Goal: Transaction & Acquisition: Book appointment/travel/reservation

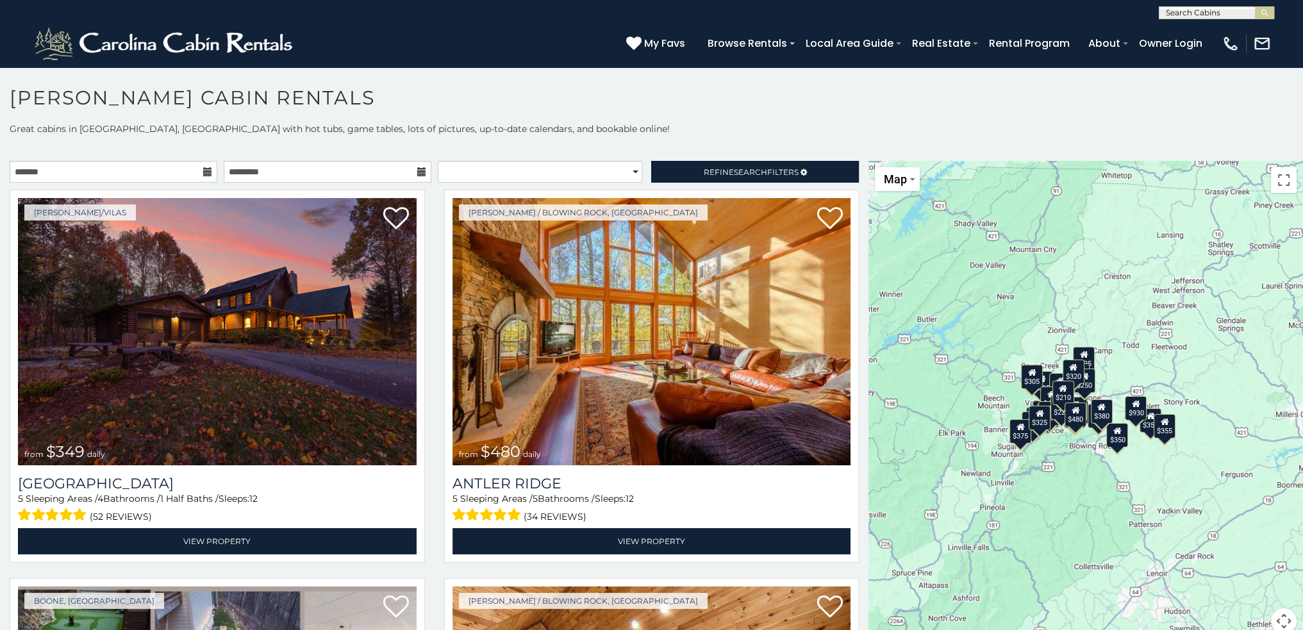
drag, startPoint x: 1214, startPoint y: 483, endPoint x: 1095, endPoint y: 499, distance: 119.8
click at [1095, 499] on div "$349 $480 $525 $315 $355 $635 $675 $930 $400 $451 $330 $400 $485 $460 $395 $255…" at bounding box center [1086, 405] width 435 height 489
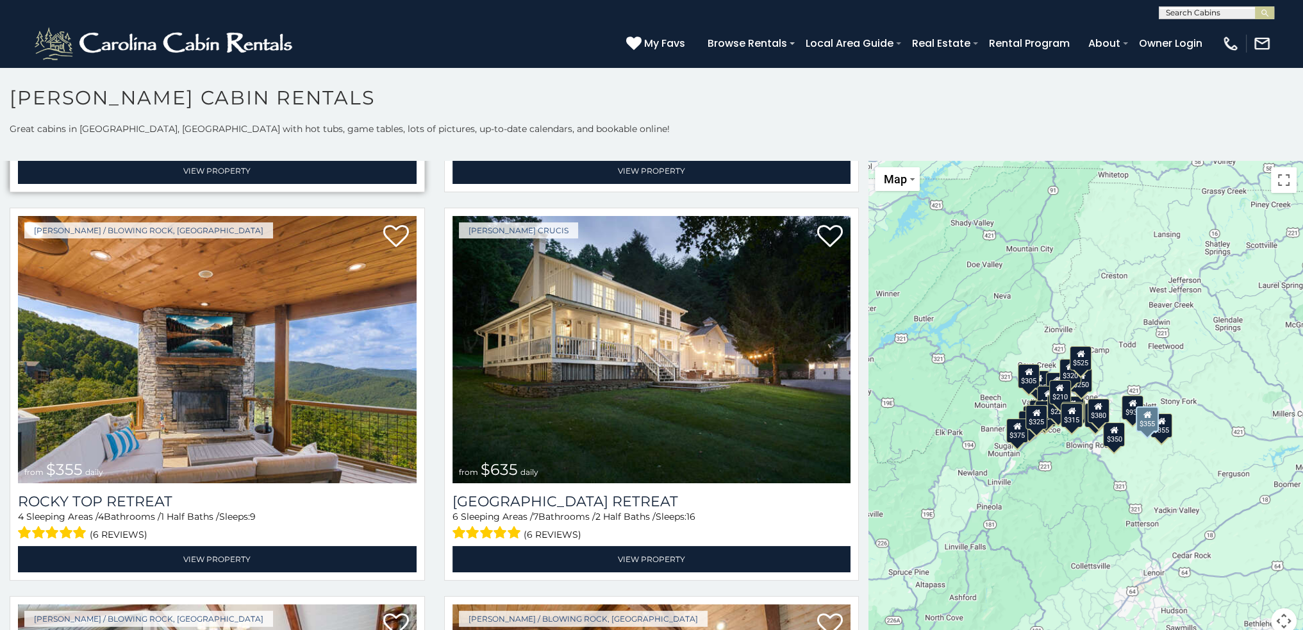
scroll to position [769, 0]
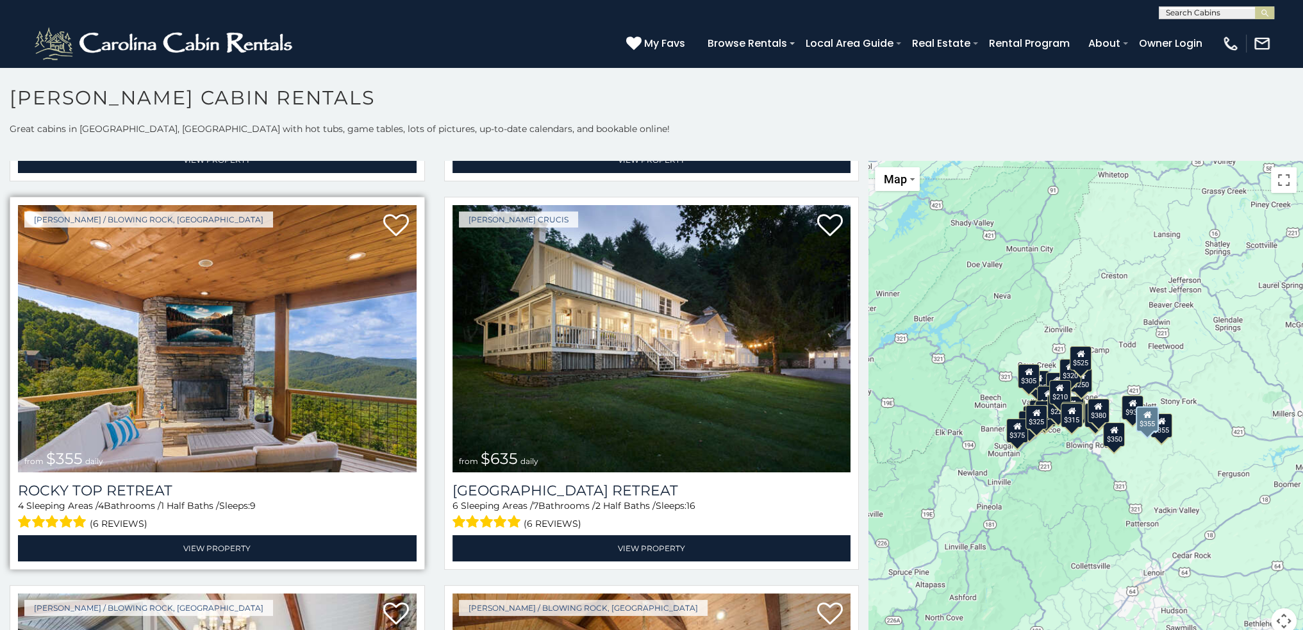
click at [286, 332] on img at bounding box center [217, 338] width 399 height 267
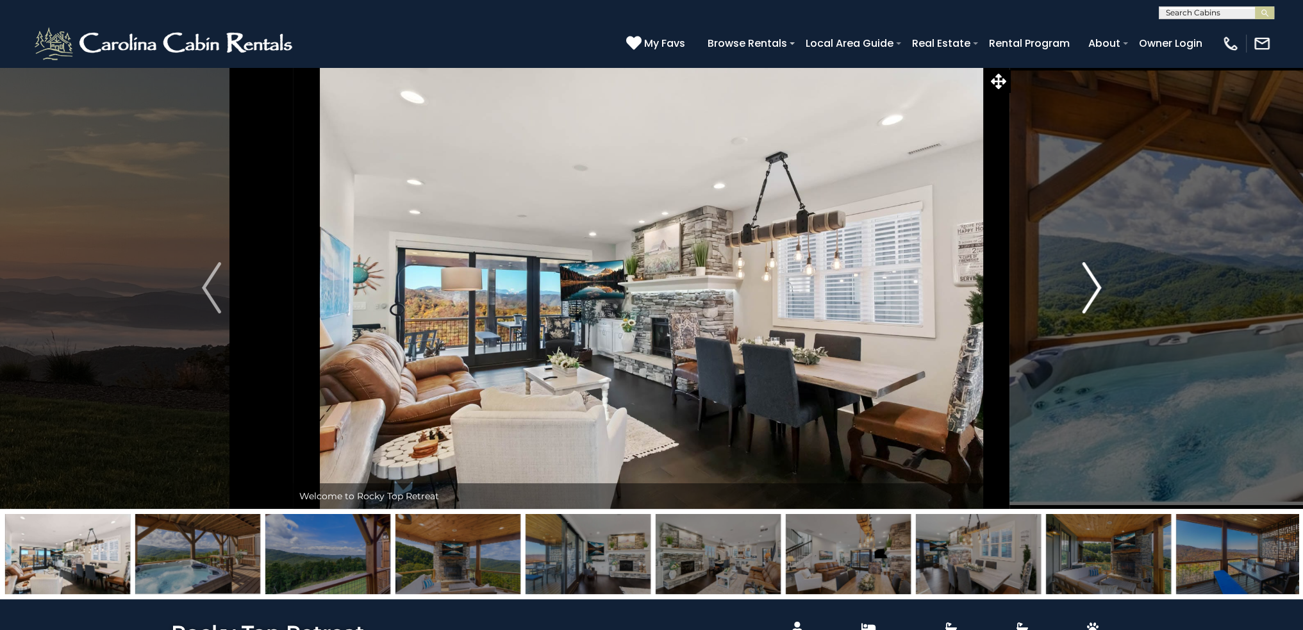
click at [1096, 296] on img "Next" at bounding box center [1091, 287] width 19 height 51
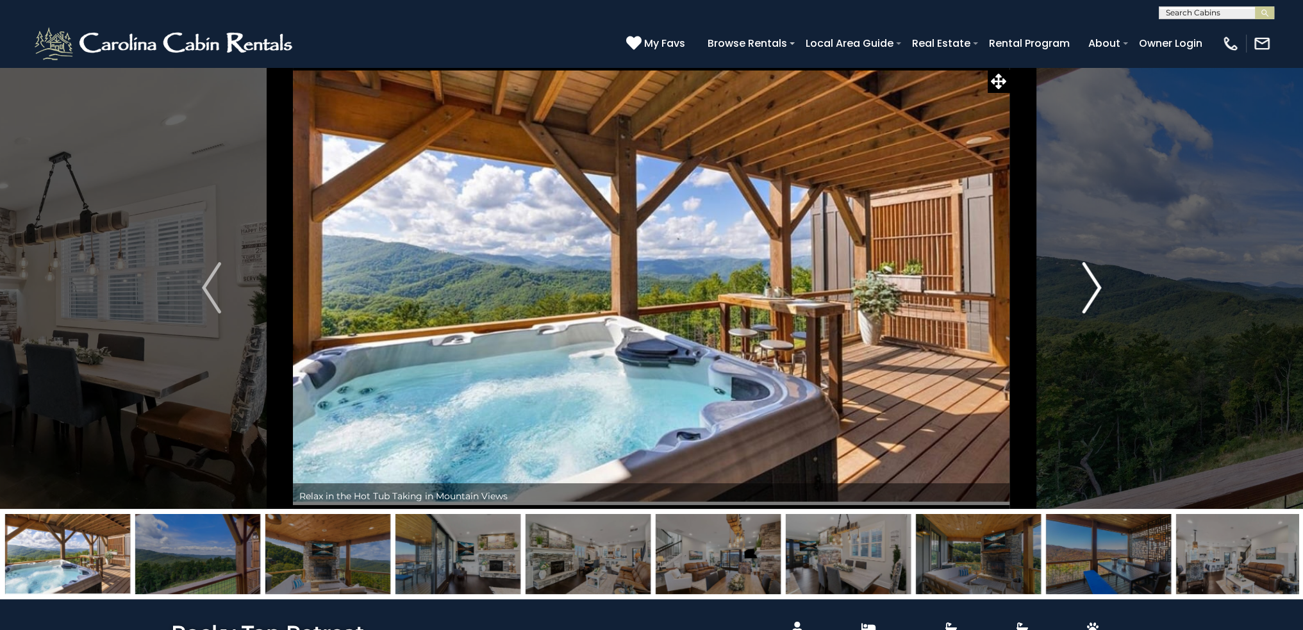
click at [1096, 296] on img "Next" at bounding box center [1091, 287] width 19 height 51
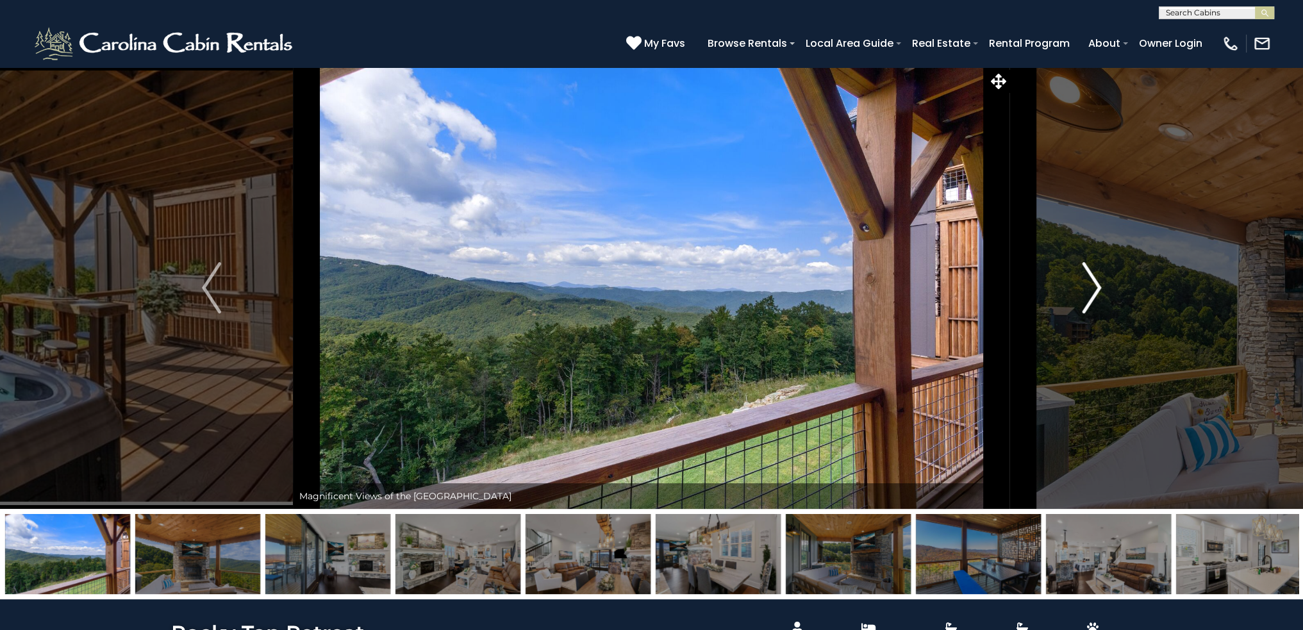
click at [1096, 296] on img "Next" at bounding box center [1091, 287] width 19 height 51
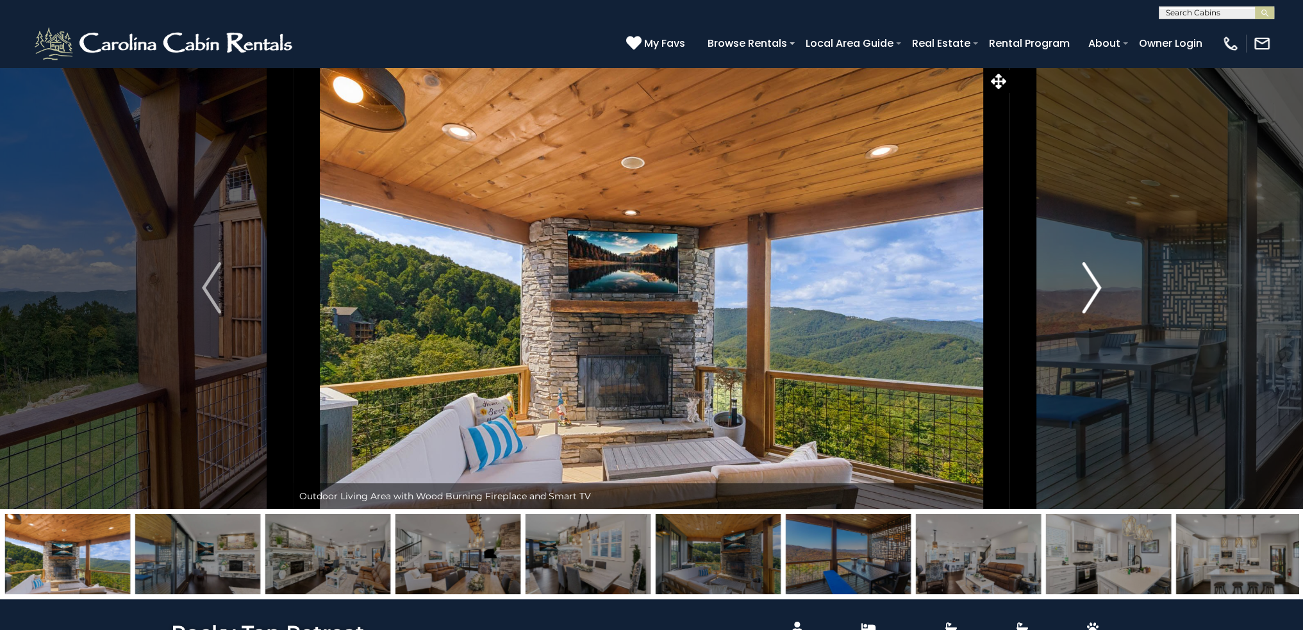
click at [1096, 296] on img "Next" at bounding box center [1091, 287] width 19 height 51
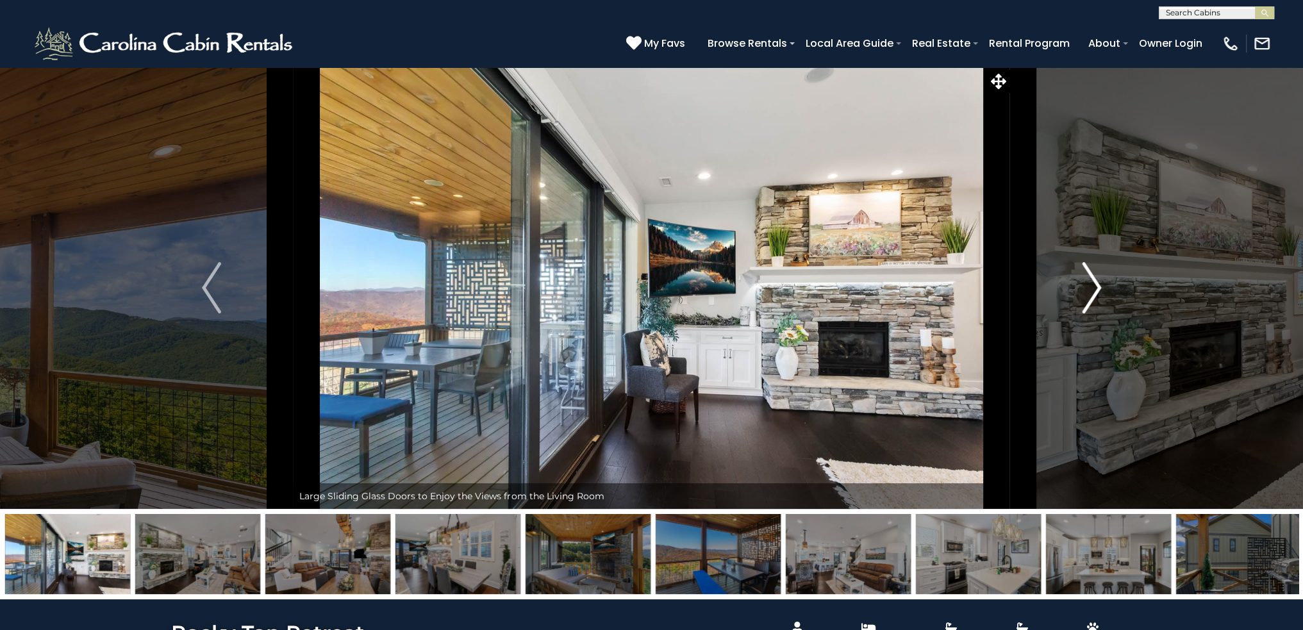
click at [1096, 296] on img "Next" at bounding box center [1091, 287] width 19 height 51
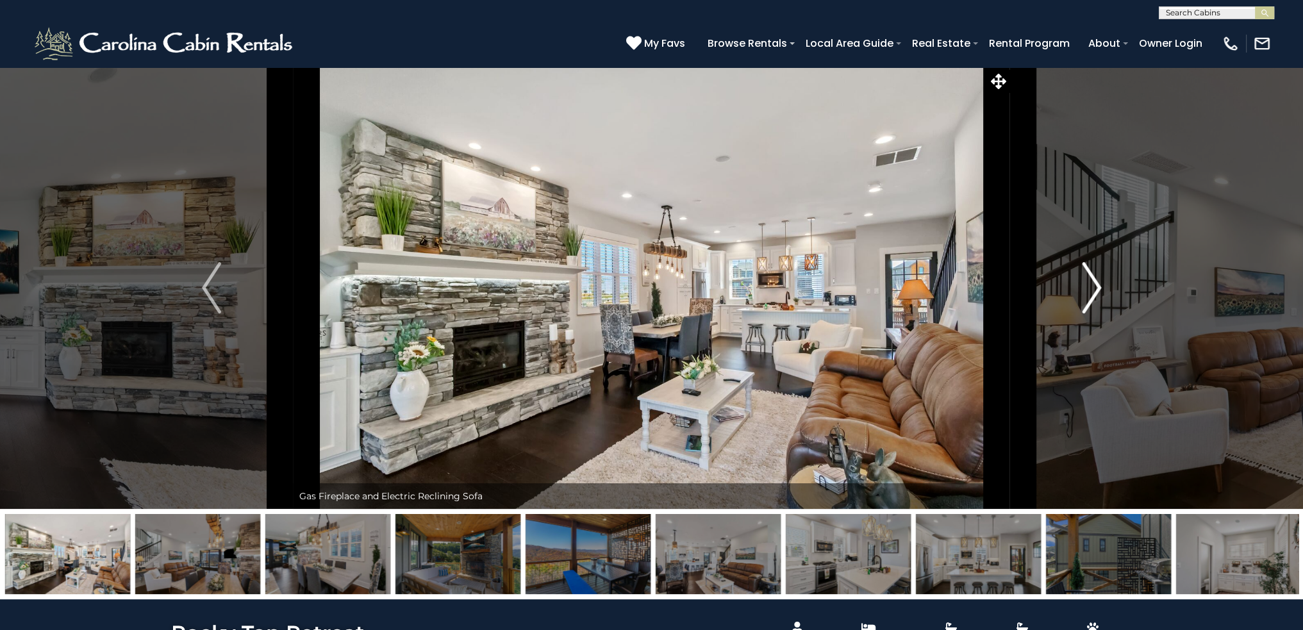
click at [1096, 296] on img "Next" at bounding box center [1091, 287] width 19 height 51
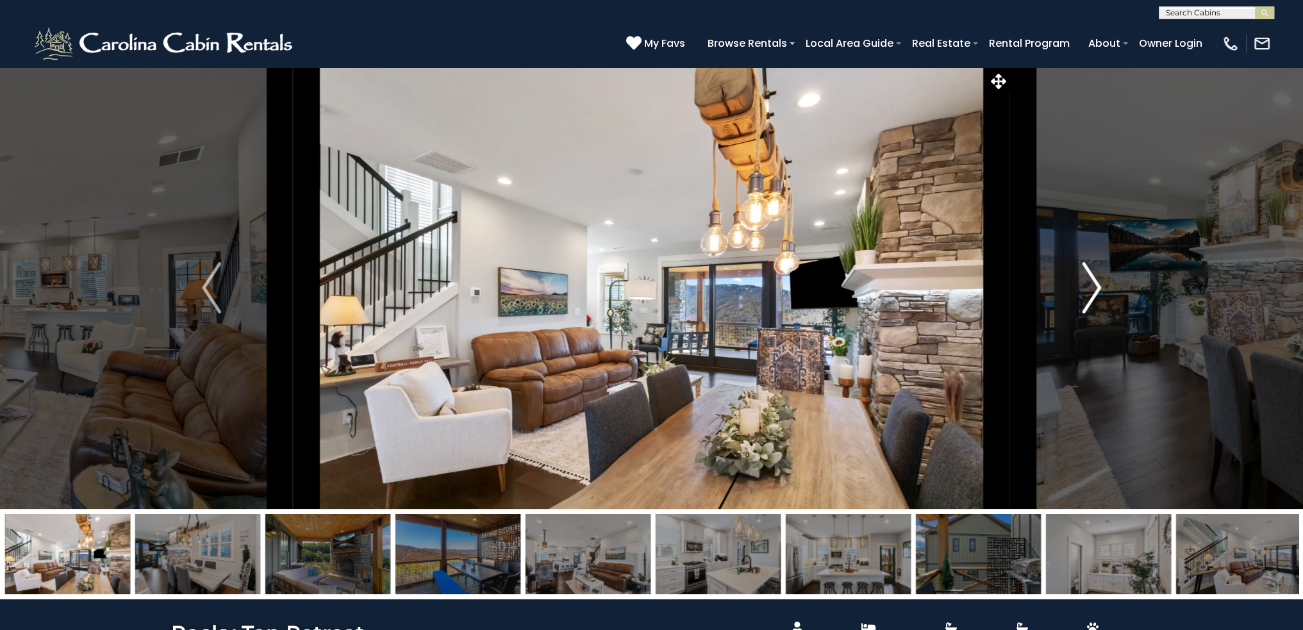
click at [1096, 296] on img "Next" at bounding box center [1091, 287] width 19 height 51
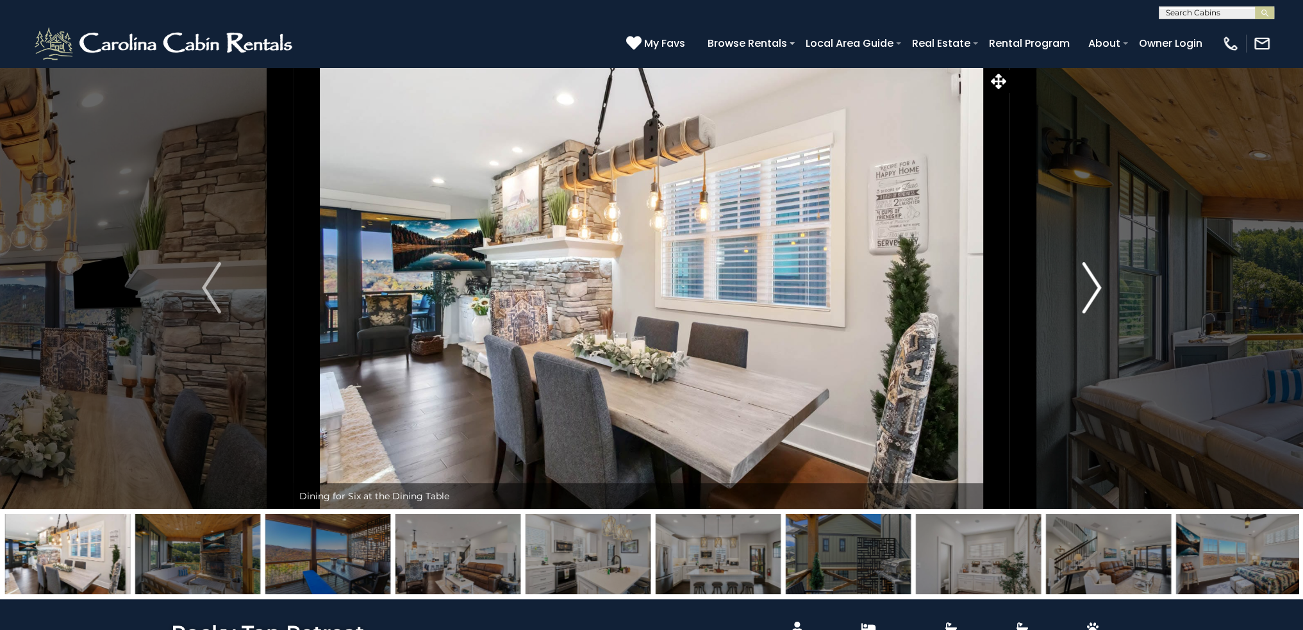
click at [1096, 296] on img "Next" at bounding box center [1091, 287] width 19 height 51
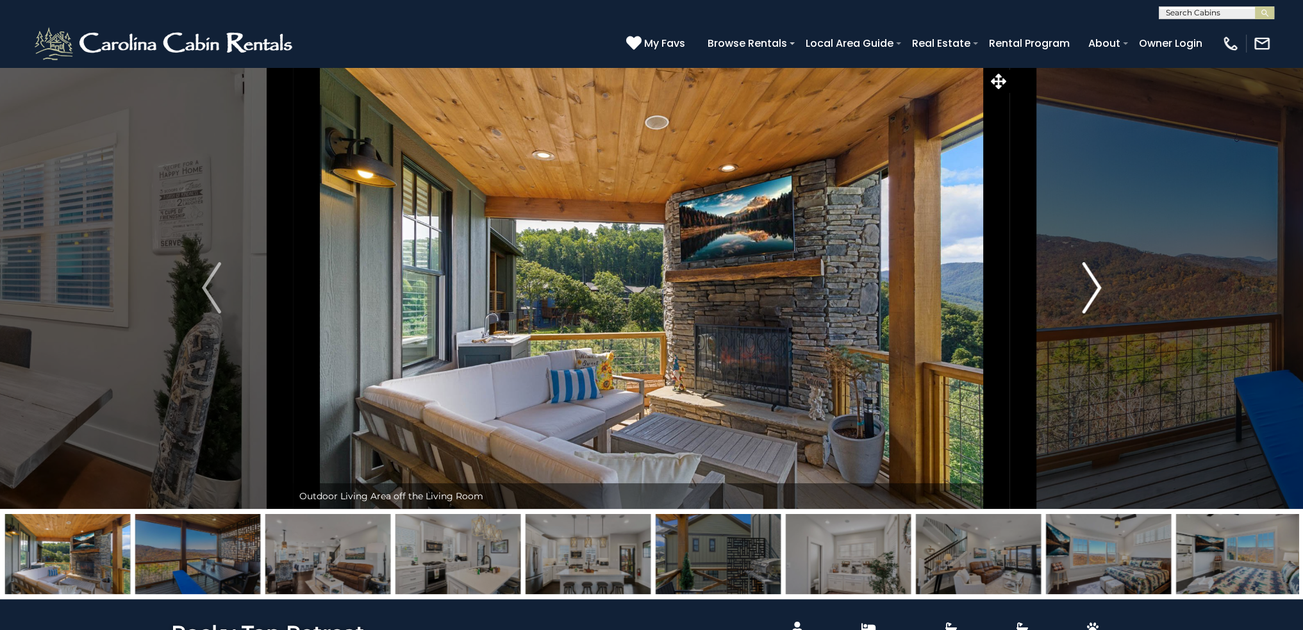
click at [1096, 296] on img "Next" at bounding box center [1091, 287] width 19 height 51
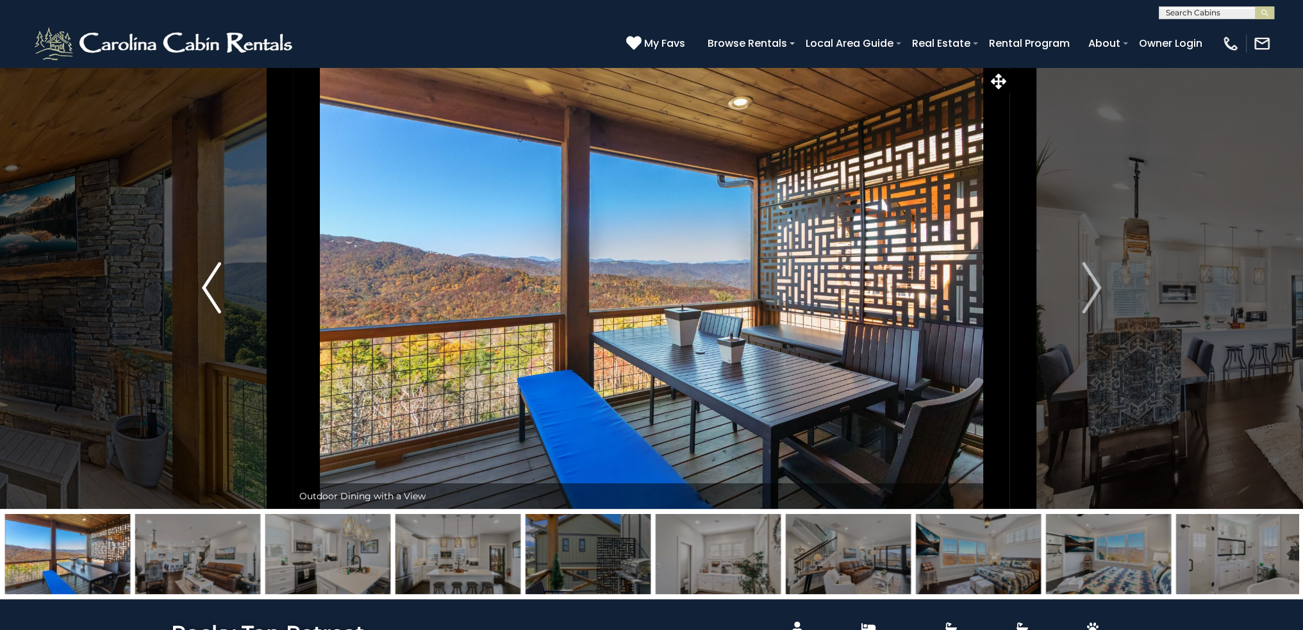
click at [217, 271] on img "Previous" at bounding box center [211, 287] width 19 height 51
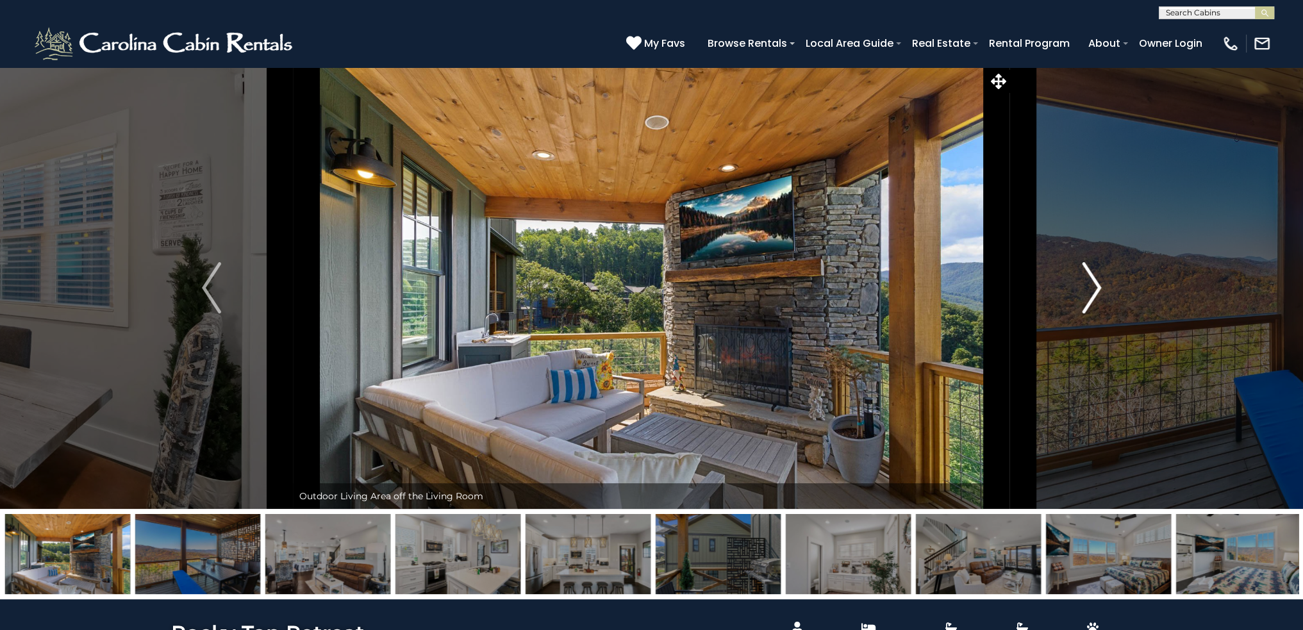
click at [1100, 286] on img "Next" at bounding box center [1091, 287] width 19 height 51
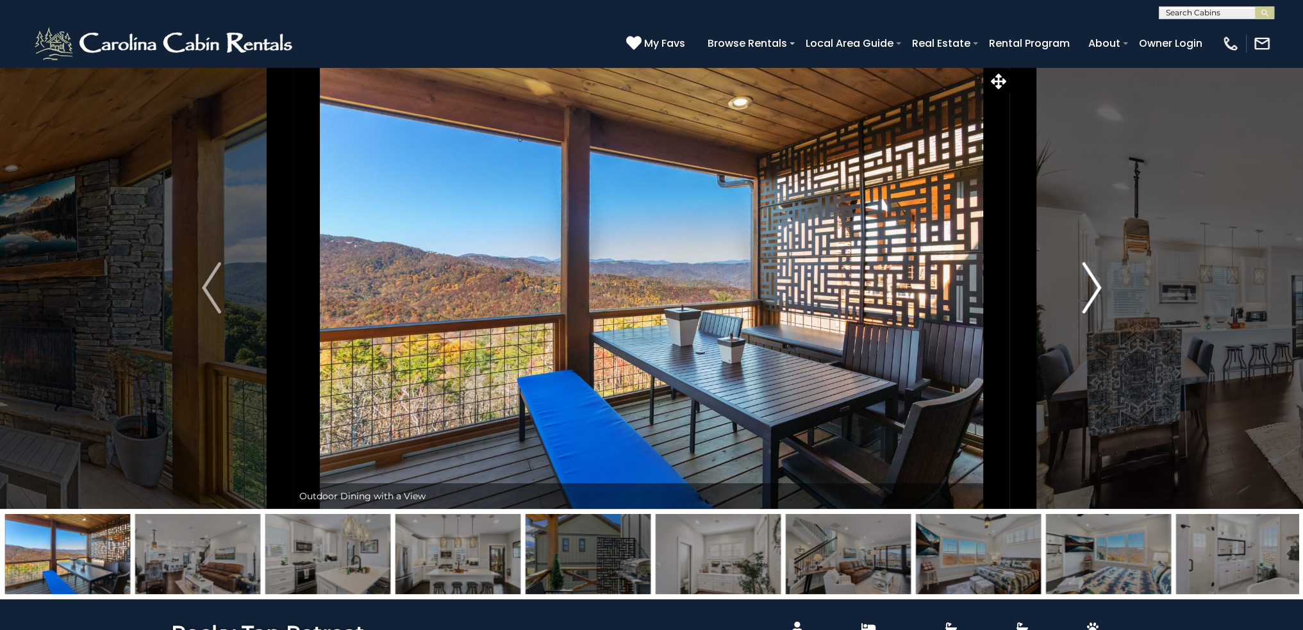
click at [1100, 286] on img "Next" at bounding box center [1091, 287] width 19 height 51
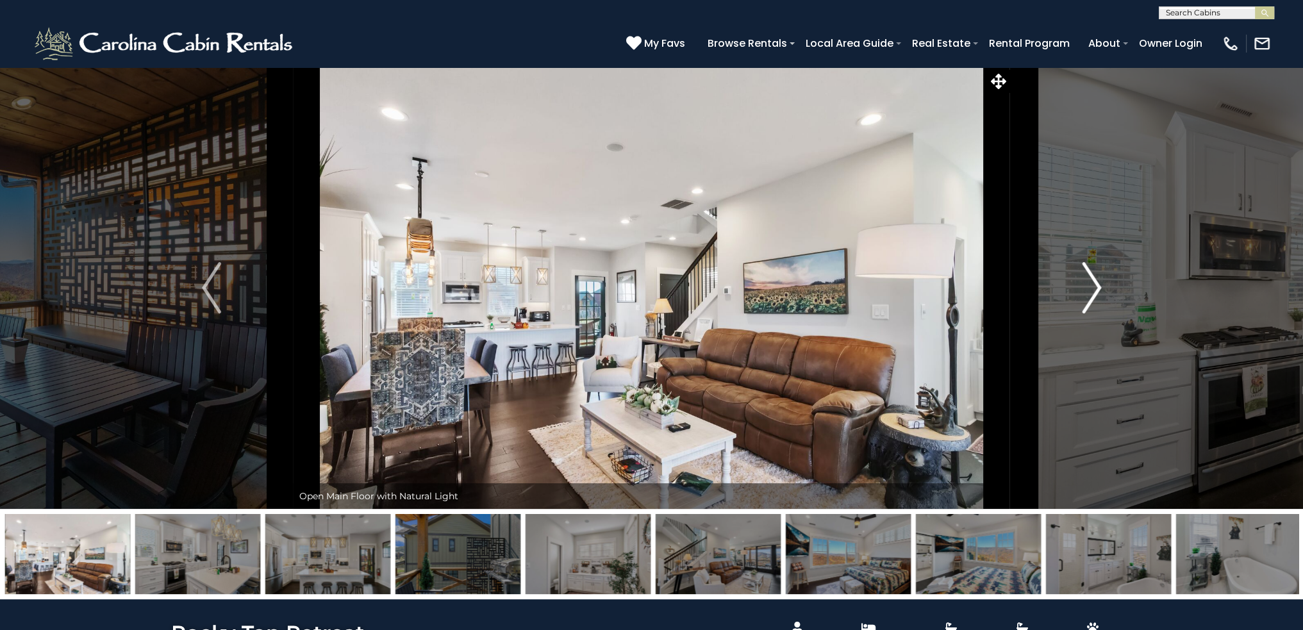
click at [1100, 286] on img "Next" at bounding box center [1091, 287] width 19 height 51
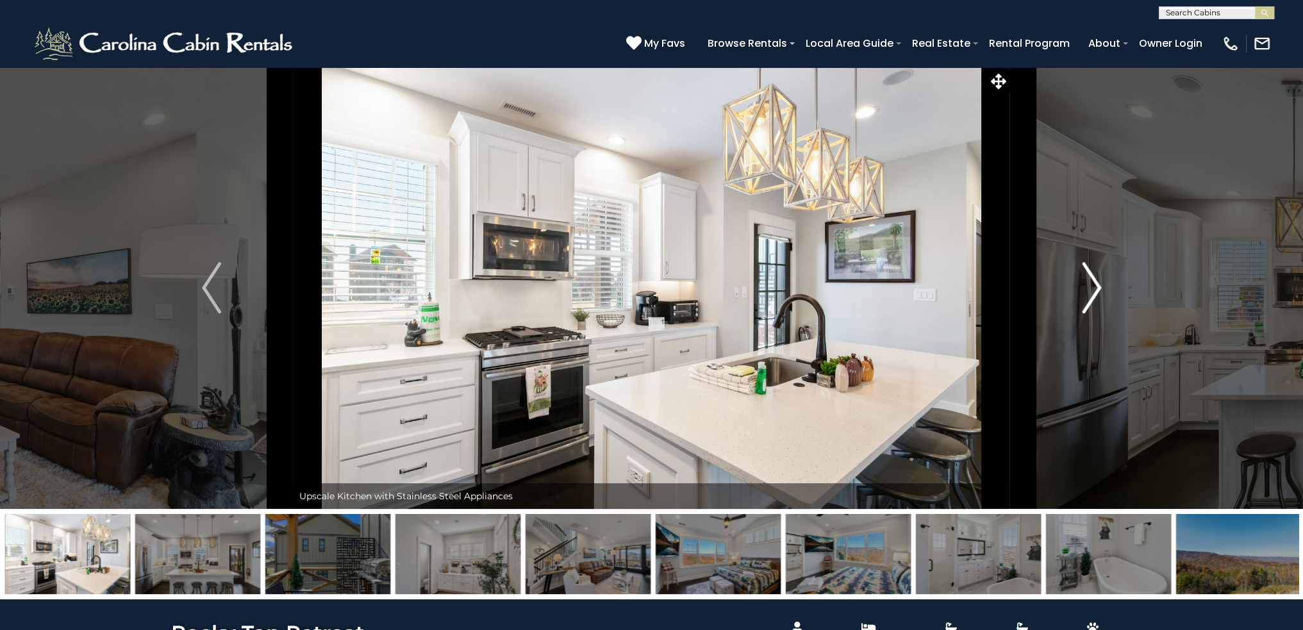
click at [1100, 286] on img "Next" at bounding box center [1091, 287] width 19 height 51
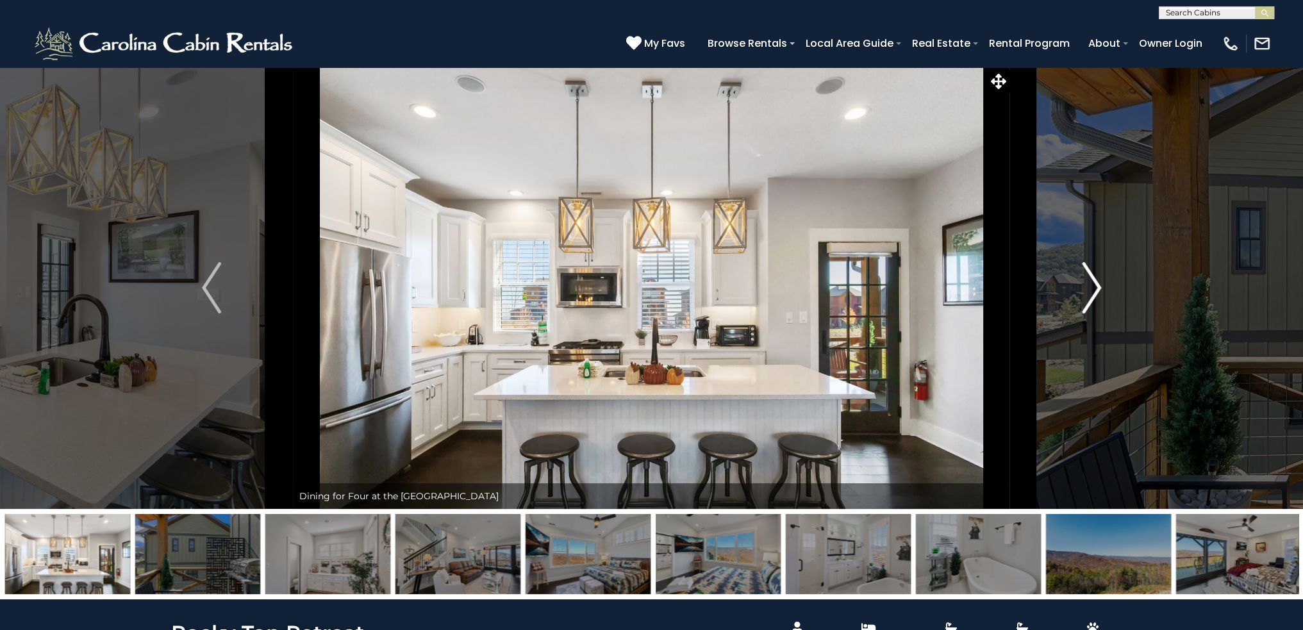
click at [1100, 286] on img "Next" at bounding box center [1091, 287] width 19 height 51
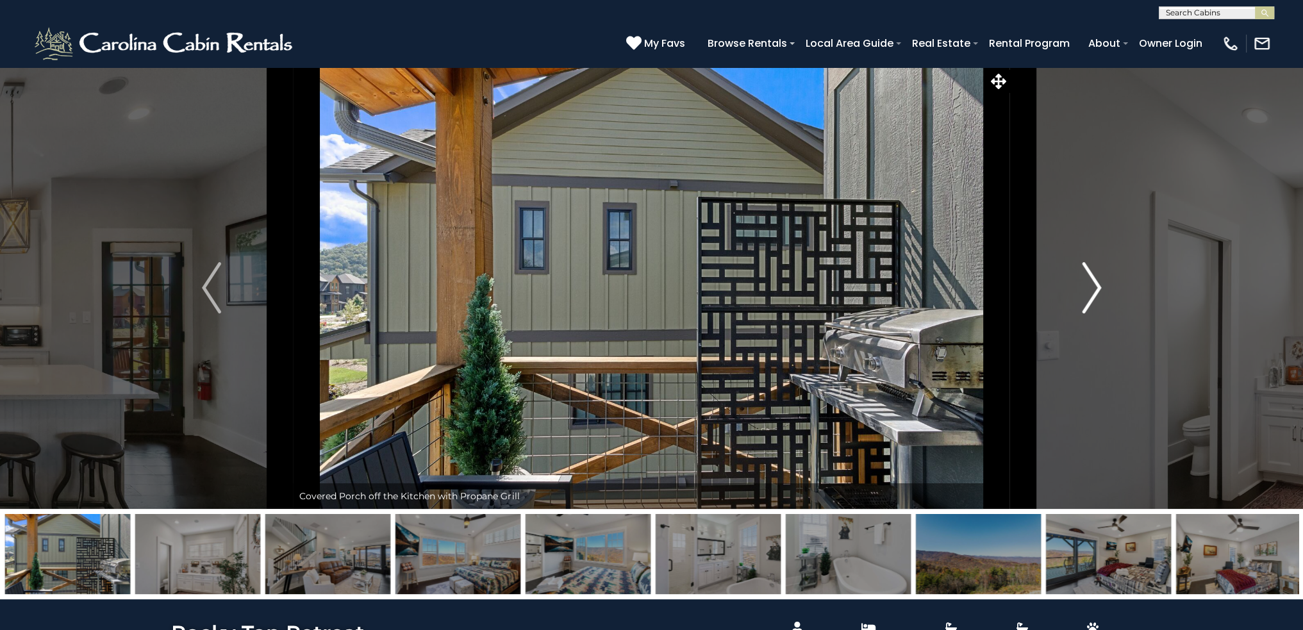
click at [1100, 286] on img "Next" at bounding box center [1091, 287] width 19 height 51
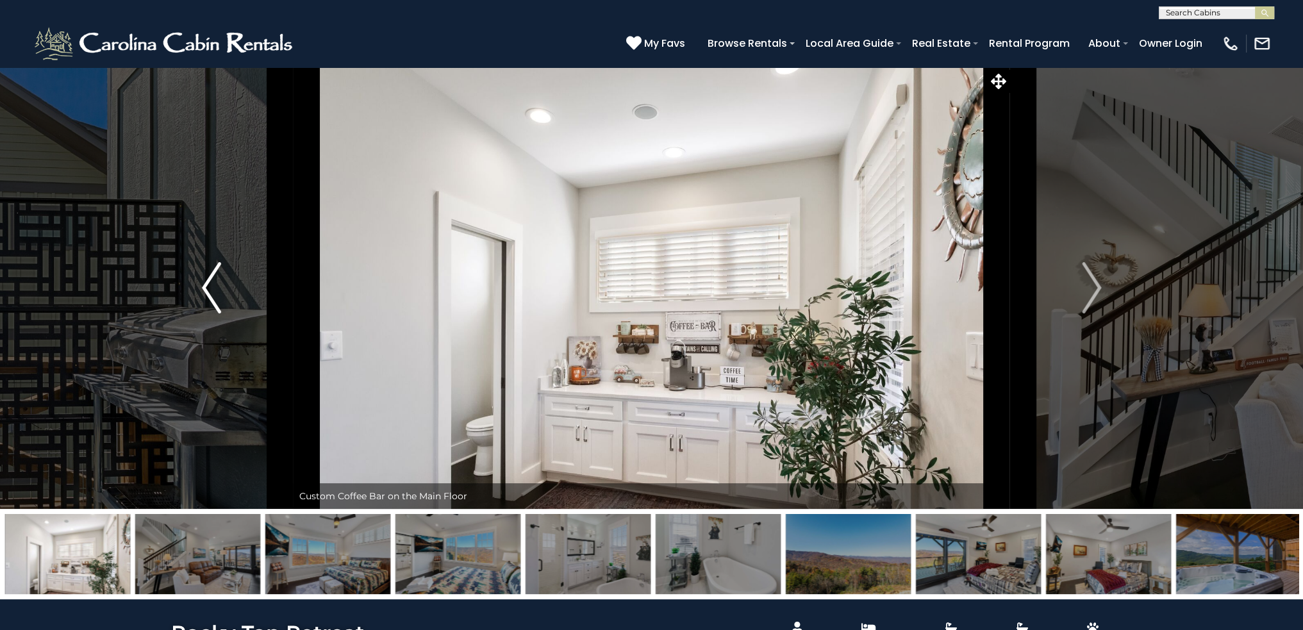
click at [208, 287] on img "Previous" at bounding box center [211, 287] width 19 height 51
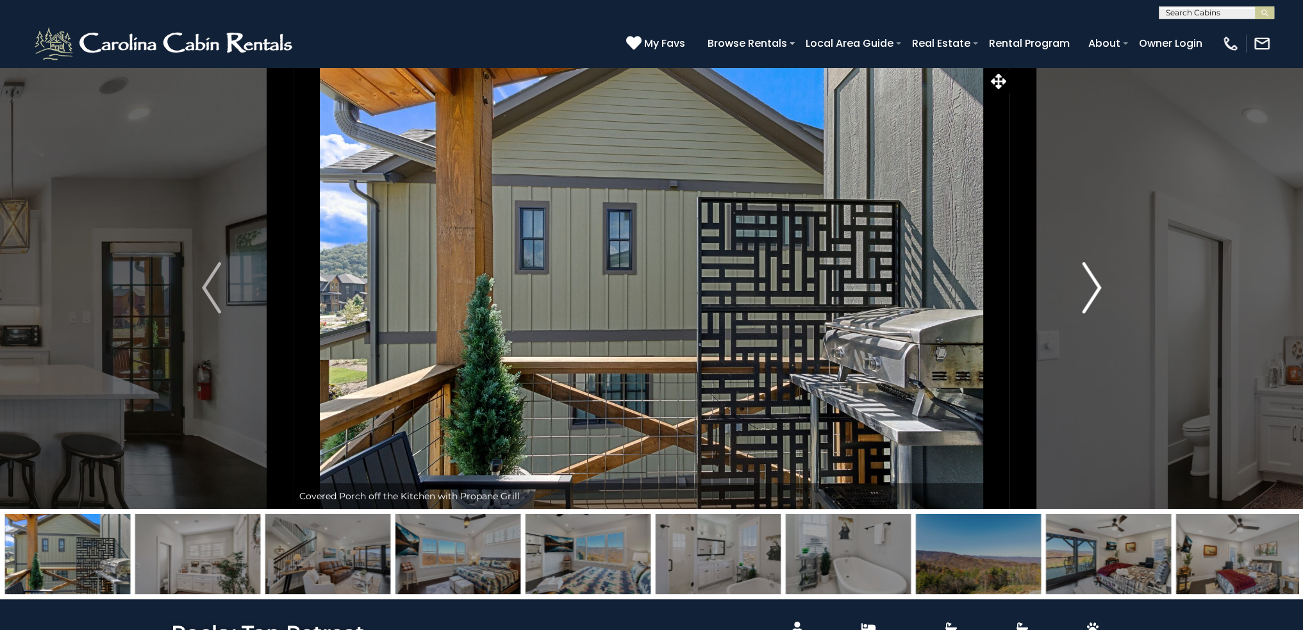
click at [1082, 299] on img "Next" at bounding box center [1091, 287] width 19 height 51
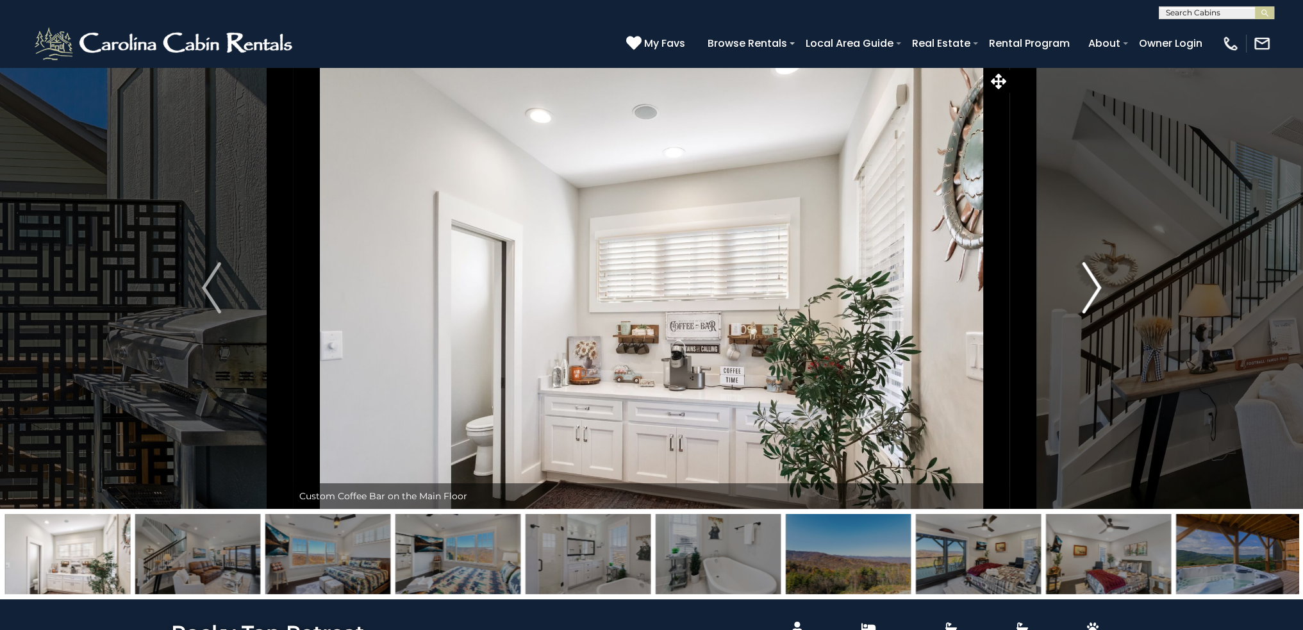
click at [1082, 299] on img "Next" at bounding box center [1091, 287] width 19 height 51
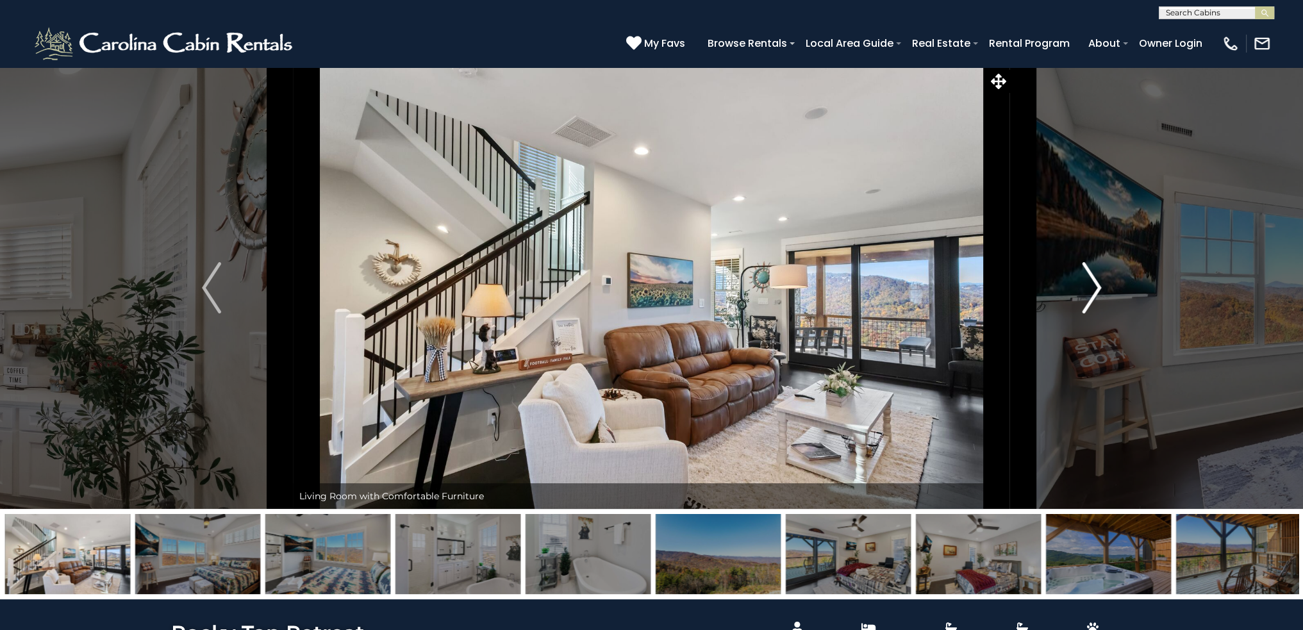
click at [1082, 299] on img "Next" at bounding box center [1091, 287] width 19 height 51
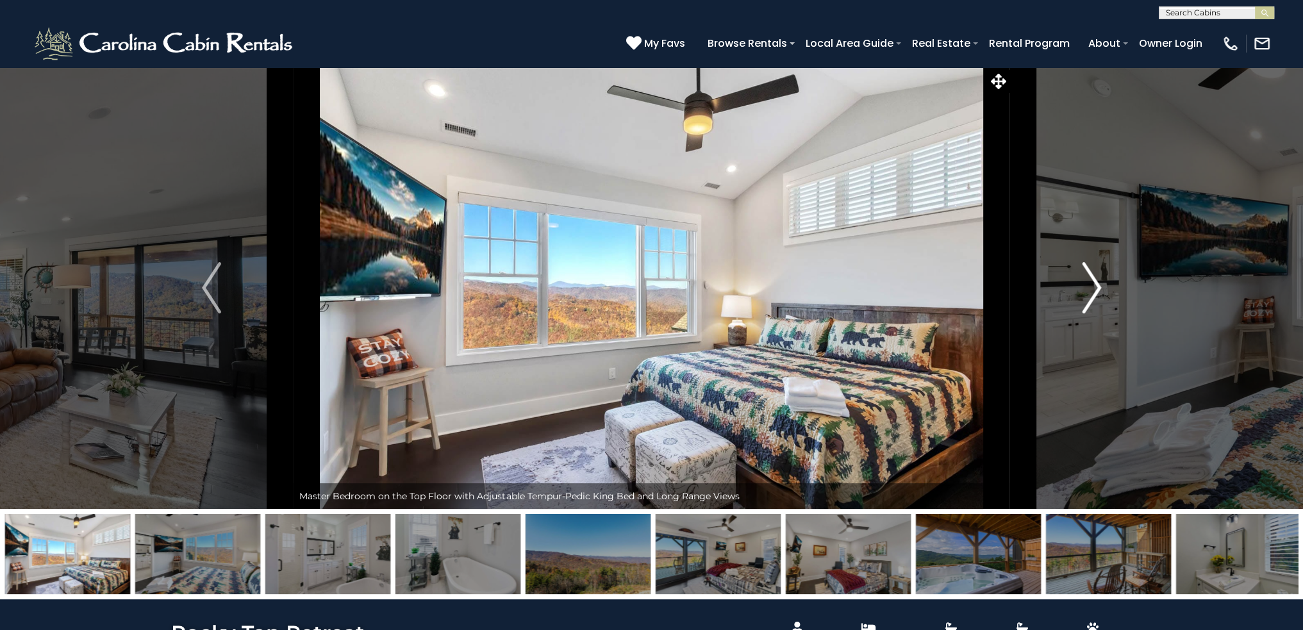
click at [1078, 302] on button "Next" at bounding box center [1091, 288] width 163 height 442
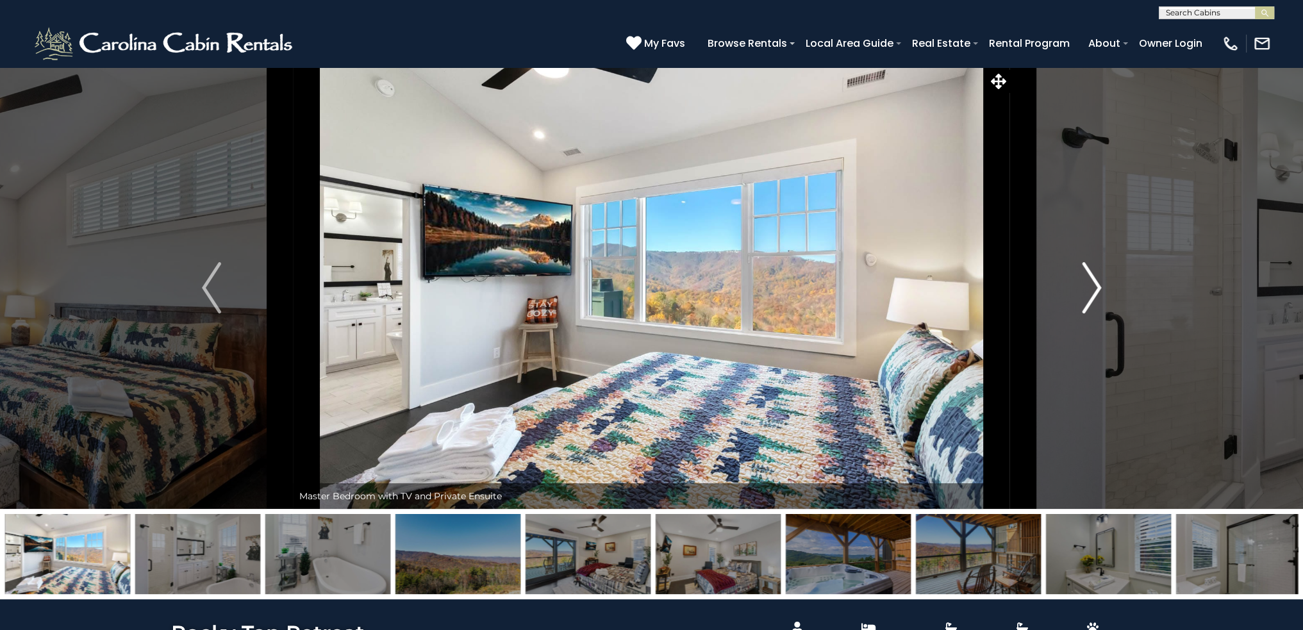
click at [1072, 308] on button "Next" at bounding box center [1091, 288] width 163 height 442
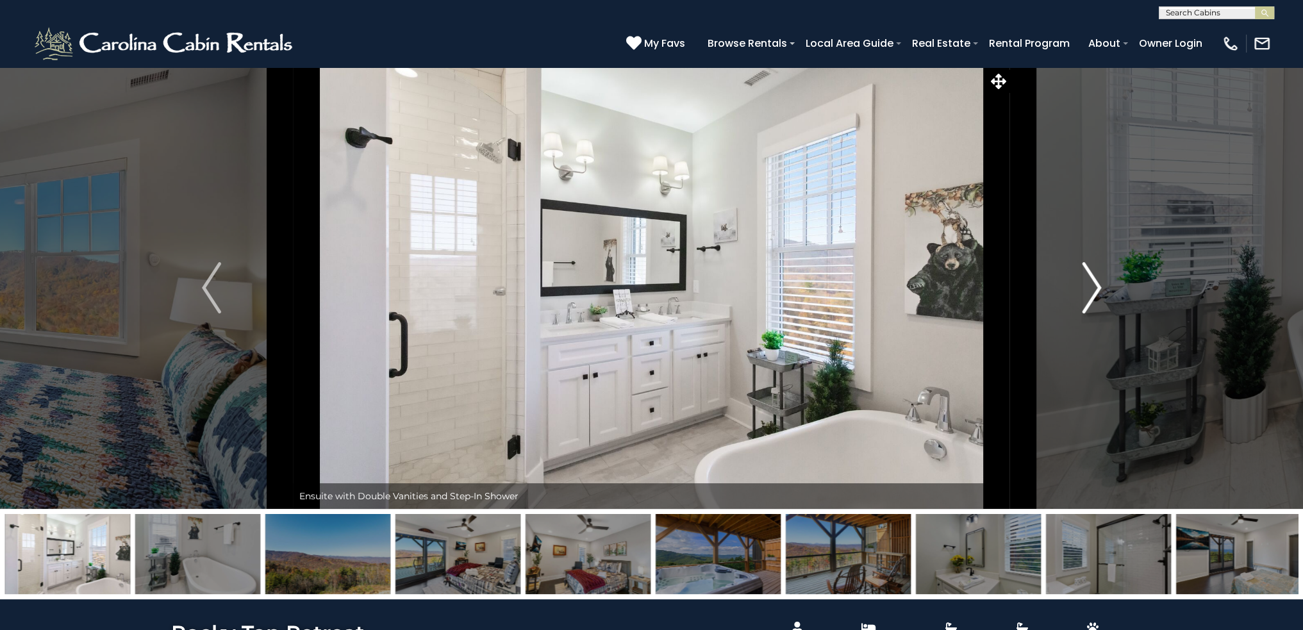
click at [1072, 308] on button "Next" at bounding box center [1091, 288] width 163 height 442
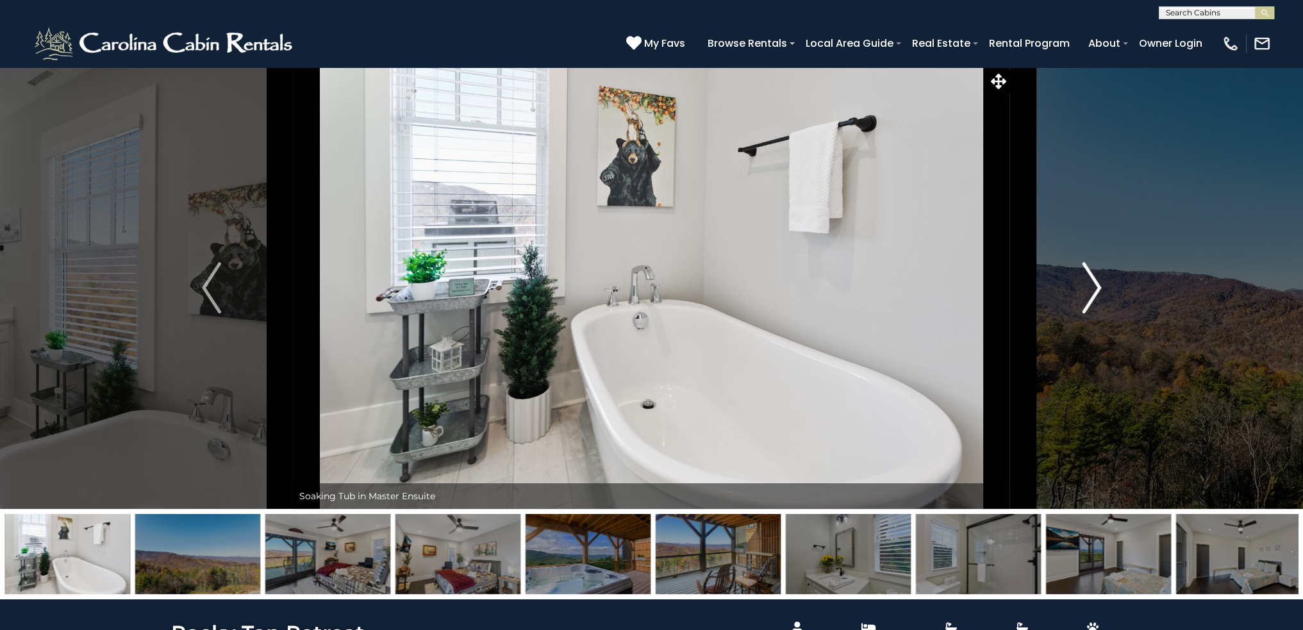
click at [1082, 302] on img "Next" at bounding box center [1091, 287] width 19 height 51
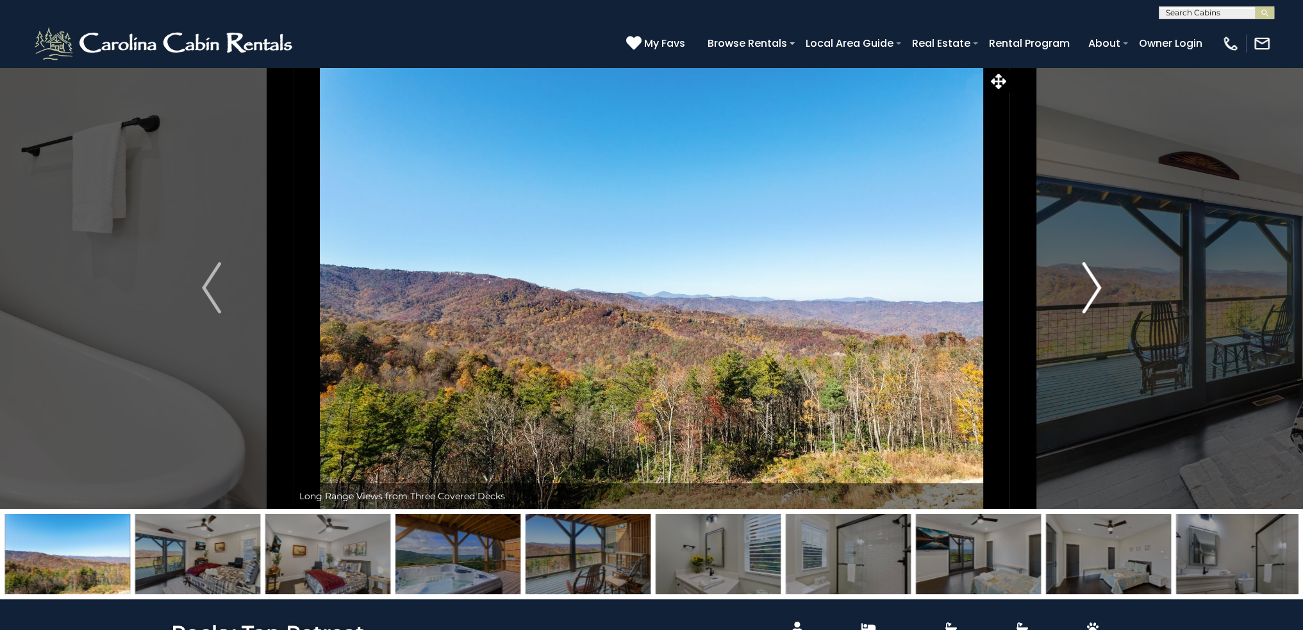
click at [1090, 298] on img "Next" at bounding box center [1091, 287] width 19 height 51
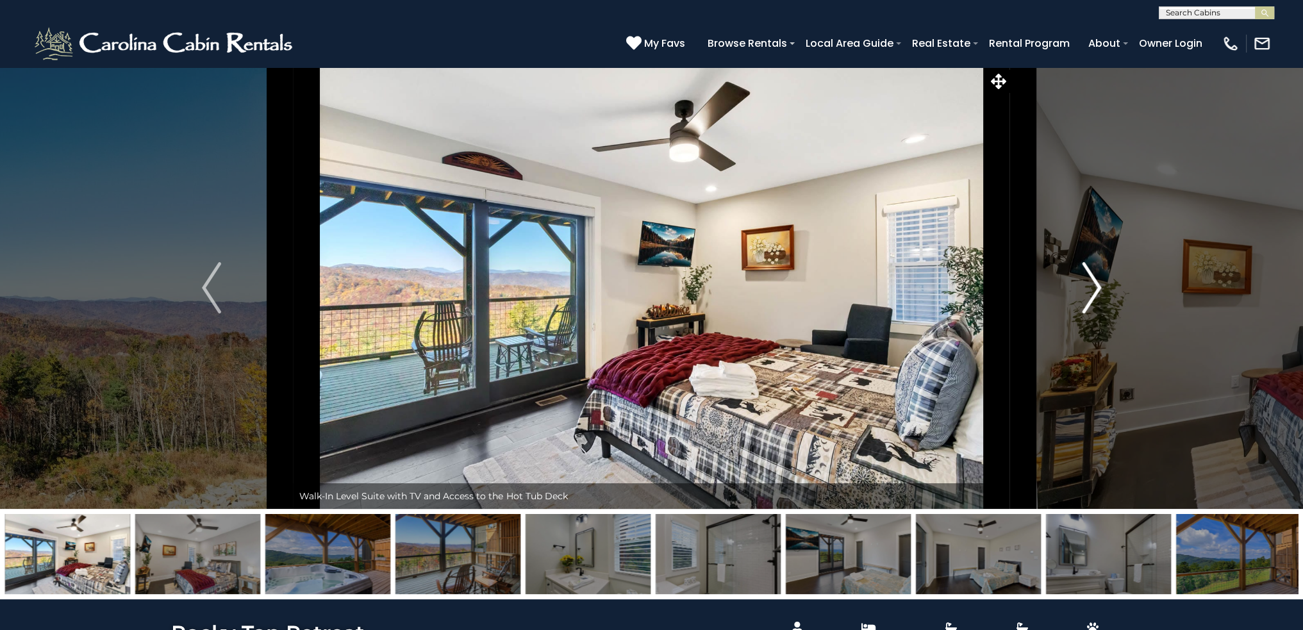
click at [1089, 299] on img "Next" at bounding box center [1091, 287] width 19 height 51
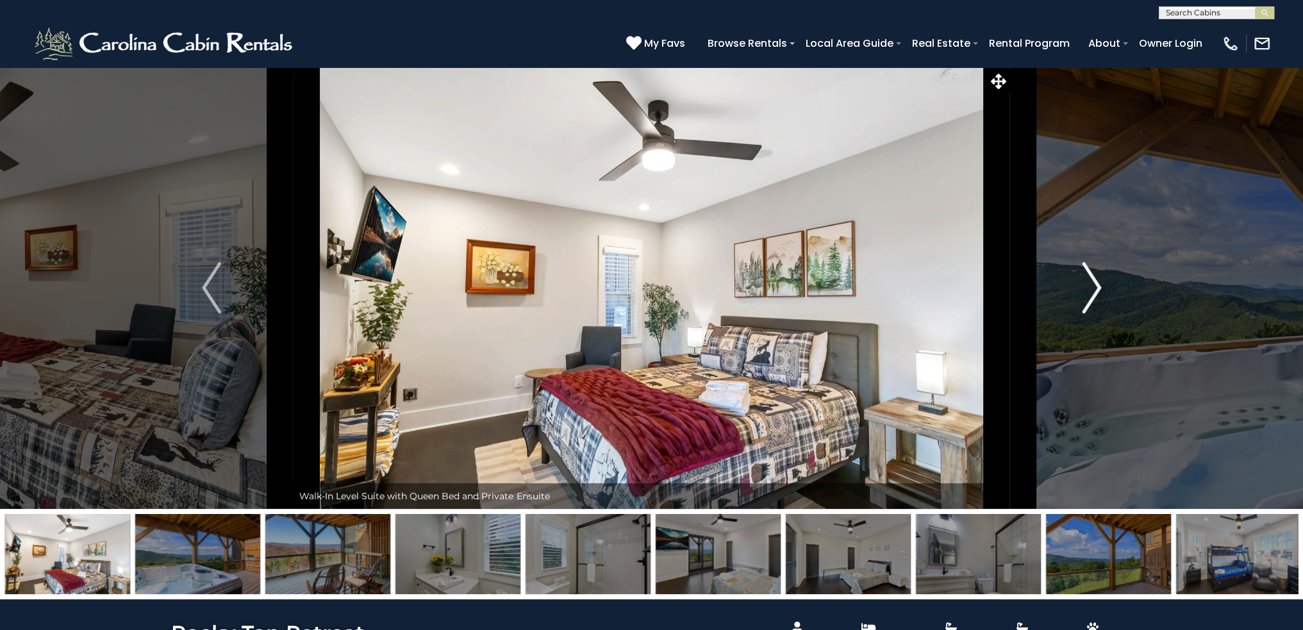
click at [1089, 299] on img "Next" at bounding box center [1091, 287] width 19 height 51
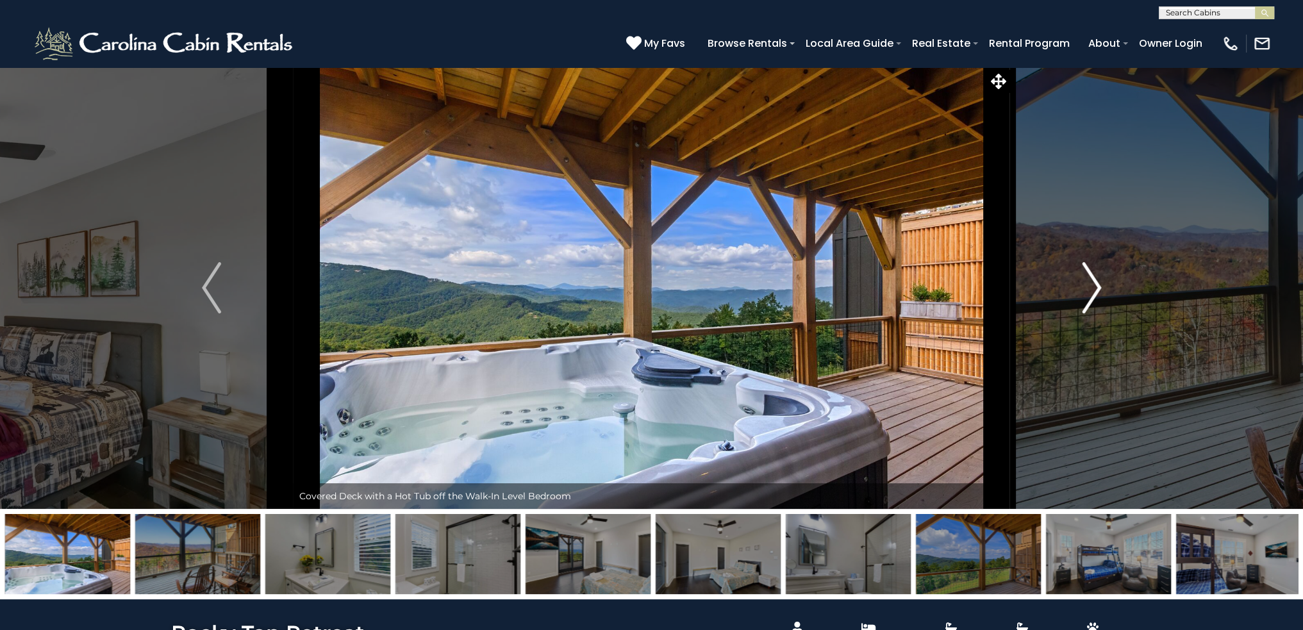
click at [1085, 304] on img "Next" at bounding box center [1091, 287] width 19 height 51
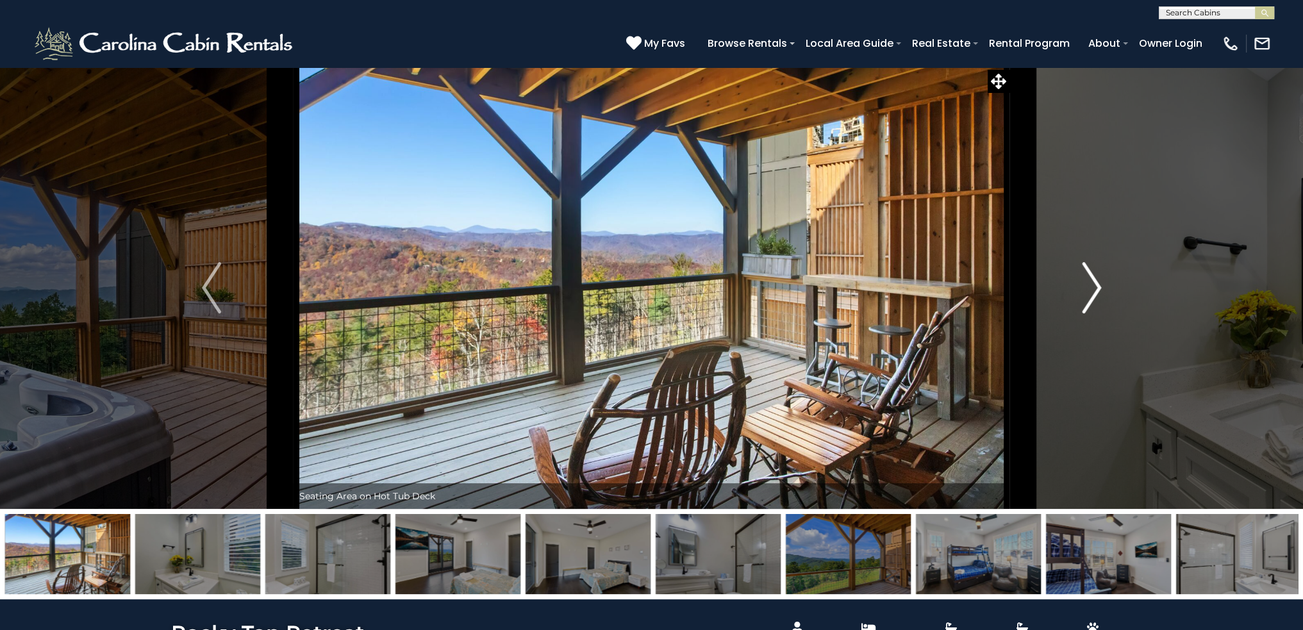
click at [1085, 304] on img "Next" at bounding box center [1091, 287] width 19 height 51
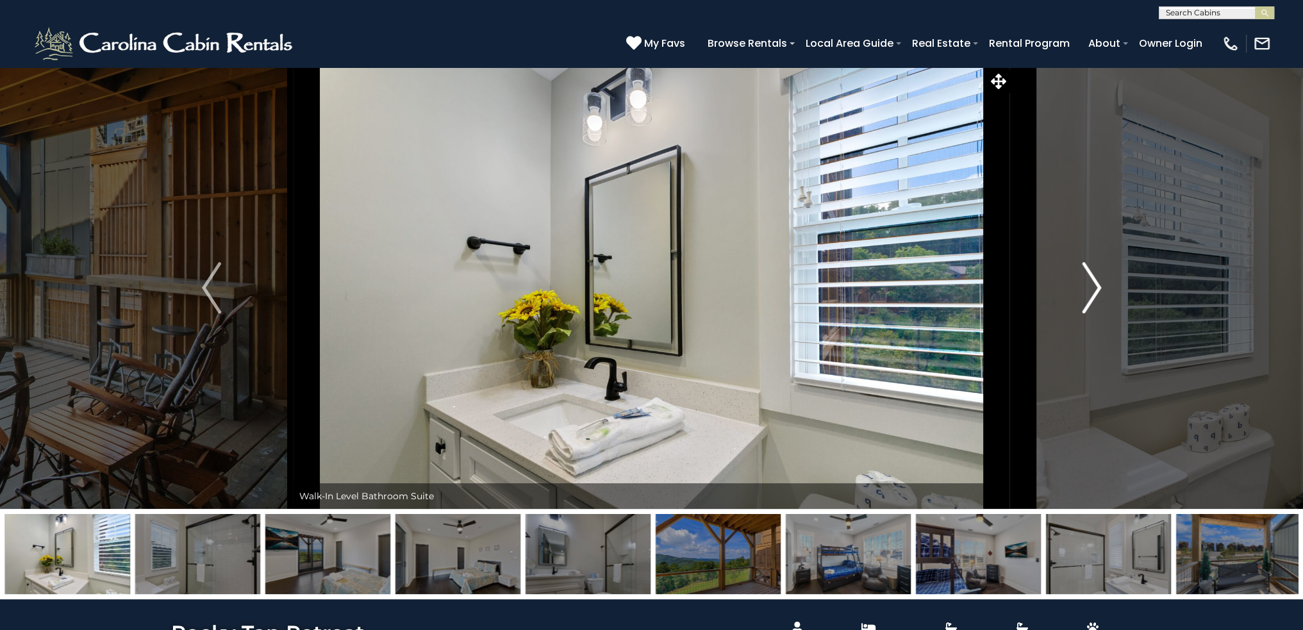
click at [1085, 304] on img "Next" at bounding box center [1091, 287] width 19 height 51
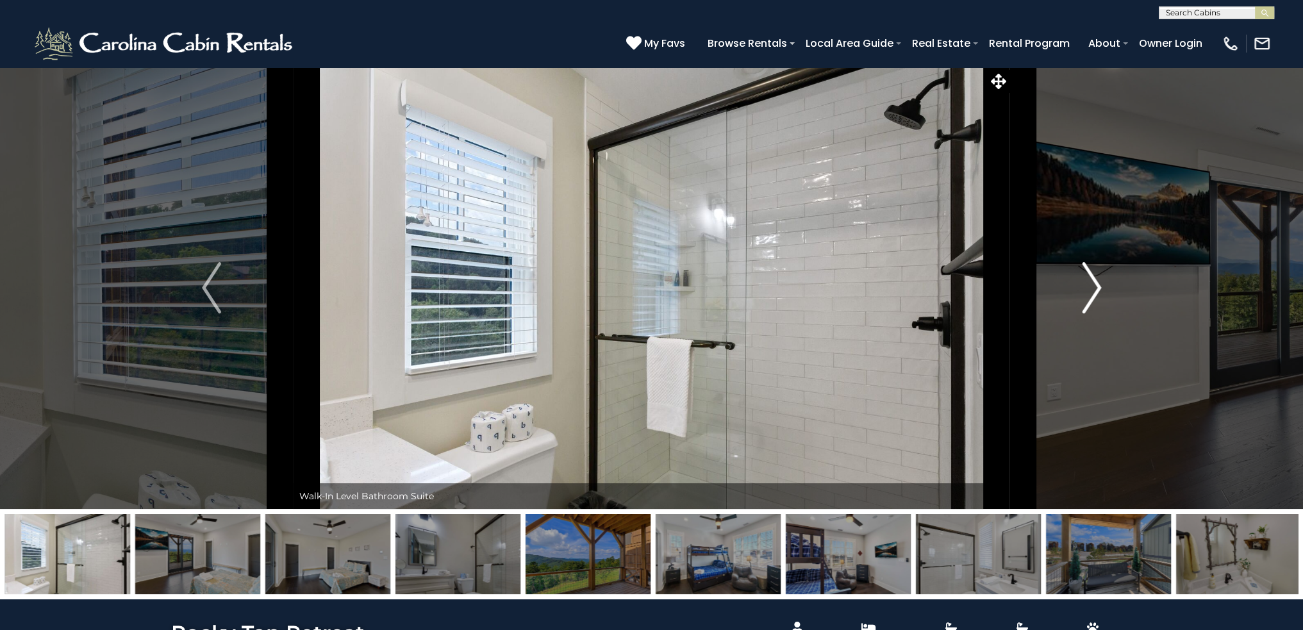
click at [1085, 304] on img "Next" at bounding box center [1091, 287] width 19 height 51
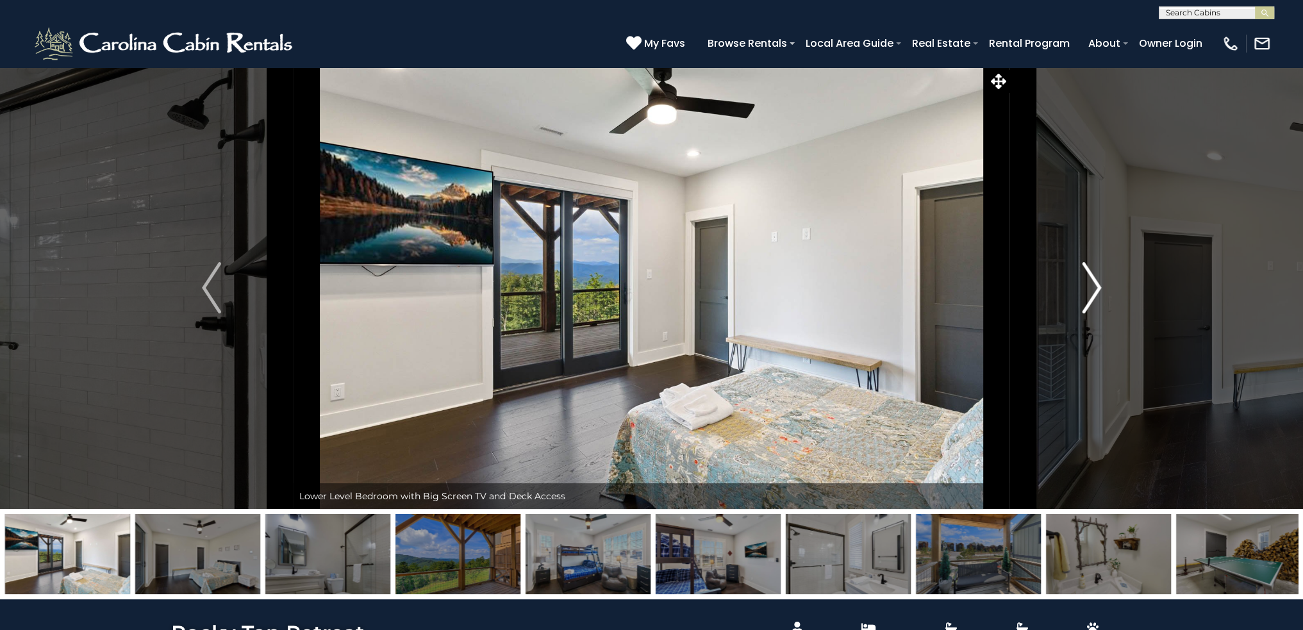
click at [1085, 304] on img "Next" at bounding box center [1091, 287] width 19 height 51
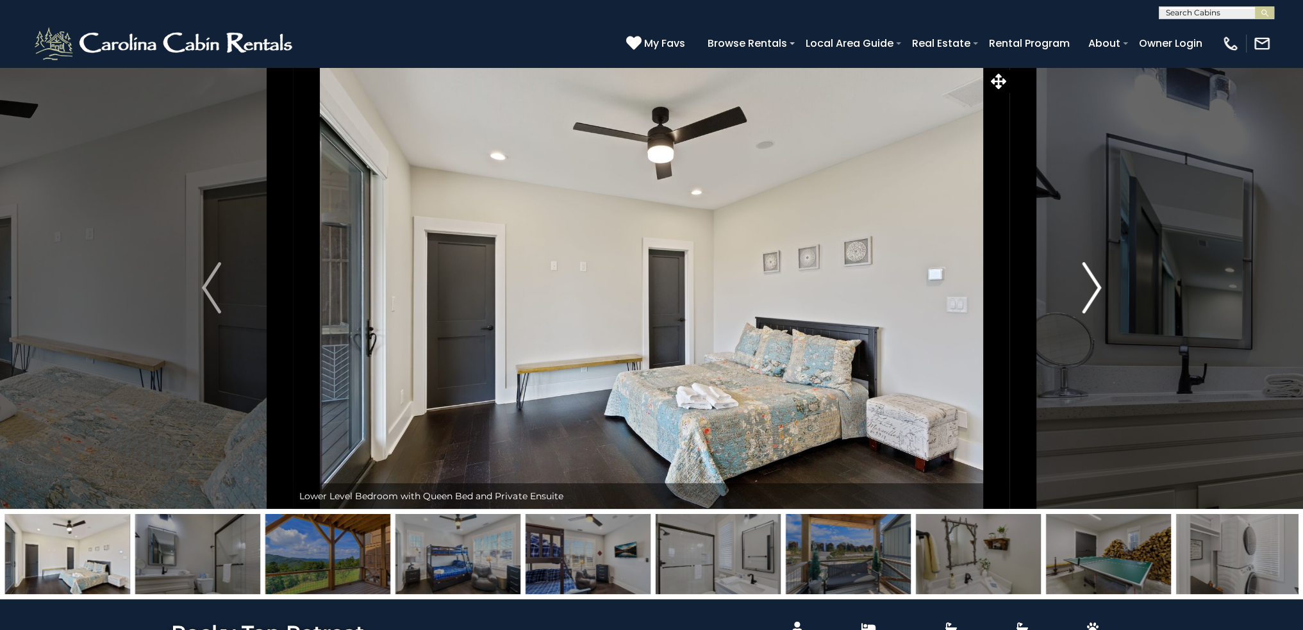
click at [1085, 304] on img "Next" at bounding box center [1091, 287] width 19 height 51
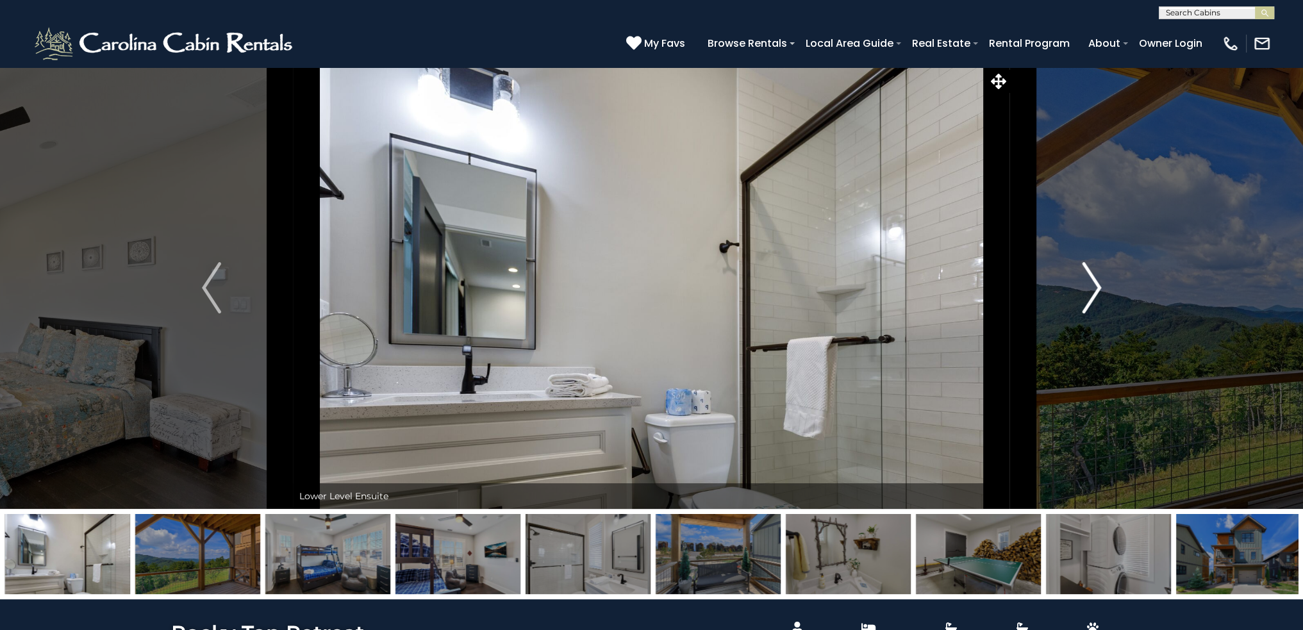
click at [1085, 304] on img "Next" at bounding box center [1091, 287] width 19 height 51
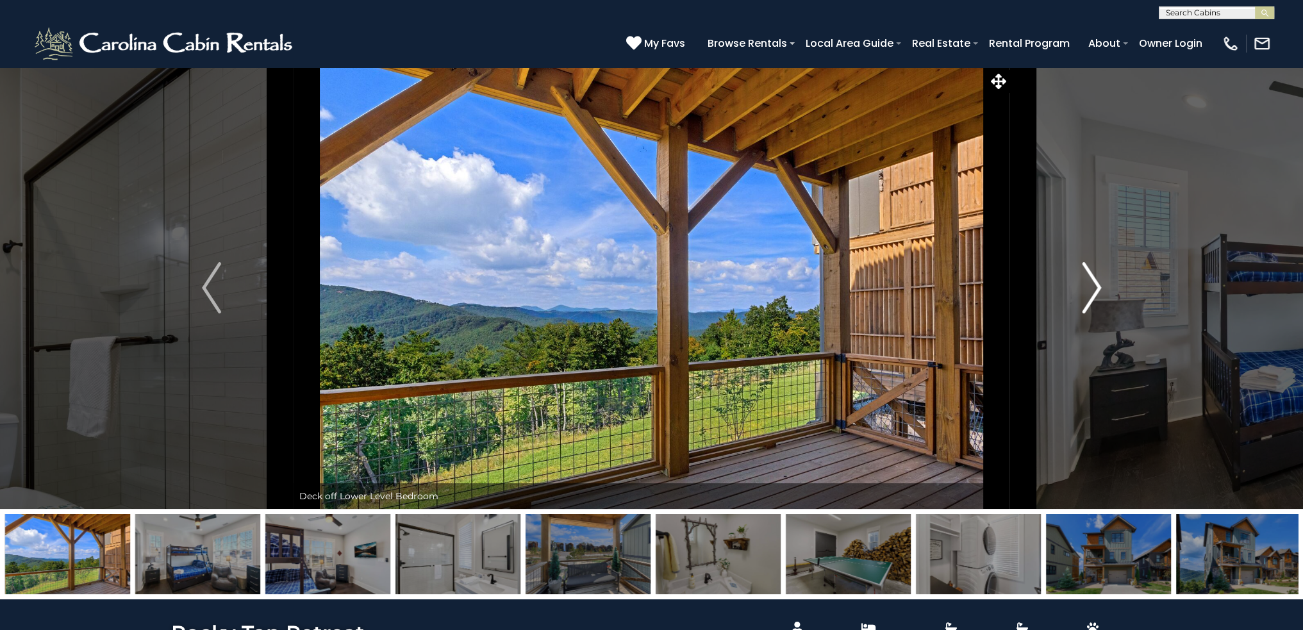
click at [1085, 304] on img "Next" at bounding box center [1091, 287] width 19 height 51
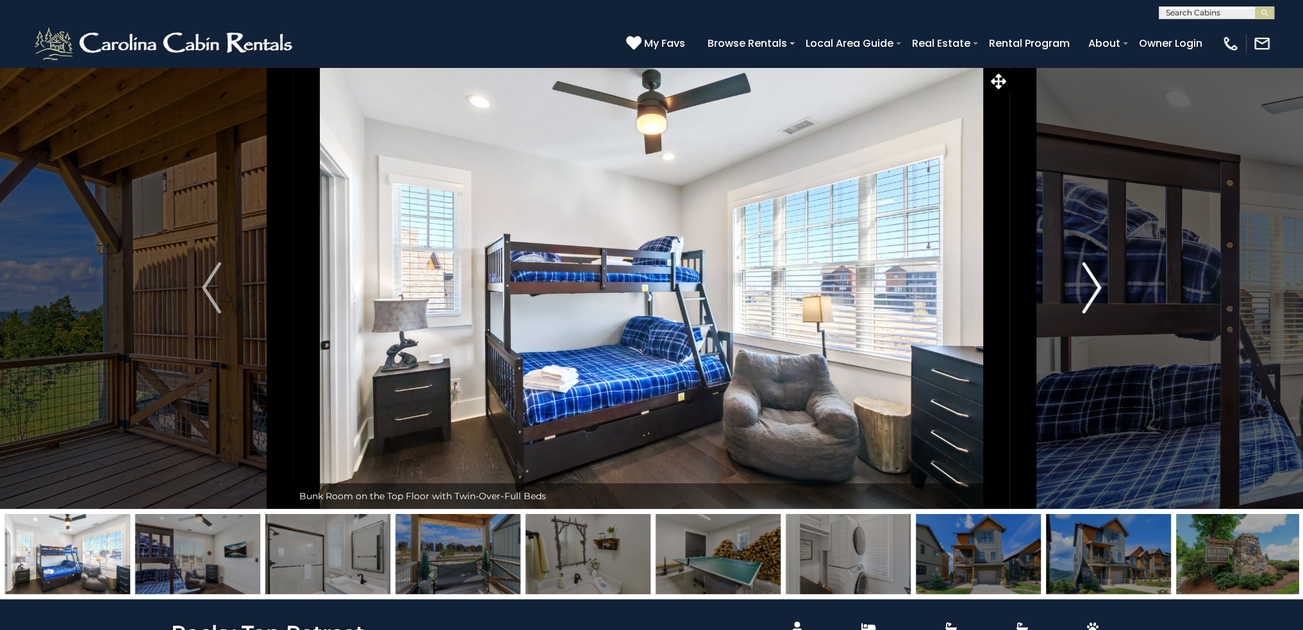
click at [1085, 304] on img "Next" at bounding box center [1091, 287] width 19 height 51
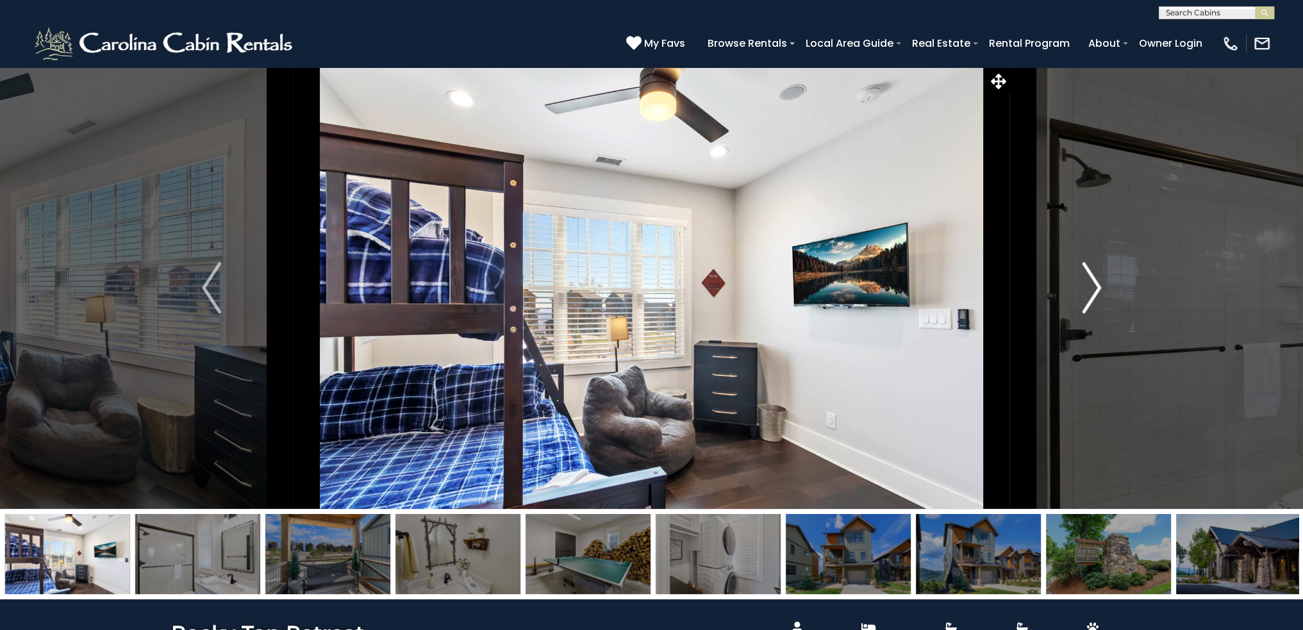
click at [1085, 304] on img "Next" at bounding box center [1091, 287] width 19 height 51
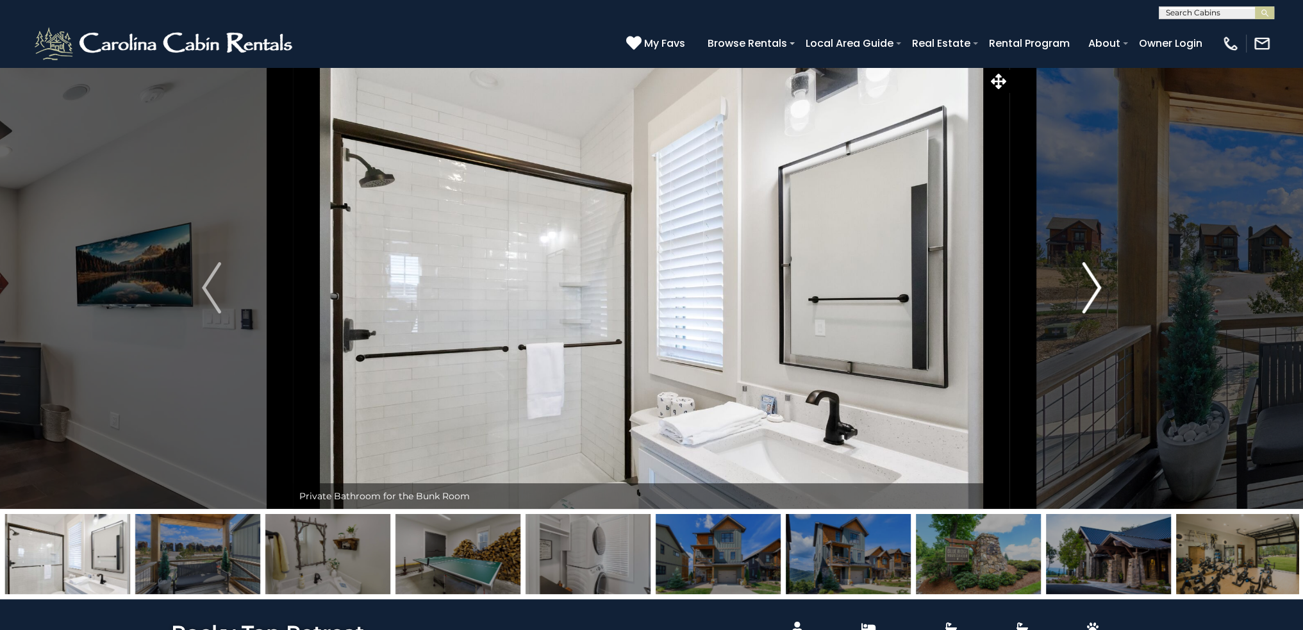
click at [1085, 304] on img "Next" at bounding box center [1091, 287] width 19 height 51
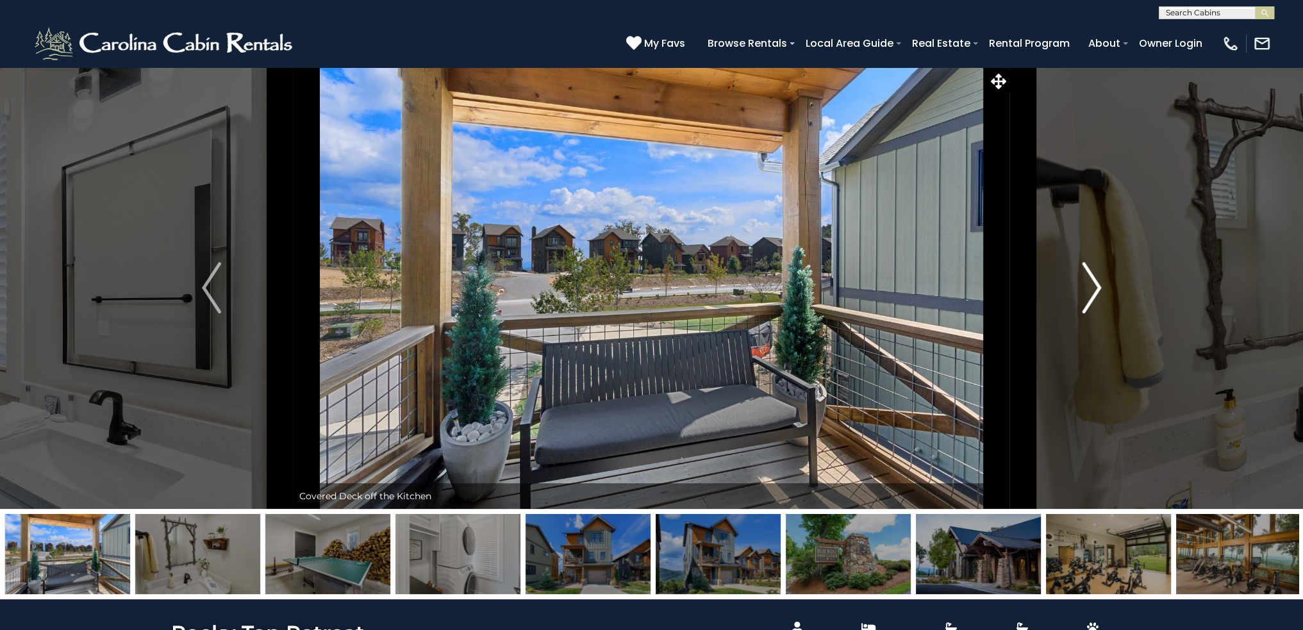
click at [1085, 304] on img "Next" at bounding box center [1091, 287] width 19 height 51
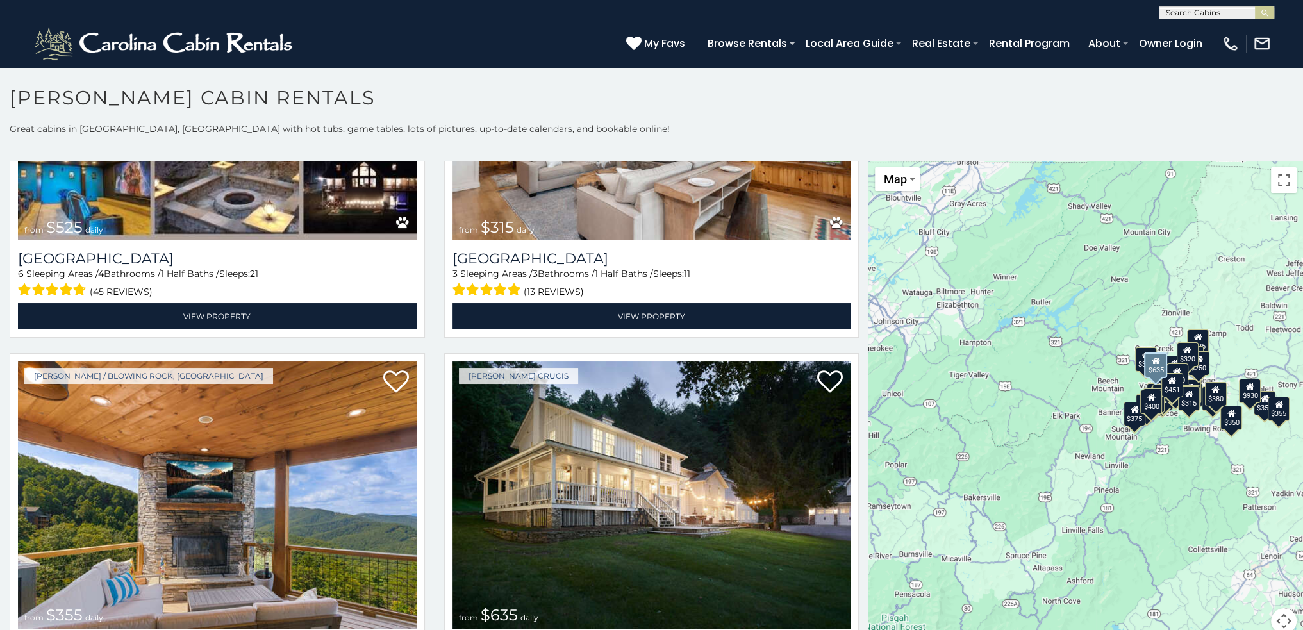
scroll to position [513, 0]
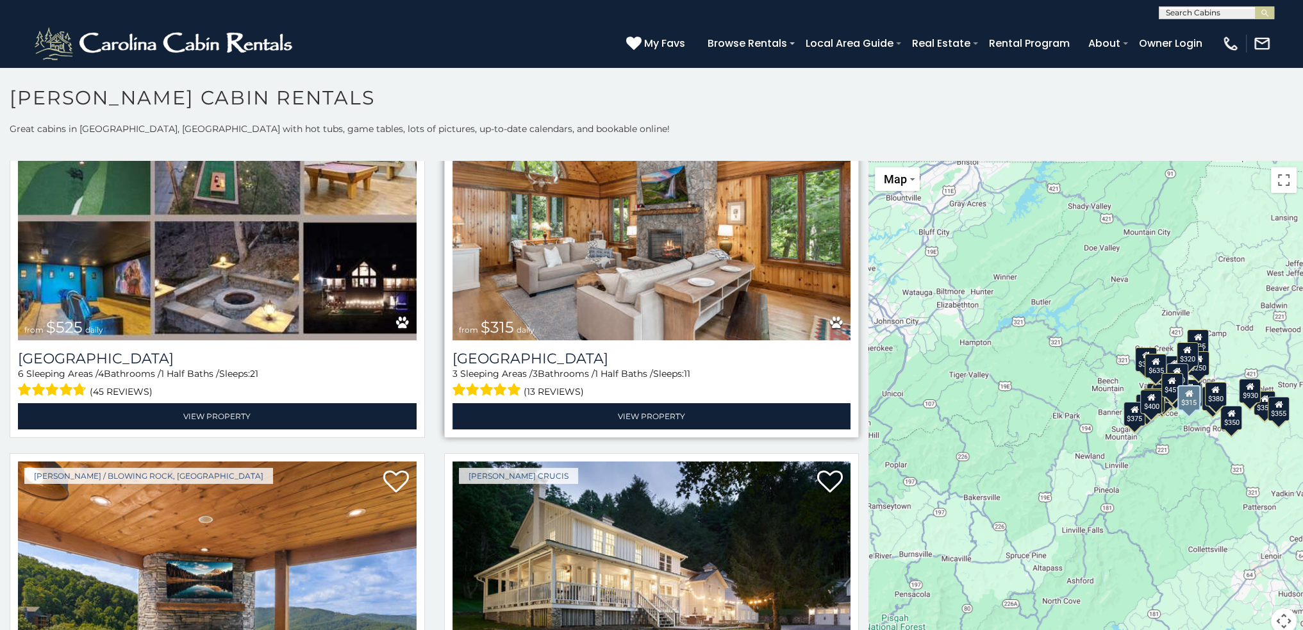
click at [655, 270] on img at bounding box center [652, 207] width 399 height 267
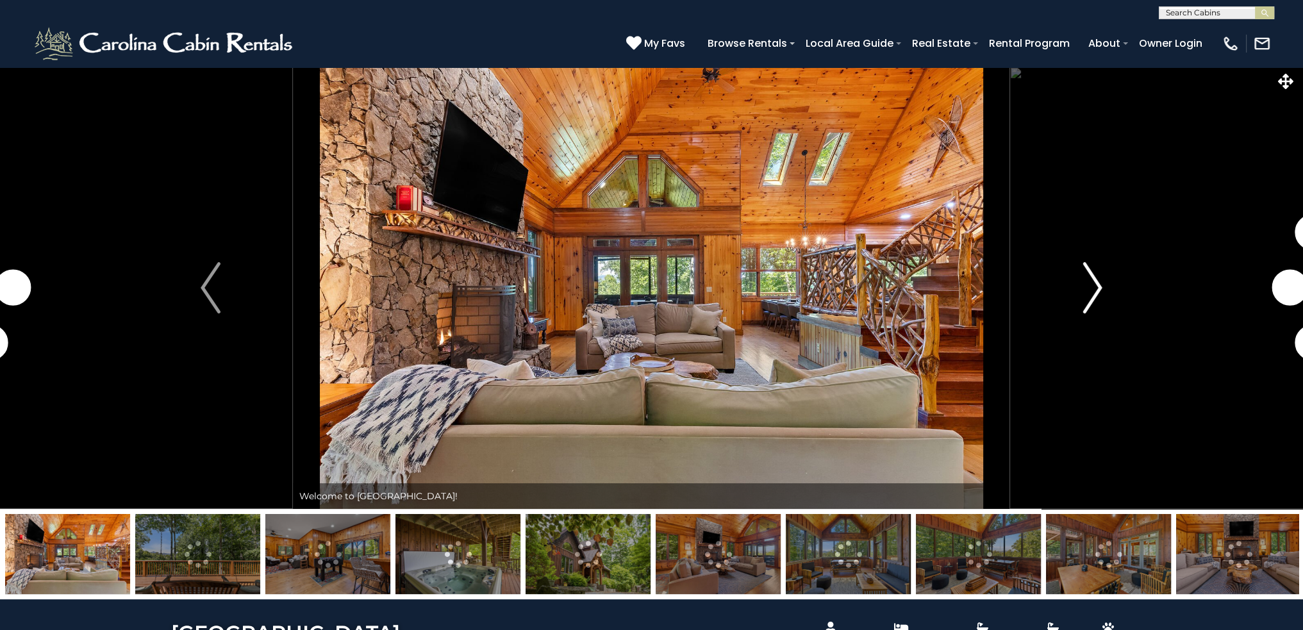
click at [1092, 281] on img "Next" at bounding box center [1092, 287] width 19 height 51
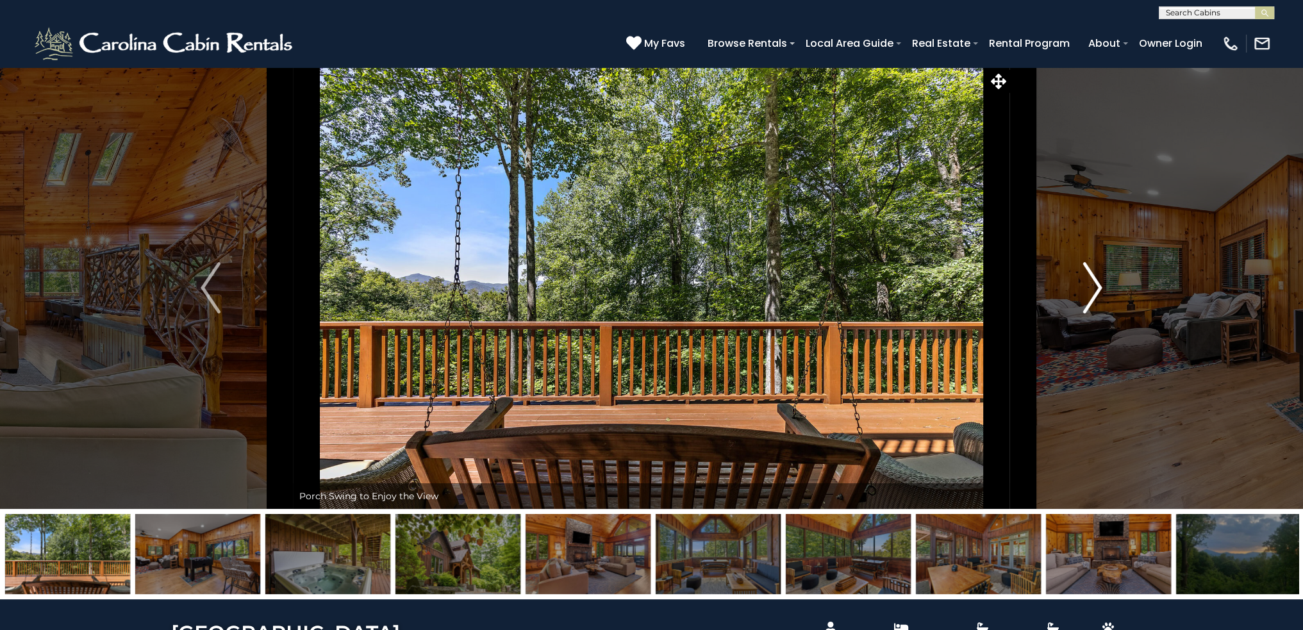
click at [1098, 281] on img "Next" at bounding box center [1092, 287] width 19 height 51
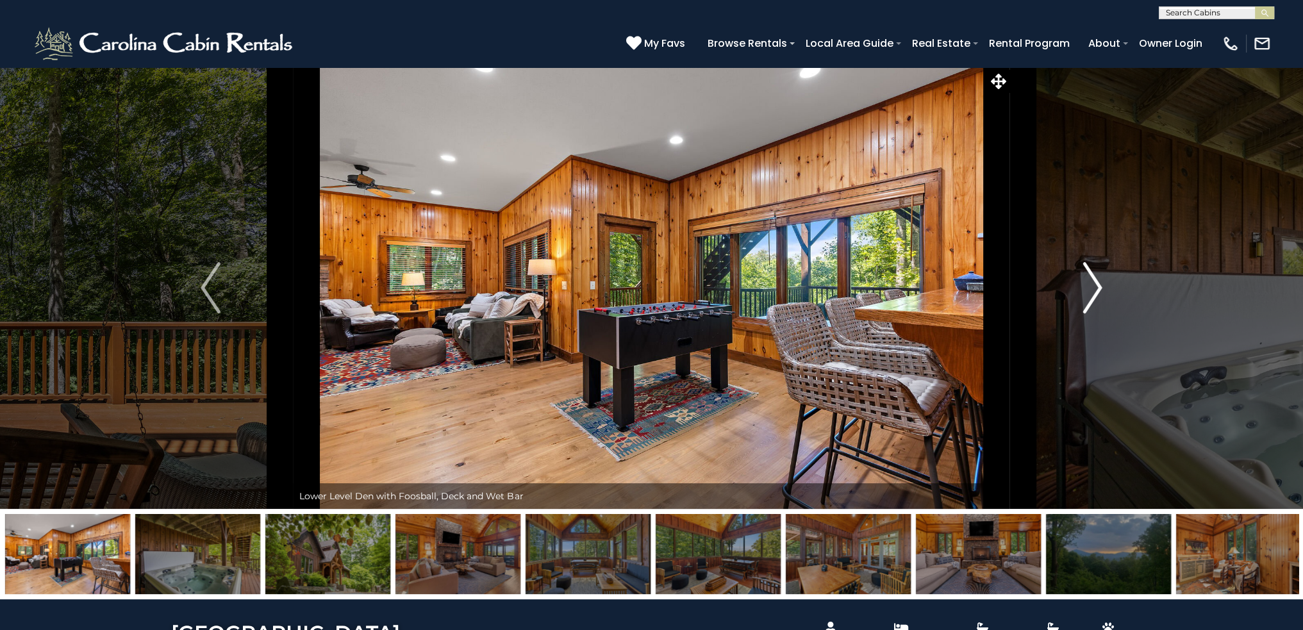
click at [1098, 281] on img "Next" at bounding box center [1092, 287] width 19 height 51
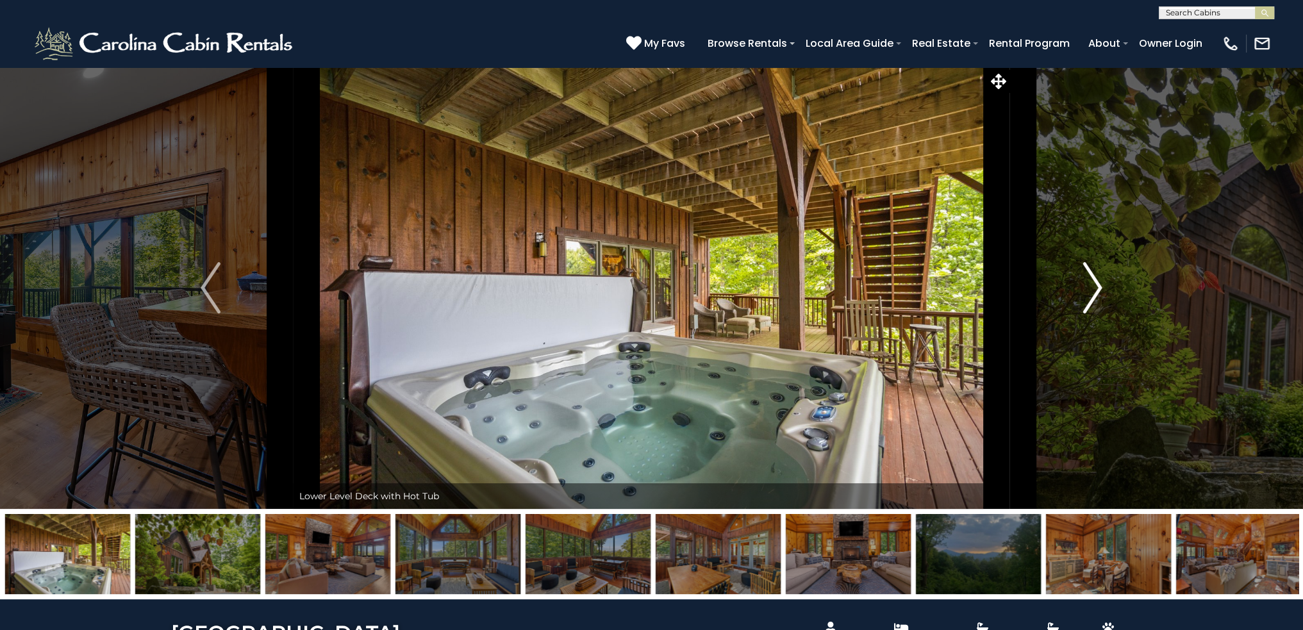
click at [1098, 281] on img "Next" at bounding box center [1092, 287] width 19 height 51
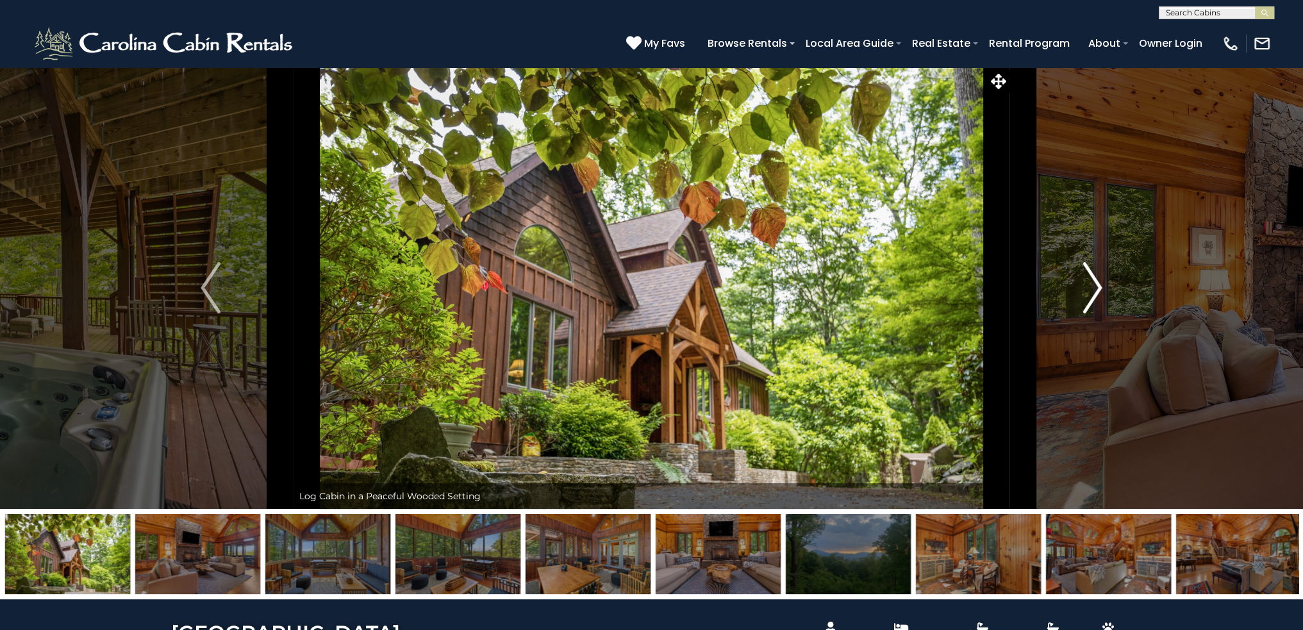
click at [1098, 281] on img "Next" at bounding box center [1092, 287] width 19 height 51
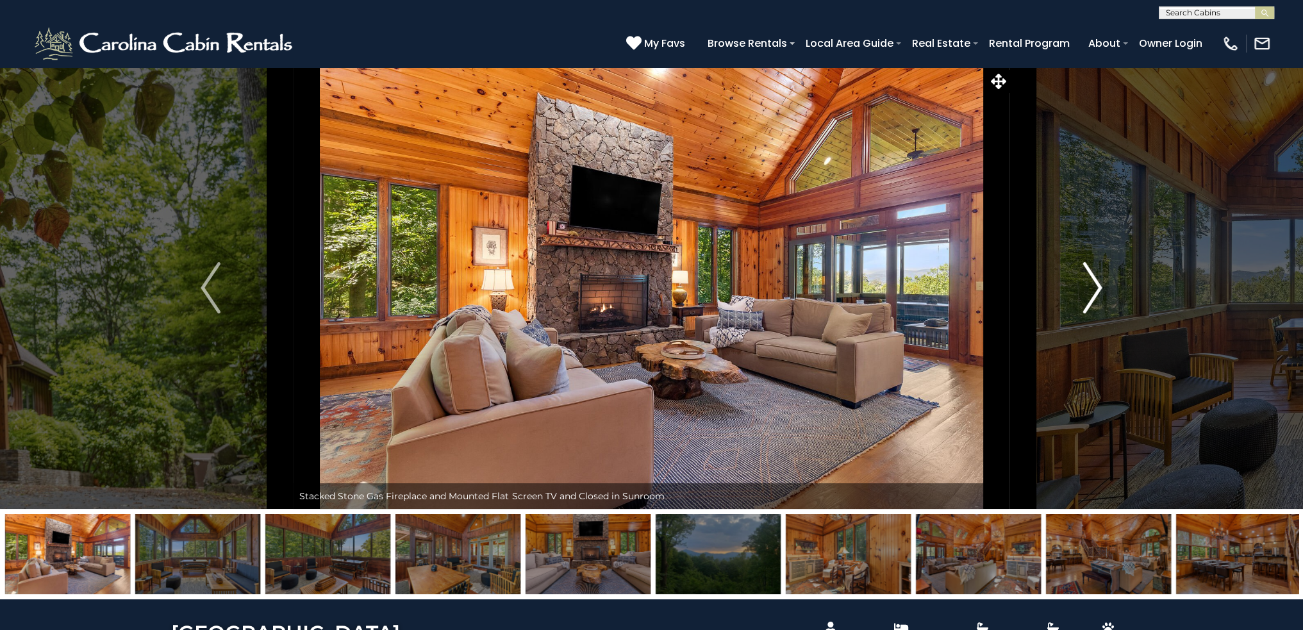
click at [1098, 281] on img "Next" at bounding box center [1092, 287] width 19 height 51
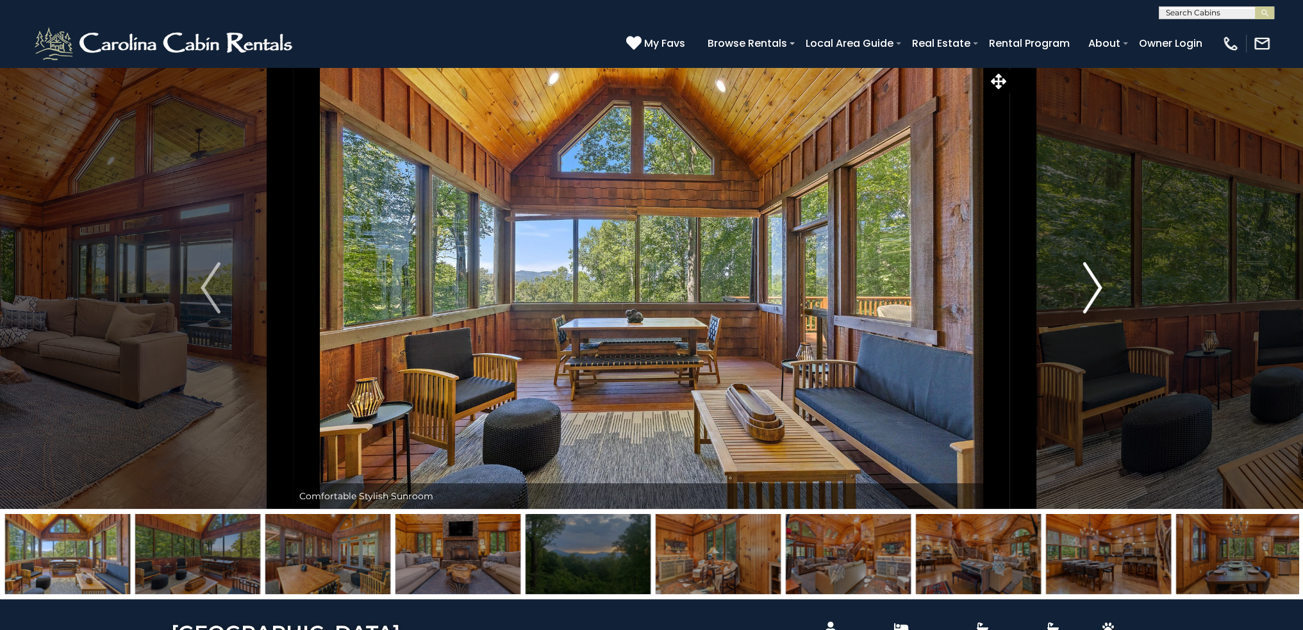
click at [1098, 281] on img "Next" at bounding box center [1092, 287] width 19 height 51
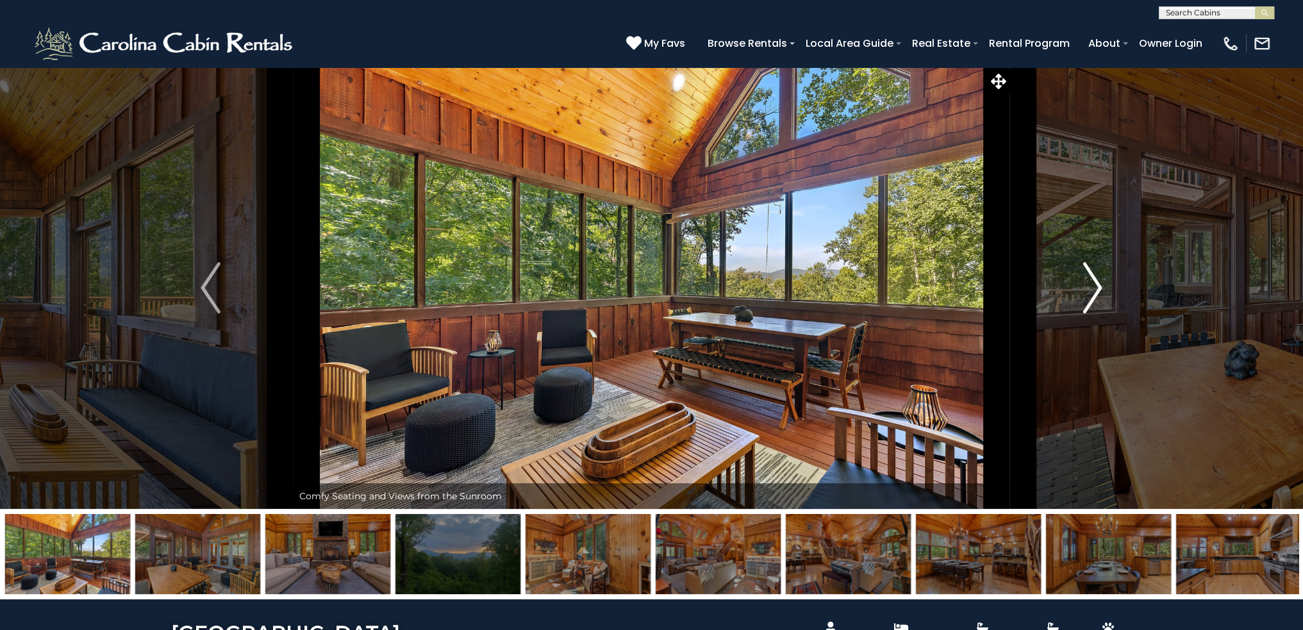
click at [1098, 281] on img "Next" at bounding box center [1092, 287] width 19 height 51
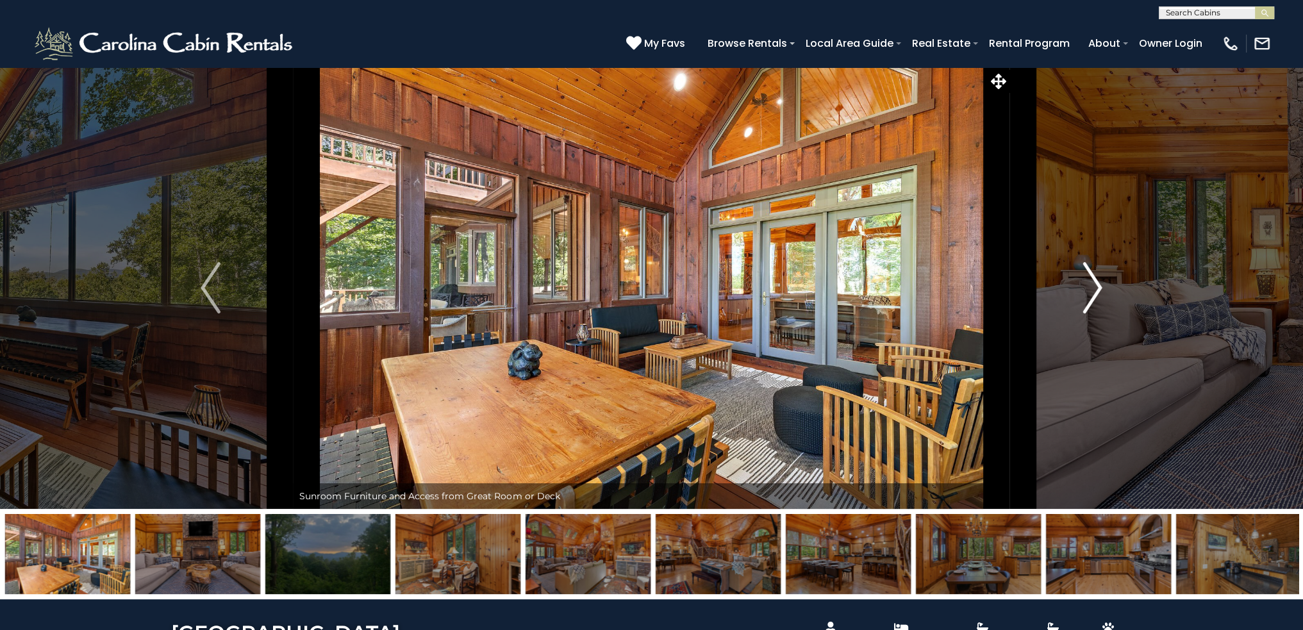
click at [1098, 281] on img "Next" at bounding box center [1092, 287] width 19 height 51
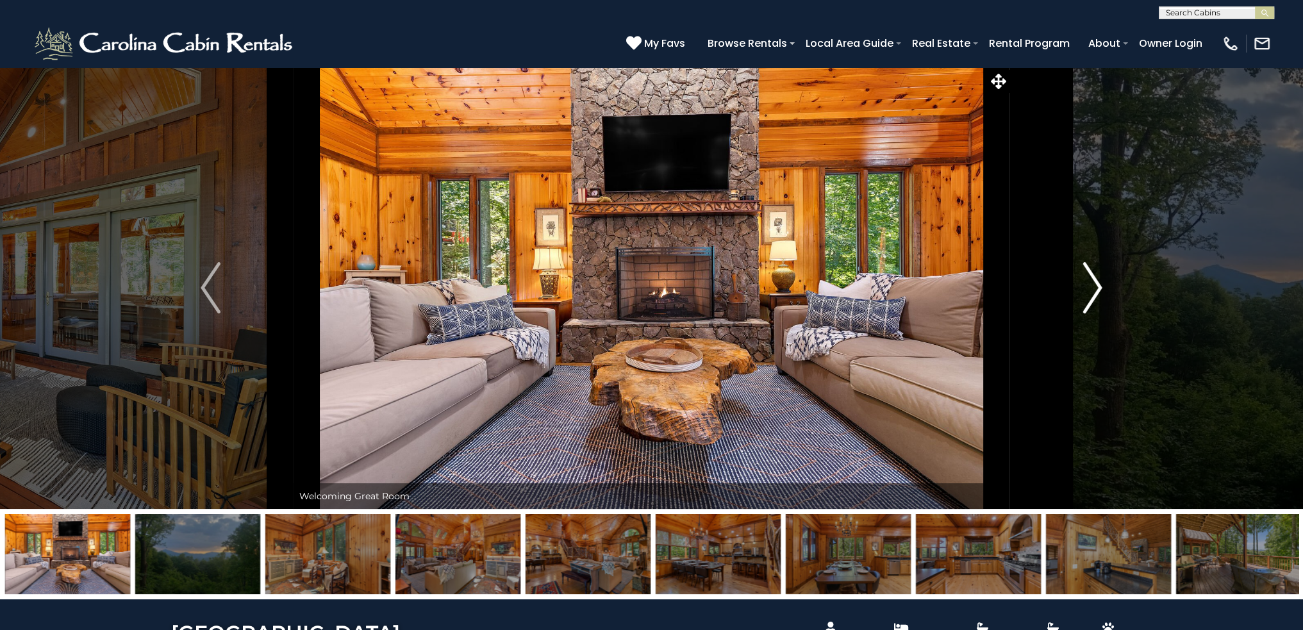
click at [1098, 281] on img "Next" at bounding box center [1092, 287] width 19 height 51
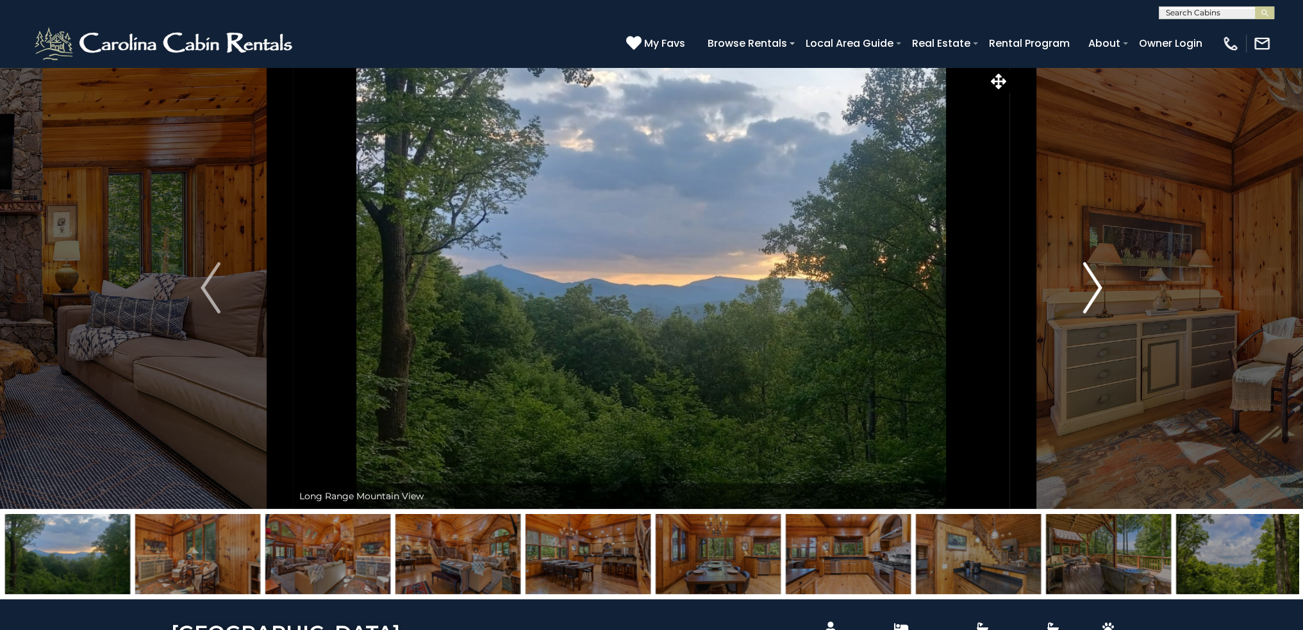
click at [1098, 281] on img "Next" at bounding box center [1092, 287] width 19 height 51
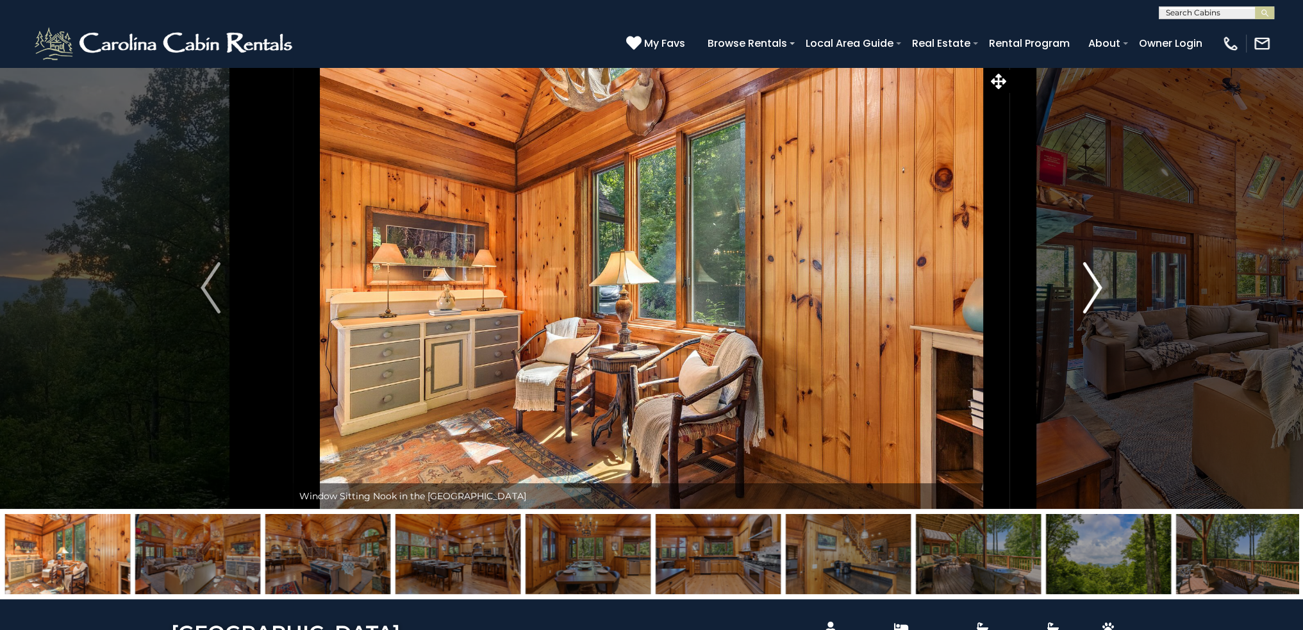
click at [1098, 281] on img "Next" at bounding box center [1092, 287] width 19 height 51
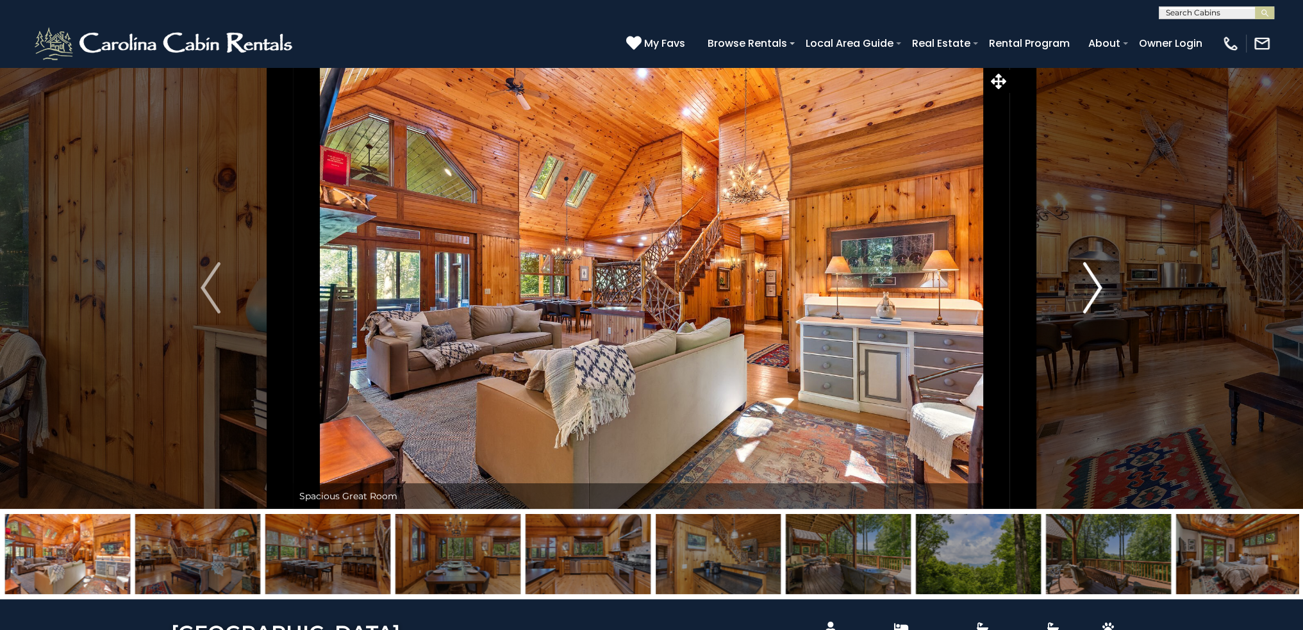
click at [1098, 281] on img "Next" at bounding box center [1092, 287] width 19 height 51
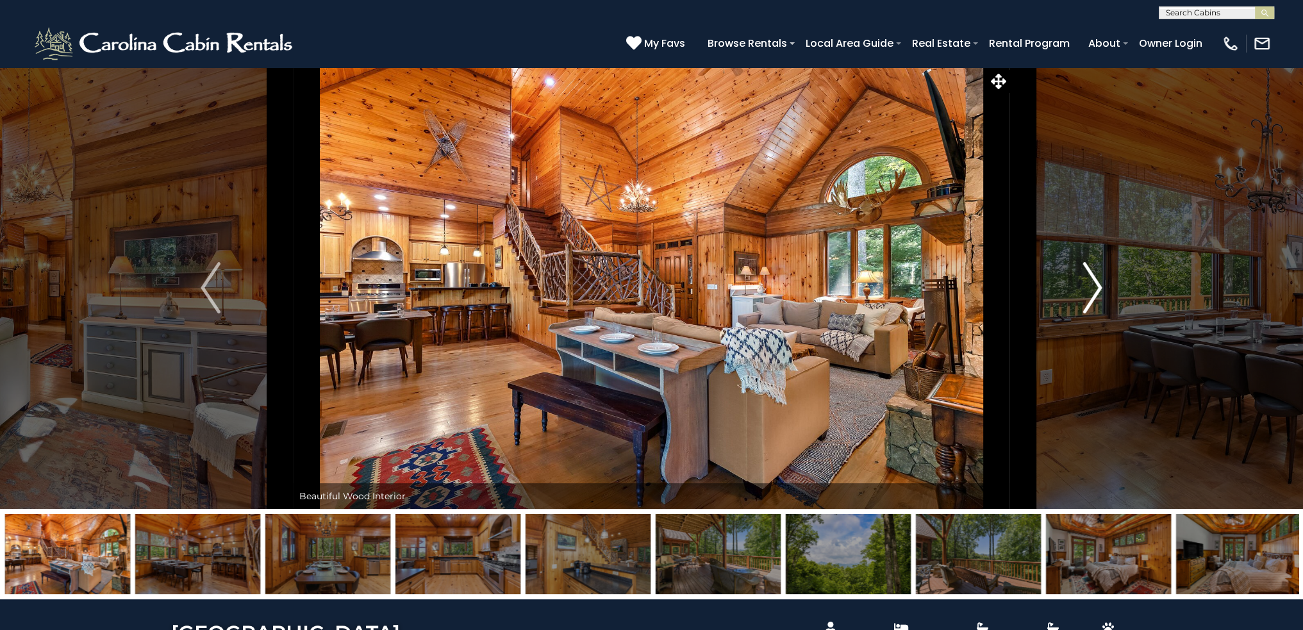
click at [1098, 281] on img "Next" at bounding box center [1092, 287] width 19 height 51
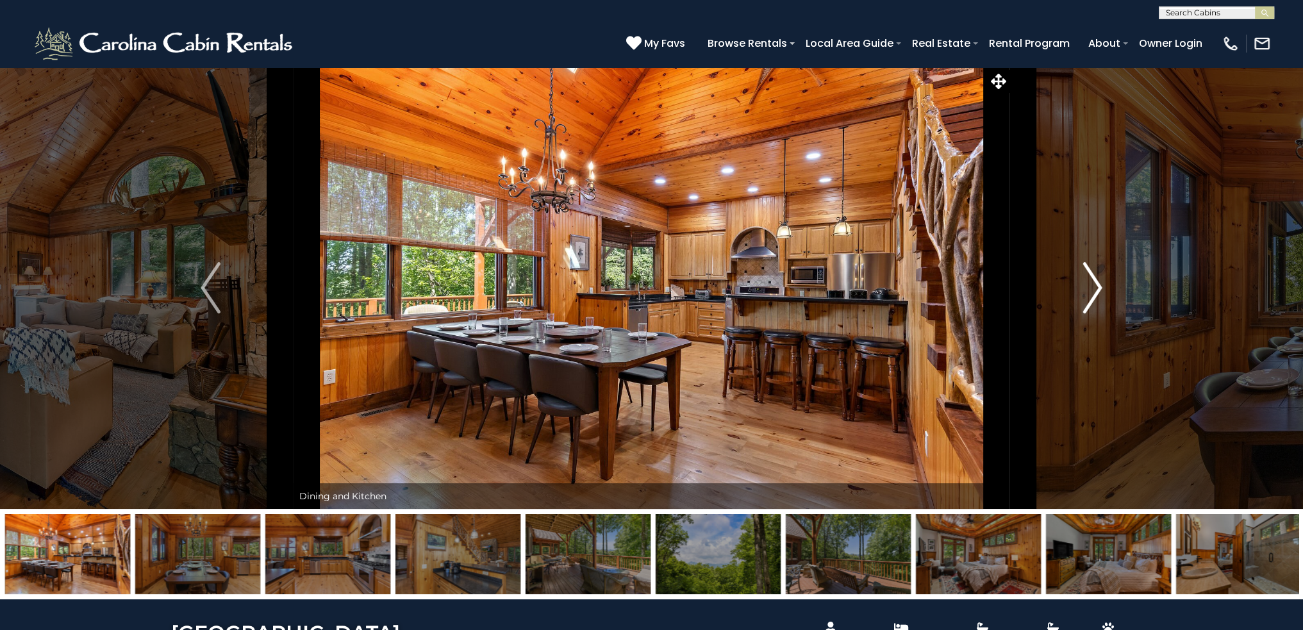
click at [1098, 281] on img "Next" at bounding box center [1092, 287] width 19 height 51
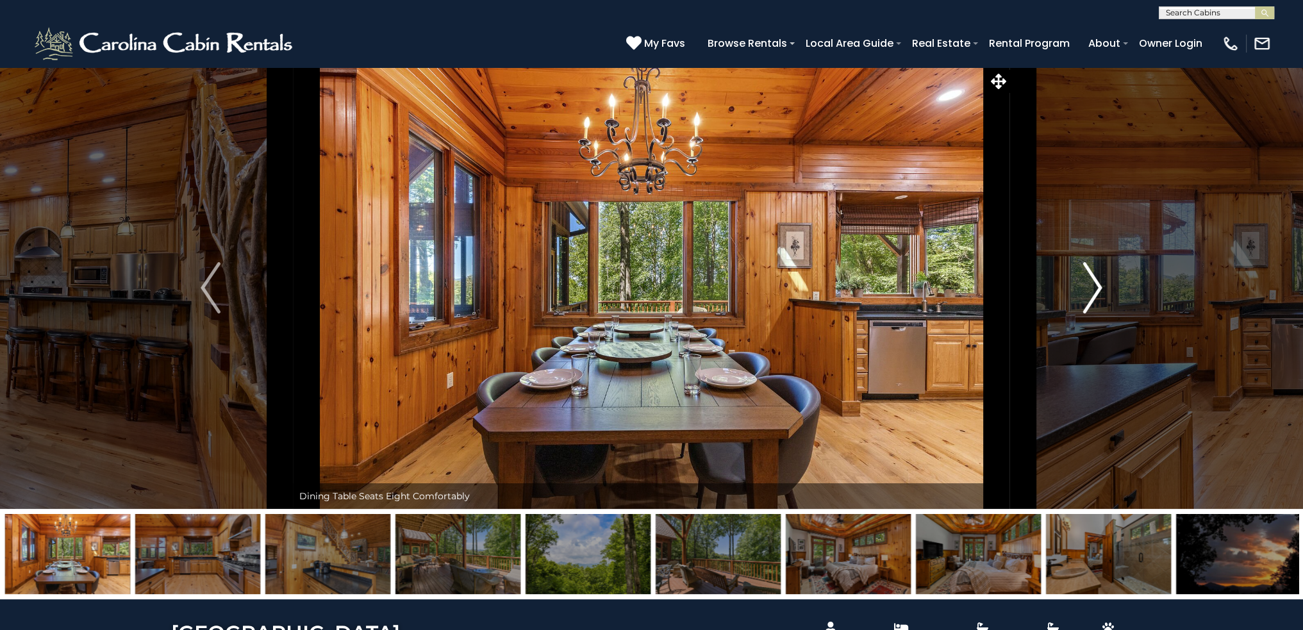
click at [1098, 281] on img "Next" at bounding box center [1092, 287] width 19 height 51
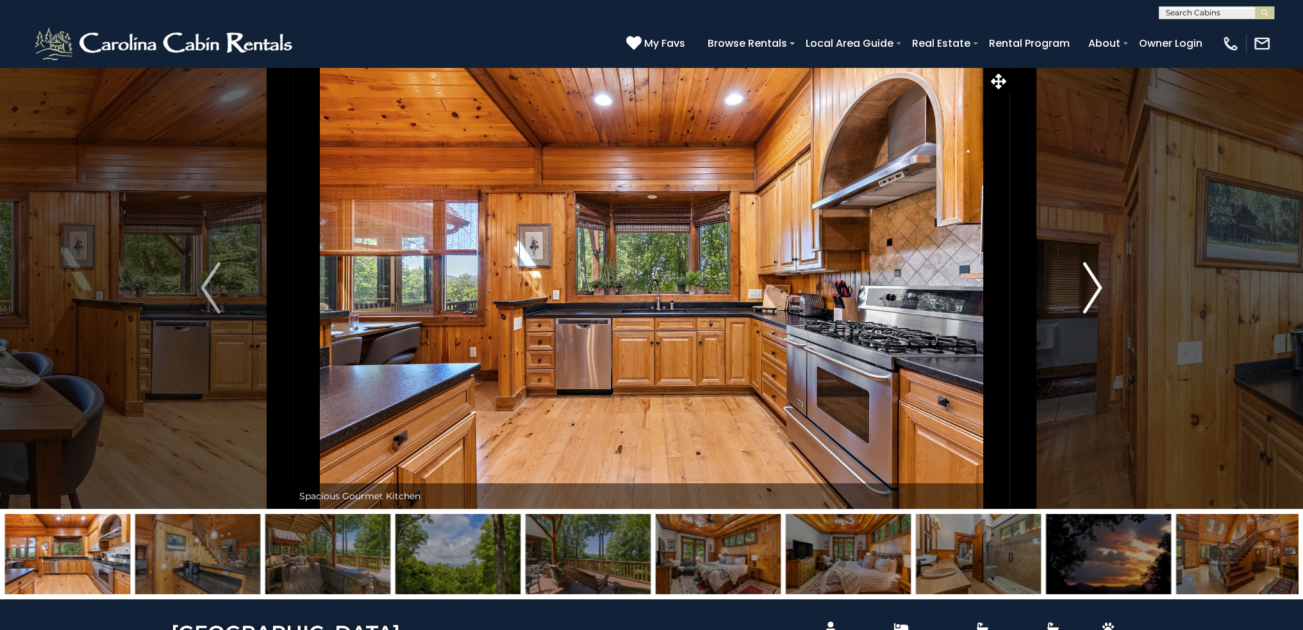
click at [1098, 281] on img "Next" at bounding box center [1092, 287] width 19 height 51
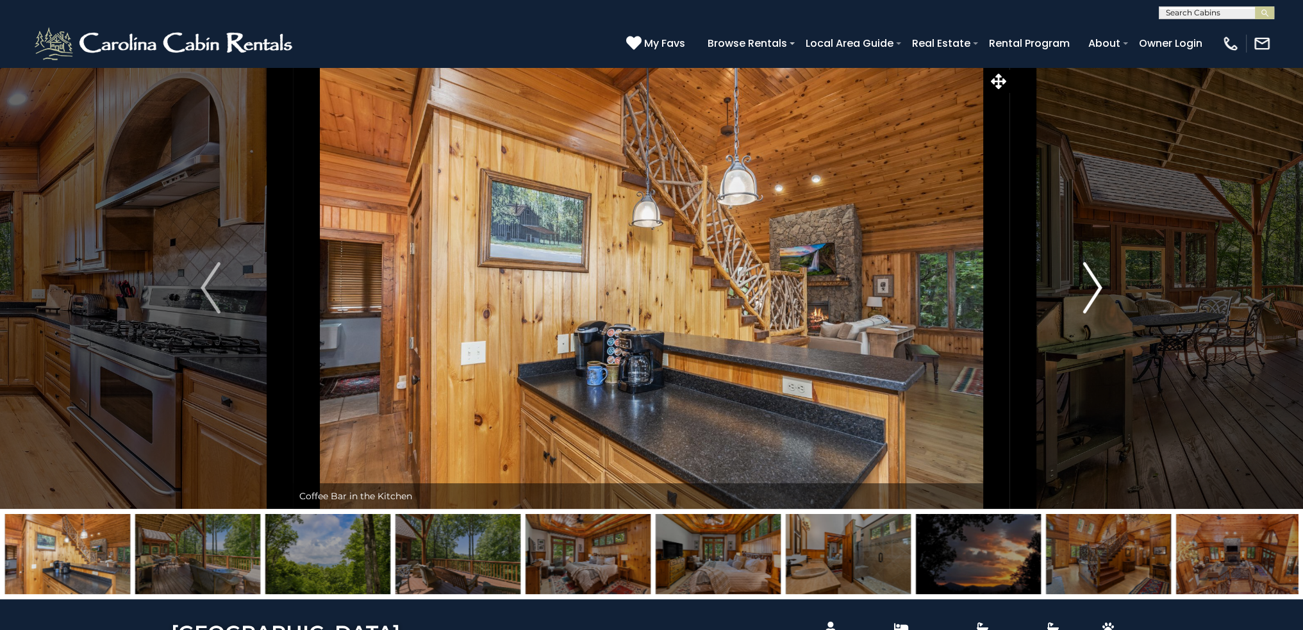
click at [1098, 281] on img "Next" at bounding box center [1092, 287] width 19 height 51
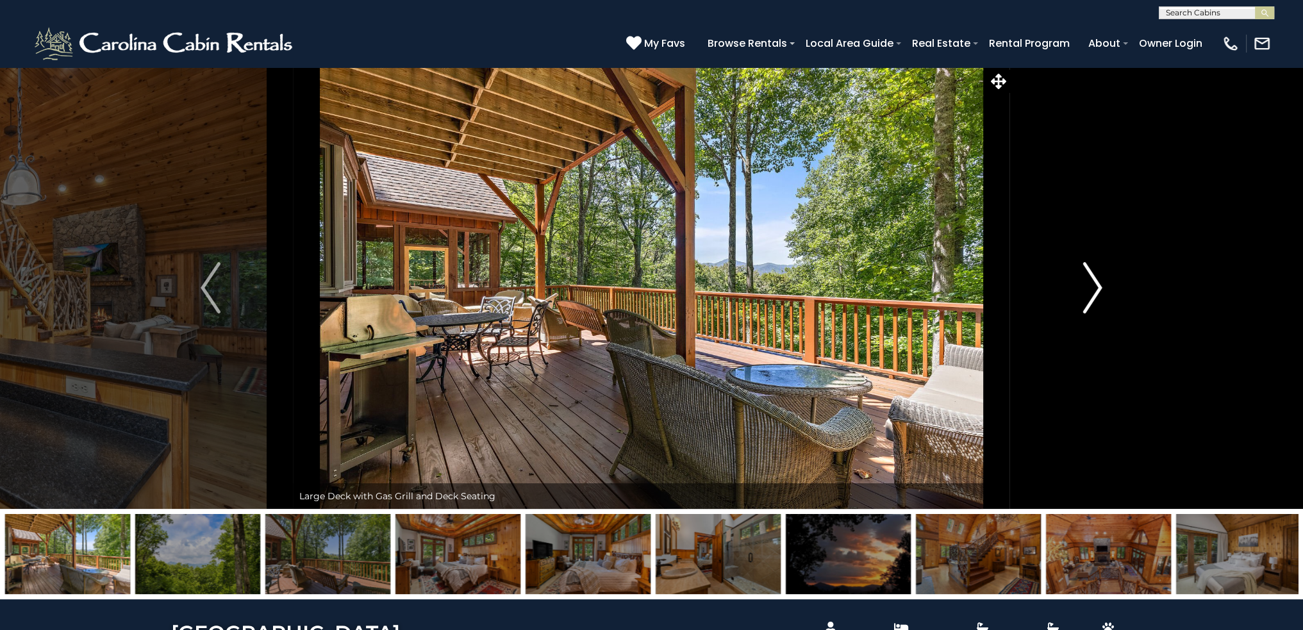
click at [1098, 281] on img "Next" at bounding box center [1092, 287] width 19 height 51
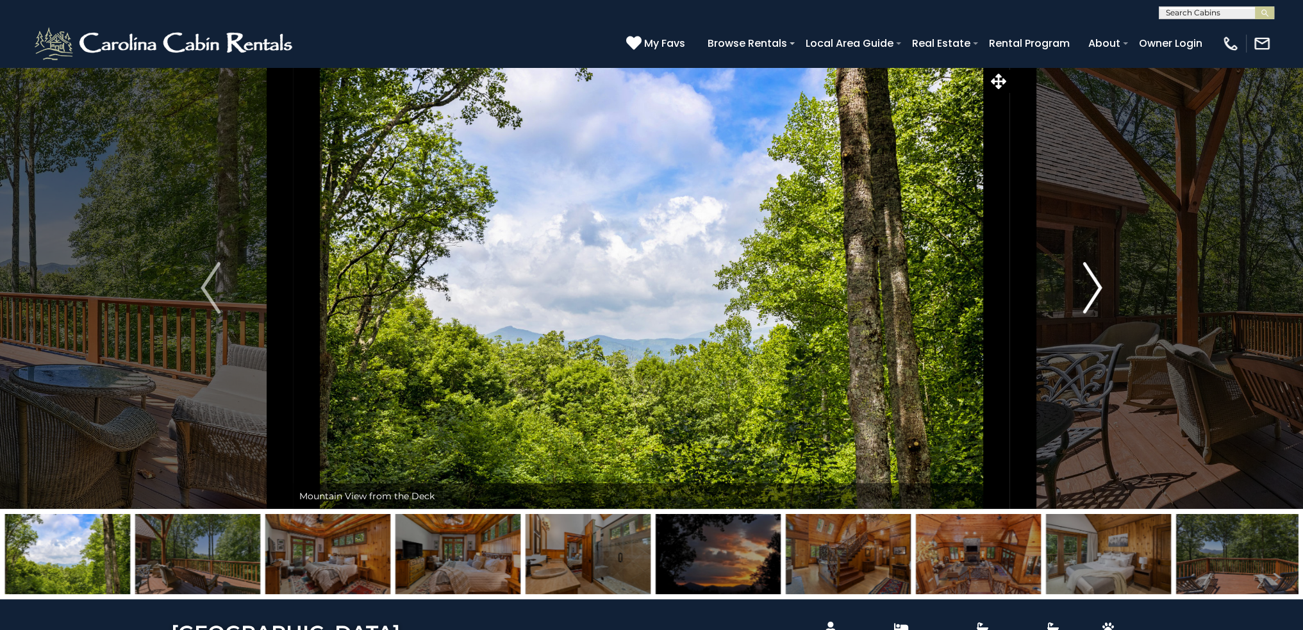
click at [1098, 281] on img "Next" at bounding box center [1092, 287] width 19 height 51
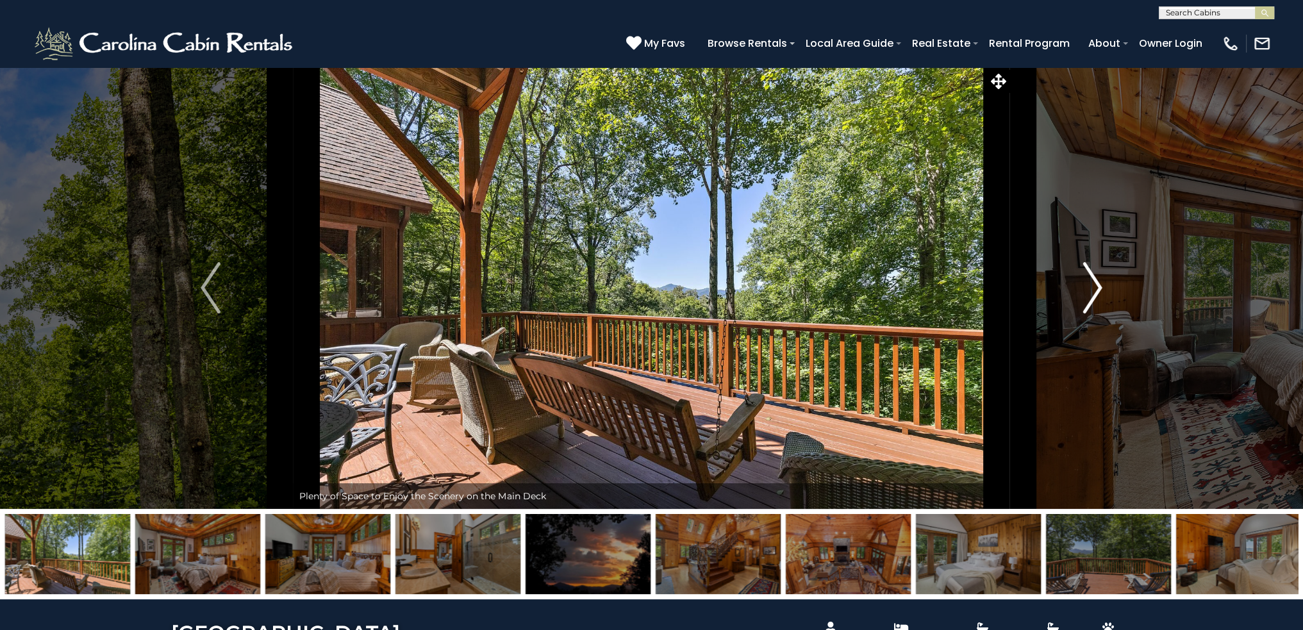
click at [1098, 281] on img "Next" at bounding box center [1092, 287] width 19 height 51
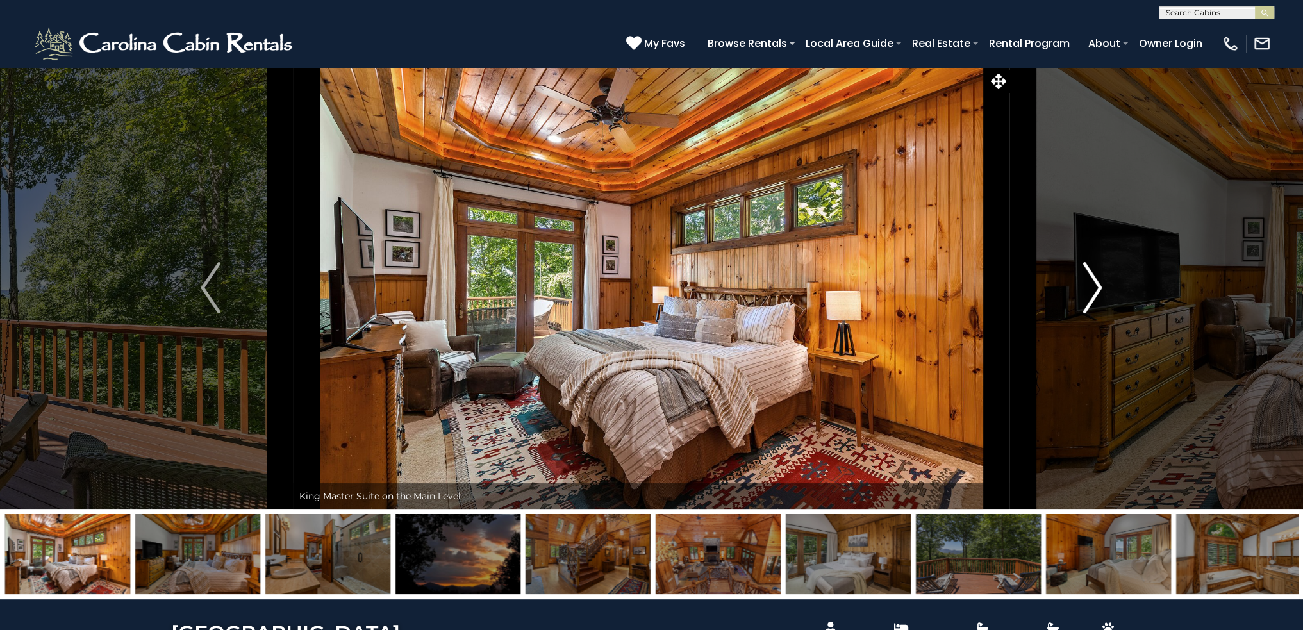
click at [1098, 281] on img "Next" at bounding box center [1092, 287] width 19 height 51
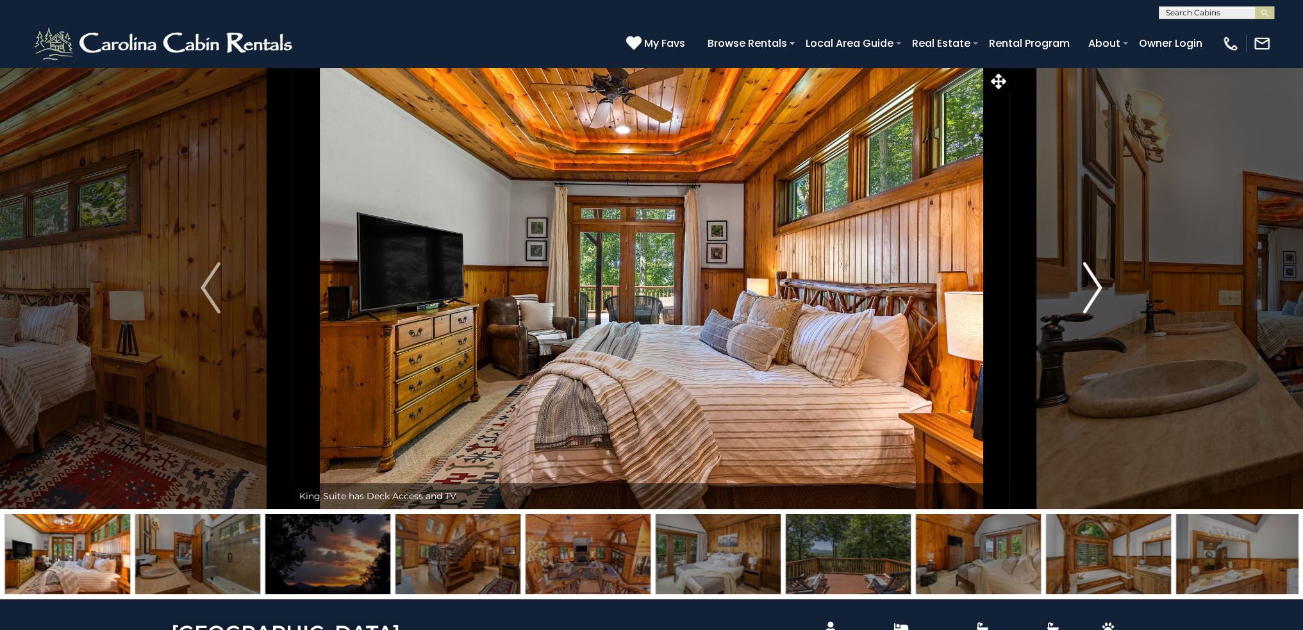
click at [1098, 281] on img "Next" at bounding box center [1092, 287] width 19 height 51
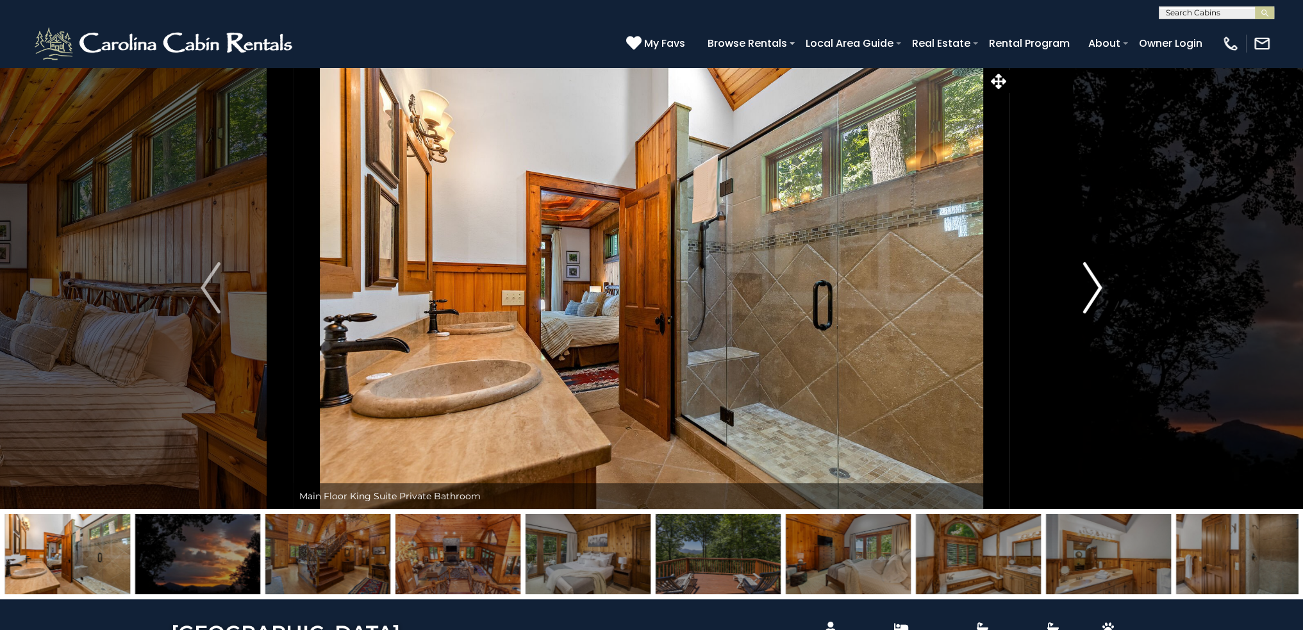
click at [1098, 281] on img "Next" at bounding box center [1092, 287] width 19 height 51
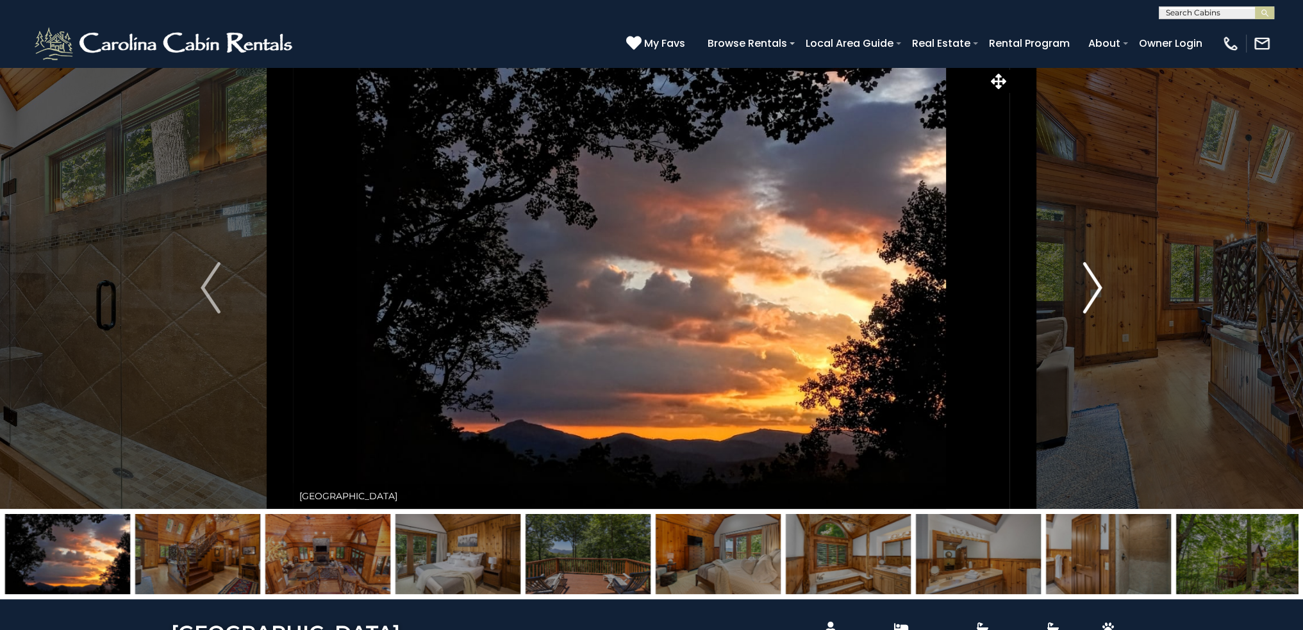
click at [1098, 281] on img "Next" at bounding box center [1092, 287] width 19 height 51
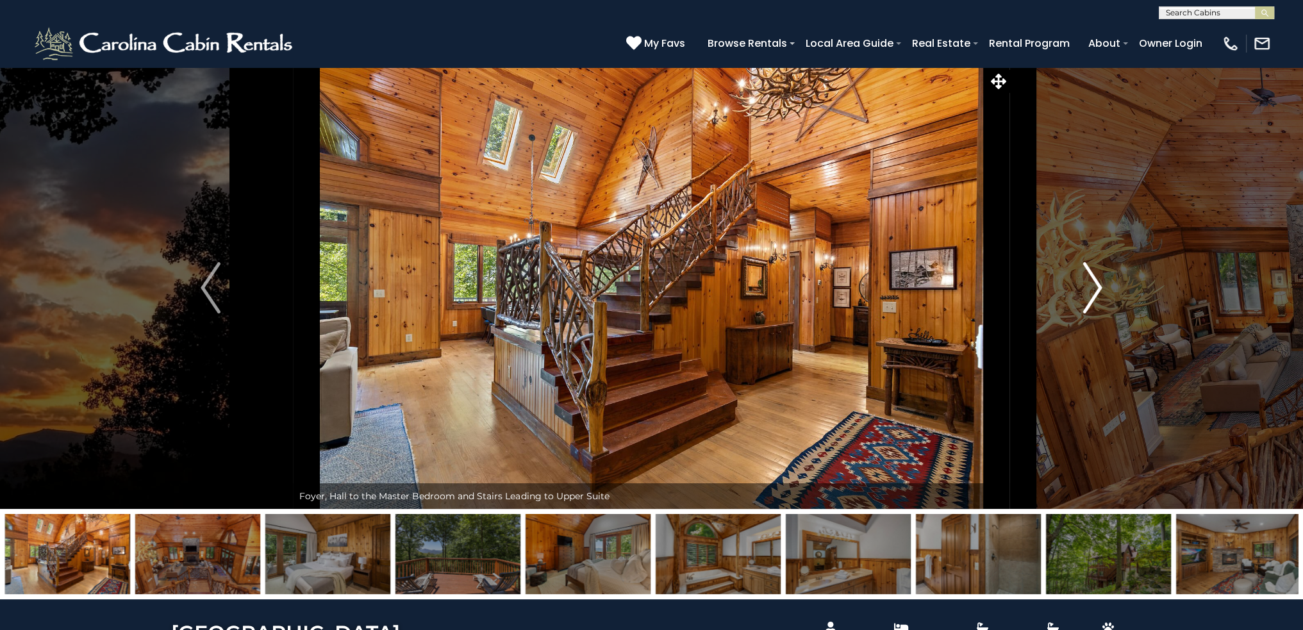
click at [1098, 281] on img "Next" at bounding box center [1092, 287] width 19 height 51
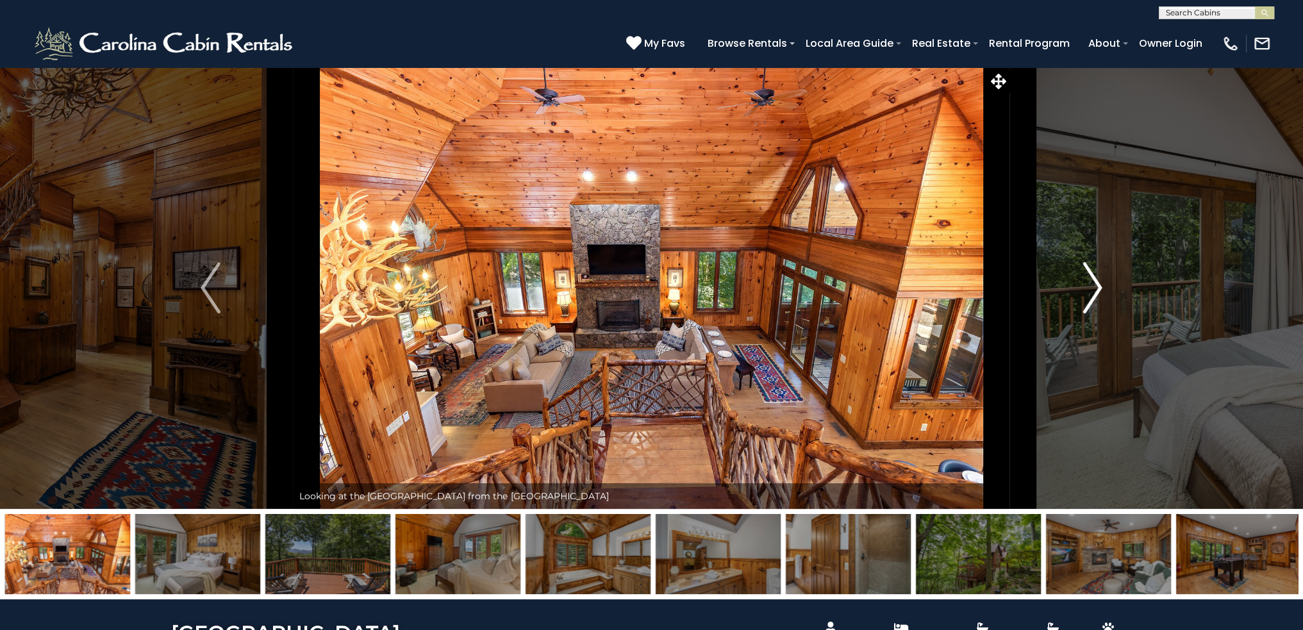
click at [1098, 281] on img "Next" at bounding box center [1092, 287] width 19 height 51
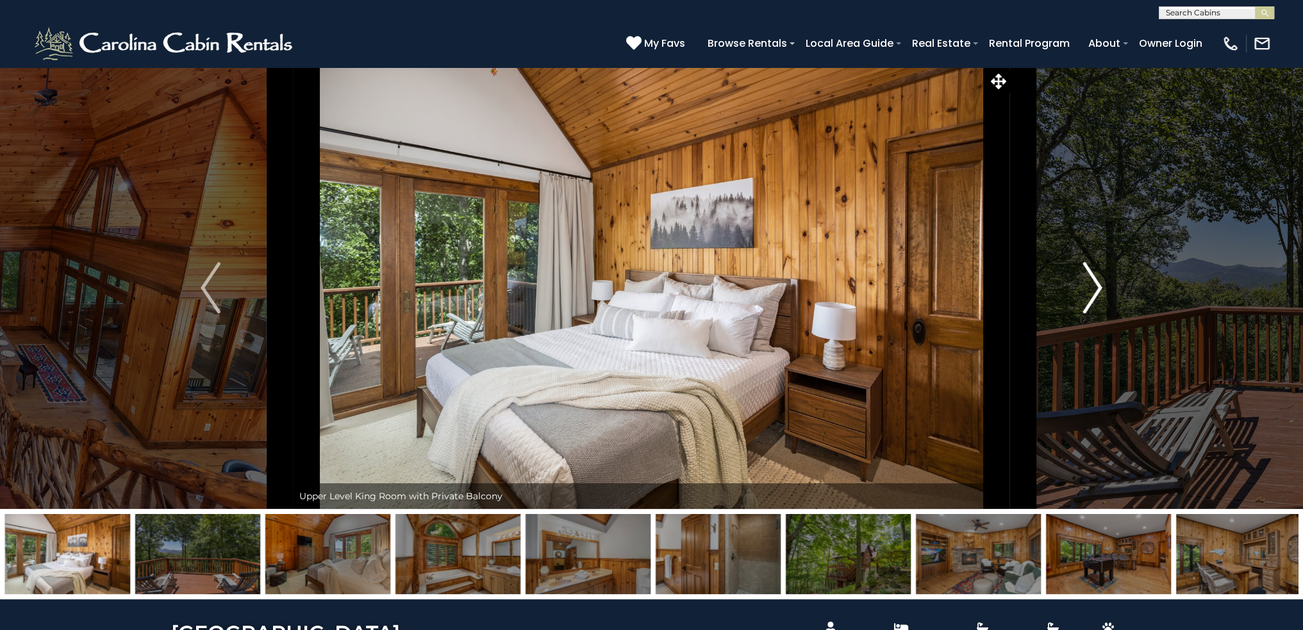
click at [1098, 281] on img "Next" at bounding box center [1092, 287] width 19 height 51
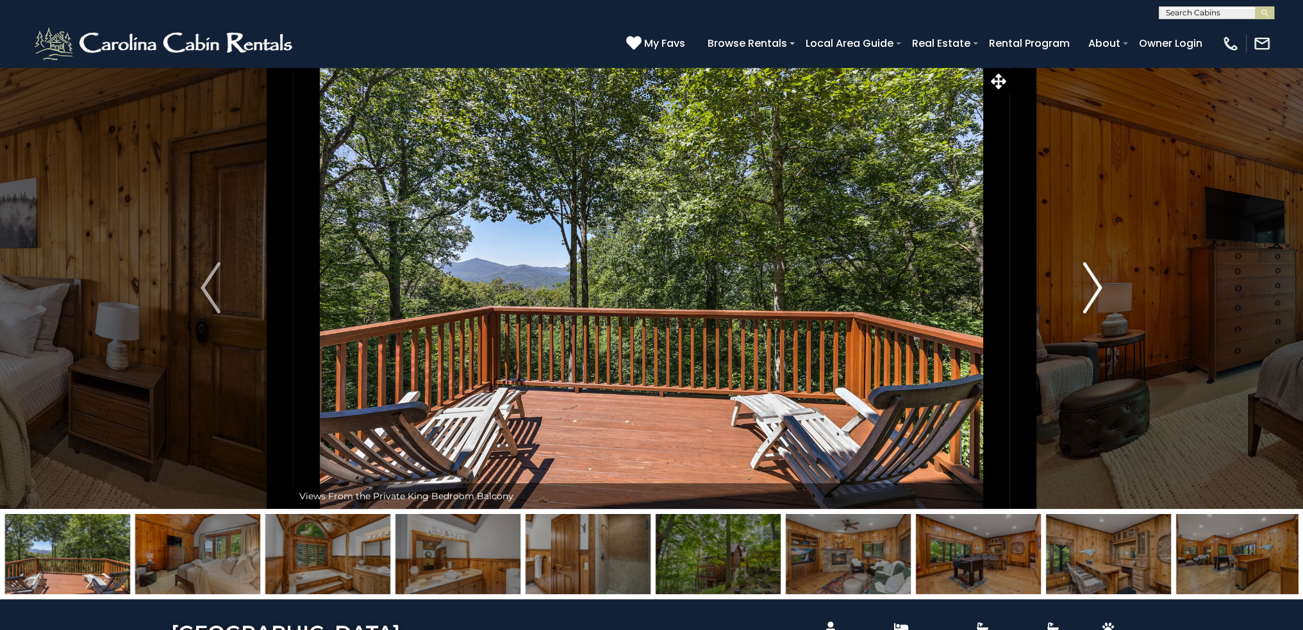
click at [1098, 281] on img "Next" at bounding box center [1092, 287] width 19 height 51
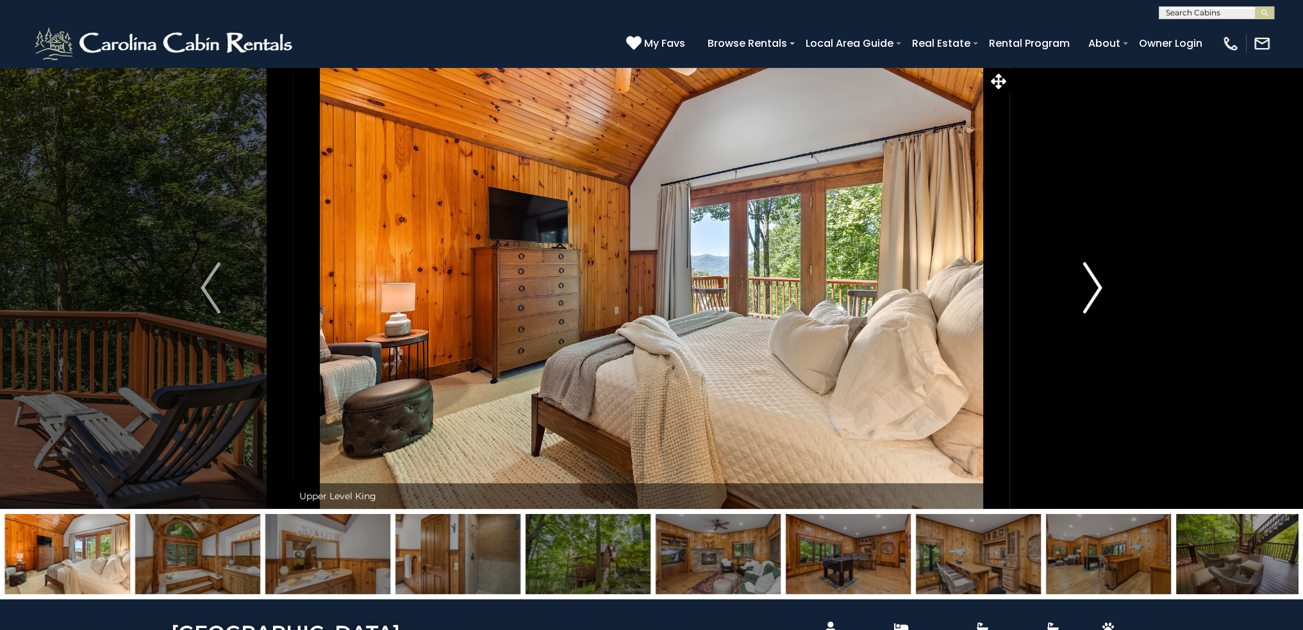
click at [1098, 281] on img "Next" at bounding box center [1092, 287] width 19 height 51
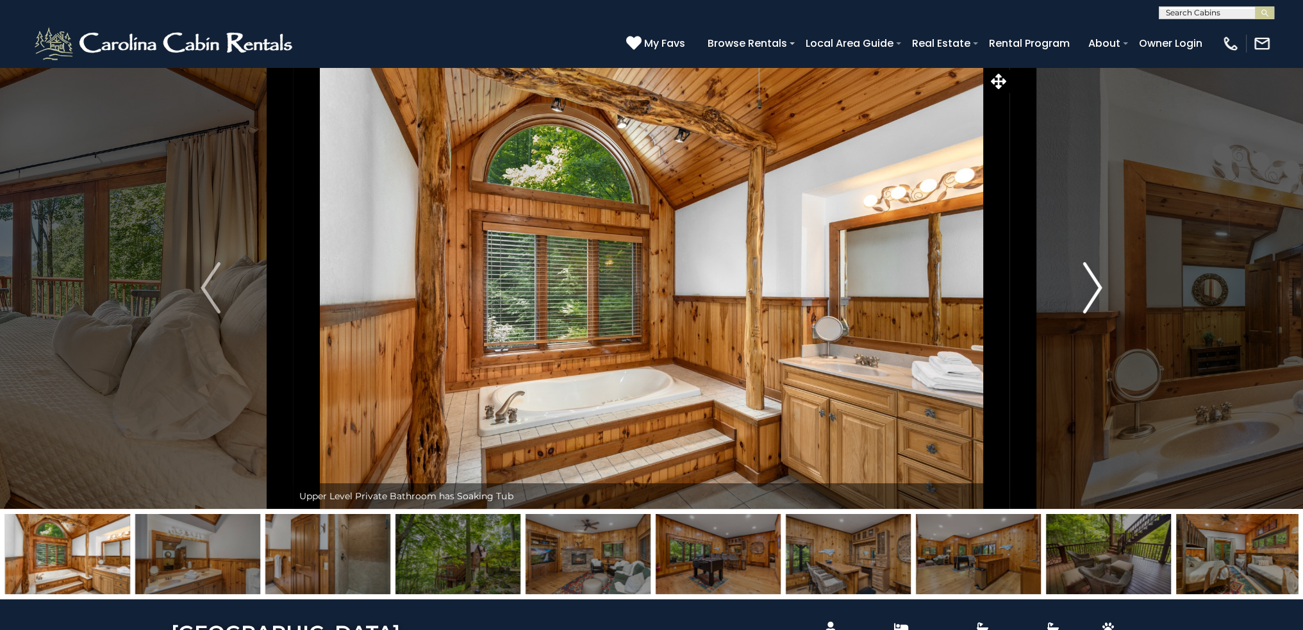
click at [1098, 281] on img "Next" at bounding box center [1092, 287] width 19 height 51
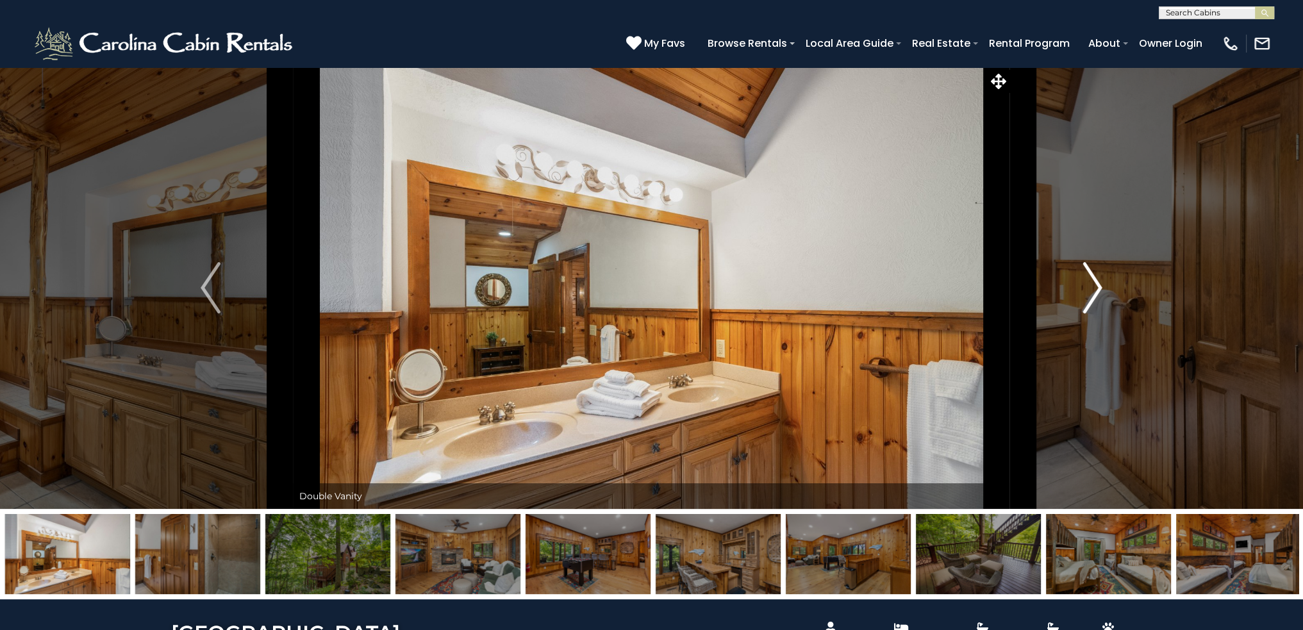
click at [1098, 281] on img "Next" at bounding box center [1092, 287] width 19 height 51
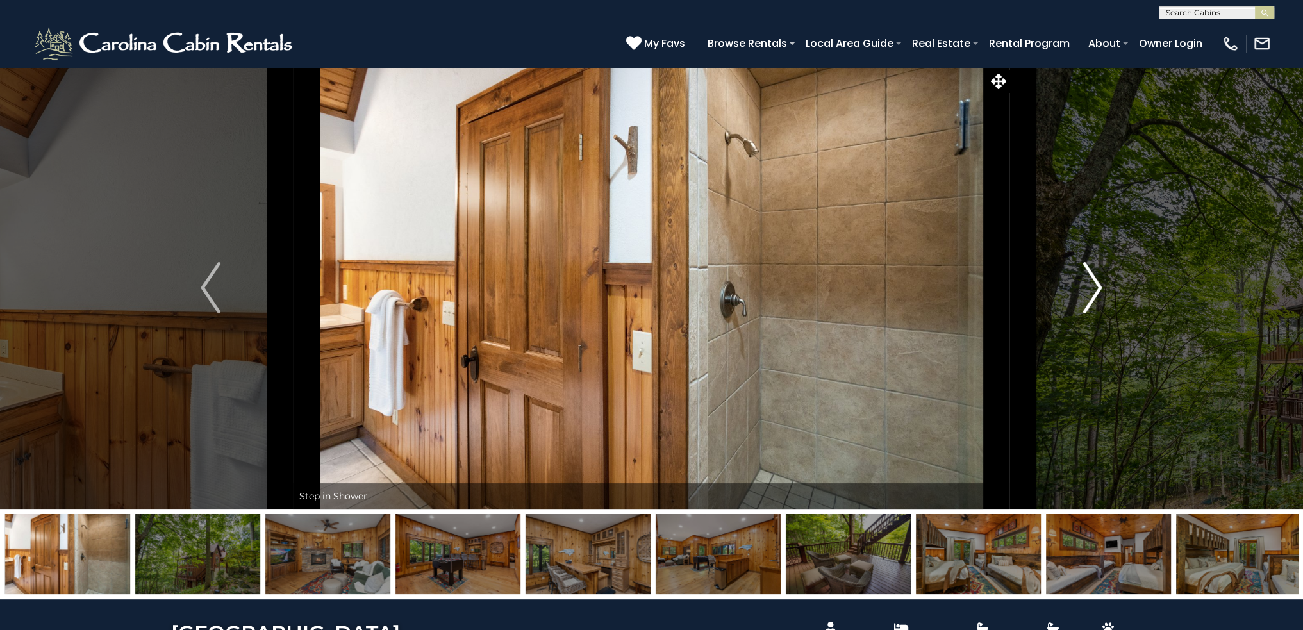
click at [1098, 281] on img "Next" at bounding box center [1092, 287] width 19 height 51
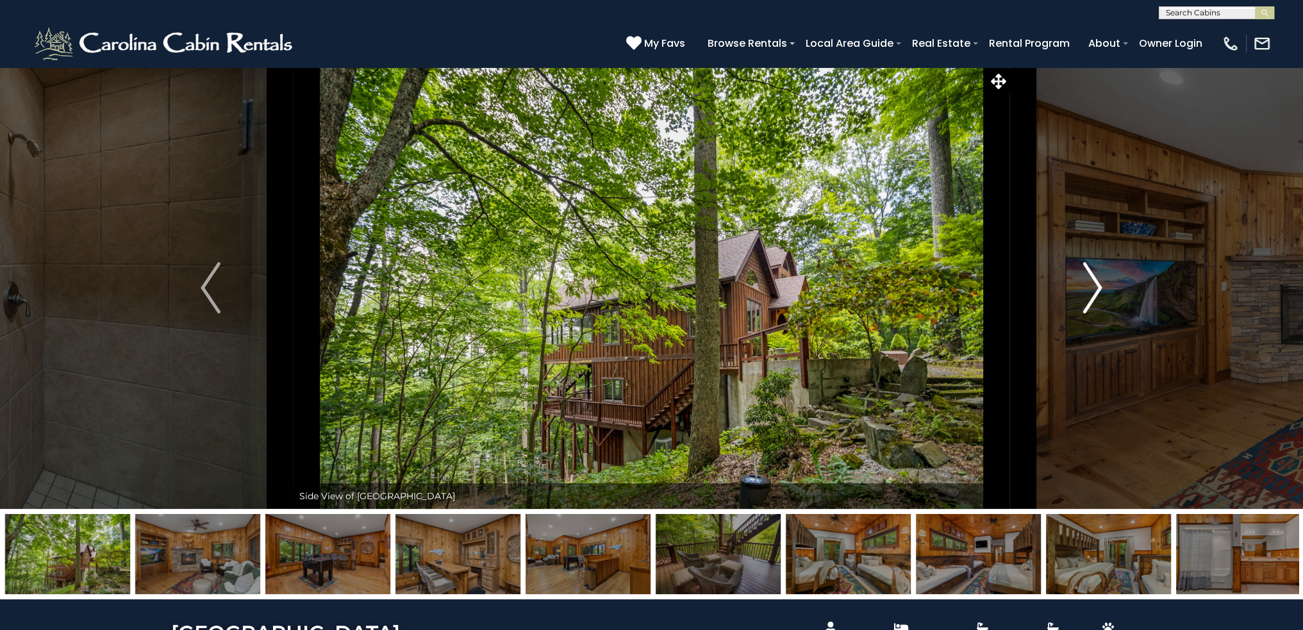
click at [1098, 281] on img "Next" at bounding box center [1092, 287] width 19 height 51
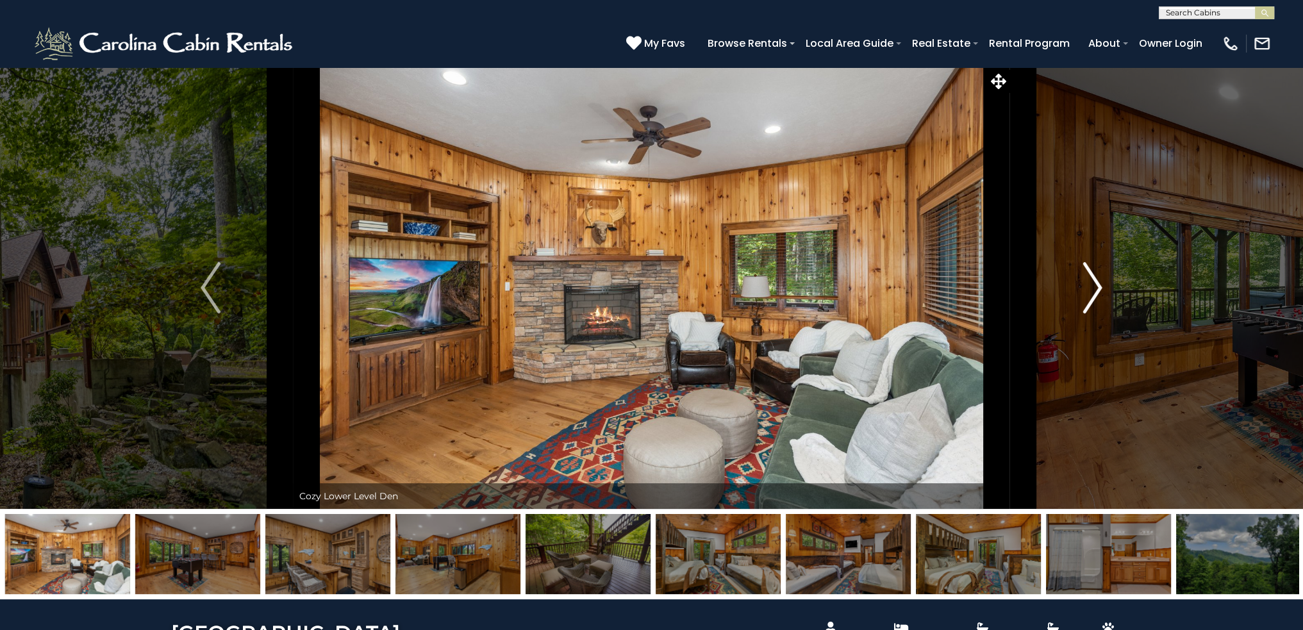
click at [1098, 281] on img "Next" at bounding box center [1092, 287] width 19 height 51
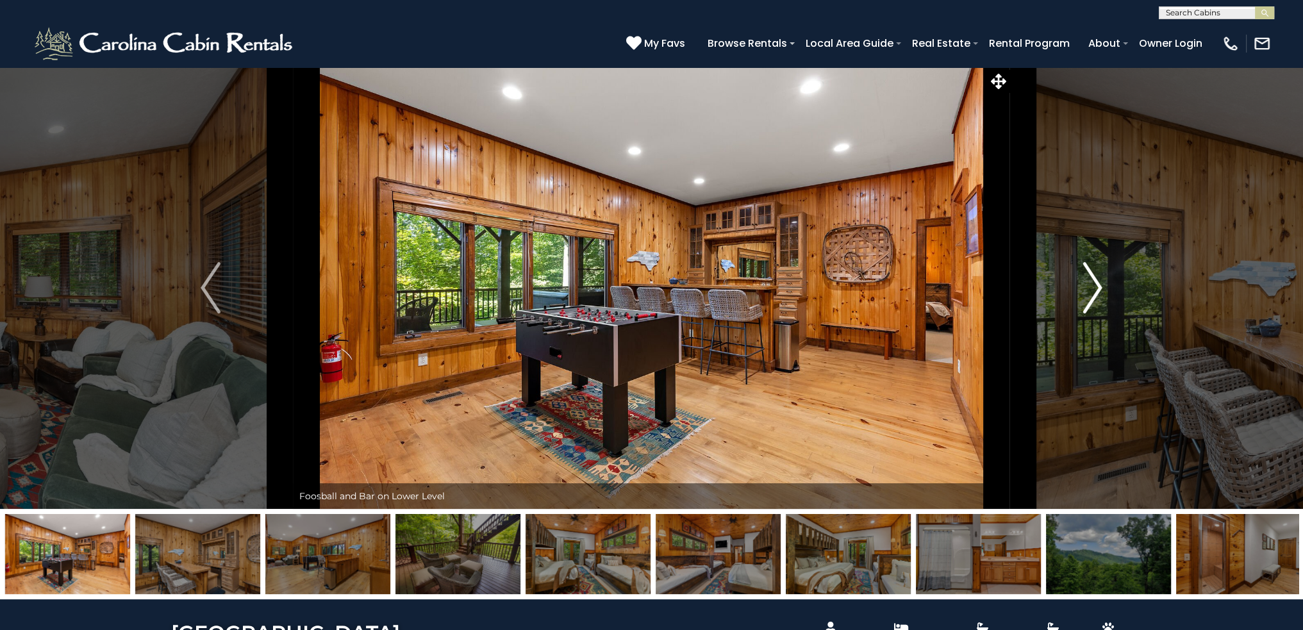
click at [1098, 281] on img "Next" at bounding box center [1092, 287] width 19 height 51
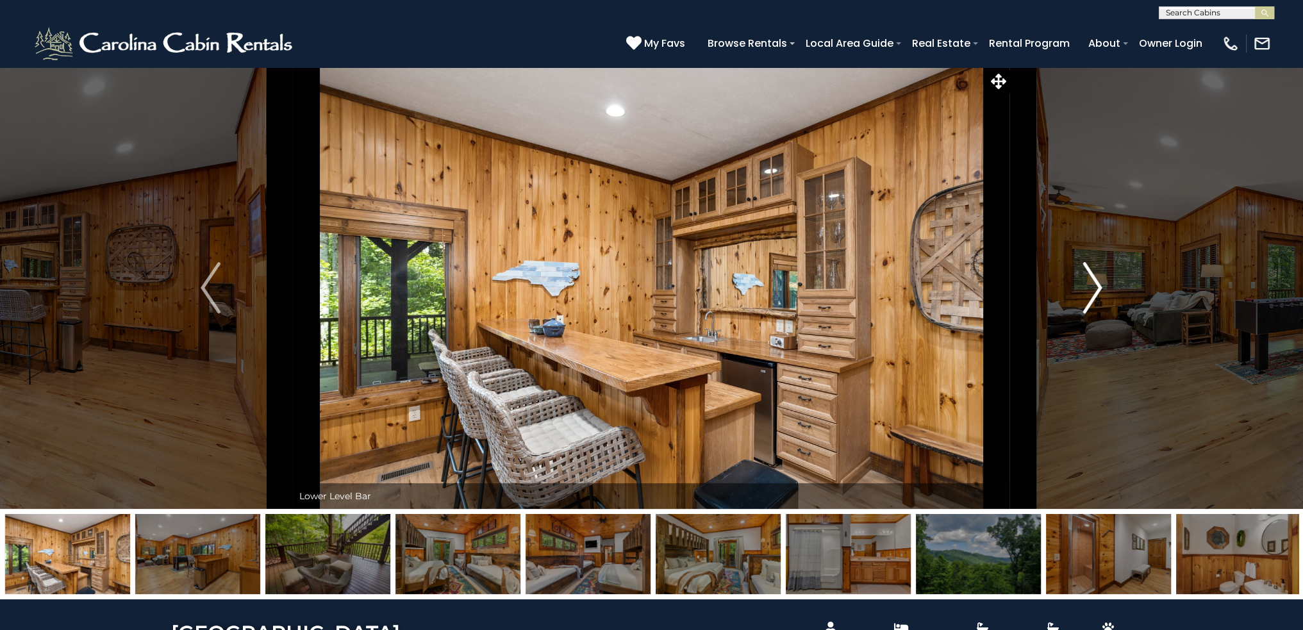
click at [1098, 281] on img "Next" at bounding box center [1092, 287] width 19 height 51
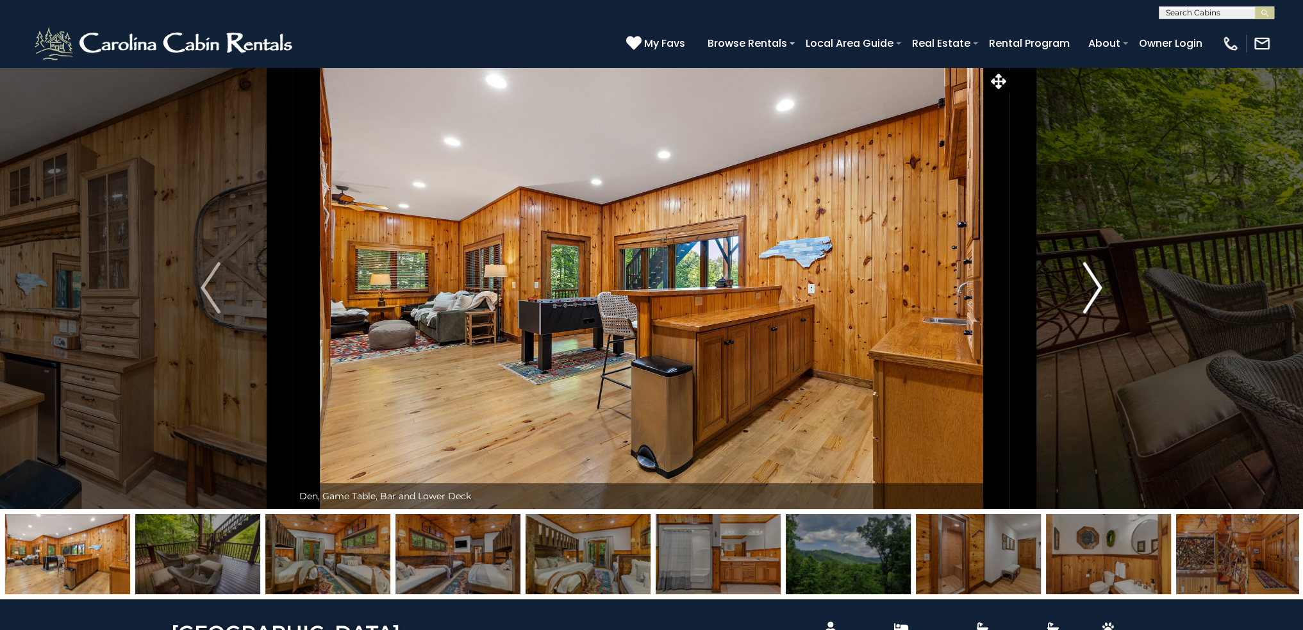
click at [1098, 281] on img "Next" at bounding box center [1092, 287] width 19 height 51
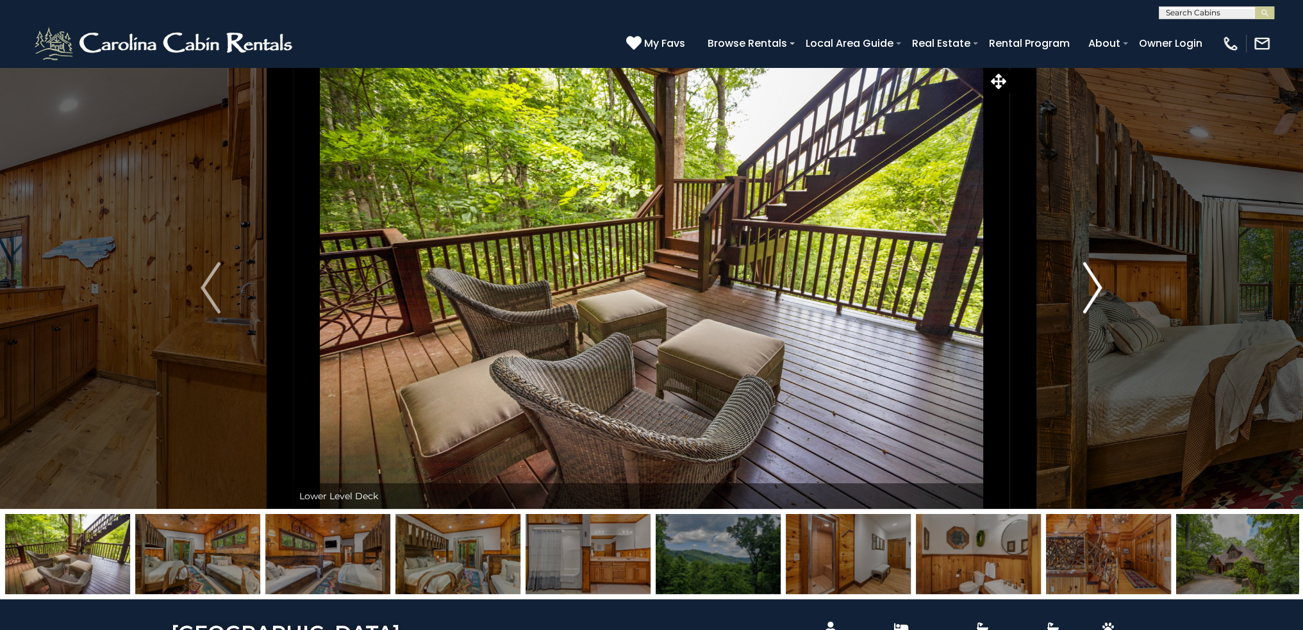
click at [1098, 281] on img "Next" at bounding box center [1092, 287] width 19 height 51
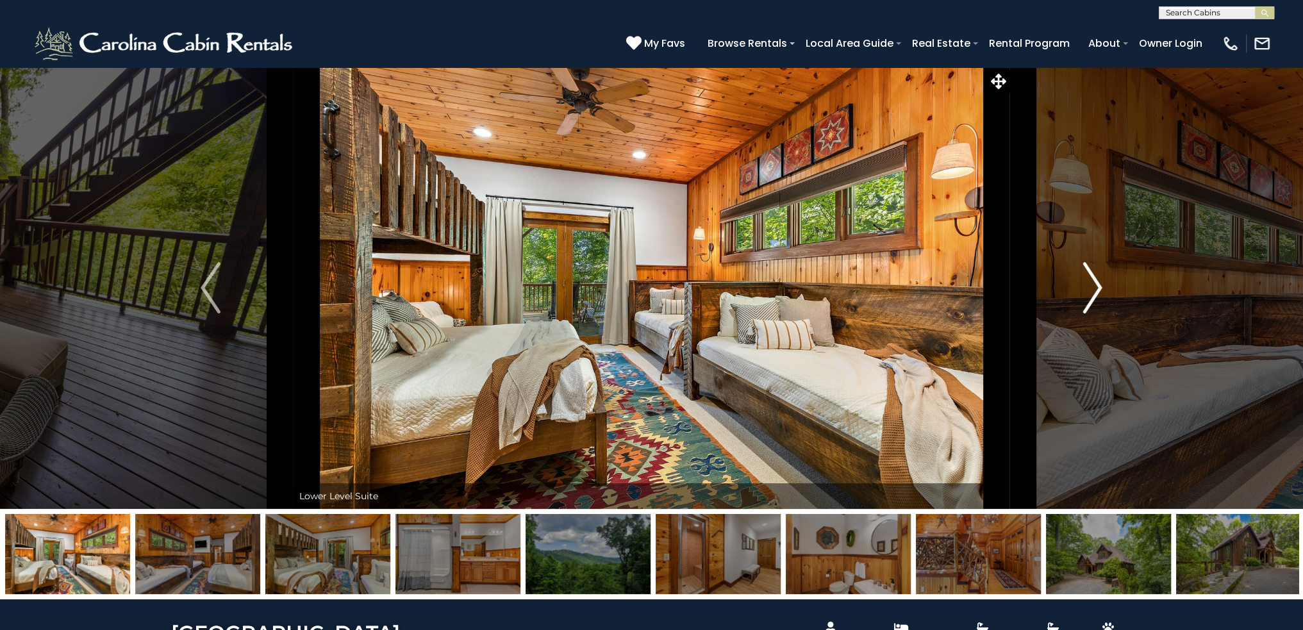
click at [1098, 281] on img "Next" at bounding box center [1092, 287] width 19 height 51
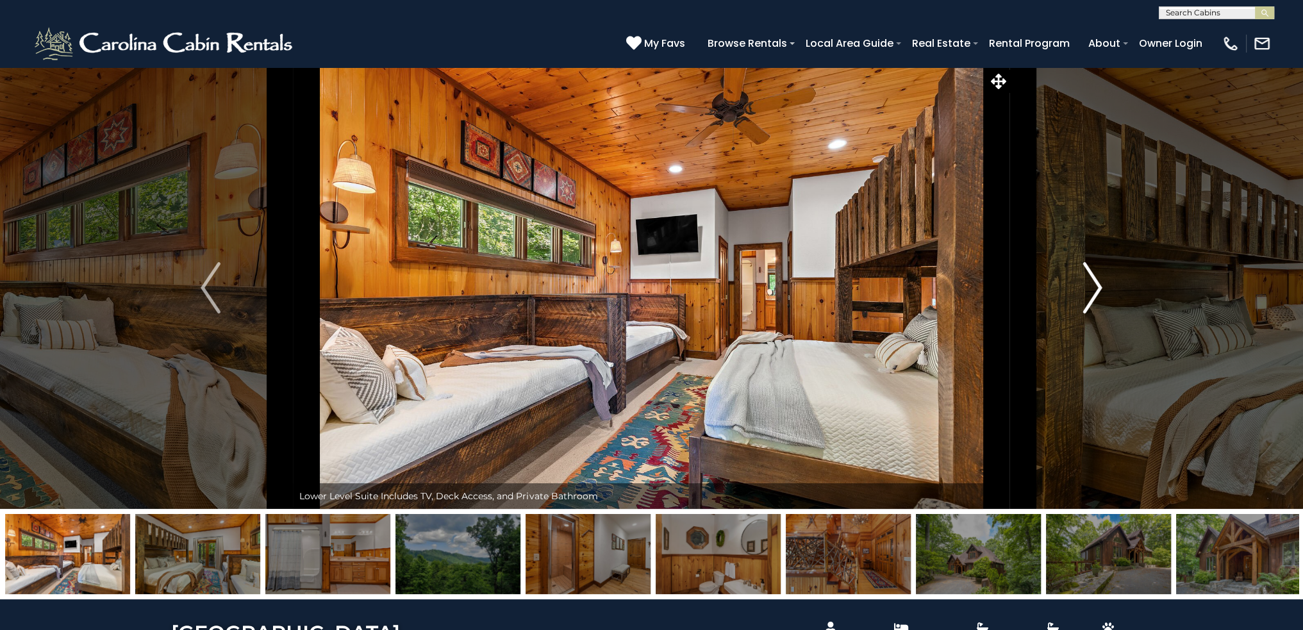
click at [1098, 281] on img "Next" at bounding box center [1092, 287] width 19 height 51
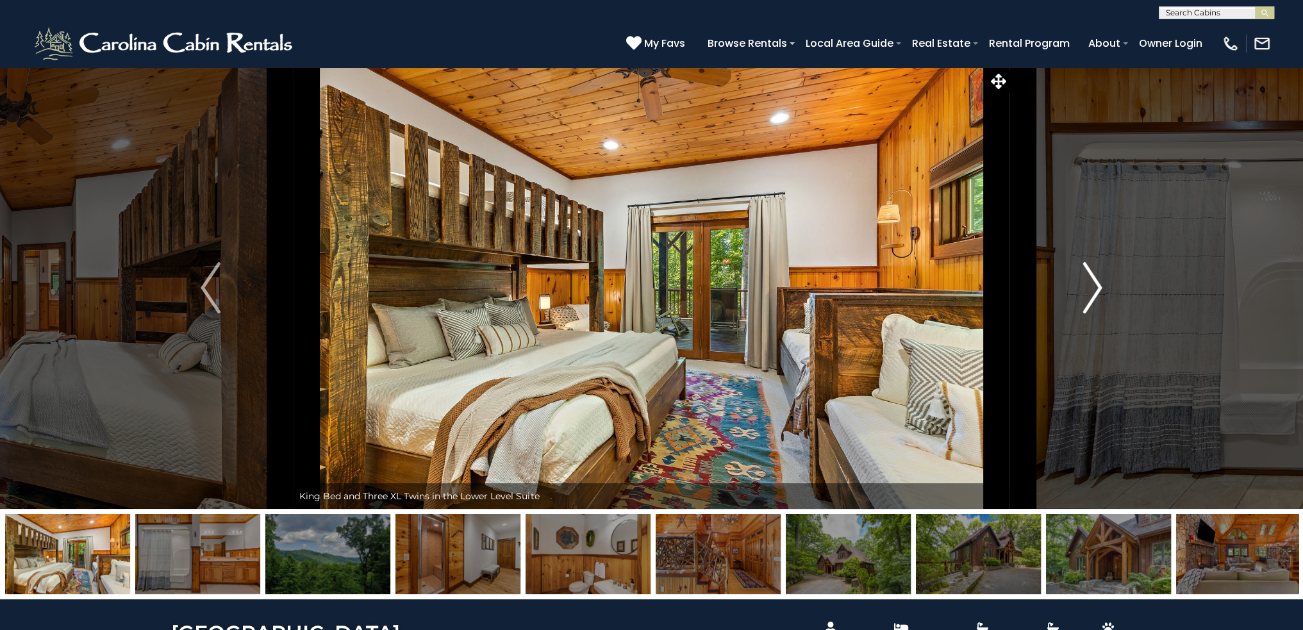
click at [1098, 281] on img "Next" at bounding box center [1092, 287] width 19 height 51
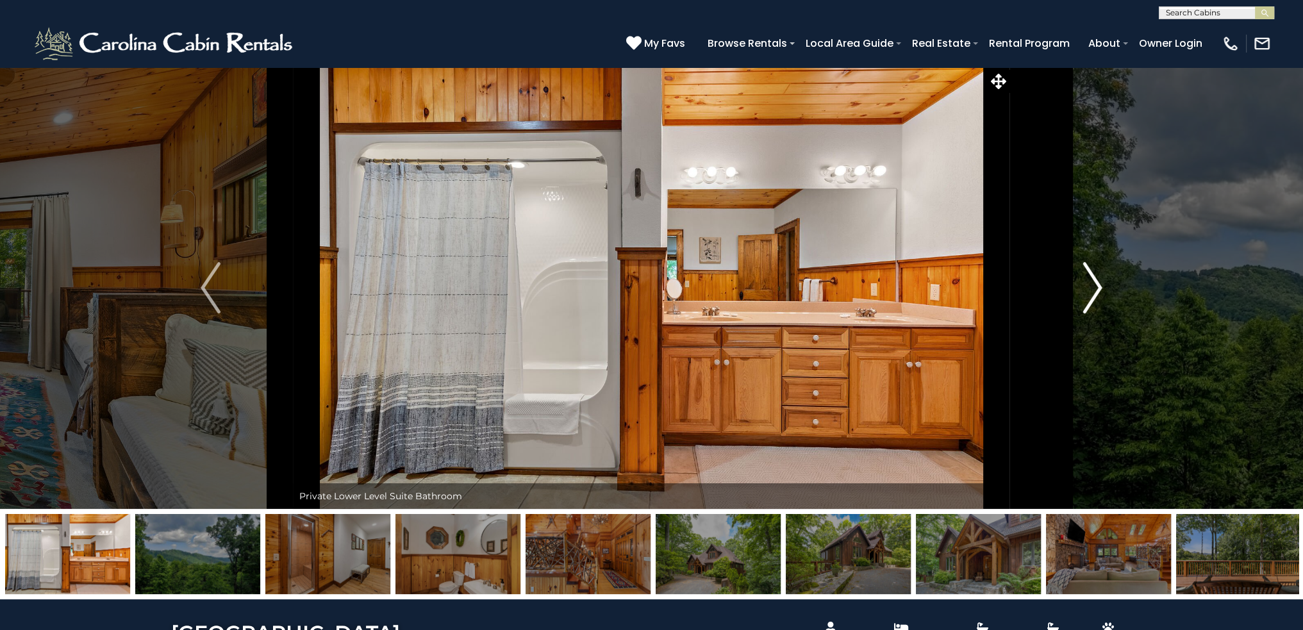
click at [1098, 281] on img "Next" at bounding box center [1092, 287] width 19 height 51
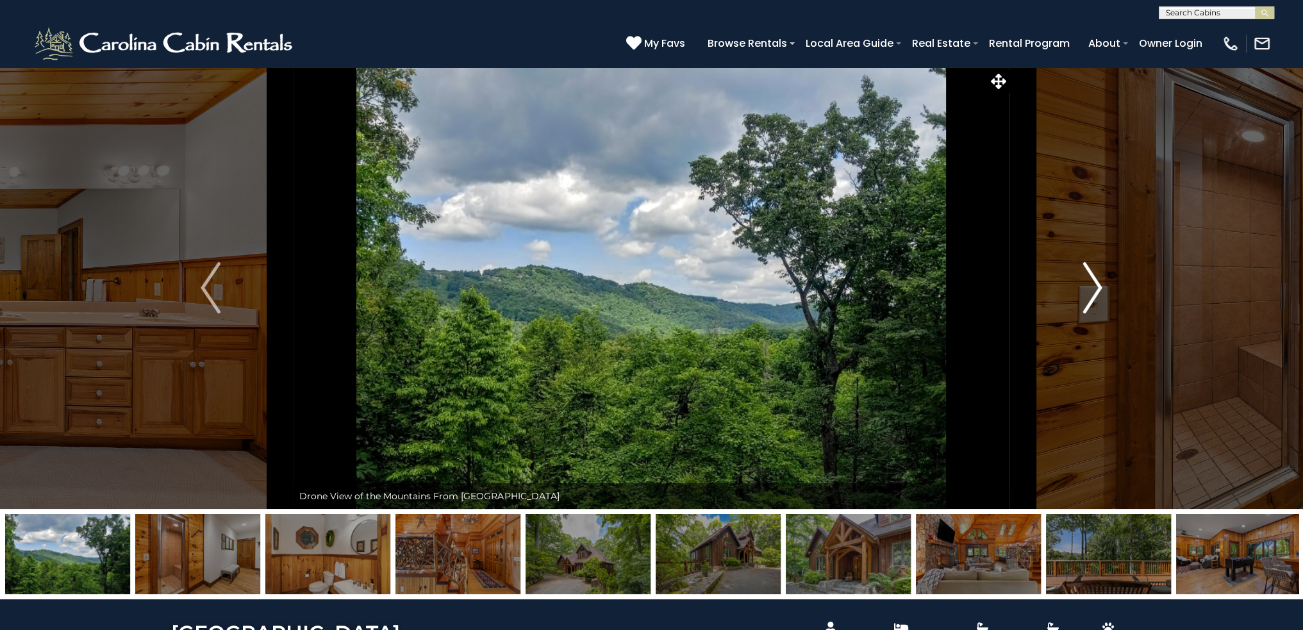
click at [1098, 281] on img "Next" at bounding box center [1092, 287] width 19 height 51
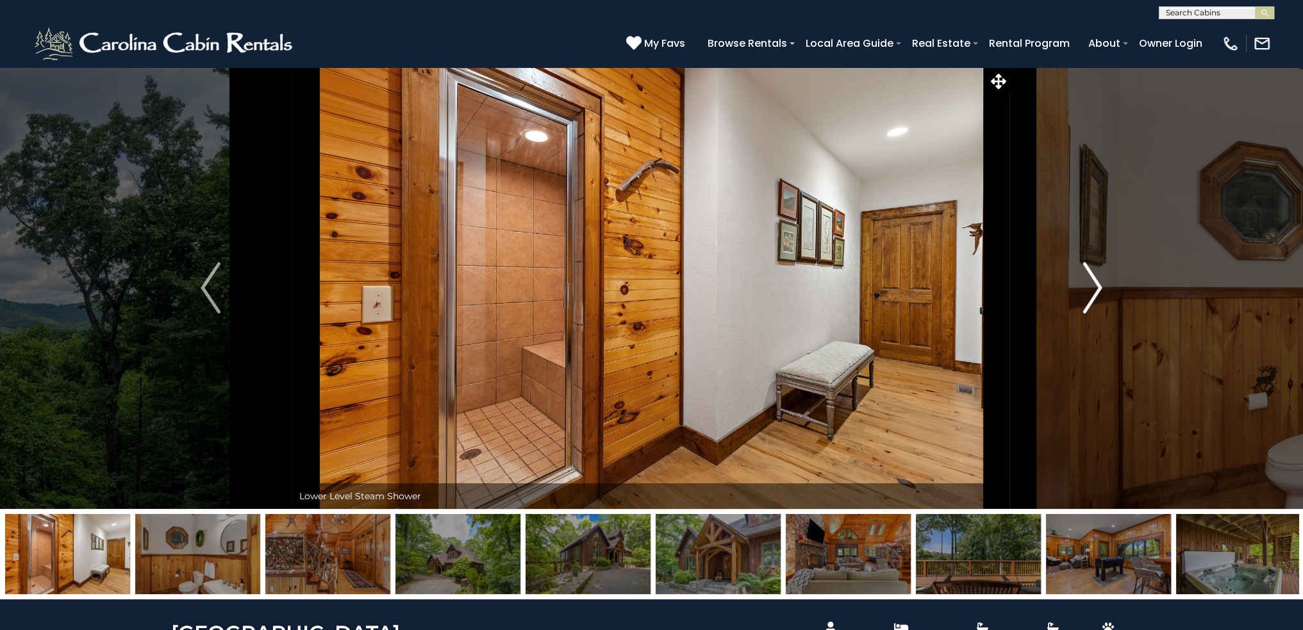
click at [1098, 281] on img "Next" at bounding box center [1092, 287] width 19 height 51
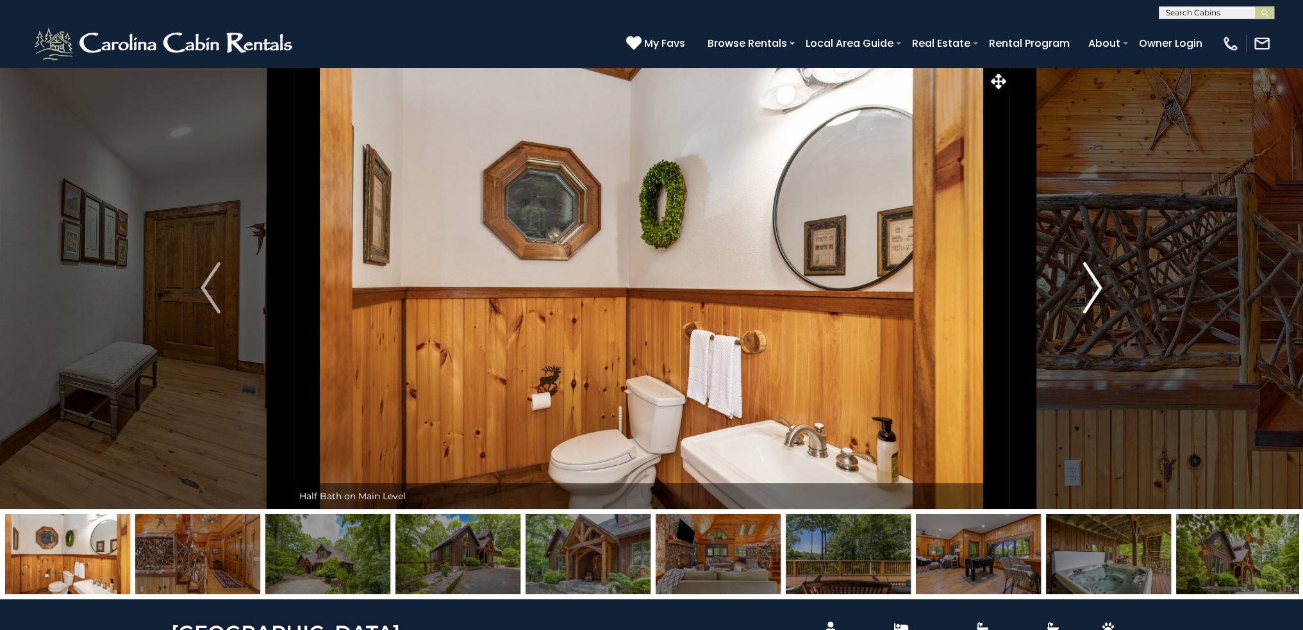
click at [1098, 281] on img "Next" at bounding box center [1092, 287] width 19 height 51
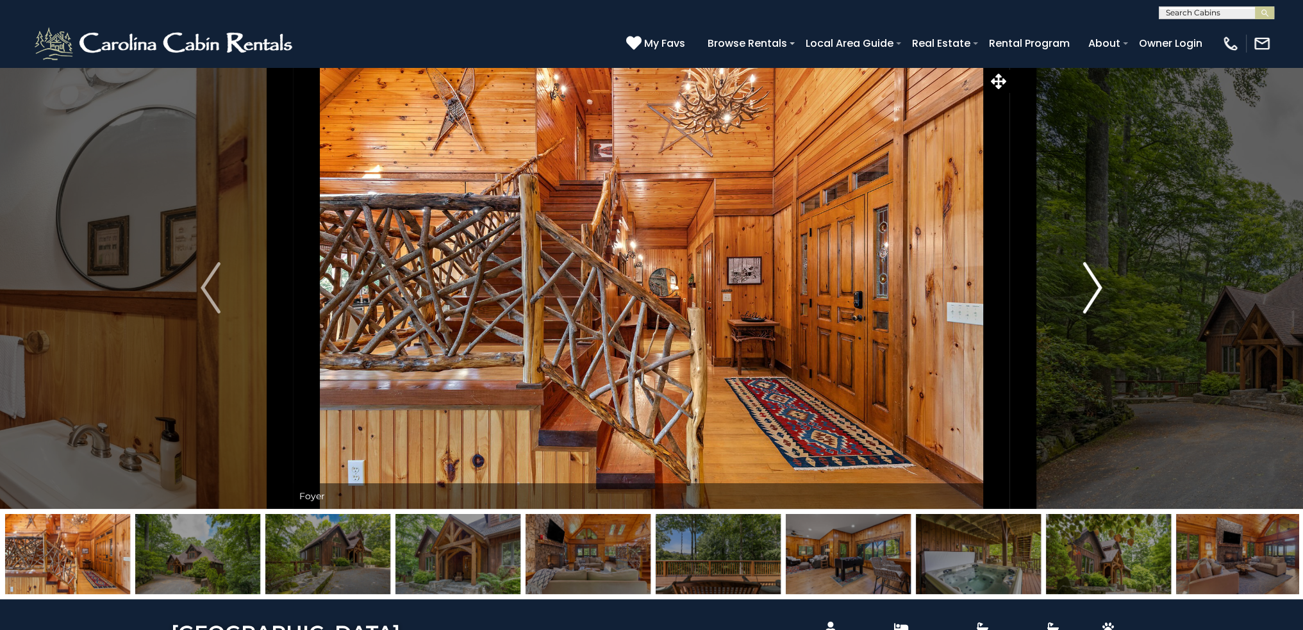
click at [1098, 281] on img "Next" at bounding box center [1092, 287] width 19 height 51
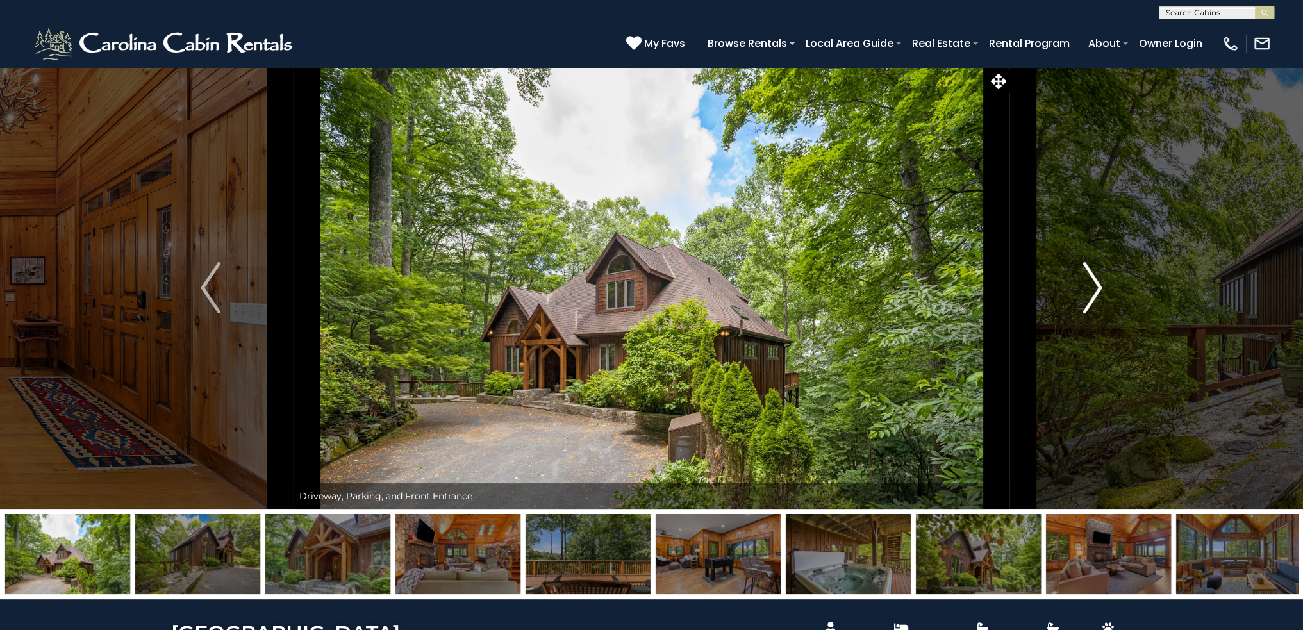
click at [1098, 281] on img "Next" at bounding box center [1092, 287] width 19 height 51
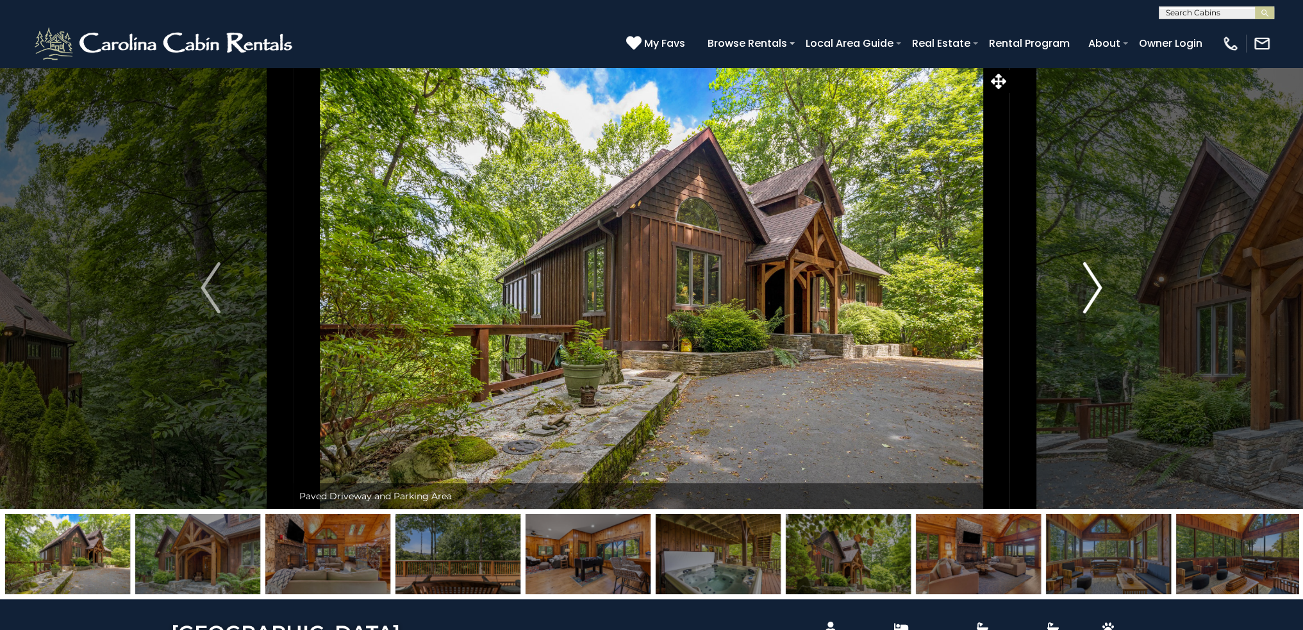
click at [1098, 281] on img "Next" at bounding box center [1092, 287] width 19 height 51
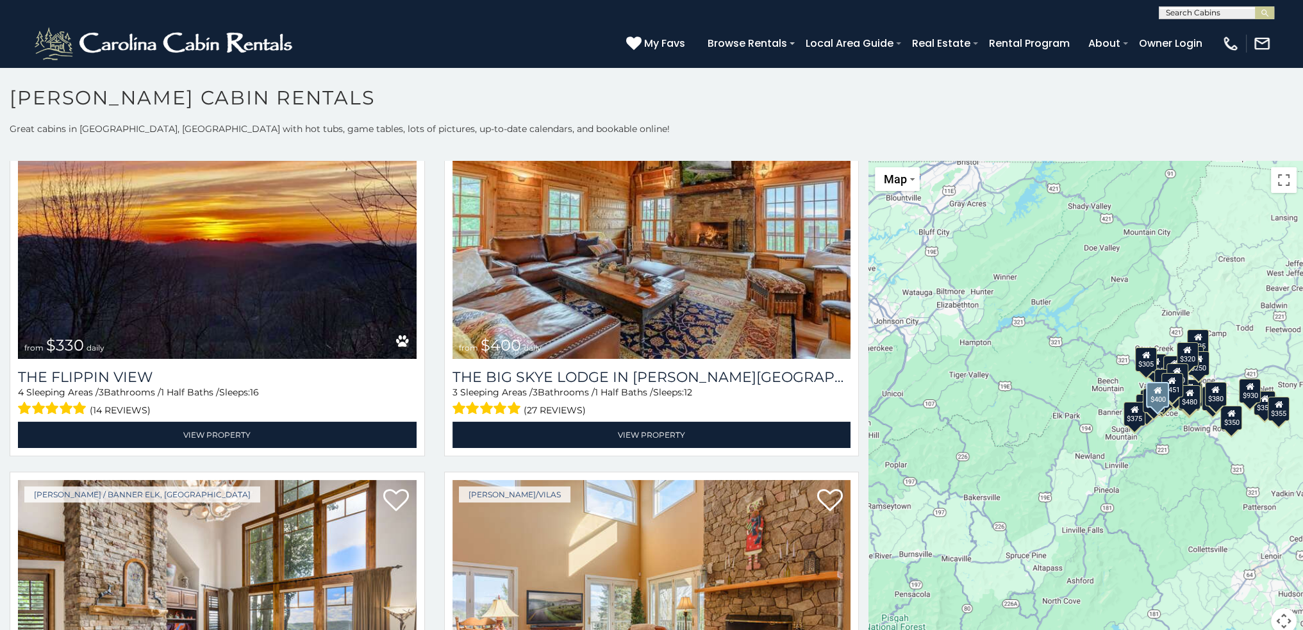
scroll to position [2052, 0]
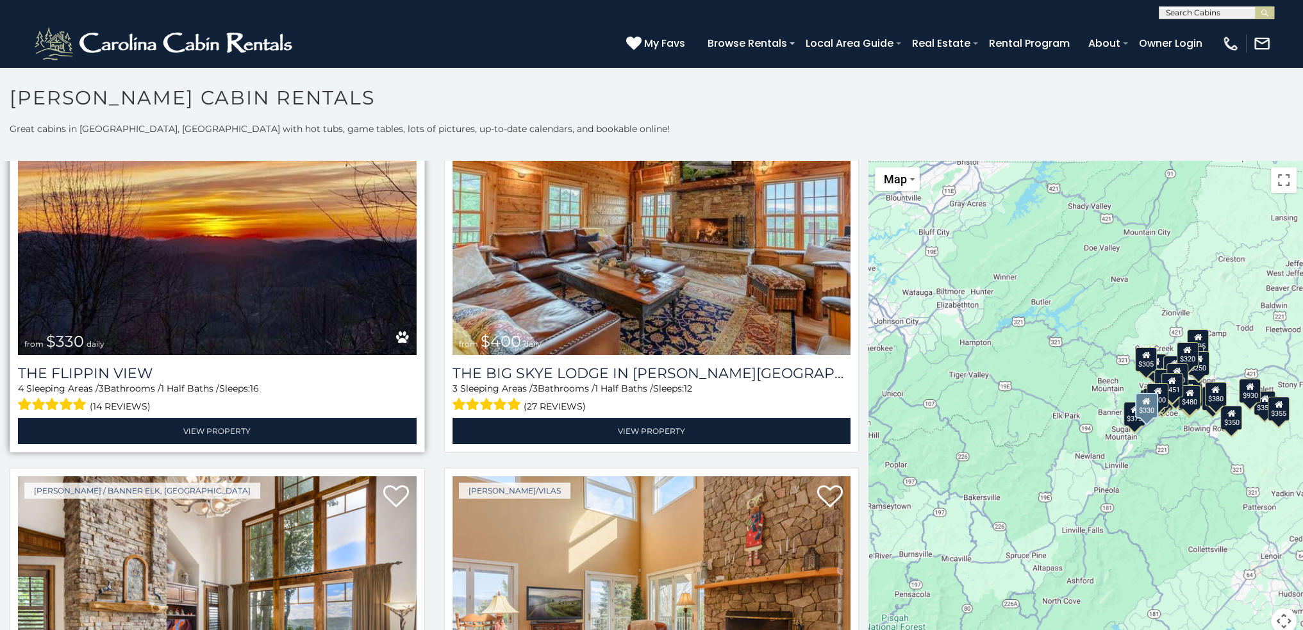
click at [230, 210] on img at bounding box center [217, 221] width 399 height 267
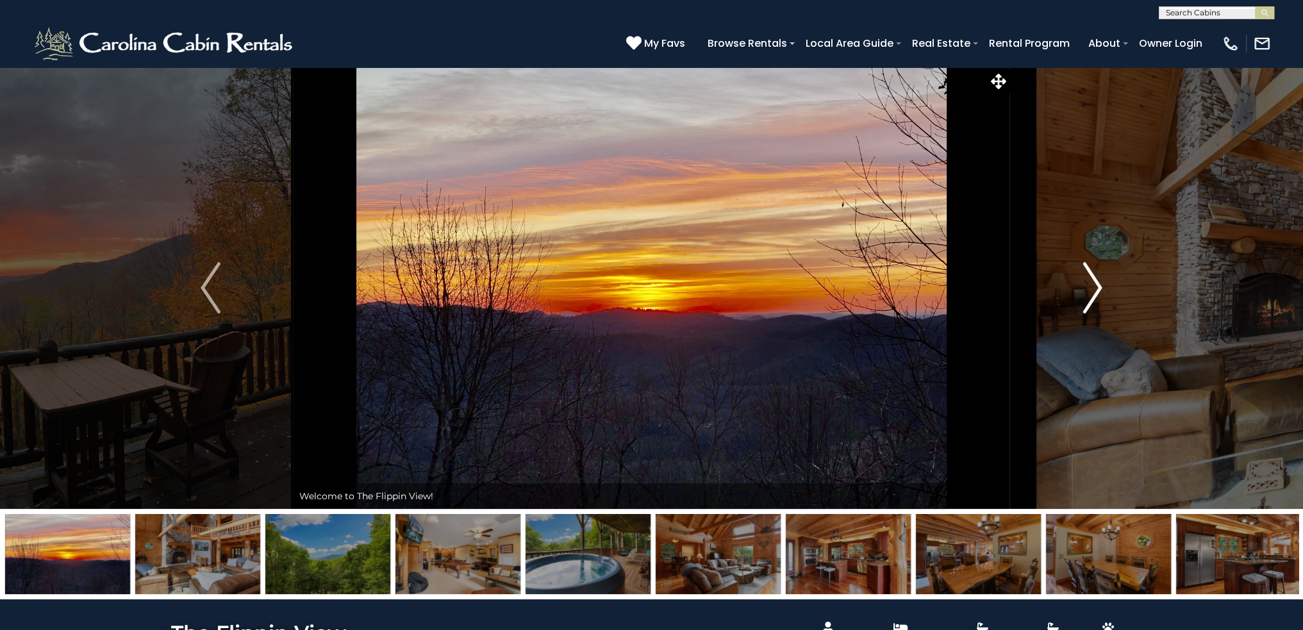
click at [1098, 287] on img "Next" at bounding box center [1092, 287] width 19 height 51
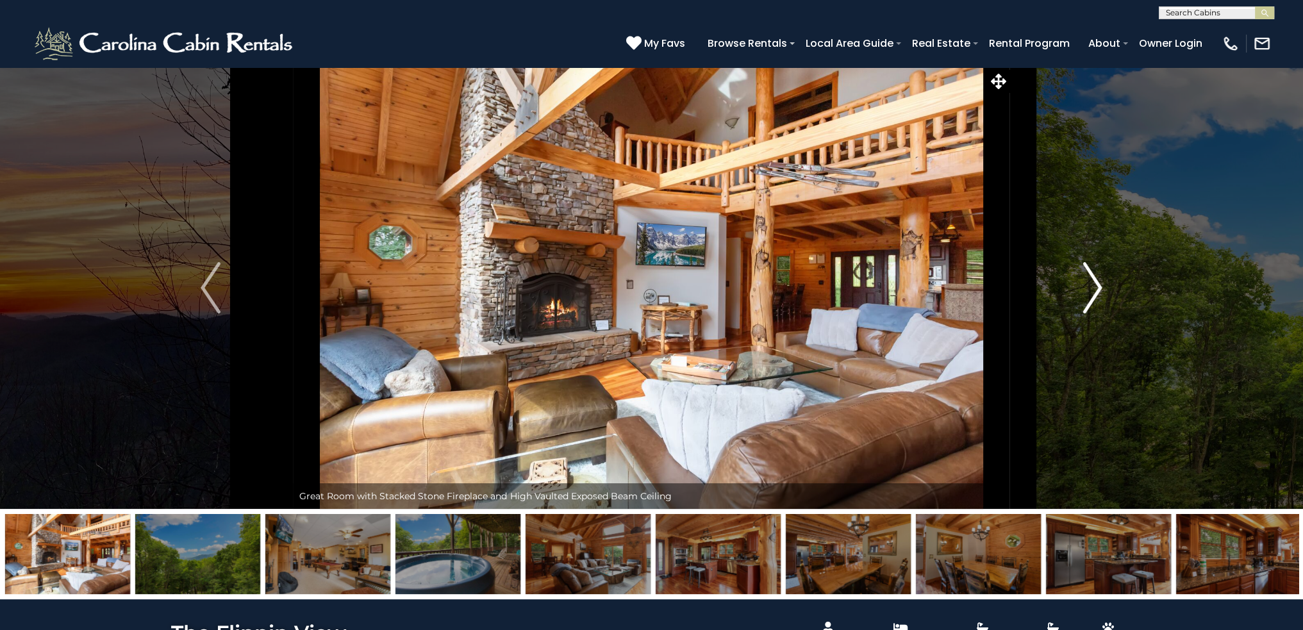
click at [1098, 287] on img "Next" at bounding box center [1092, 287] width 19 height 51
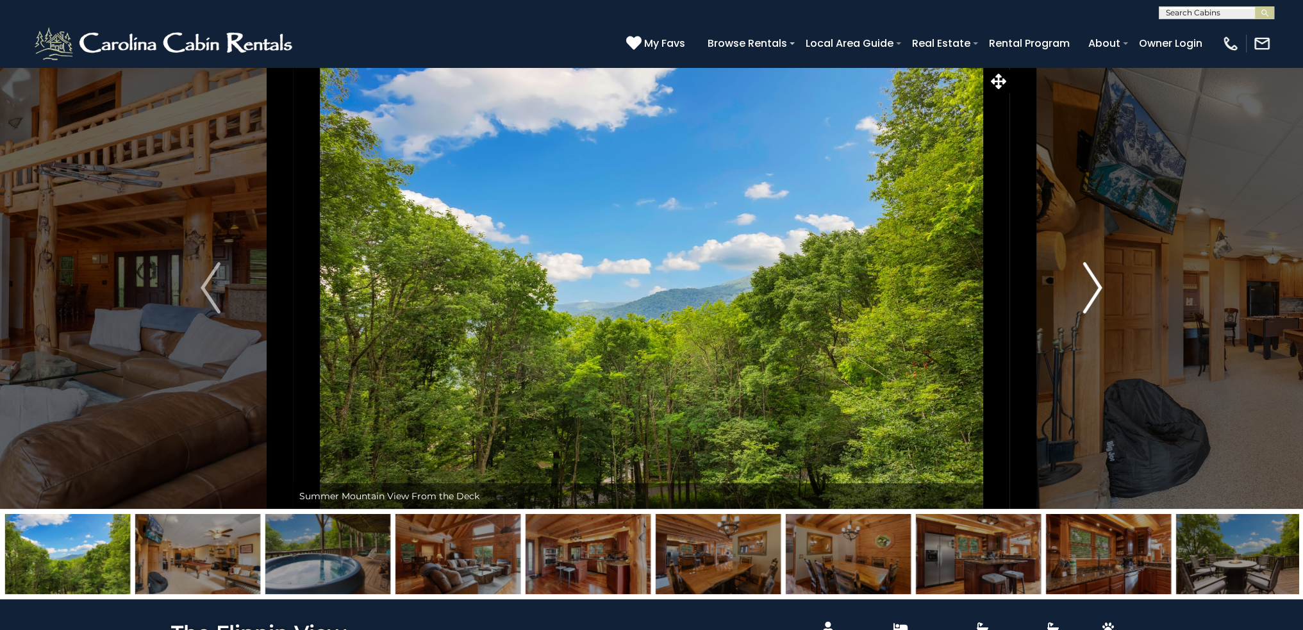
click at [1098, 287] on img "Next" at bounding box center [1092, 287] width 19 height 51
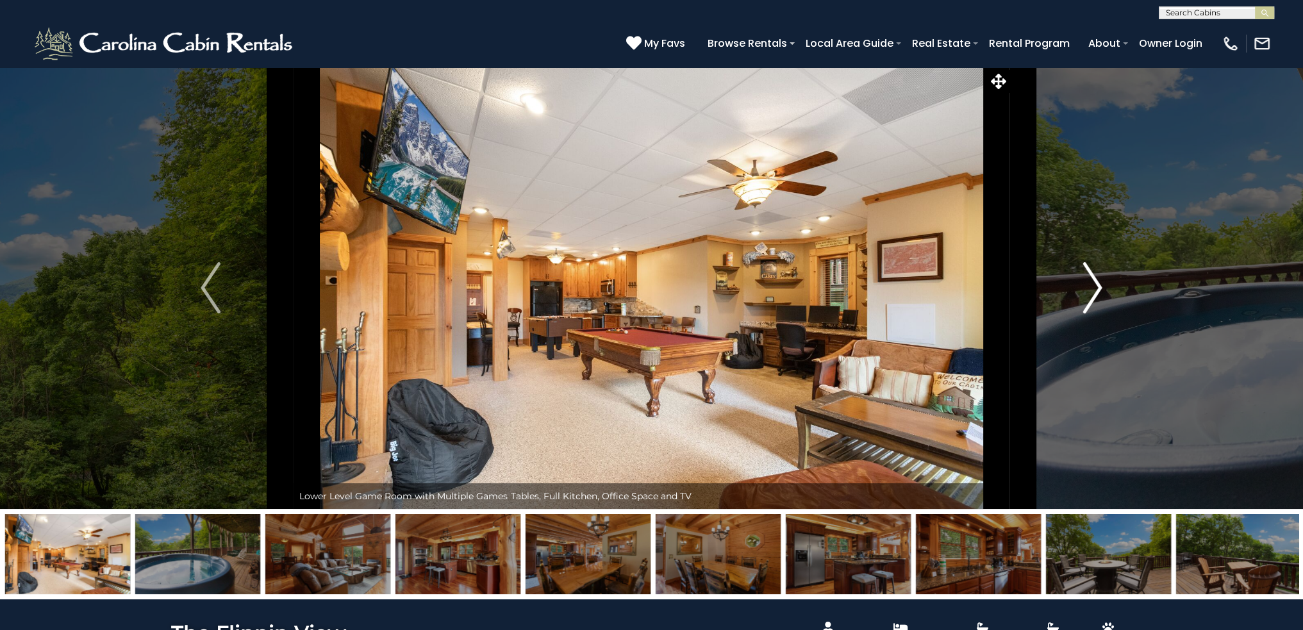
click at [1098, 287] on img "Next" at bounding box center [1092, 287] width 19 height 51
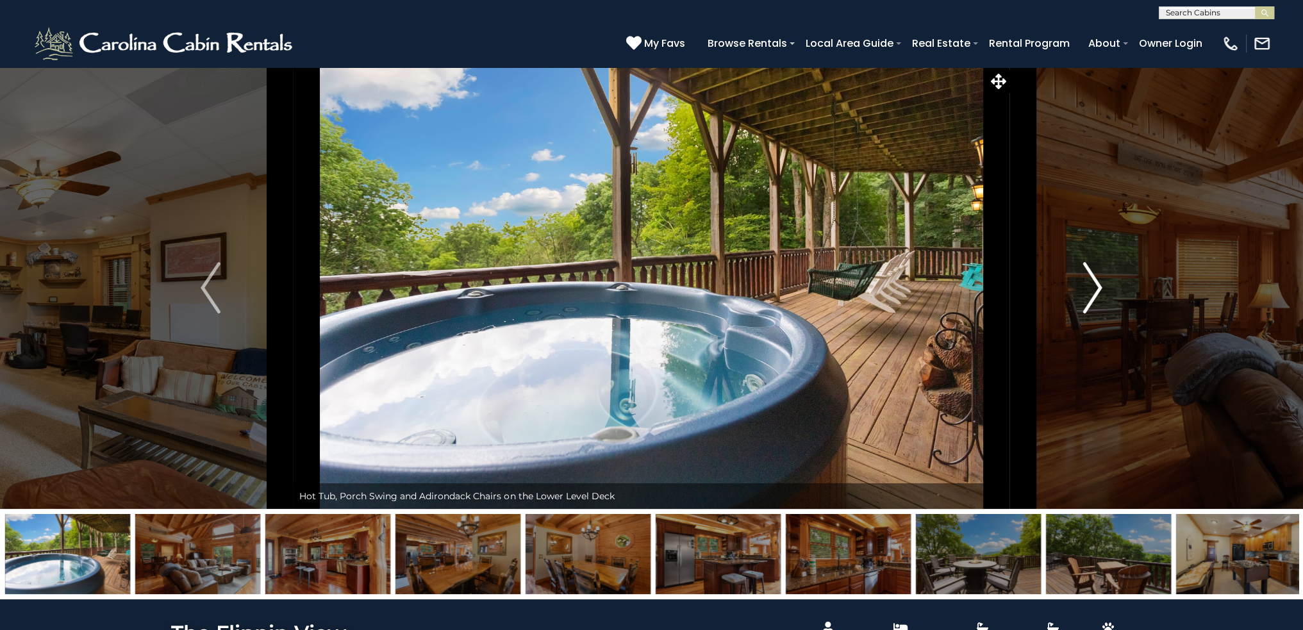
click at [1098, 287] on img "Next" at bounding box center [1092, 287] width 19 height 51
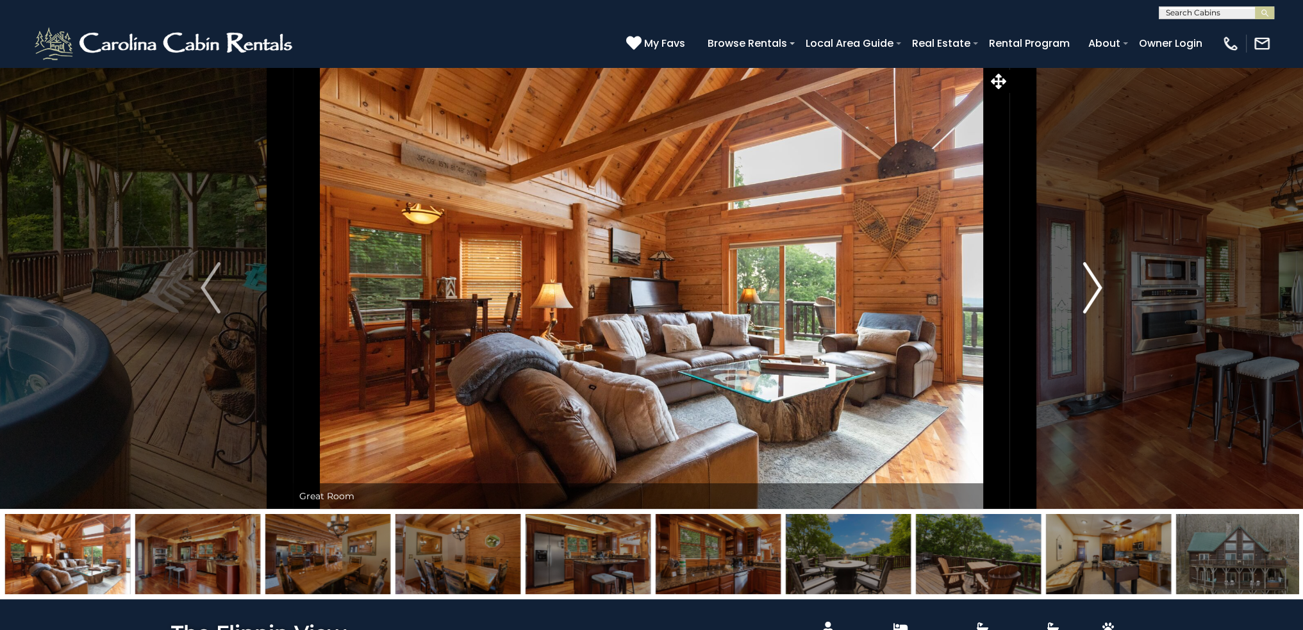
click at [1098, 287] on img "Next" at bounding box center [1092, 287] width 19 height 51
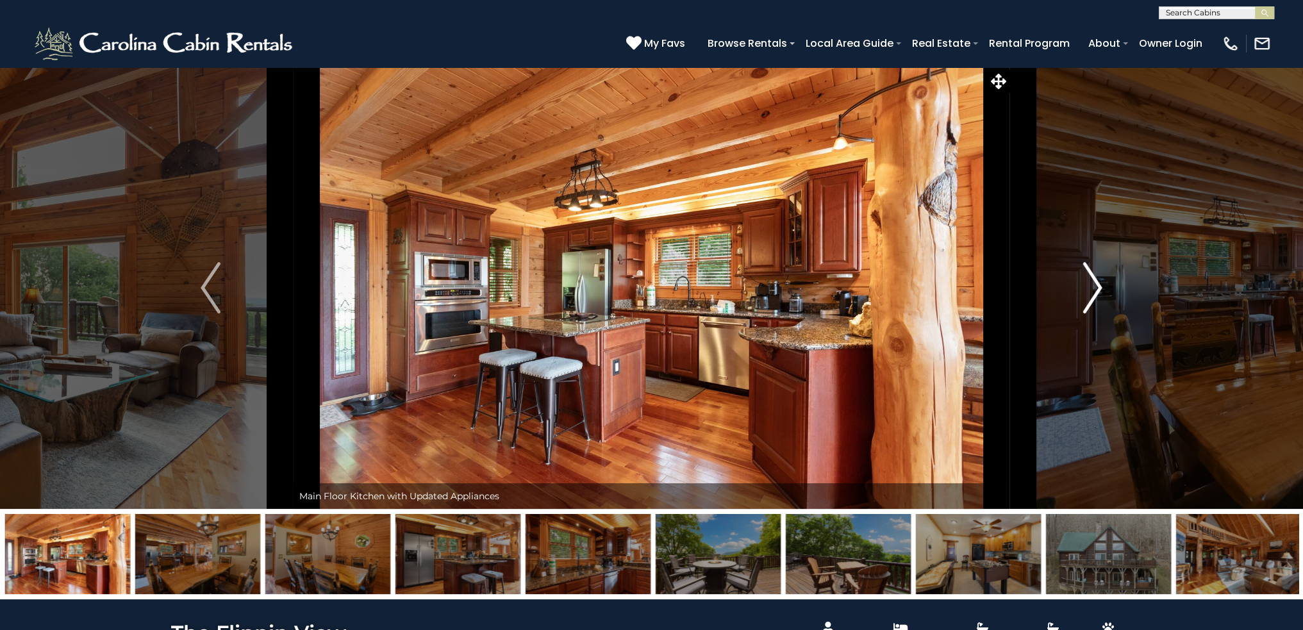
click at [1098, 287] on img "Next" at bounding box center [1092, 287] width 19 height 51
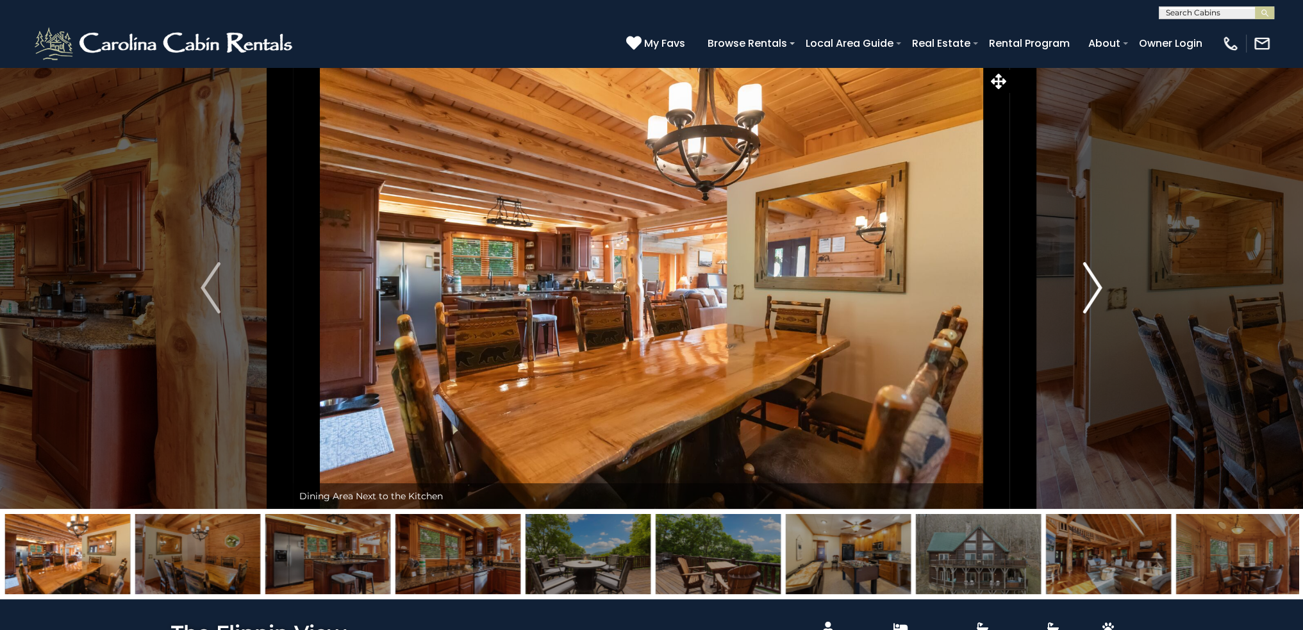
click at [1098, 287] on img "Next" at bounding box center [1092, 287] width 19 height 51
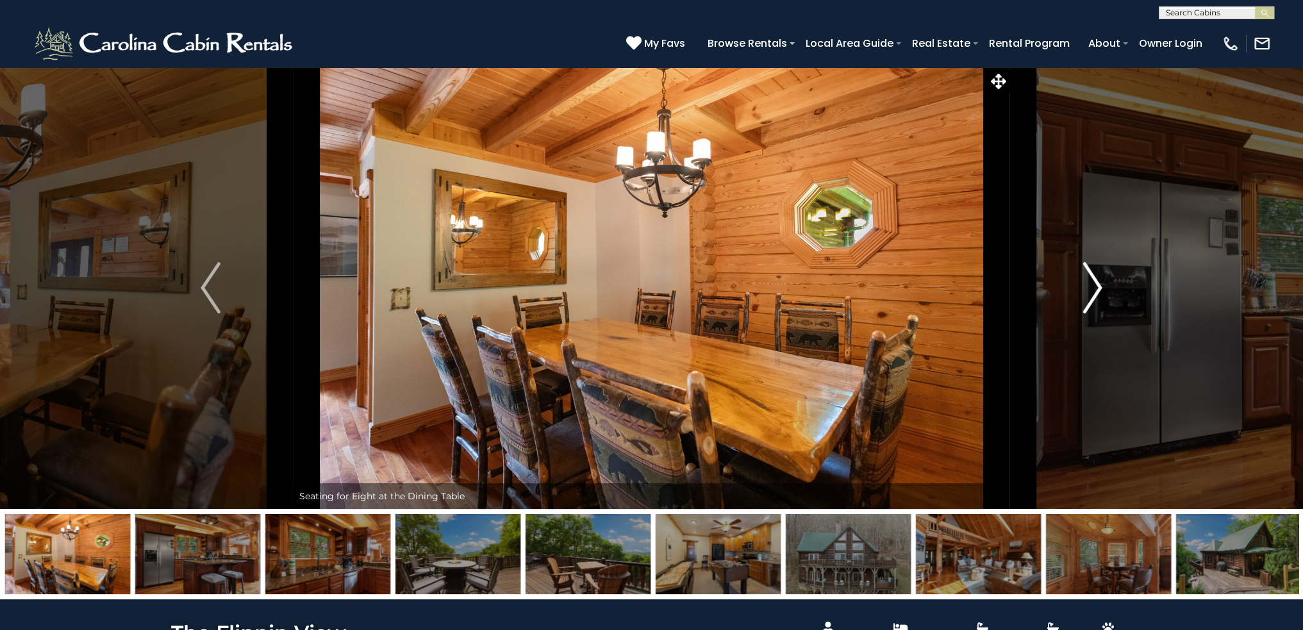
click at [1098, 287] on img "Next" at bounding box center [1092, 287] width 19 height 51
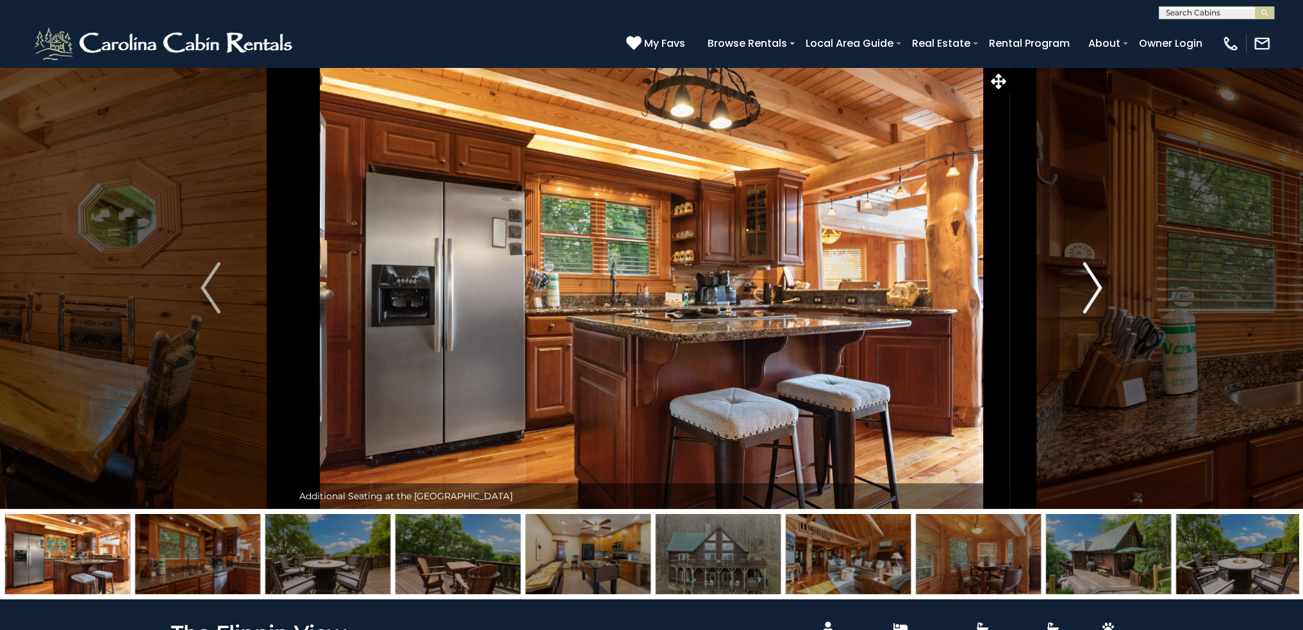
click at [1098, 287] on img "Next" at bounding box center [1092, 287] width 19 height 51
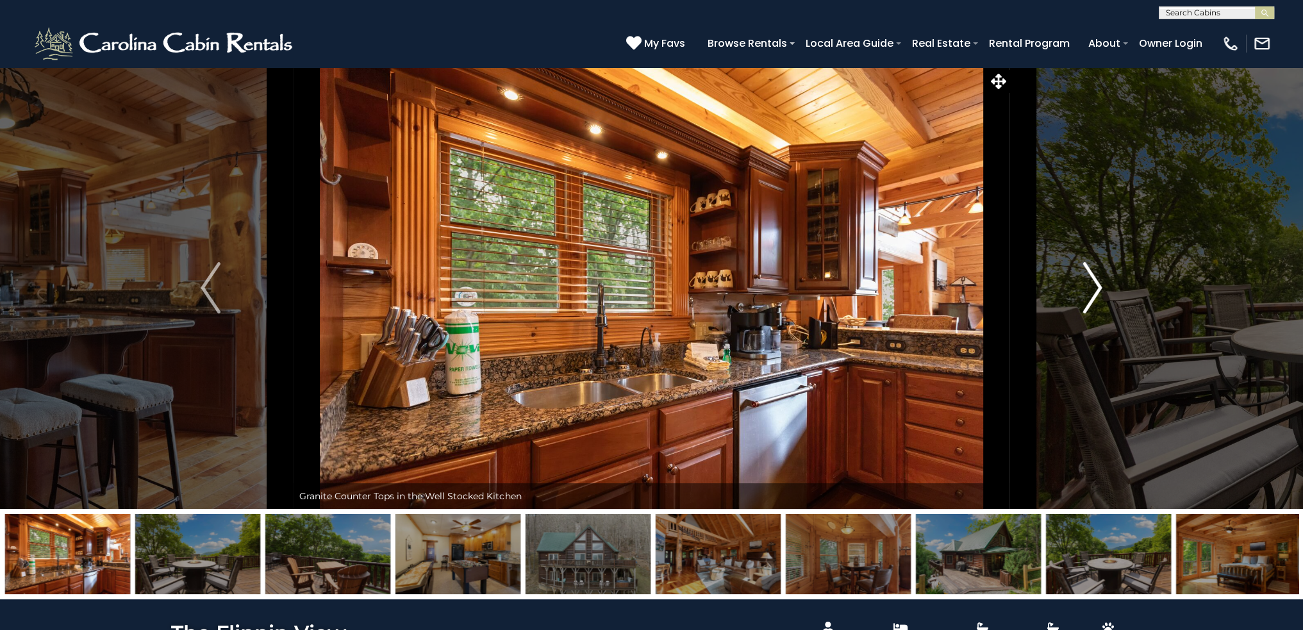
click at [1098, 287] on img "Next" at bounding box center [1092, 287] width 19 height 51
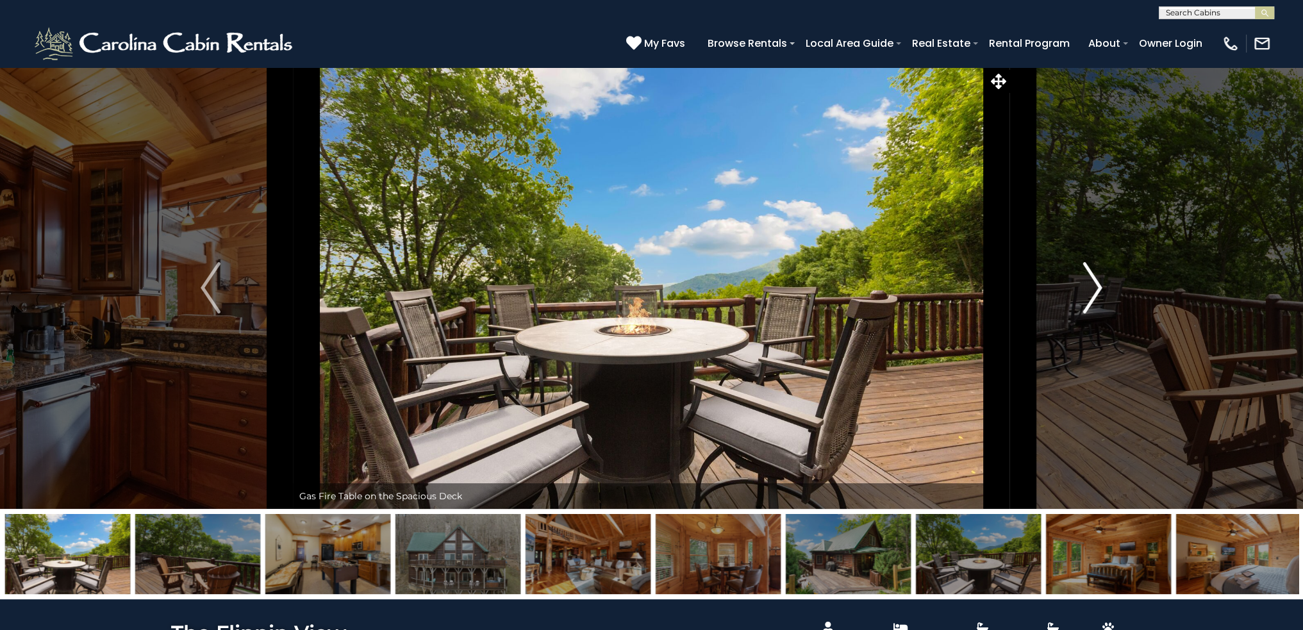
click at [1098, 287] on img "Next" at bounding box center [1092, 287] width 19 height 51
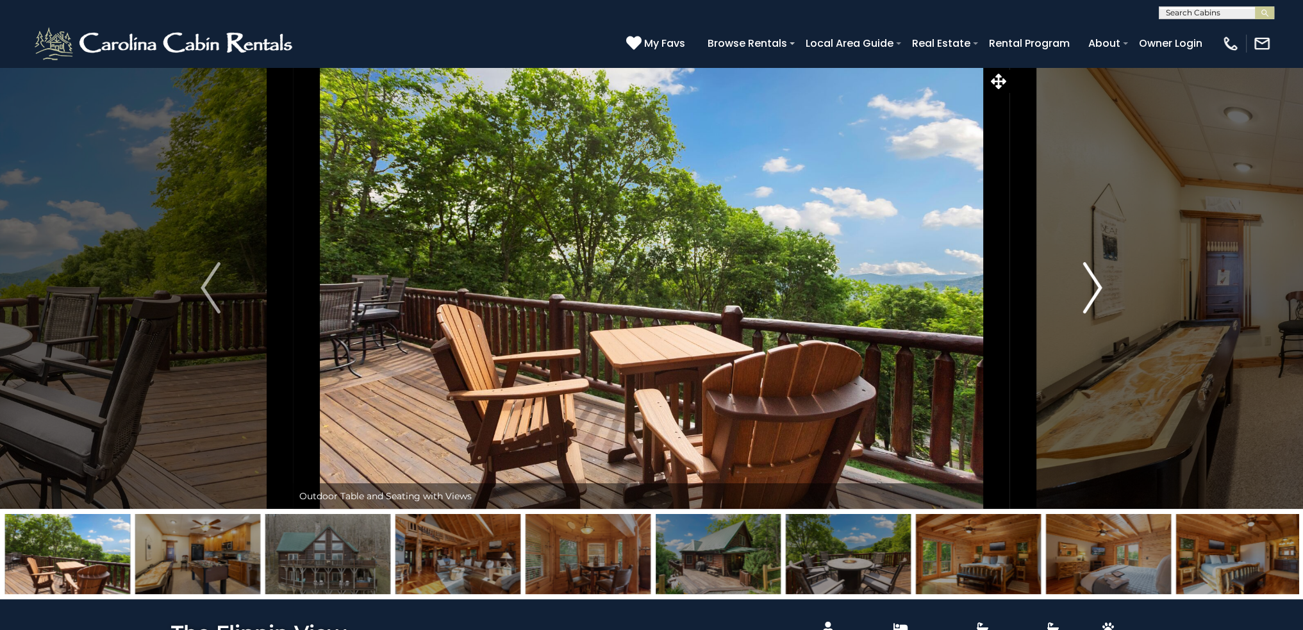
click at [1098, 287] on img "Next" at bounding box center [1092, 287] width 19 height 51
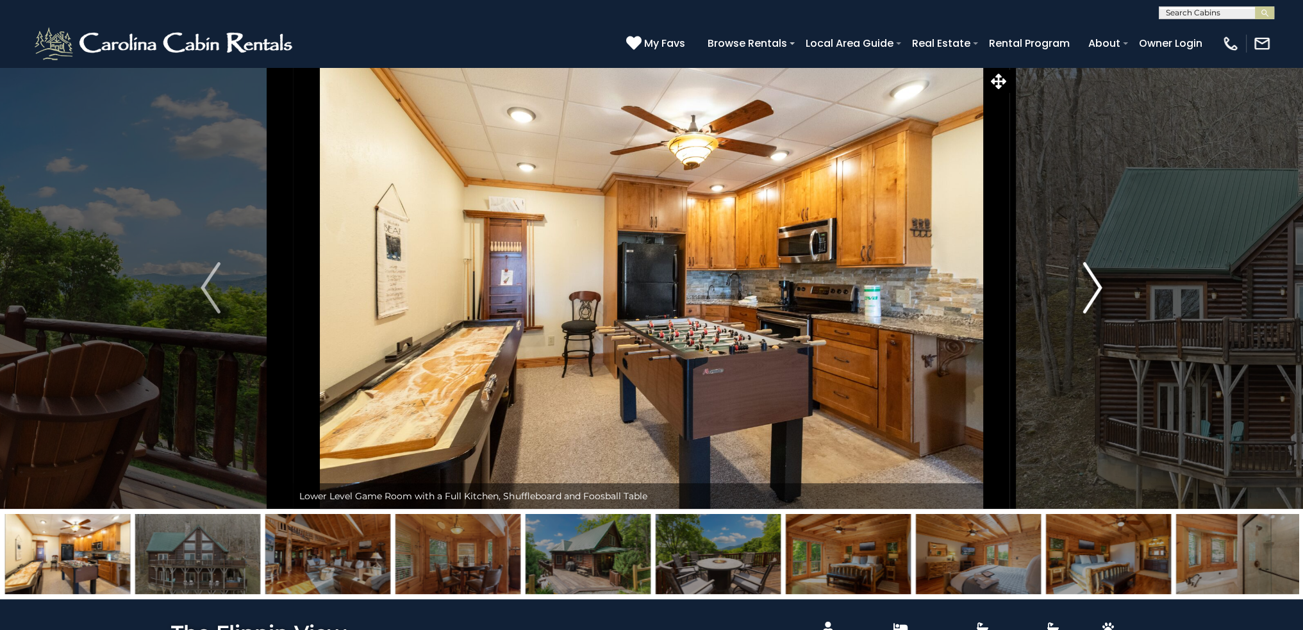
click at [1098, 287] on img "Next" at bounding box center [1092, 287] width 19 height 51
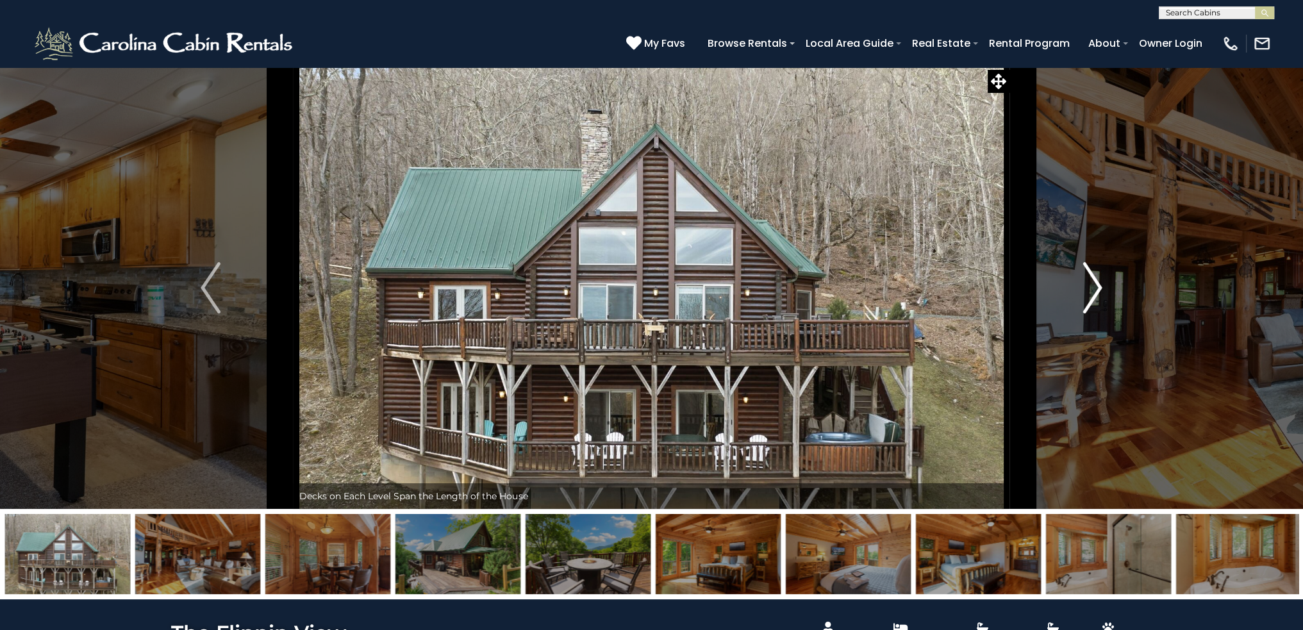
click at [1098, 287] on img "Next" at bounding box center [1092, 287] width 19 height 51
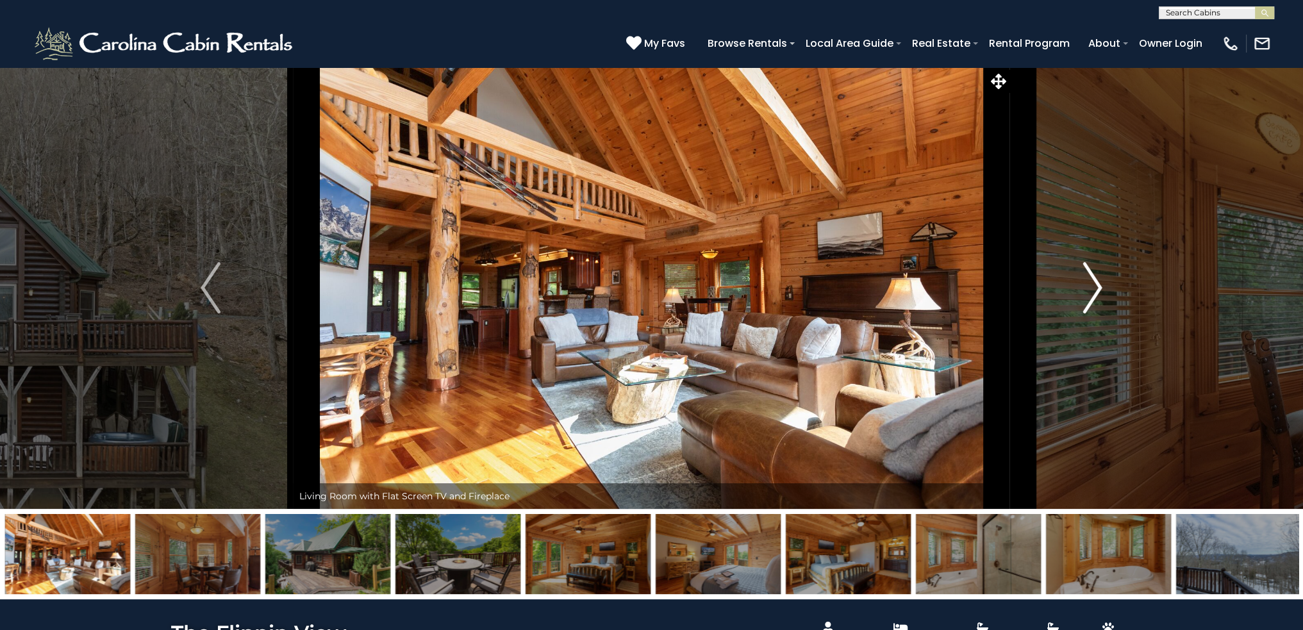
click at [1098, 287] on img "Next" at bounding box center [1092, 287] width 19 height 51
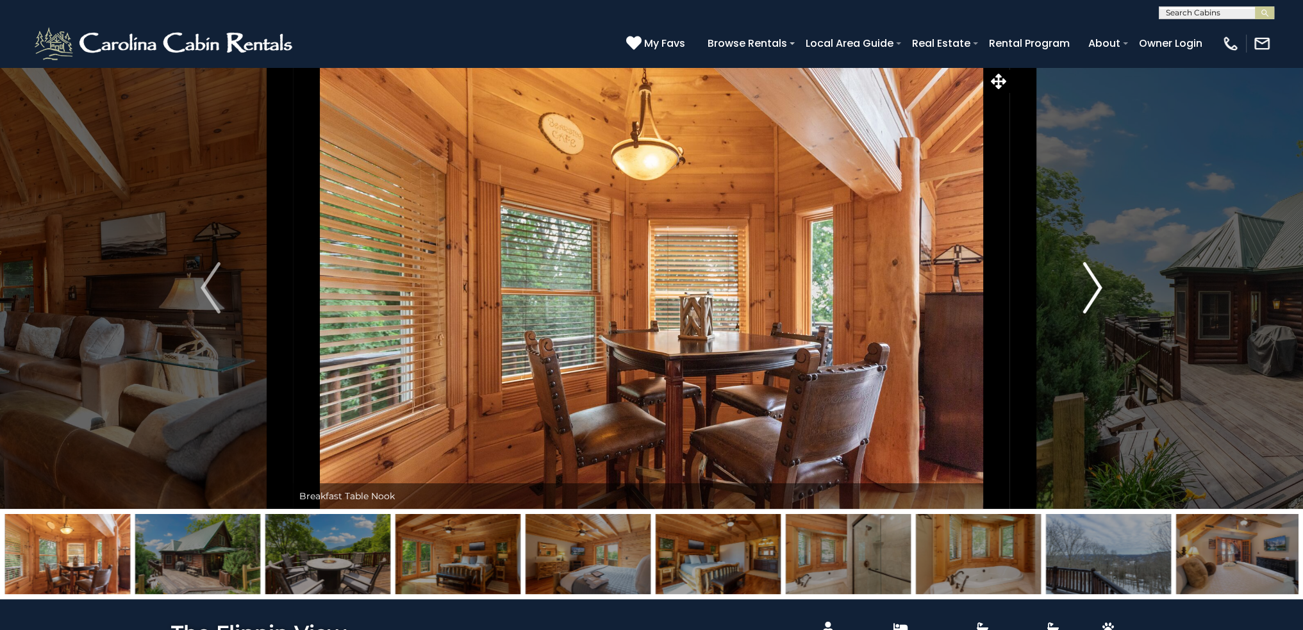
click at [1098, 287] on img "Next" at bounding box center [1092, 287] width 19 height 51
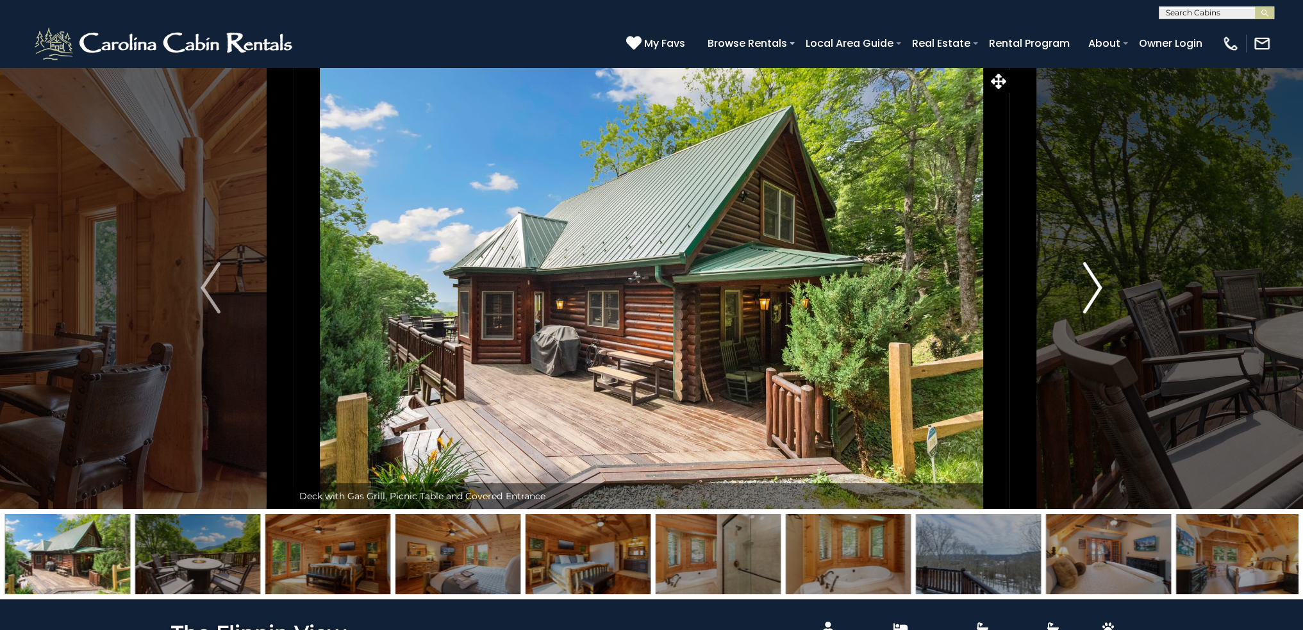
click at [1098, 287] on img "Next" at bounding box center [1092, 287] width 19 height 51
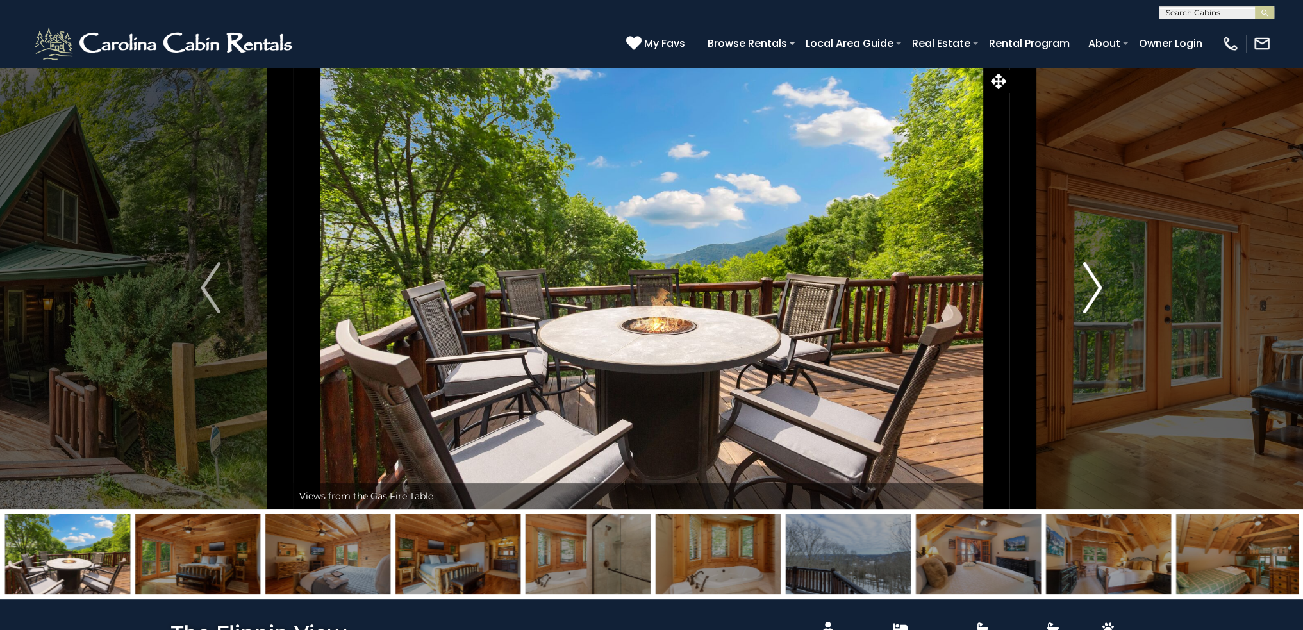
click at [1098, 287] on img "Next" at bounding box center [1092, 287] width 19 height 51
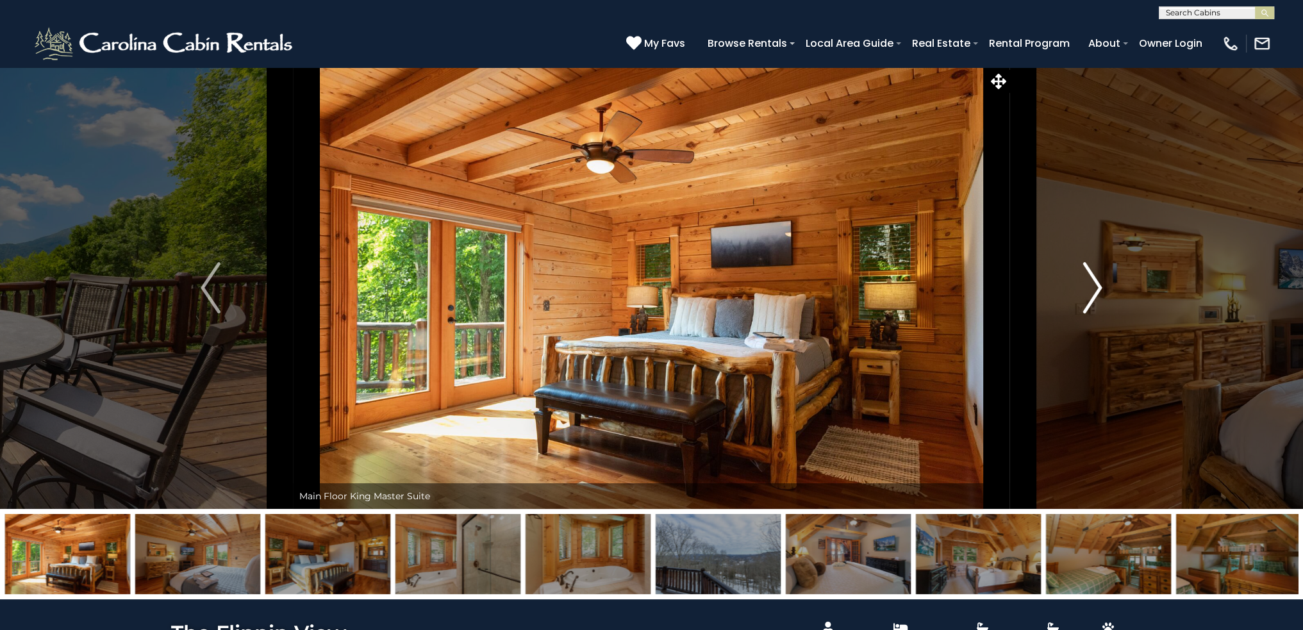
click at [1098, 287] on img "Next" at bounding box center [1092, 287] width 19 height 51
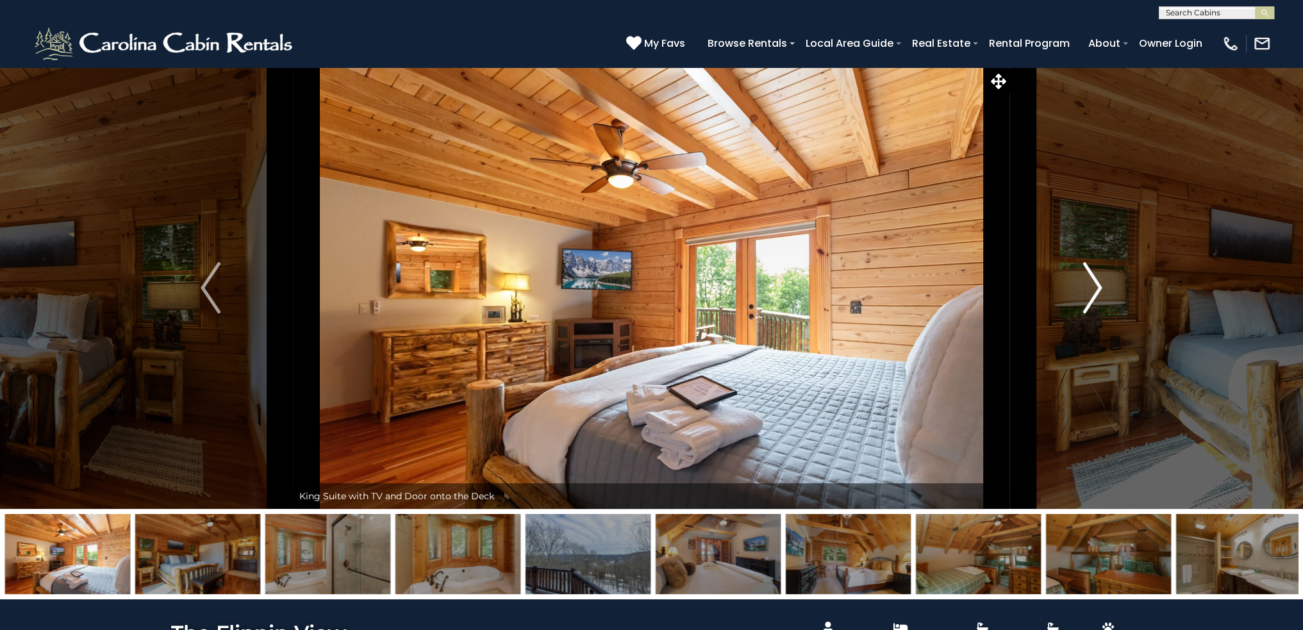
click at [1098, 287] on img "Next" at bounding box center [1092, 287] width 19 height 51
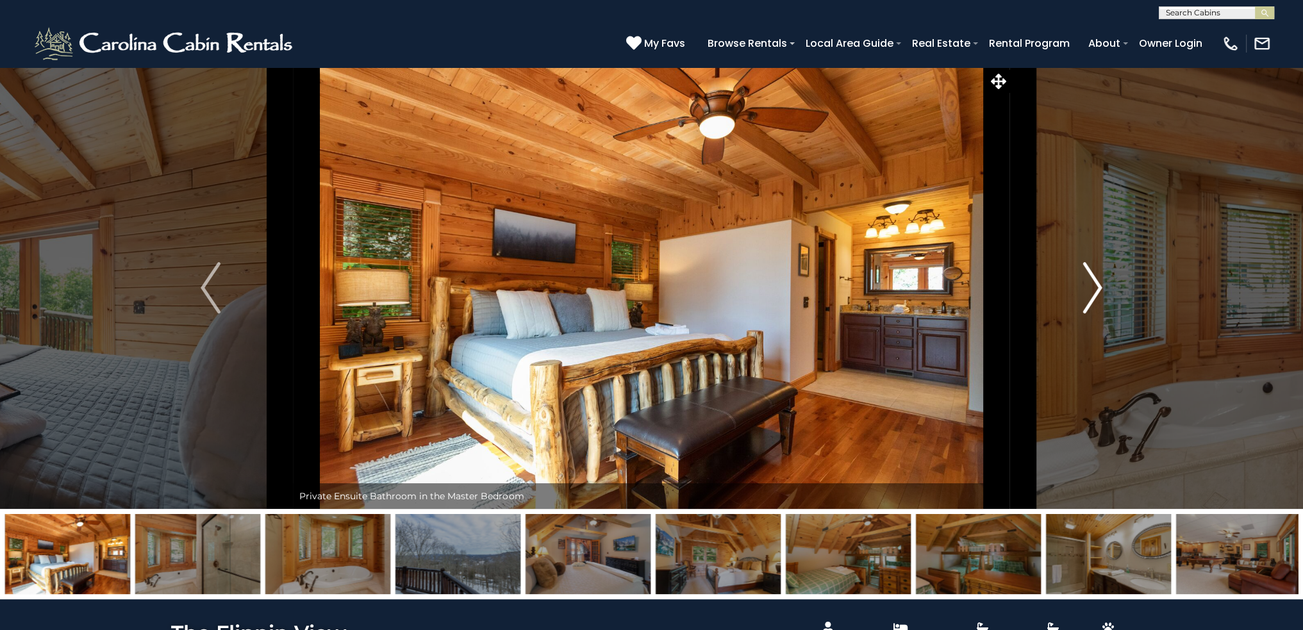
click at [1098, 287] on img "Next" at bounding box center [1092, 287] width 19 height 51
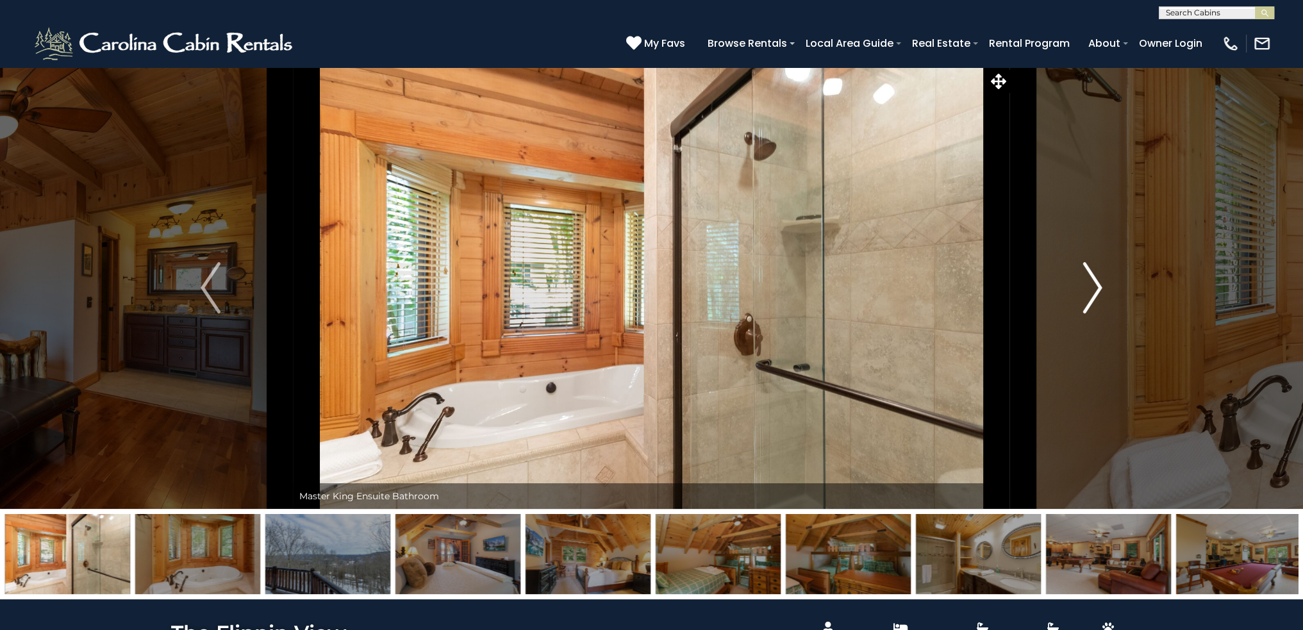
click at [1098, 287] on img "Next" at bounding box center [1092, 287] width 19 height 51
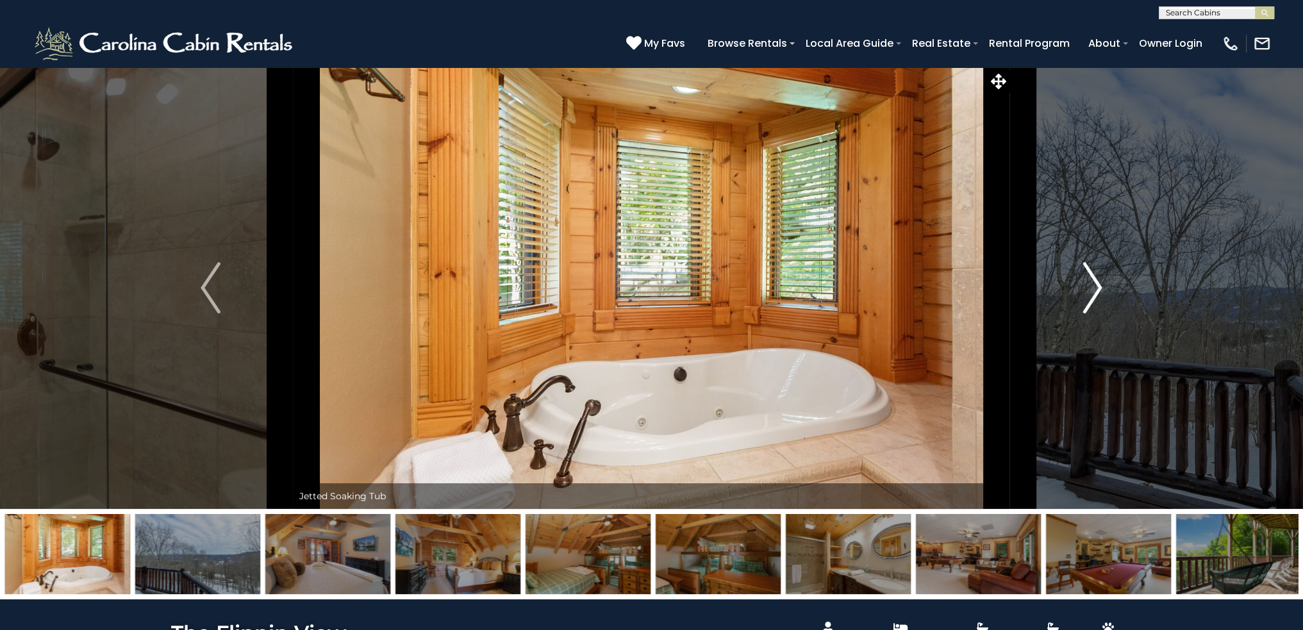
click at [1098, 287] on img "Next" at bounding box center [1092, 287] width 19 height 51
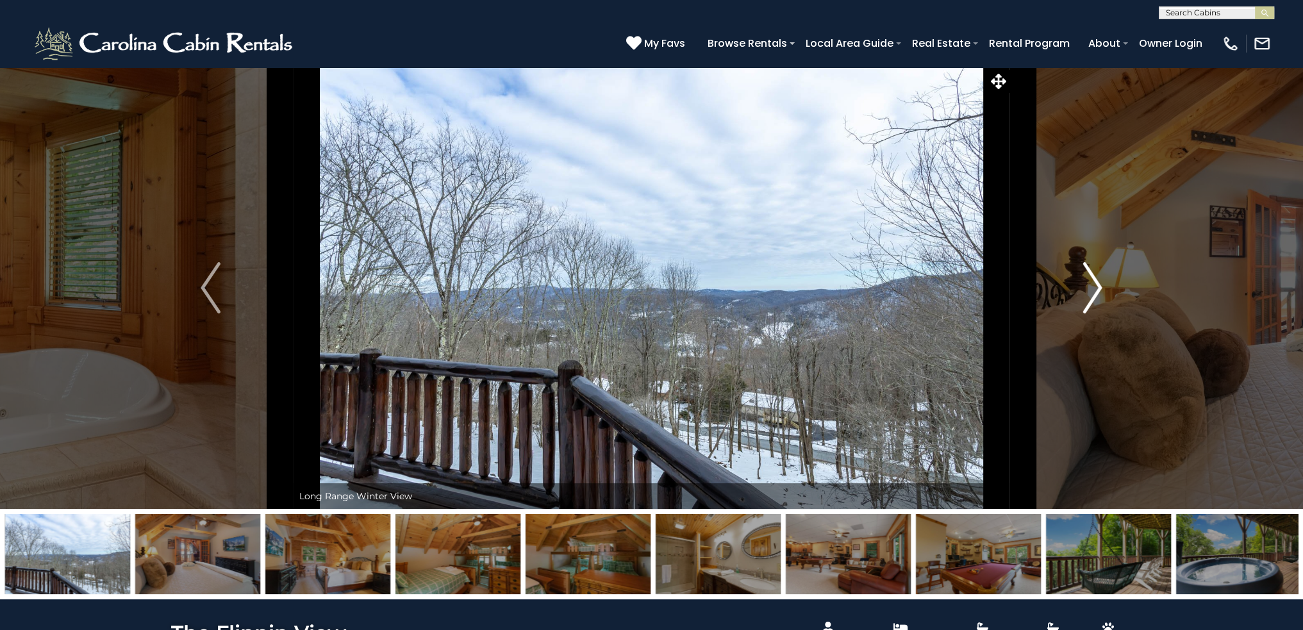
click at [1098, 287] on img "Next" at bounding box center [1092, 287] width 19 height 51
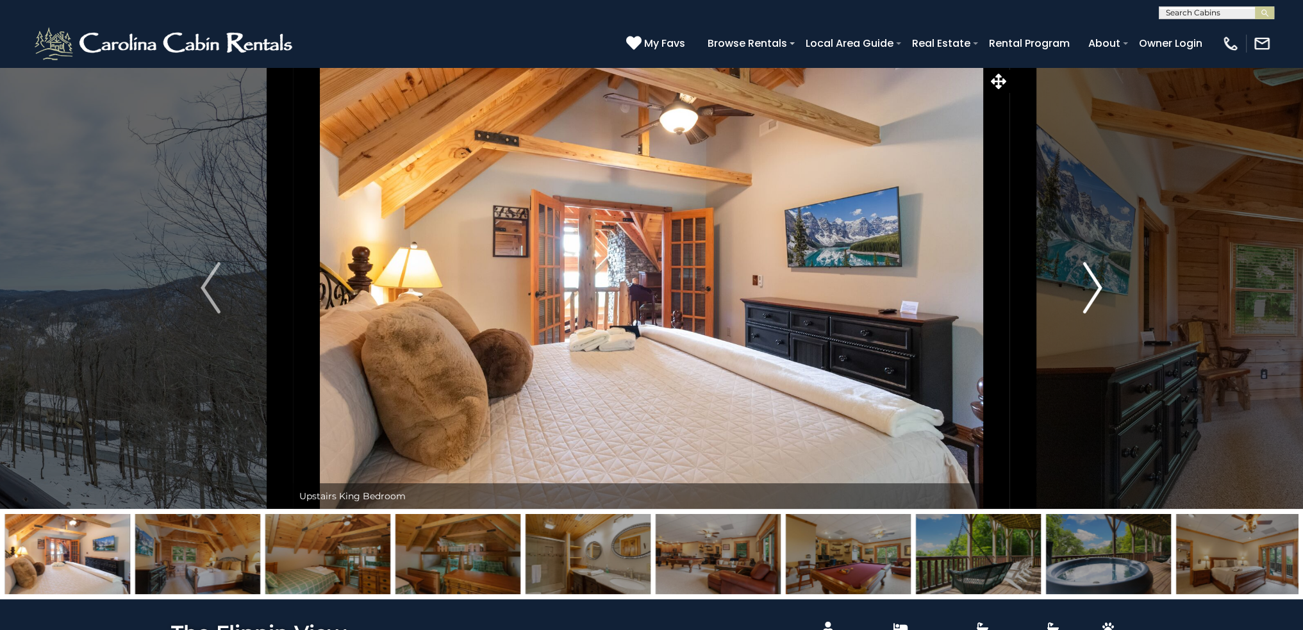
click at [1098, 287] on img "Next" at bounding box center [1092, 287] width 19 height 51
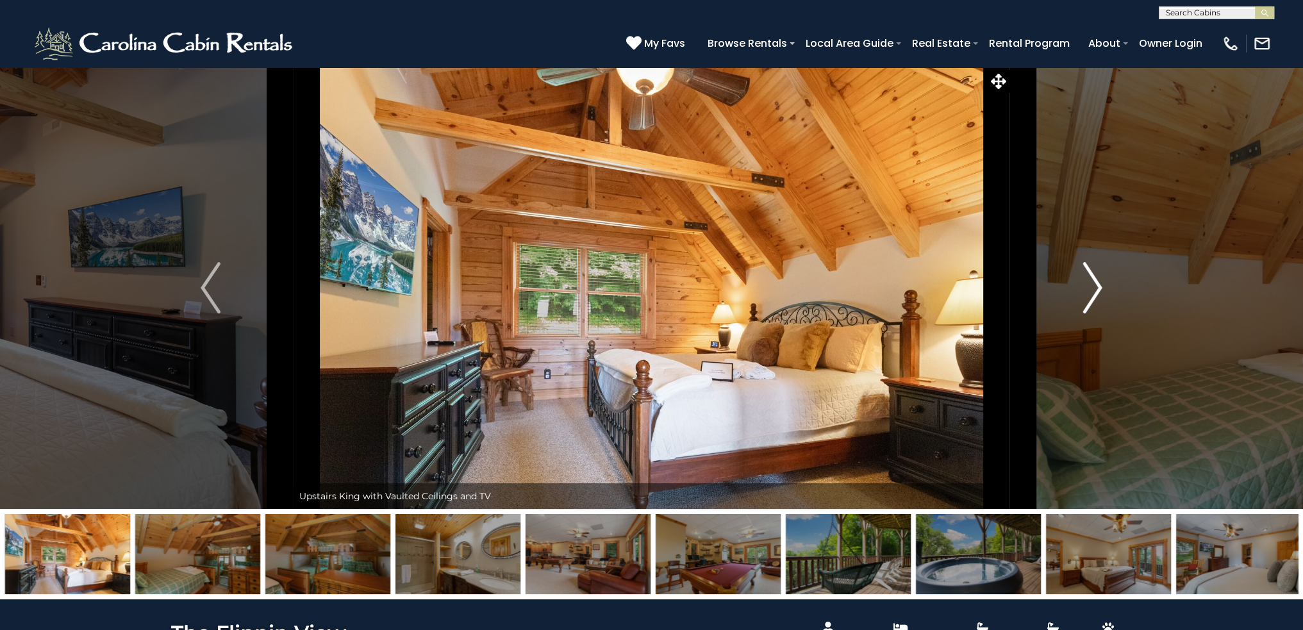
click at [1098, 287] on img "Next" at bounding box center [1092, 287] width 19 height 51
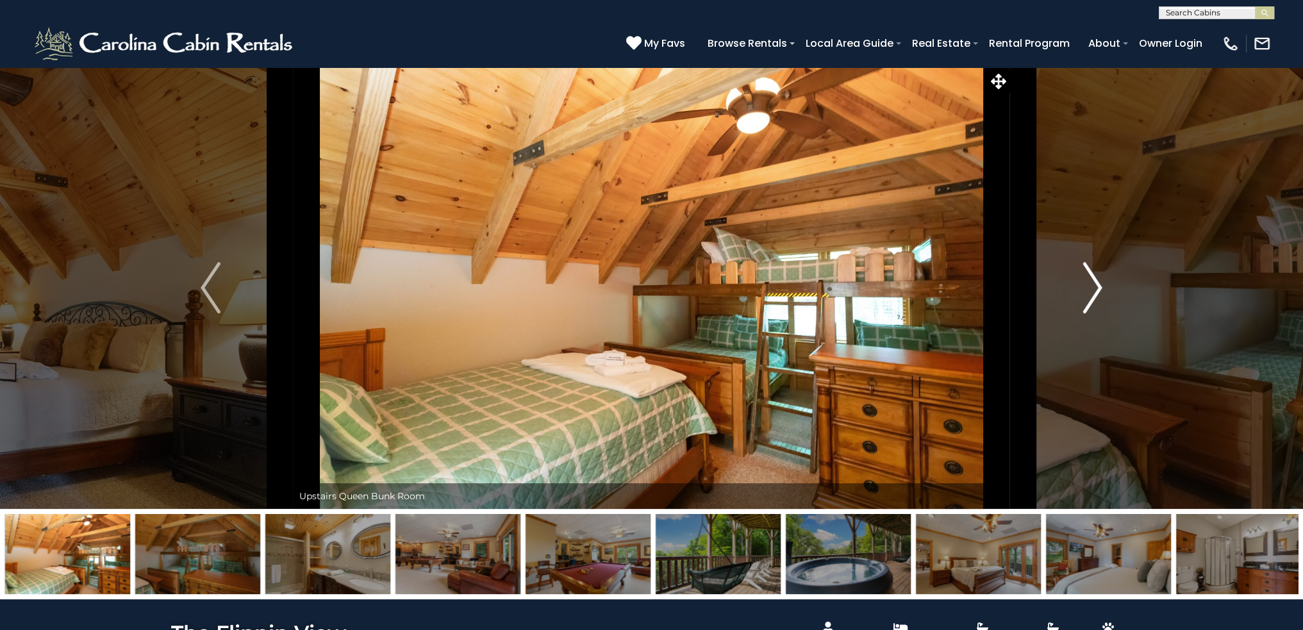
click at [1098, 287] on img "Next" at bounding box center [1092, 287] width 19 height 51
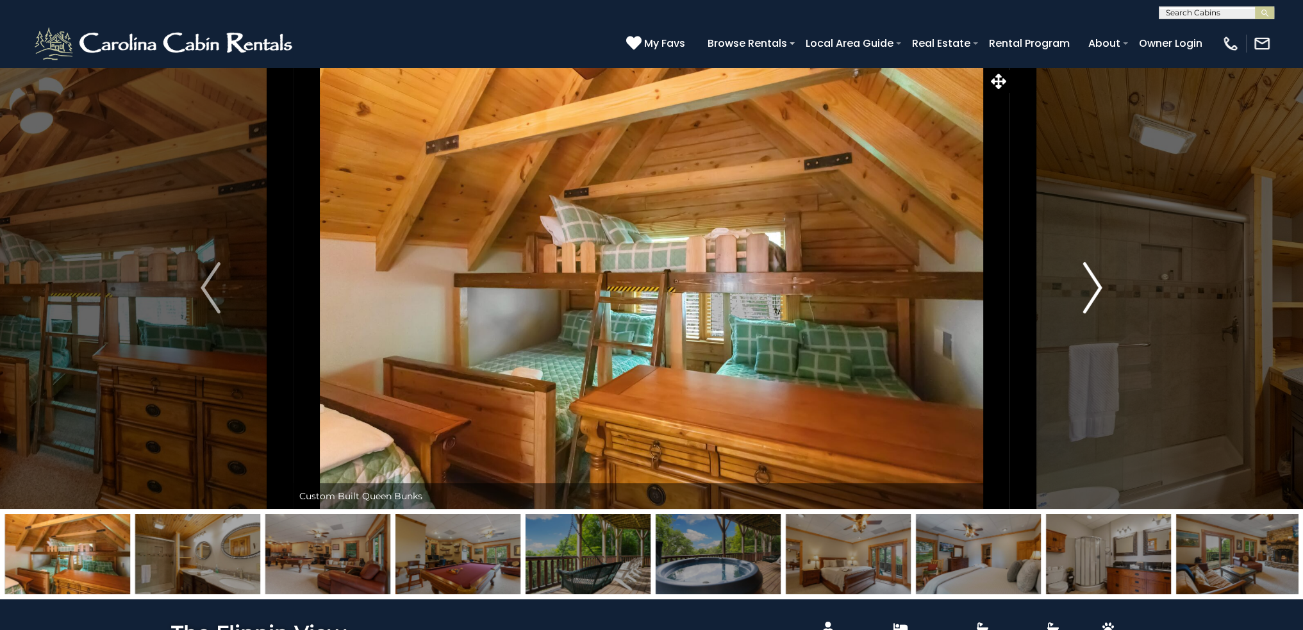
click at [1098, 287] on img "Next" at bounding box center [1092, 287] width 19 height 51
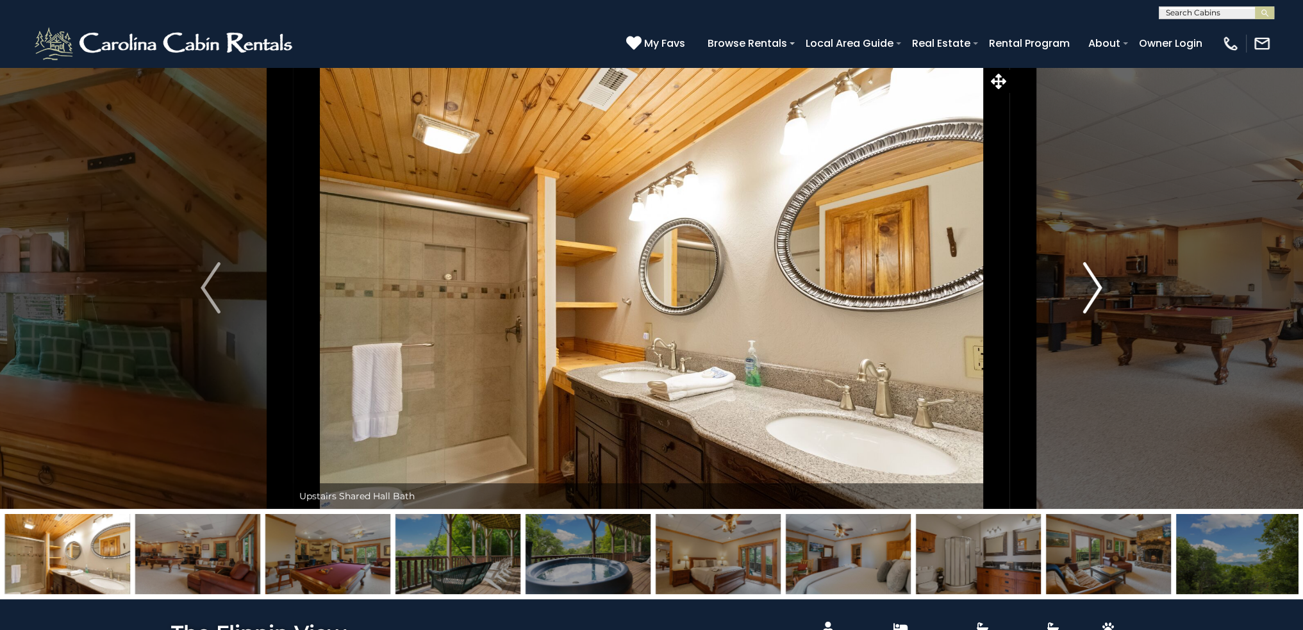
click at [1098, 287] on img "Next" at bounding box center [1092, 287] width 19 height 51
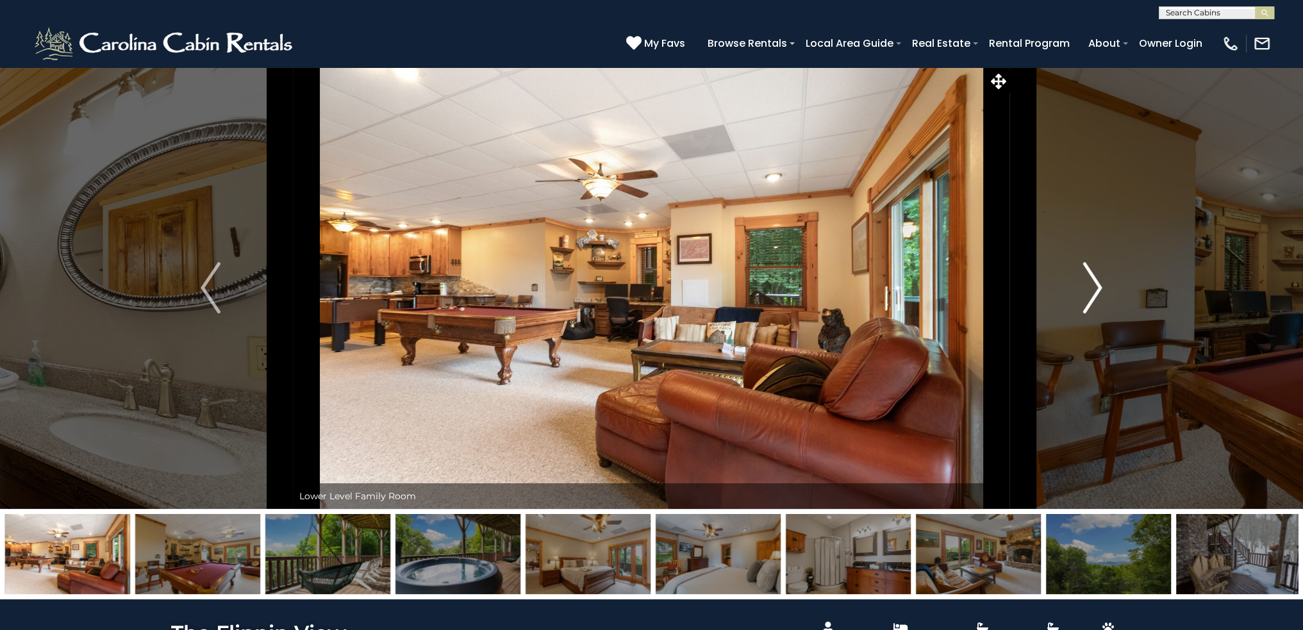
click at [1098, 287] on img "Next" at bounding box center [1092, 287] width 19 height 51
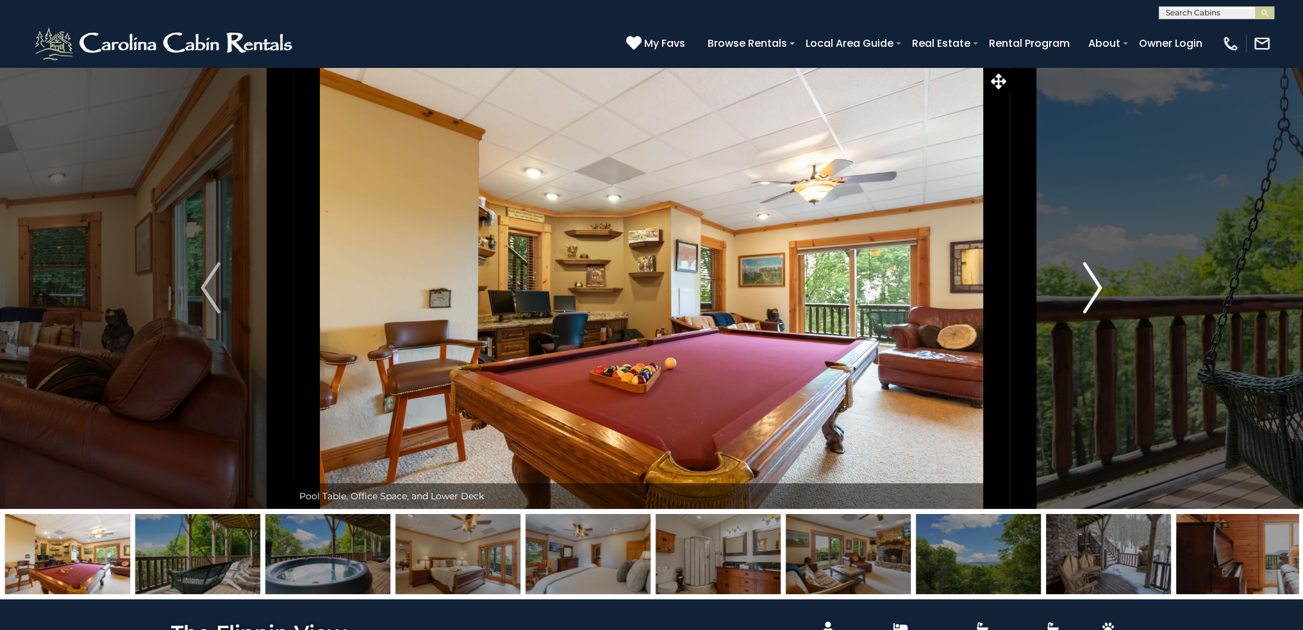
click at [1098, 287] on img "Next" at bounding box center [1092, 287] width 19 height 51
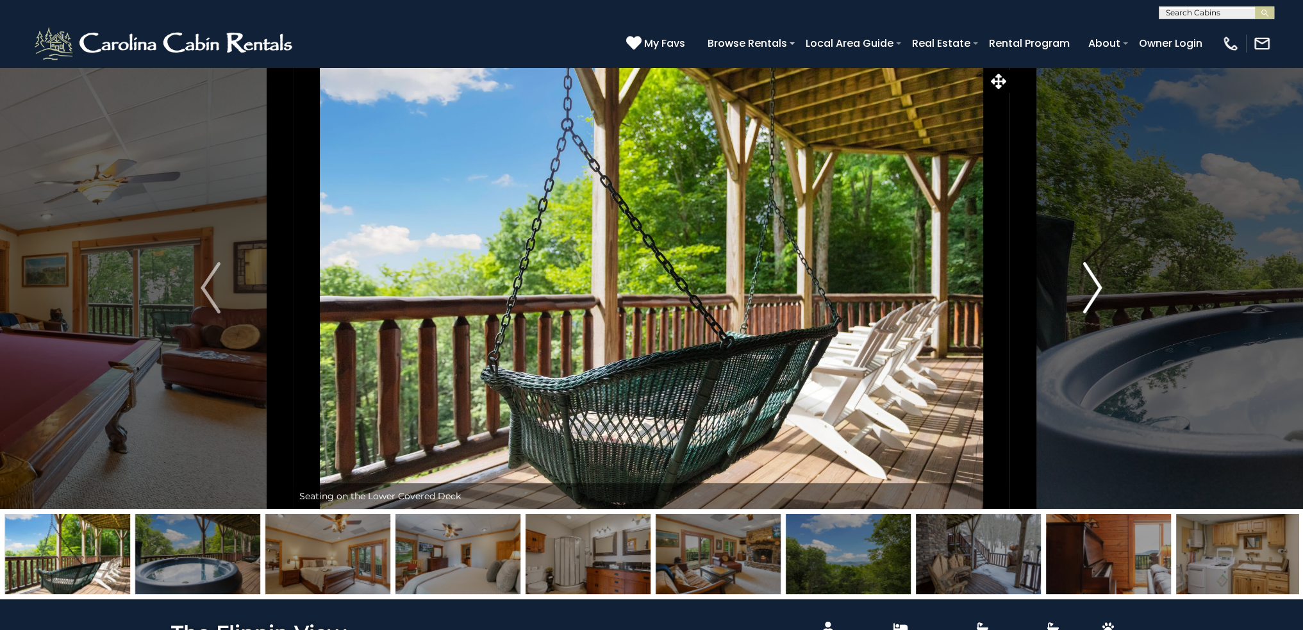
click at [1098, 287] on img "Next" at bounding box center [1092, 287] width 19 height 51
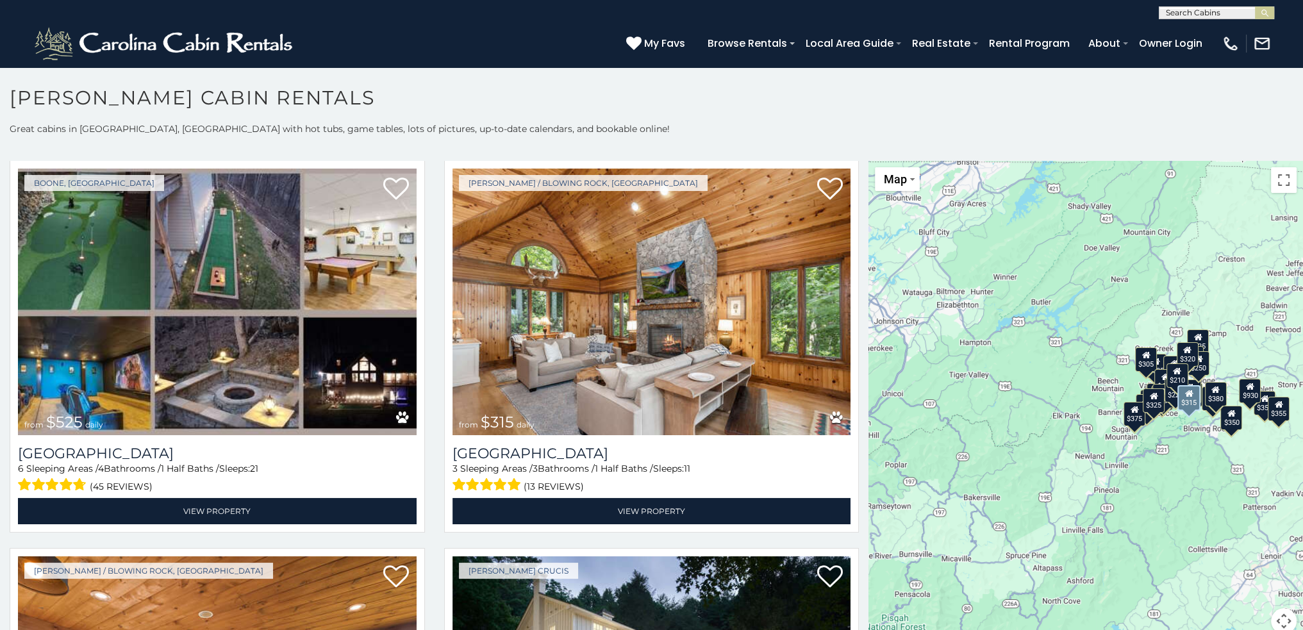
scroll to position [385, 0]
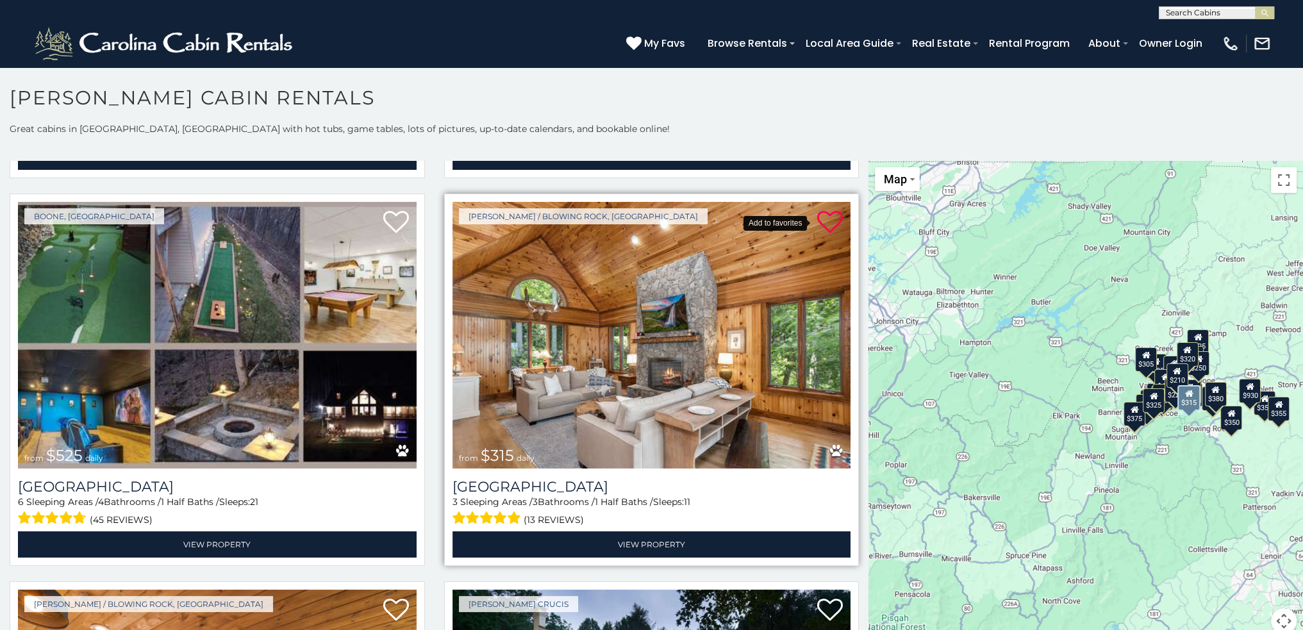
click at [818, 216] on icon at bounding box center [830, 223] width 26 height 26
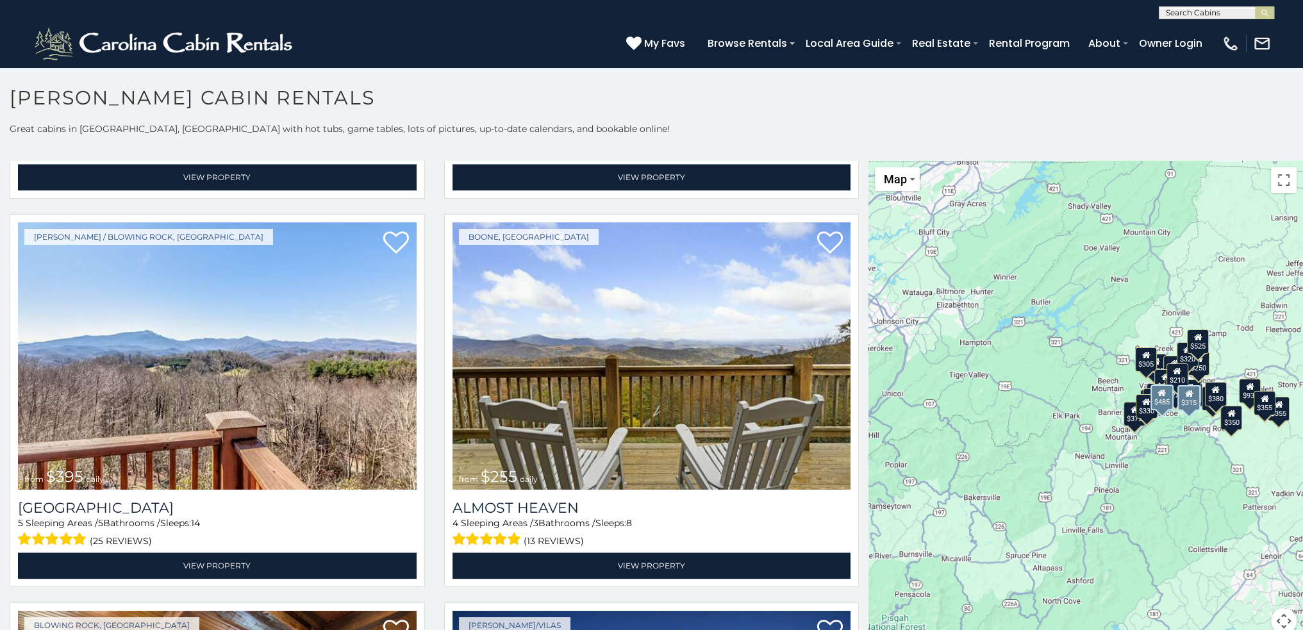
scroll to position [2693, 0]
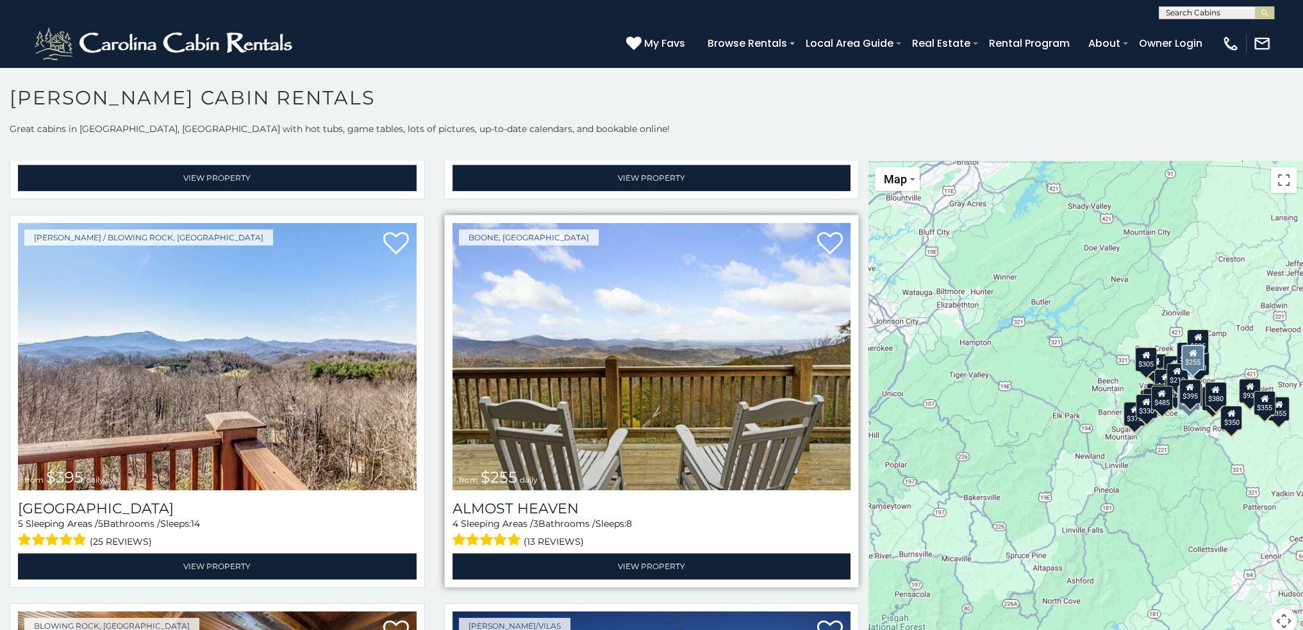
click at [739, 360] on img at bounding box center [652, 356] width 399 height 267
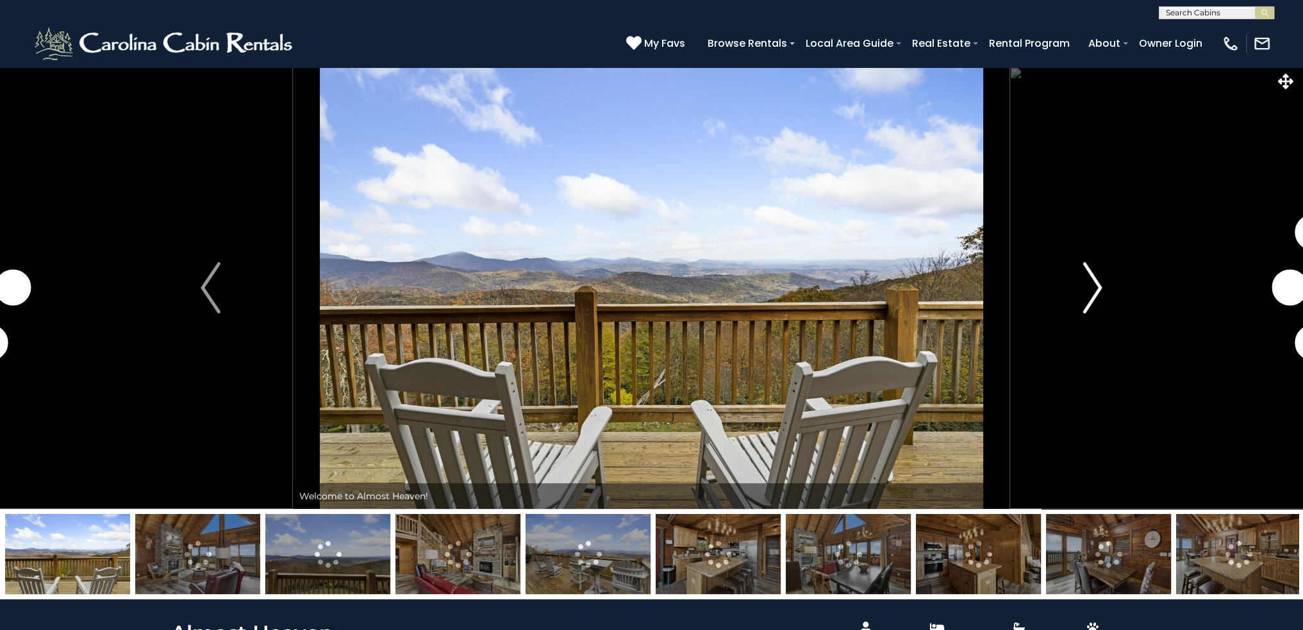
click at [1090, 292] on img "Next" at bounding box center [1092, 287] width 19 height 51
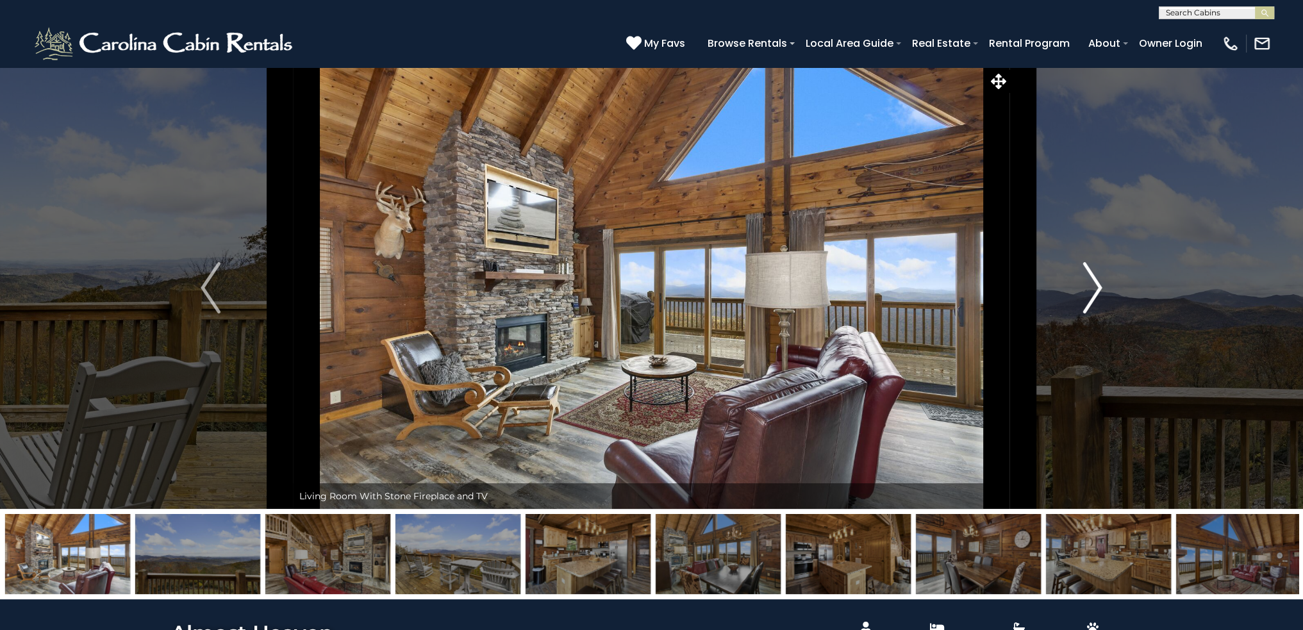
click at [1086, 294] on img "Next" at bounding box center [1092, 287] width 19 height 51
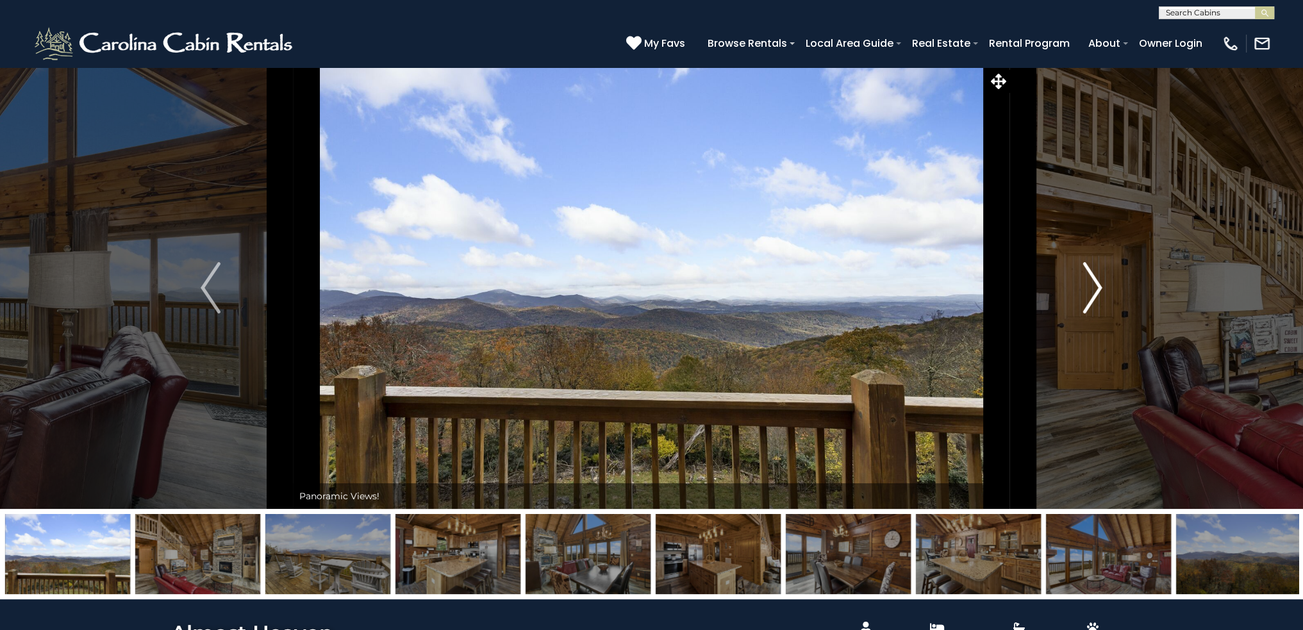
click at [1094, 294] on img "Next" at bounding box center [1092, 287] width 19 height 51
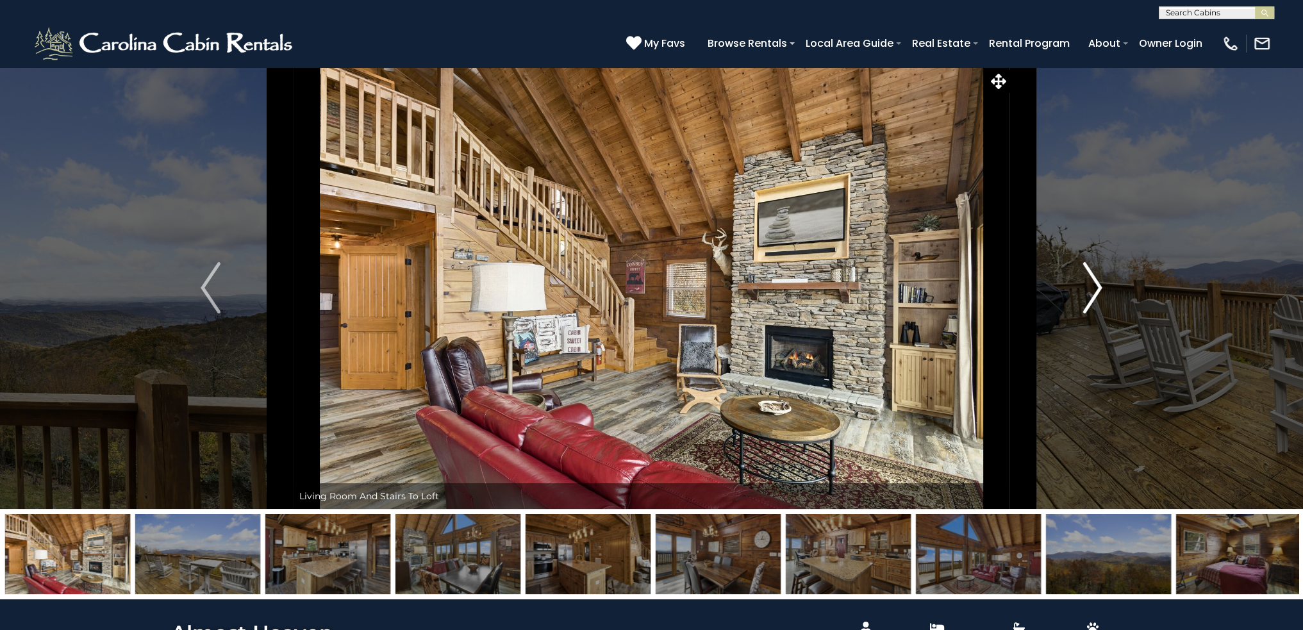
click at [1094, 294] on img "Next" at bounding box center [1092, 287] width 19 height 51
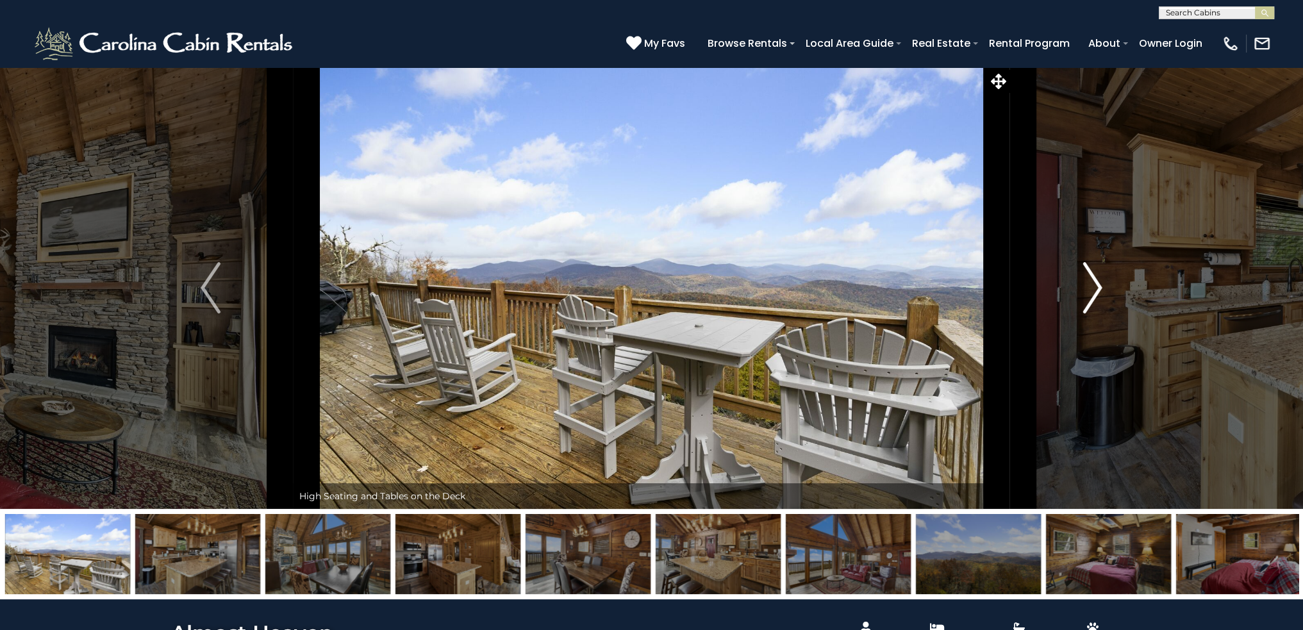
click at [1094, 294] on img "Next" at bounding box center [1092, 287] width 19 height 51
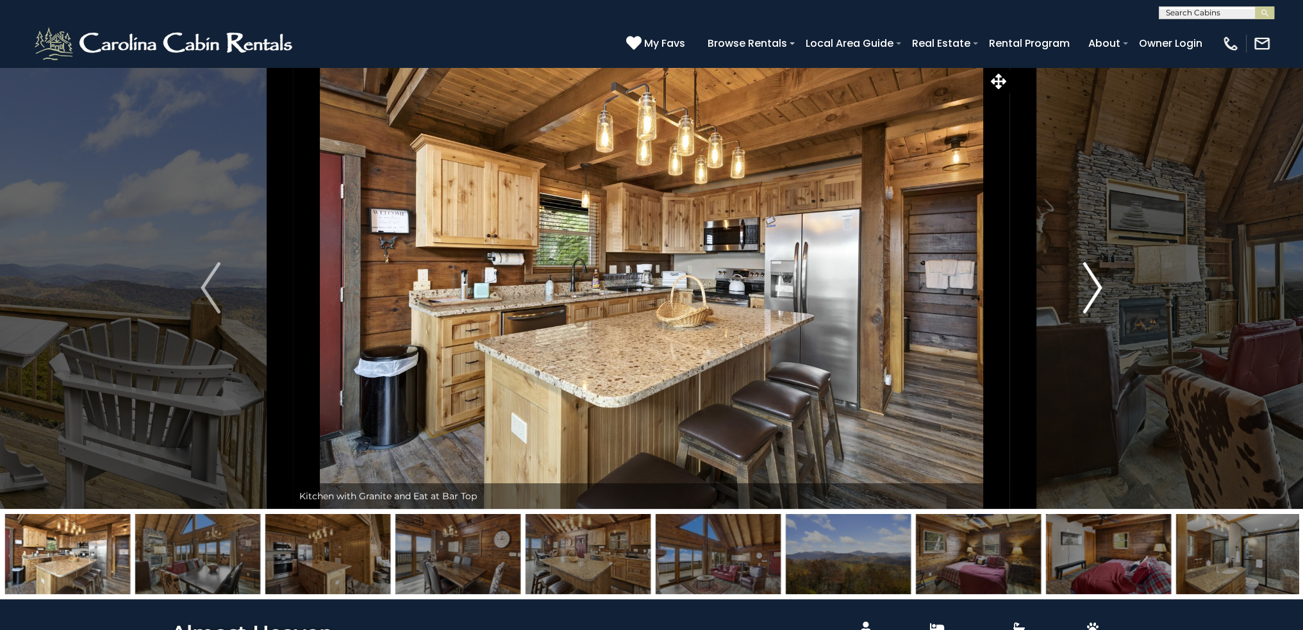
click at [1094, 294] on img "Next" at bounding box center [1092, 287] width 19 height 51
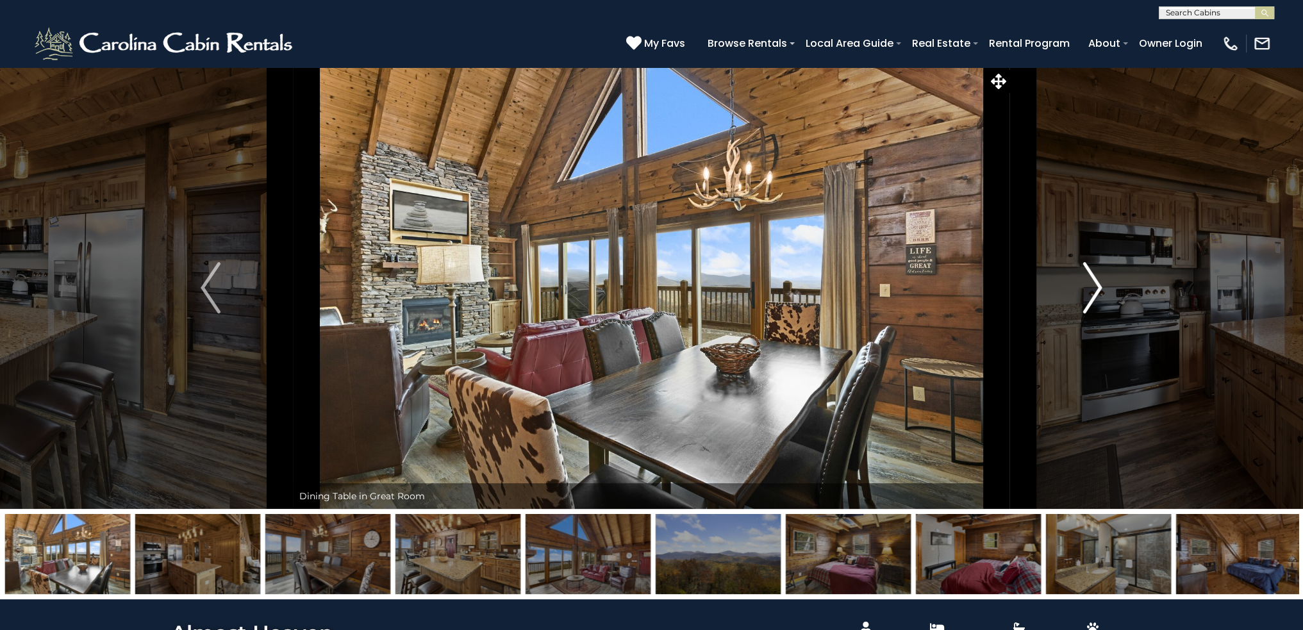
click at [1094, 294] on img "Next" at bounding box center [1092, 287] width 19 height 51
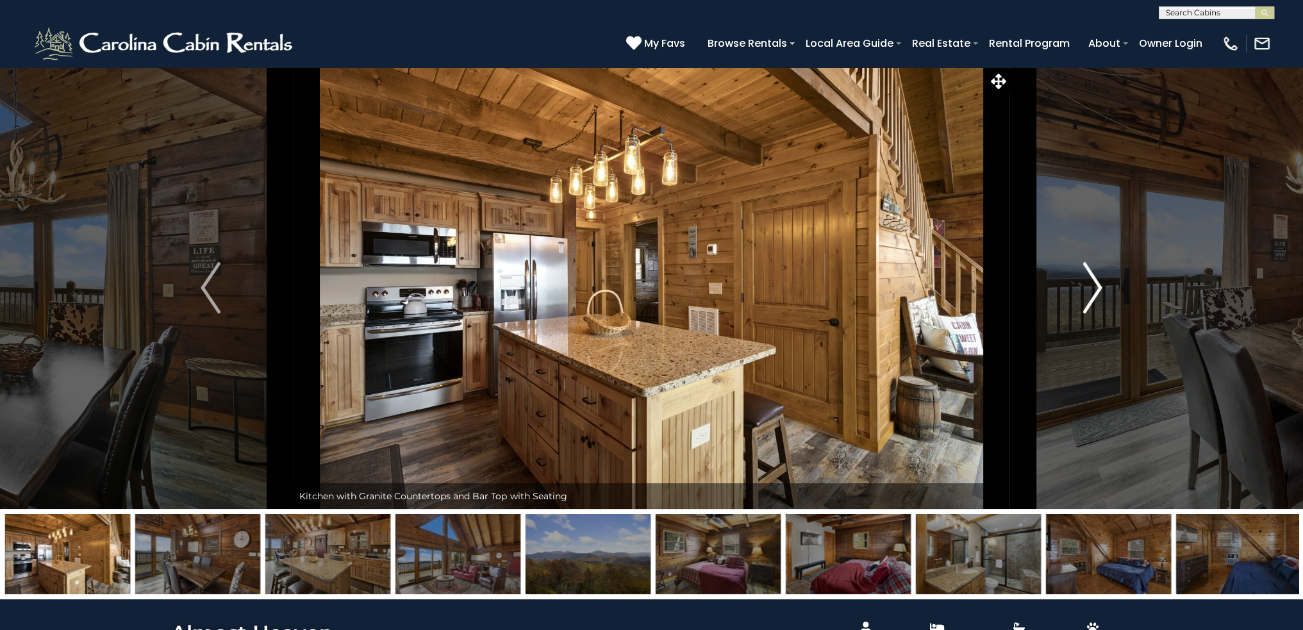
click at [1094, 294] on img "Next" at bounding box center [1092, 287] width 19 height 51
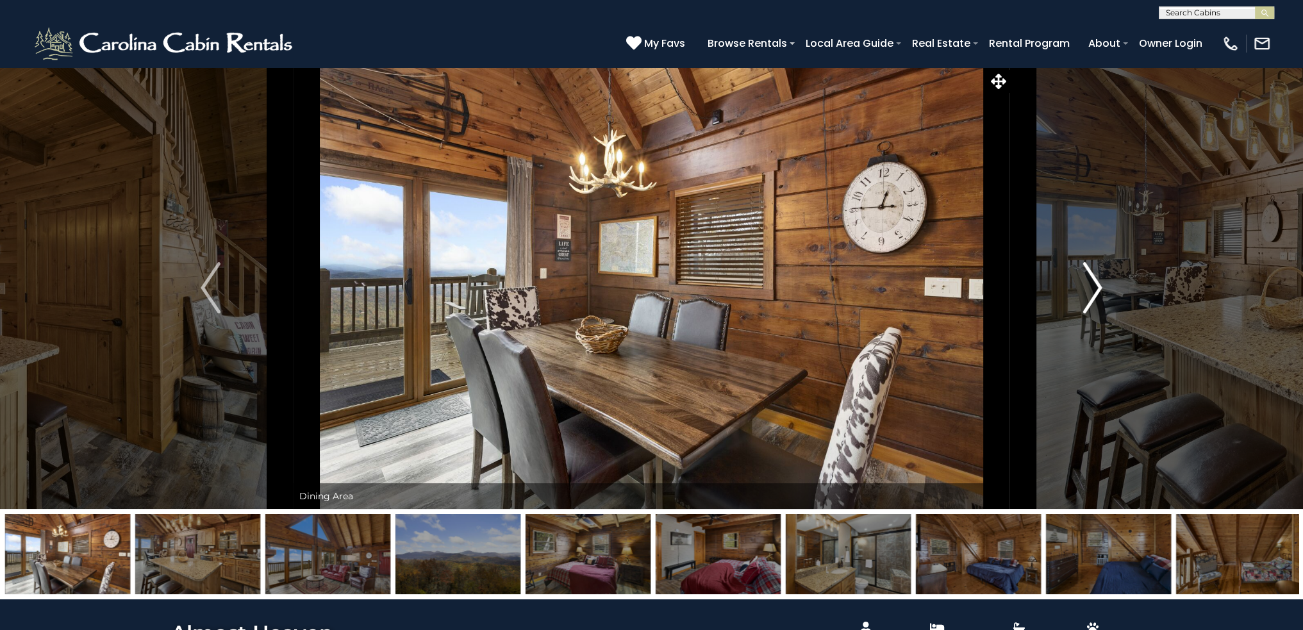
click at [1094, 294] on img "Next" at bounding box center [1092, 287] width 19 height 51
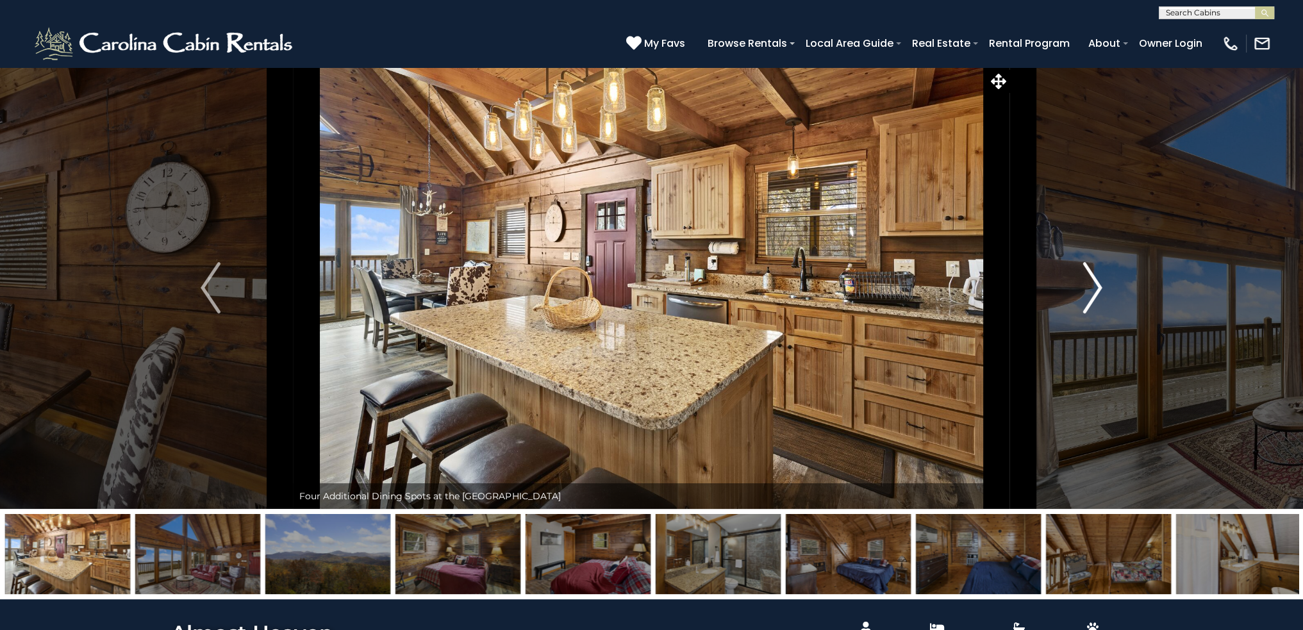
click at [1094, 294] on img "Next" at bounding box center [1092, 287] width 19 height 51
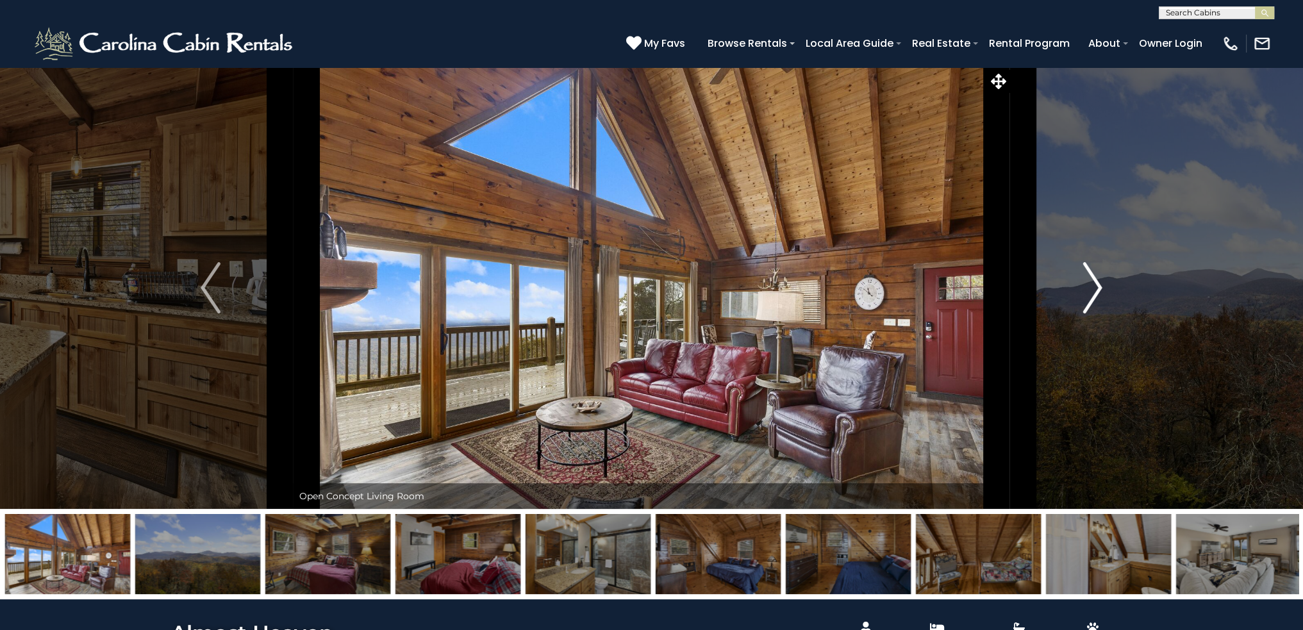
click at [1094, 294] on img "Next" at bounding box center [1092, 287] width 19 height 51
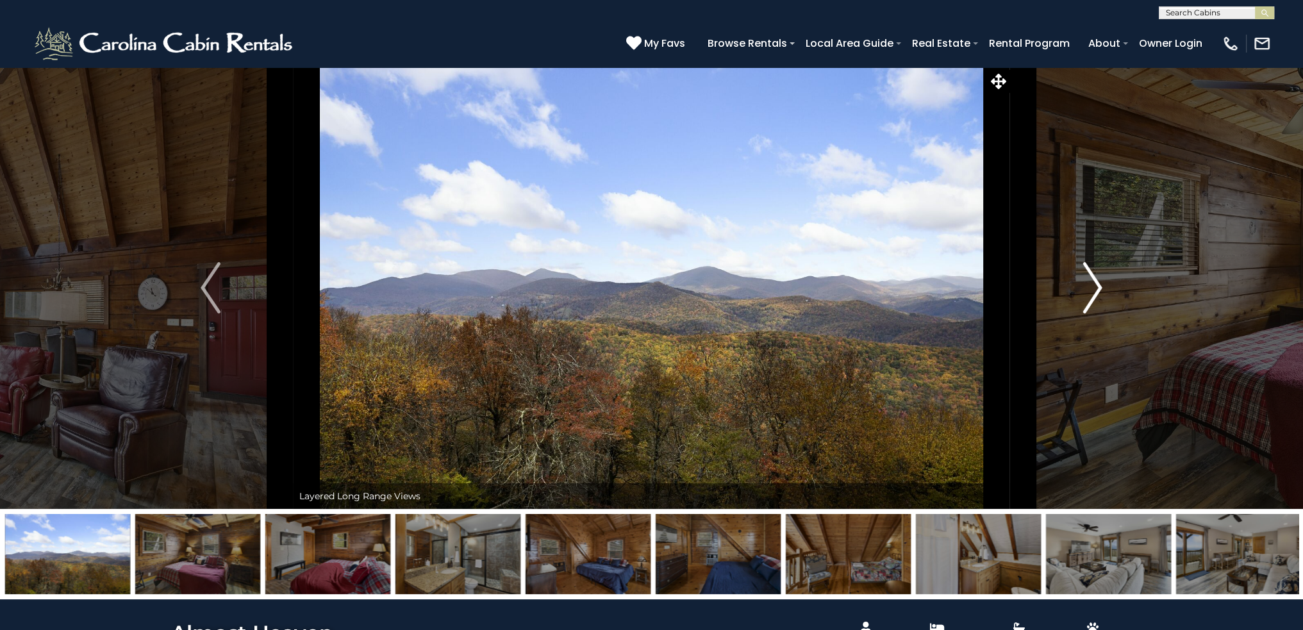
click at [1094, 294] on img "Next" at bounding box center [1092, 287] width 19 height 51
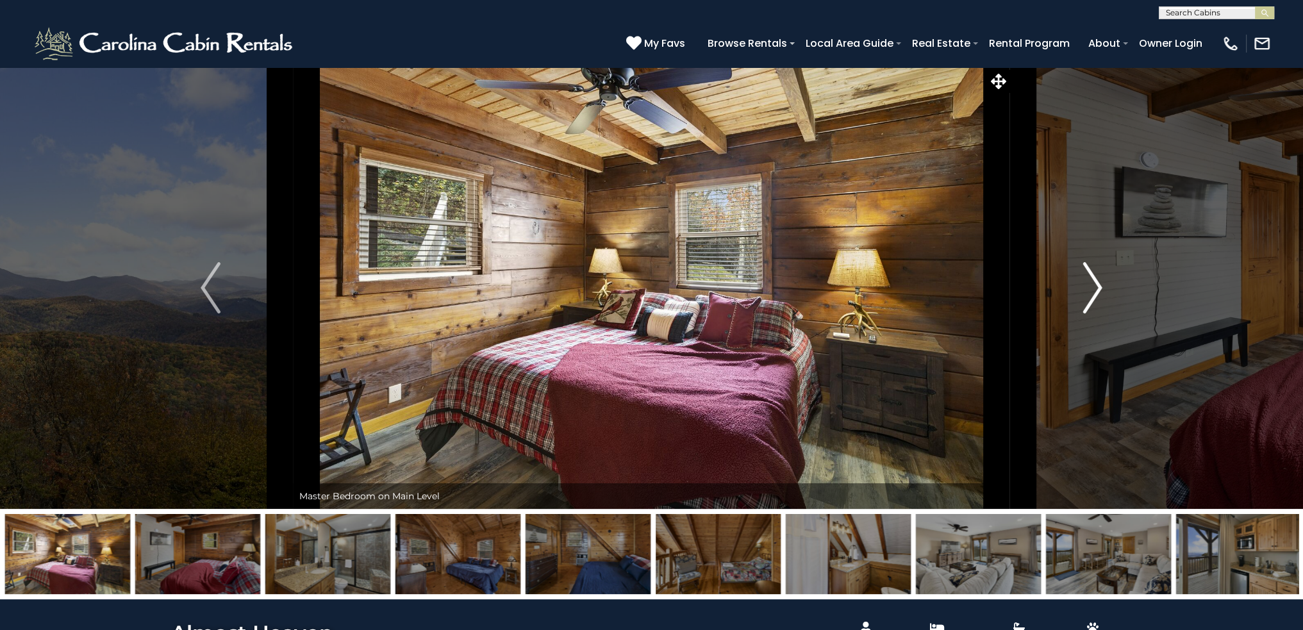
click at [1094, 294] on img "Next" at bounding box center [1092, 287] width 19 height 51
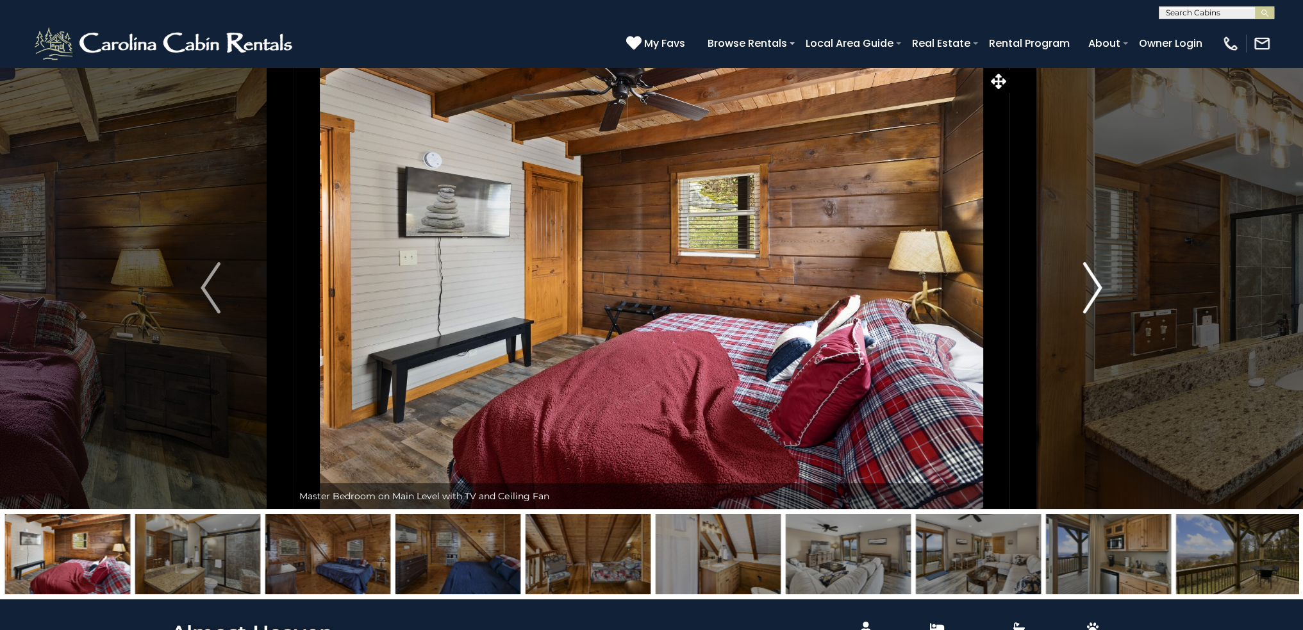
click at [1094, 294] on img "Next" at bounding box center [1092, 287] width 19 height 51
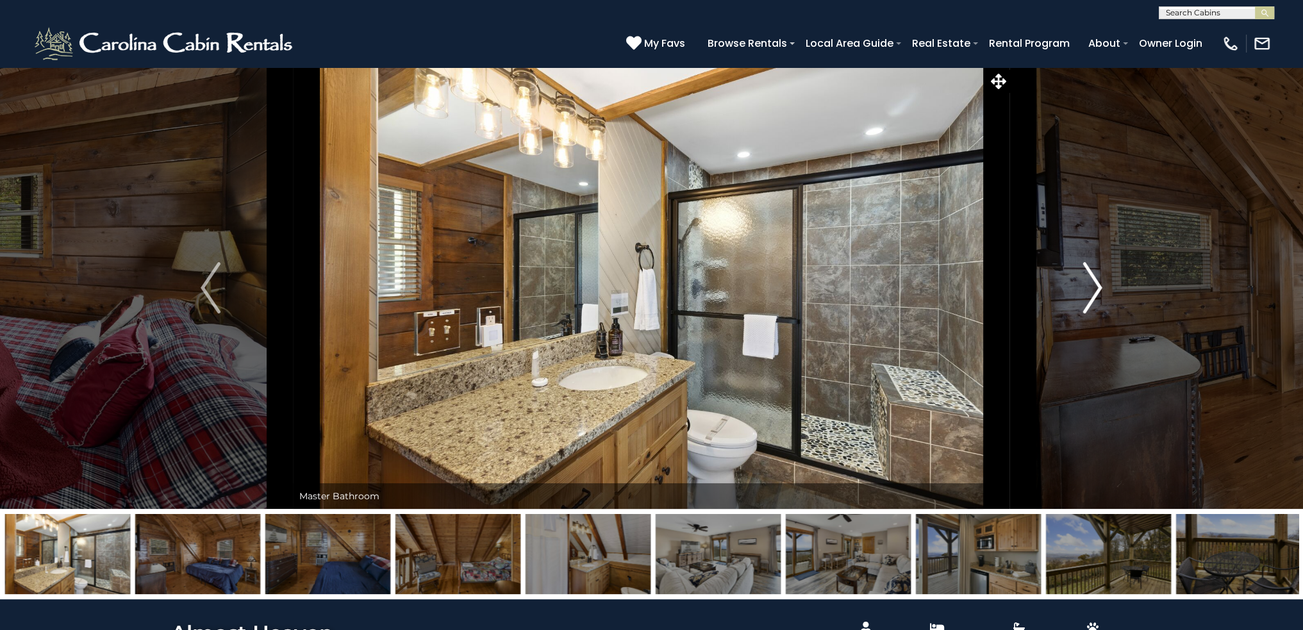
click at [1094, 294] on img "Next" at bounding box center [1092, 287] width 19 height 51
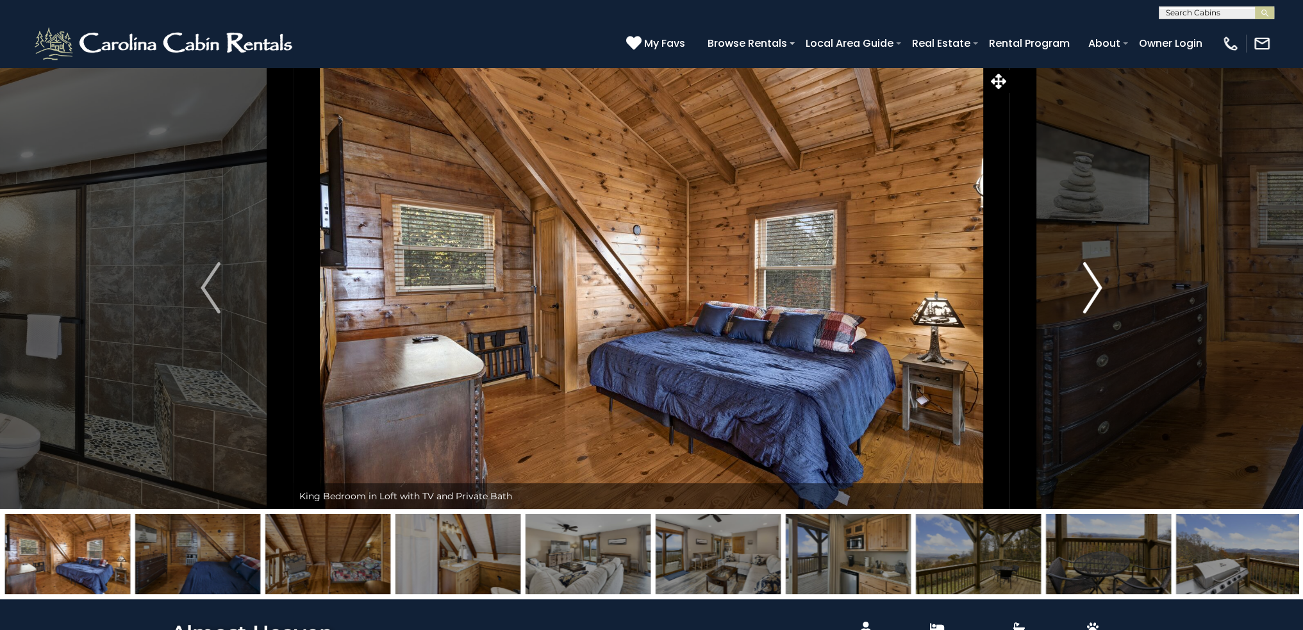
click at [1094, 294] on img "Next" at bounding box center [1092, 287] width 19 height 51
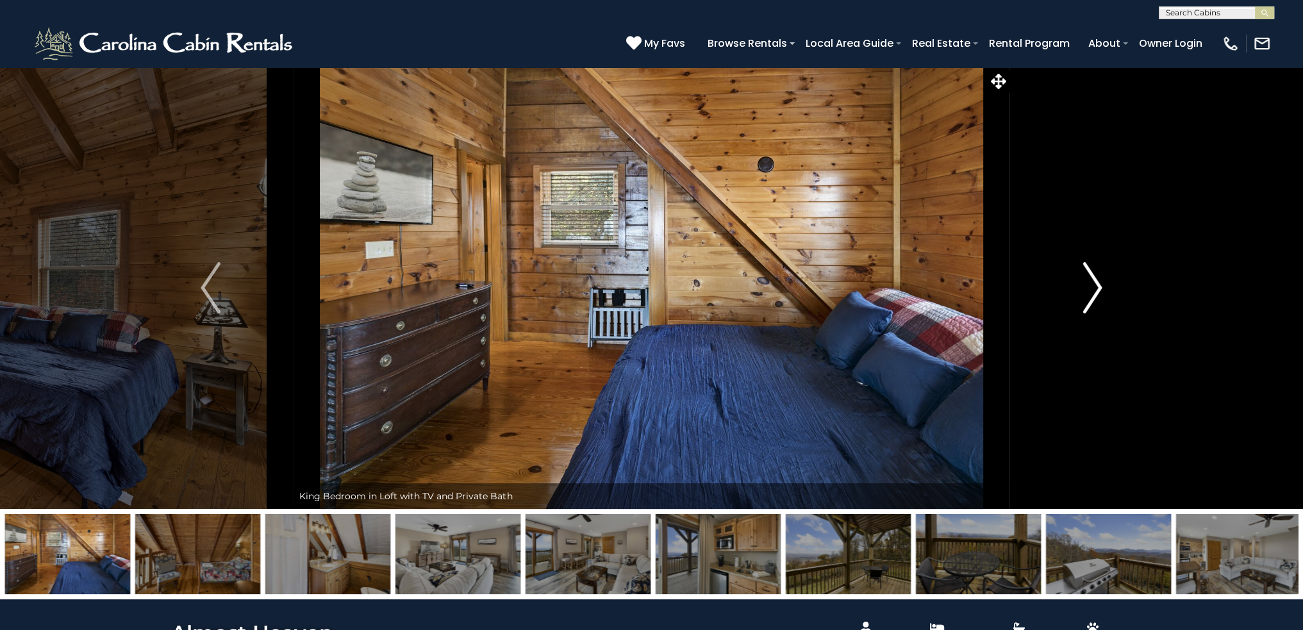
click at [1094, 294] on img "Next" at bounding box center [1092, 287] width 19 height 51
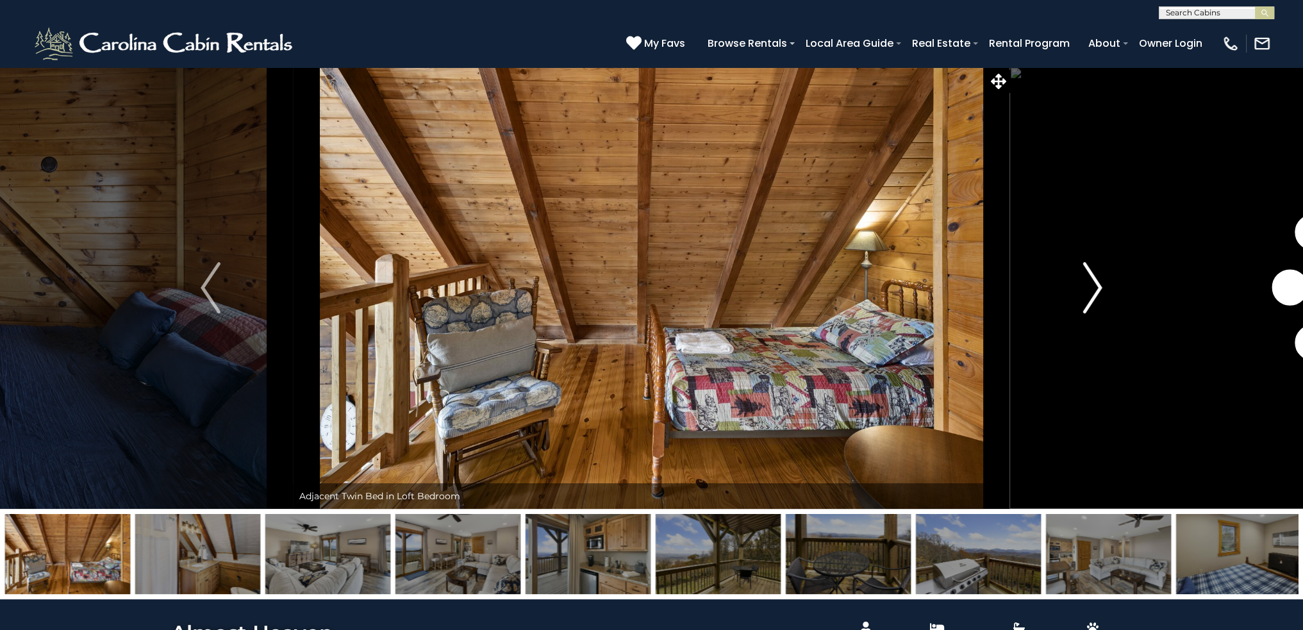
click at [1094, 294] on img "Next" at bounding box center [1092, 287] width 19 height 51
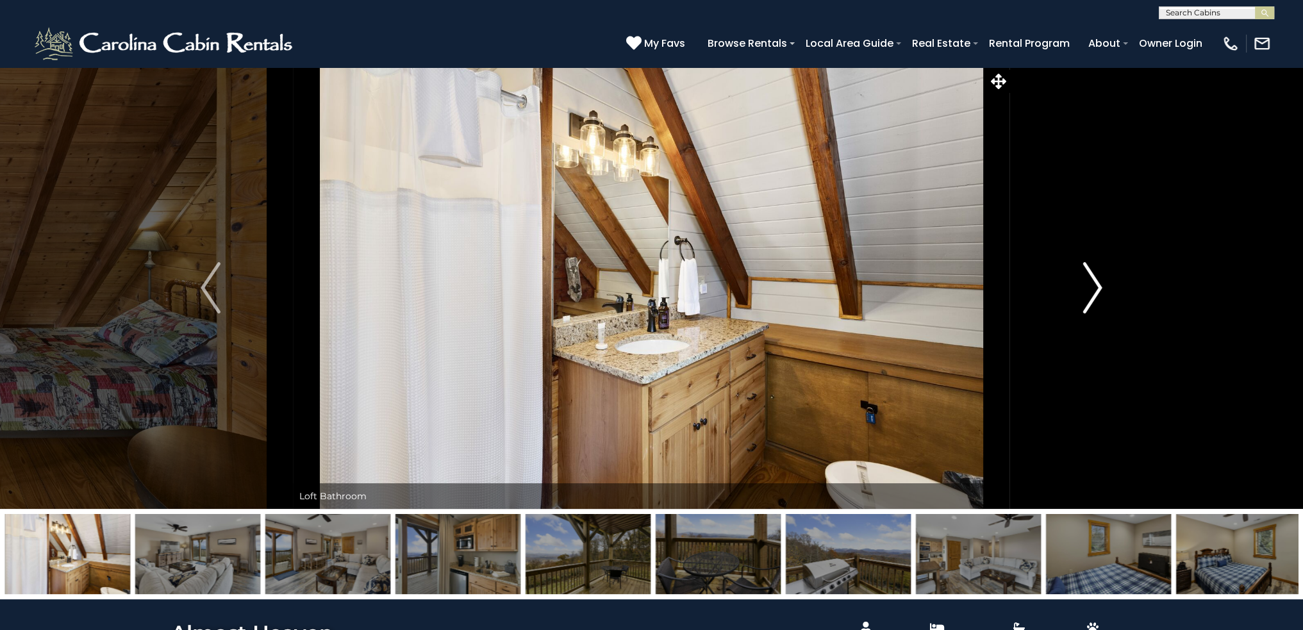
click at [1094, 294] on img "Next" at bounding box center [1092, 287] width 19 height 51
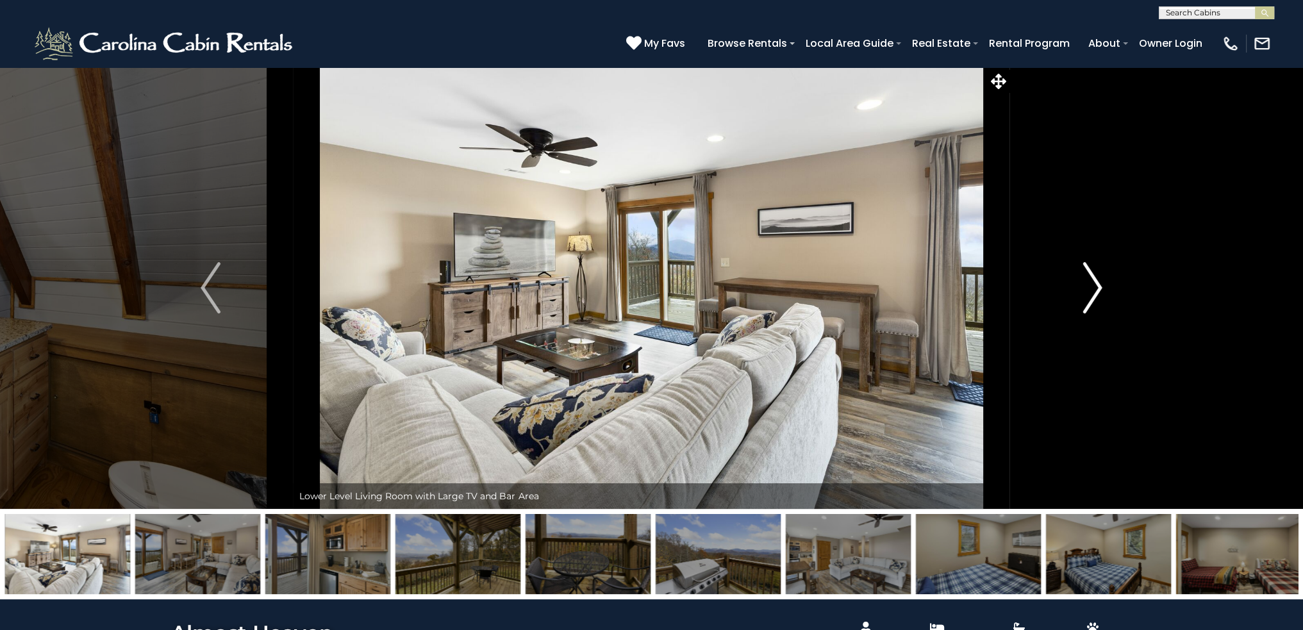
click at [1094, 294] on img "Next" at bounding box center [1092, 287] width 19 height 51
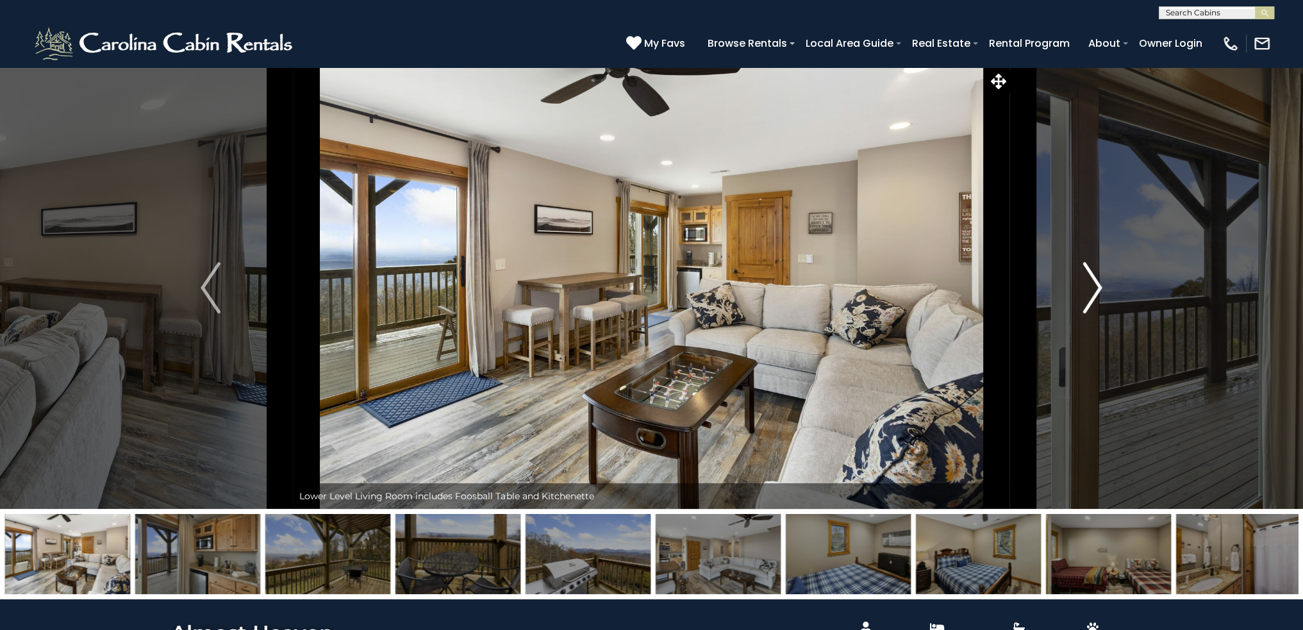
click at [1094, 294] on img "Next" at bounding box center [1092, 287] width 19 height 51
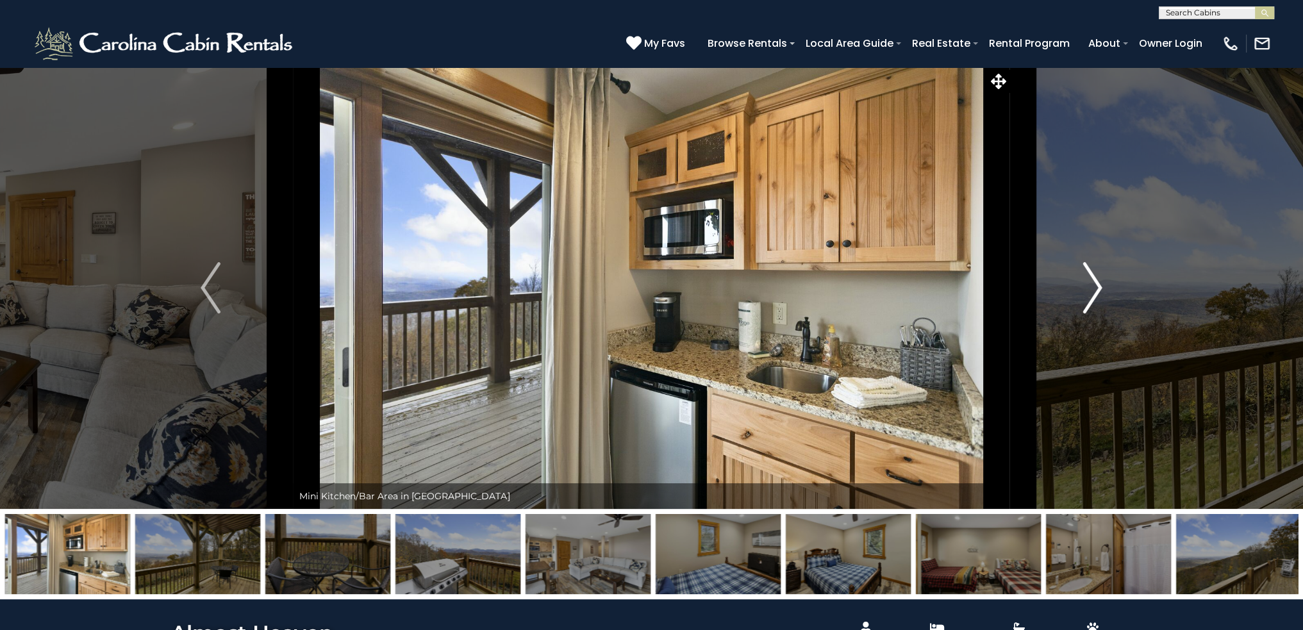
click at [1094, 294] on img "Next" at bounding box center [1092, 287] width 19 height 51
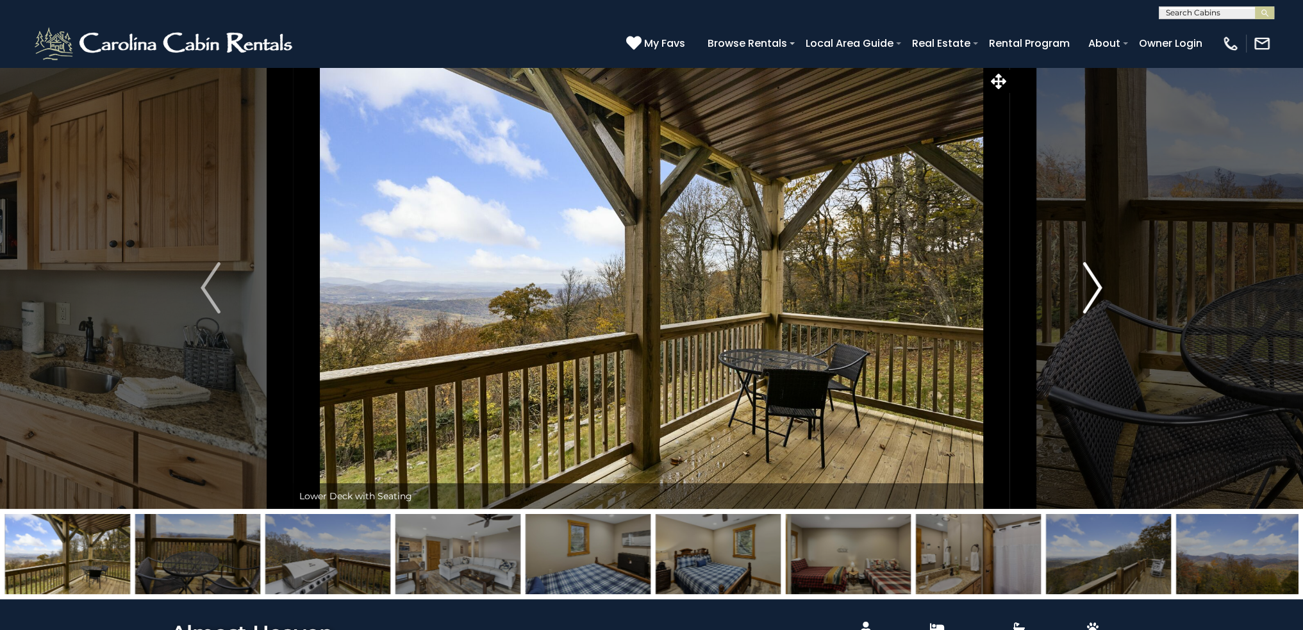
click at [1094, 294] on img "Next" at bounding box center [1092, 287] width 19 height 51
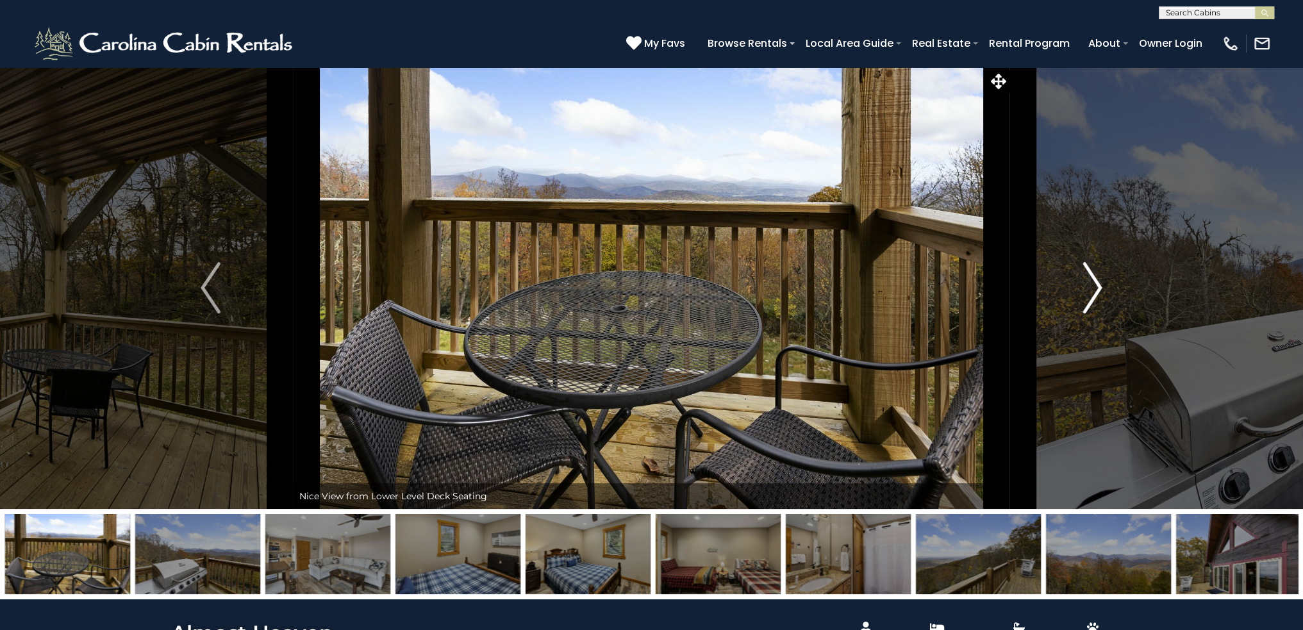
click at [1094, 294] on img "Next" at bounding box center [1092, 287] width 19 height 51
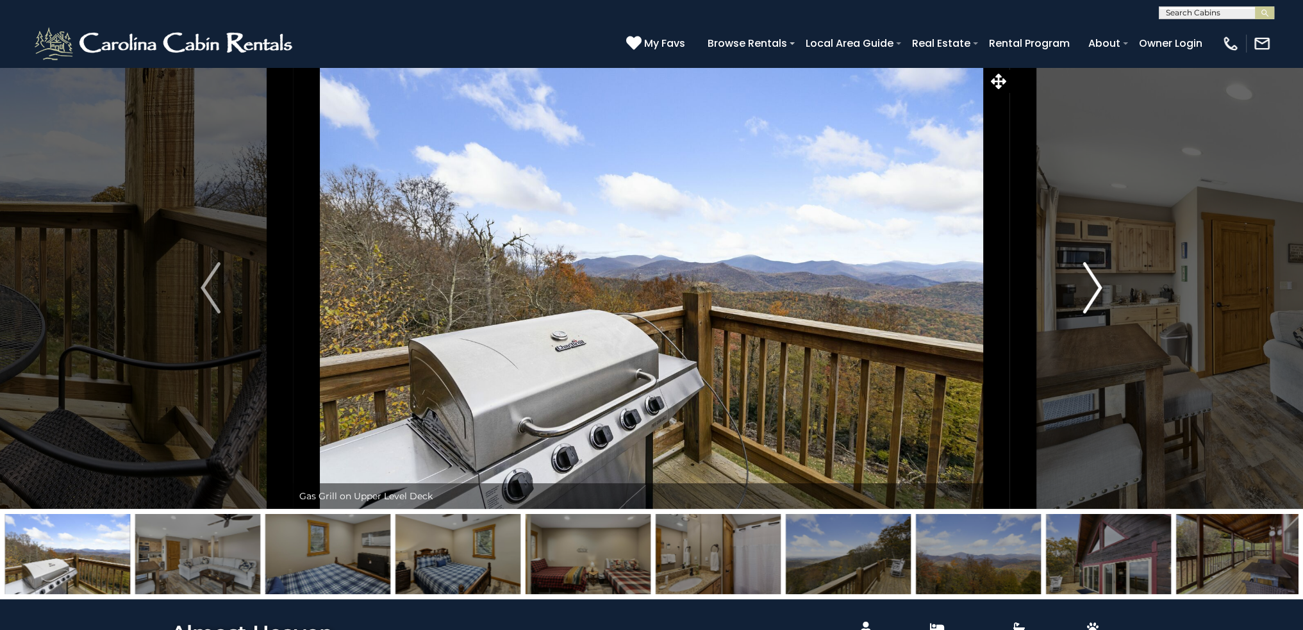
click at [1094, 294] on img "Next" at bounding box center [1092, 287] width 19 height 51
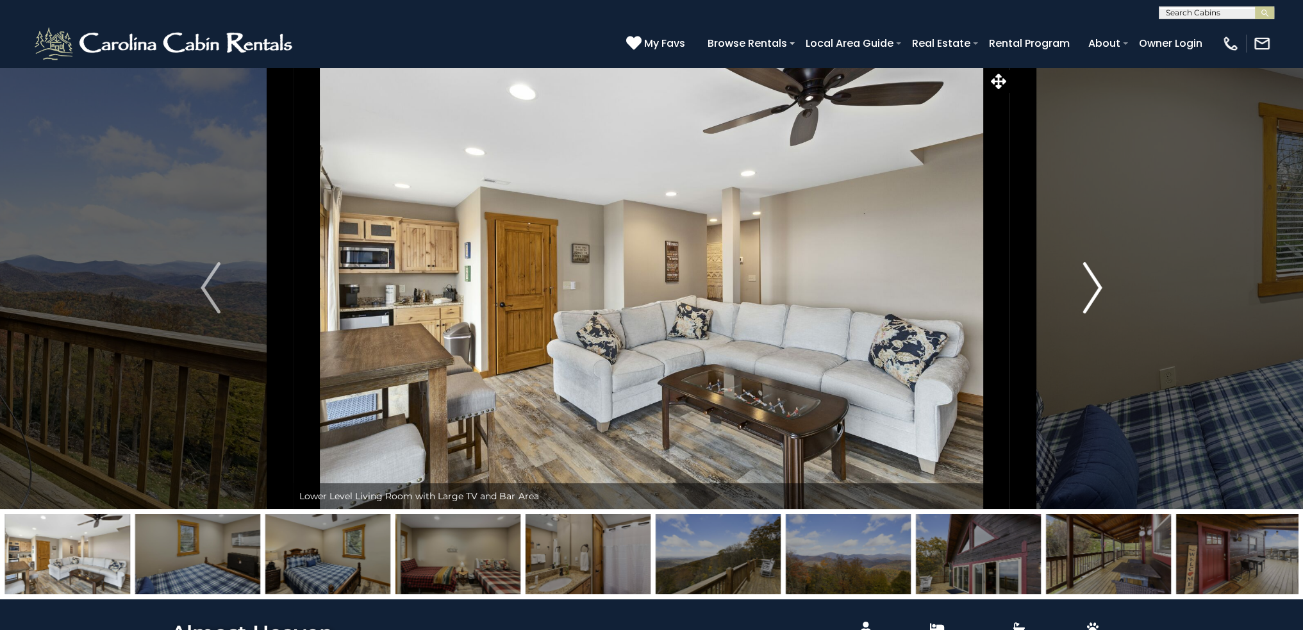
click at [1094, 294] on img "Next" at bounding box center [1092, 287] width 19 height 51
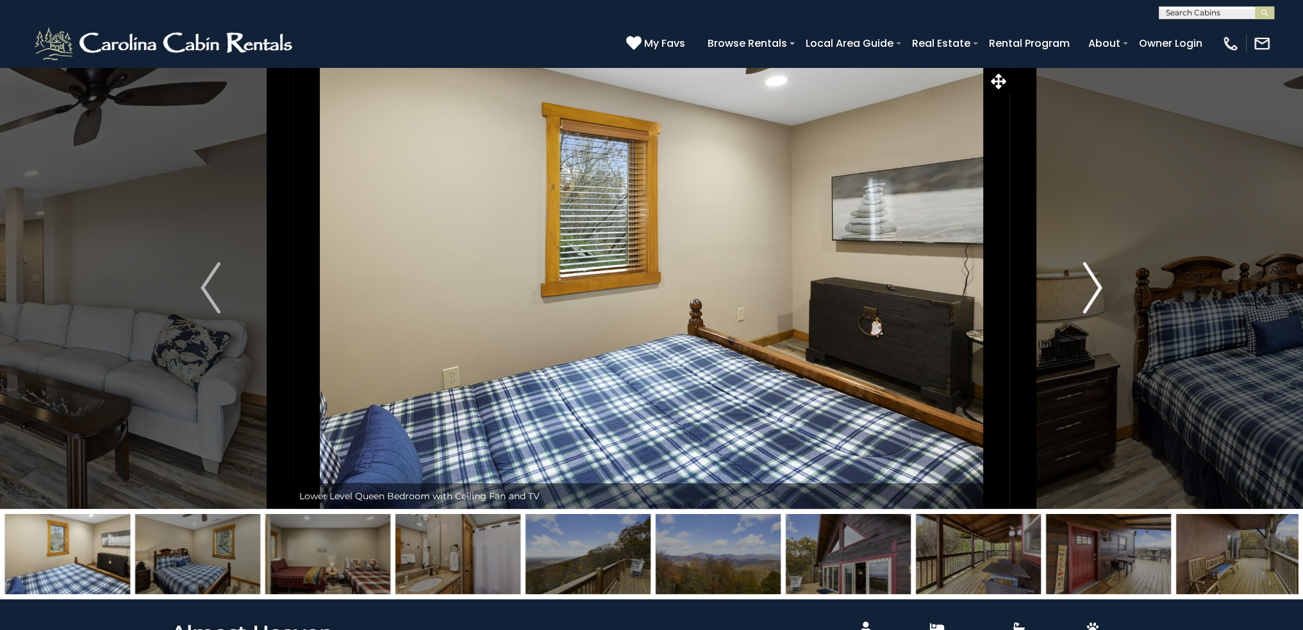
click at [1094, 294] on img "Next" at bounding box center [1092, 287] width 19 height 51
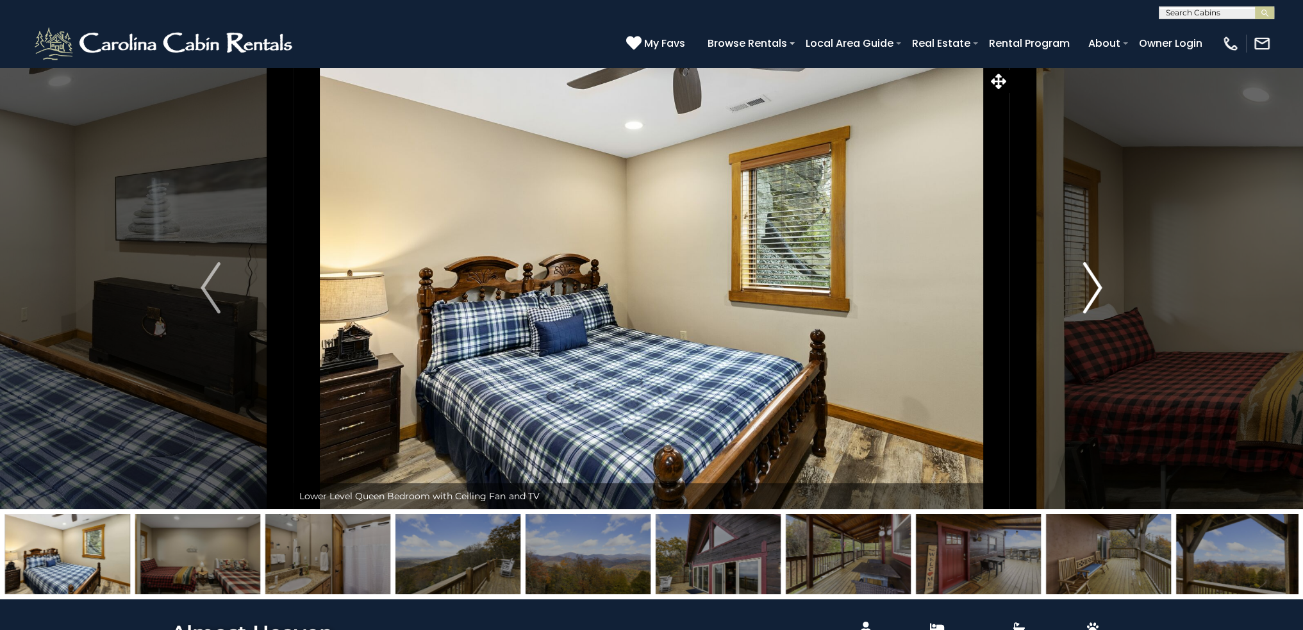
click at [1094, 294] on img "Next" at bounding box center [1092, 287] width 19 height 51
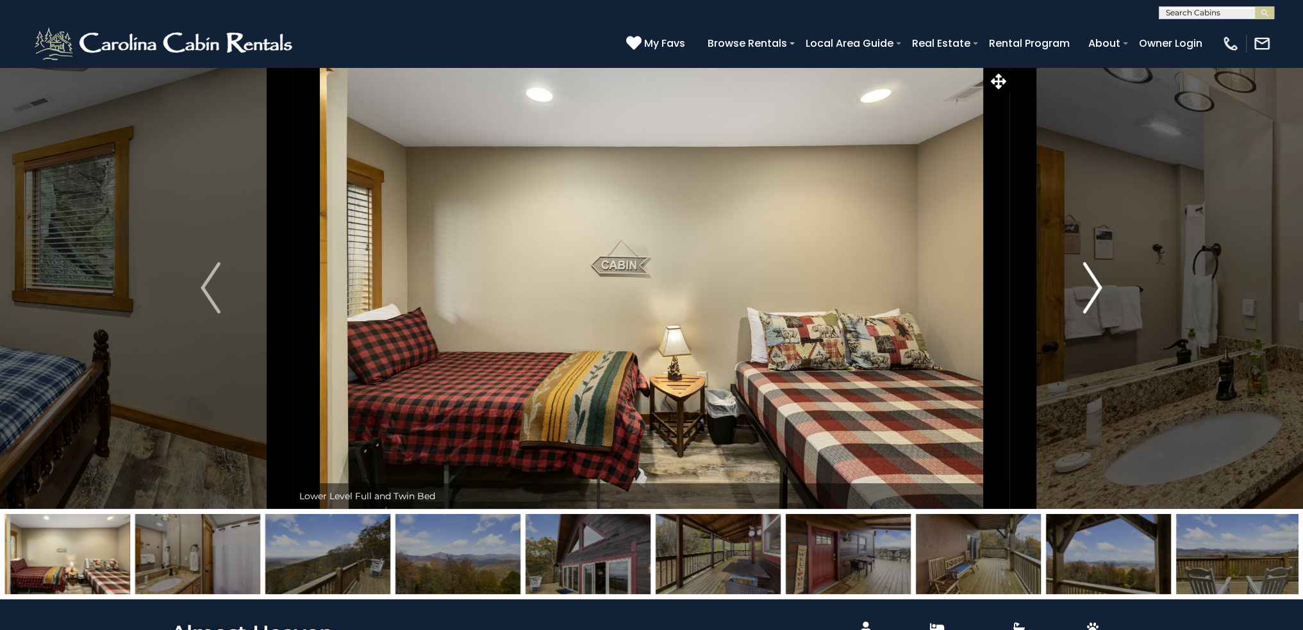
click at [1094, 294] on img "Next" at bounding box center [1092, 287] width 19 height 51
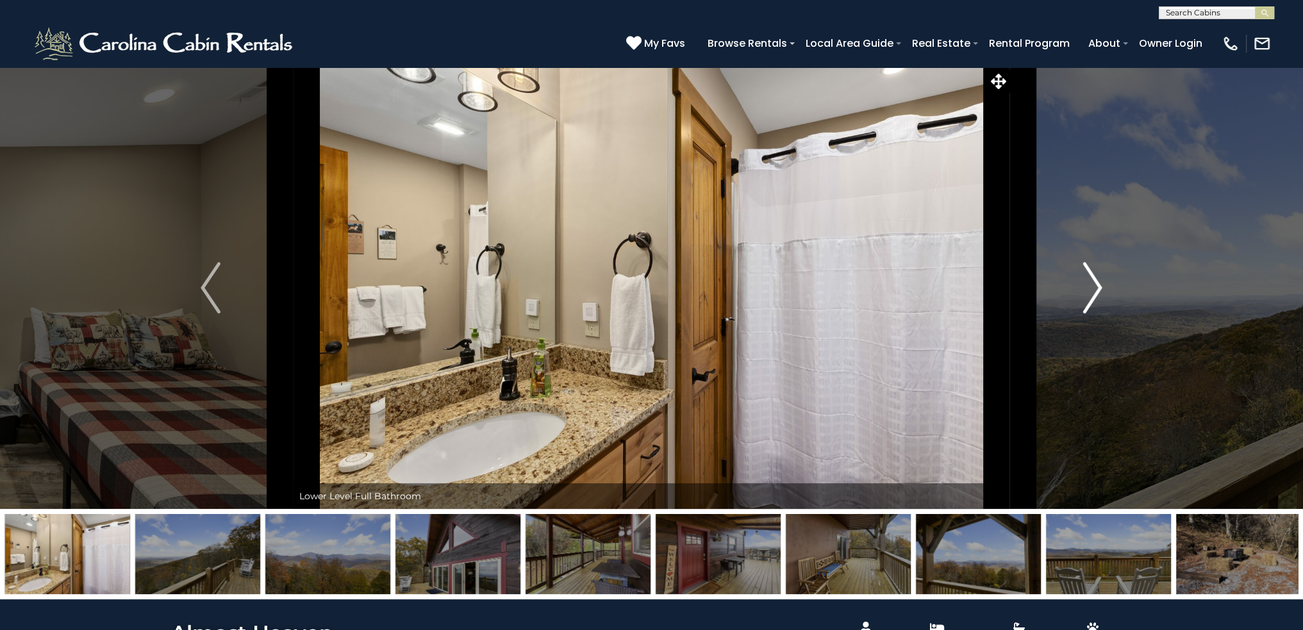
click at [1094, 294] on img "Next" at bounding box center [1092, 287] width 19 height 51
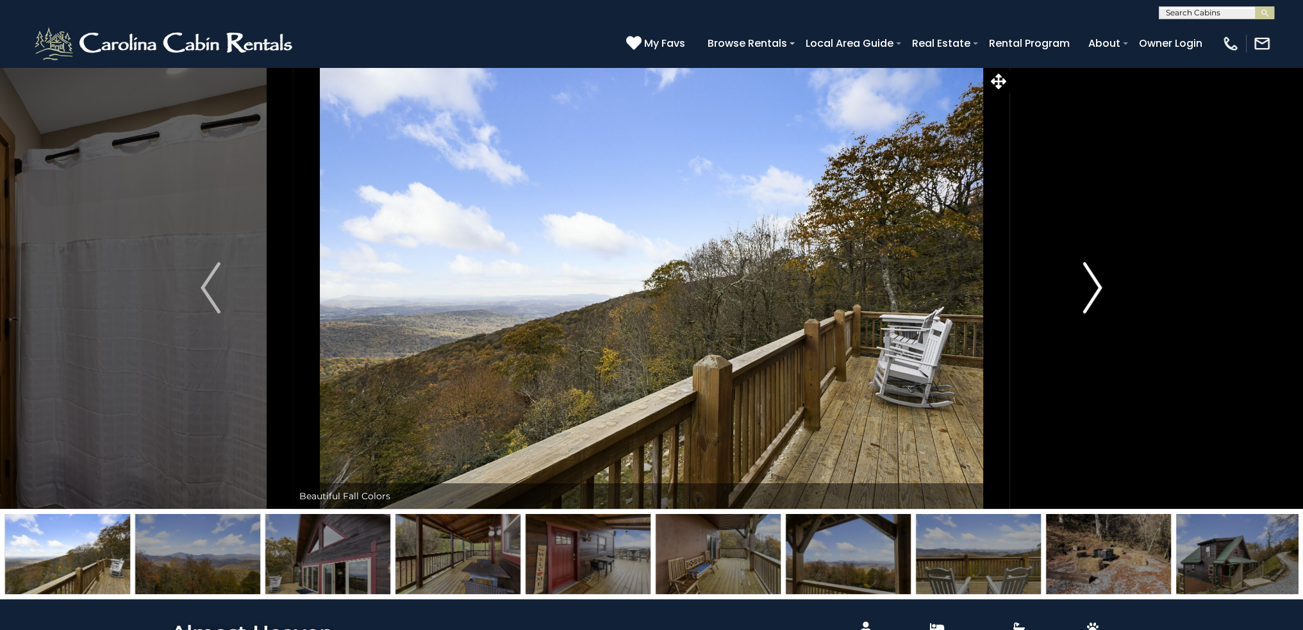
click at [1094, 294] on img "Next" at bounding box center [1092, 287] width 19 height 51
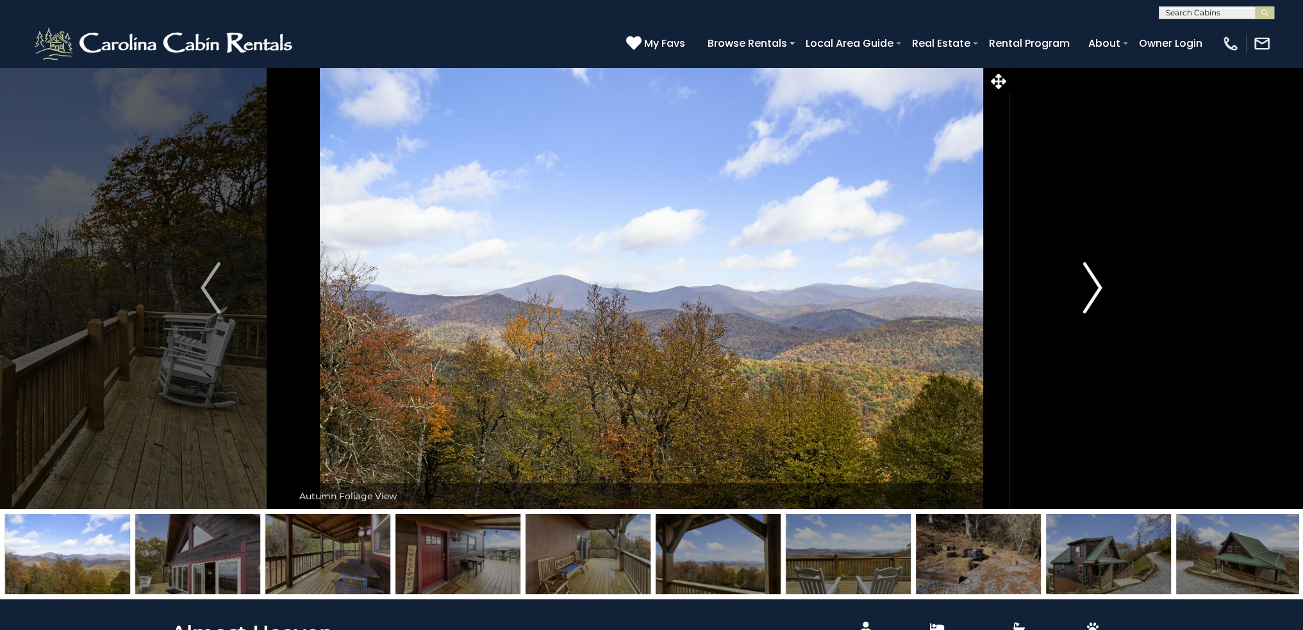
click at [1094, 294] on img "Next" at bounding box center [1092, 287] width 19 height 51
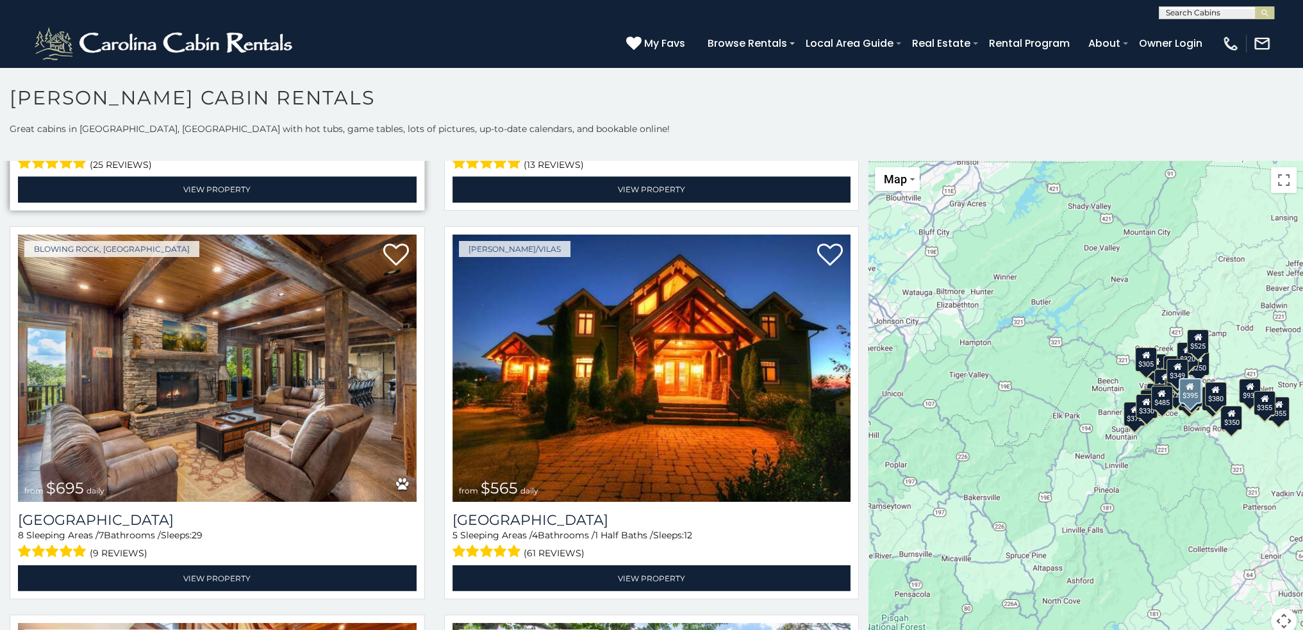
scroll to position [3077, 0]
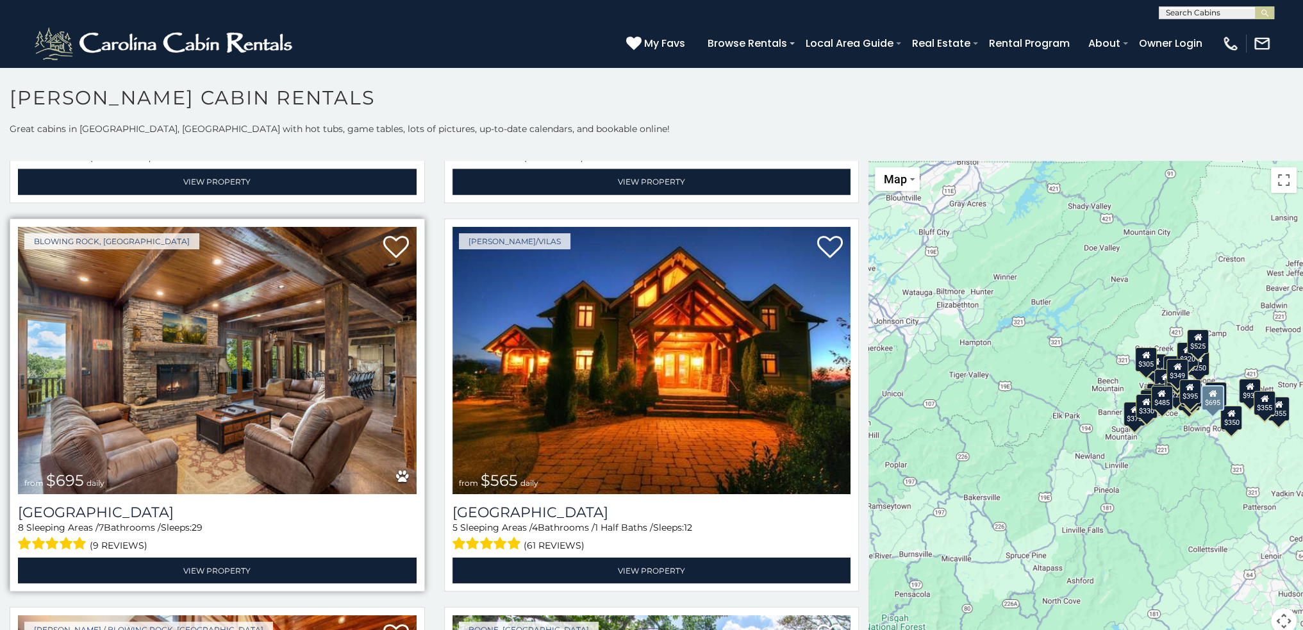
click at [262, 332] on img at bounding box center [217, 360] width 399 height 267
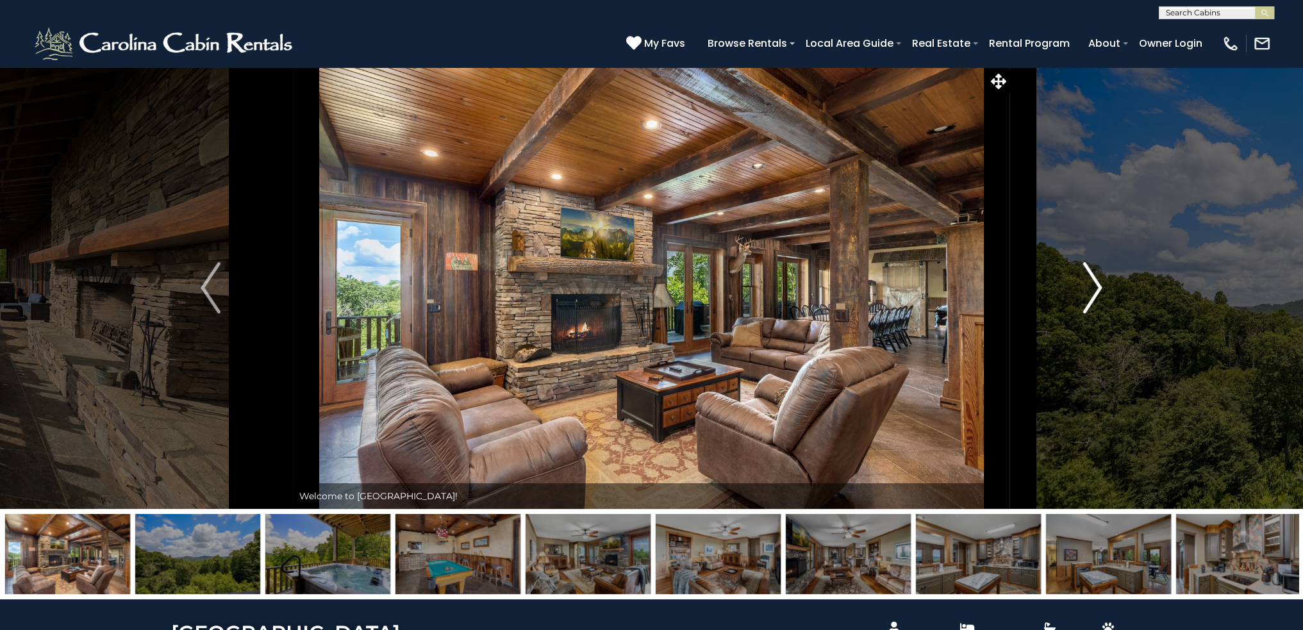
click at [1103, 286] on button "Next" at bounding box center [1092, 288] width 165 height 442
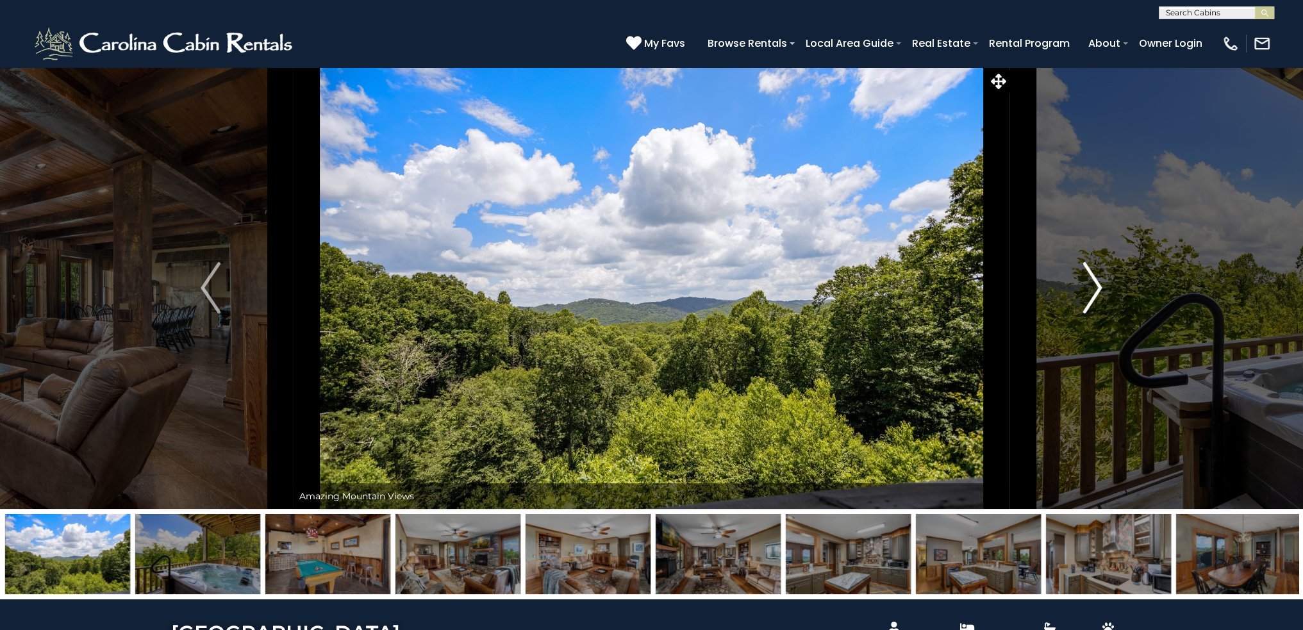
click at [1099, 287] on img "Next" at bounding box center [1092, 287] width 19 height 51
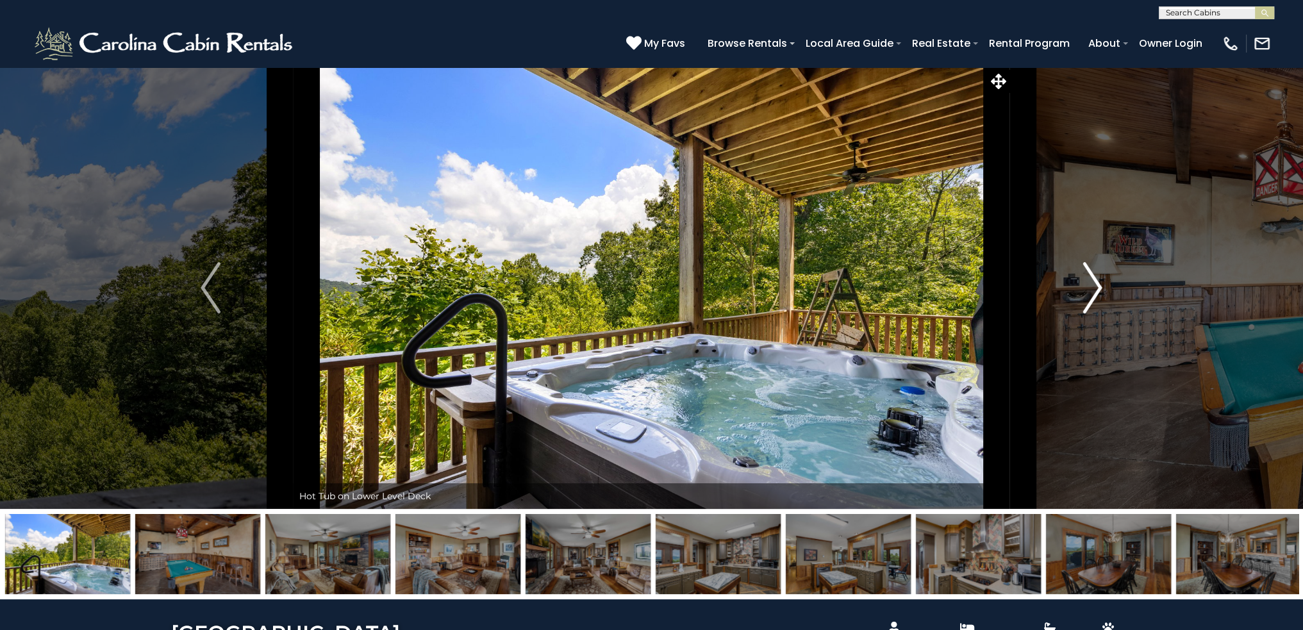
click at [1099, 287] on img "Next" at bounding box center [1092, 287] width 19 height 51
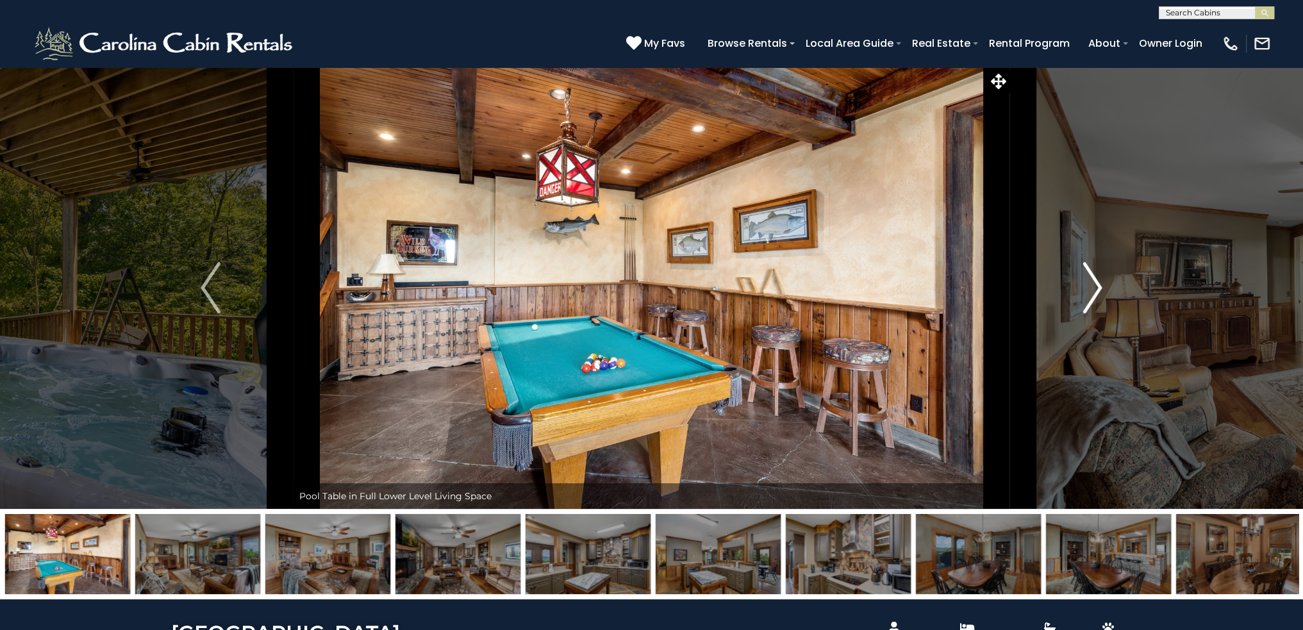
click at [1099, 287] on img "Next" at bounding box center [1092, 287] width 19 height 51
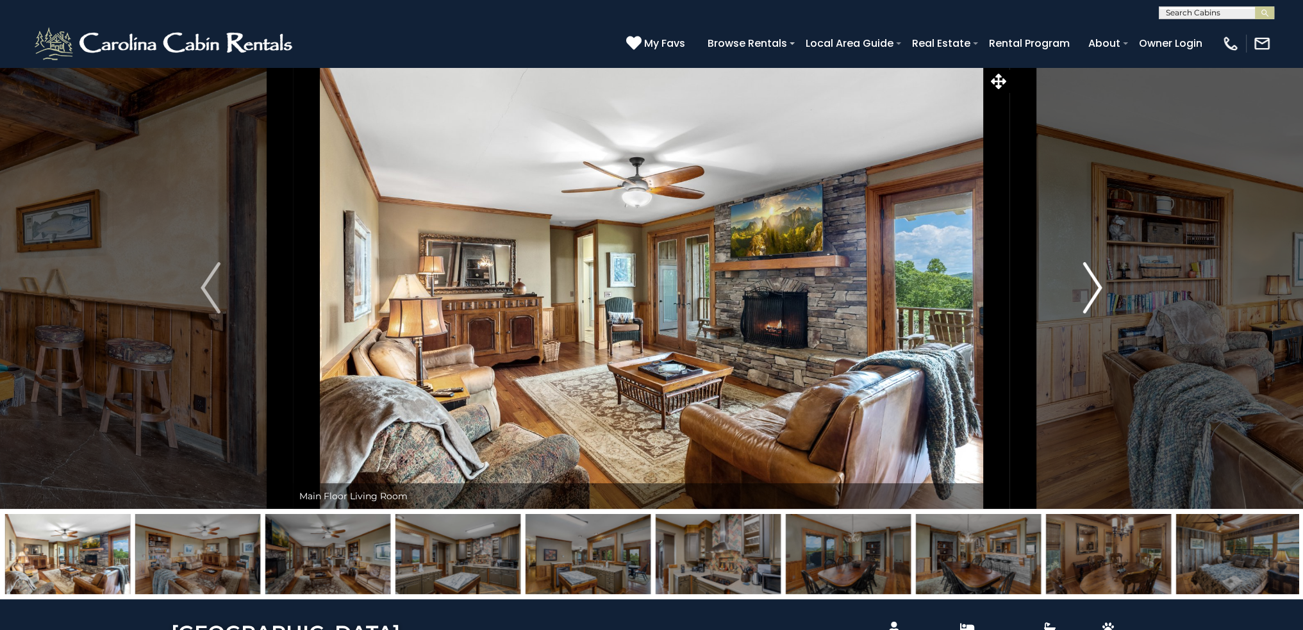
click at [1099, 287] on img "Next" at bounding box center [1092, 287] width 19 height 51
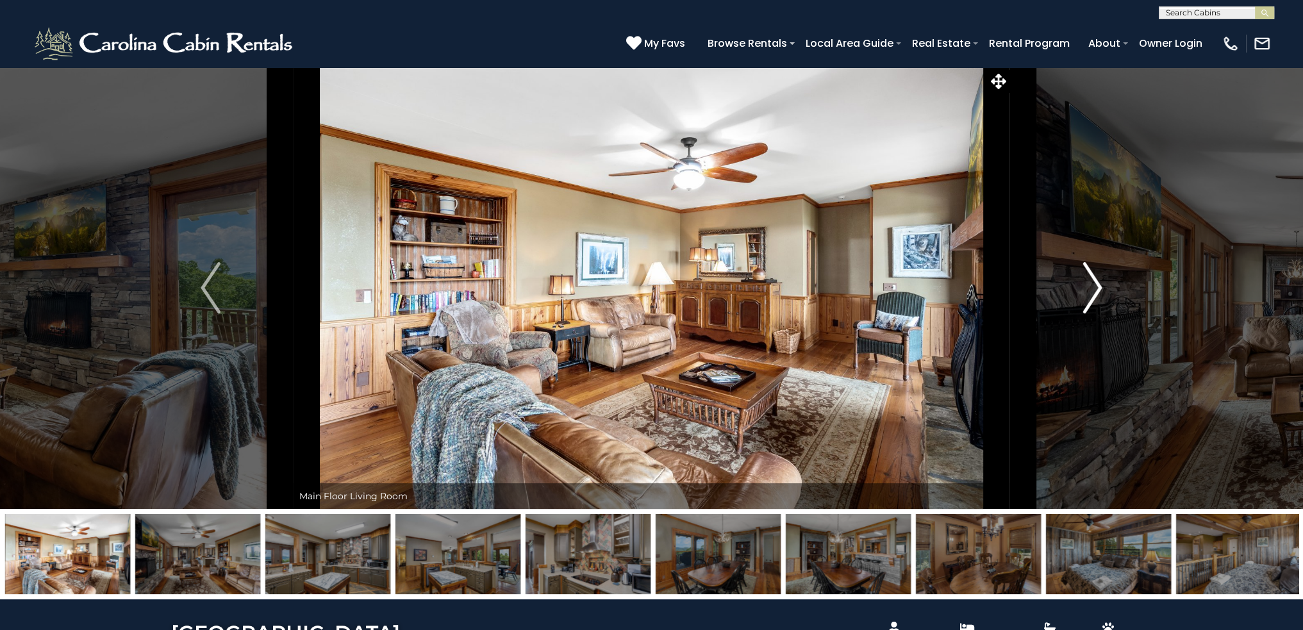
click at [1099, 287] on img "Next" at bounding box center [1092, 287] width 19 height 51
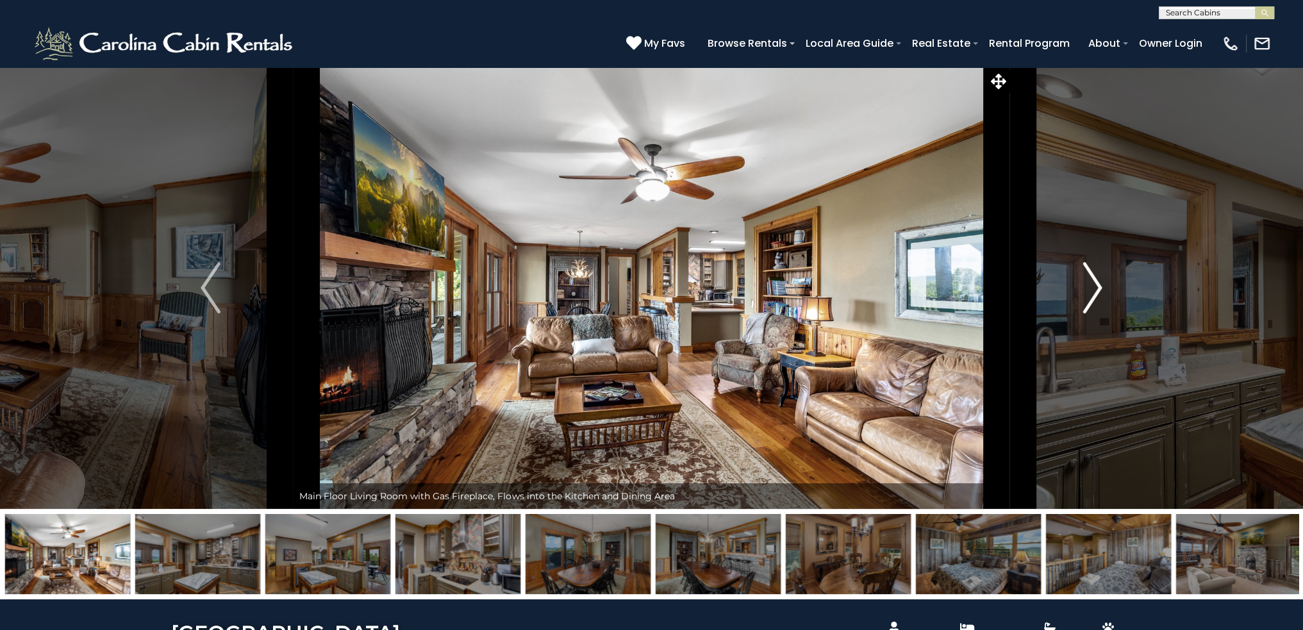
click at [1099, 287] on img "Next" at bounding box center [1092, 287] width 19 height 51
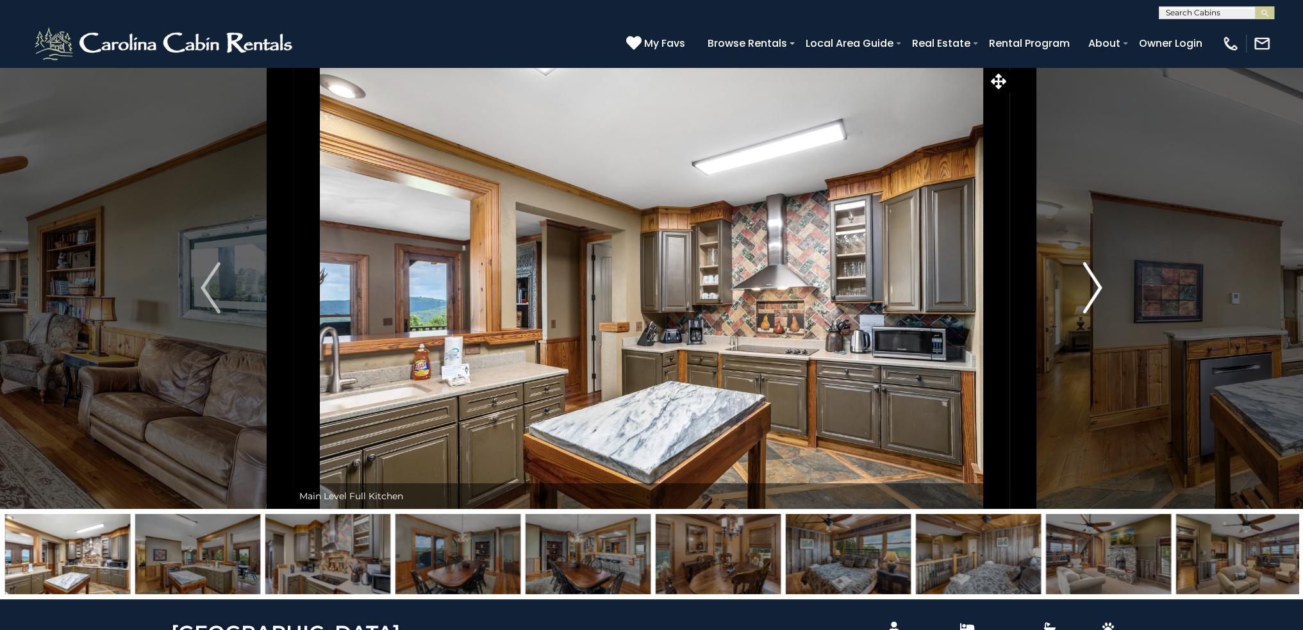
click at [1099, 287] on img "Next" at bounding box center [1092, 287] width 19 height 51
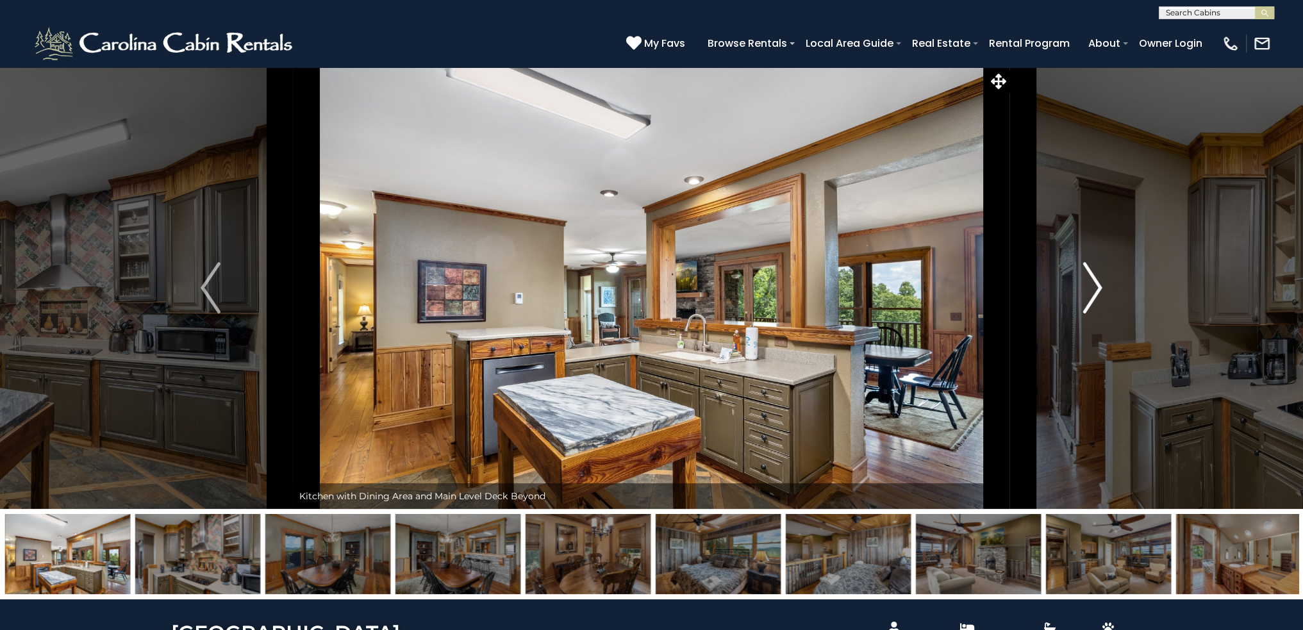
click at [1099, 287] on img "Next" at bounding box center [1092, 287] width 19 height 51
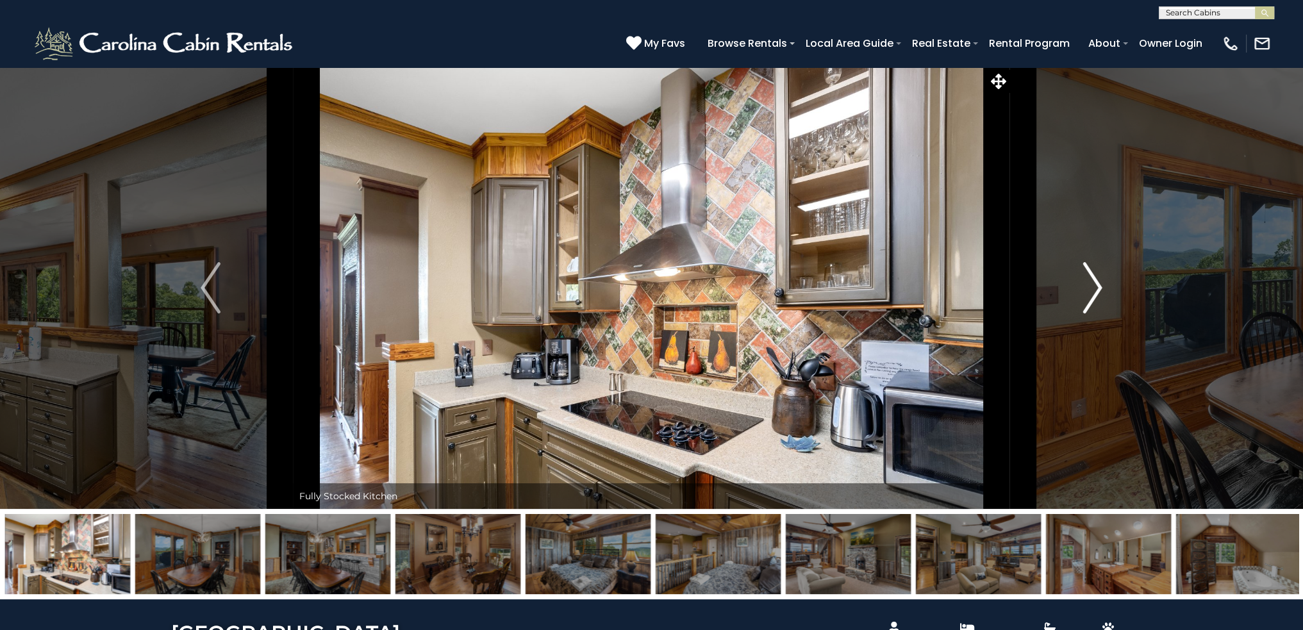
click at [1099, 287] on img "Next" at bounding box center [1092, 287] width 19 height 51
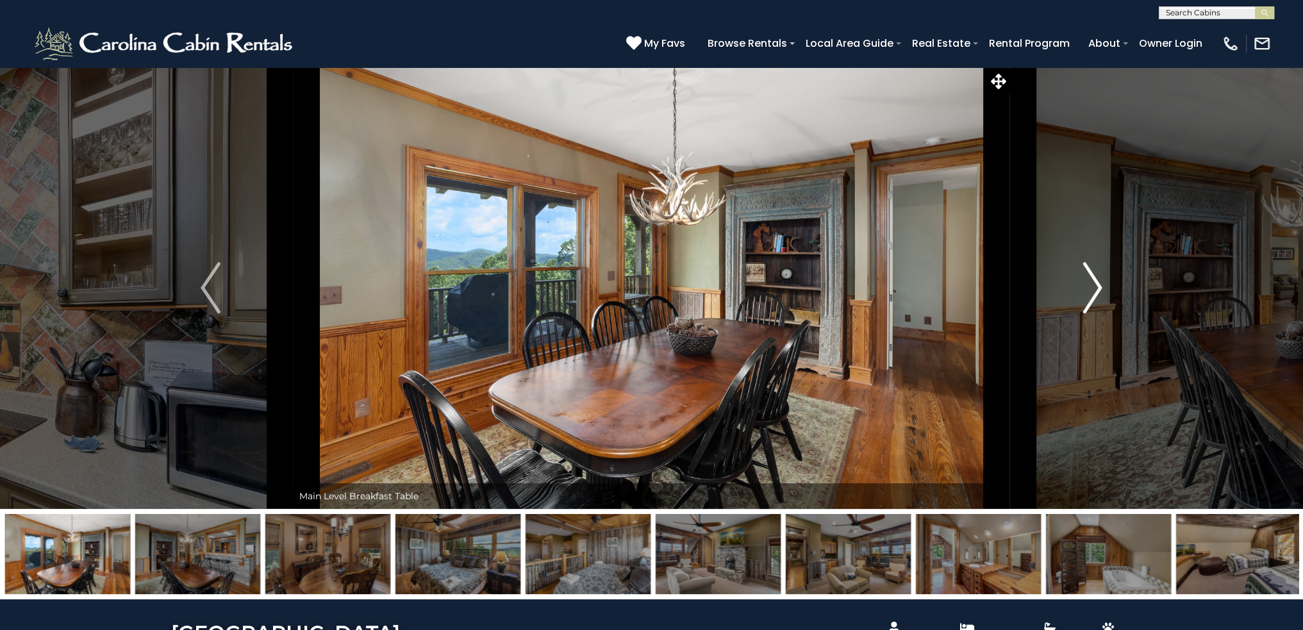
click at [1099, 287] on img "Next" at bounding box center [1092, 287] width 19 height 51
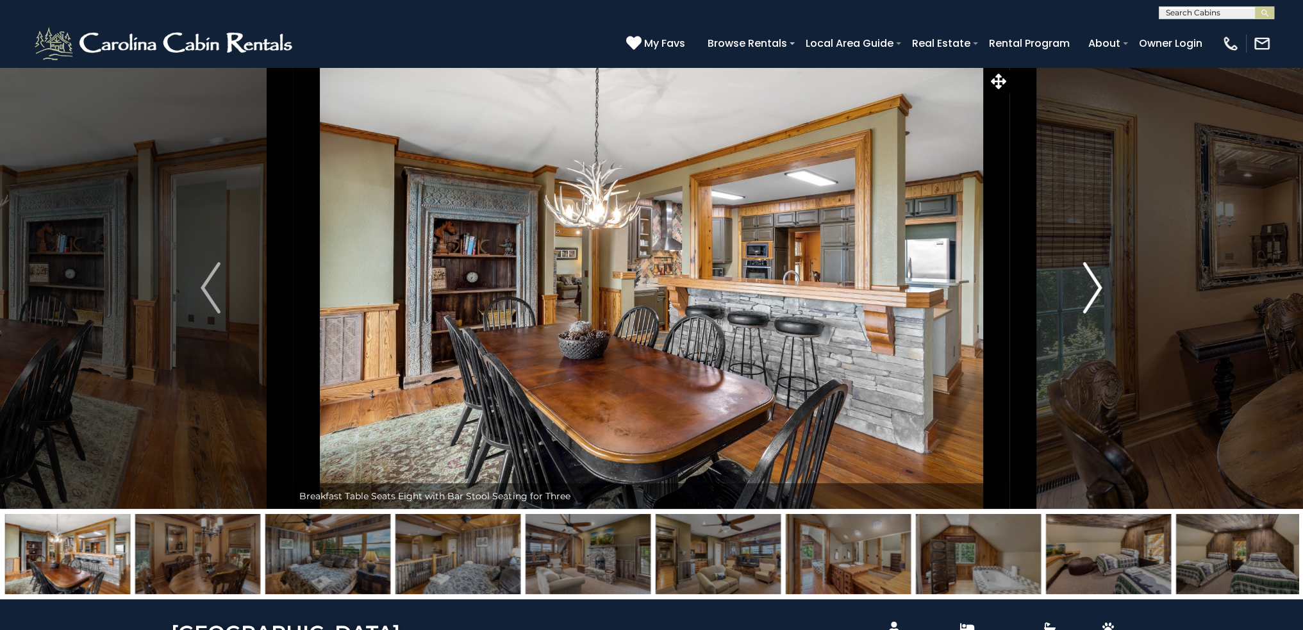
click at [1099, 287] on img "Next" at bounding box center [1092, 287] width 19 height 51
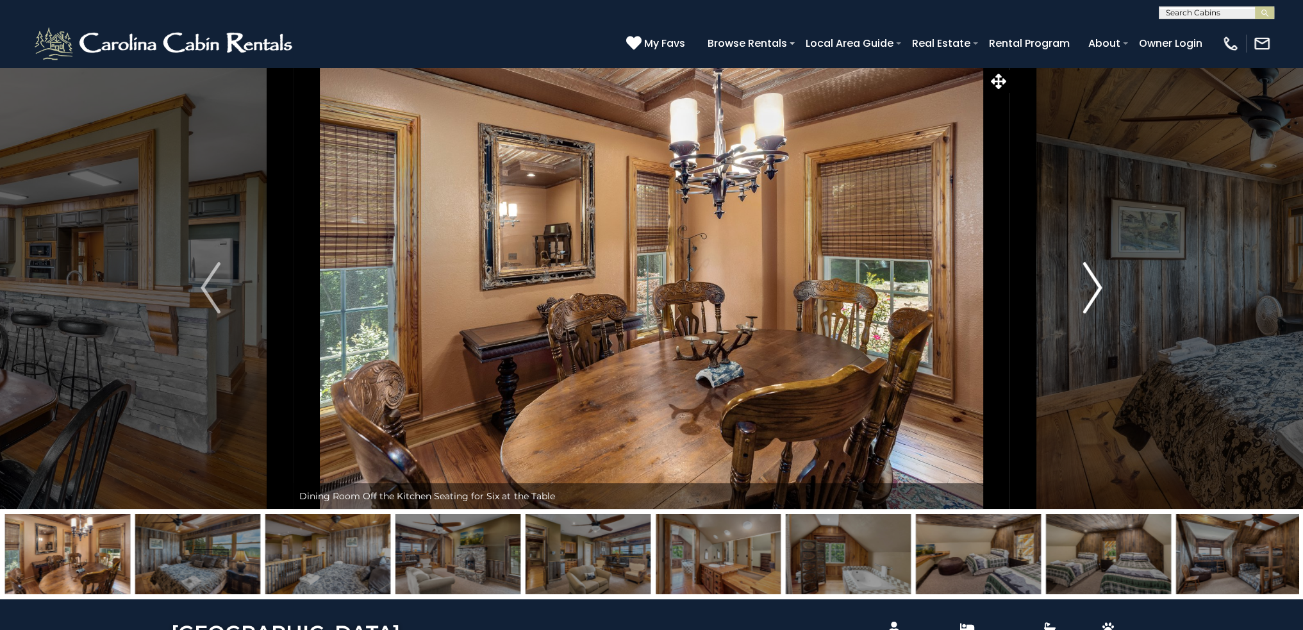
click at [1099, 287] on img "Next" at bounding box center [1092, 287] width 19 height 51
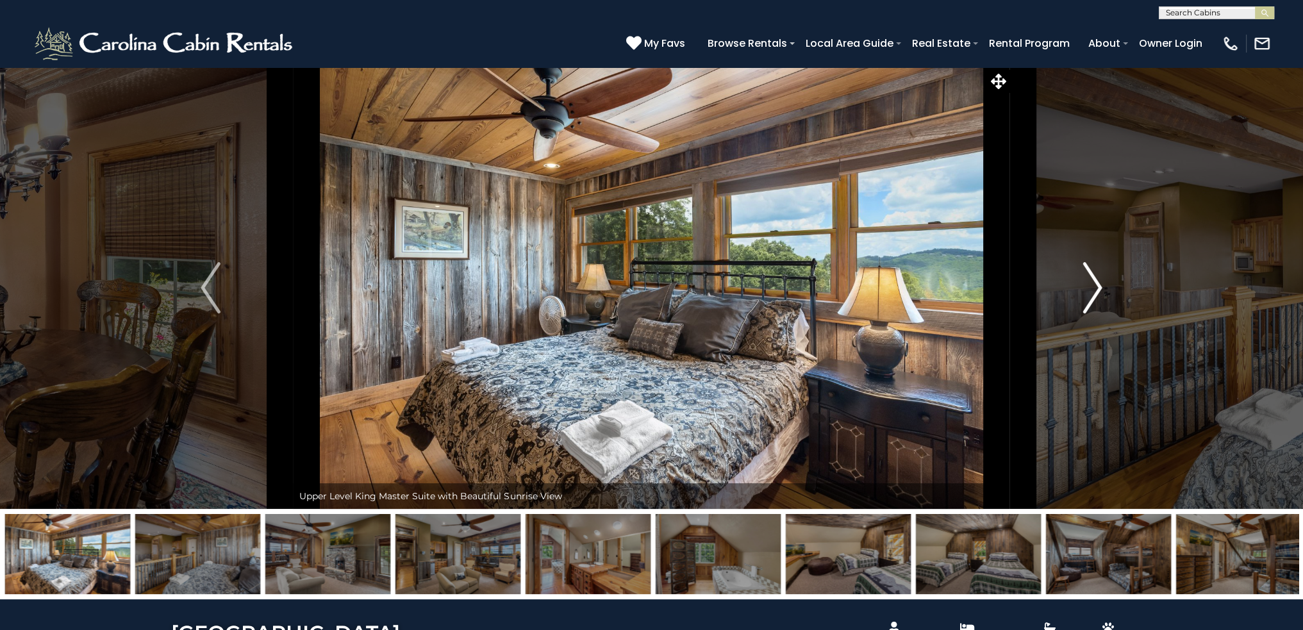
click at [1099, 287] on img "Next" at bounding box center [1092, 287] width 19 height 51
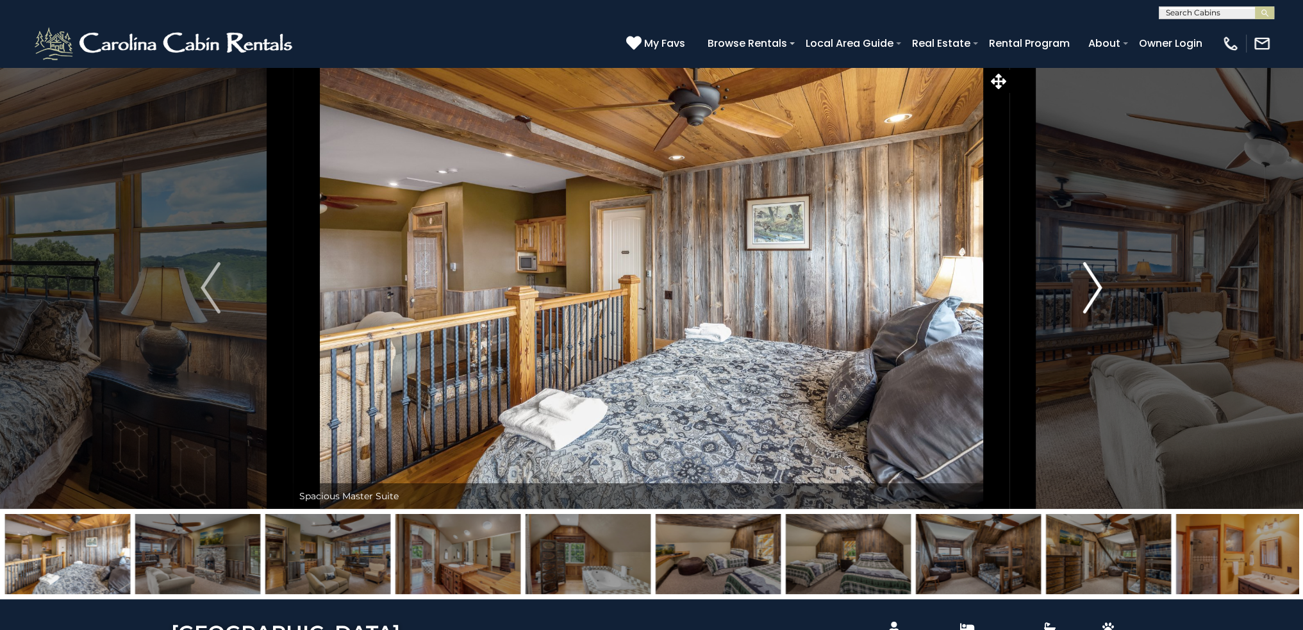
click at [1099, 287] on img "Next" at bounding box center [1092, 287] width 19 height 51
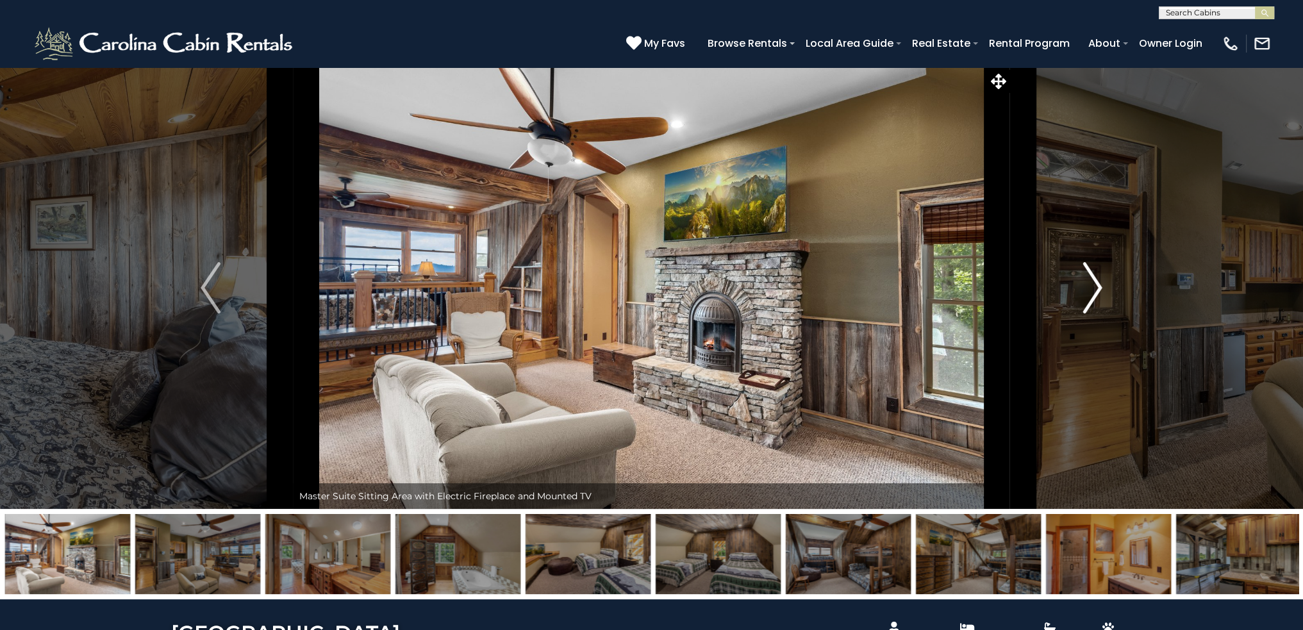
click at [1099, 287] on img "Next" at bounding box center [1092, 287] width 19 height 51
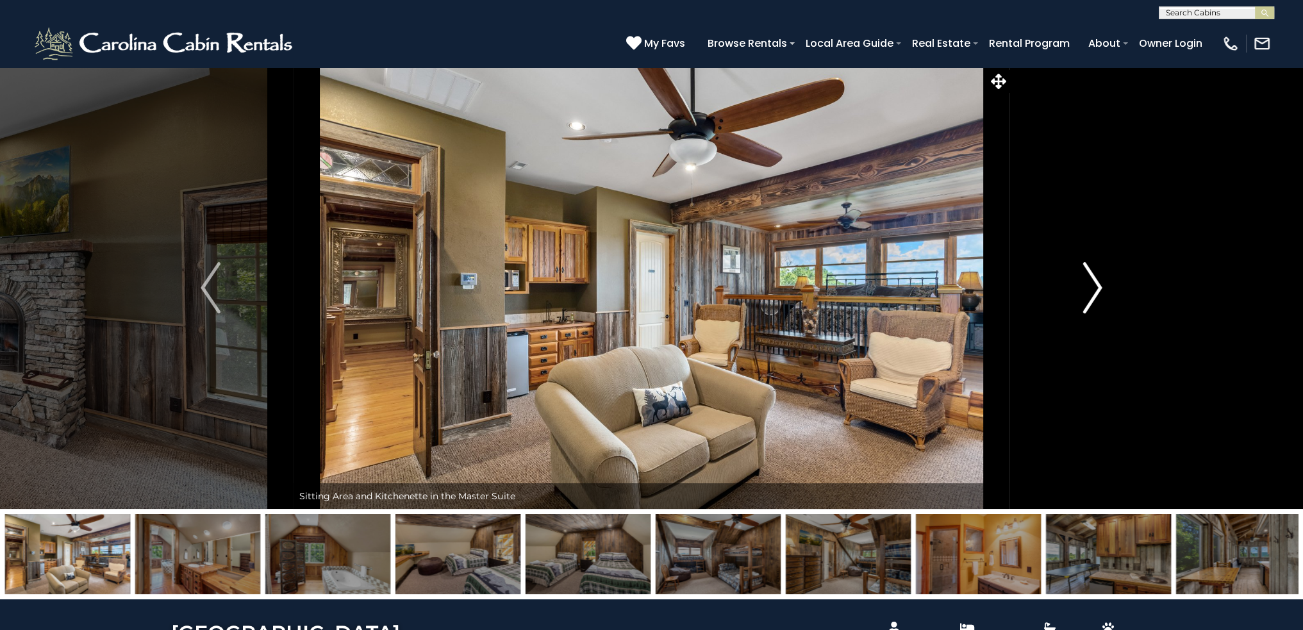
click at [1099, 287] on img "Next" at bounding box center [1092, 287] width 19 height 51
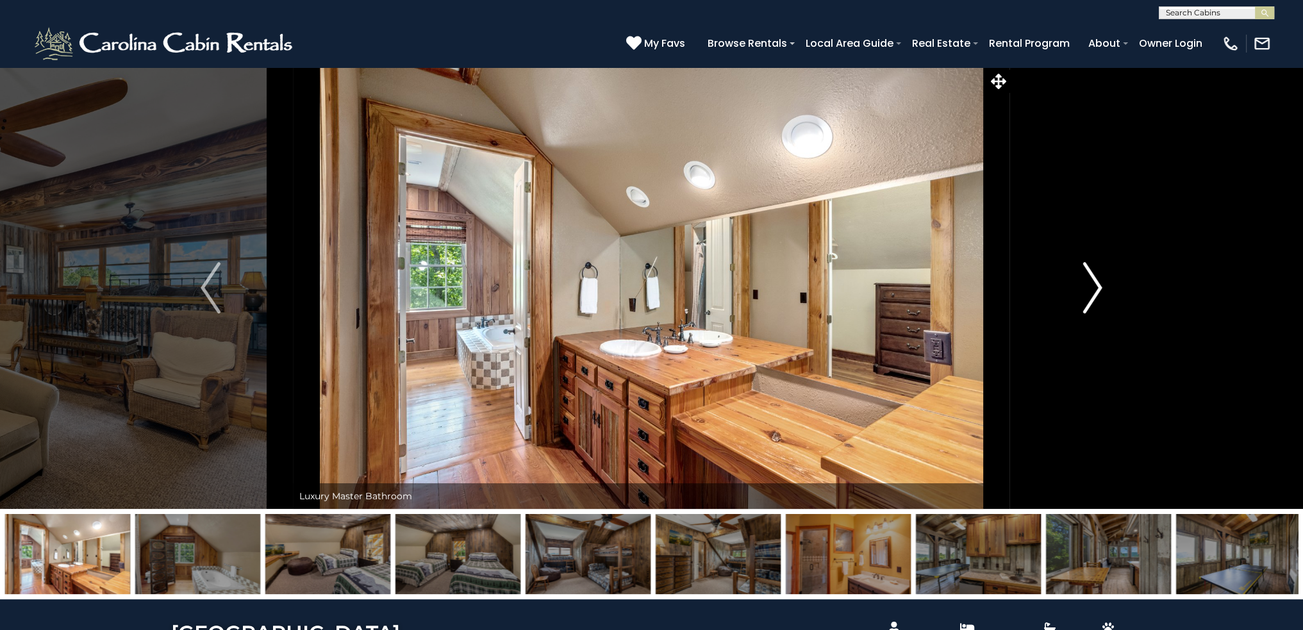
click at [1099, 287] on img "Next" at bounding box center [1092, 287] width 19 height 51
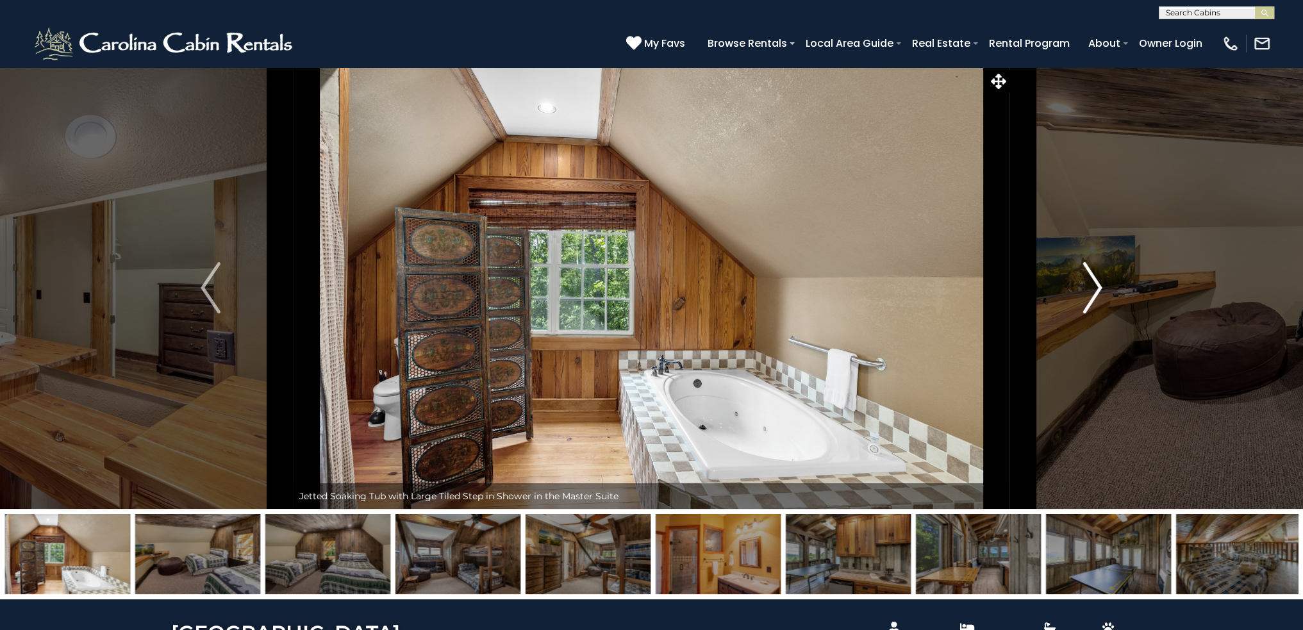
click at [1099, 287] on img "Next" at bounding box center [1092, 287] width 19 height 51
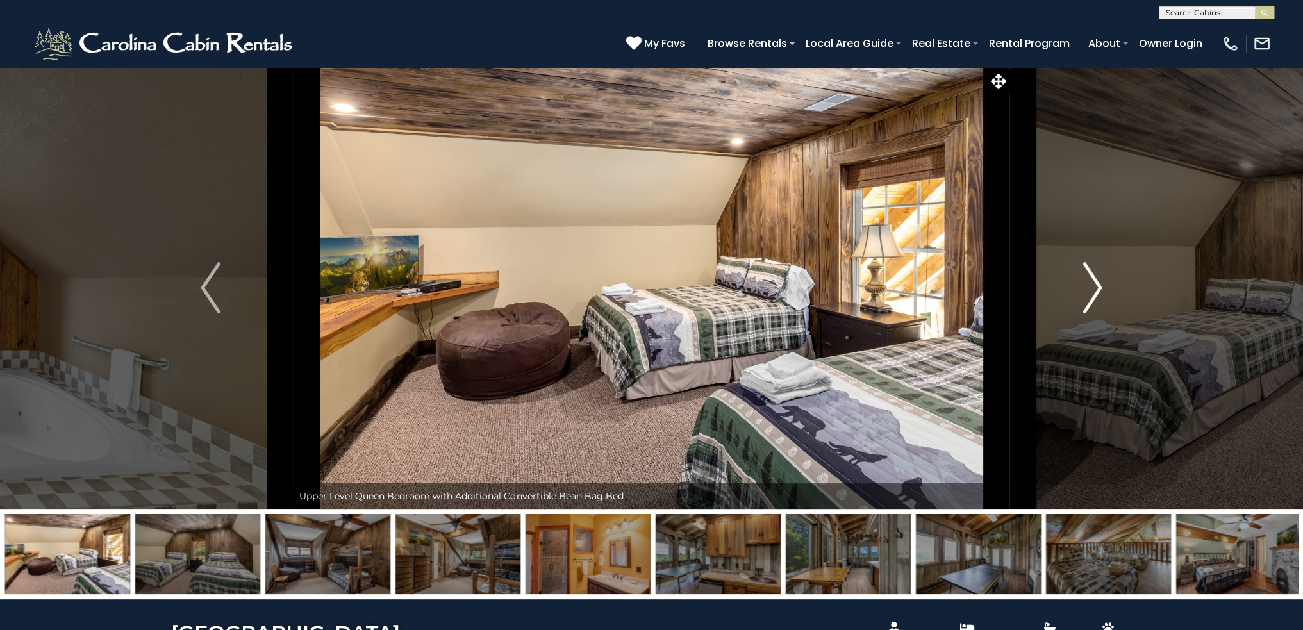
click at [1099, 287] on img "Next" at bounding box center [1092, 287] width 19 height 51
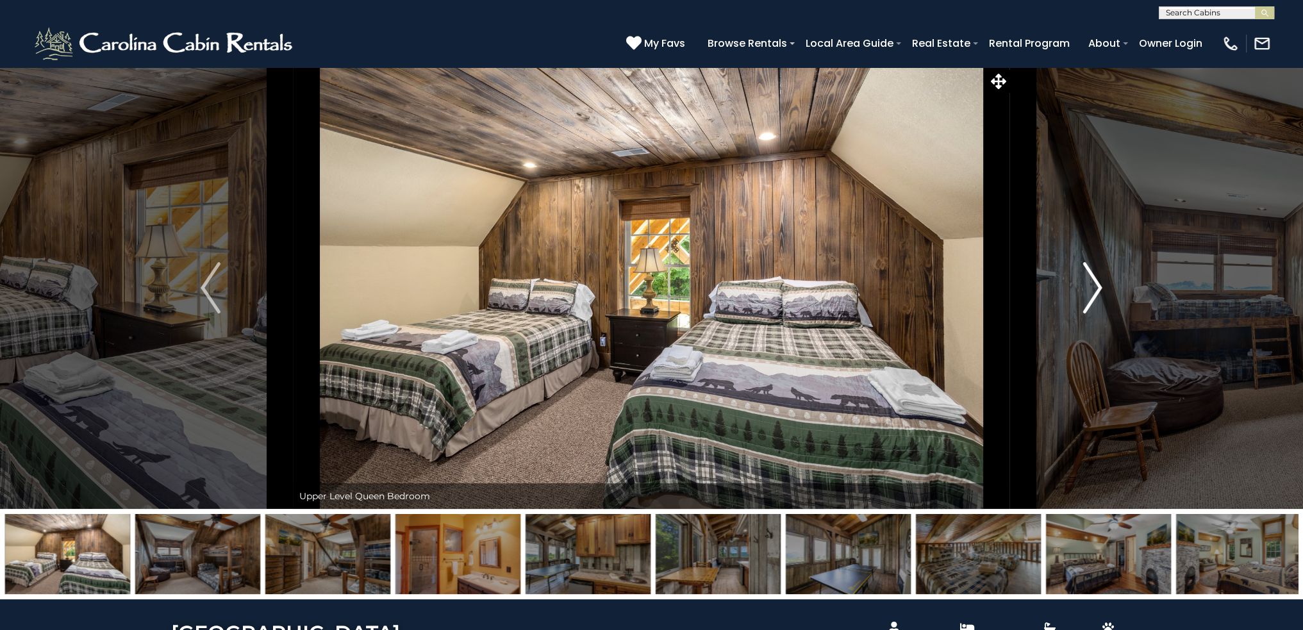
click at [1099, 287] on img "Next" at bounding box center [1092, 287] width 19 height 51
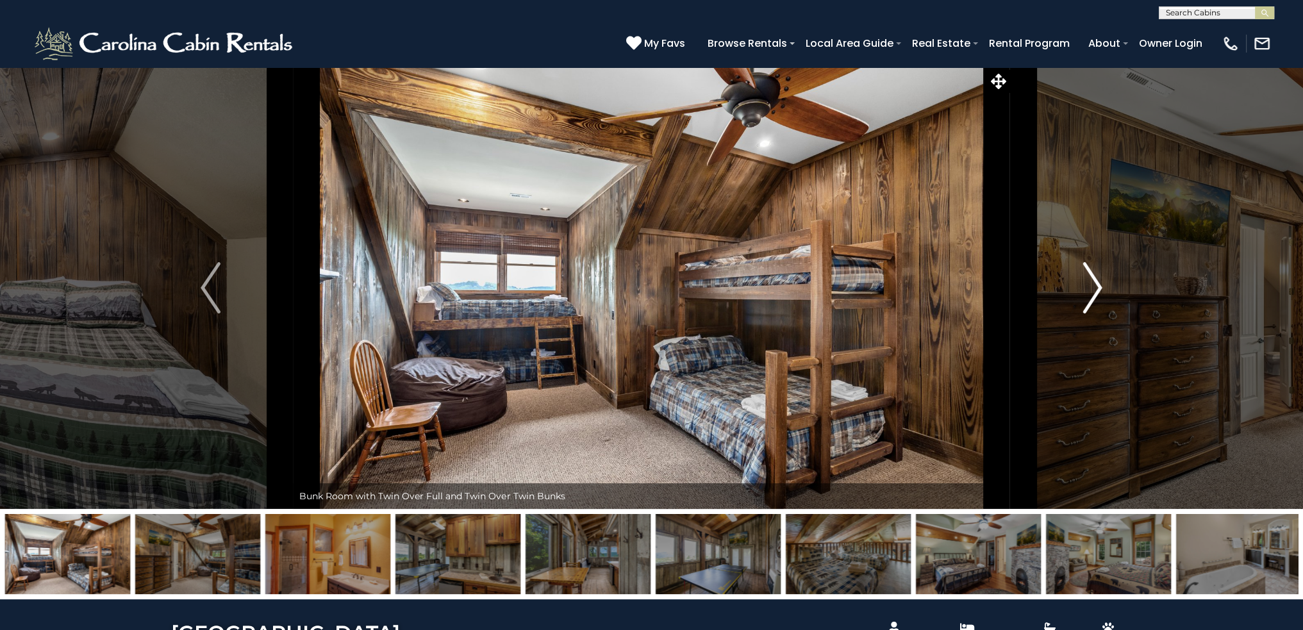
click at [1099, 287] on img "Next" at bounding box center [1092, 287] width 19 height 51
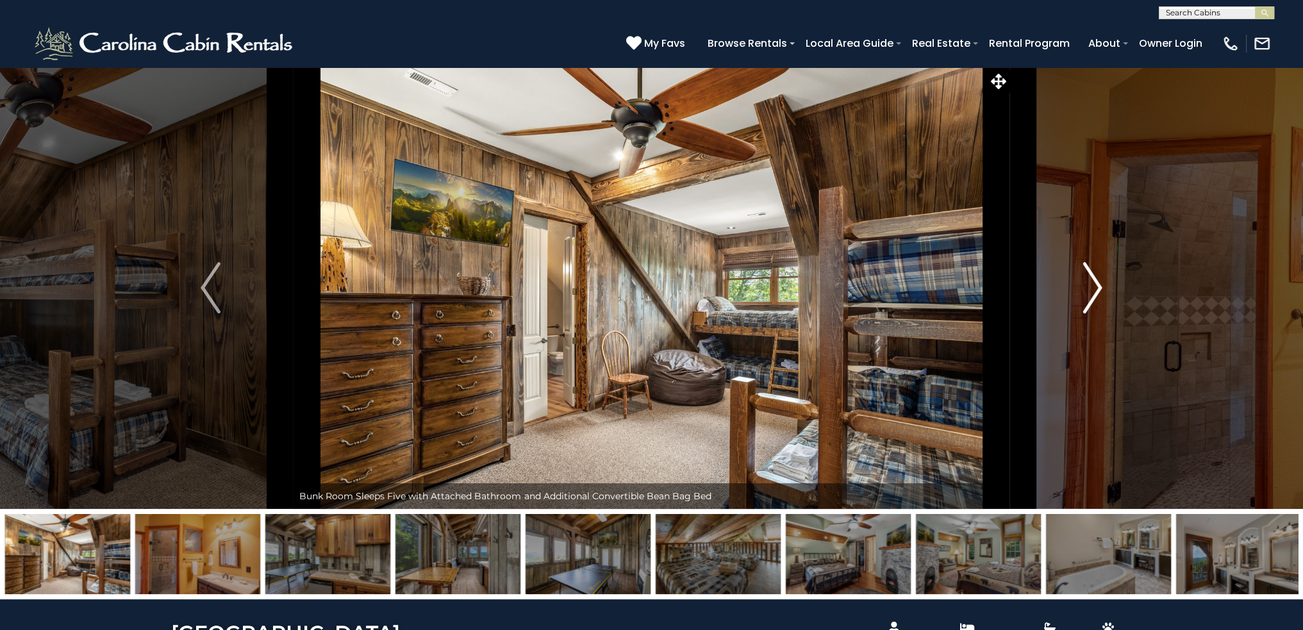
click at [1099, 287] on img "Next" at bounding box center [1092, 287] width 19 height 51
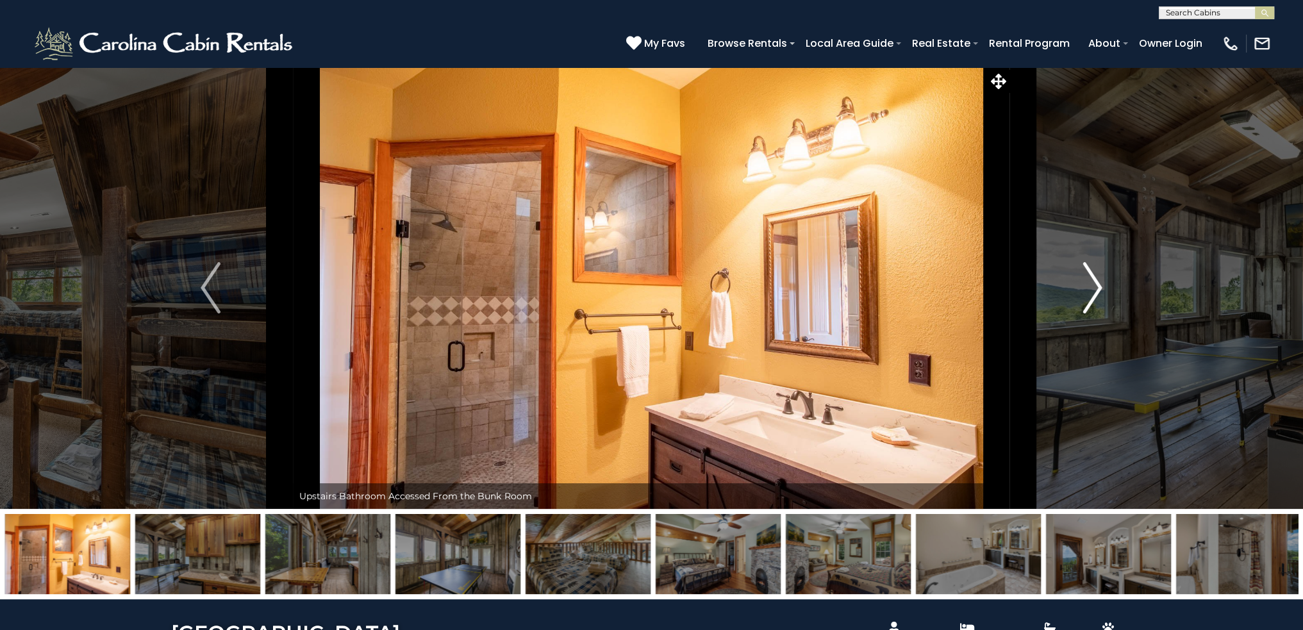
click at [1099, 287] on img "Next" at bounding box center [1092, 287] width 19 height 51
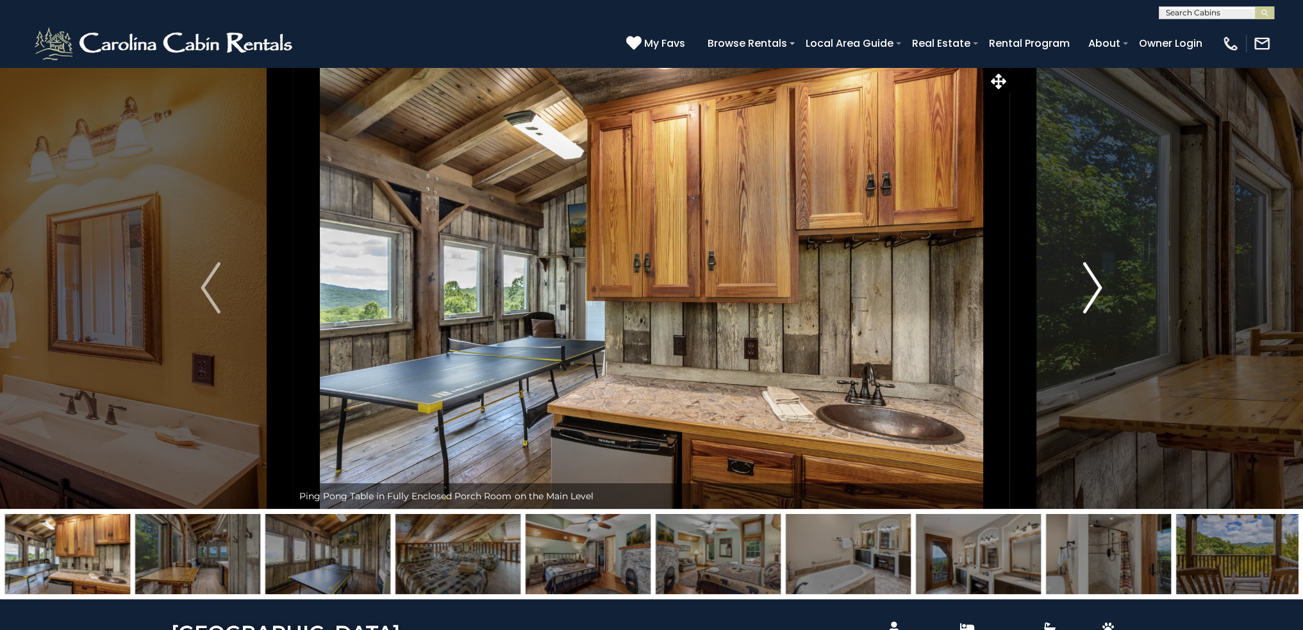
click at [1099, 287] on img "Next" at bounding box center [1092, 287] width 19 height 51
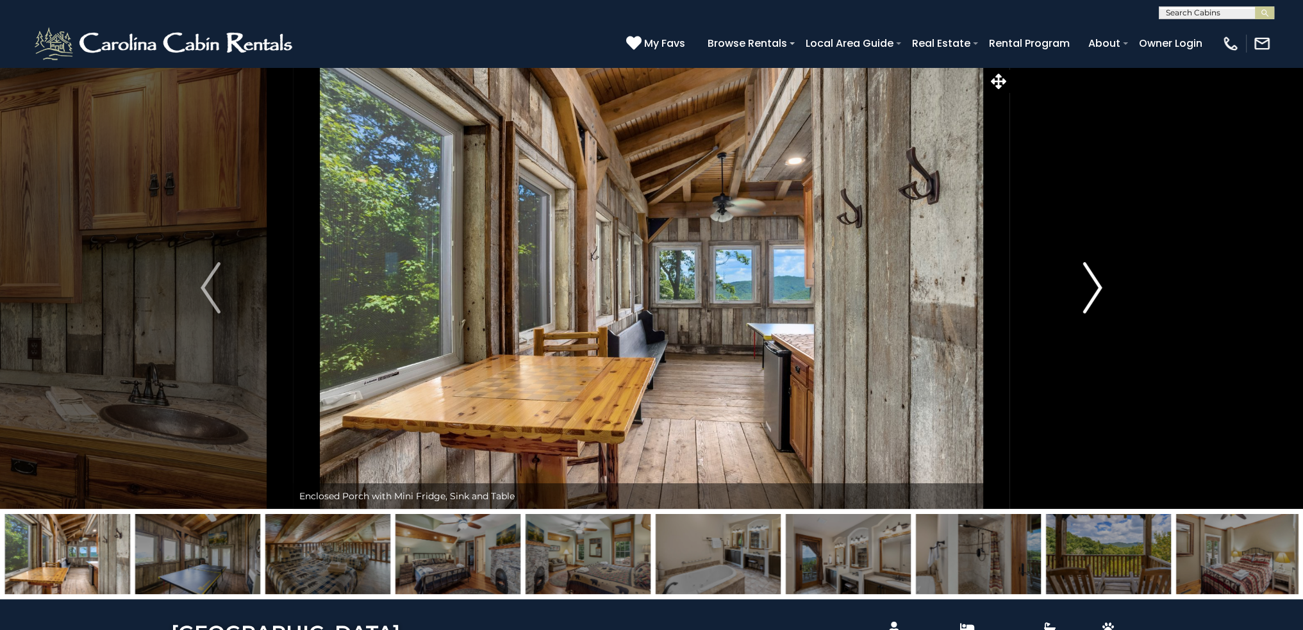
click at [1099, 287] on img "Next" at bounding box center [1092, 287] width 19 height 51
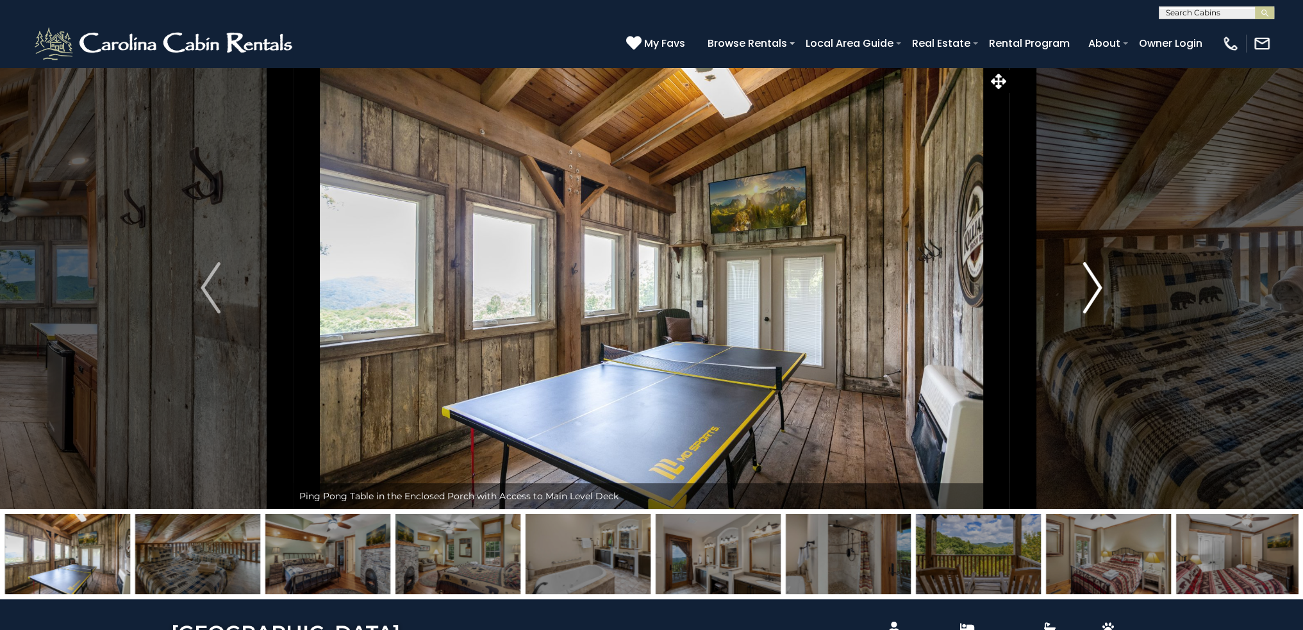
click at [1099, 287] on img "Next" at bounding box center [1092, 287] width 19 height 51
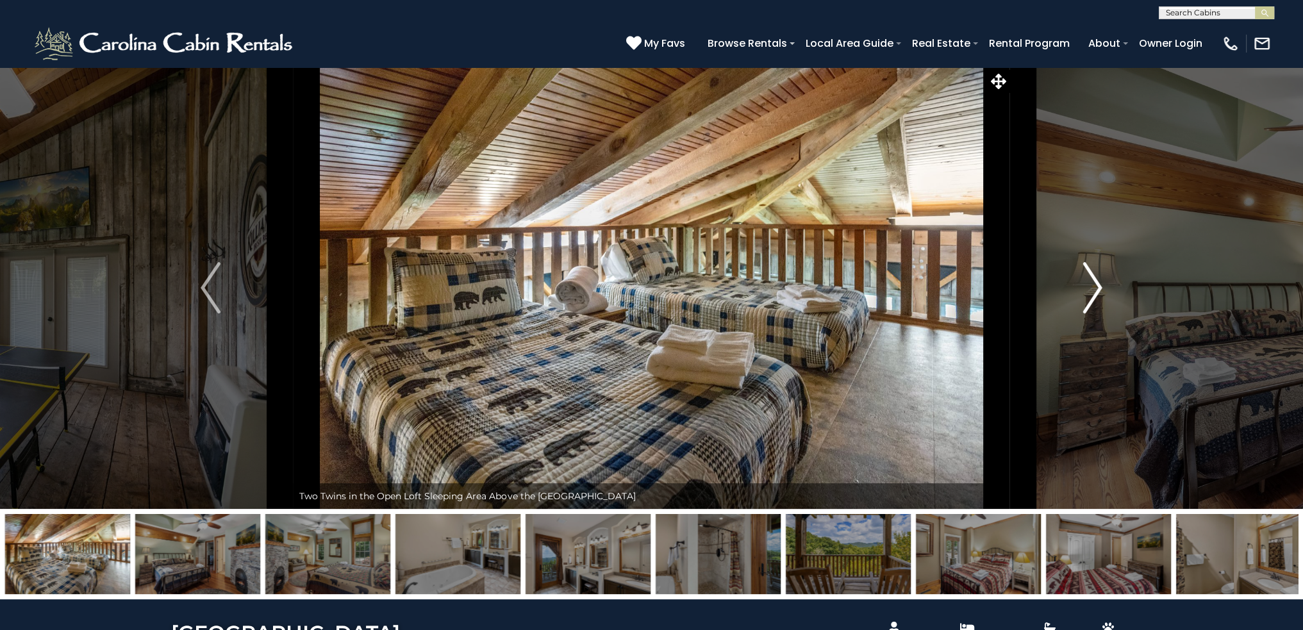
click at [1099, 287] on img "Next" at bounding box center [1092, 287] width 19 height 51
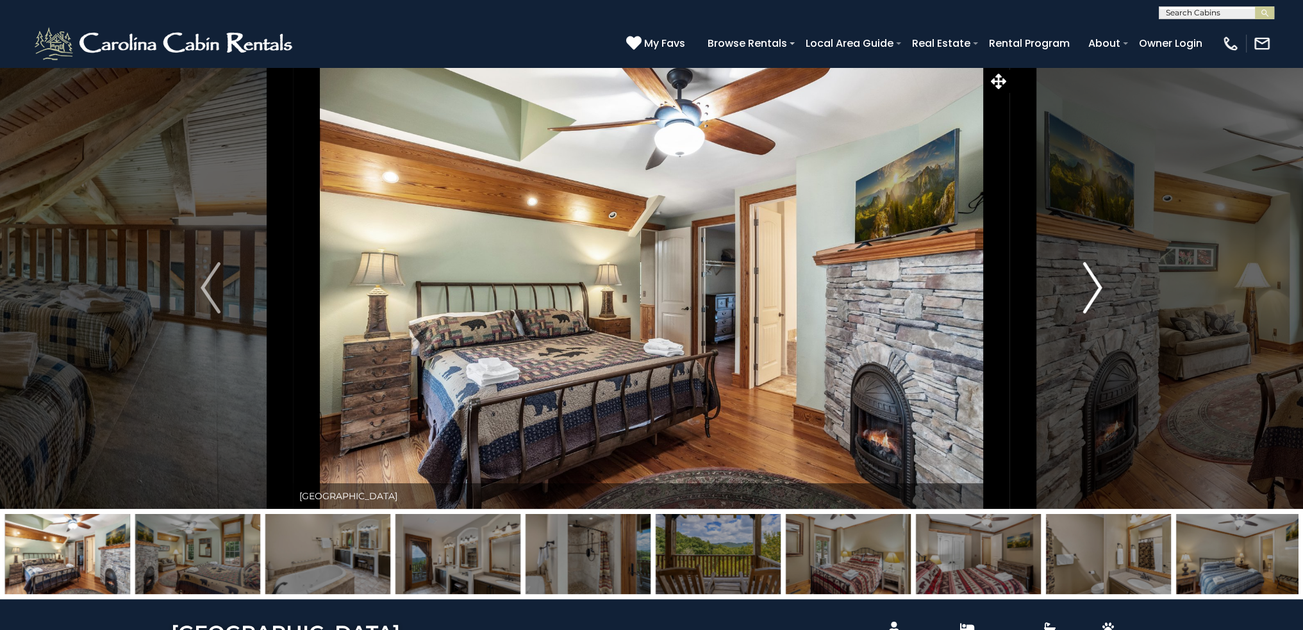
click at [1099, 287] on img "Next" at bounding box center [1092, 287] width 19 height 51
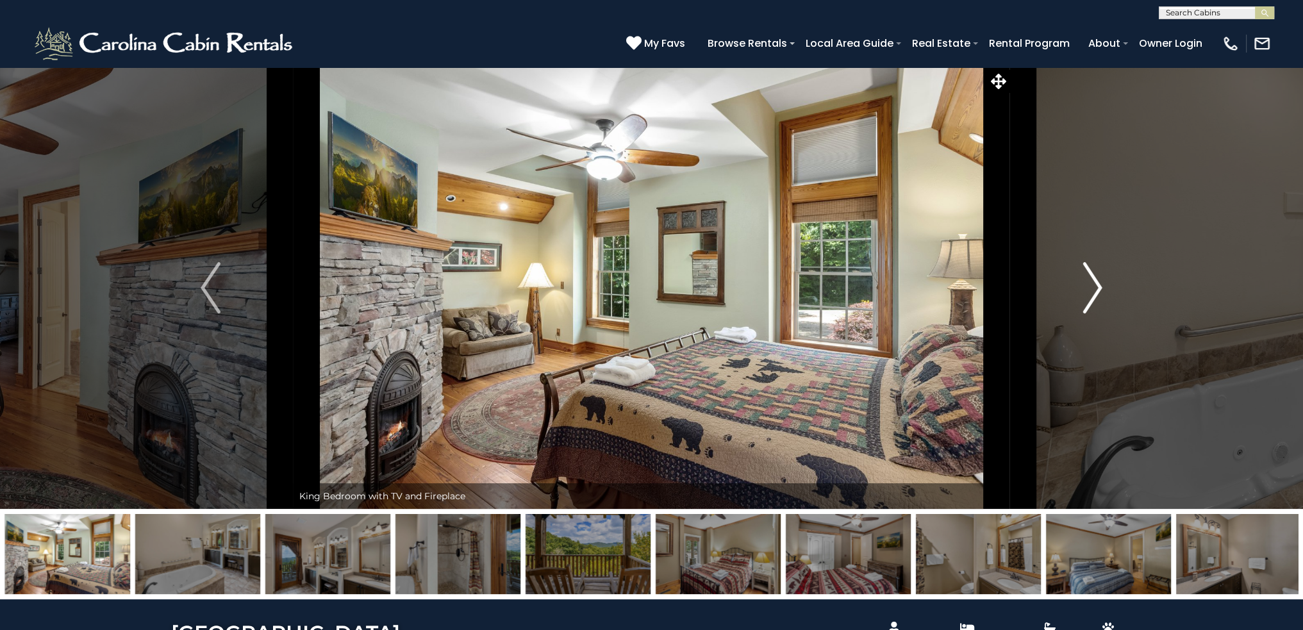
click at [1099, 287] on img "Next" at bounding box center [1092, 287] width 19 height 51
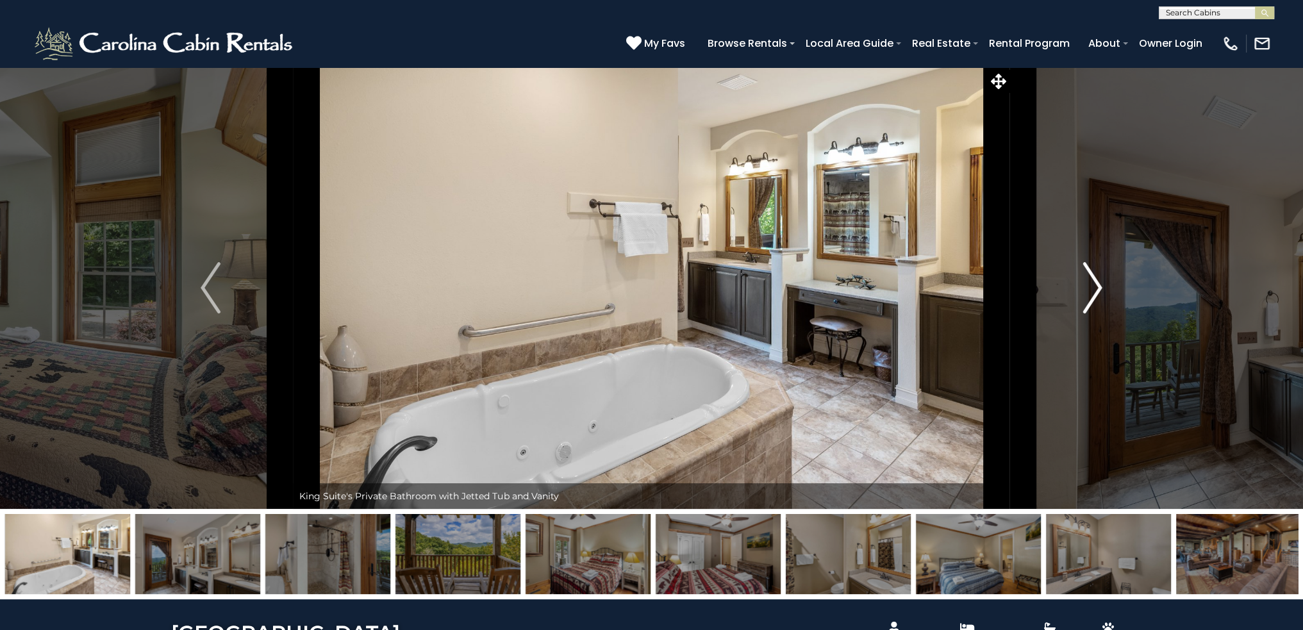
click at [1099, 287] on img "Next" at bounding box center [1092, 287] width 19 height 51
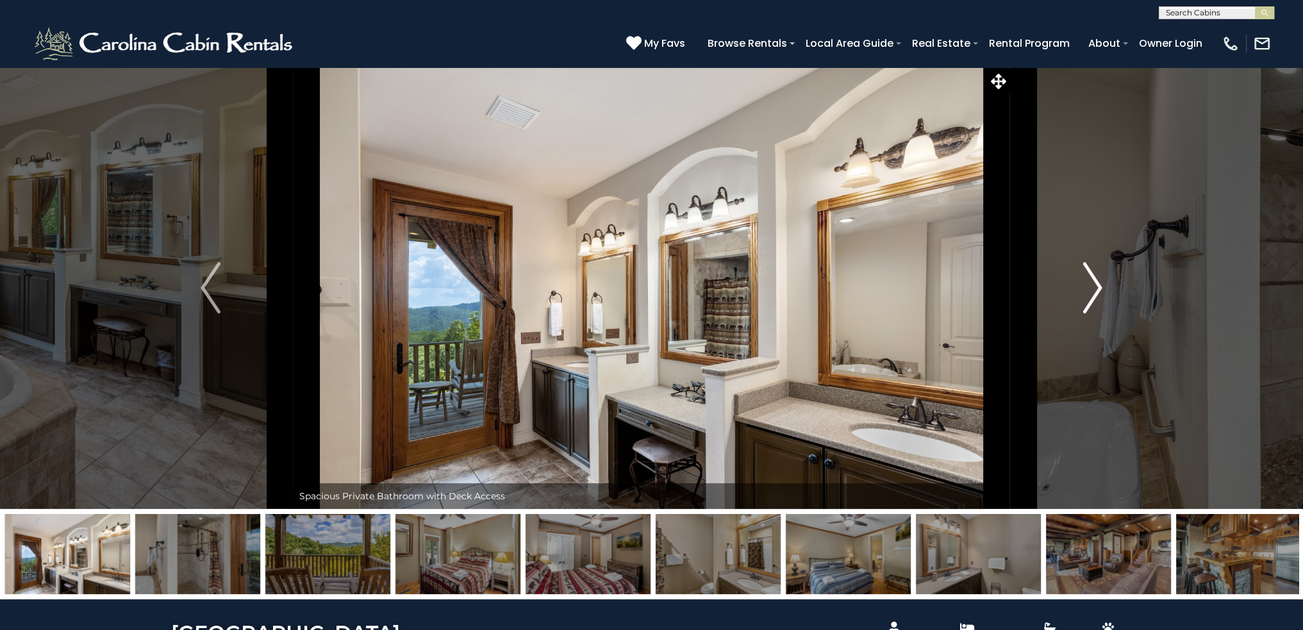
click at [1099, 287] on img "Next" at bounding box center [1092, 287] width 19 height 51
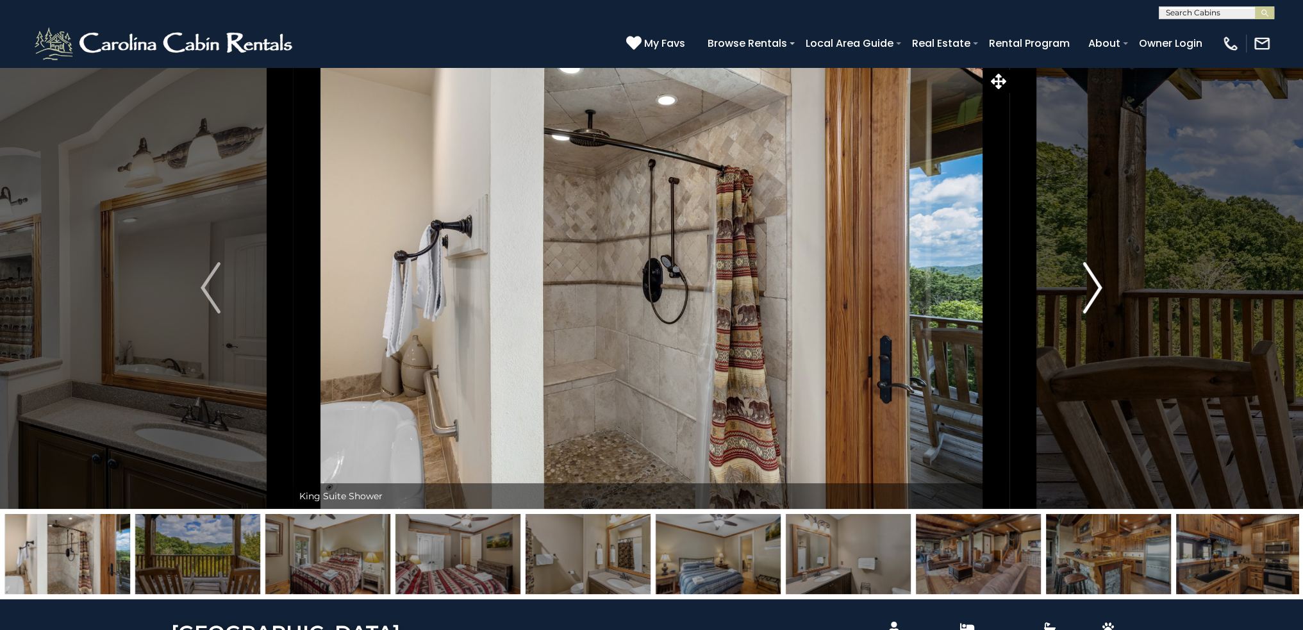
click at [1099, 287] on img "Next" at bounding box center [1092, 287] width 19 height 51
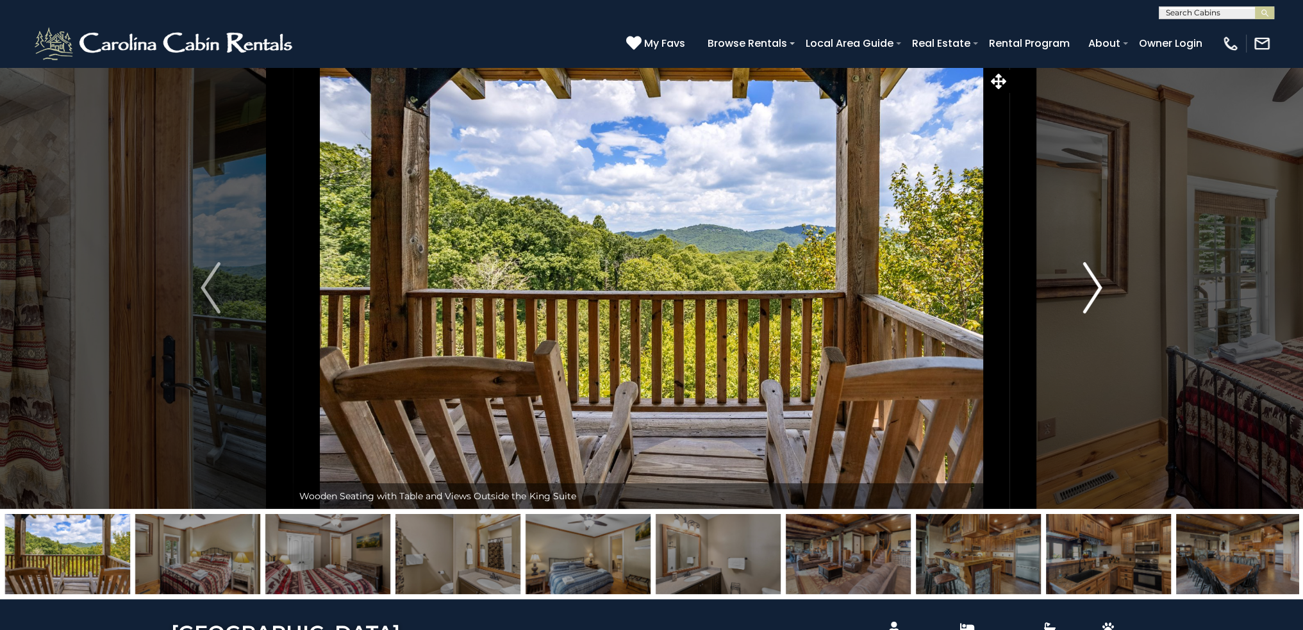
click at [1099, 287] on img "Next" at bounding box center [1092, 287] width 19 height 51
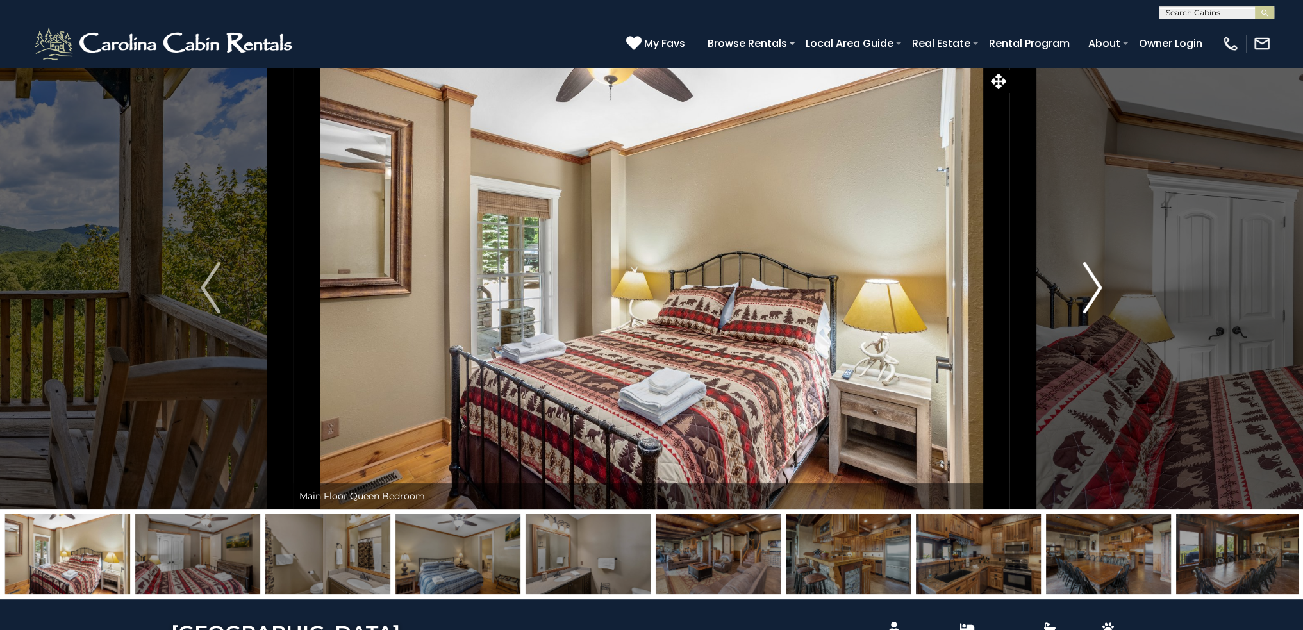
click at [1099, 287] on img "Next" at bounding box center [1092, 287] width 19 height 51
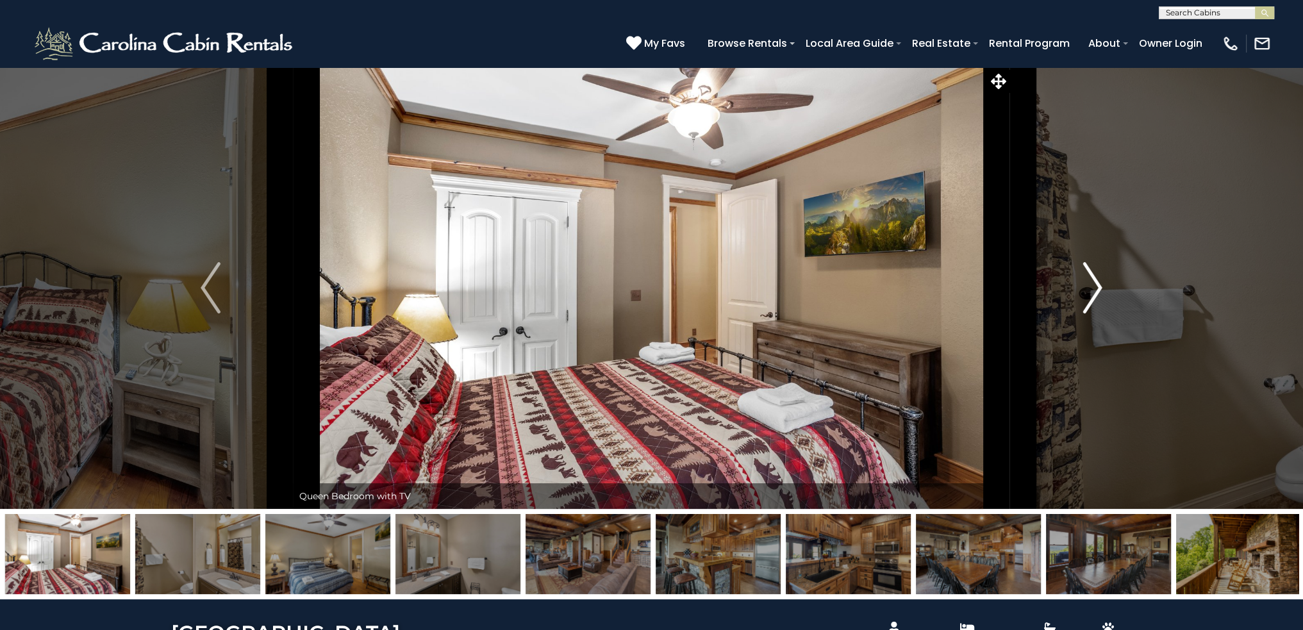
click at [1099, 287] on img "Next" at bounding box center [1092, 287] width 19 height 51
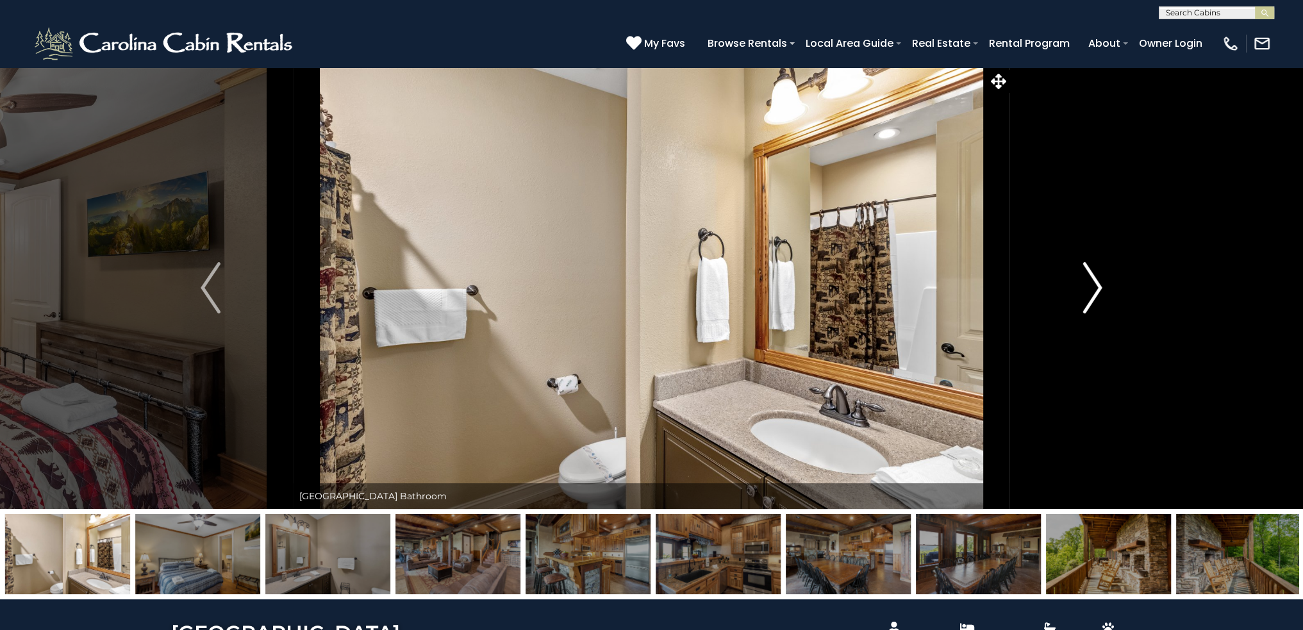
click at [1099, 287] on img "Next" at bounding box center [1092, 287] width 19 height 51
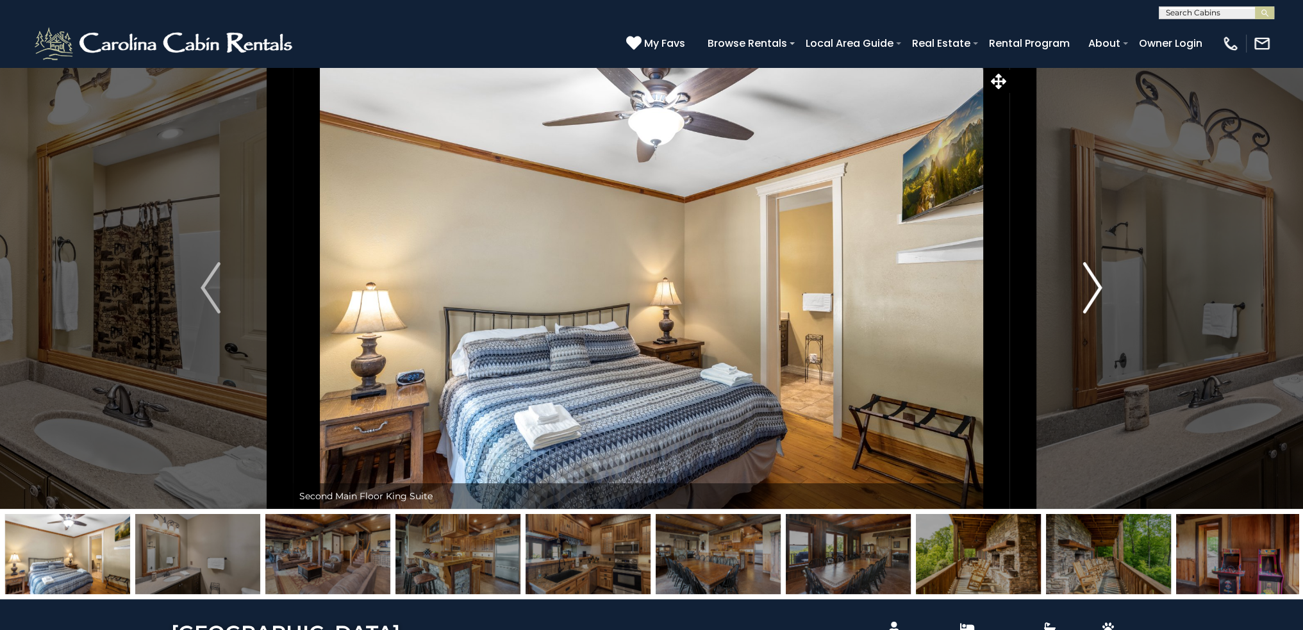
click at [1099, 287] on img "Next" at bounding box center [1092, 287] width 19 height 51
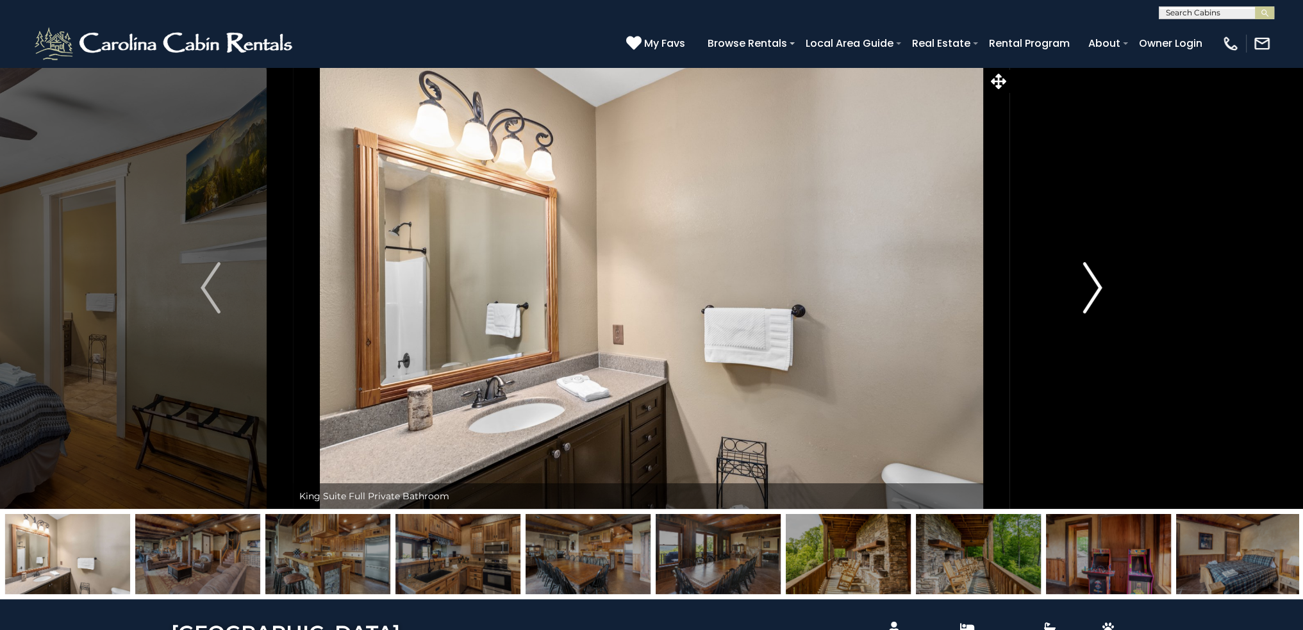
click at [1099, 287] on img "Next" at bounding box center [1092, 287] width 19 height 51
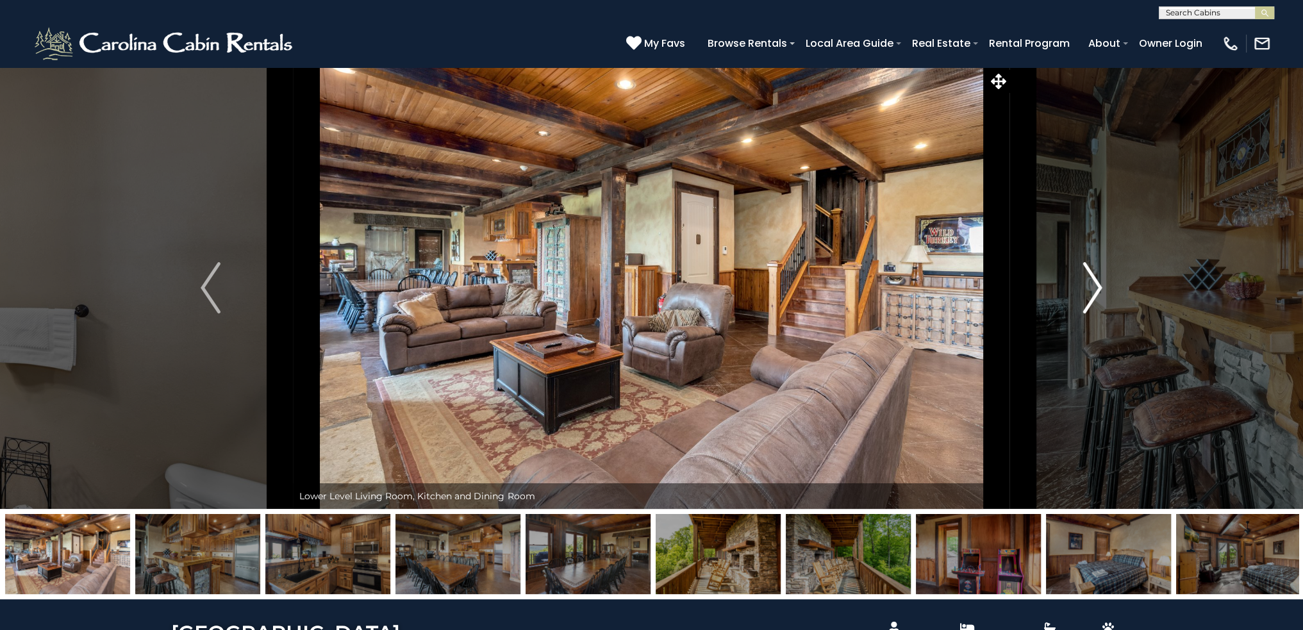
click at [1099, 287] on img "Next" at bounding box center [1092, 287] width 19 height 51
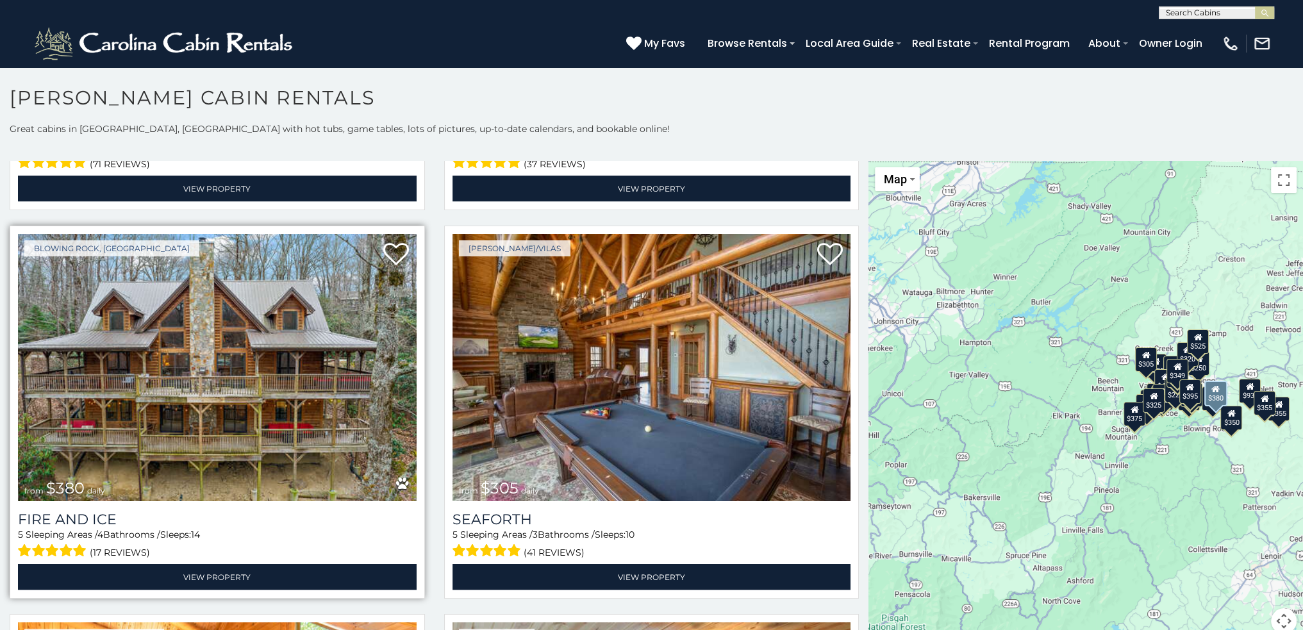
scroll to position [3911, 0]
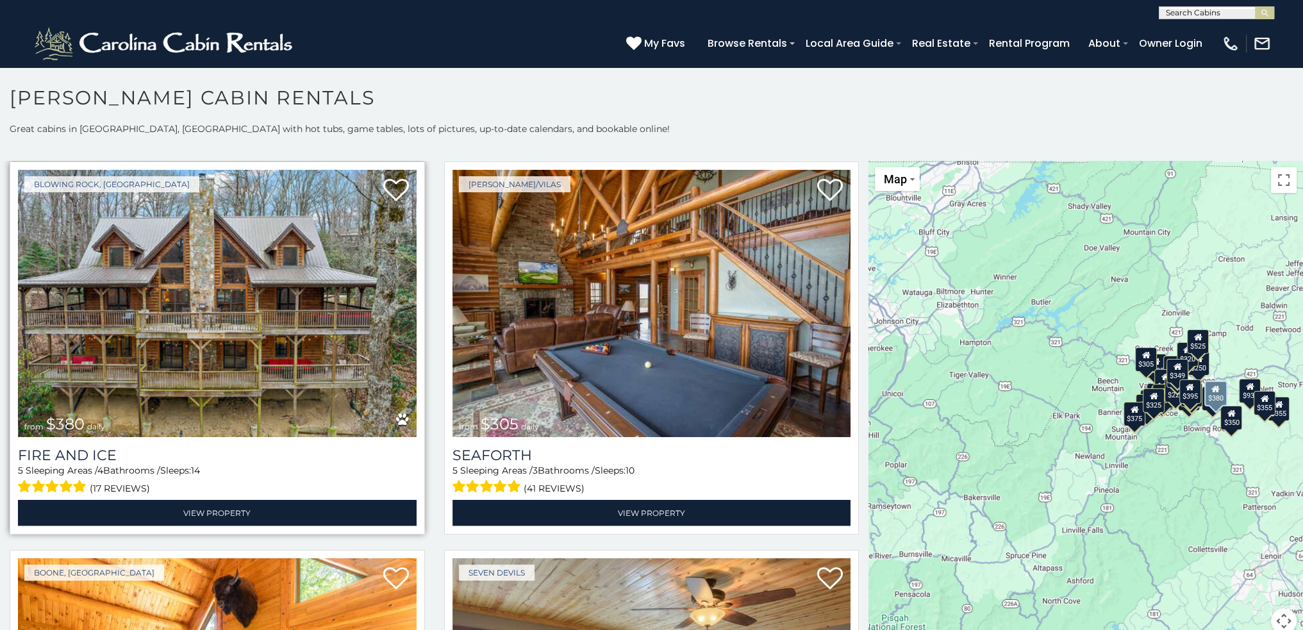
click at [263, 290] on img at bounding box center [217, 303] width 399 height 267
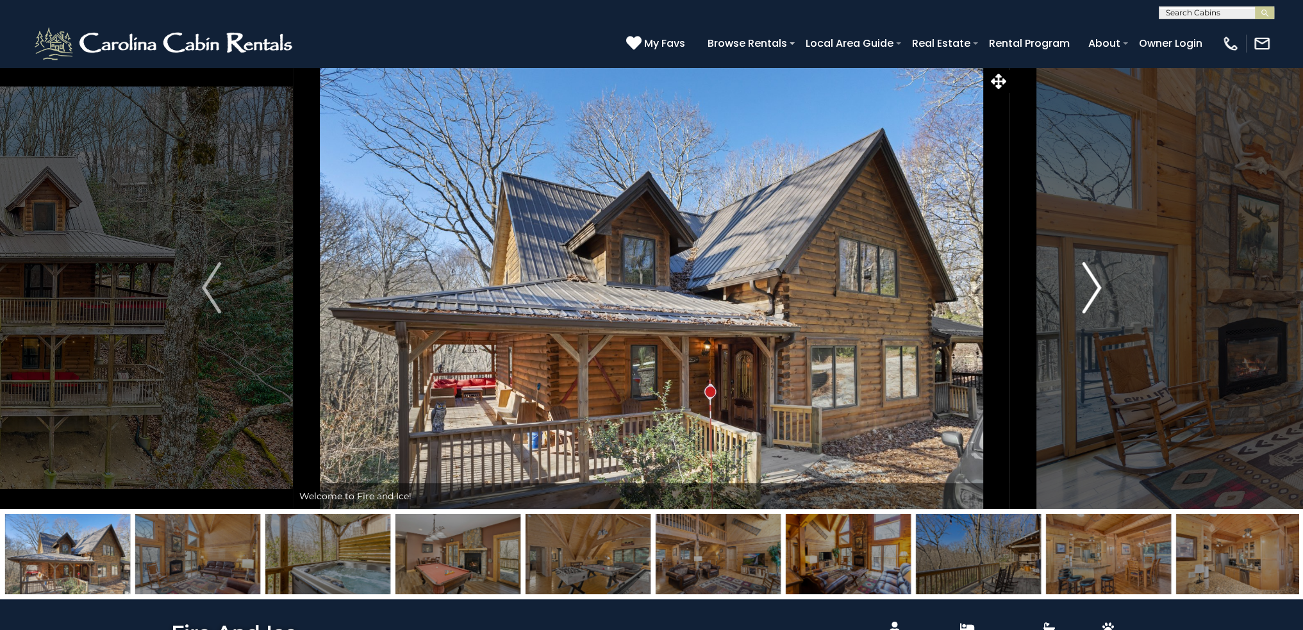
click at [1098, 291] on img "Next" at bounding box center [1091, 287] width 19 height 51
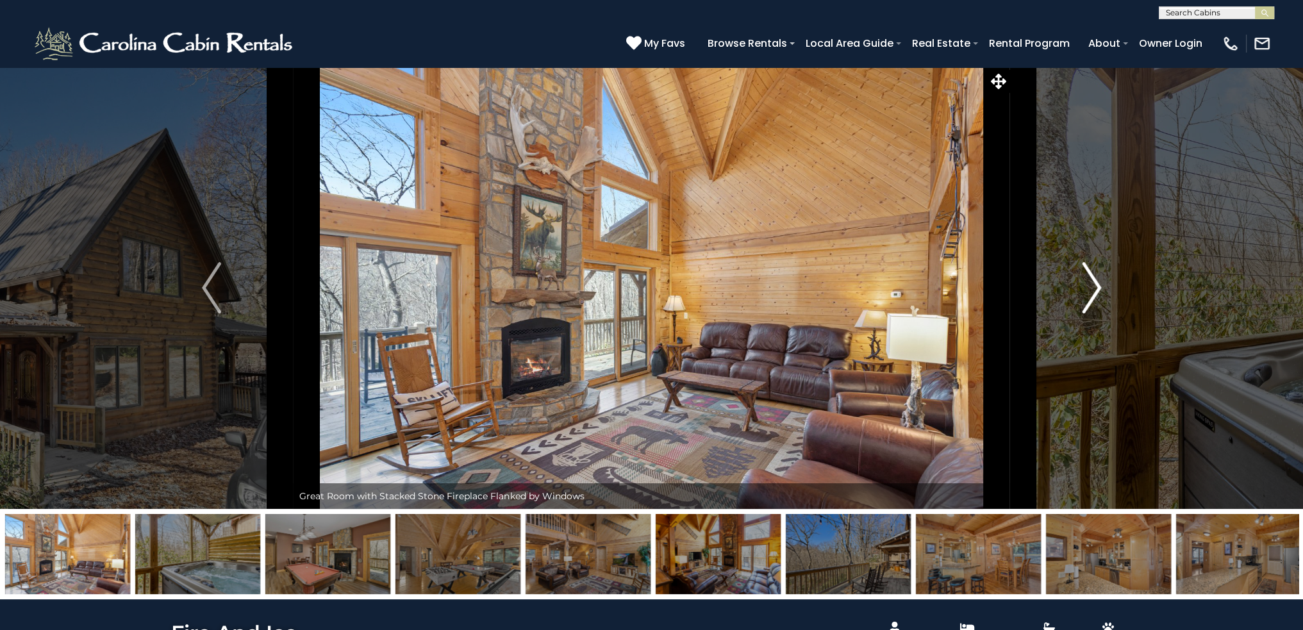
click at [1098, 291] on img "Next" at bounding box center [1091, 287] width 19 height 51
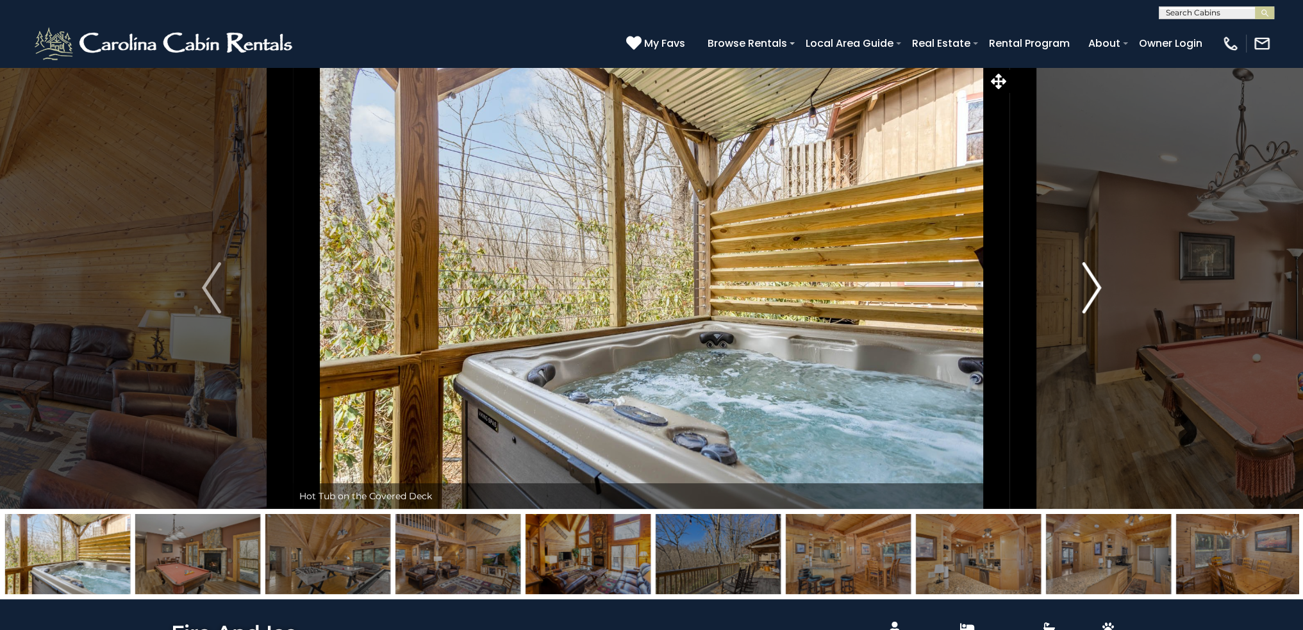
click at [1098, 291] on img "Next" at bounding box center [1091, 287] width 19 height 51
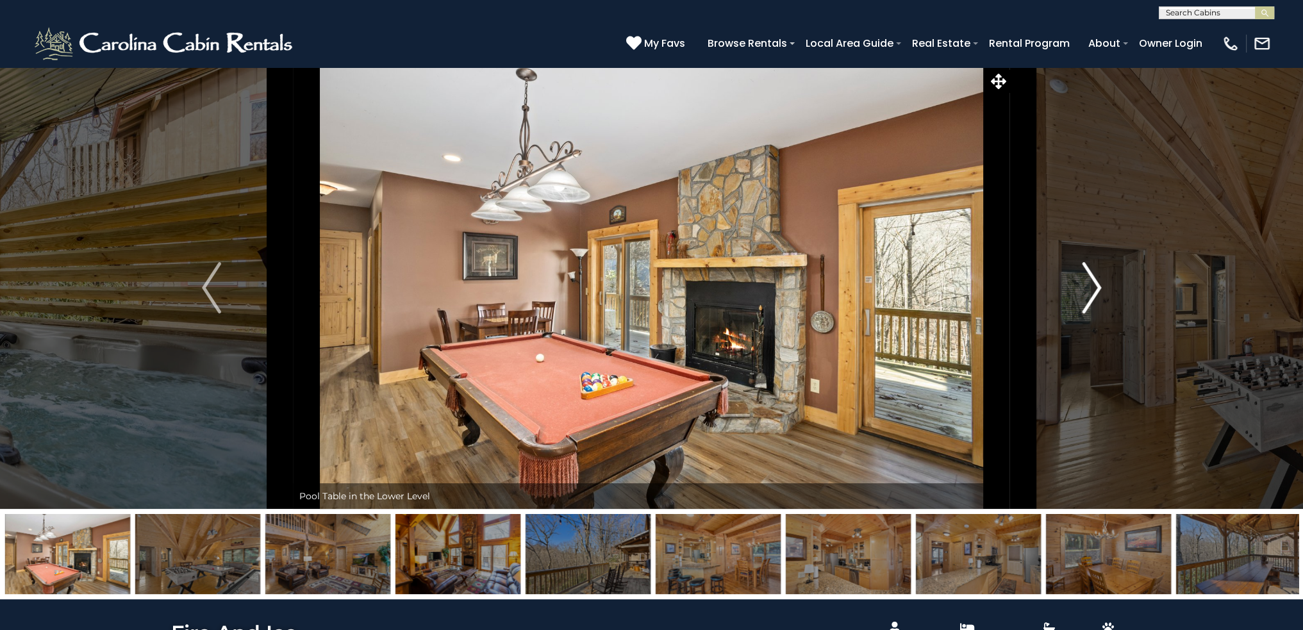
click at [1098, 291] on img "Next" at bounding box center [1091, 287] width 19 height 51
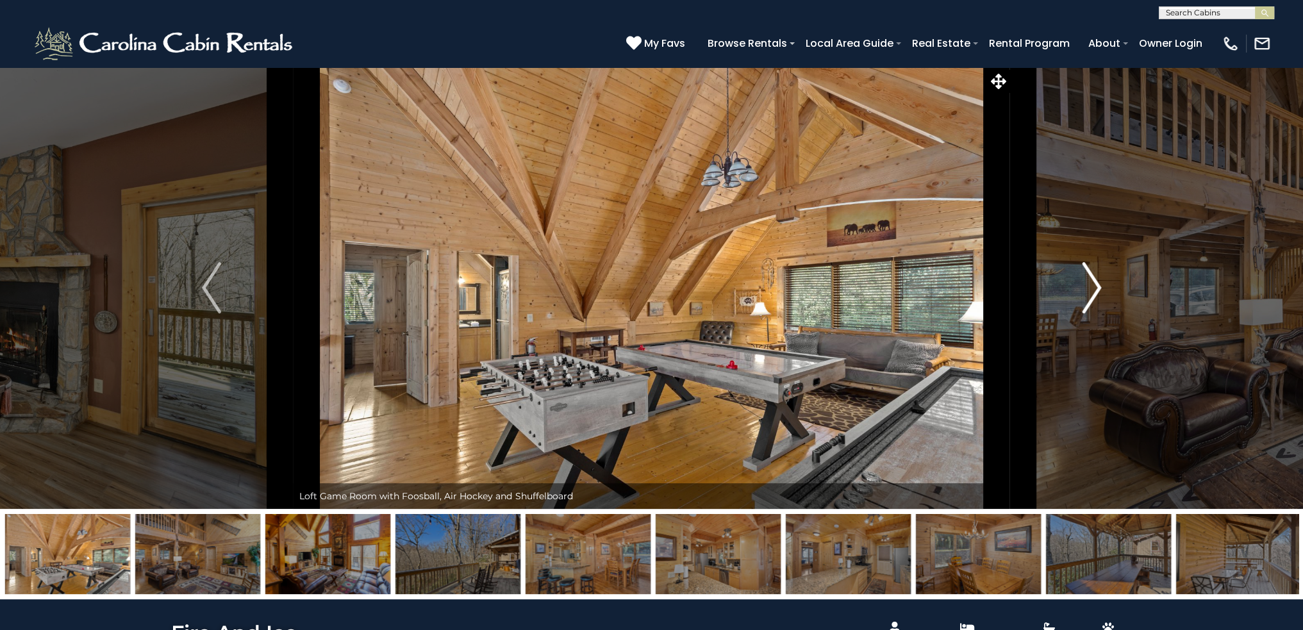
click at [1098, 291] on img "Next" at bounding box center [1091, 287] width 19 height 51
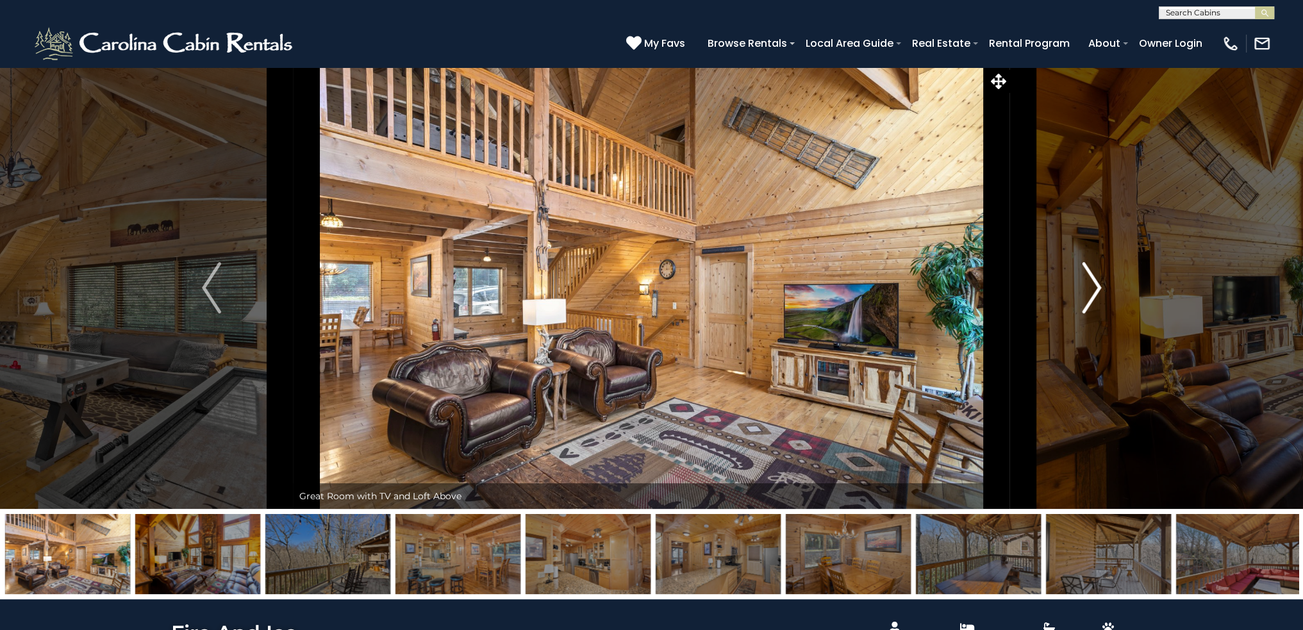
click at [1098, 291] on img "Next" at bounding box center [1091, 287] width 19 height 51
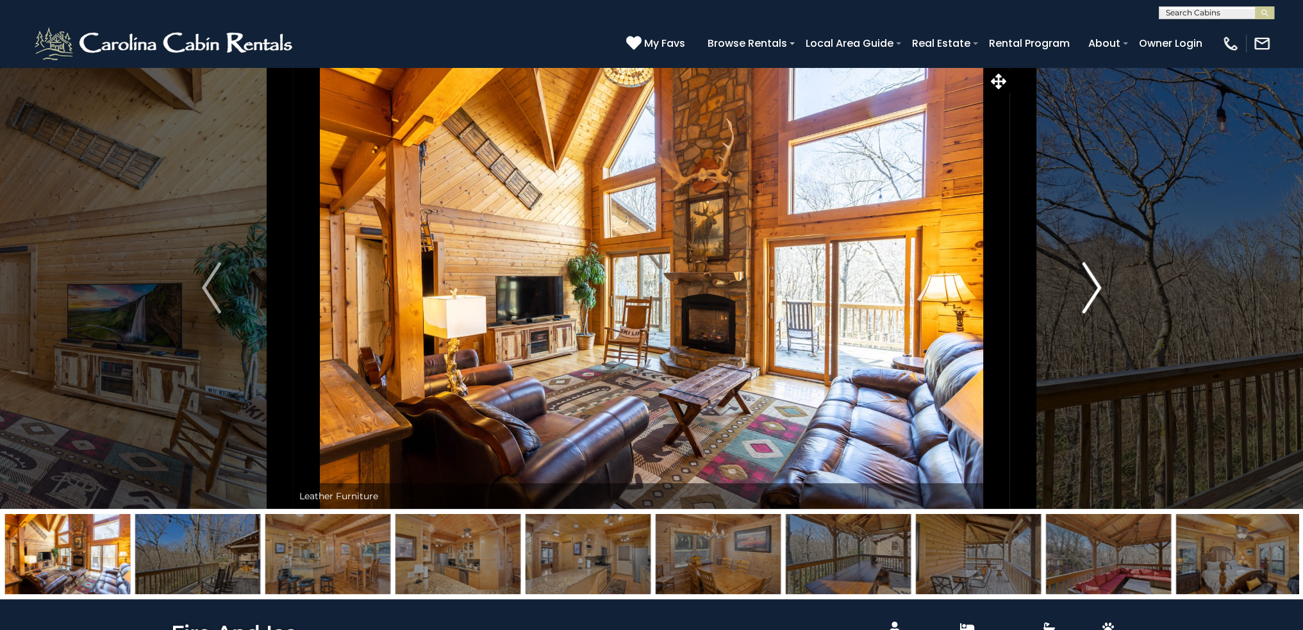
click at [1098, 291] on img "Next" at bounding box center [1091, 287] width 19 height 51
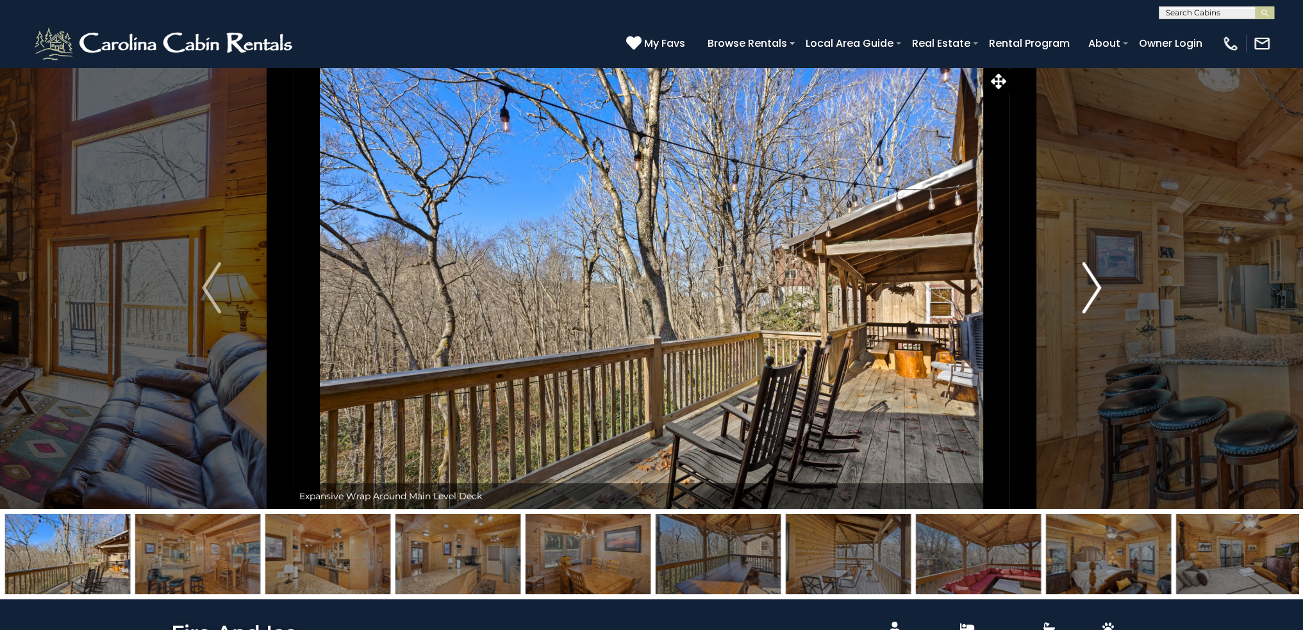
click at [1098, 291] on img "Next" at bounding box center [1091, 287] width 19 height 51
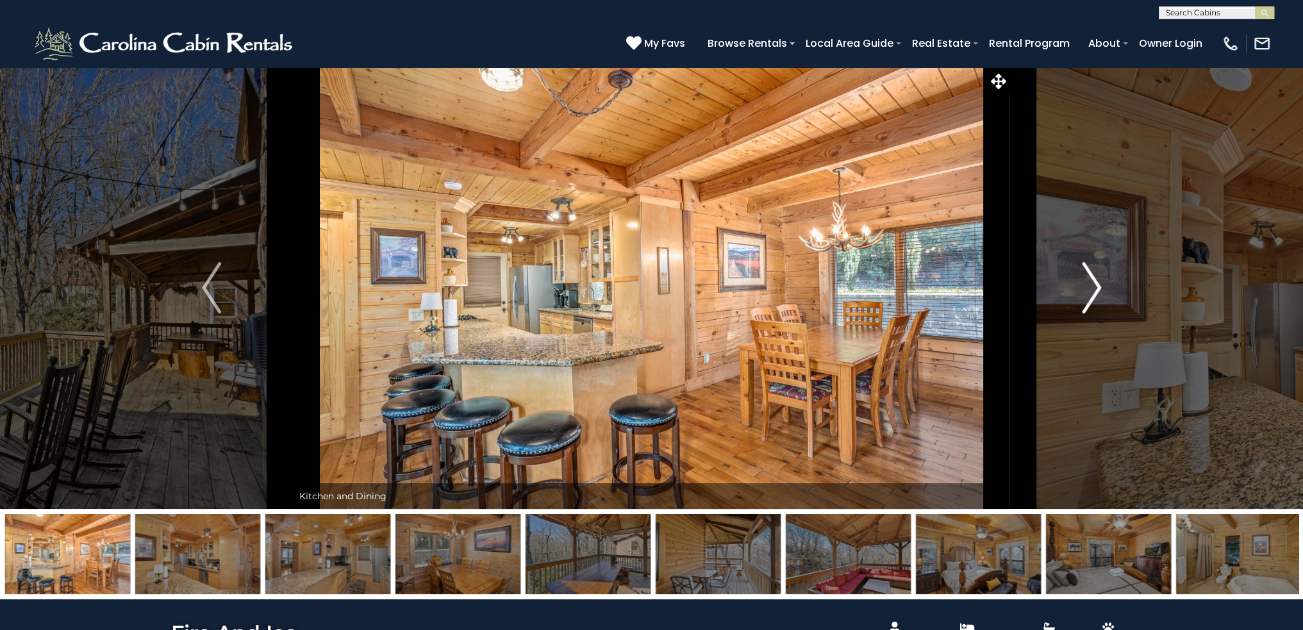
click at [1098, 291] on img "Next" at bounding box center [1091, 287] width 19 height 51
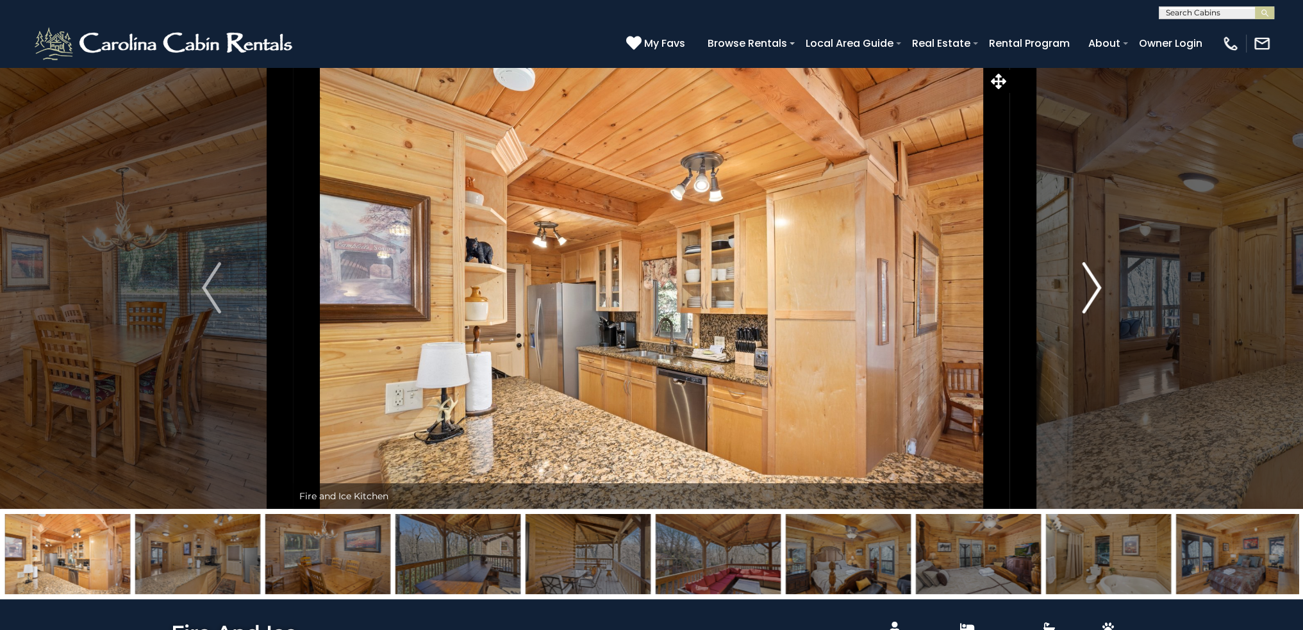
click at [1098, 291] on img "Next" at bounding box center [1091, 287] width 19 height 51
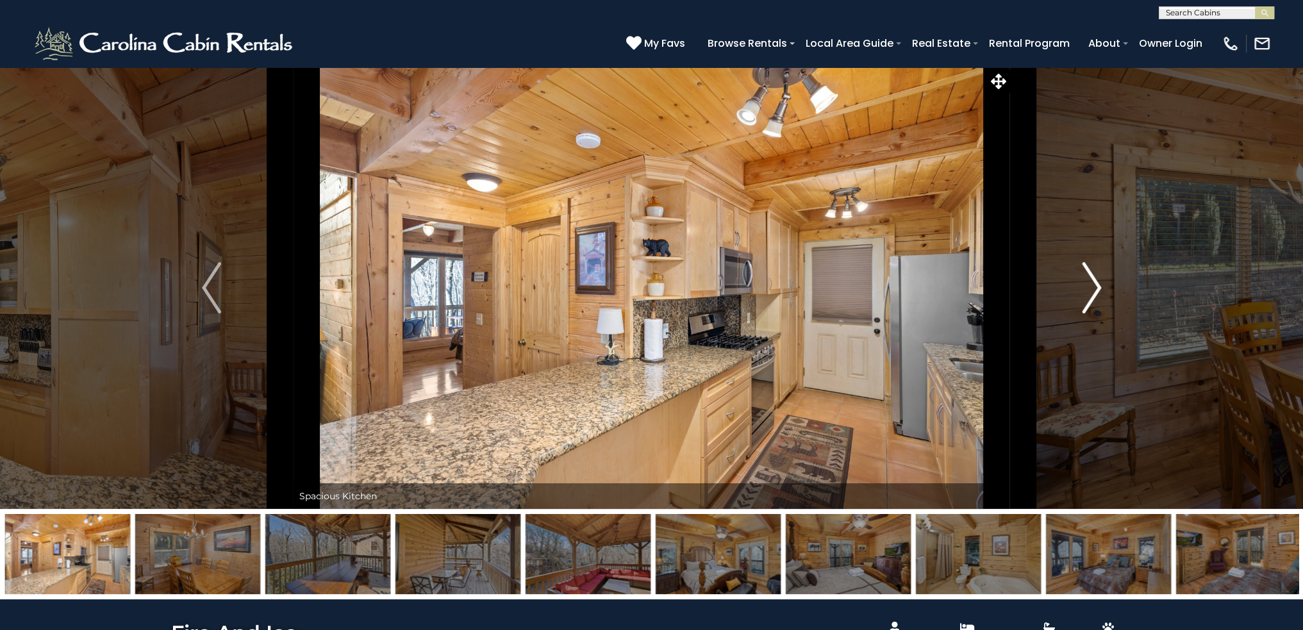
click at [1098, 291] on img "Next" at bounding box center [1091, 287] width 19 height 51
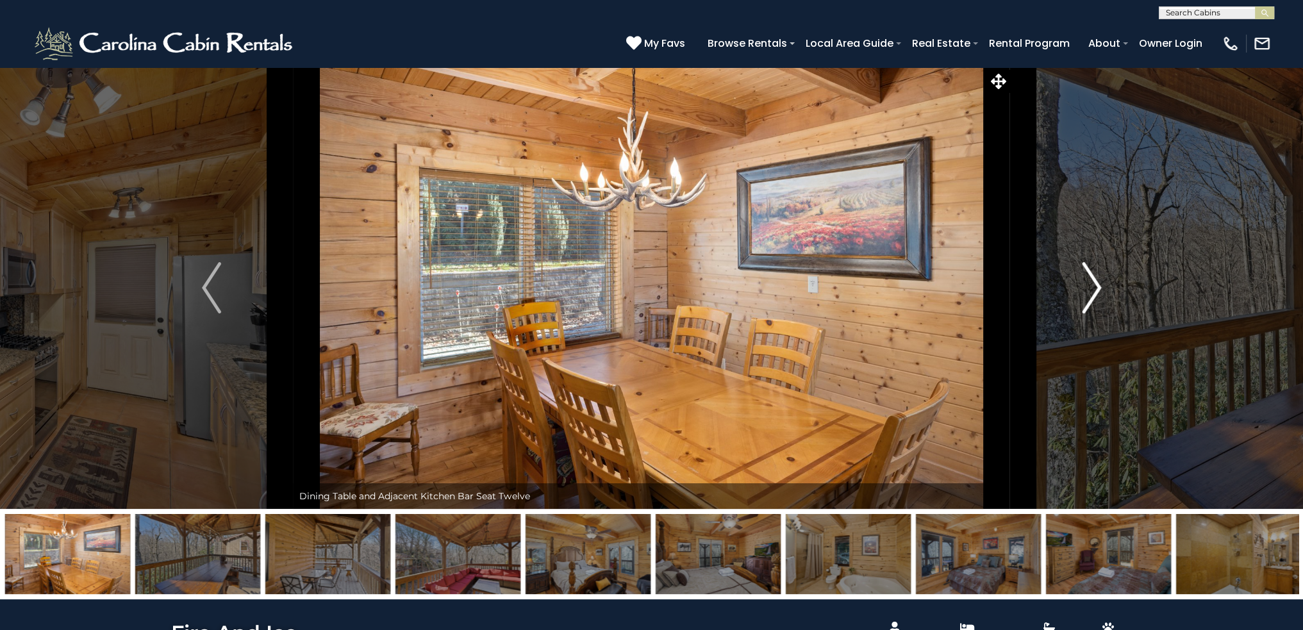
click at [1098, 291] on img "Next" at bounding box center [1091, 287] width 19 height 51
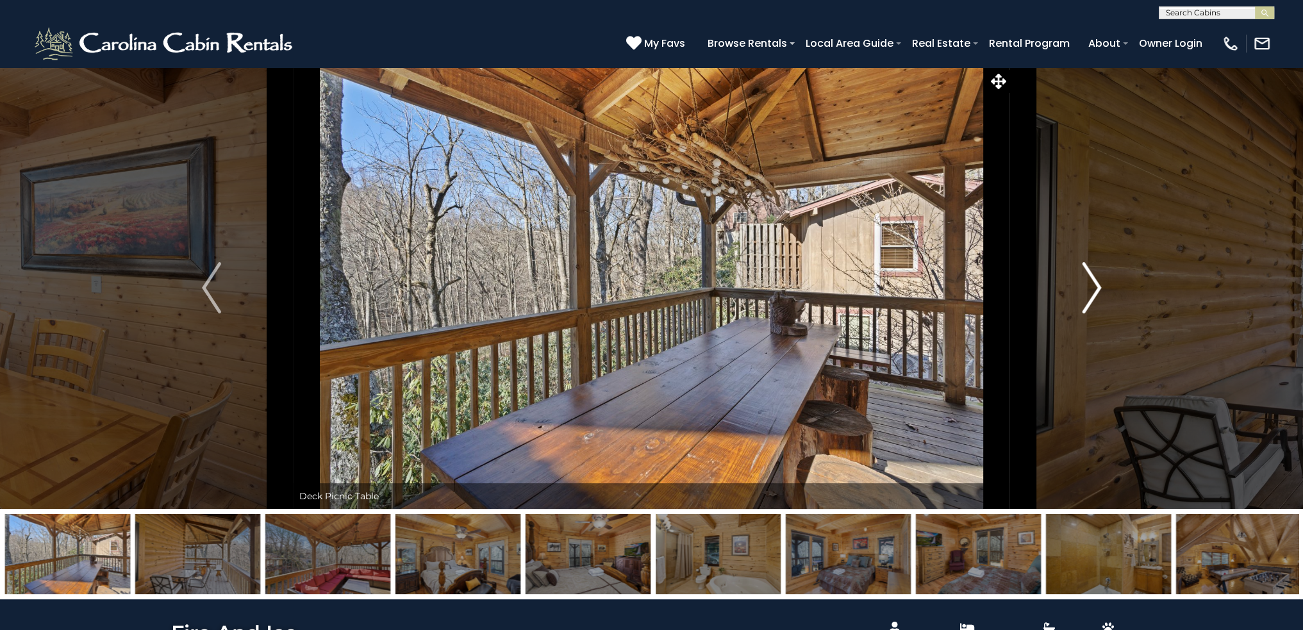
click at [1098, 291] on img "Next" at bounding box center [1091, 287] width 19 height 51
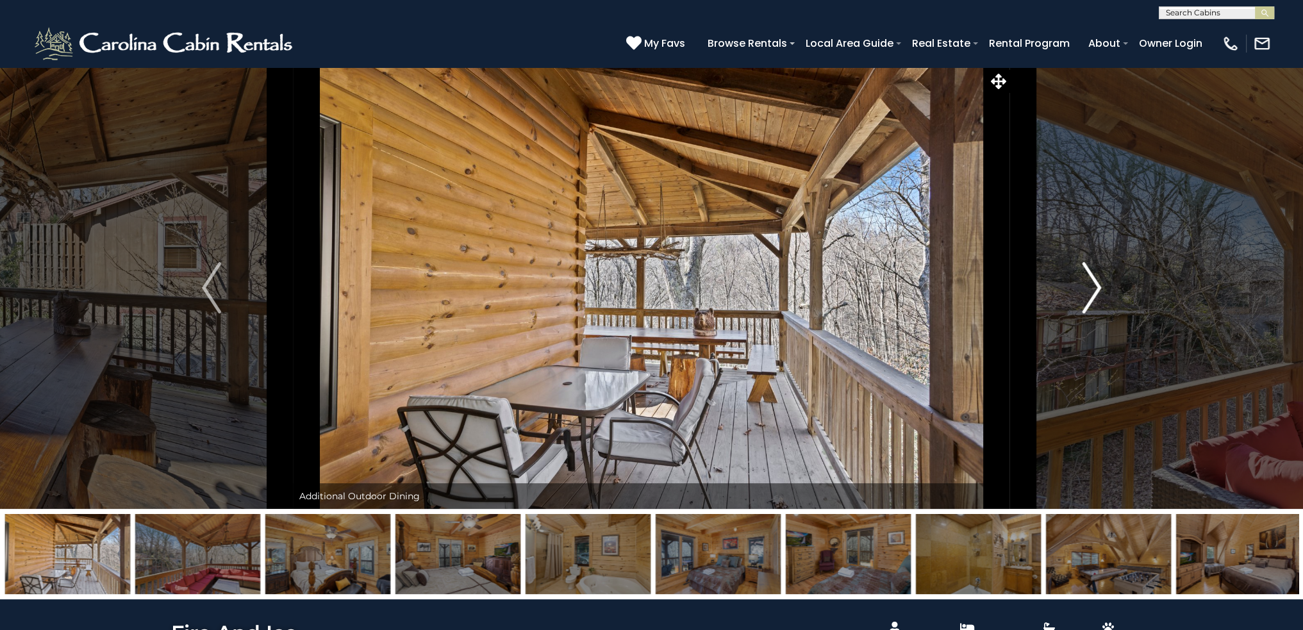
click at [1098, 291] on img "Next" at bounding box center [1091, 287] width 19 height 51
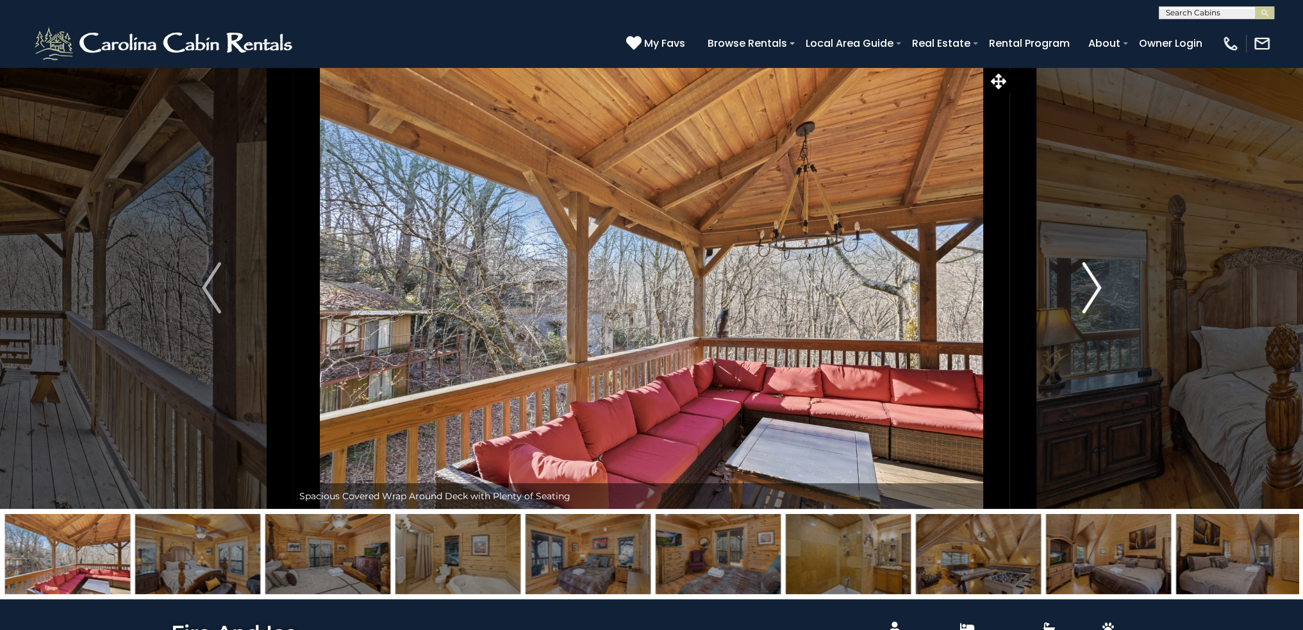
click at [1098, 291] on img "Next" at bounding box center [1091, 287] width 19 height 51
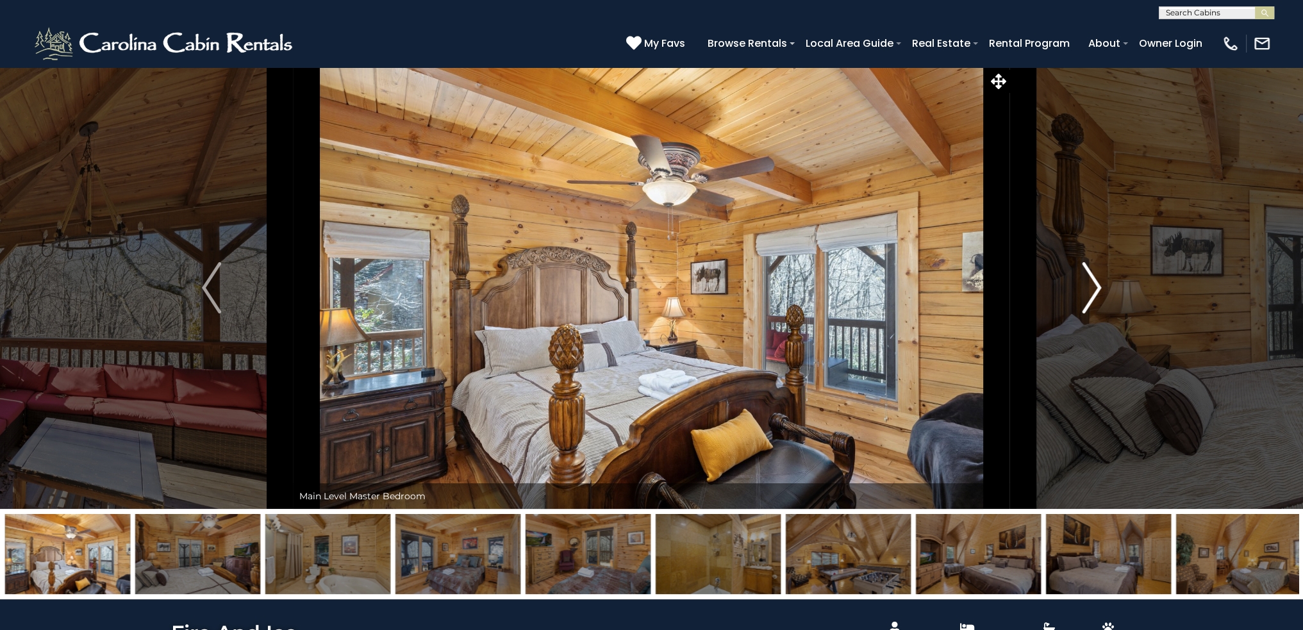
click at [1098, 291] on img "Next" at bounding box center [1091, 287] width 19 height 51
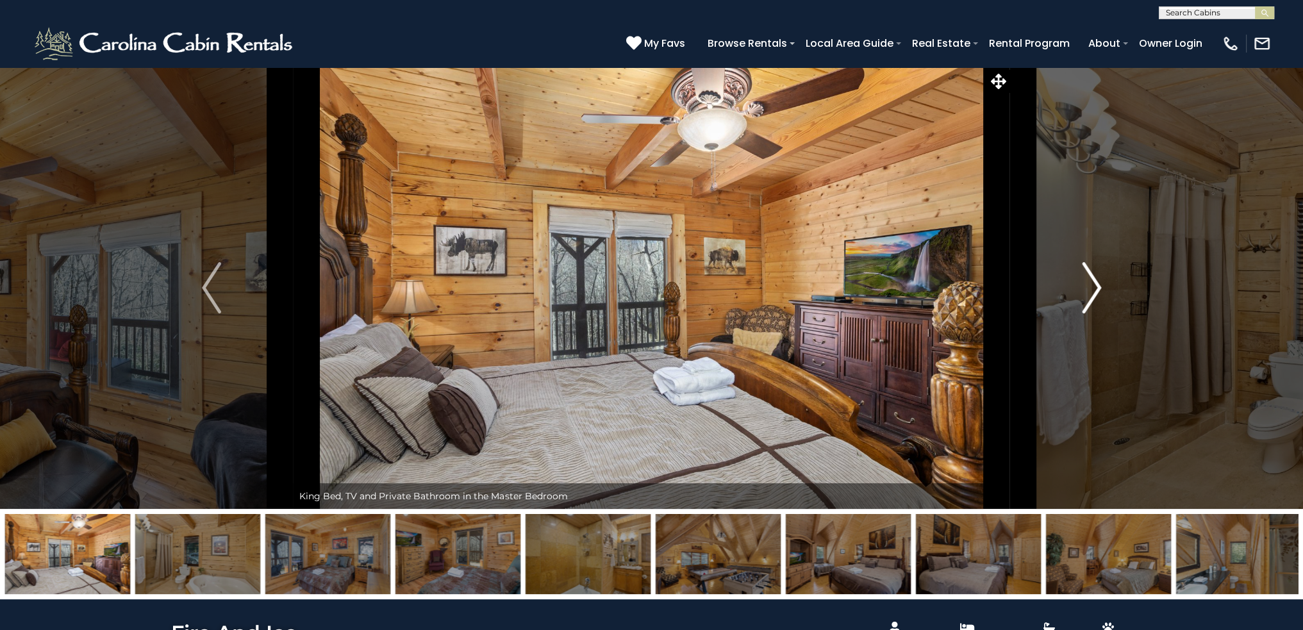
click at [1098, 291] on img "Next" at bounding box center [1091, 287] width 19 height 51
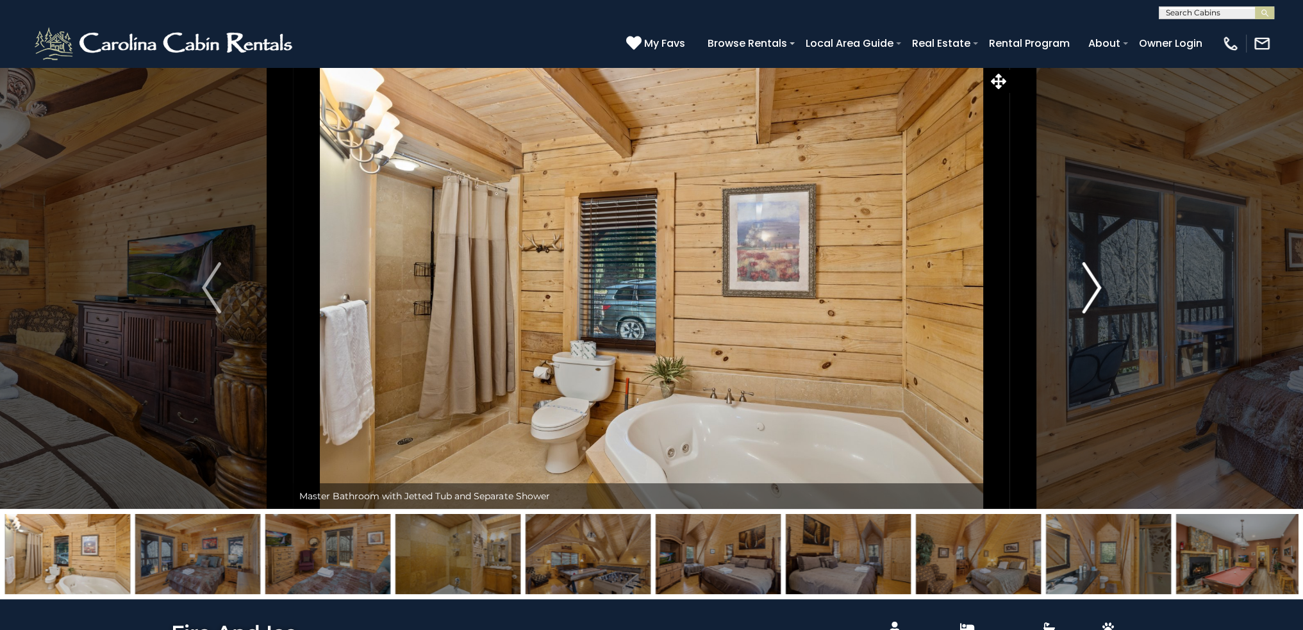
click at [1098, 291] on img "Next" at bounding box center [1091, 287] width 19 height 51
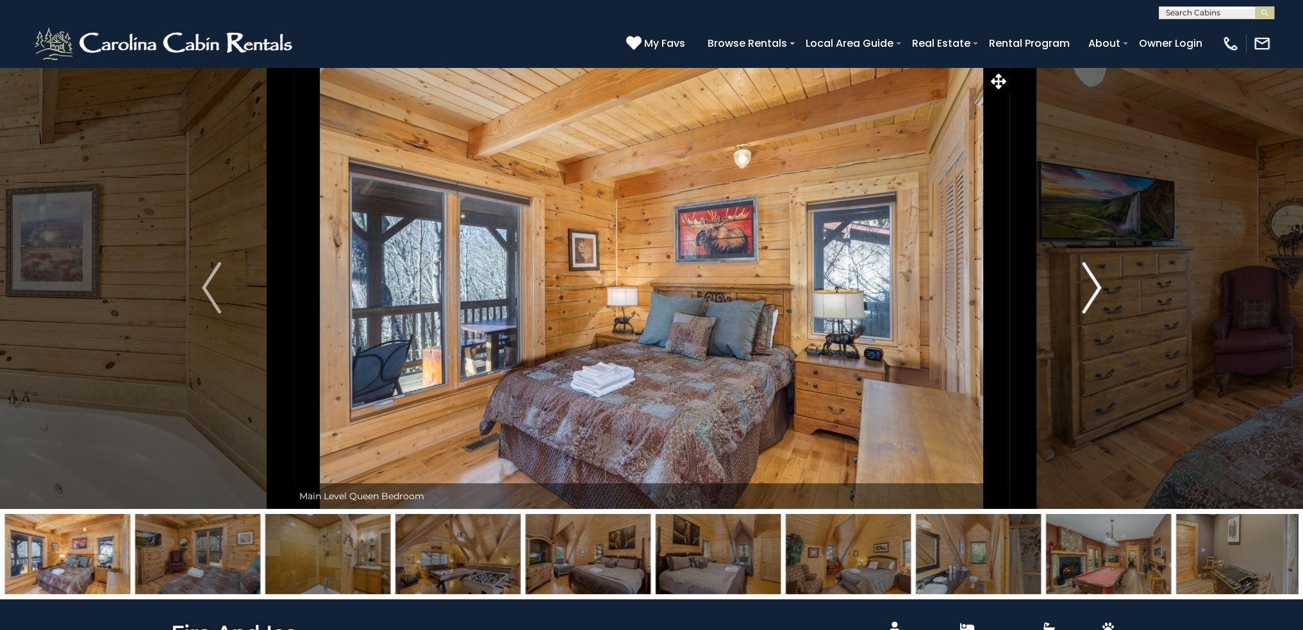
click at [1098, 291] on img "Next" at bounding box center [1091, 287] width 19 height 51
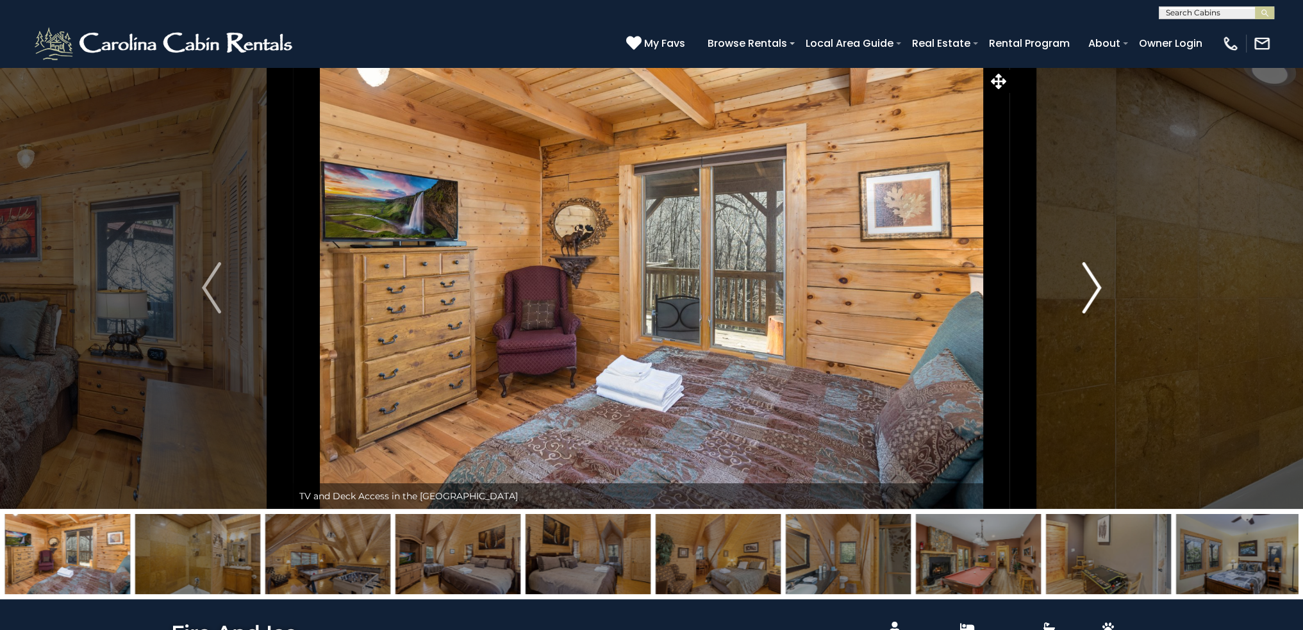
click at [1098, 291] on img "Next" at bounding box center [1091, 287] width 19 height 51
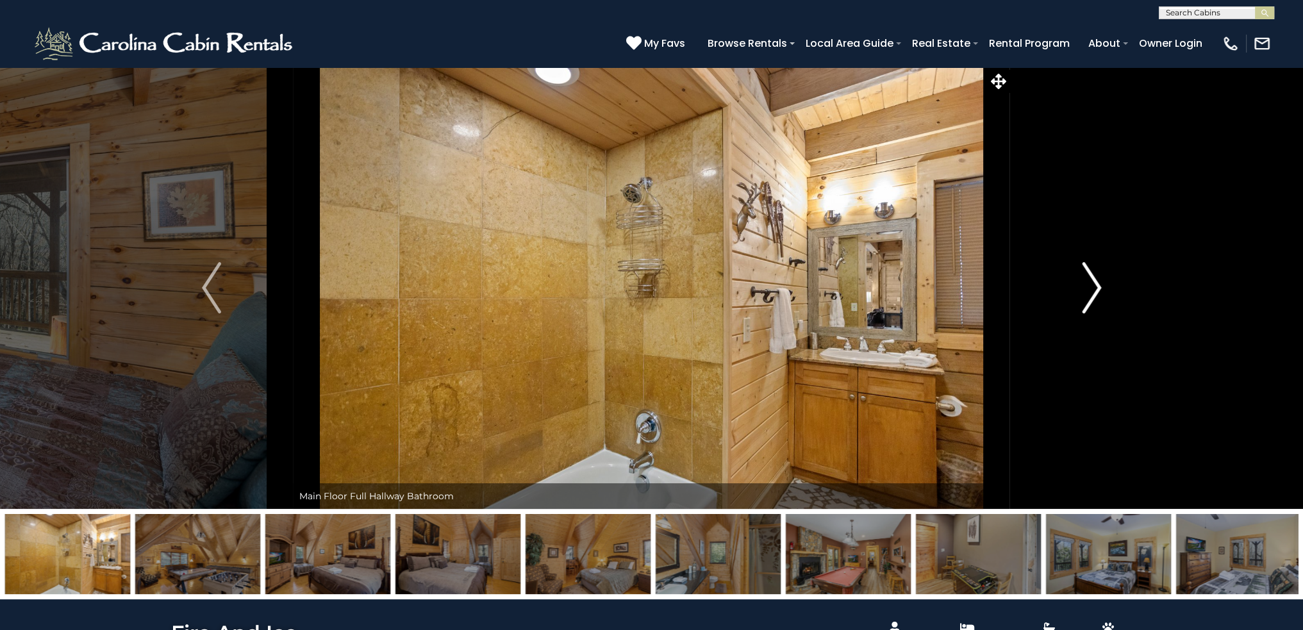
click at [1098, 291] on img "Next" at bounding box center [1091, 287] width 19 height 51
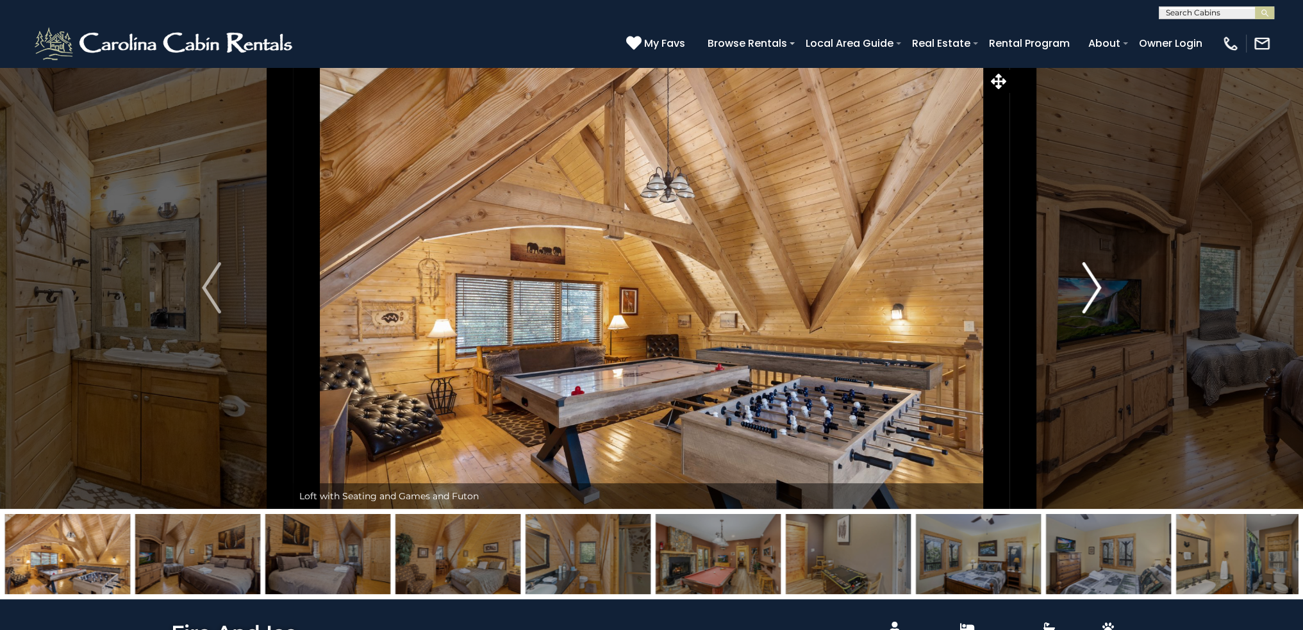
click at [1098, 291] on img "Next" at bounding box center [1091, 287] width 19 height 51
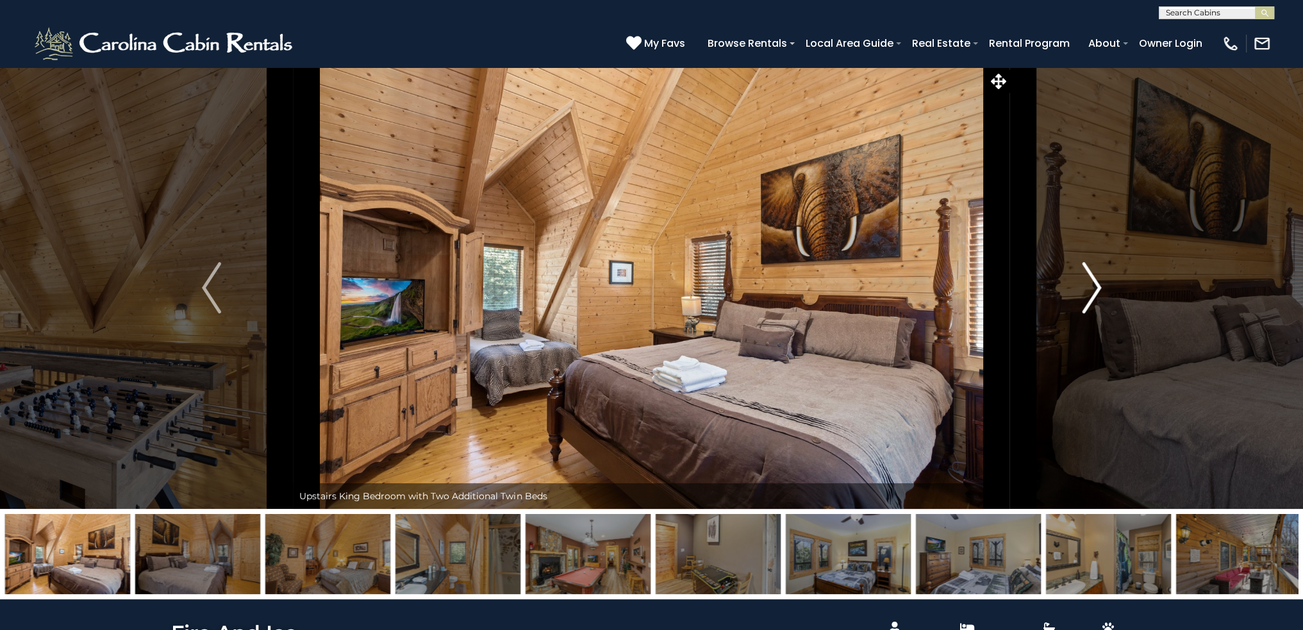
click at [1098, 291] on img "Next" at bounding box center [1091, 287] width 19 height 51
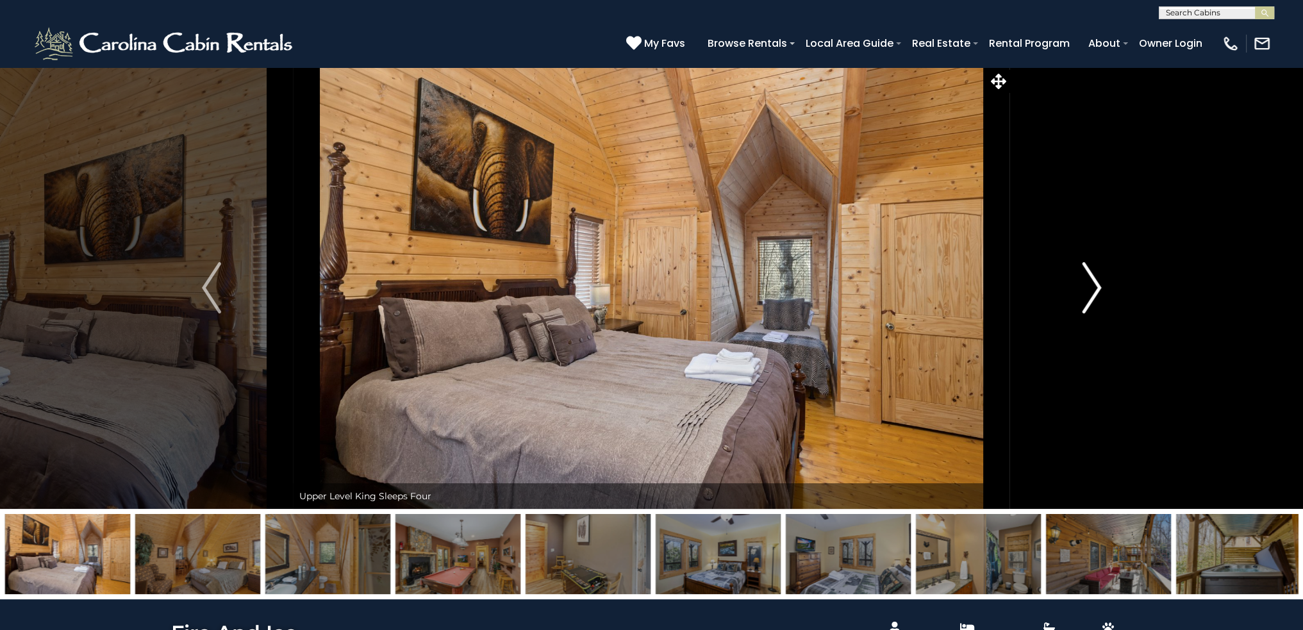
click at [1098, 291] on img "Next" at bounding box center [1091, 287] width 19 height 51
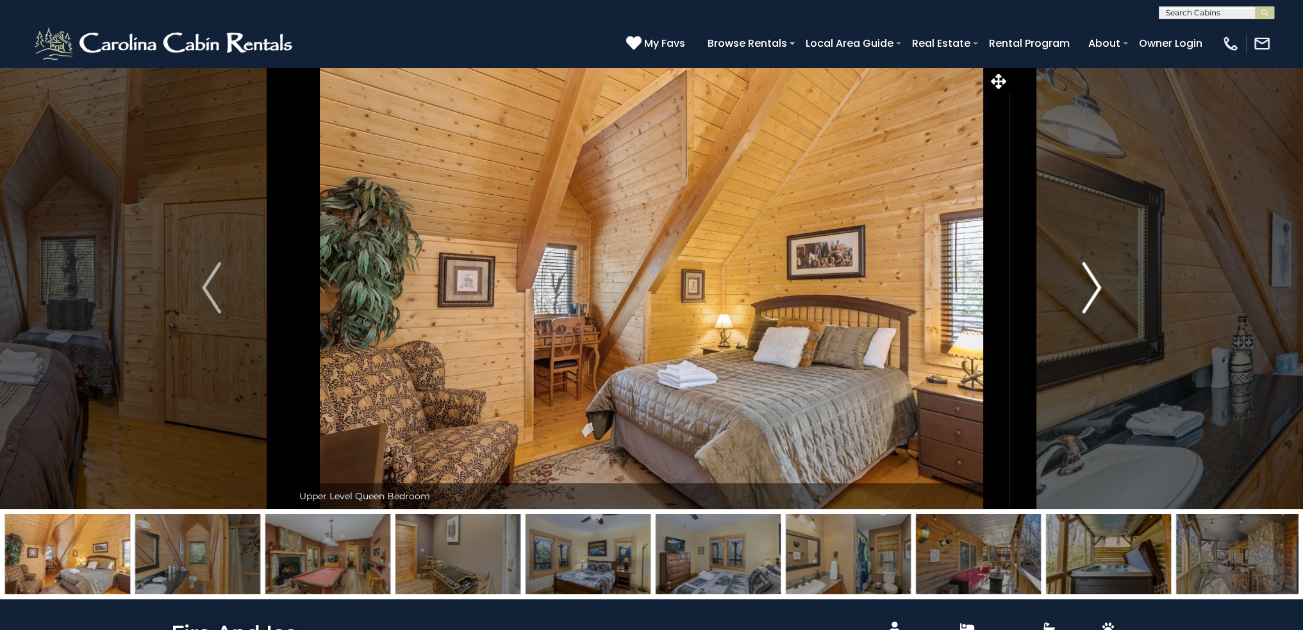
click at [1098, 291] on img "Next" at bounding box center [1091, 287] width 19 height 51
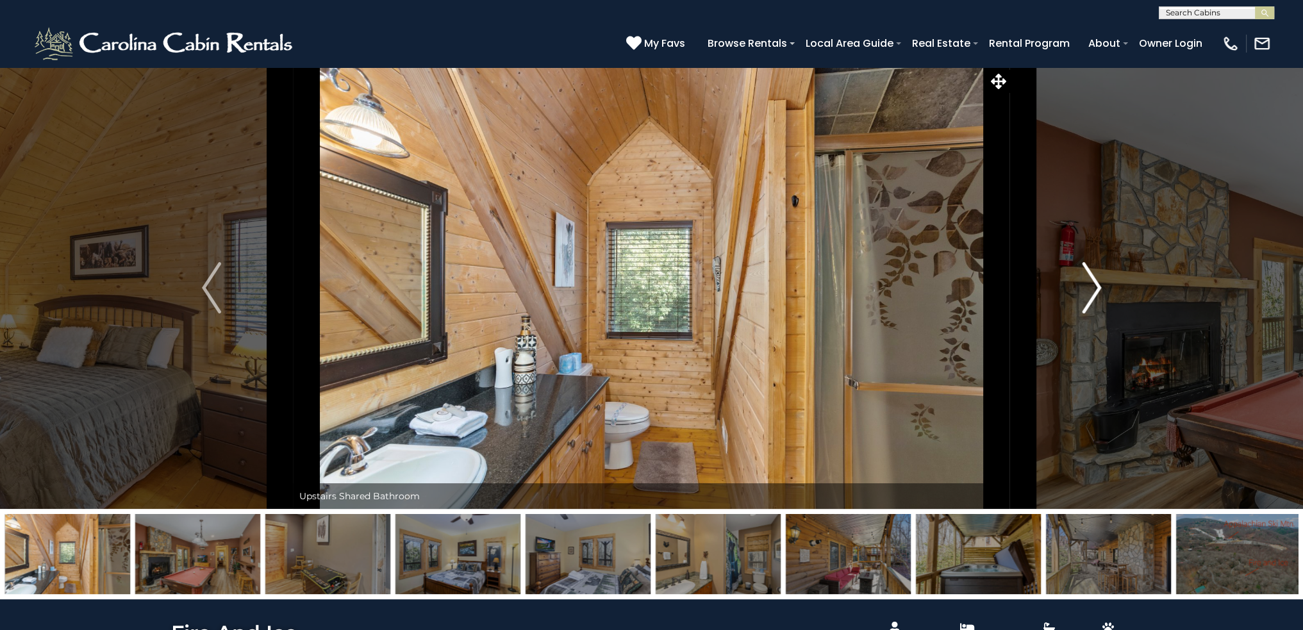
click at [1098, 291] on img "Next" at bounding box center [1091, 287] width 19 height 51
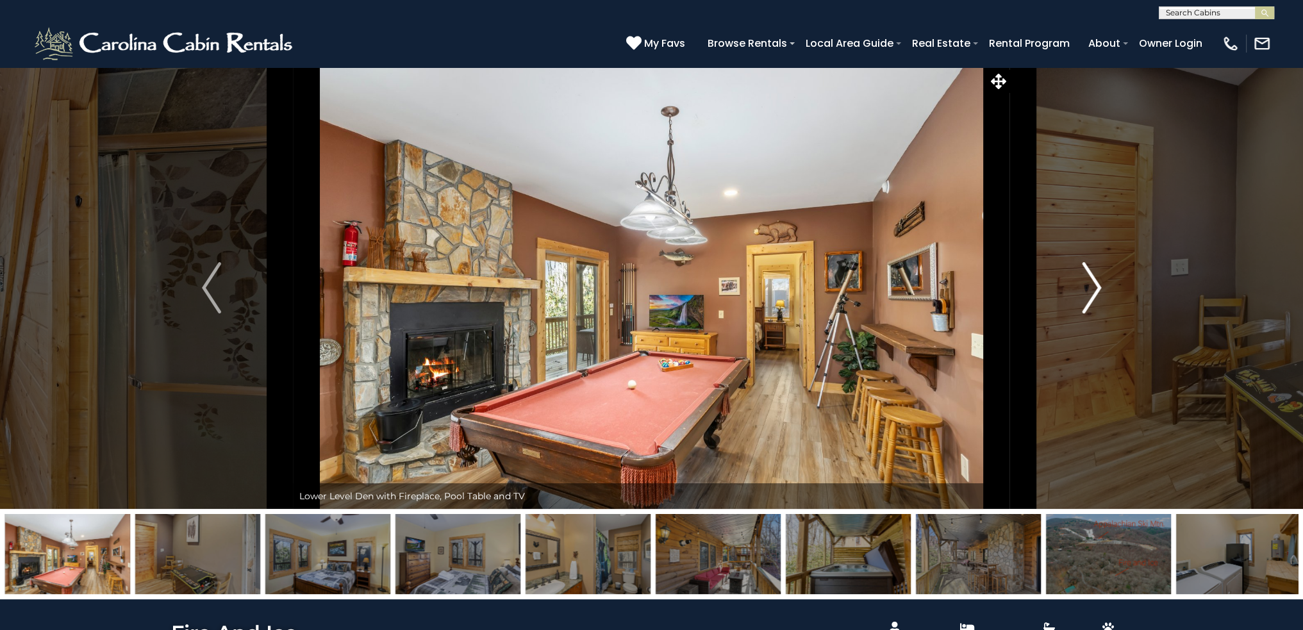
click at [1098, 291] on img "Next" at bounding box center [1091, 287] width 19 height 51
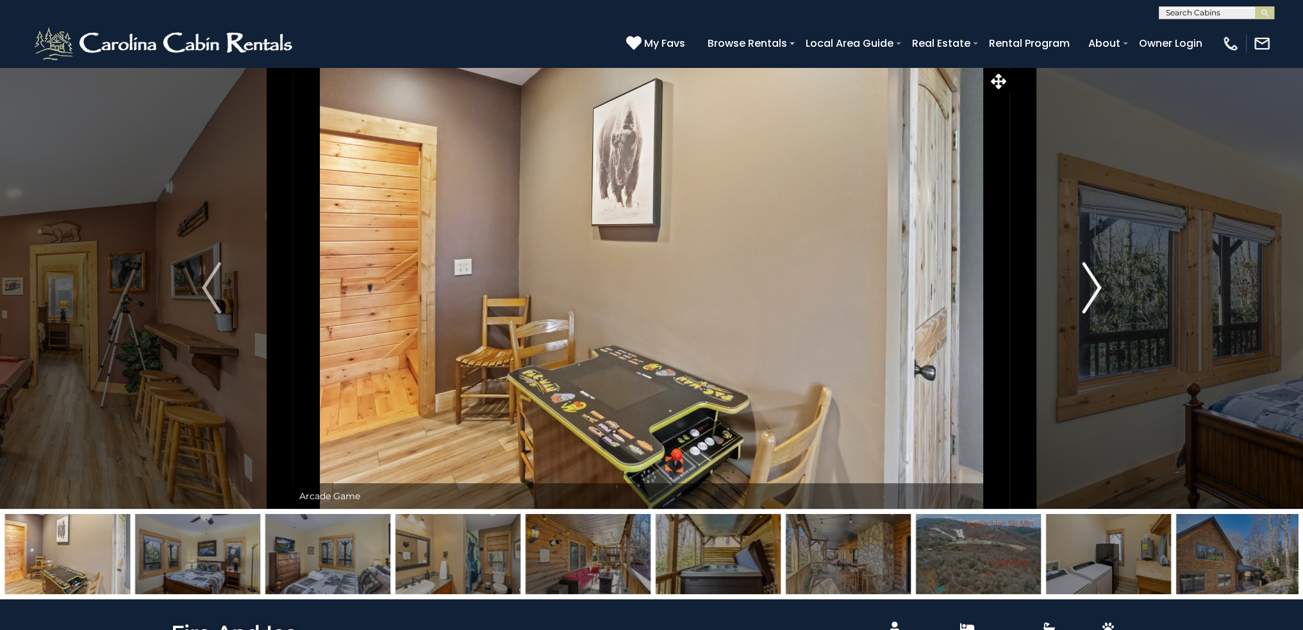
click at [1098, 291] on img "Next" at bounding box center [1091, 287] width 19 height 51
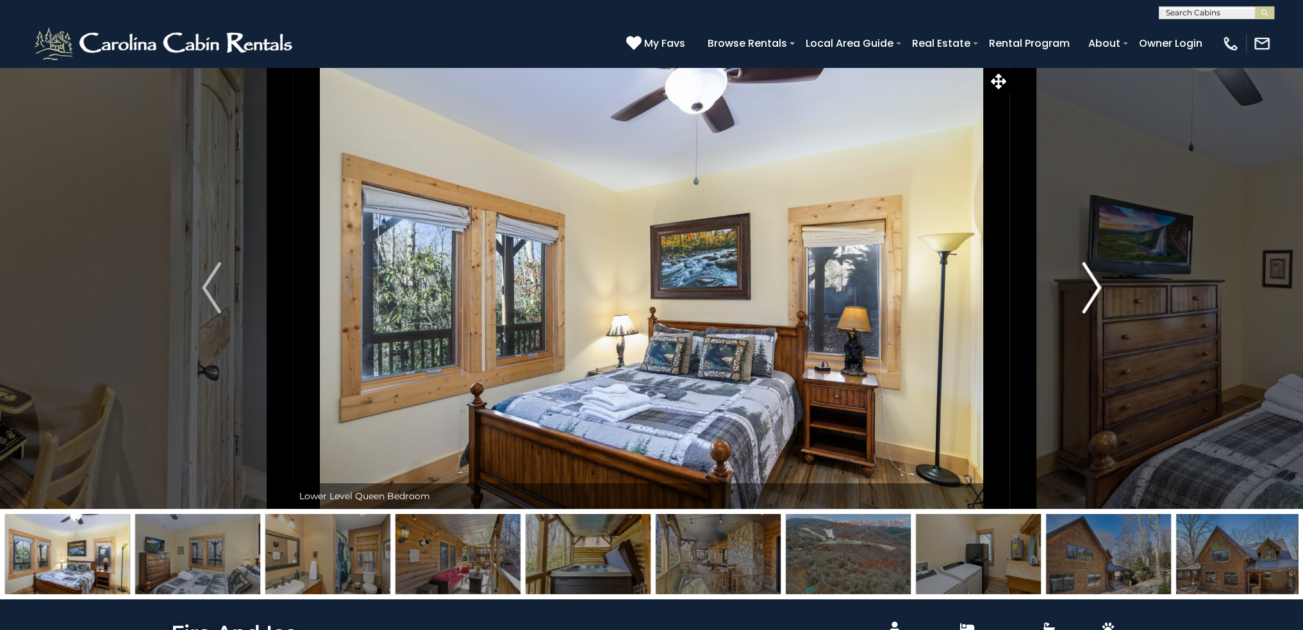
click at [1098, 291] on img "Next" at bounding box center [1091, 287] width 19 height 51
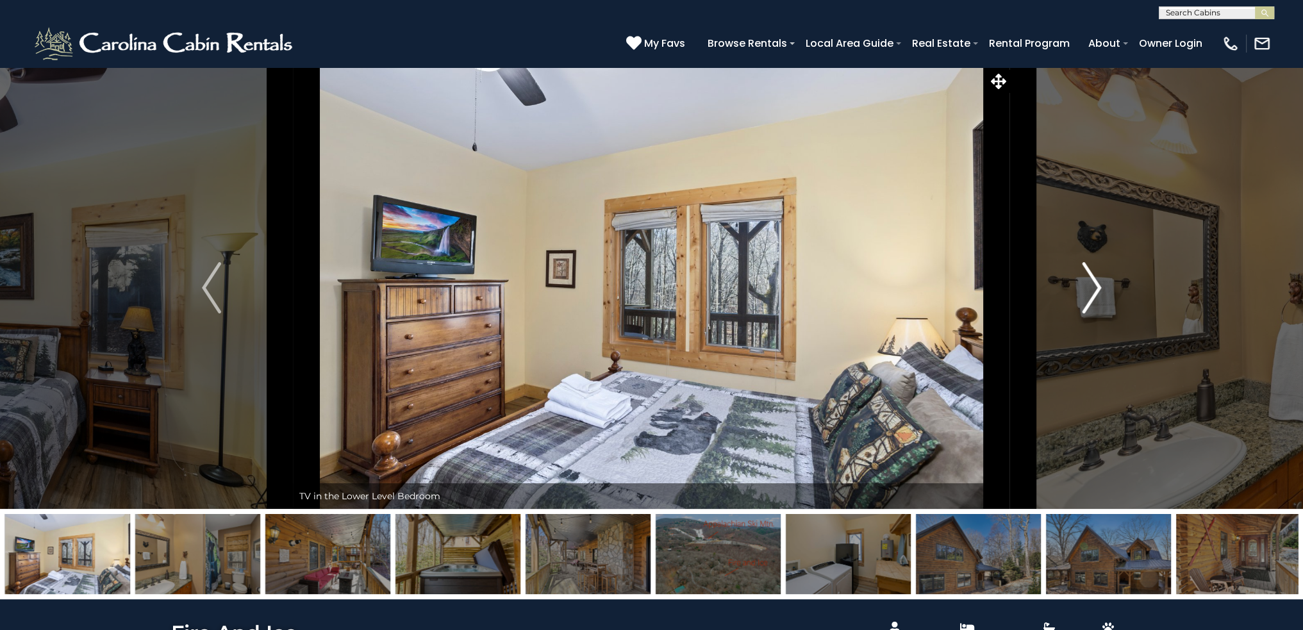
click at [1098, 291] on img "Next" at bounding box center [1091, 287] width 19 height 51
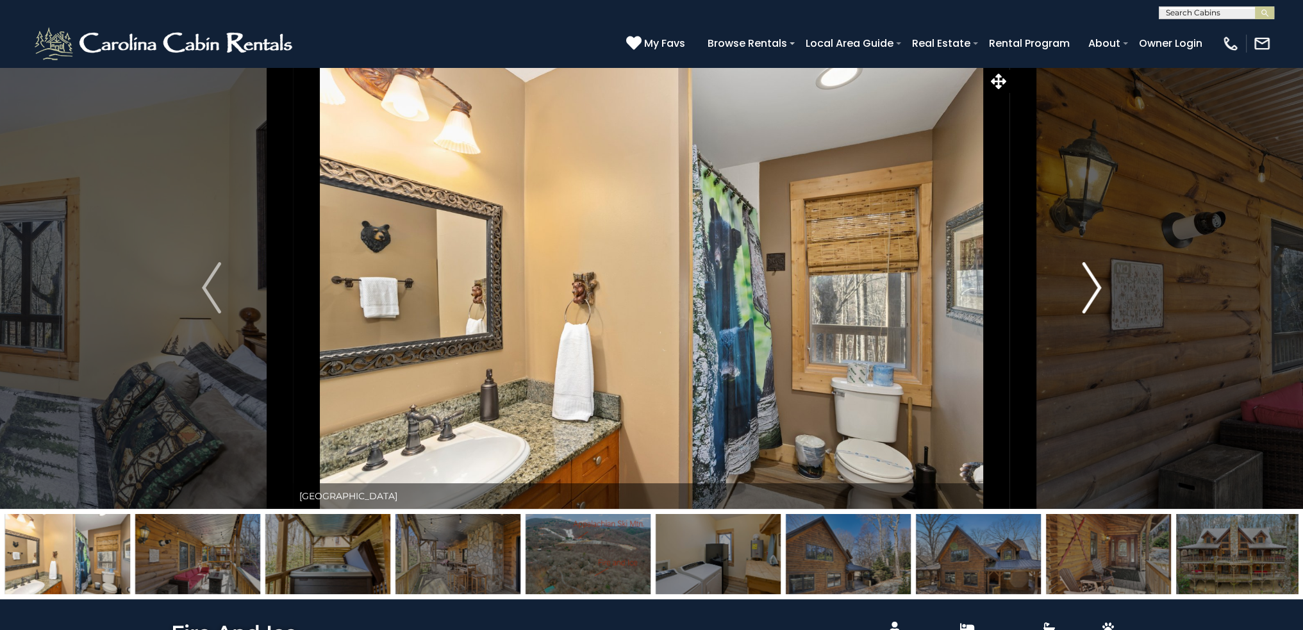
click at [1098, 291] on img "Next" at bounding box center [1091, 287] width 19 height 51
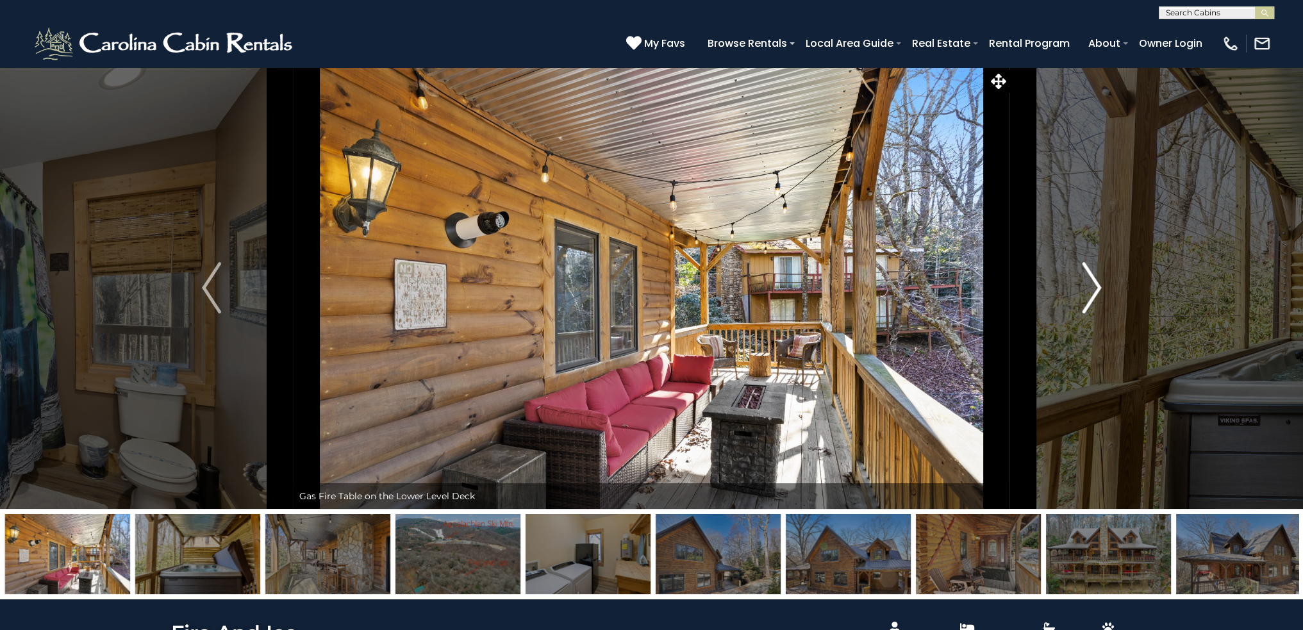
click at [1098, 291] on img "Next" at bounding box center [1091, 287] width 19 height 51
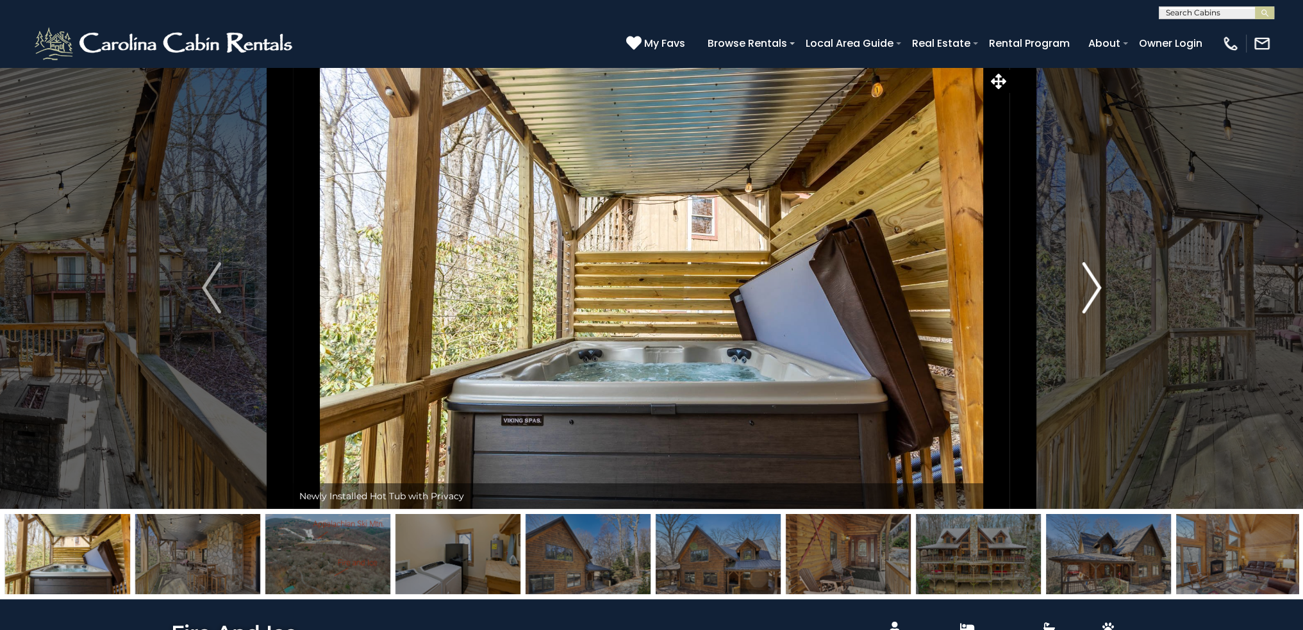
click at [1098, 291] on img "Next" at bounding box center [1091, 287] width 19 height 51
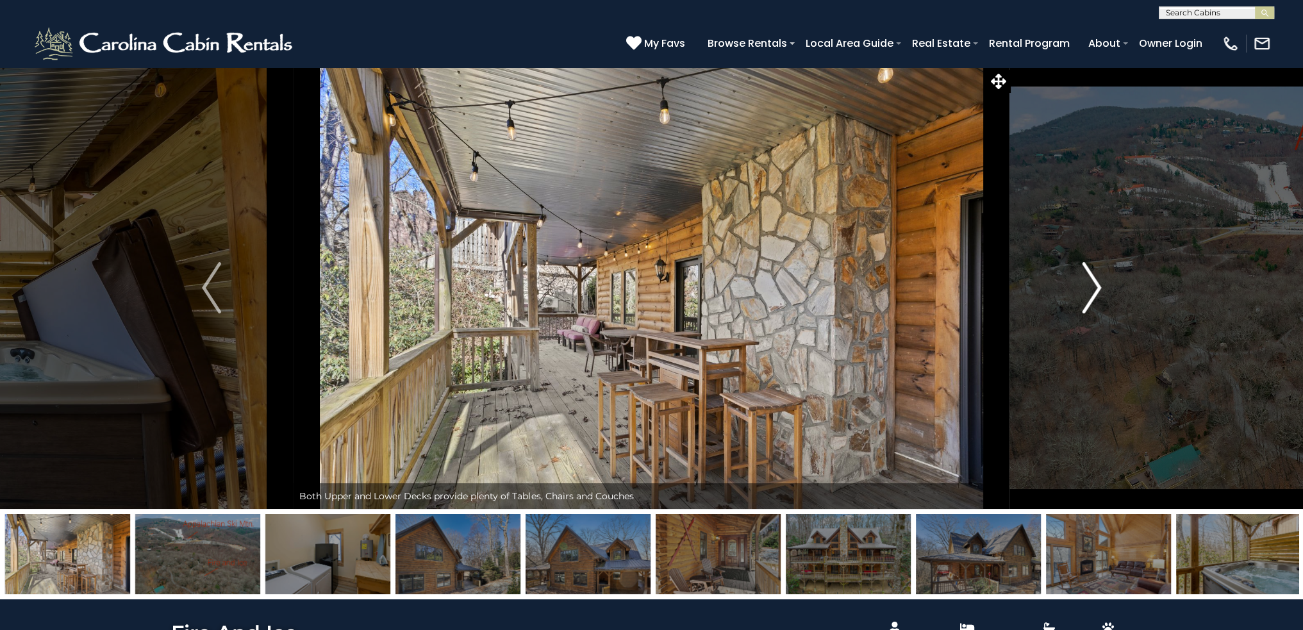
click at [1098, 291] on img "Next" at bounding box center [1091, 287] width 19 height 51
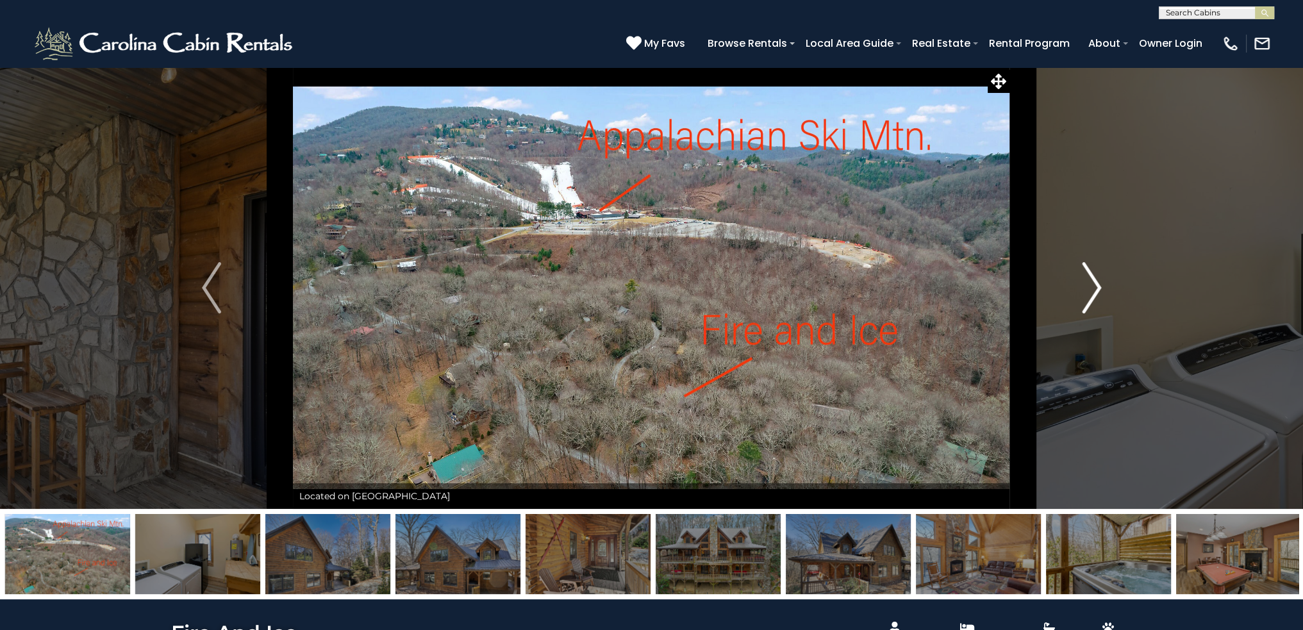
click at [1098, 291] on img "Next" at bounding box center [1091, 287] width 19 height 51
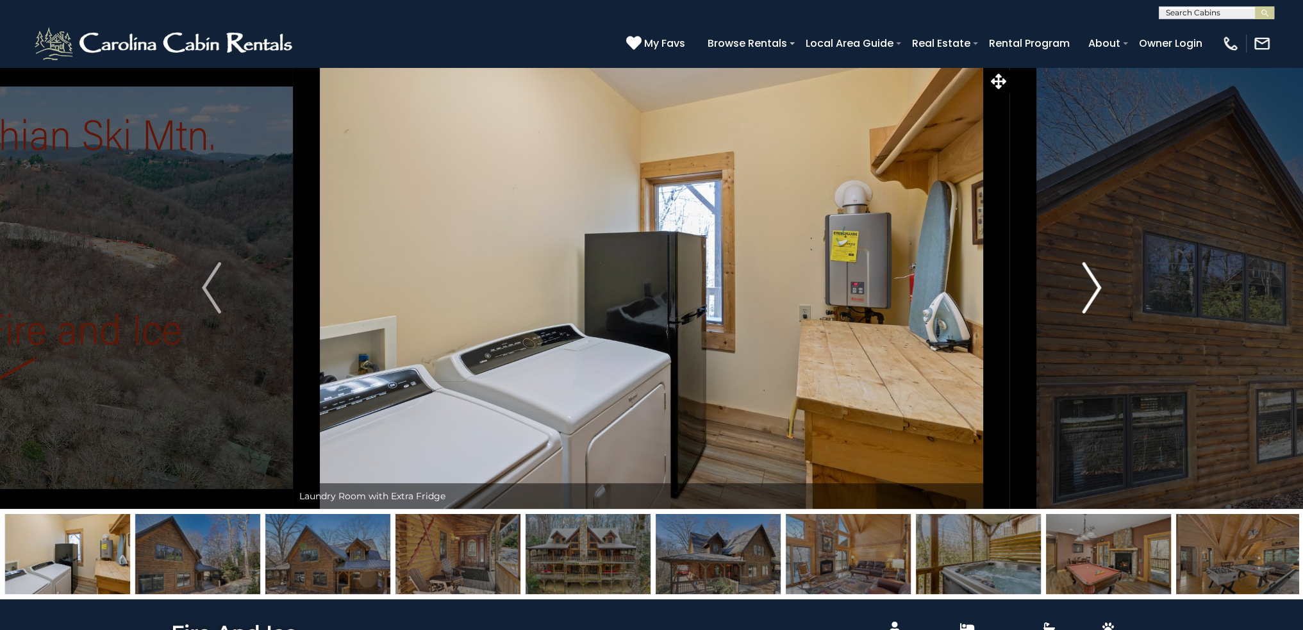
click at [1098, 291] on img "Next" at bounding box center [1091, 287] width 19 height 51
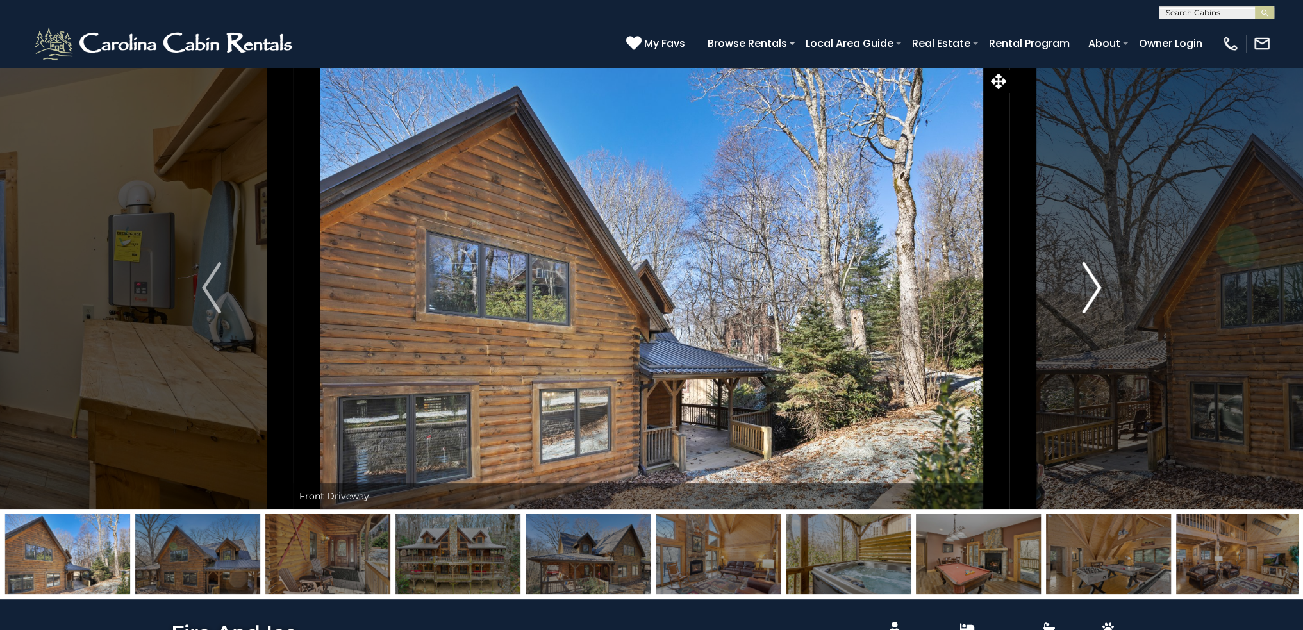
click at [1098, 291] on img "Next" at bounding box center [1091, 287] width 19 height 51
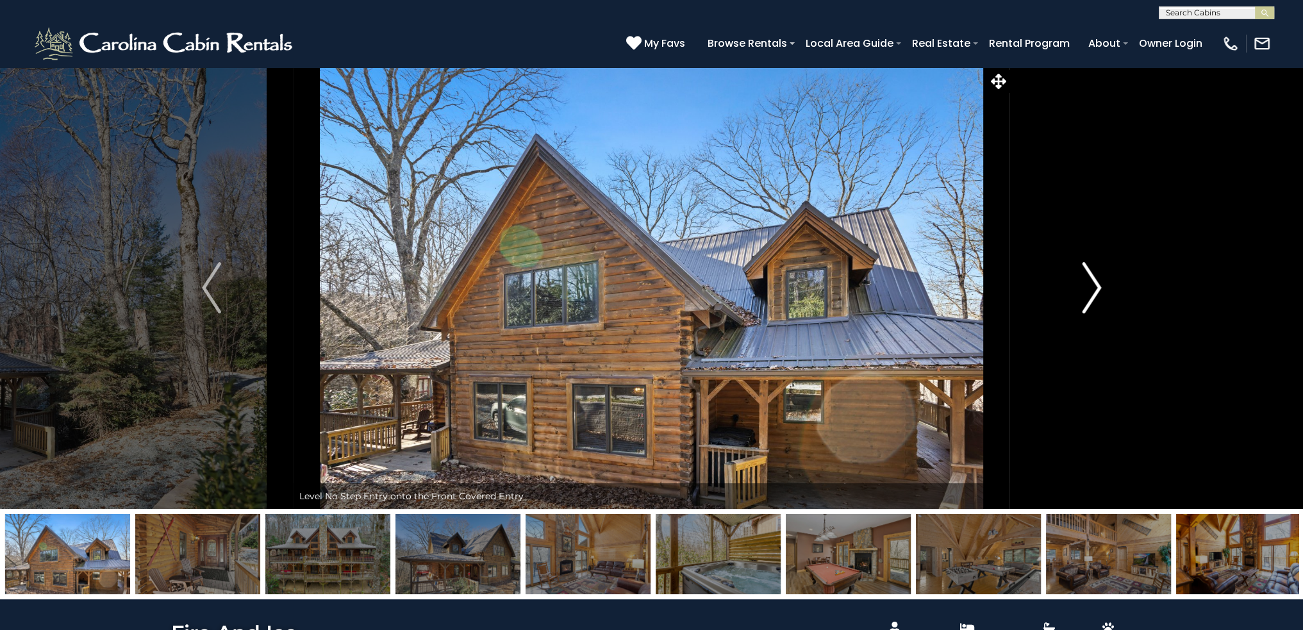
click at [1098, 291] on img "Next" at bounding box center [1091, 287] width 19 height 51
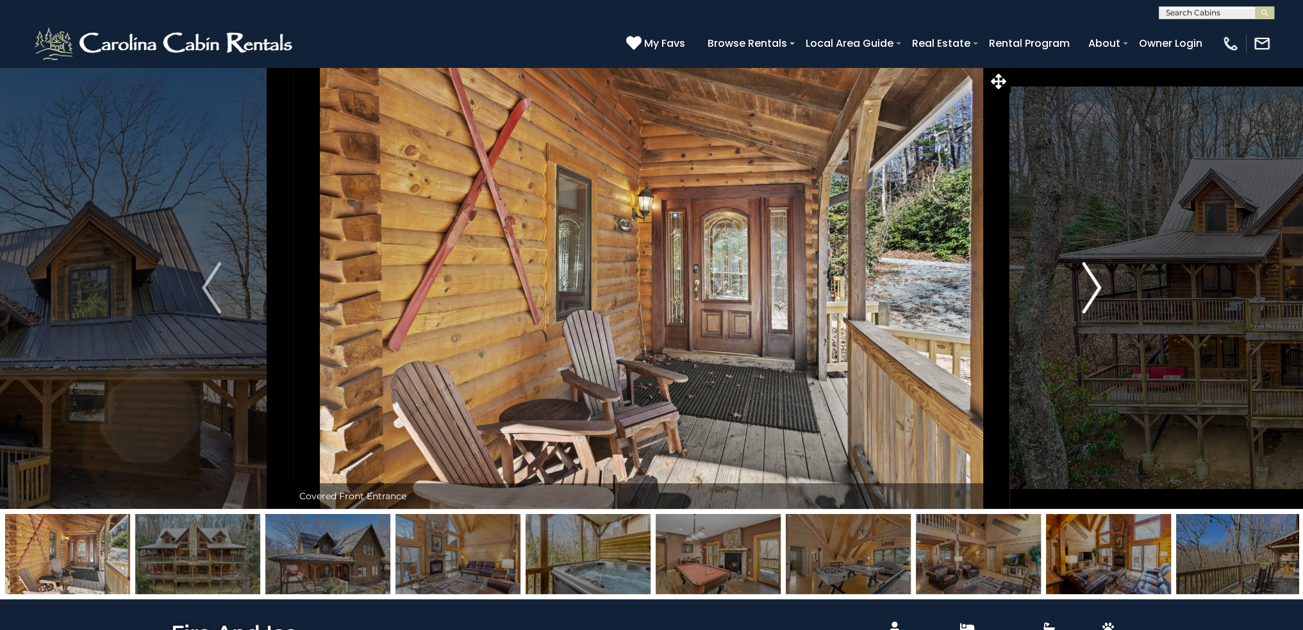
click at [1098, 291] on img "Next" at bounding box center [1091, 287] width 19 height 51
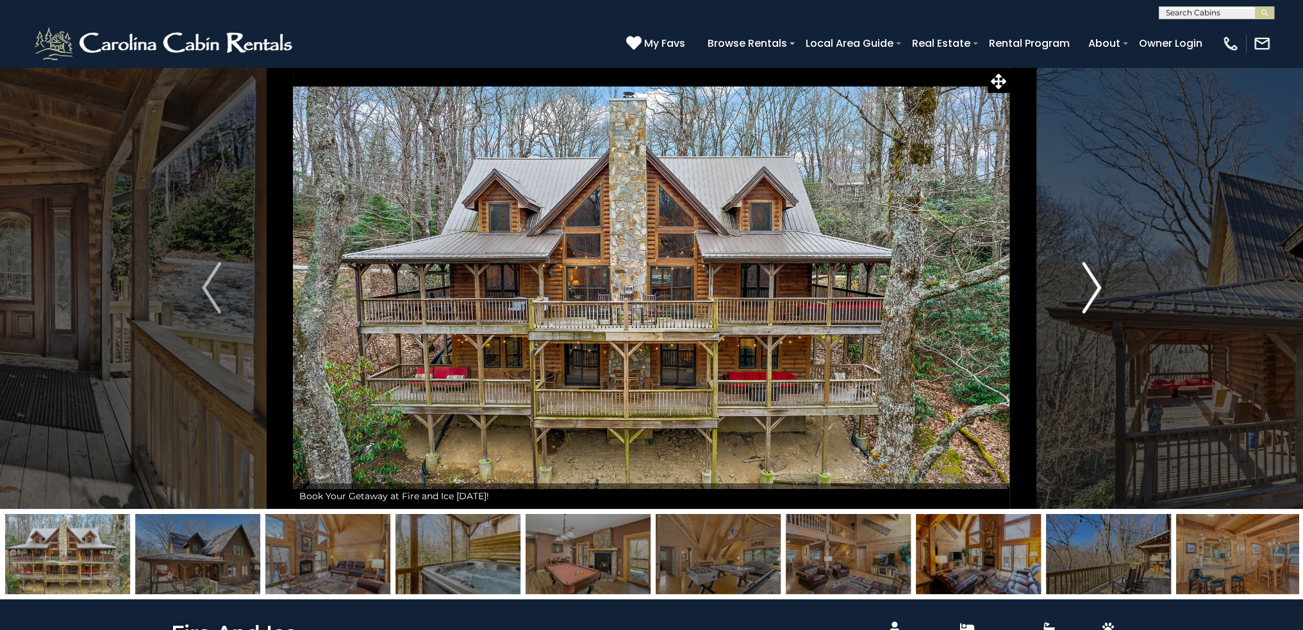
click at [1098, 291] on img "Next" at bounding box center [1091, 287] width 19 height 51
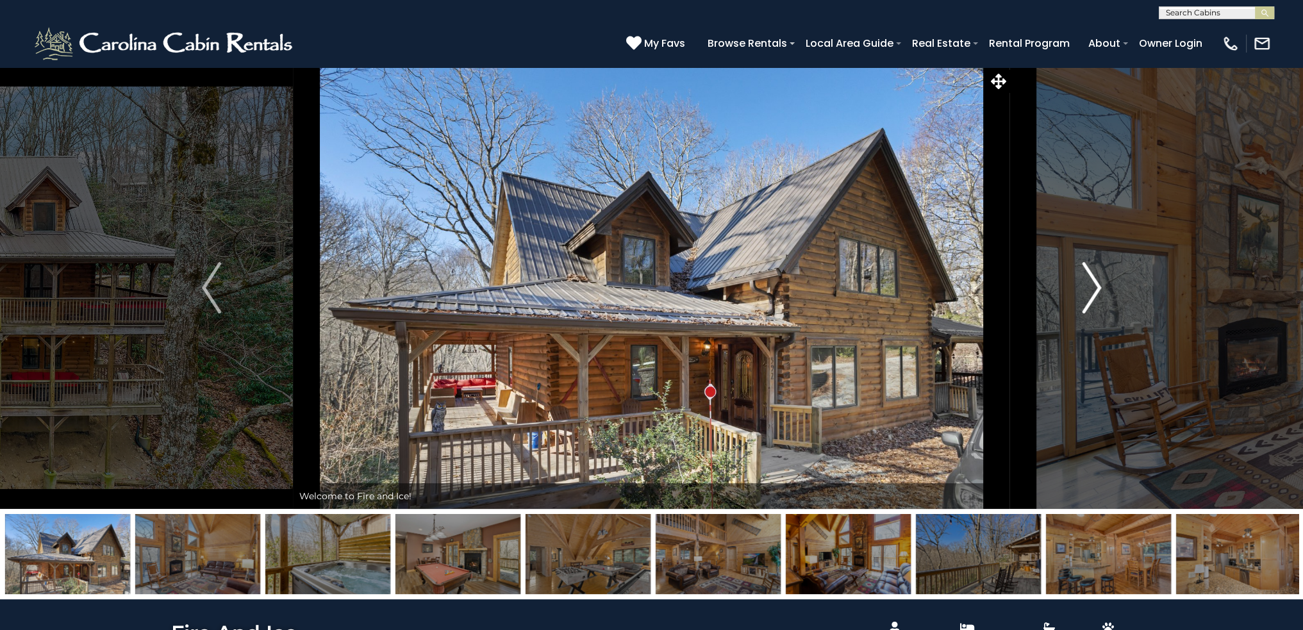
click at [1098, 291] on img "Next" at bounding box center [1091, 287] width 19 height 51
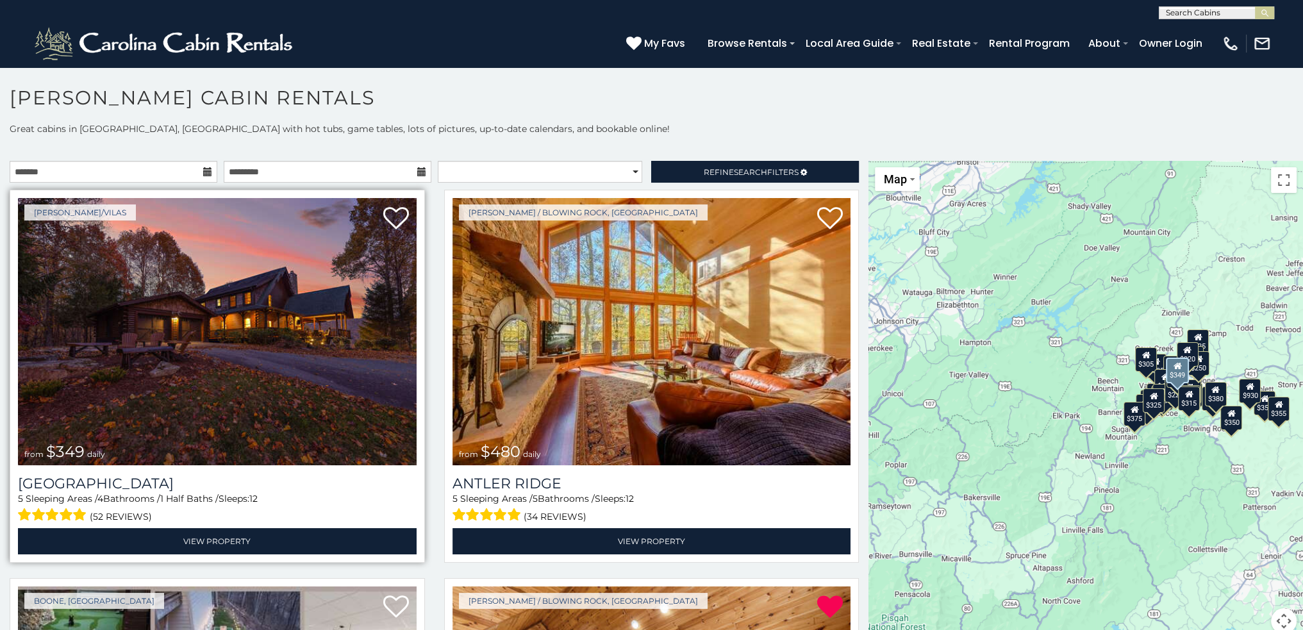
click at [215, 335] on img at bounding box center [217, 331] width 399 height 267
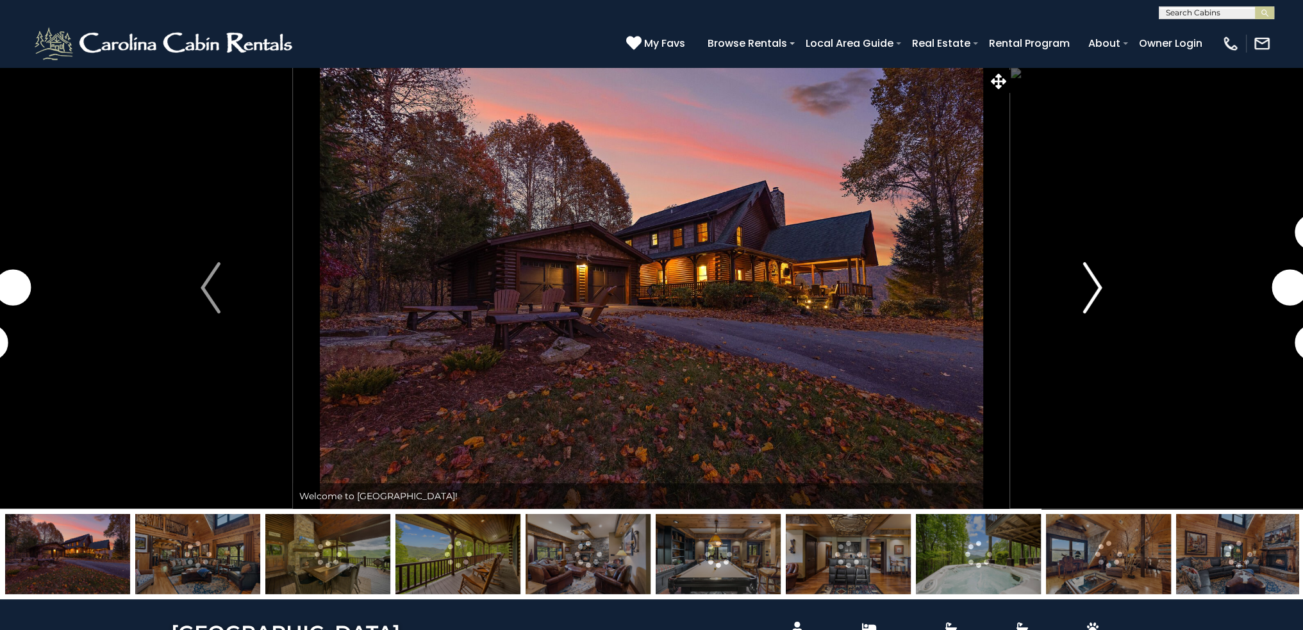
click at [1096, 284] on img "Next" at bounding box center [1092, 287] width 19 height 51
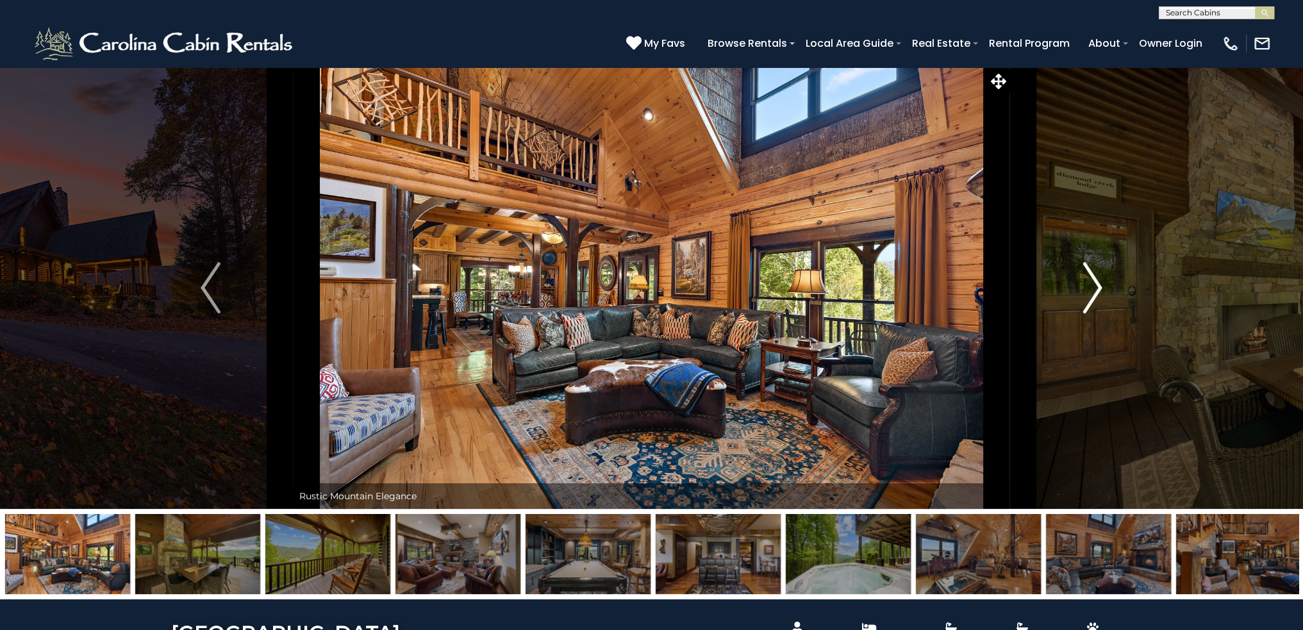
click at [1096, 284] on img "Next" at bounding box center [1092, 287] width 19 height 51
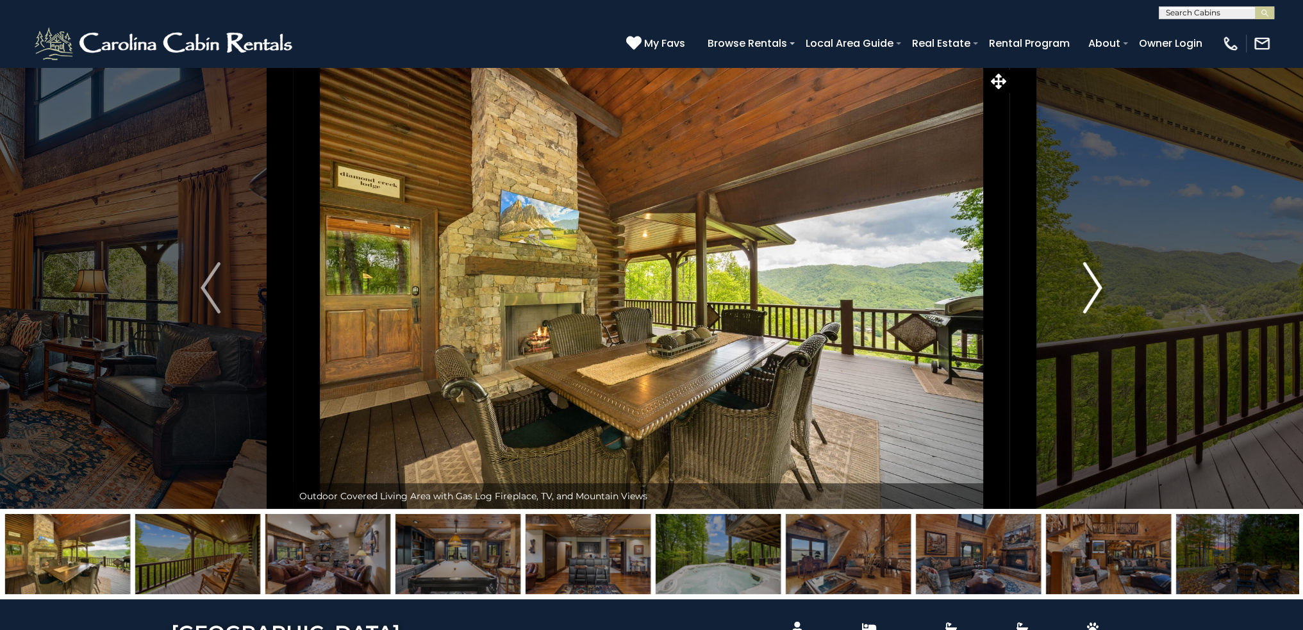
click at [1096, 284] on img "Next" at bounding box center [1092, 287] width 19 height 51
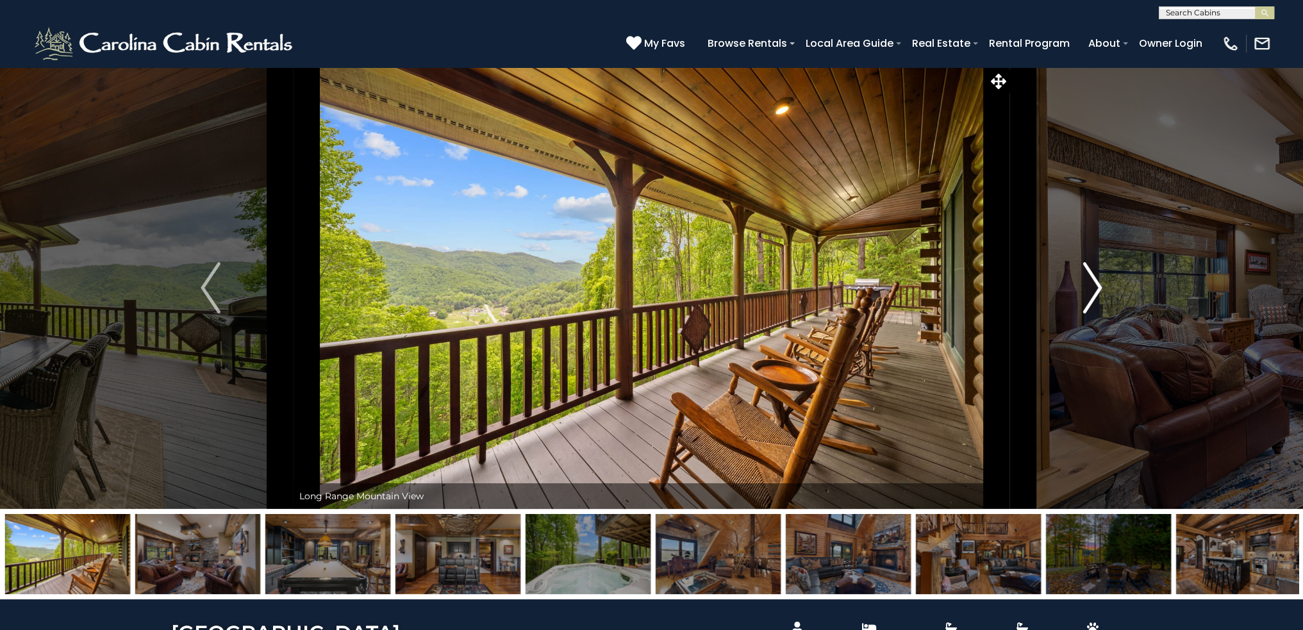
click at [1096, 284] on img "Next" at bounding box center [1092, 287] width 19 height 51
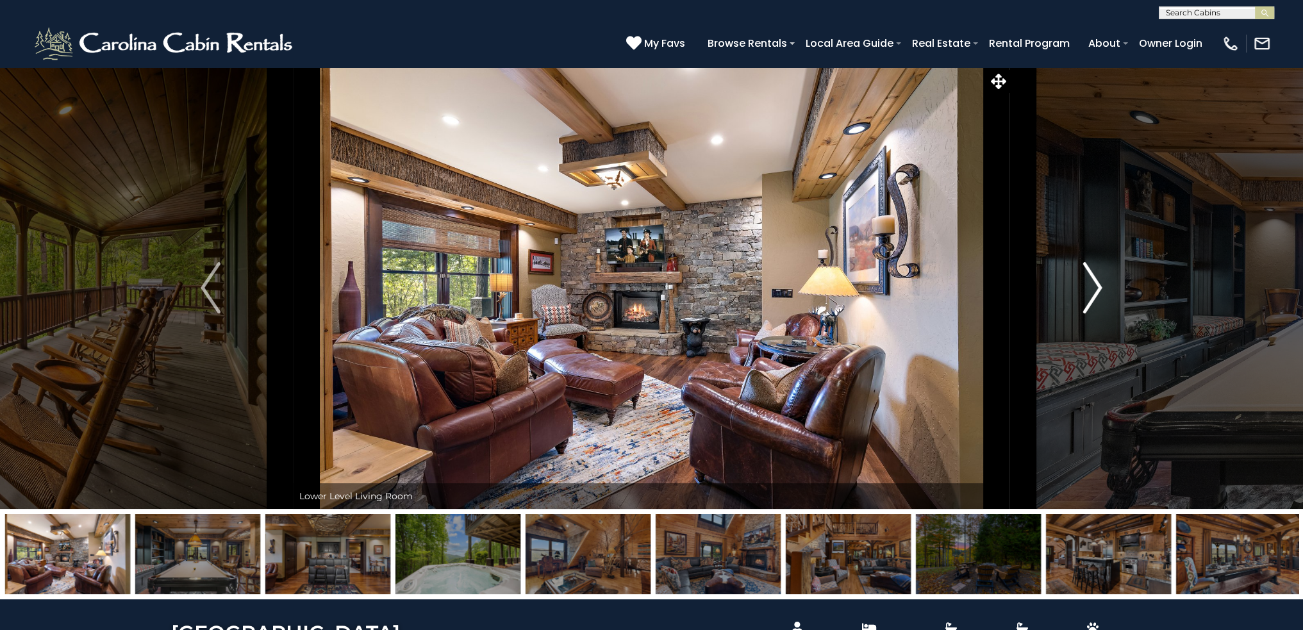
click at [1096, 284] on img "Next" at bounding box center [1092, 287] width 19 height 51
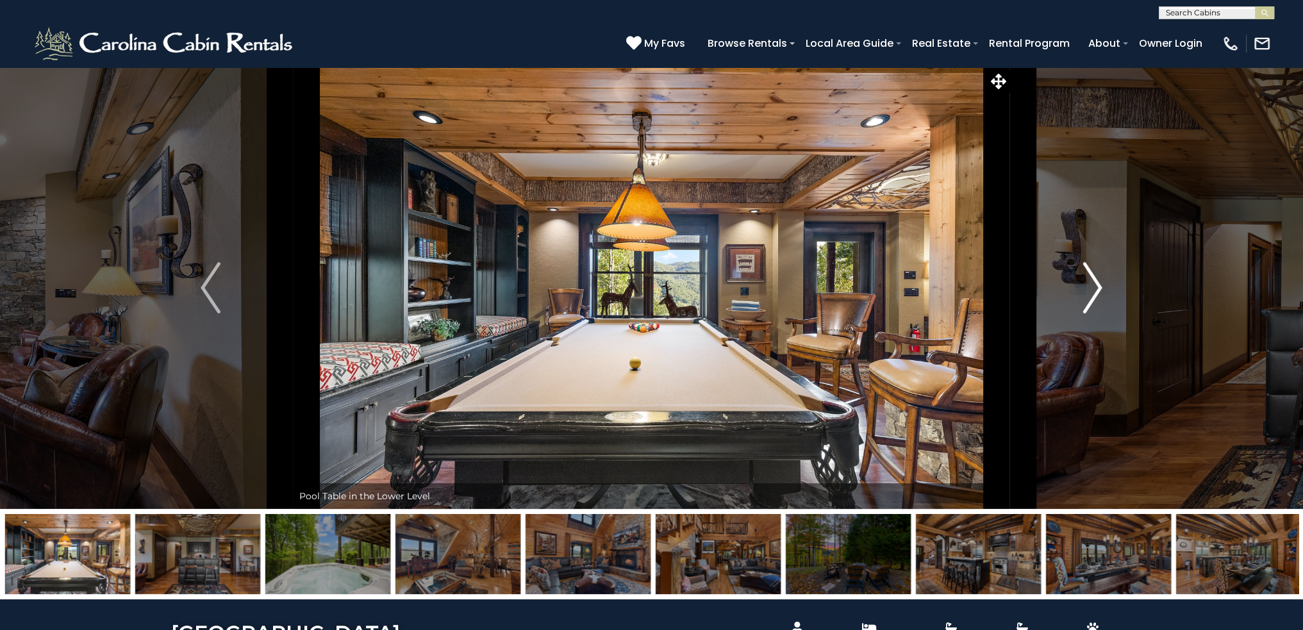
click at [1096, 284] on img "Next" at bounding box center [1092, 287] width 19 height 51
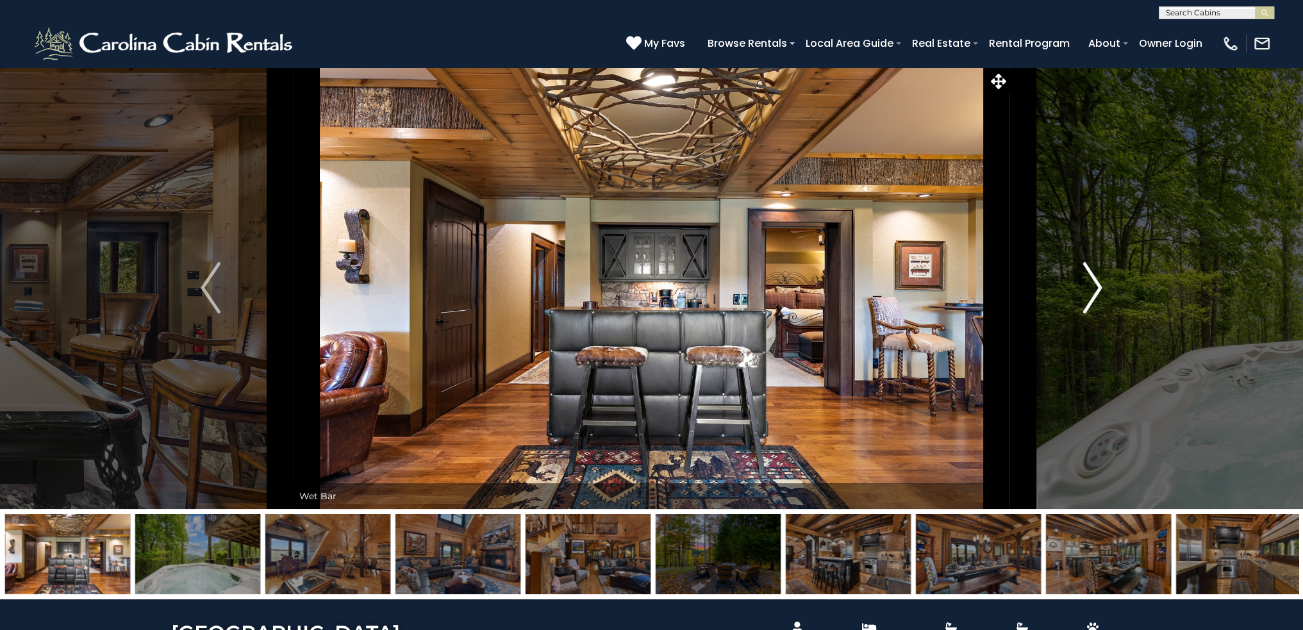
click at [1096, 284] on img "Next" at bounding box center [1092, 287] width 19 height 51
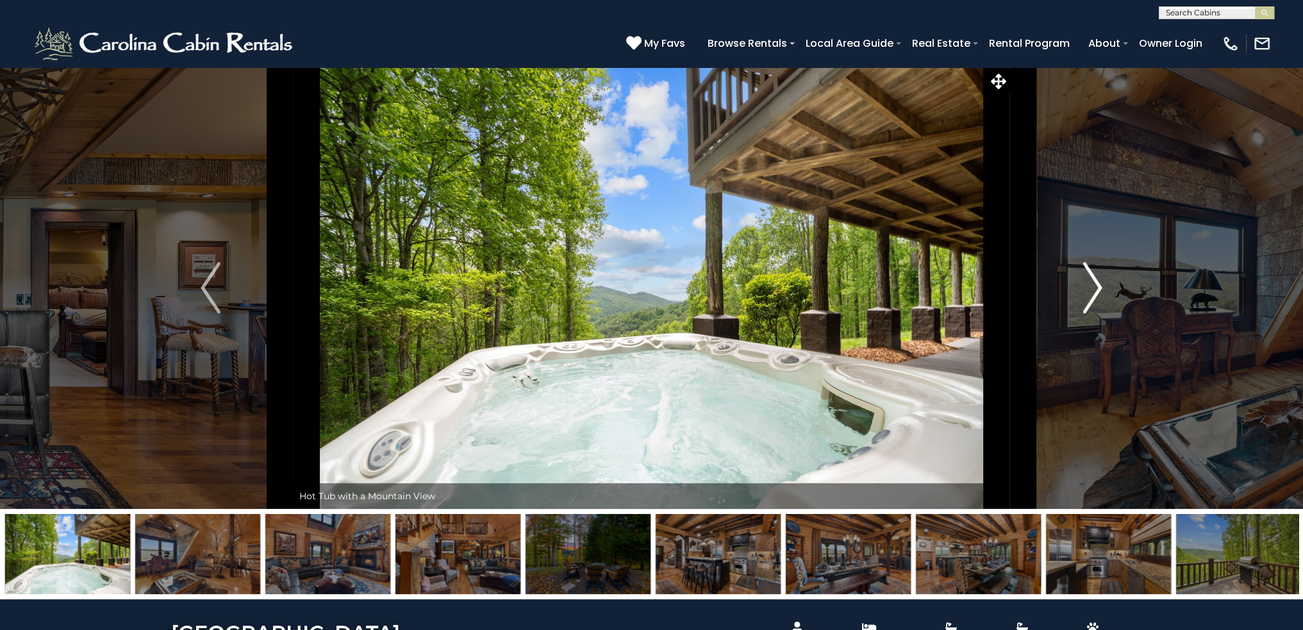
click at [1096, 284] on img "Next" at bounding box center [1092, 287] width 19 height 51
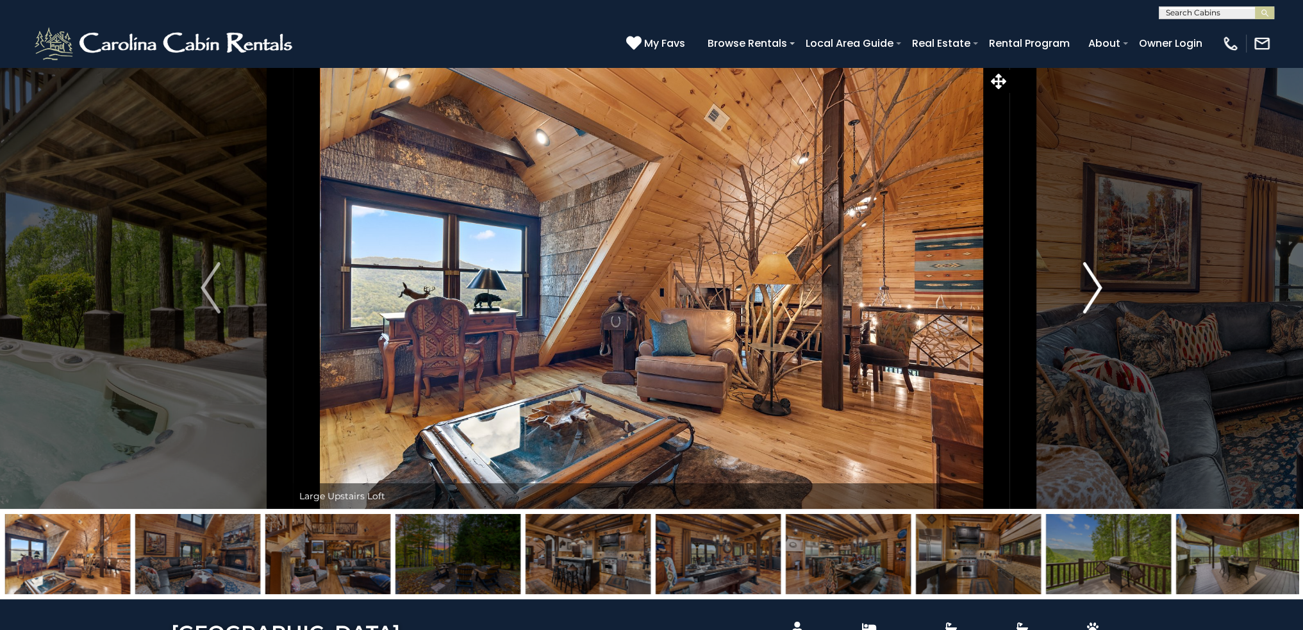
click at [1096, 284] on img "Next" at bounding box center [1092, 287] width 19 height 51
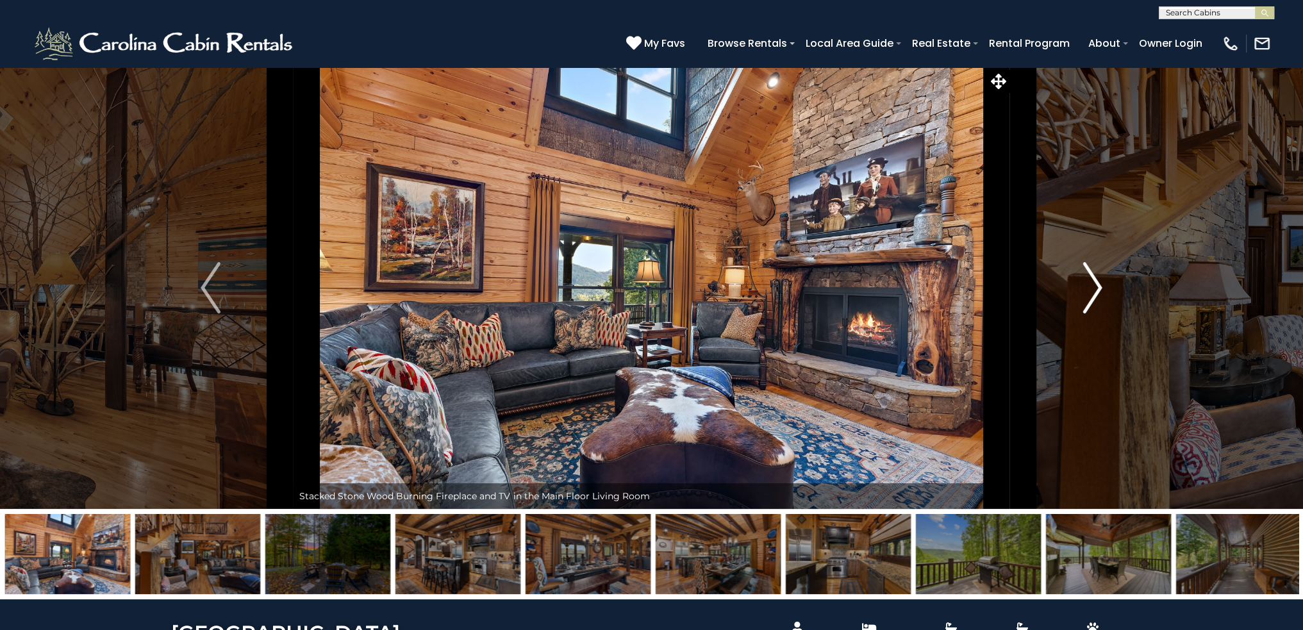
click at [1096, 284] on img "Next" at bounding box center [1092, 287] width 19 height 51
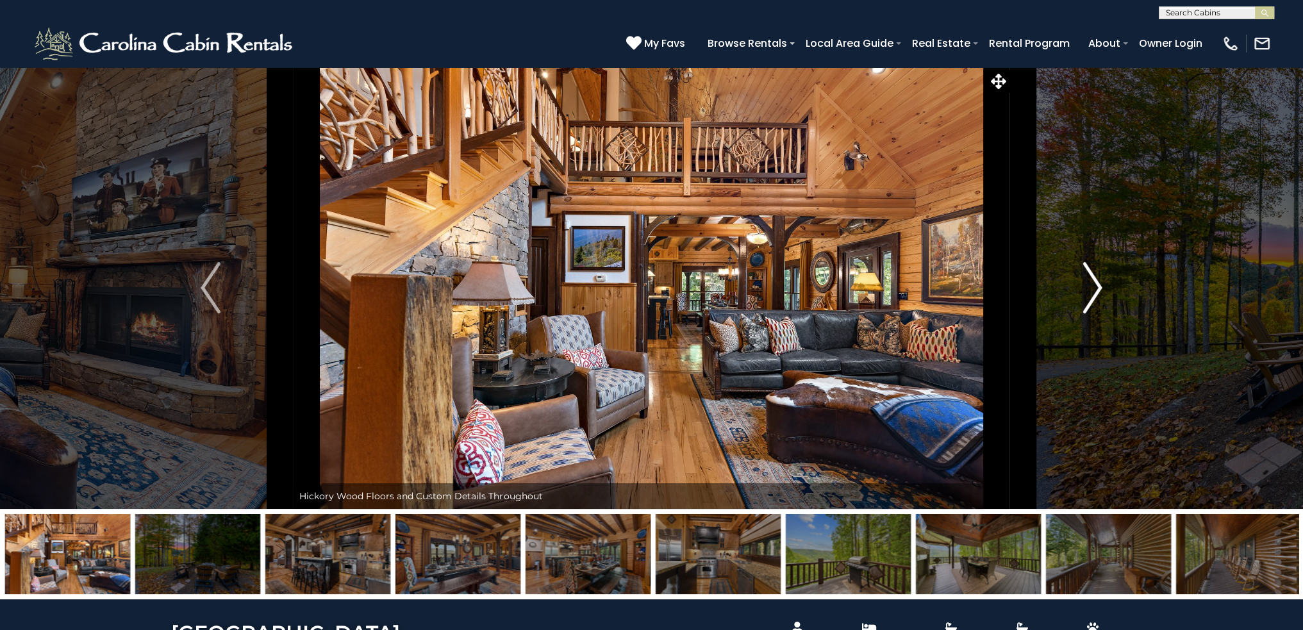
click at [1096, 284] on img "Next" at bounding box center [1092, 287] width 19 height 51
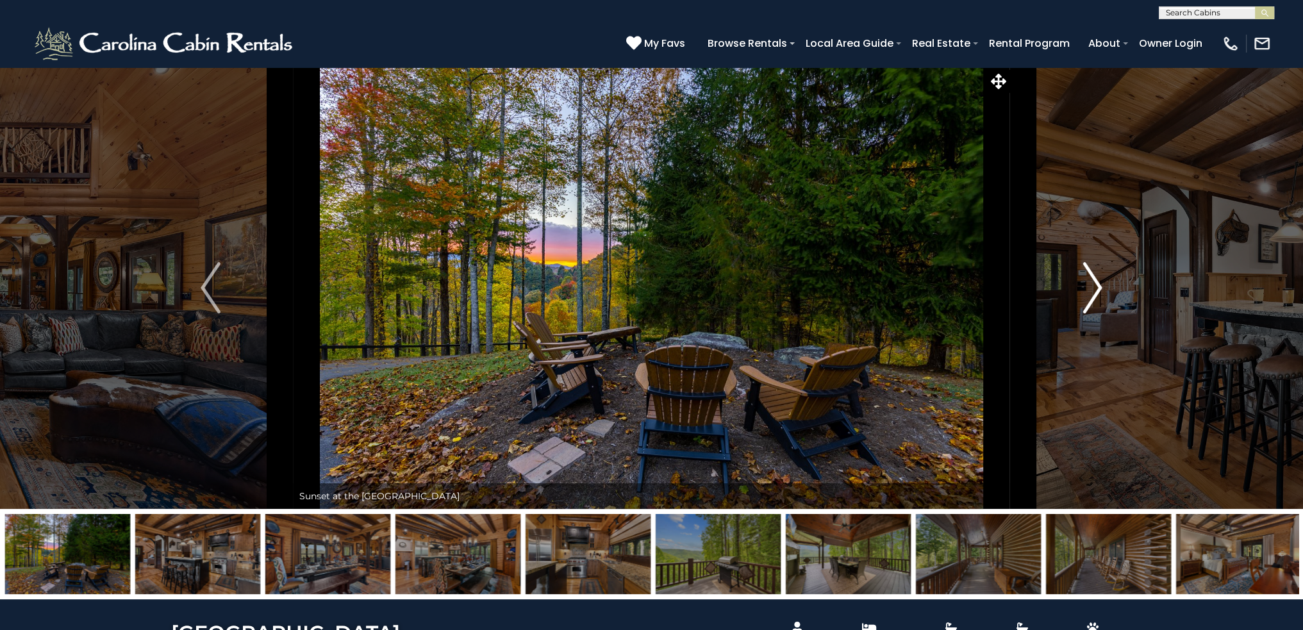
click at [1096, 284] on img "Next" at bounding box center [1092, 287] width 19 height 51
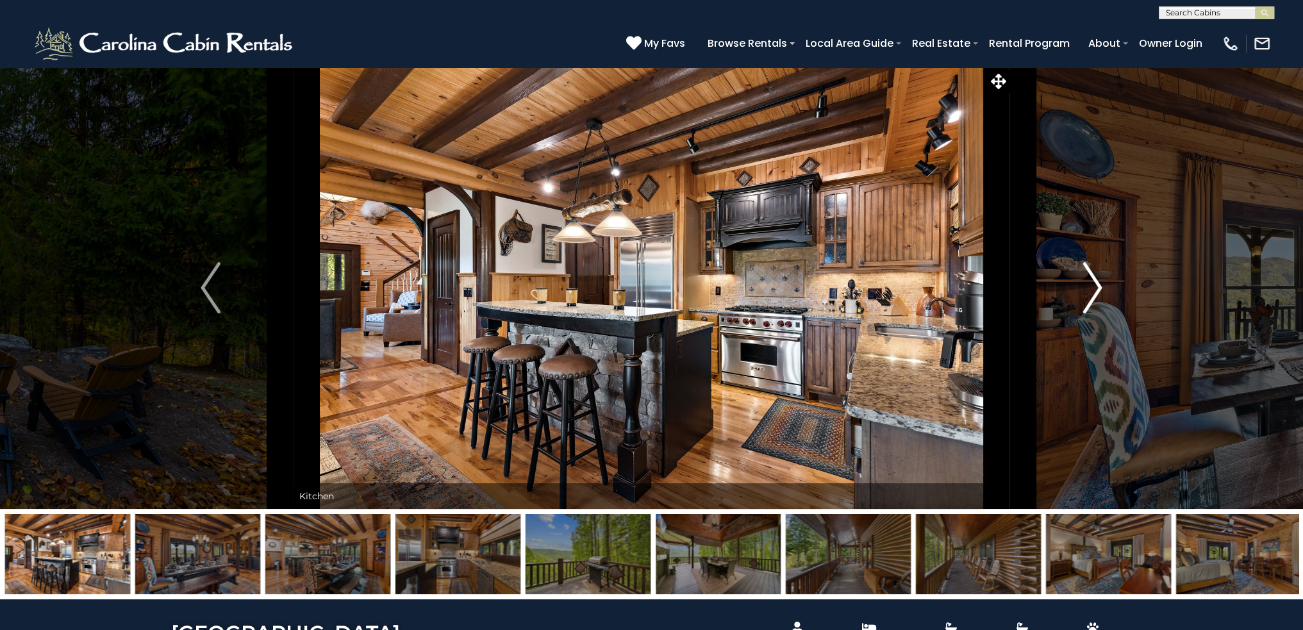
click at [1096, 284] on img "Next" at bounding box center [1092, 287] width 19 height 51
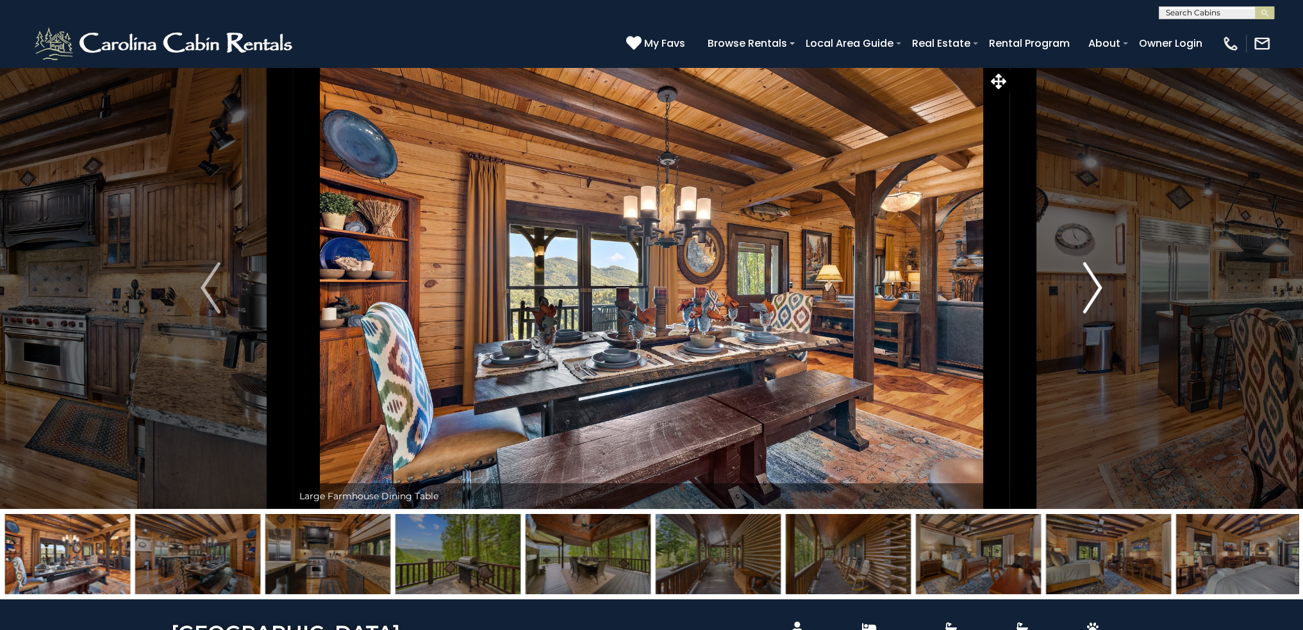
click at [1096, 284] on img "Next" at bounding box center [1092, 287] width 19 height 51
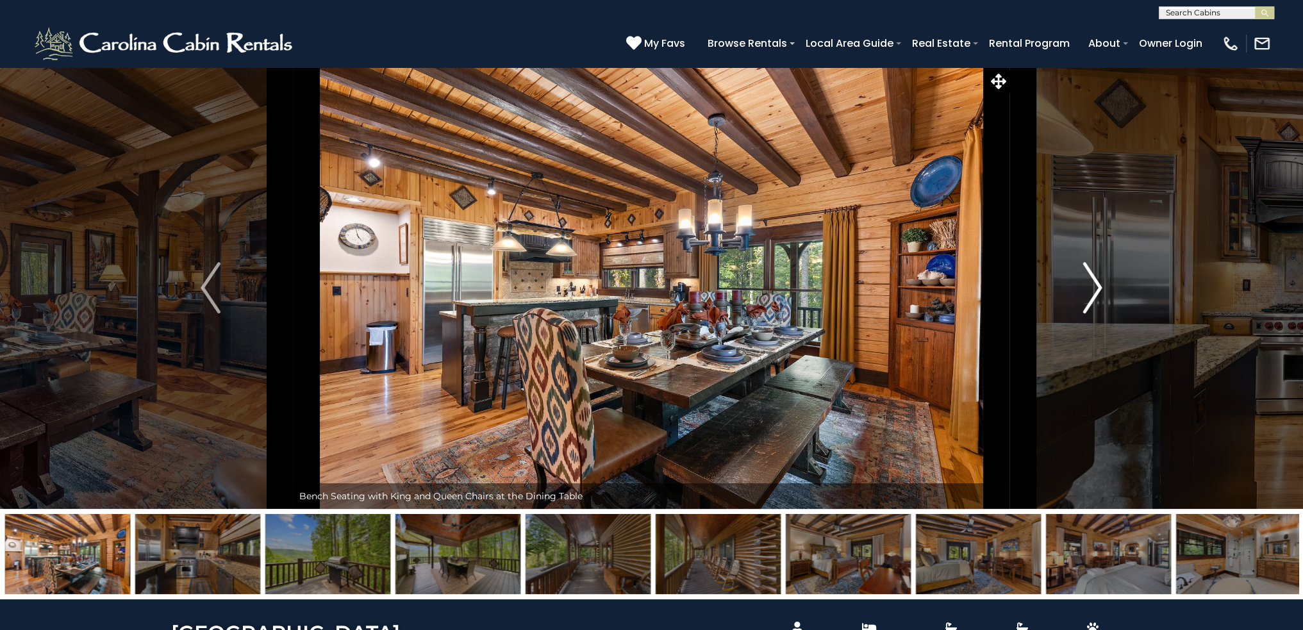
click at [1096, 284] on img "Next" at bounding box center [1092, 287] width 19 height 51
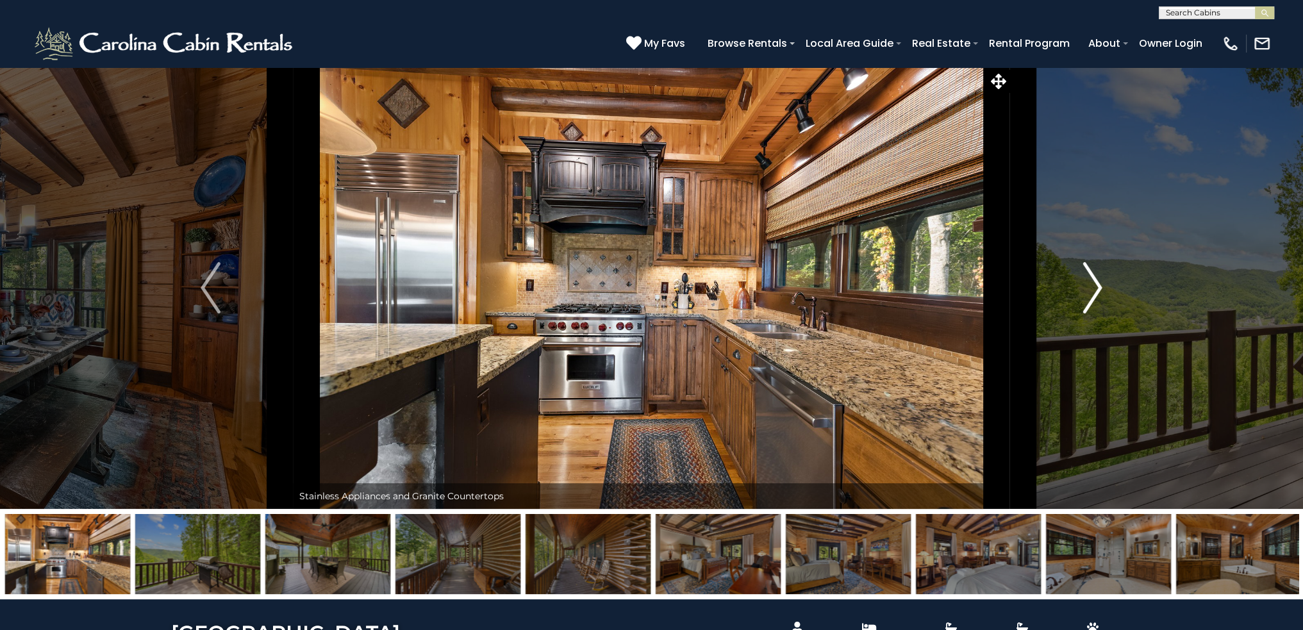
click at [1096, 284] on img "Next" at bounding box center [1092, 287] width 19 height 51
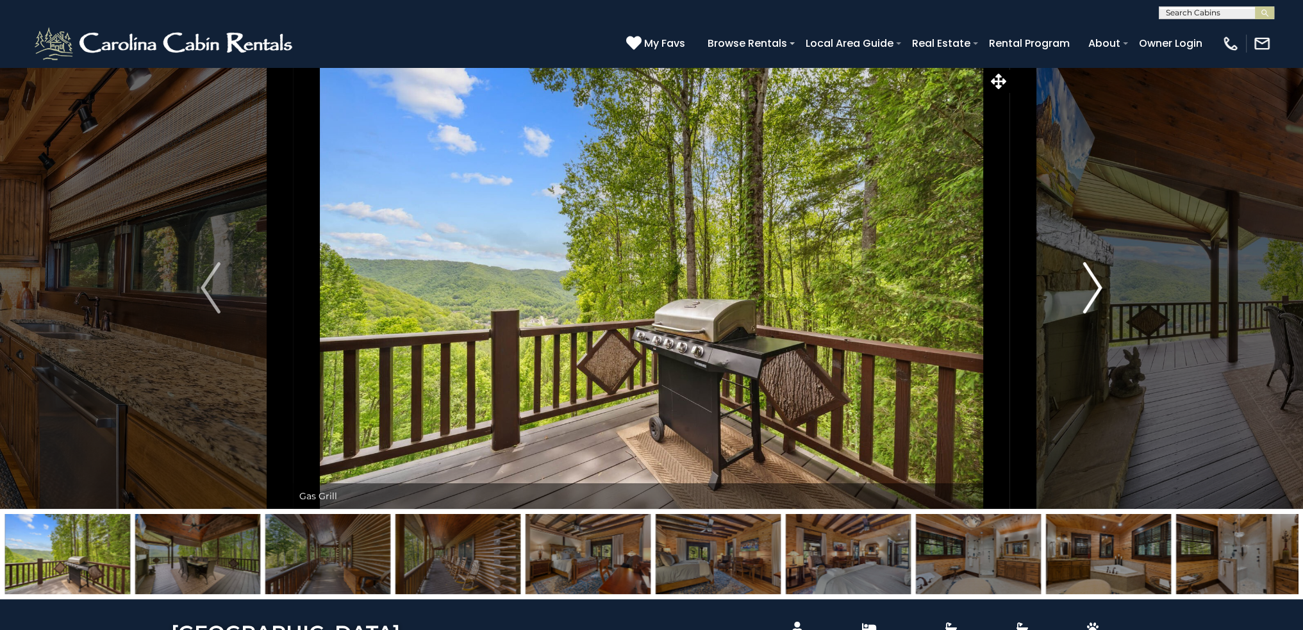
click at [1096, 284] on img "Next" at bounding box center [1092, 287] width 19 height 51
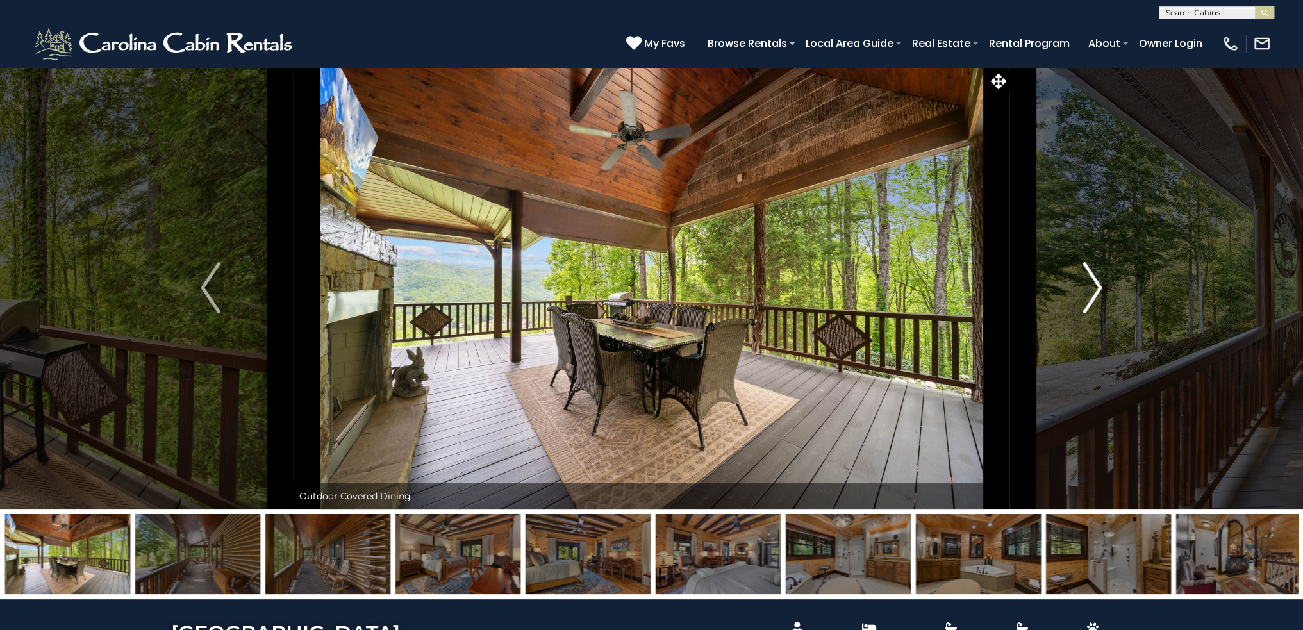
click at [1096, 284] on img "Next" at bounding box center [1092, 287] width 19 height 51
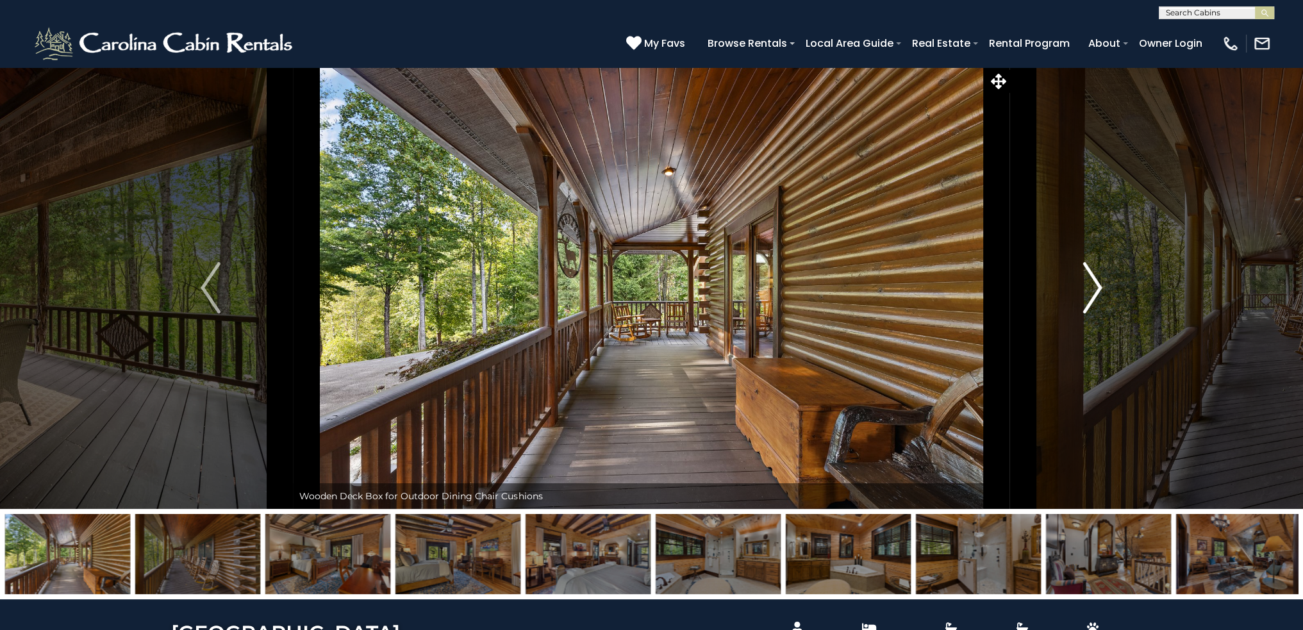
click at [1096, 284] on img "Next" at bounding box center [1092, 287] width 19 height 51
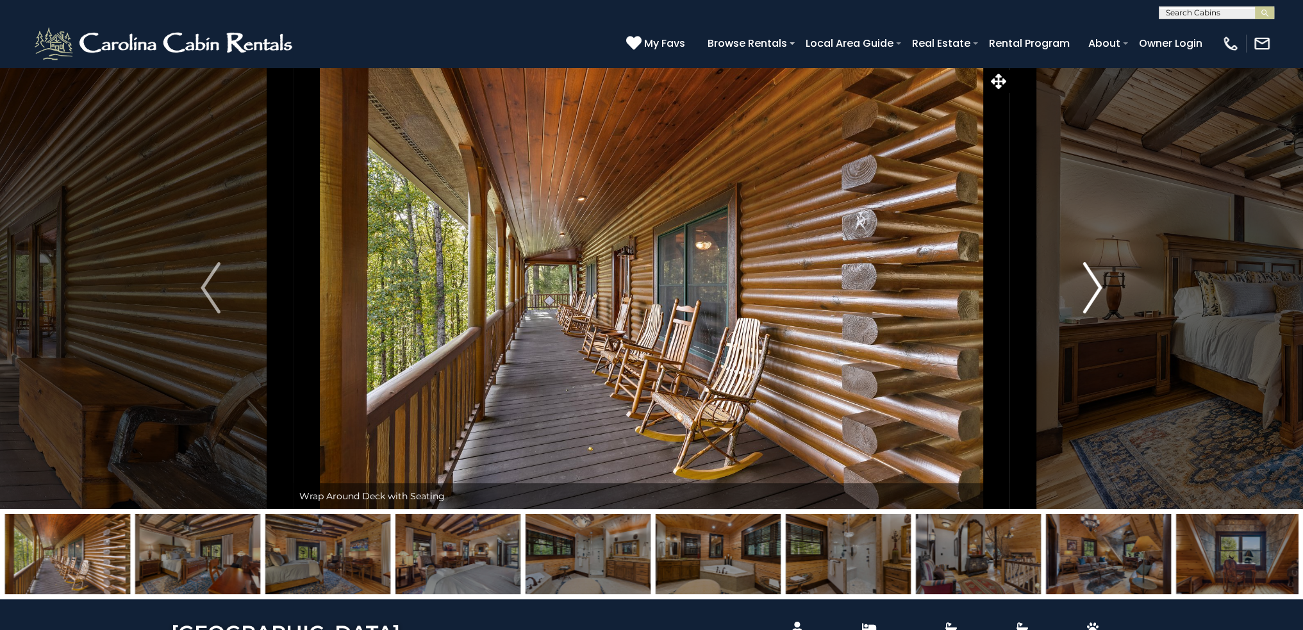
click at [1096, 284] on img "Next" at bounding box center [1092, 287] width 19 height 51
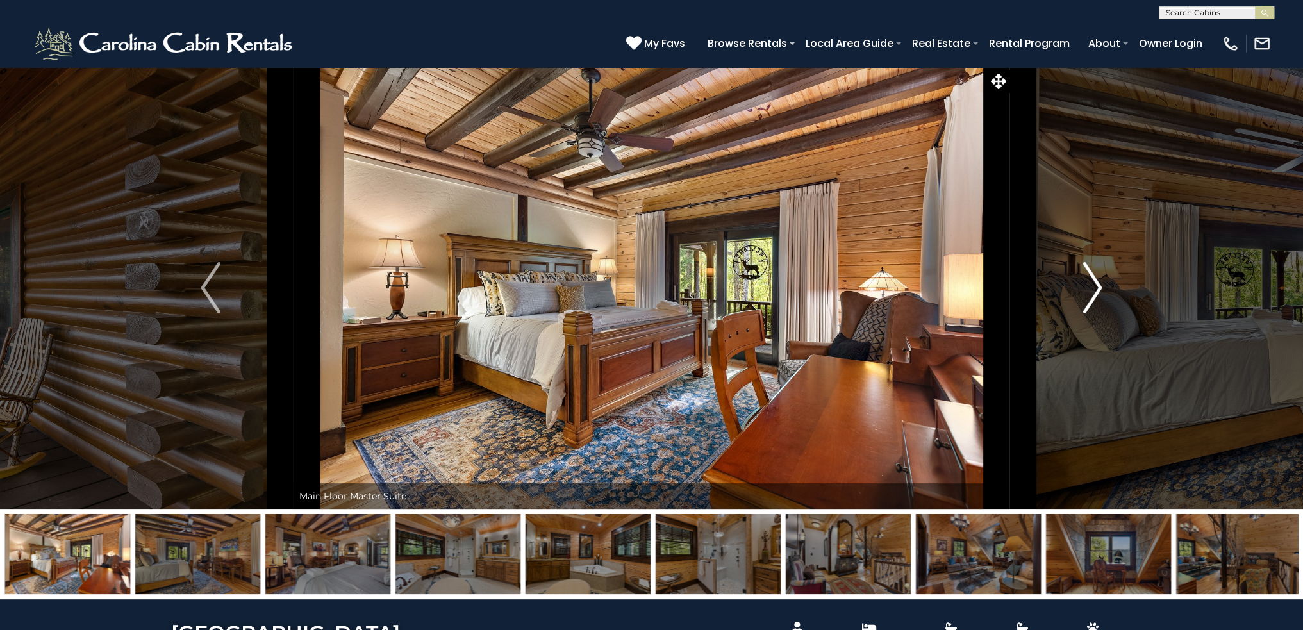
click at [1096, 284] on img "Next" at bounding box center [1092, 287] width 19 height 51
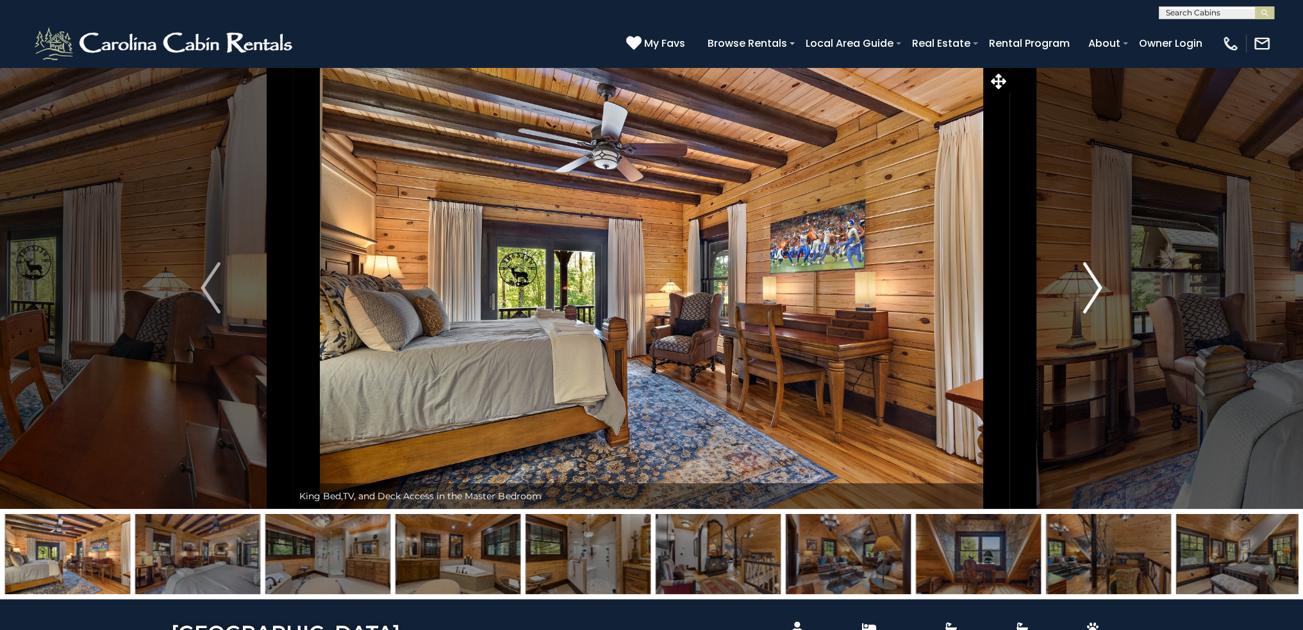
click at [1096, 284] on img "Next" at bounding box center [1092, 287] width 19 height 51
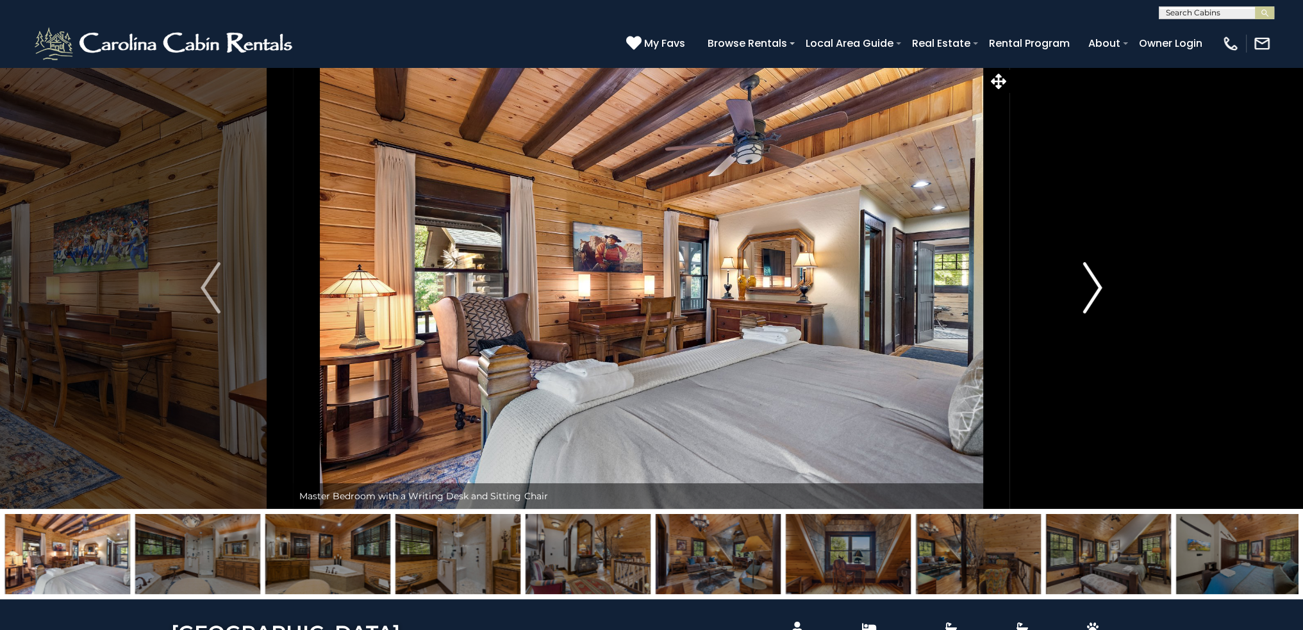
click at [1096, 284] on img "Next" at bounding box center [1092, 287] width 19 height 51
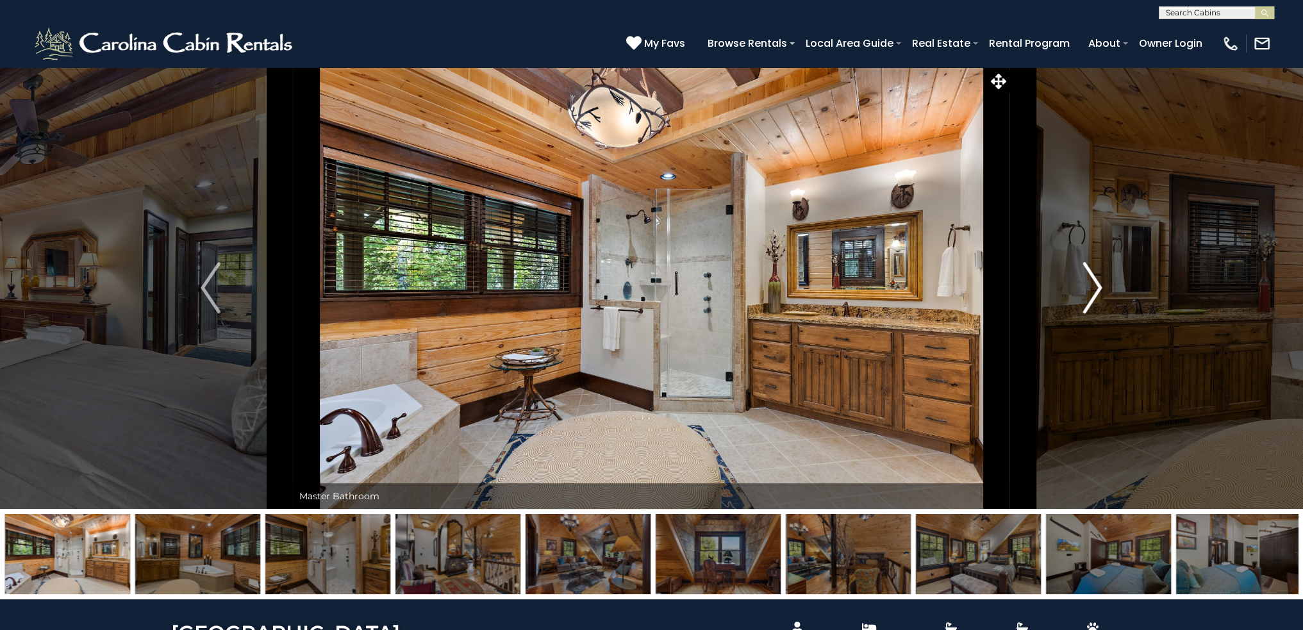
click at [1096, 284] on img "Next" at bounding box center [1092, 287] width 19 height 51
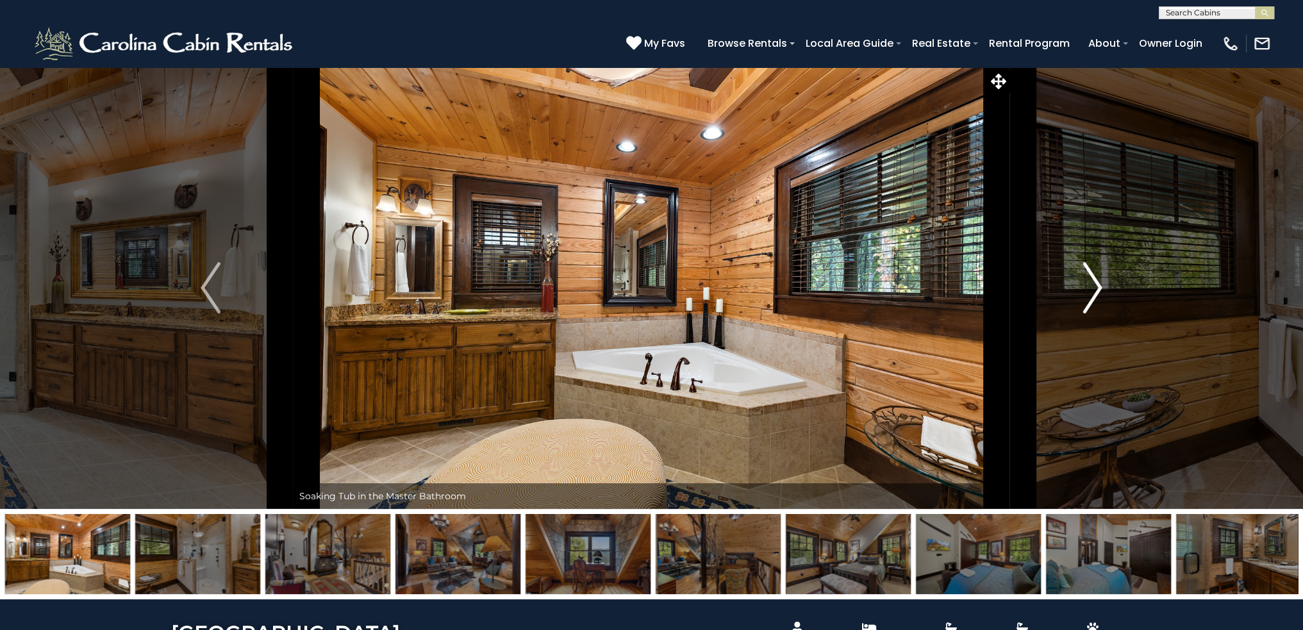
click at [1096, 284] on img "Next" at bounding box center [1092, 287] width 19 height 51
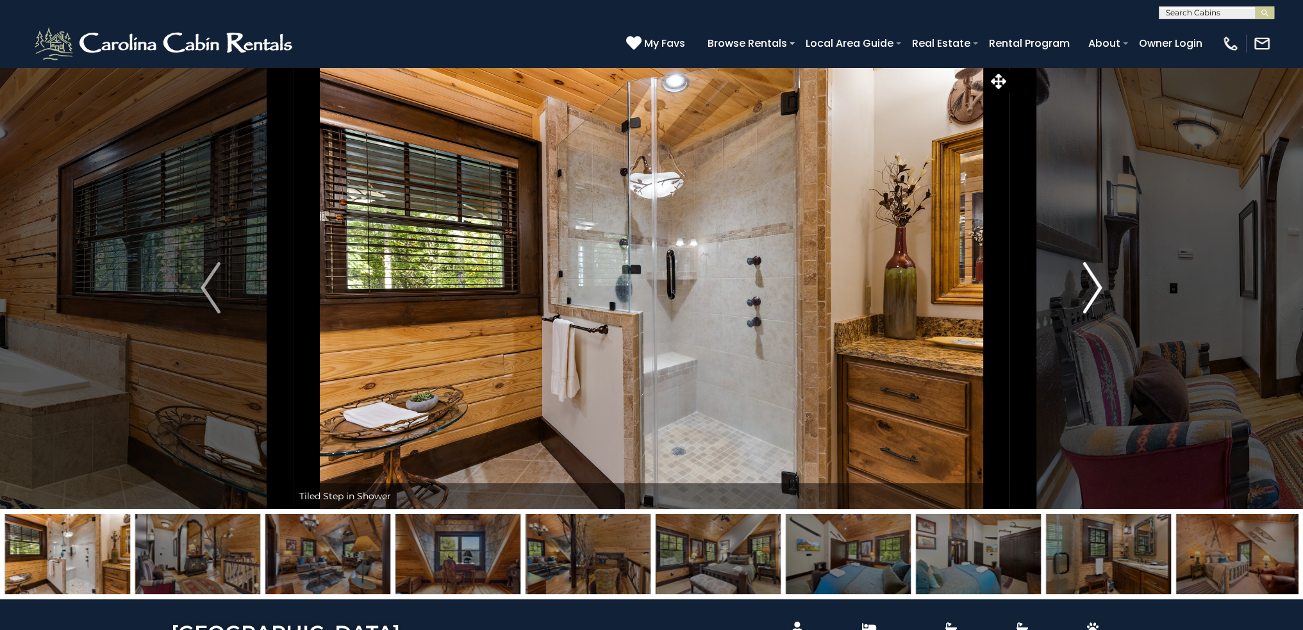
click at [1096, 284] on img "Next" at bounding box center [1092, 287] width 19 height 51
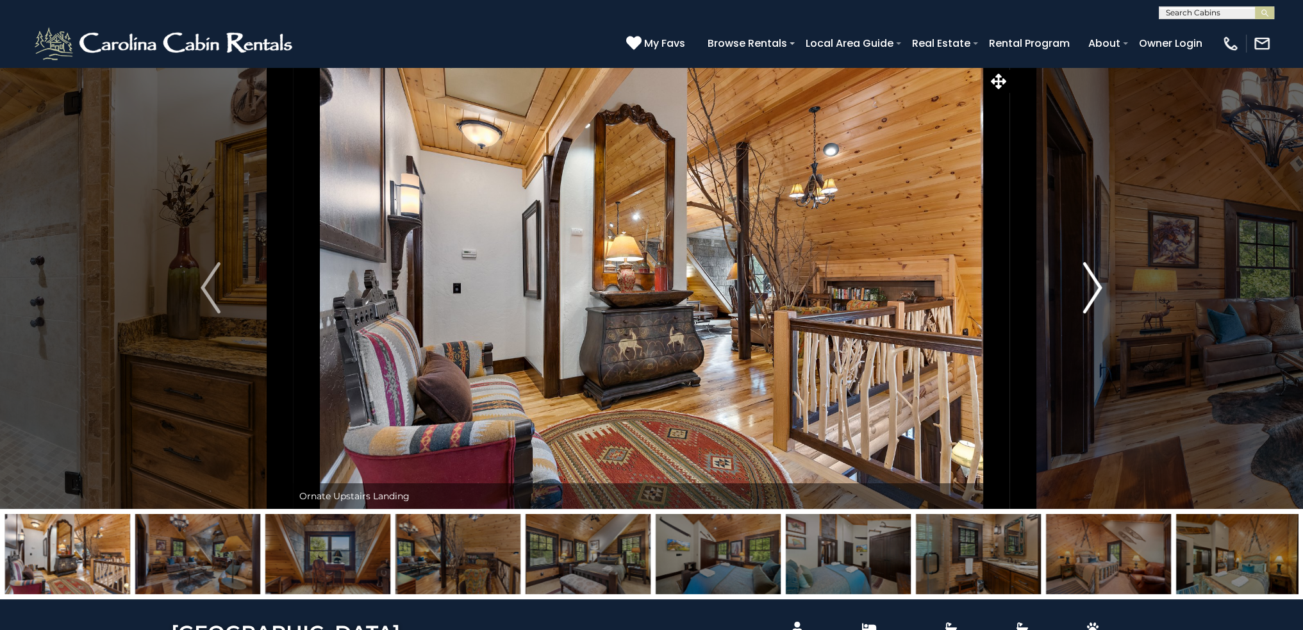
click at [1096, 284] on img "Next" at bounding box center [1092, 287] width 19 height 51
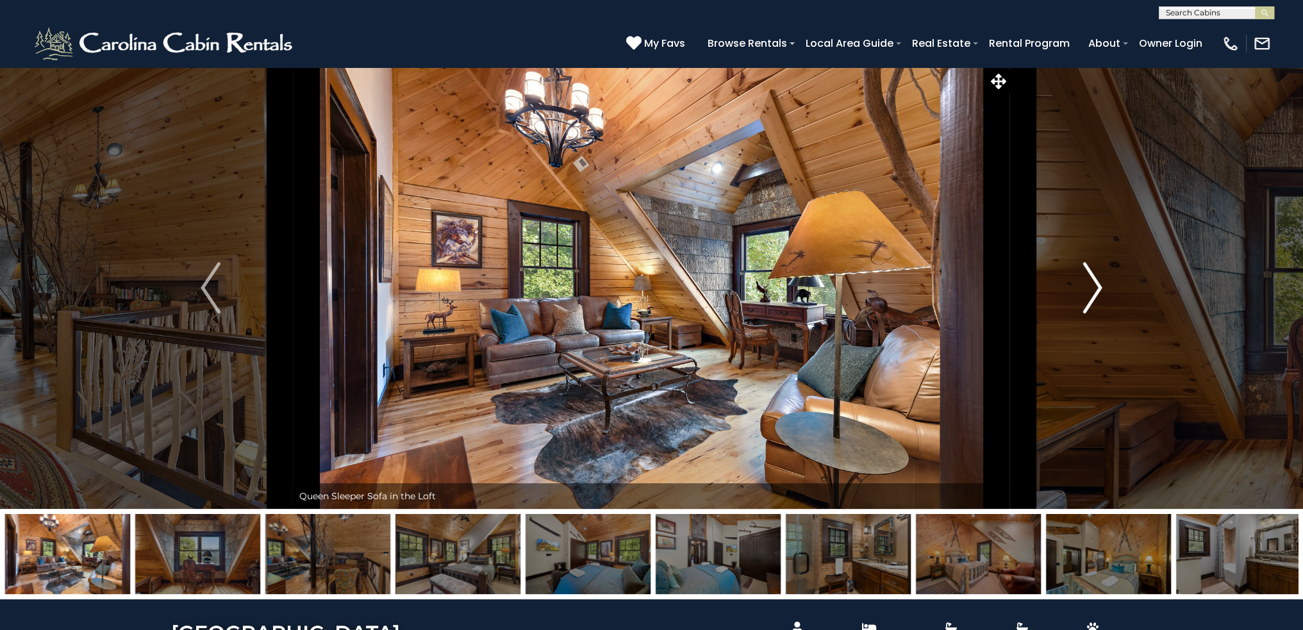
click at [1094, 289] on img "Next" at bounding box center [1092, 287] width 19 height 51
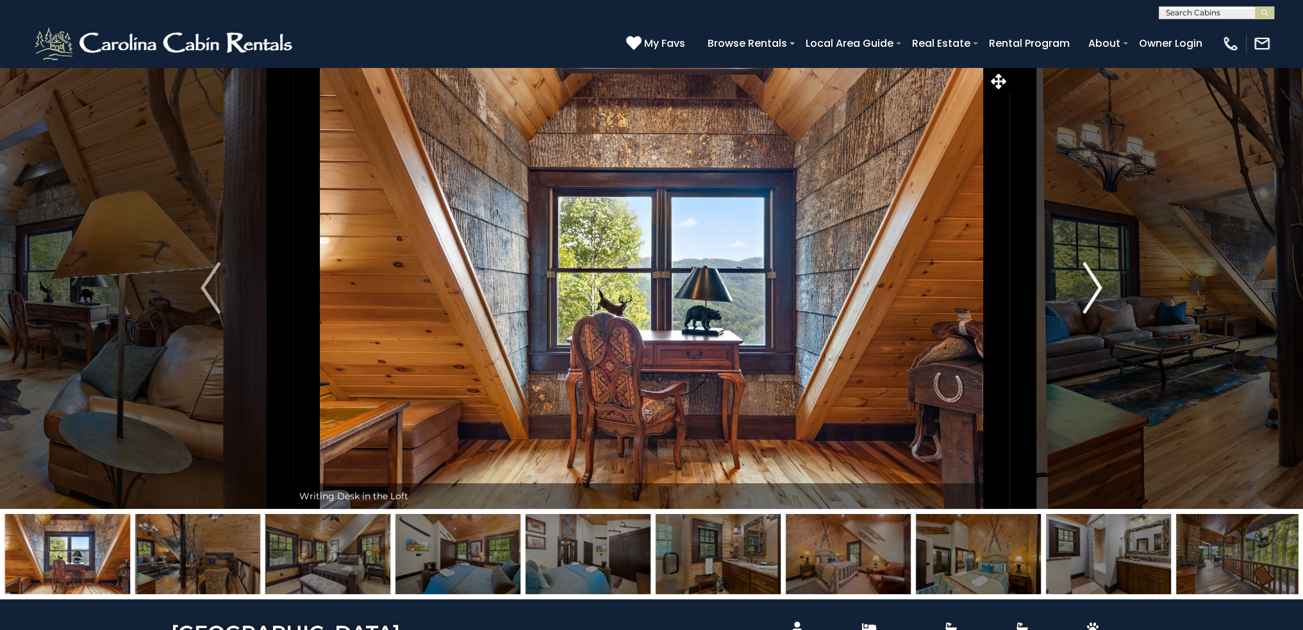
click at [1094, 289] on img "Next" at bounding box center [1092, 287] width 19 height 51
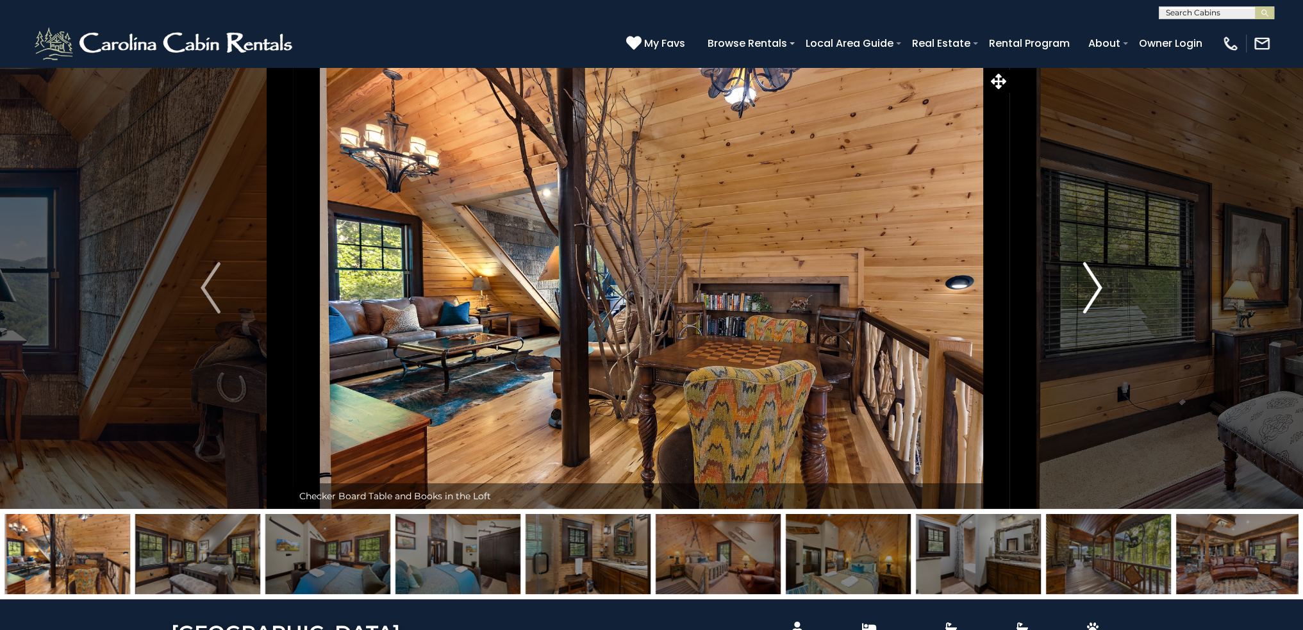
click at [1094, 289] on img "Next" at bounding box center [1092, 287] width 19 height 51
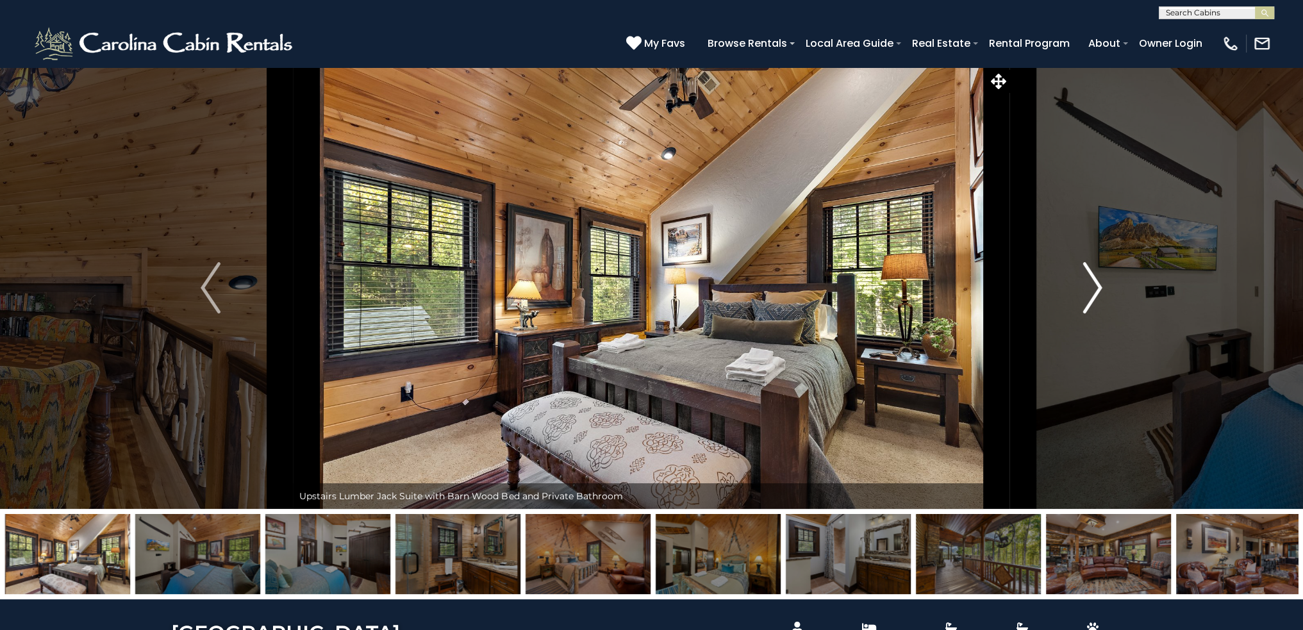
click at [1094, 289] on img "Next" at bounding box center [1092, 287] width 19 height 51
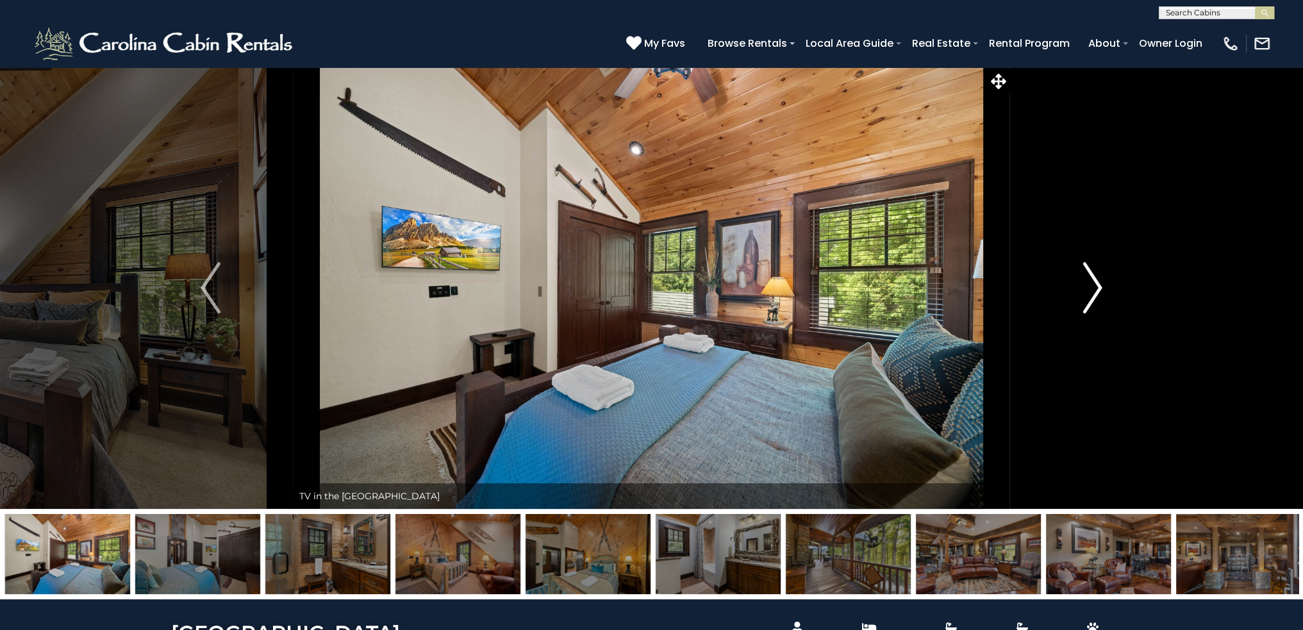
click at [1094, 289] on img "Next" at bounding box center [1092, 287] width 19 height 51
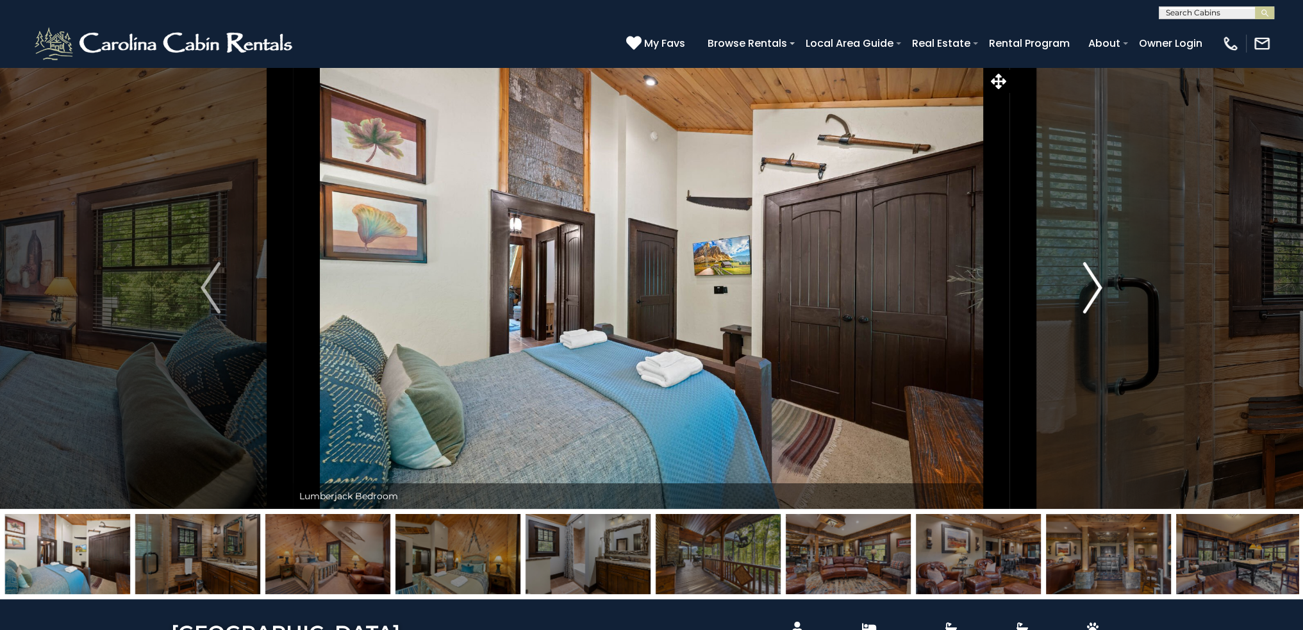
click at [1094, 289] on img "Next" at bounding box center [1092, 287] width 19 height 51
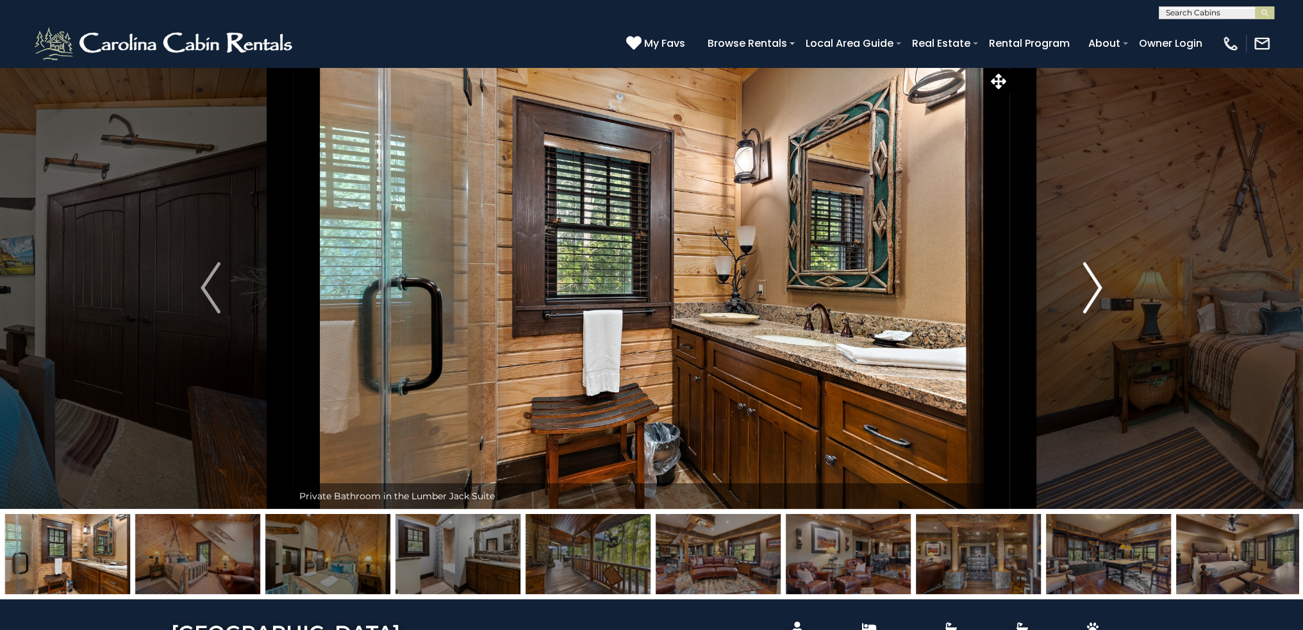
click at [1094, 289] on img "Next" at bounding box center [1092, 287] width 19 height 51
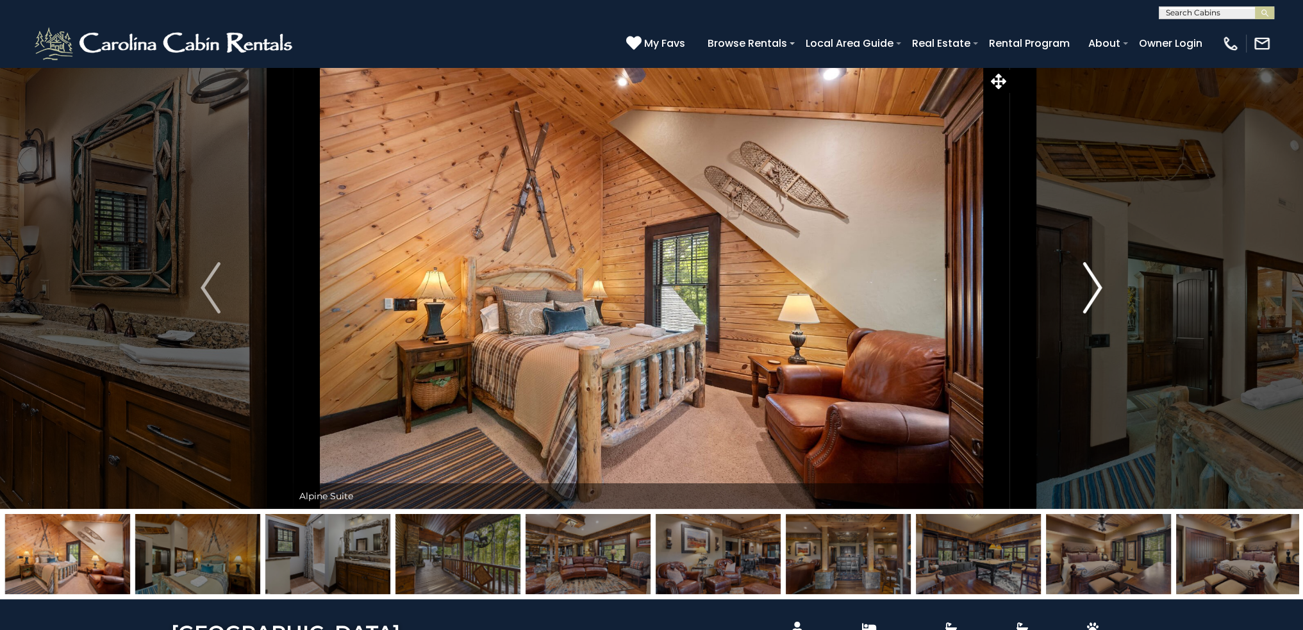
click at [1094, 289] on img "Next" at bounding box center [1092, 287] width 19 height 51
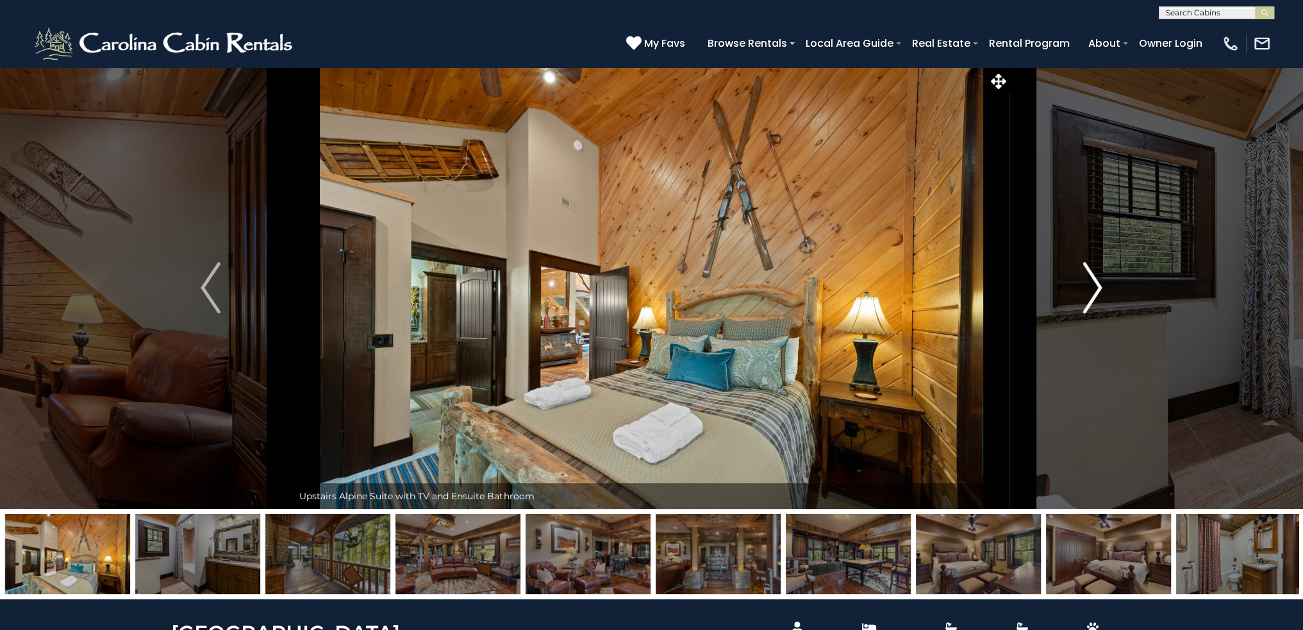
click at [1094, 289] on img "Next" at bounding box center [1092, 287] width 19 height 51
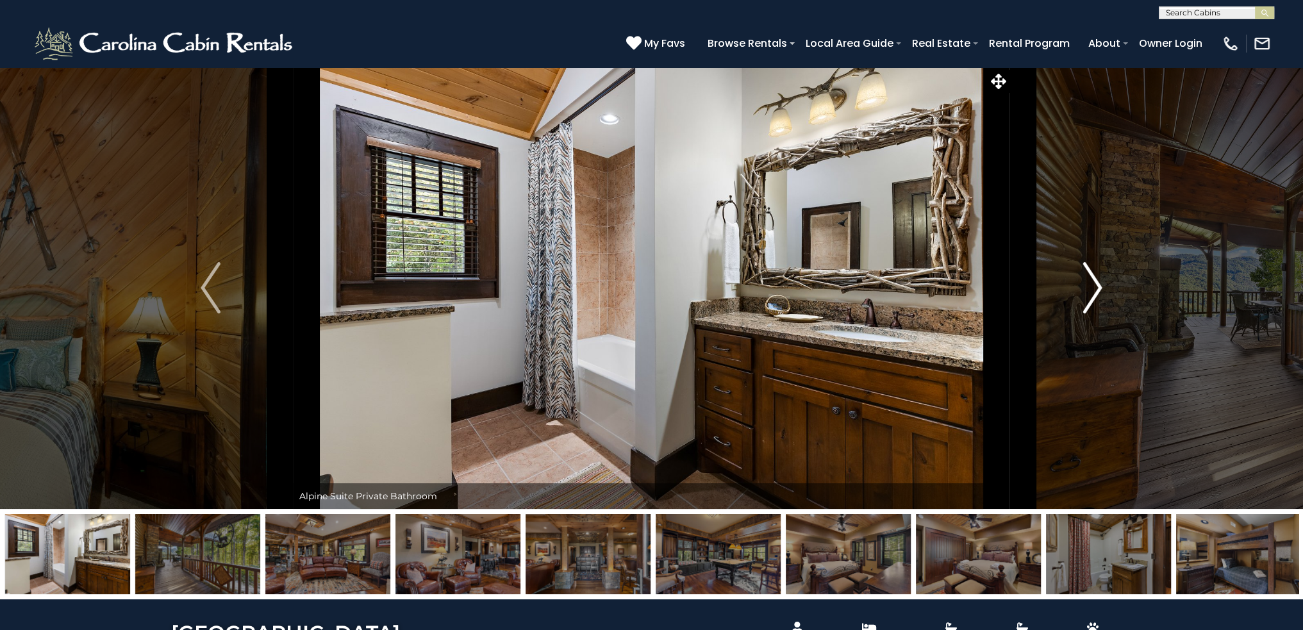
click at [1094, 289] on img "Next" at bounding box center [1092, 287] width 19 height 51
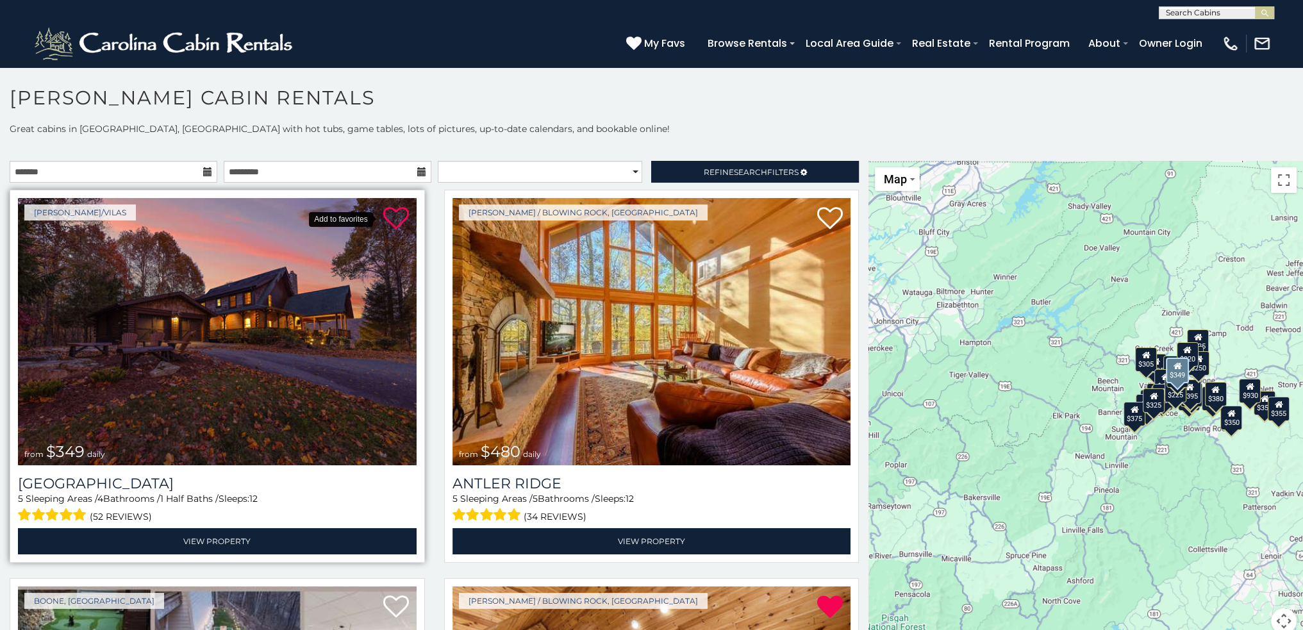
click at [390, 224] on icon at bounding box center [396, 219] width 26 height 26
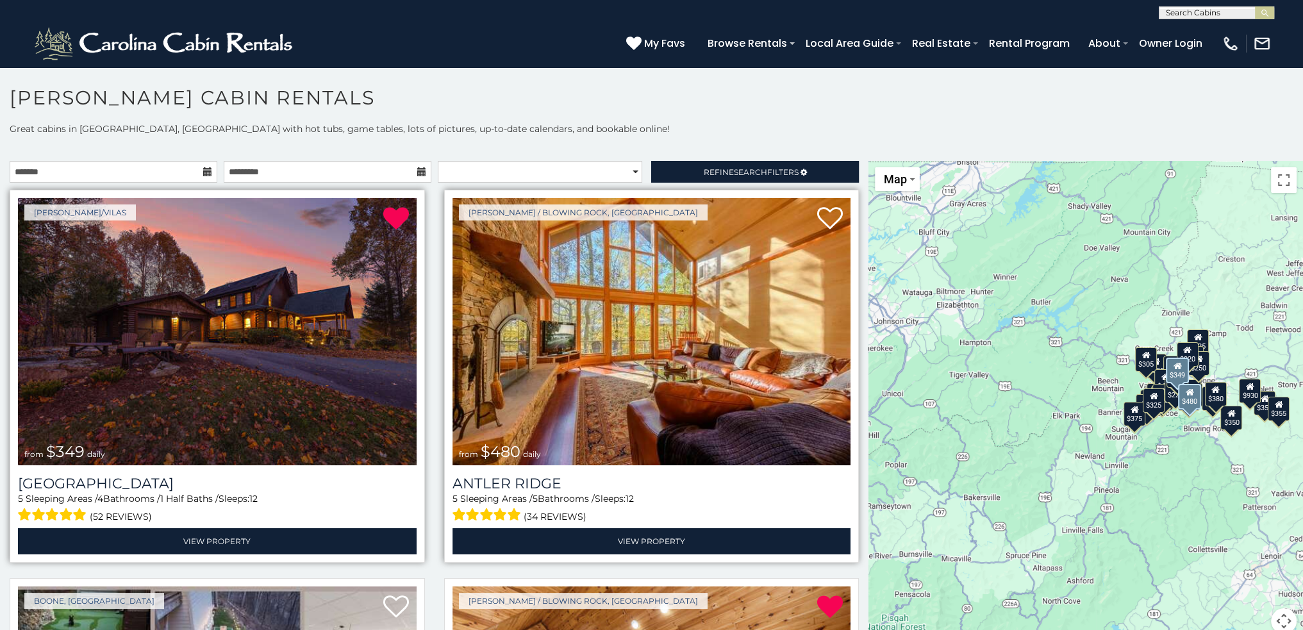
click at [683, 297] on img at bounding box center [652, 331] width 399 height 267
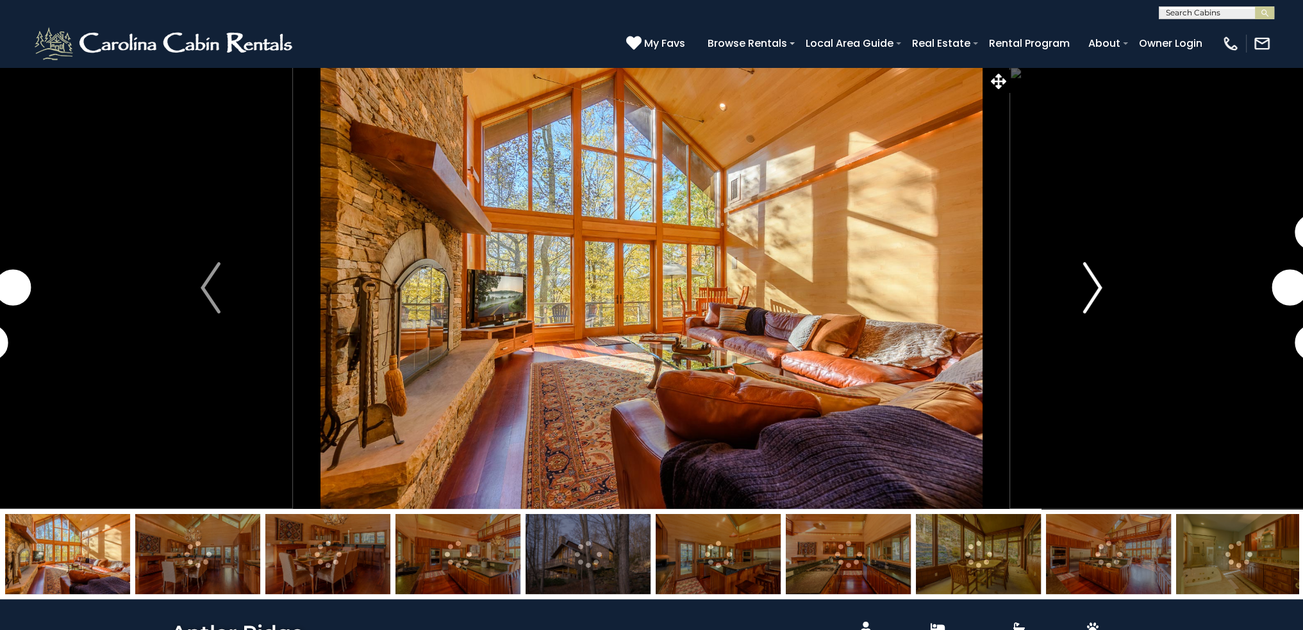
click at [1096, 284] on img "Next" at bounding box center [1092, 287] width 19 height 51
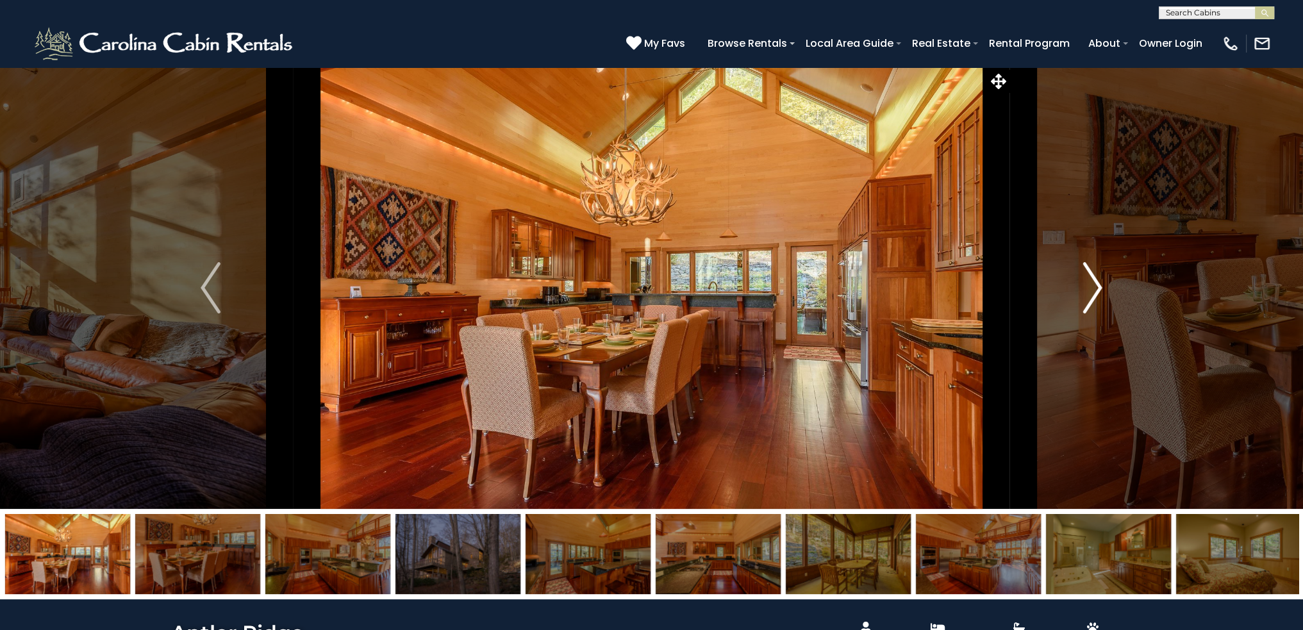
click at [1101, 283] on img "Next" at bounding box center [1092, 287] width 19 height 51
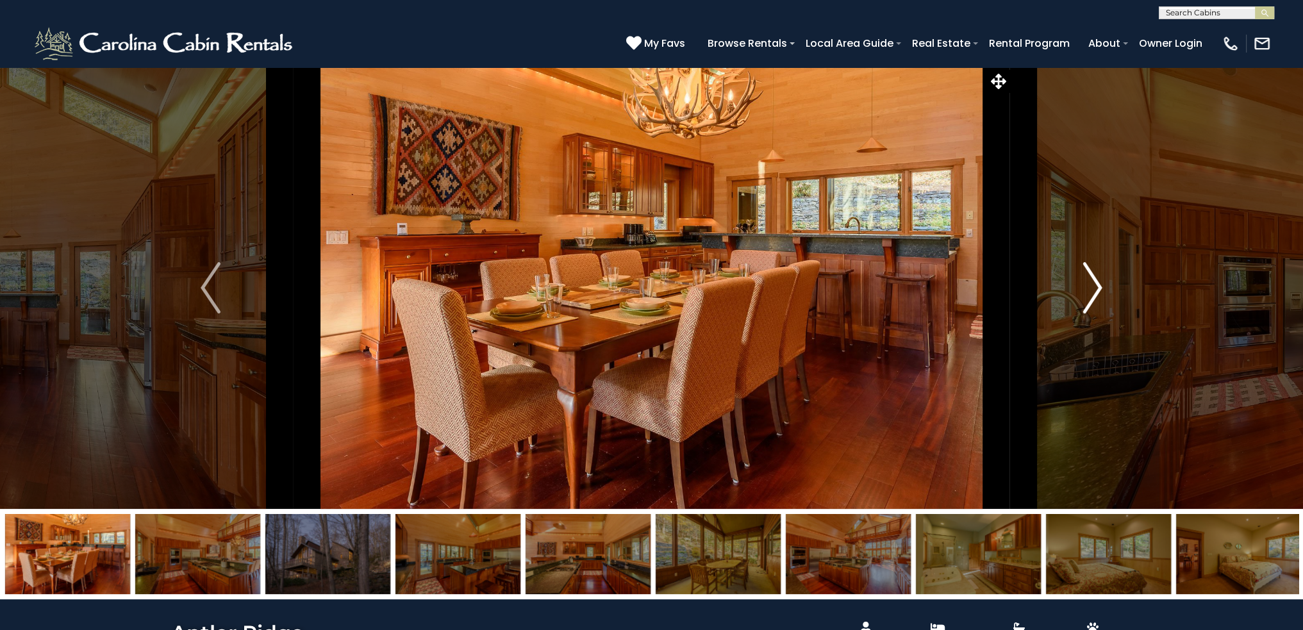
click at [1101, 283] on img "Next" at bounding box center [1092, 287] width 19 height 51
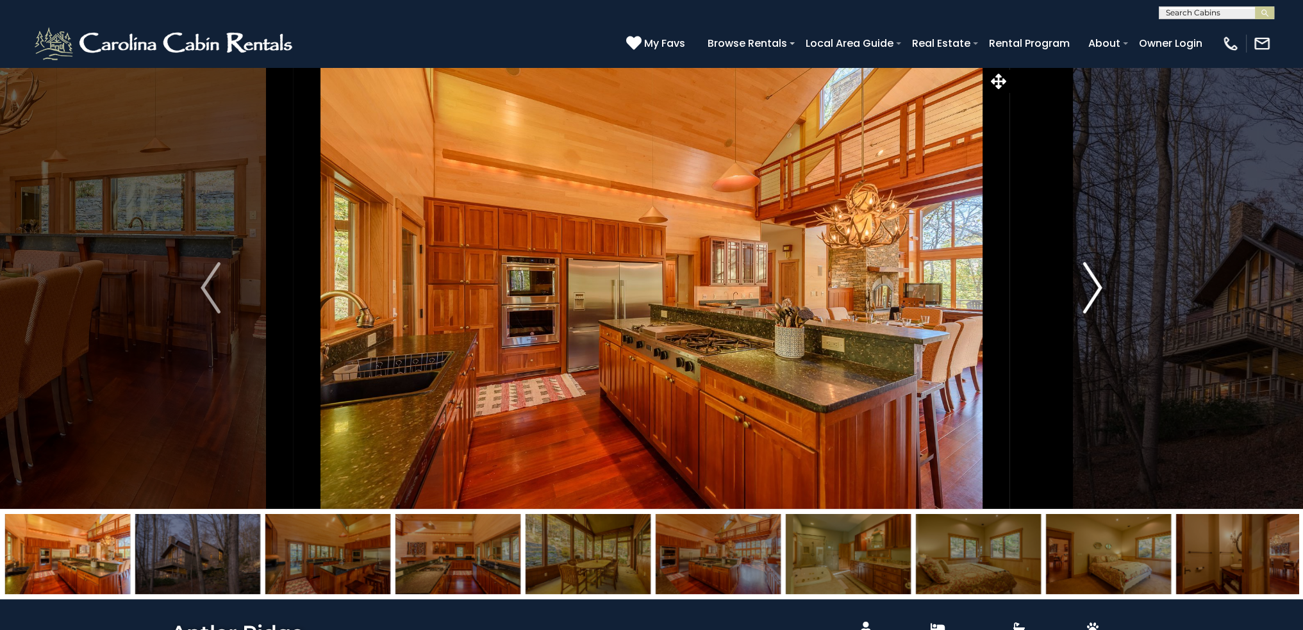
click at [1101, 283] on img "Next" at bounding box center [1092, 287] width 19 height 51
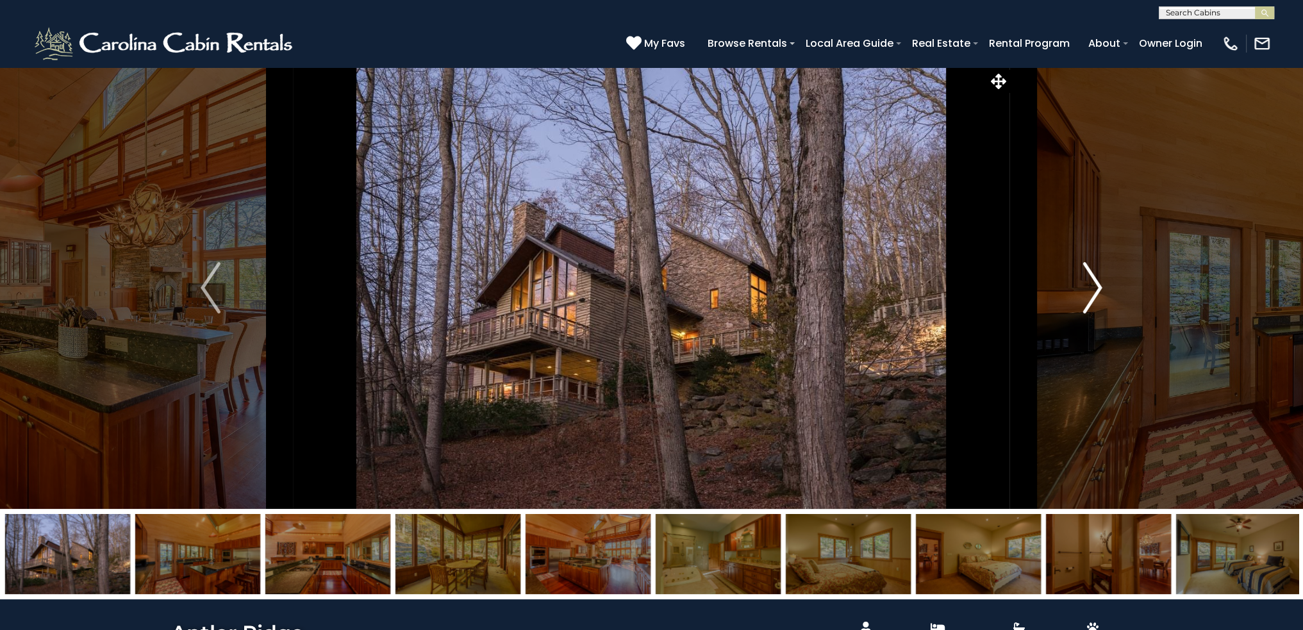
click at [1101, 283] on img "Next" at bounding box center [1092, 287] width 19 height 51
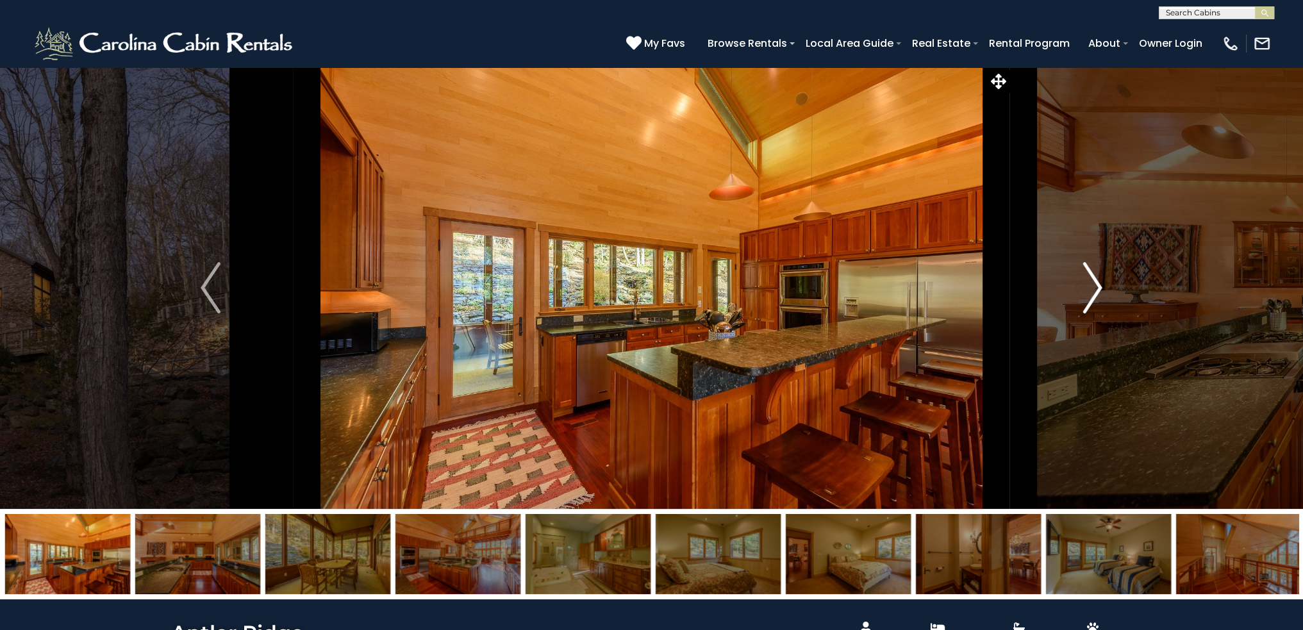
click at [1101, 283] on img "Next" at bounding box center [1092, 287] width 19 height 51
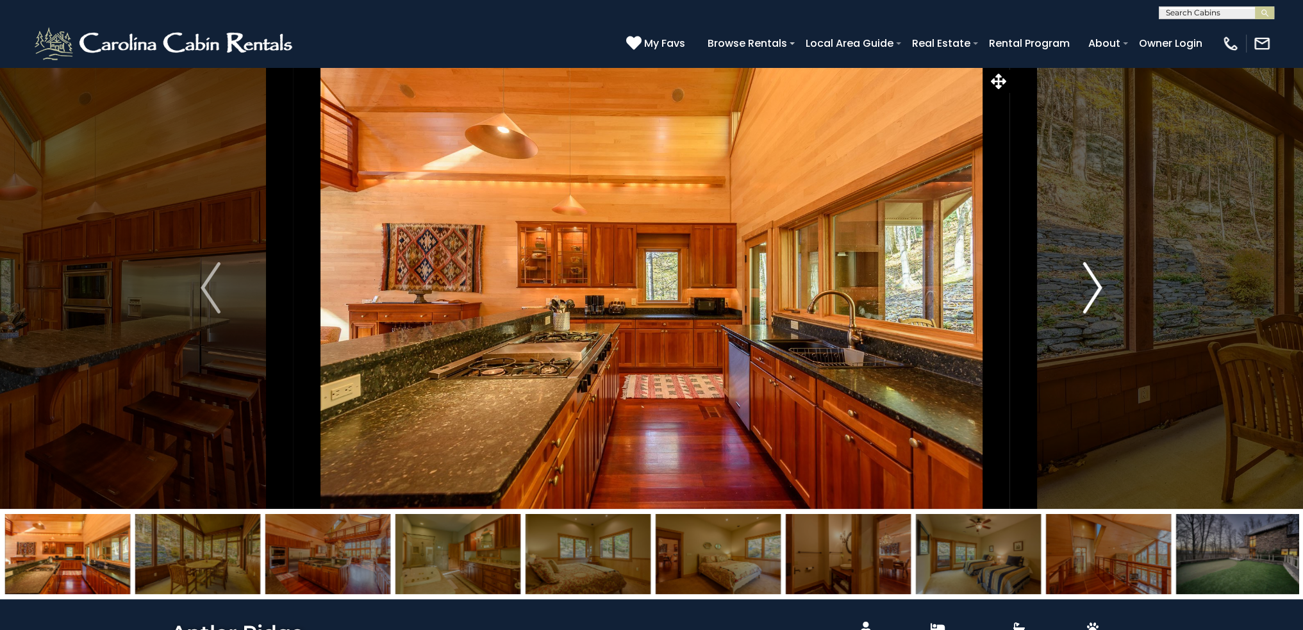
click at [1101, 283] on img "Next" at bounding box center [1092, 287] width 19 height 51
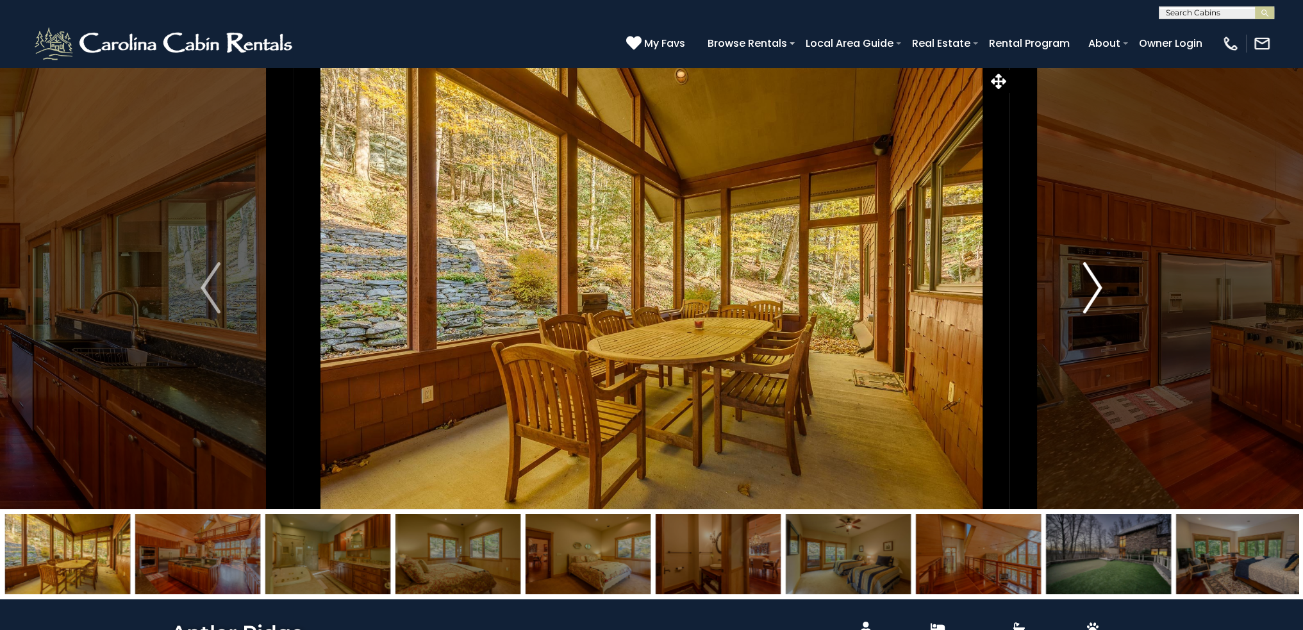
click at [1101, 283] on img "Next" at bounding box center [1092, 287] width 19 height 51
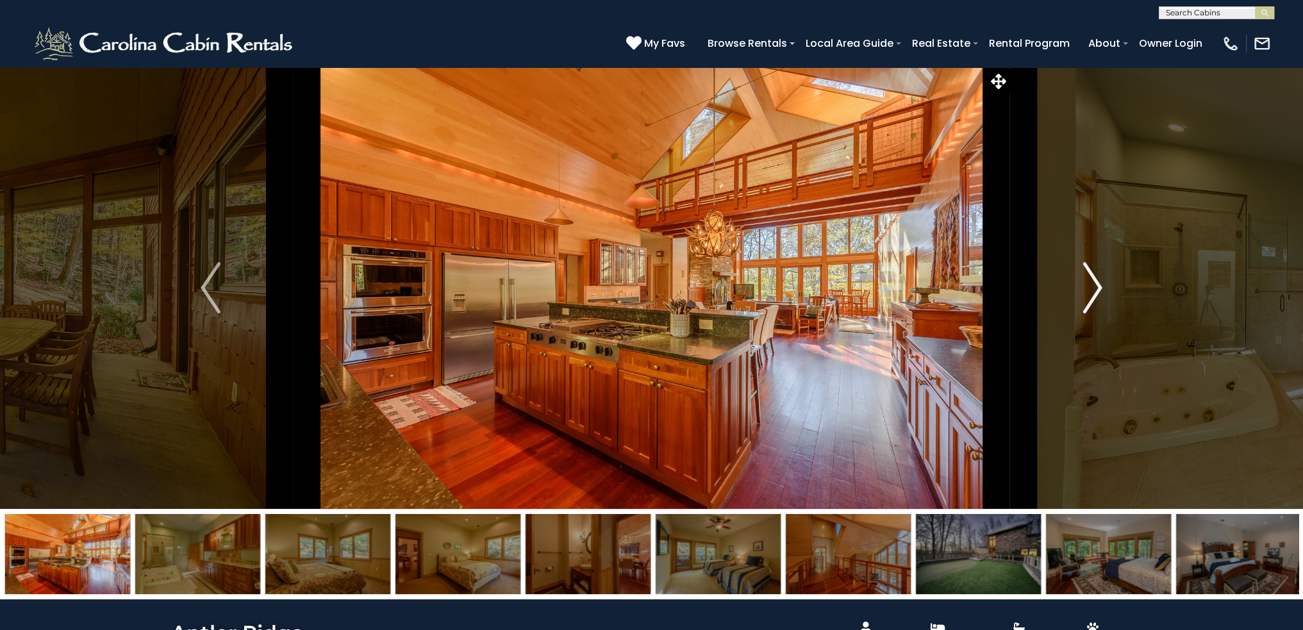
click at [1101, 283] on img "Next" at bounding box center [1092, 287] width 19 height 51
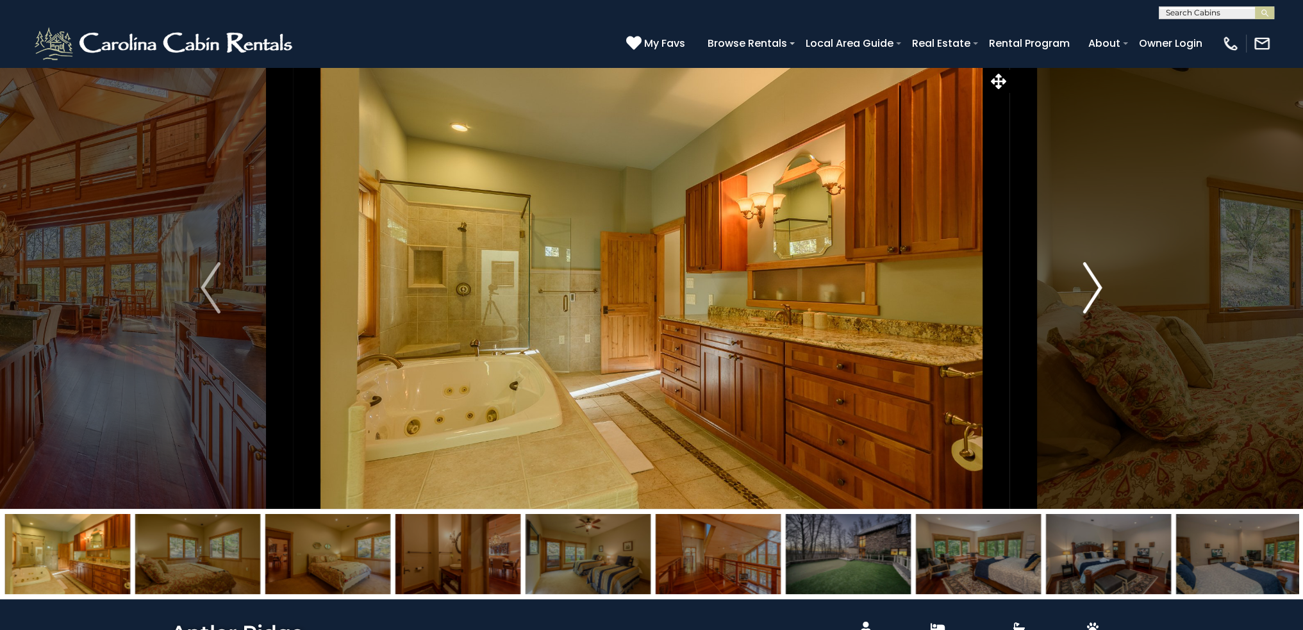
click at [1101, 283] on img "Next" at bounding box center [1092, 287] width 19 height 51
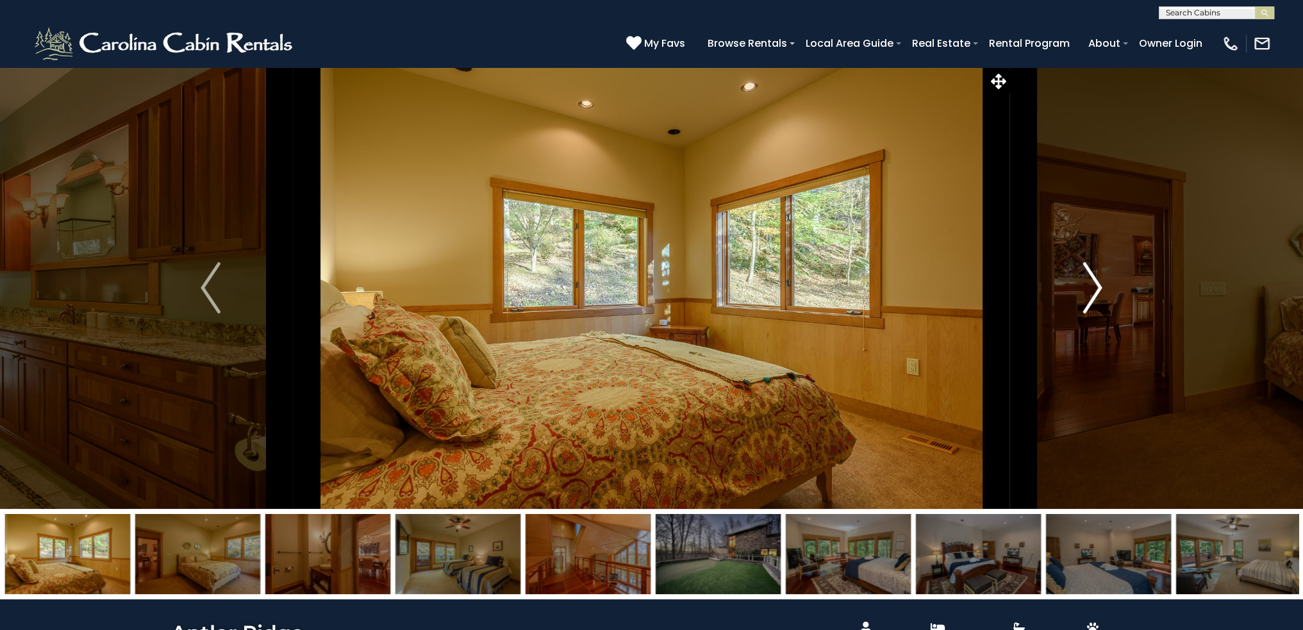
click at [1097, 283] on img "Next" at bounding box center [1092, 287] width 19 height 51
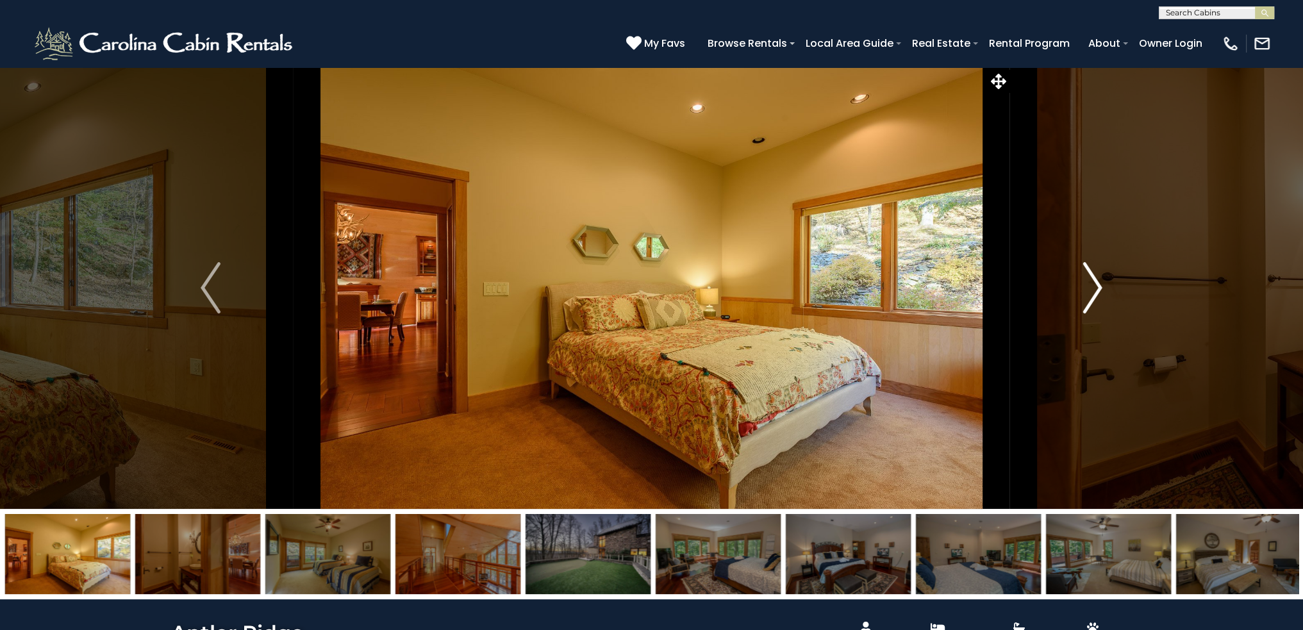
click at [1097, 283] on img "Next" at bounding box center [1092, 287] width 19 height 51
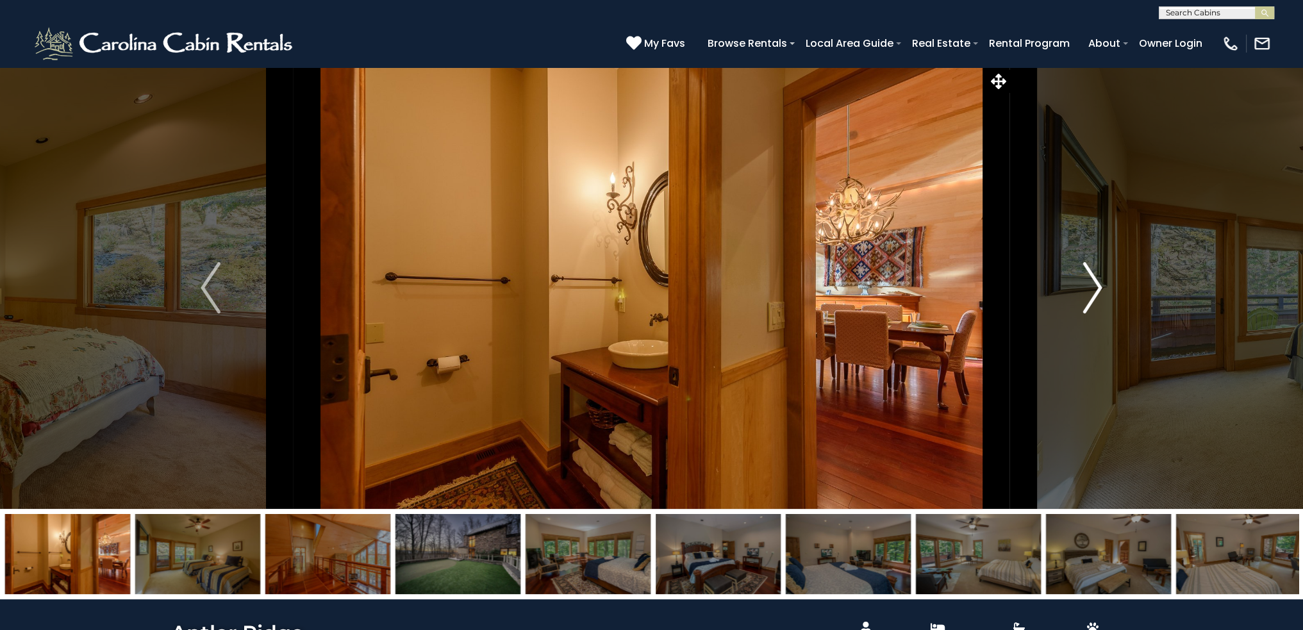
click at [1097, 283] on img "Next" at bounding box center [1092, 287] width 19 height 51
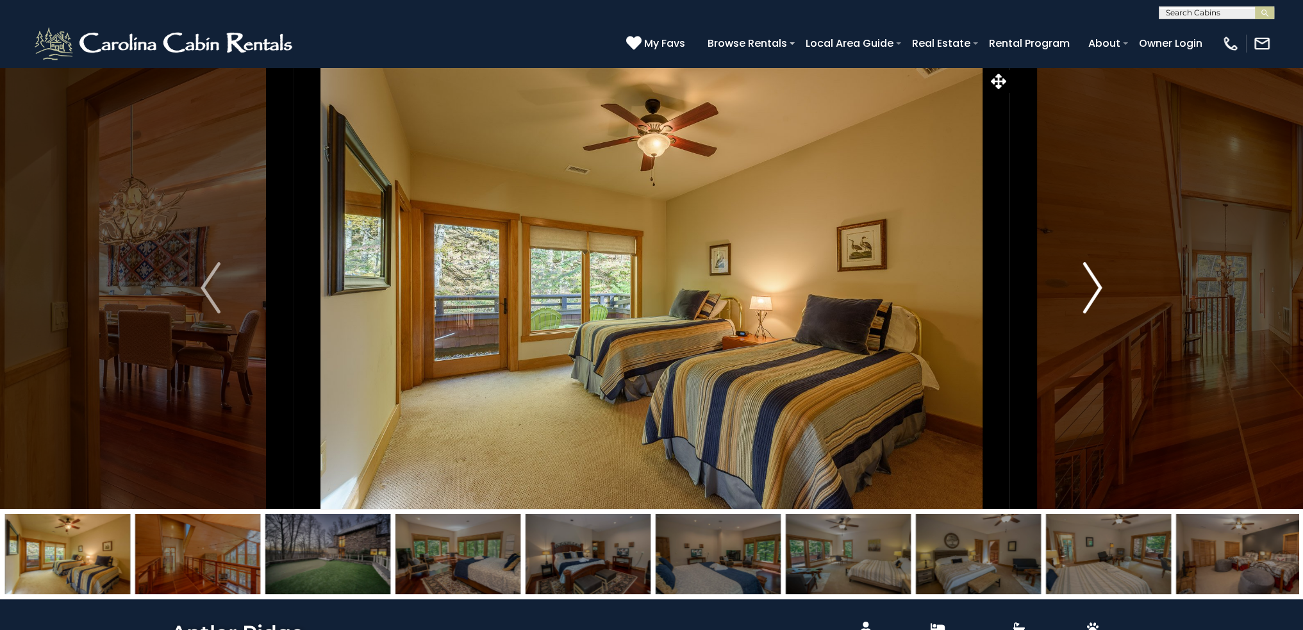
click at [1097, 283] on img "Next" at bounding box center [1092, 287] width 19 height 51
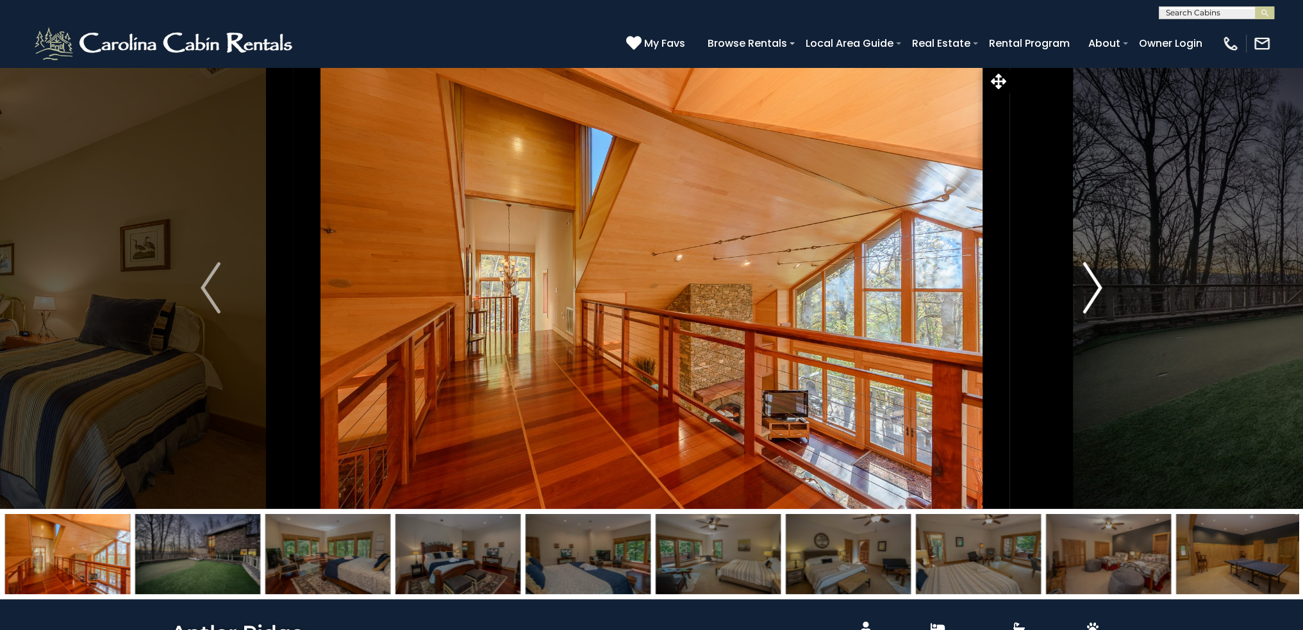
click at [1097, 283] on img "Next" at bounding box center [1092, 287] width 19 height 51
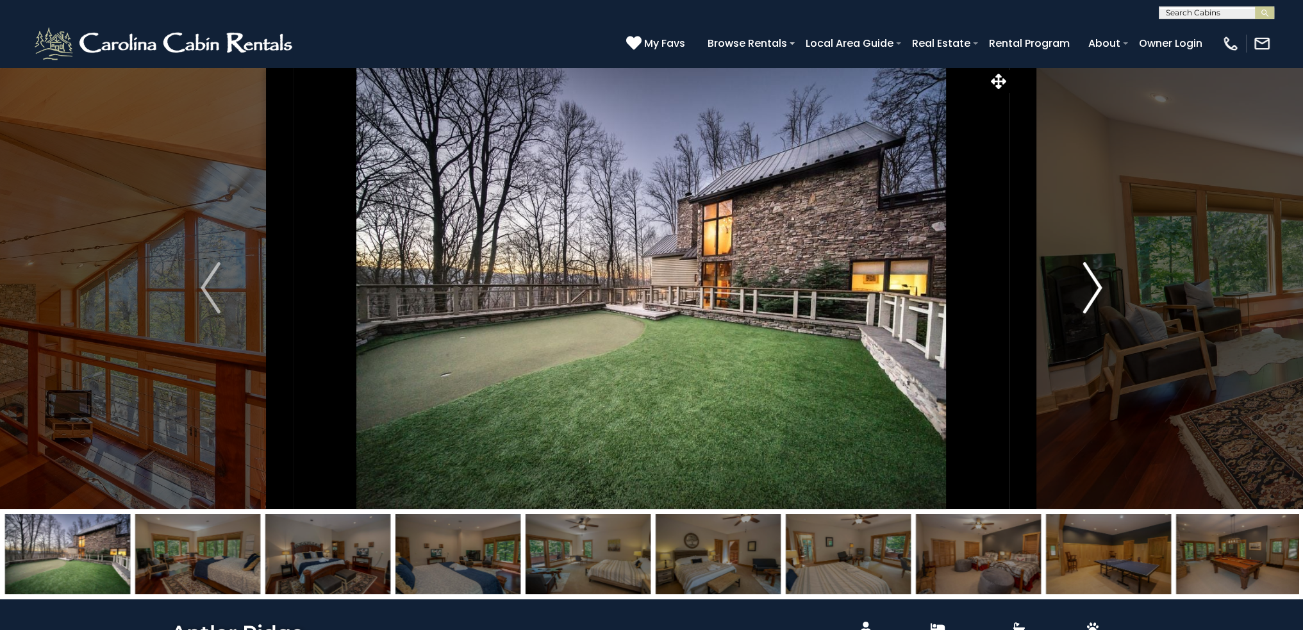
click at [1097, 283] on img "Next" at bounding box center [1092, 287] width 19 height 51
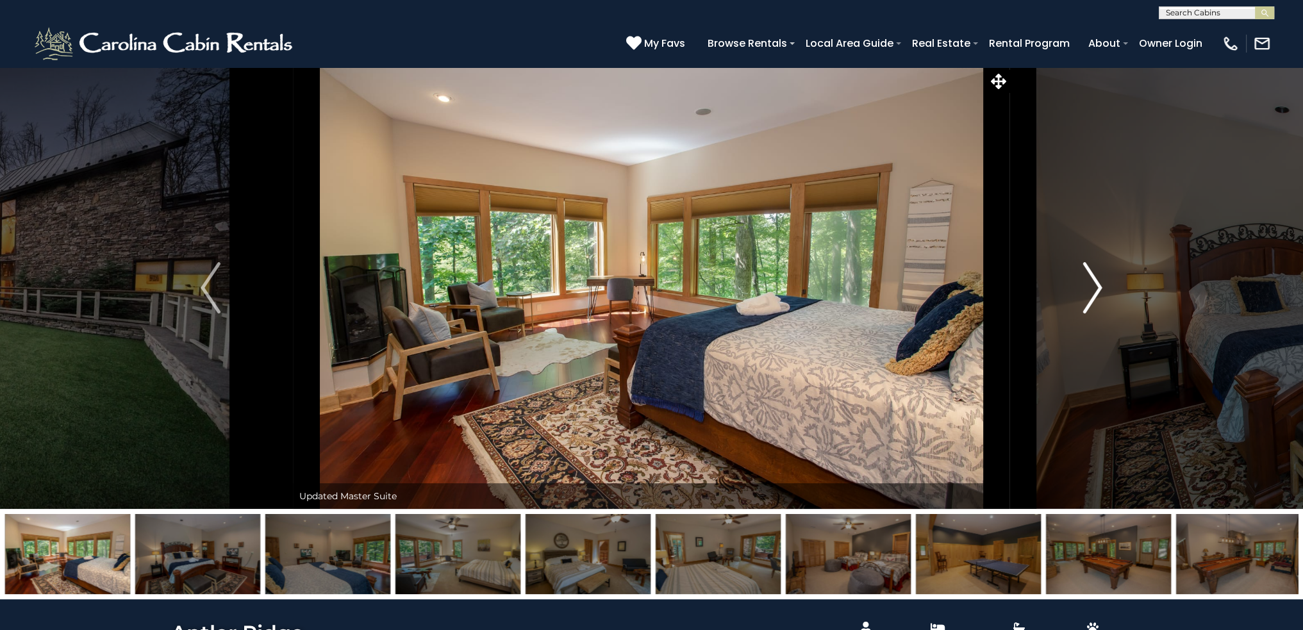
click at [1097, 283] on img "Next" at bounding box center [1092, 287] width 19 height 51
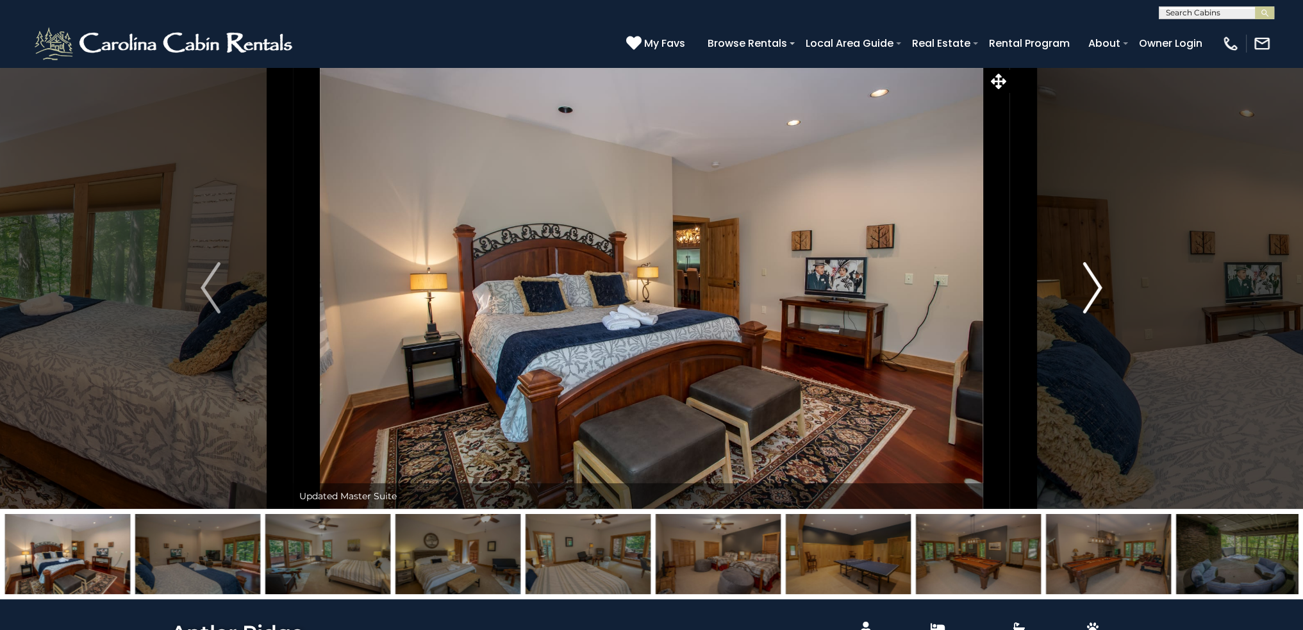
click at [1097, 283] on img "Next" at bounding box center [1092, 287] width 19 height 51
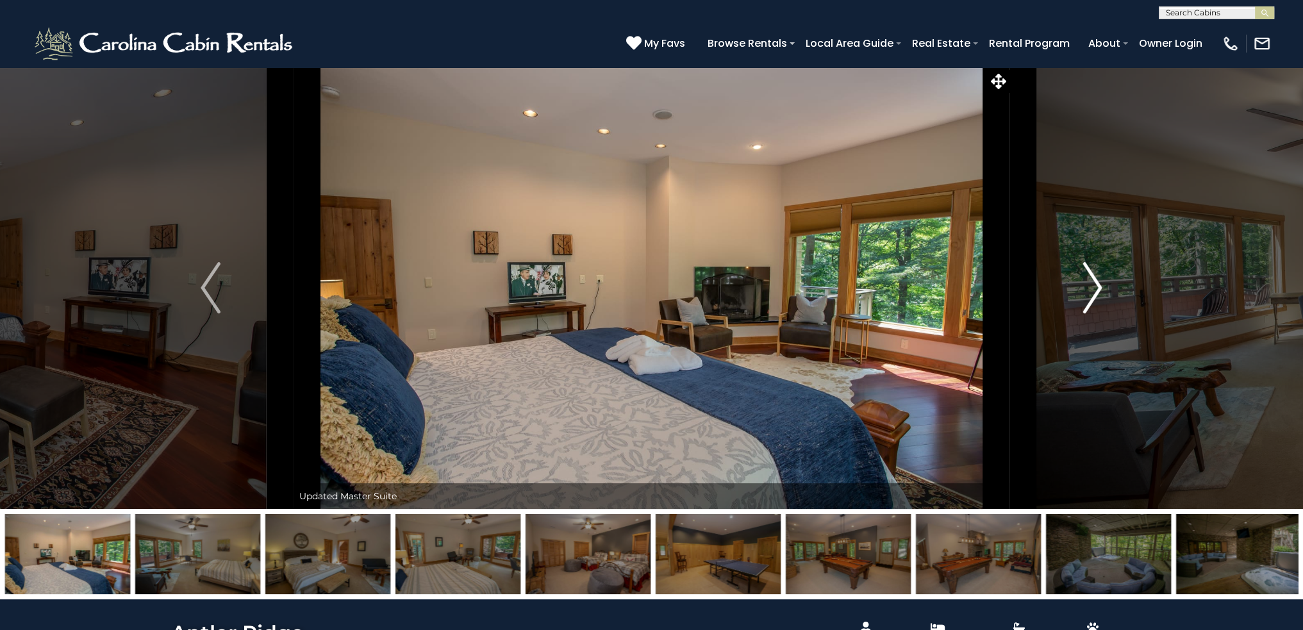
click at [1097, 283] on img "Next" at bounding box center [1092, 287] width 19 height 51
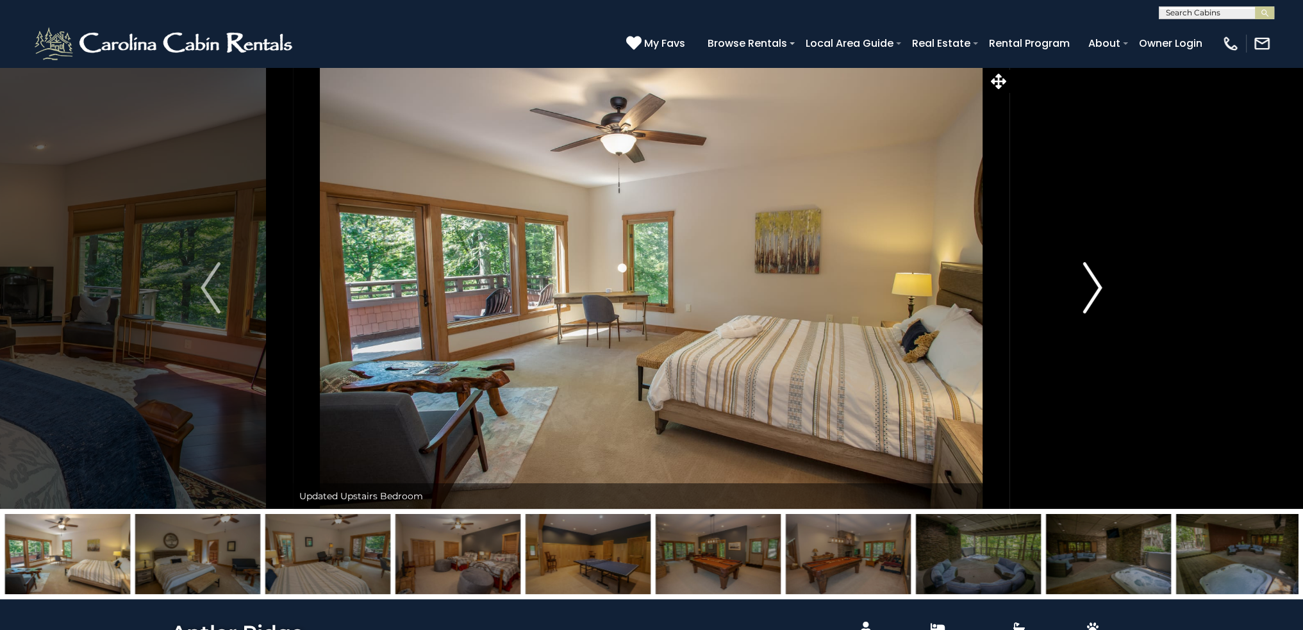
click at [1097, 283] on img "Next" at bounding box center [1092, 287] width 19 height 51
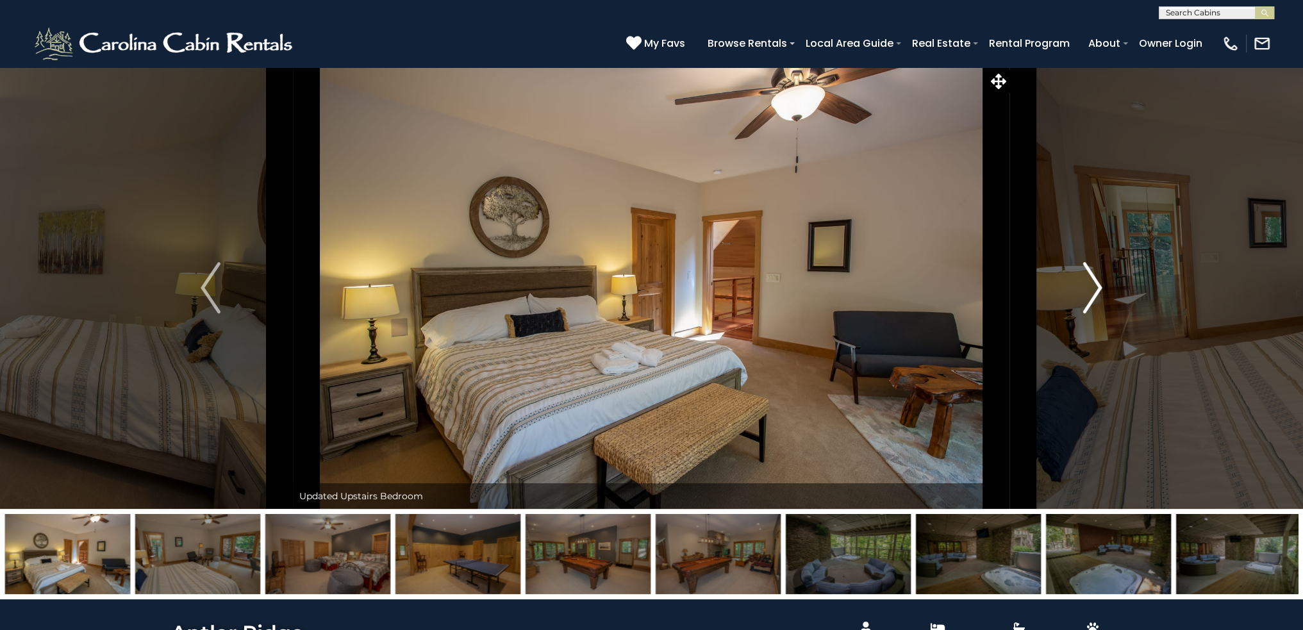
click at [1097, 283] on img "Next" at bounding box center [1092, 287] width 19 height 51
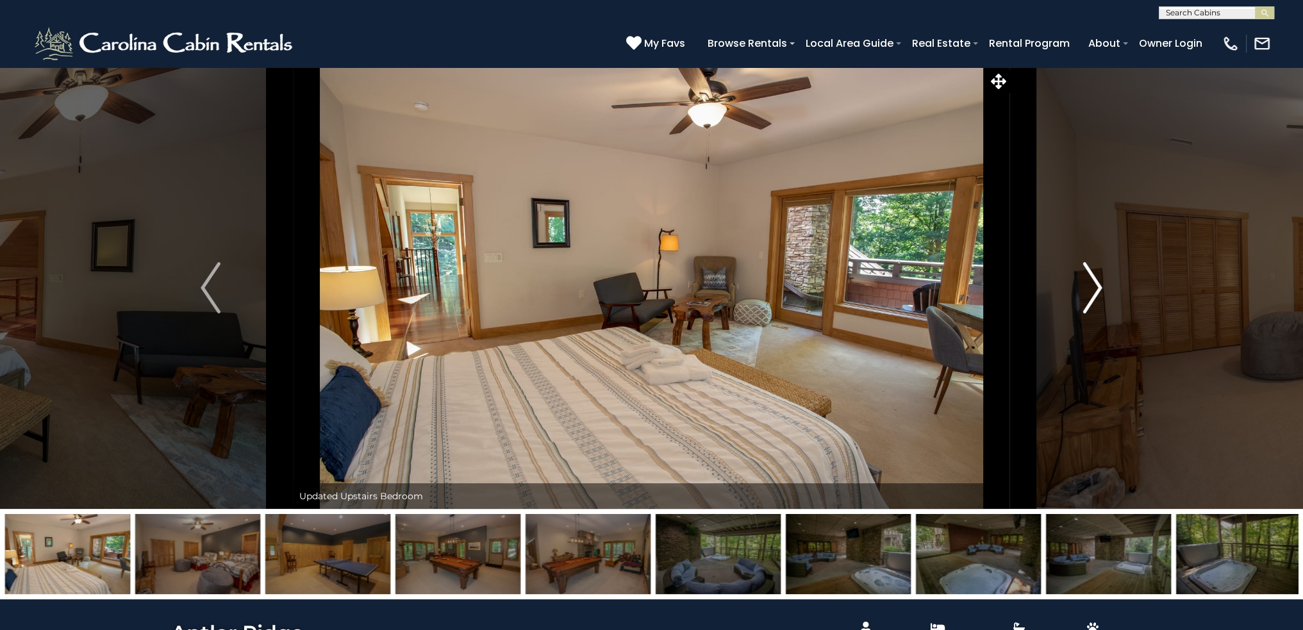
click at [1097, 283] on img "Next" at bounding box center [1092, 287] width 19 height 51
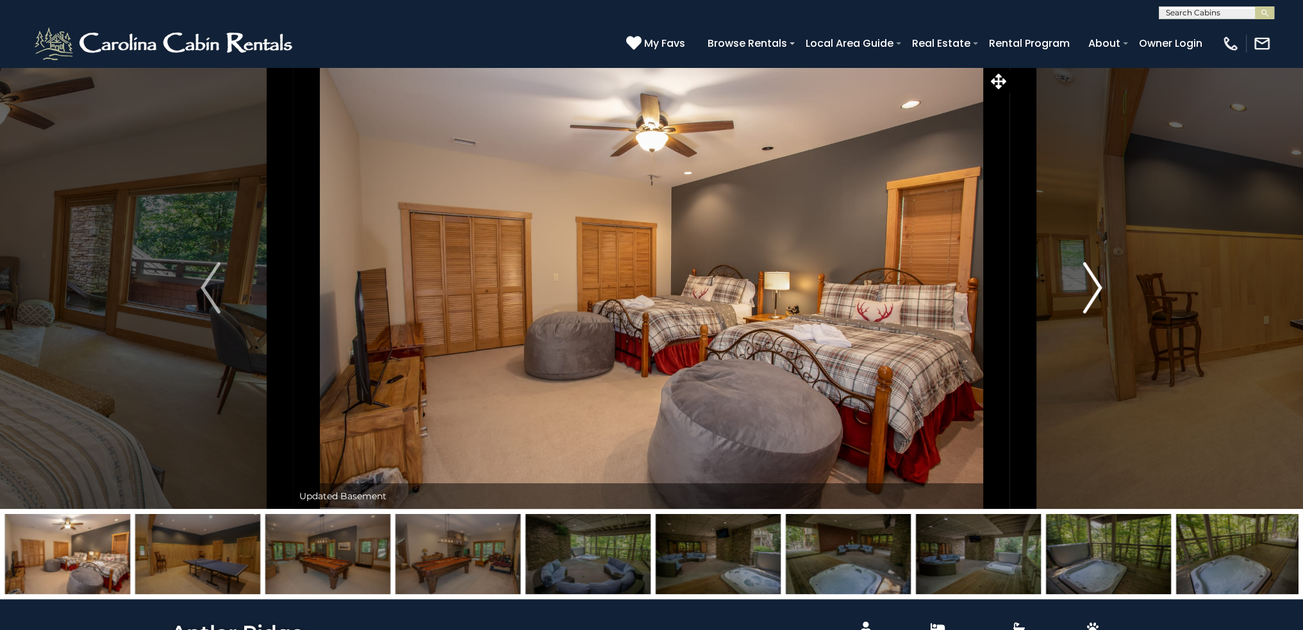
click at [1097, 283] on img "Next" at bounding box center [1092, 287] width 19 height 51
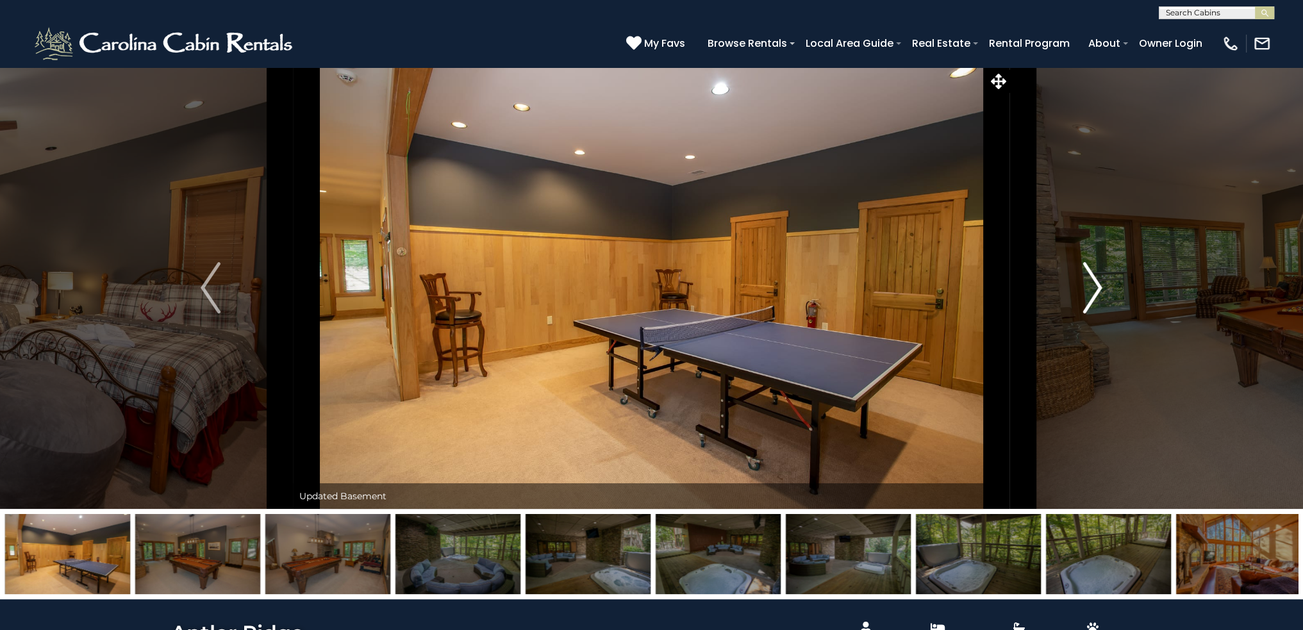
click at [1097, 283] on img "Next" at bounding box center [1092, 287] width 19 height 51
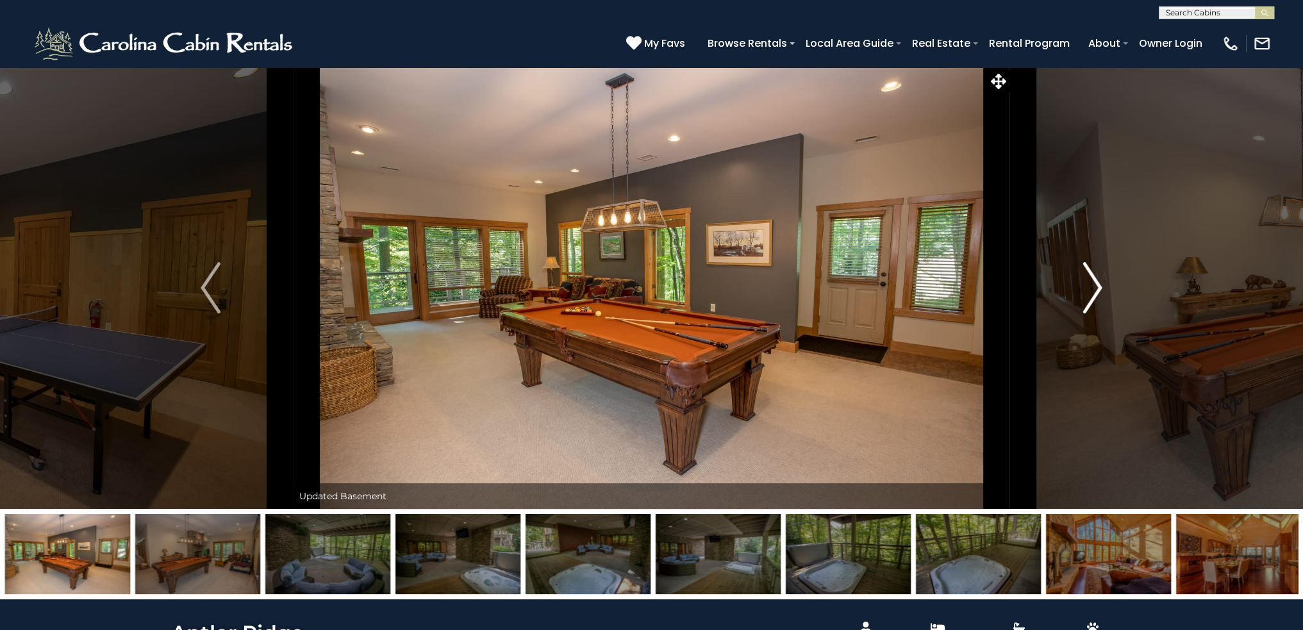
click at [1097, 283] on img "Next" at bounding box center [1092, 287] width 19 height 51
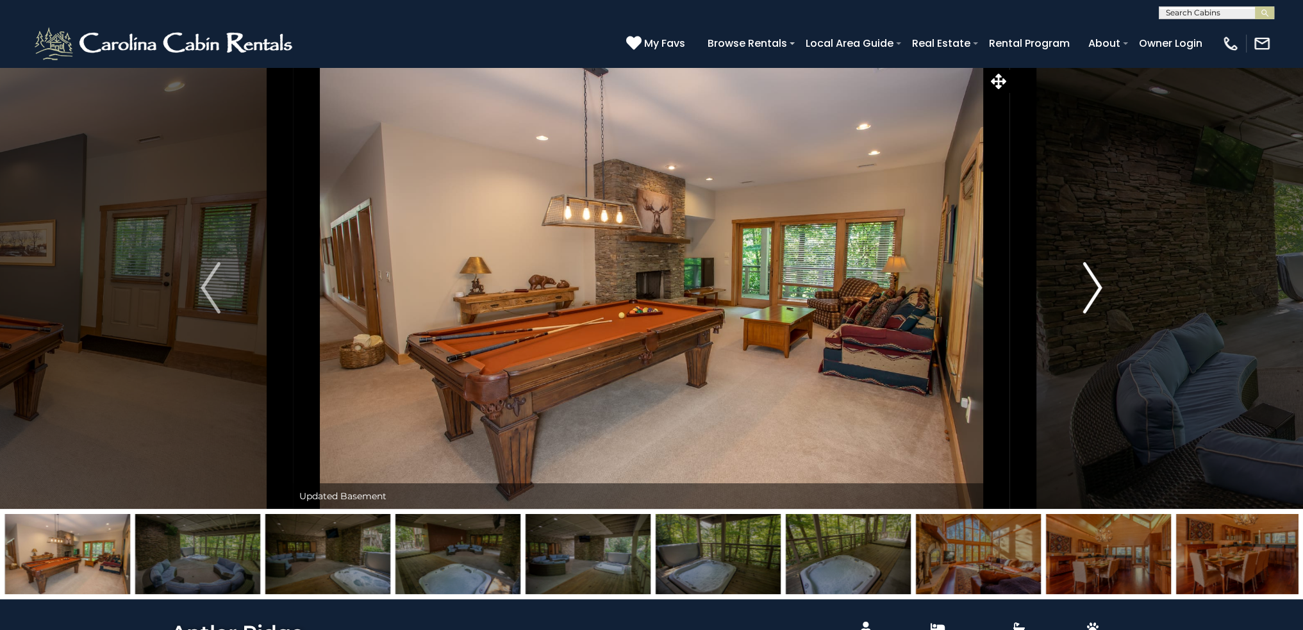
click at [1097, 283] on img "Next" at bounding box center [1092, 287] width 19 height 51
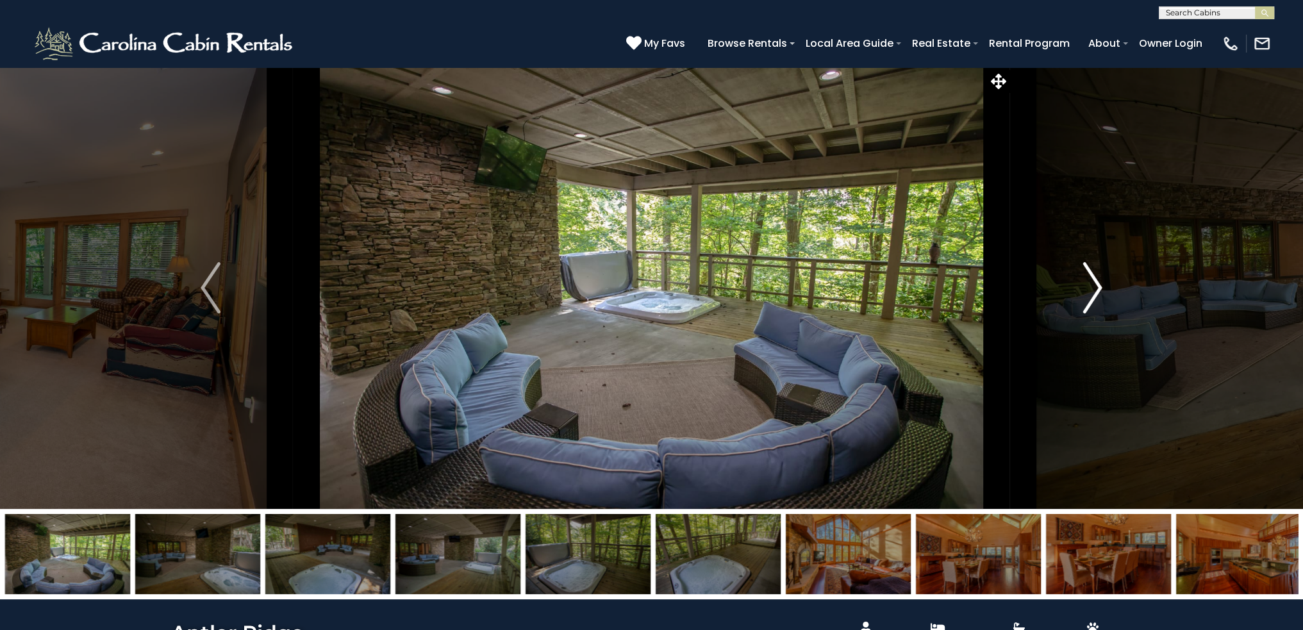
click at [1097, 283] on img "Next" at bounding box center [1092, 287] width 19 height 51
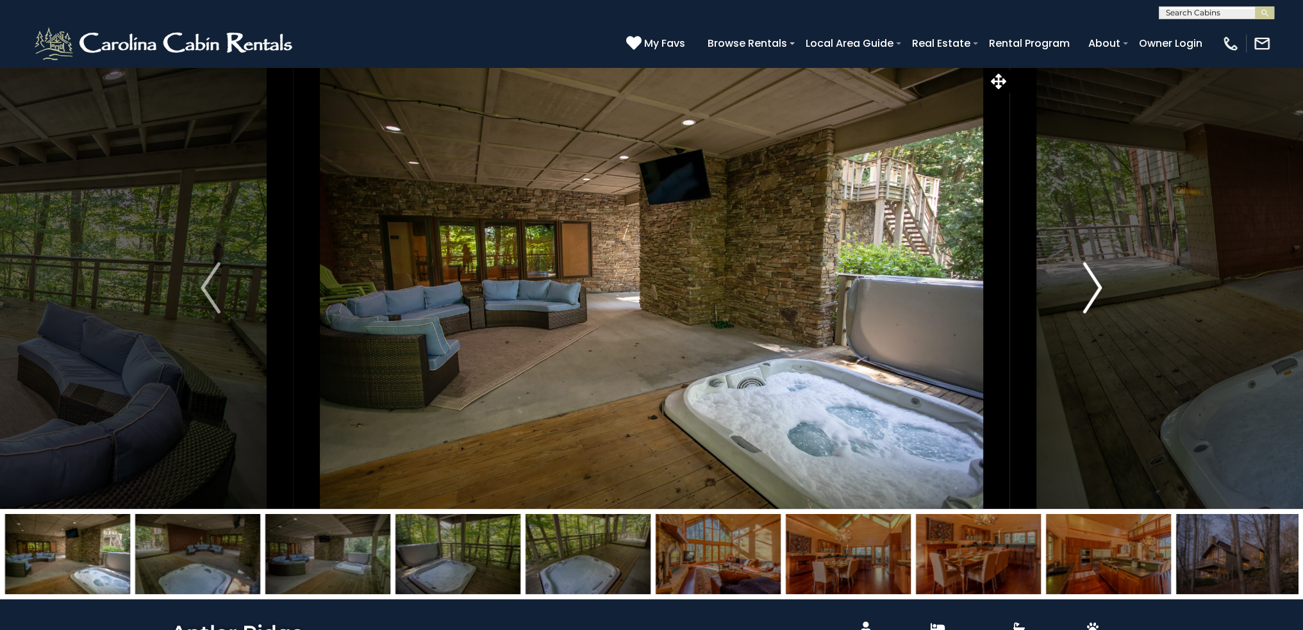
click at [1097, 283] on img "Next" at bounding box center [1092, 287] width 19 height 51
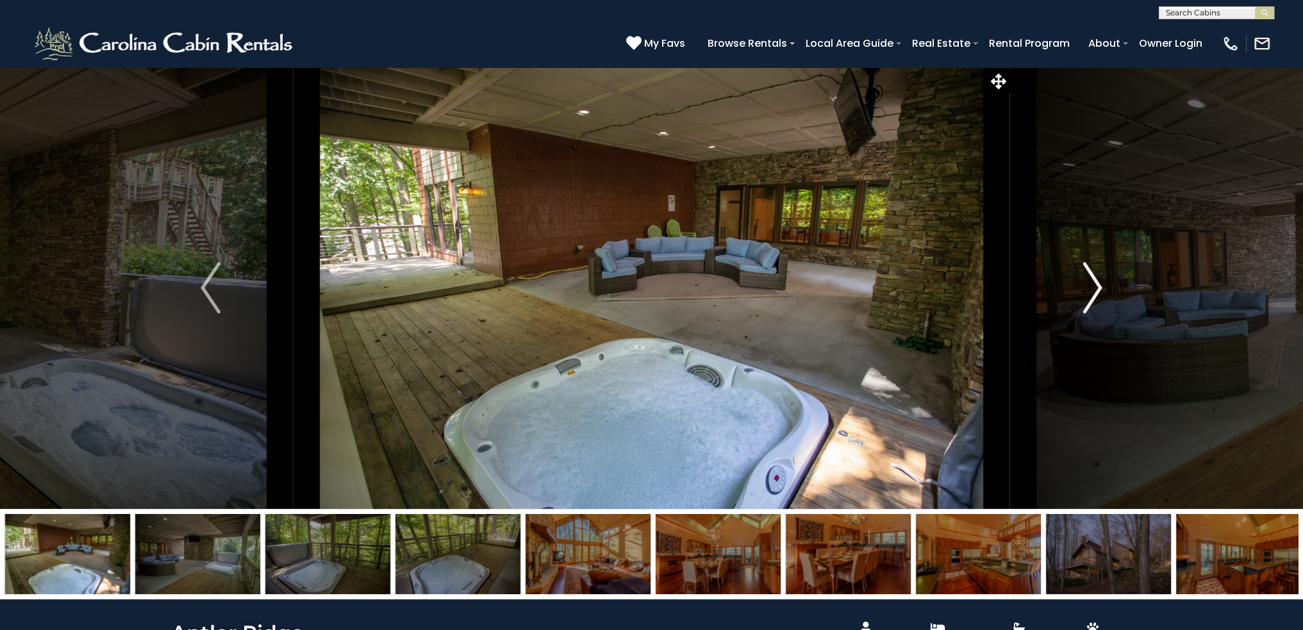
click at [1097, 283] on img "Next" at bounding box center [1092, 287] width 19 height 51
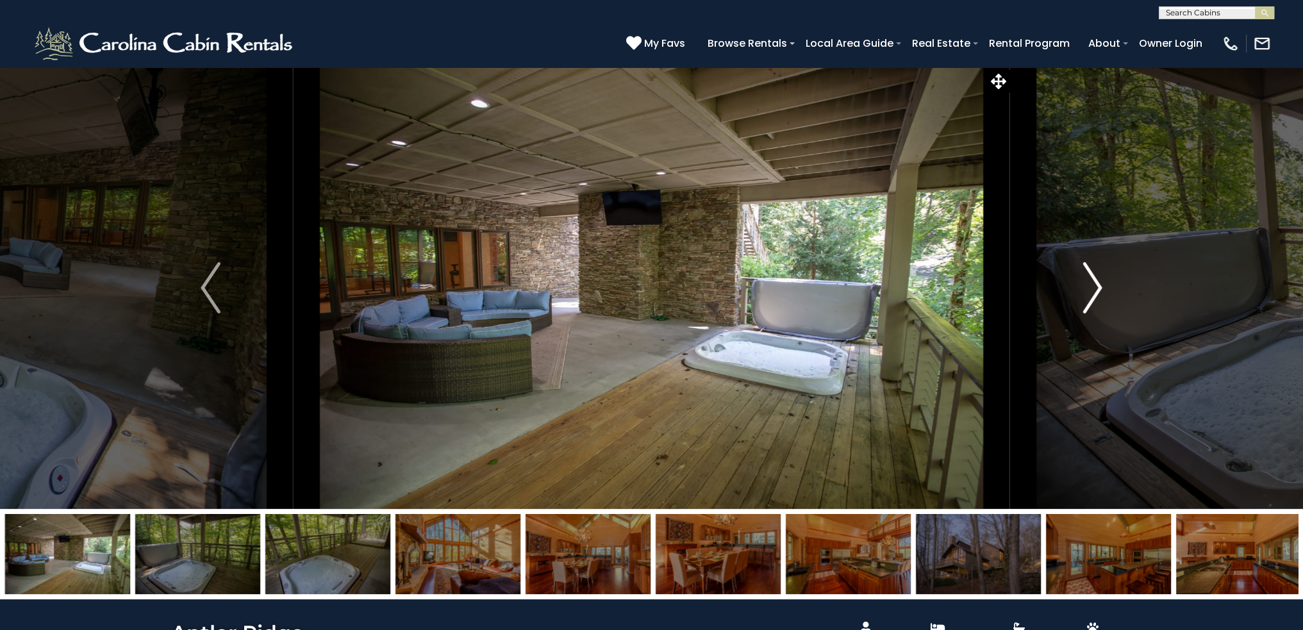
click at [1097, 283] on img "Next" at bounding box center [1092, 287] width 19 height 51
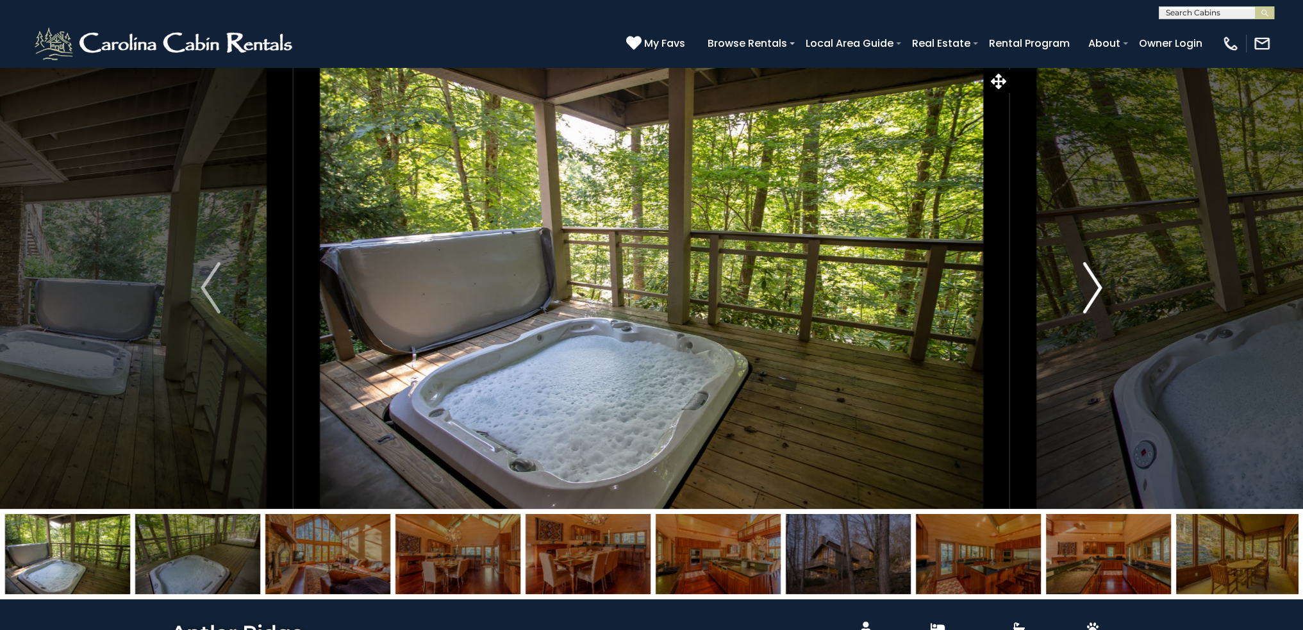
click at [1097, 283] on img "Next" at bounding box center [1092, 287] width 19 height 51
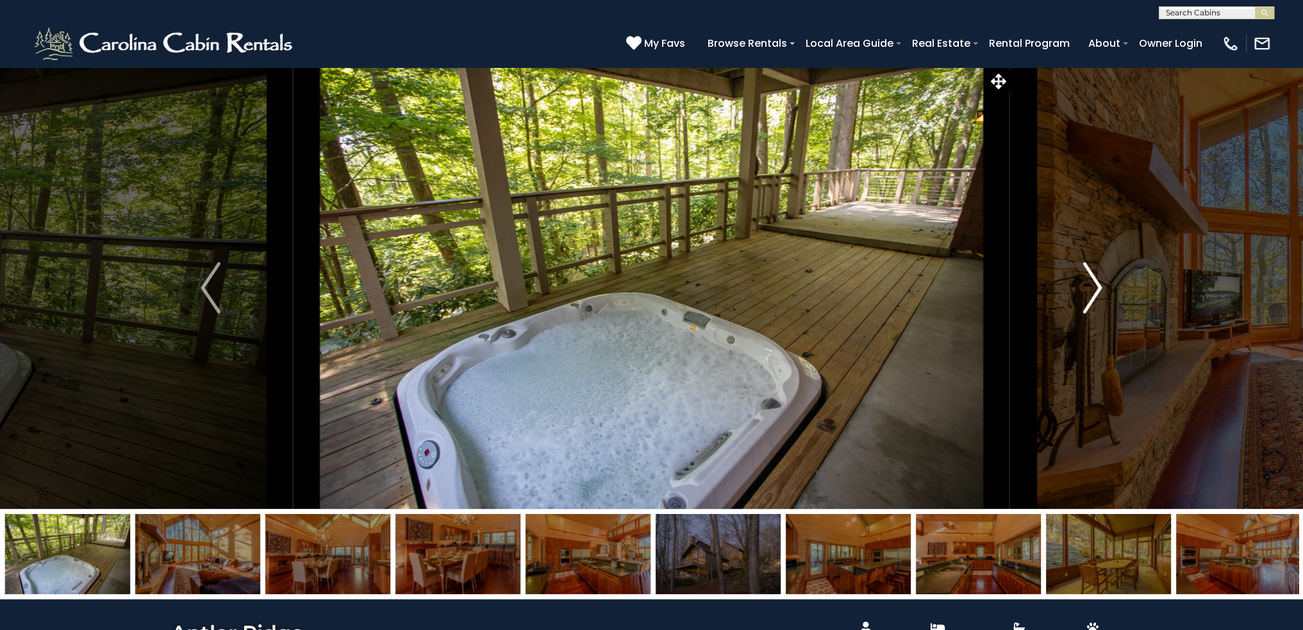
click at [1097, 283] on img "Next" at bounding box center [1092, 287] width 19 height 51
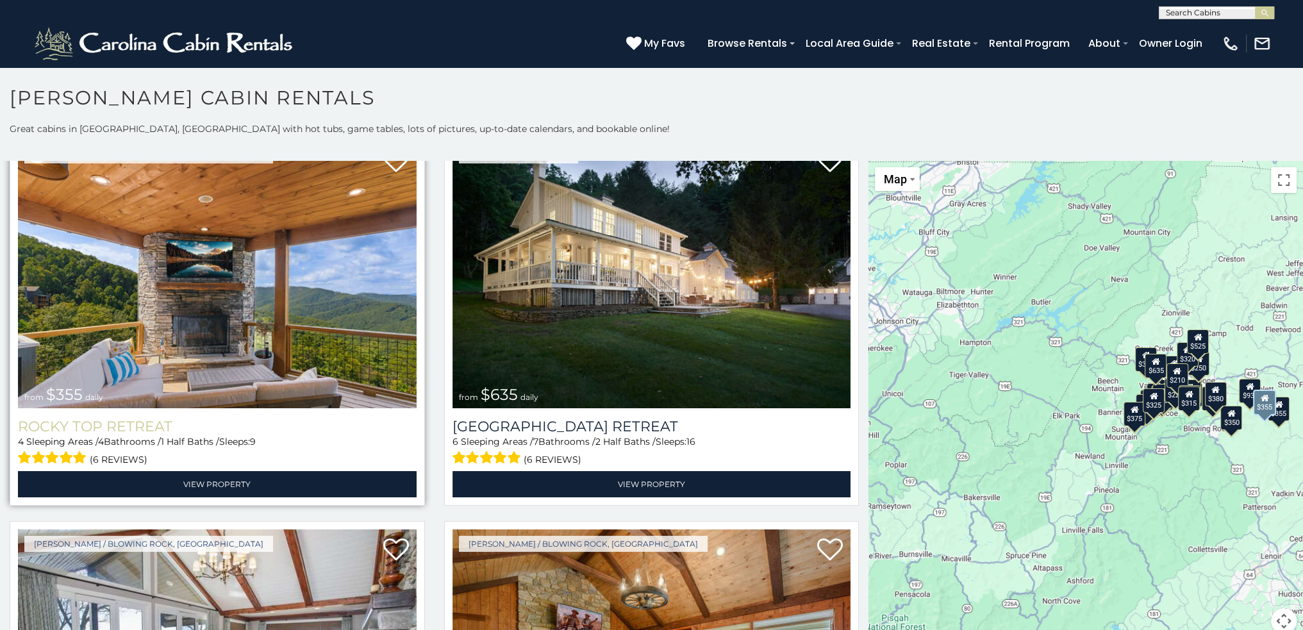
scroll to position [1154, 0]
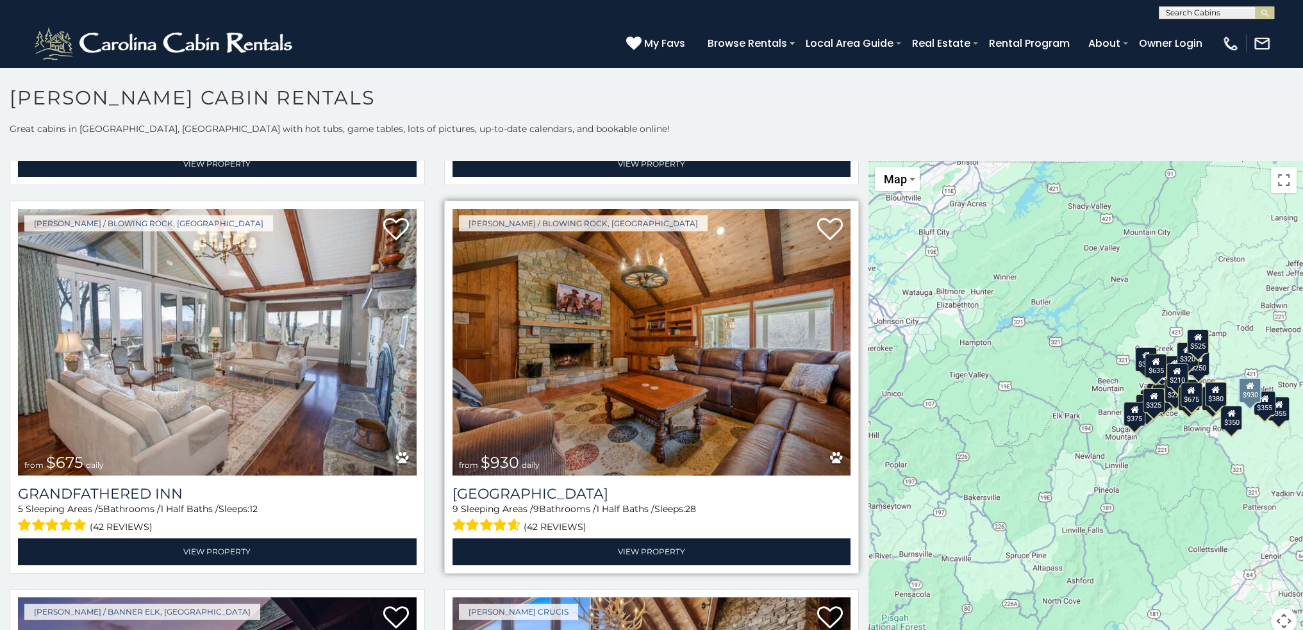
click at [655, 347] on img at bounding box center [652, 342] width 399 height 267
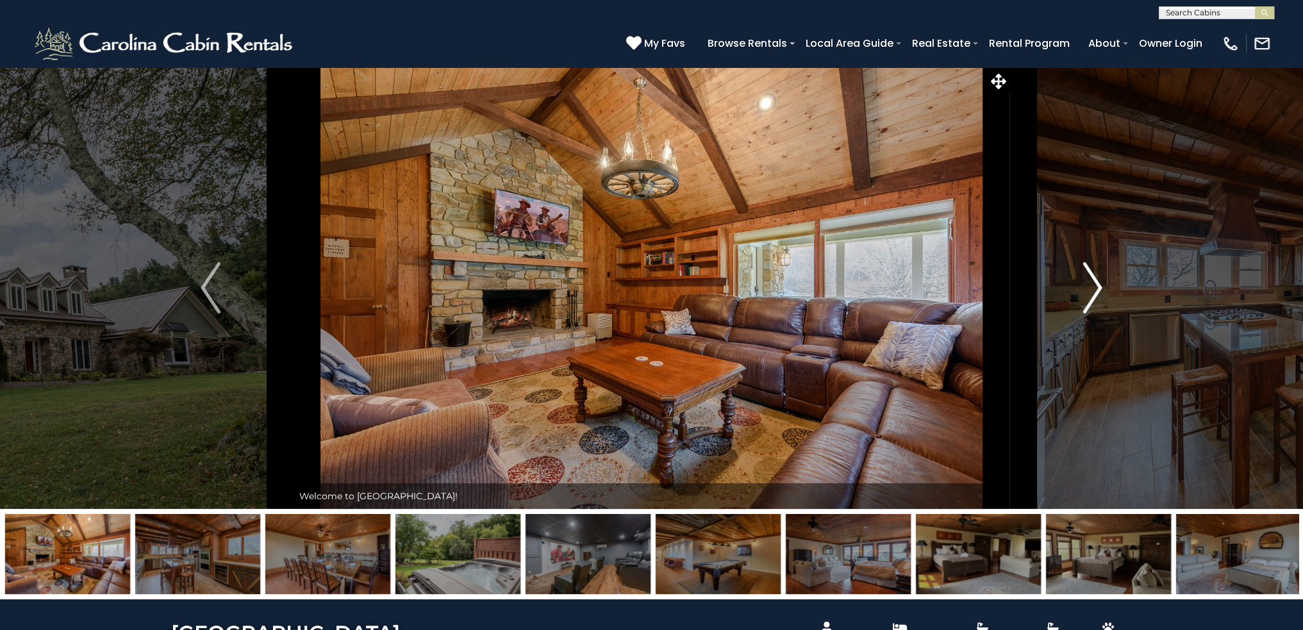
click at [1096, 297] on img "Next" at bounding box center [1092, 287] width 19 height 51
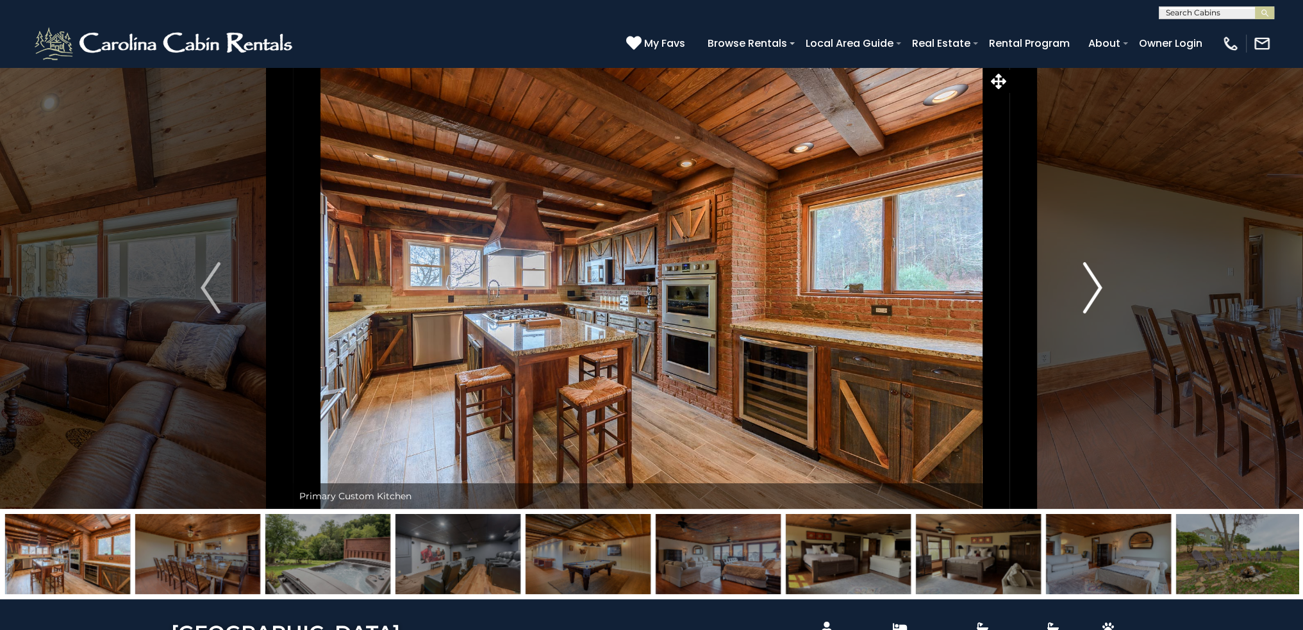
click at [1096, 297] on img "Next" at bounding box center [1092, 287] width 19 height 51
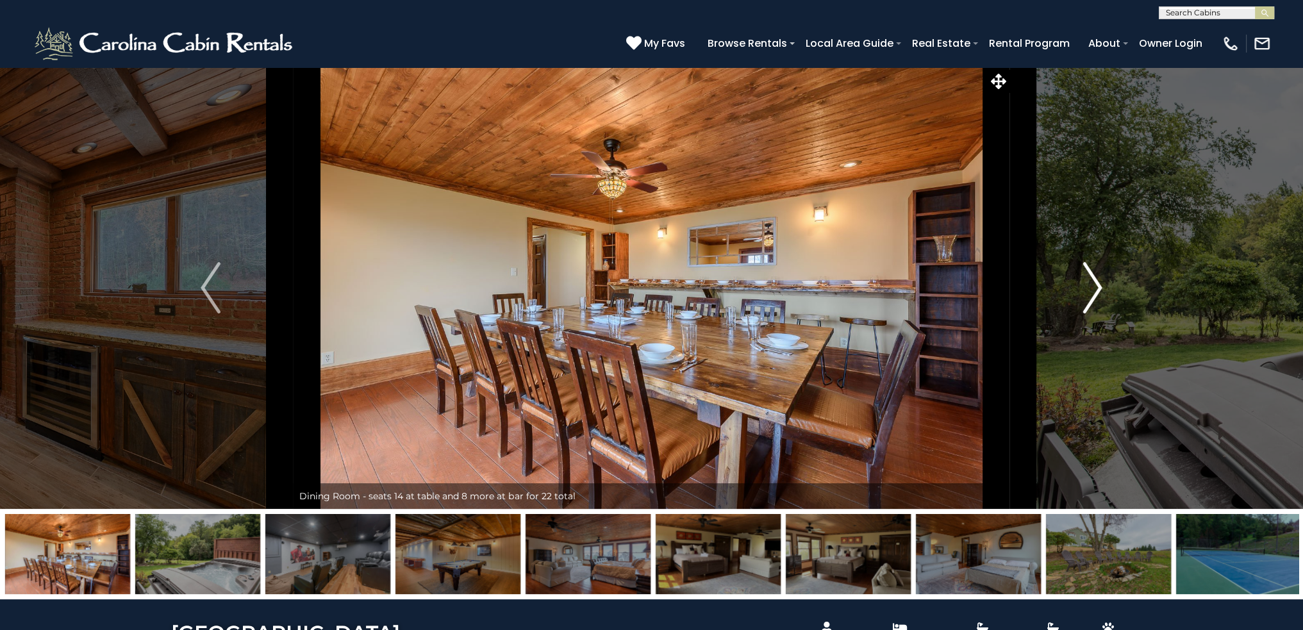
click at [1096, 297] on img "Next" at bounding box center [1092, 287] width 19 height 51
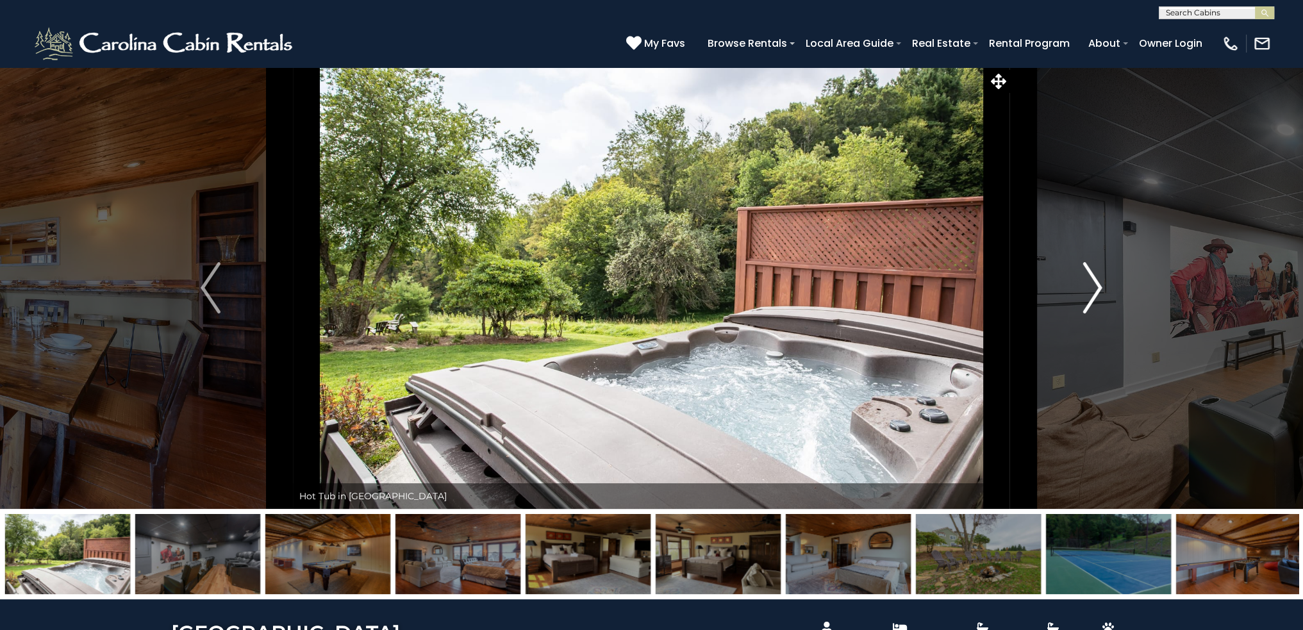
click at [1096, 297] on img "Next" at bounding box center [1092, 287] width 19 height 51
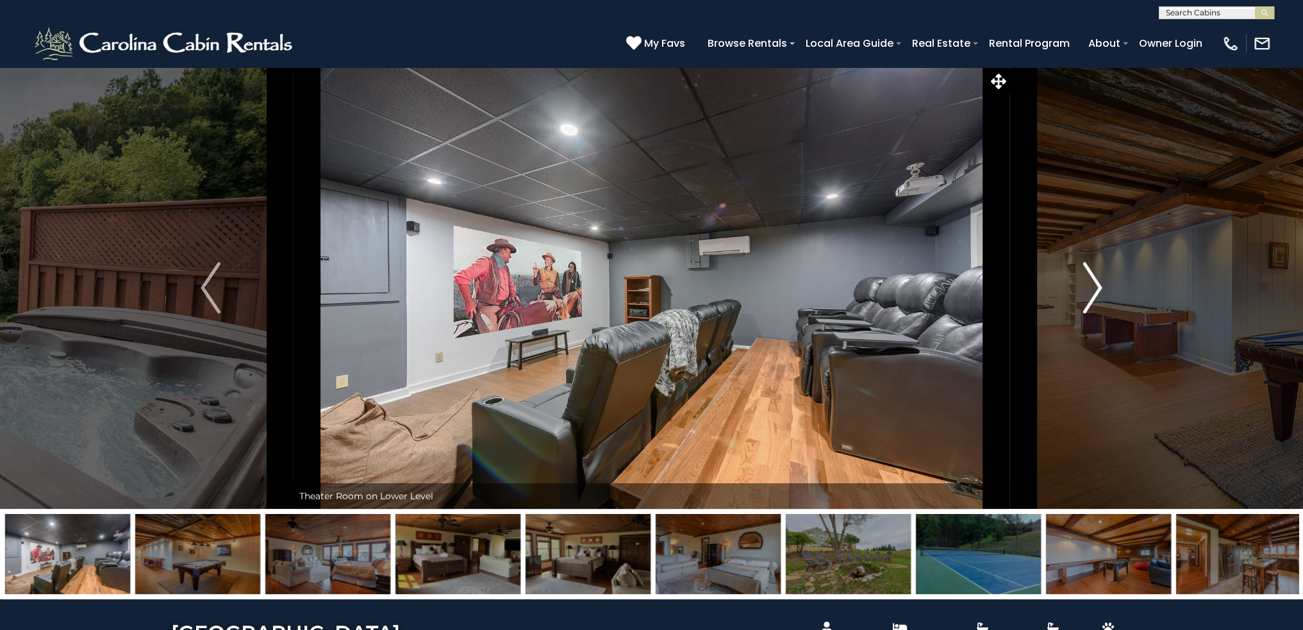
click at [1096, 297] on img "Next" at bounding box center [1092, 287] width 19 height 51
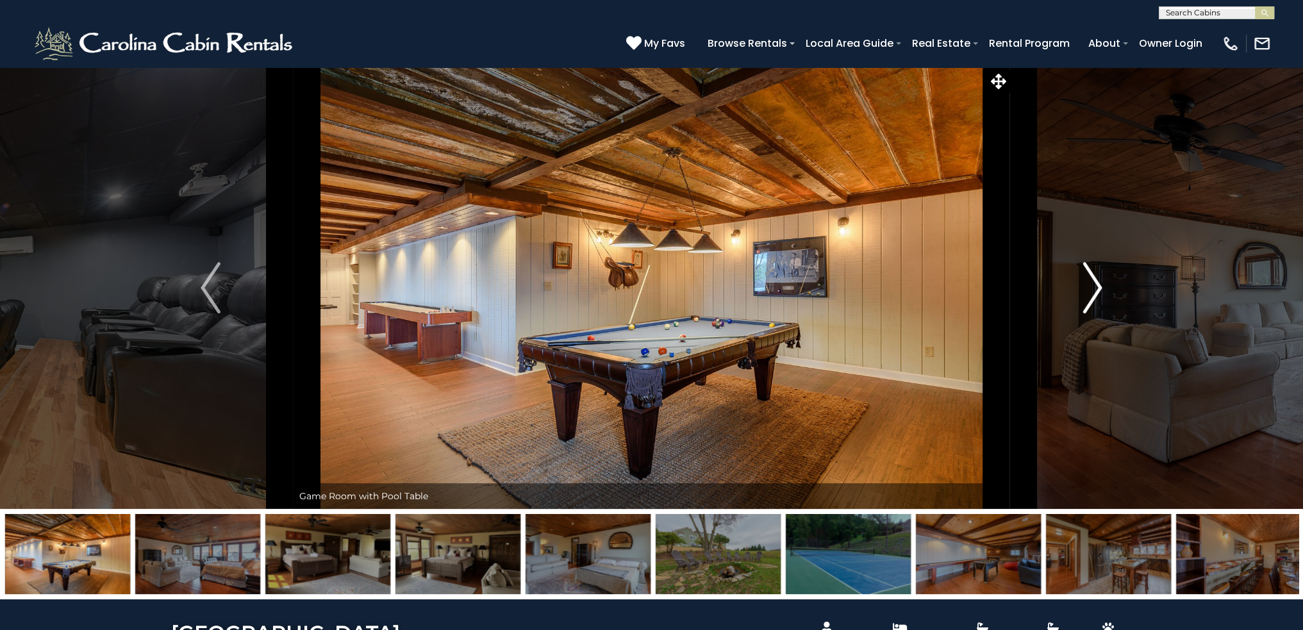
click at [1096, 297] on img "Next" at bounding box center [1092, 287] width 19 height 51
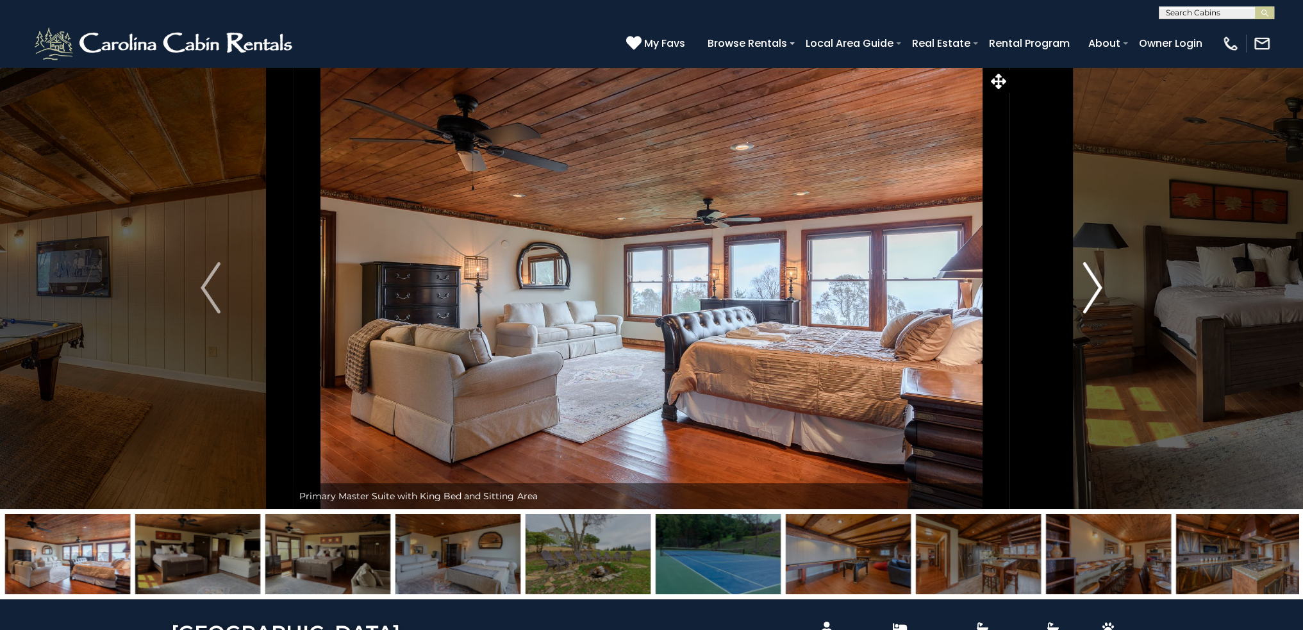
click at [1096, 297] on img "Next" at bounding box center [1092, 287] width 19 height 51
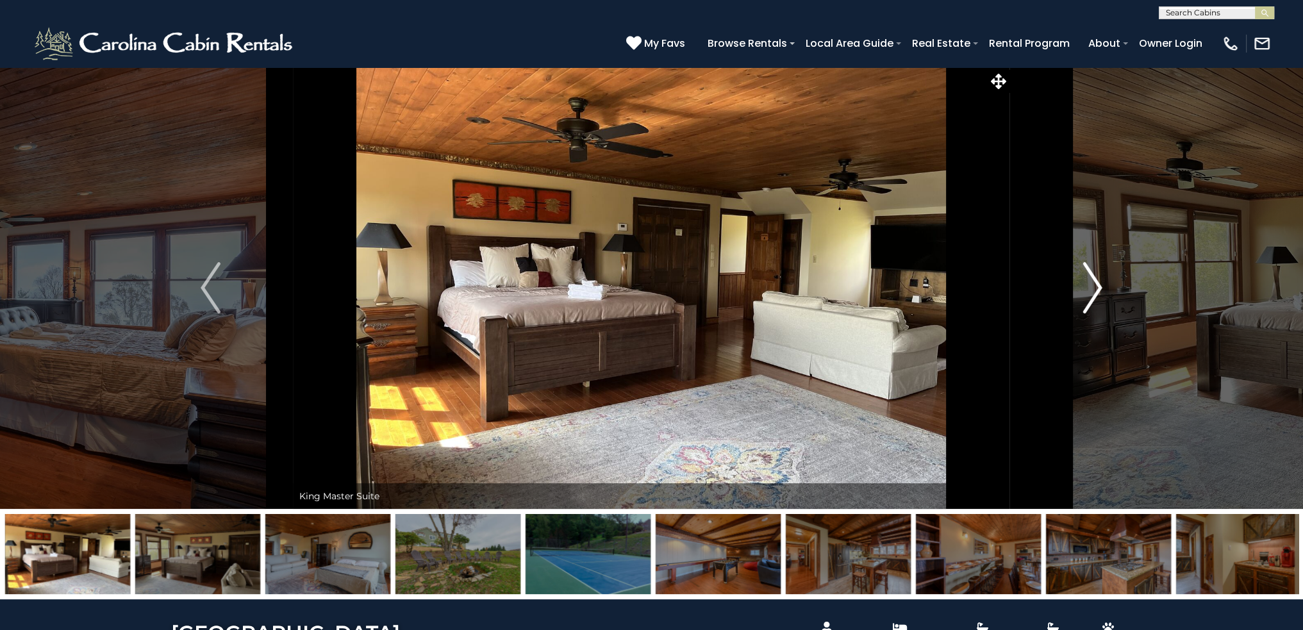
click at [1096, 297] on img "Next" at bounding box center [1092, 287] width 19 height 51
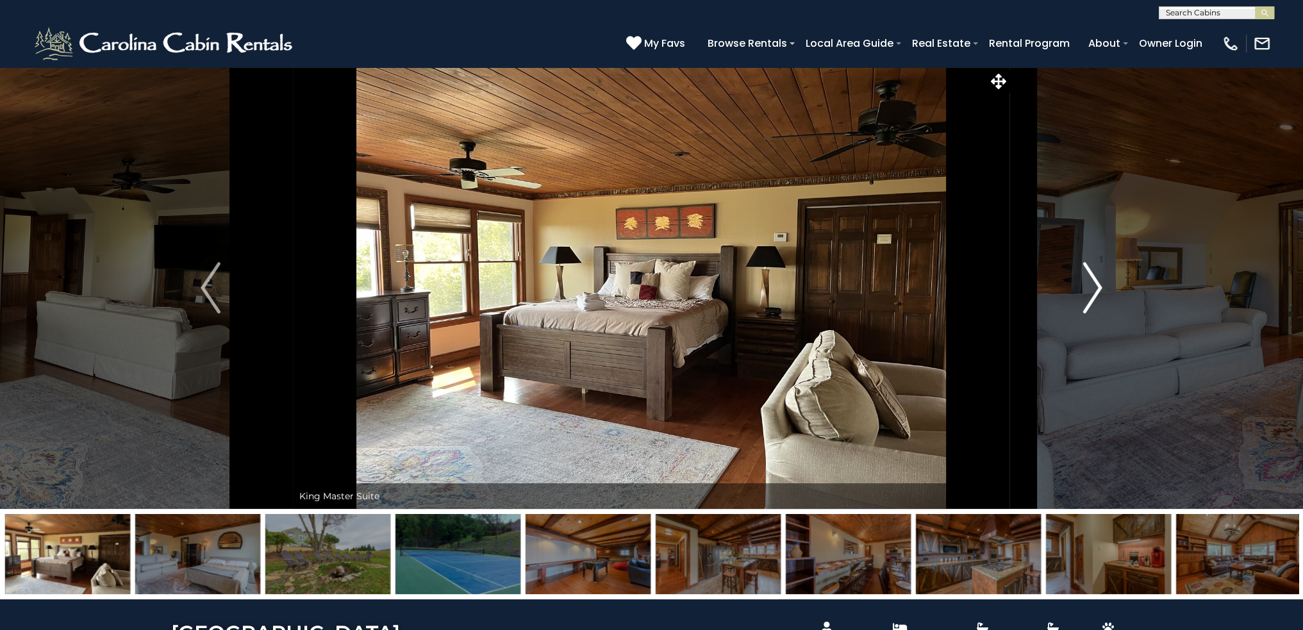
click at [1096, 297] on img "Next" at bounding box center [1092, 287] width 19 height 51
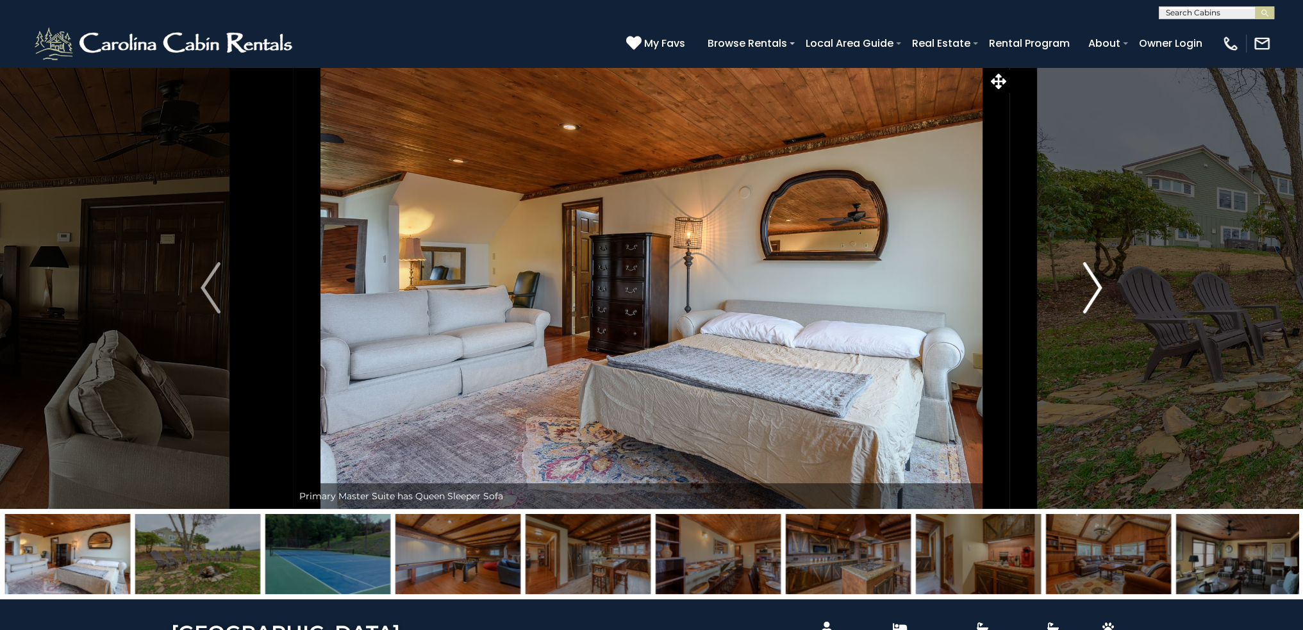
click at [1096, 297] on img "Next" at bounding box center [1092, 287] width 19 height 51
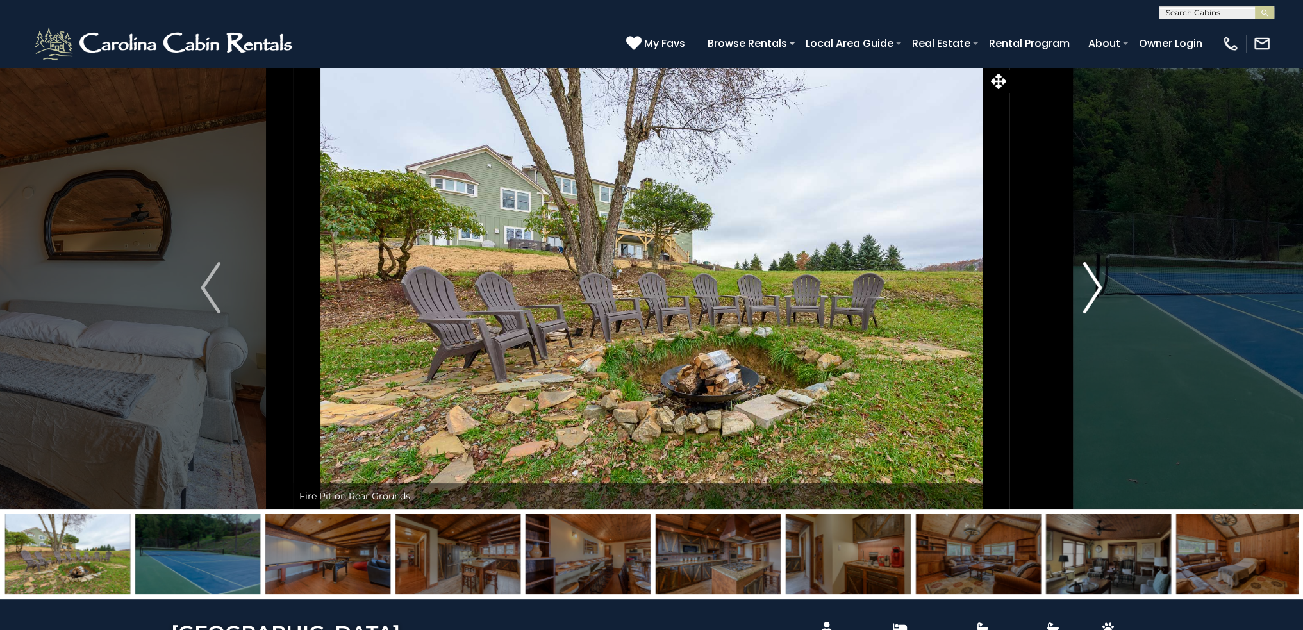
click at [1096, 297] on img "Next" at bounding box center [1092, 287] width 19 height 51
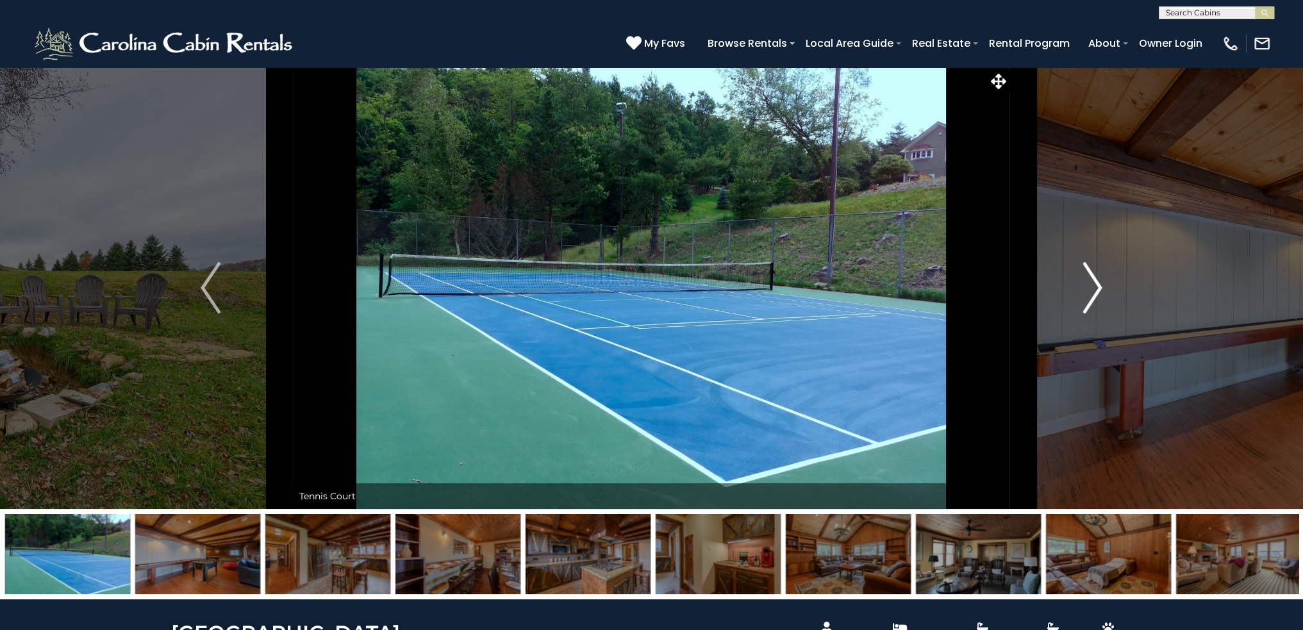
click at [1096, 297] on img "Next" at bounding box center [1092, 287] width 19 height 51
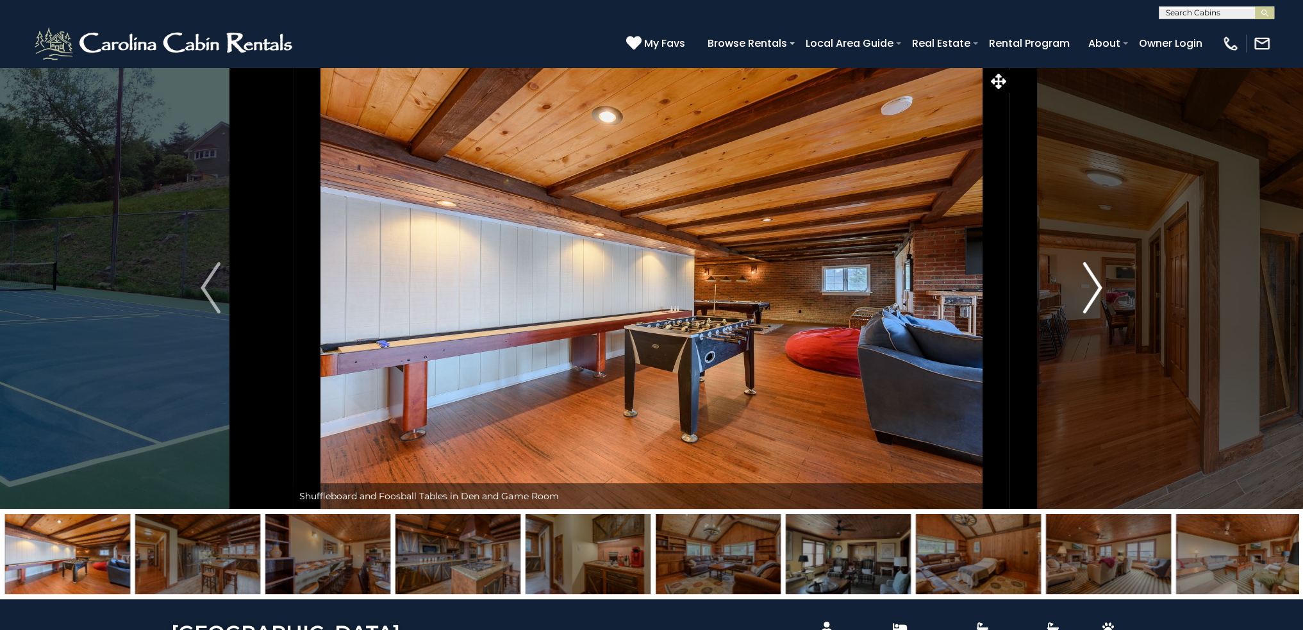
click at [1096, 297] on img "Next" at bounding box center [1092, 287] width 19 height 51
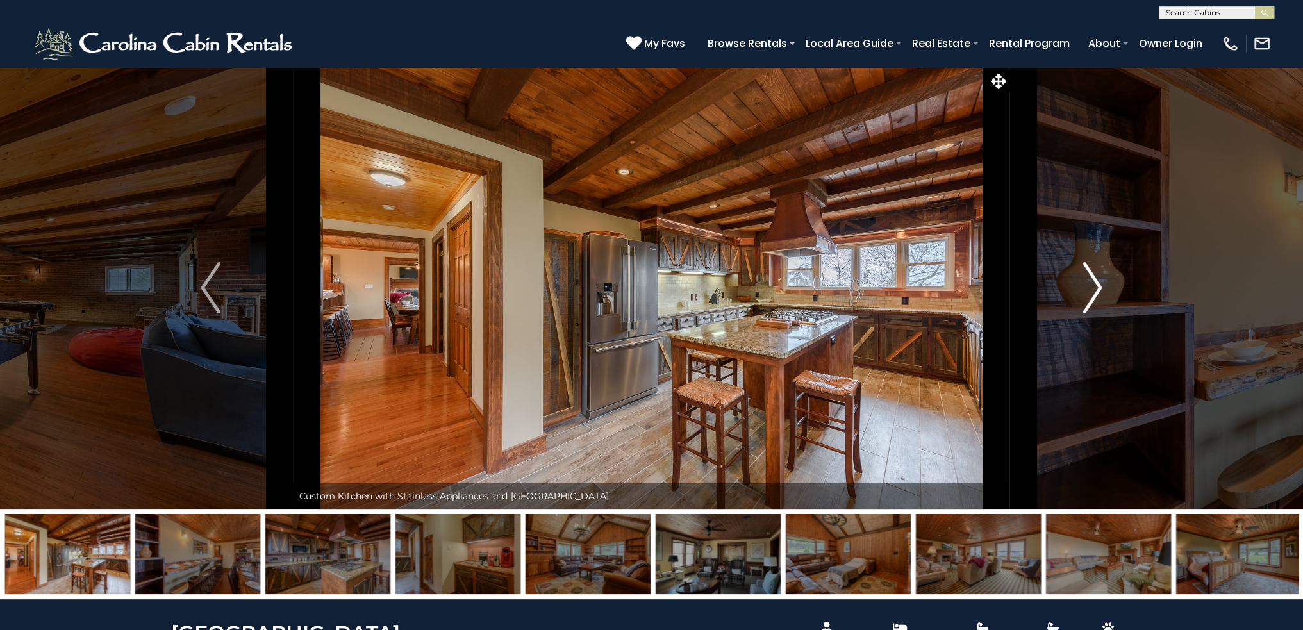
click at [1096, 297] on img "Next" at bounding box center [1092, 287] width 19 height 51
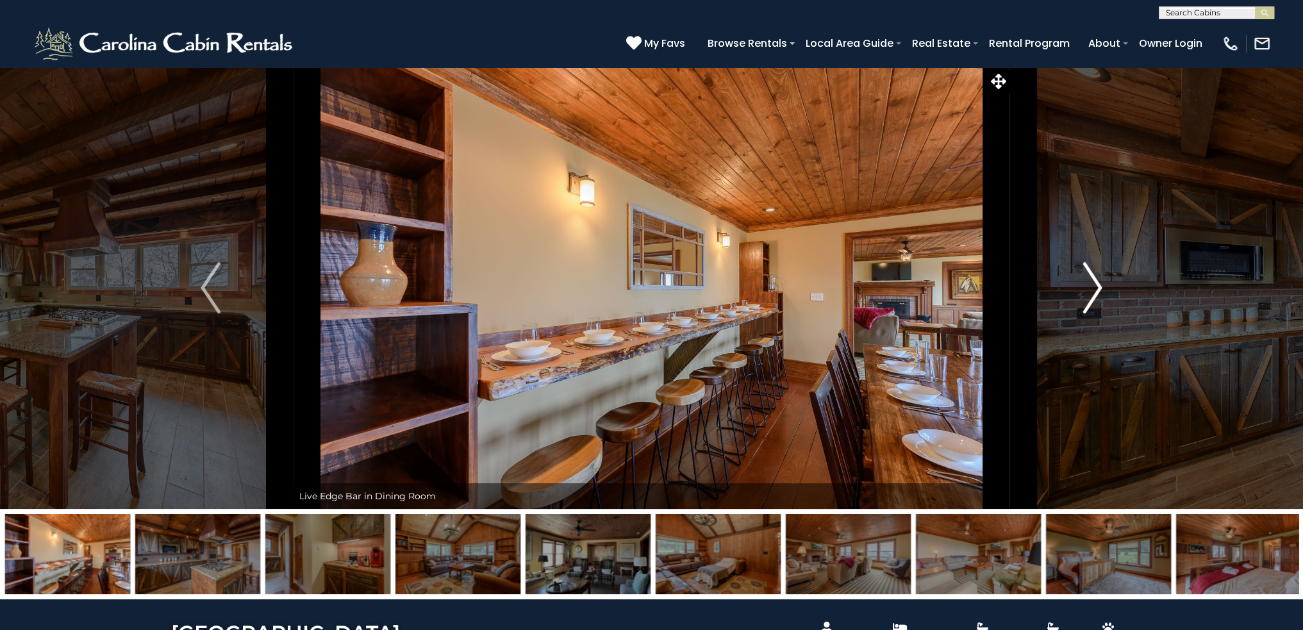
click at [1096, 297] on img "Next" at bounding box center [1092, 287] width 19 height 51
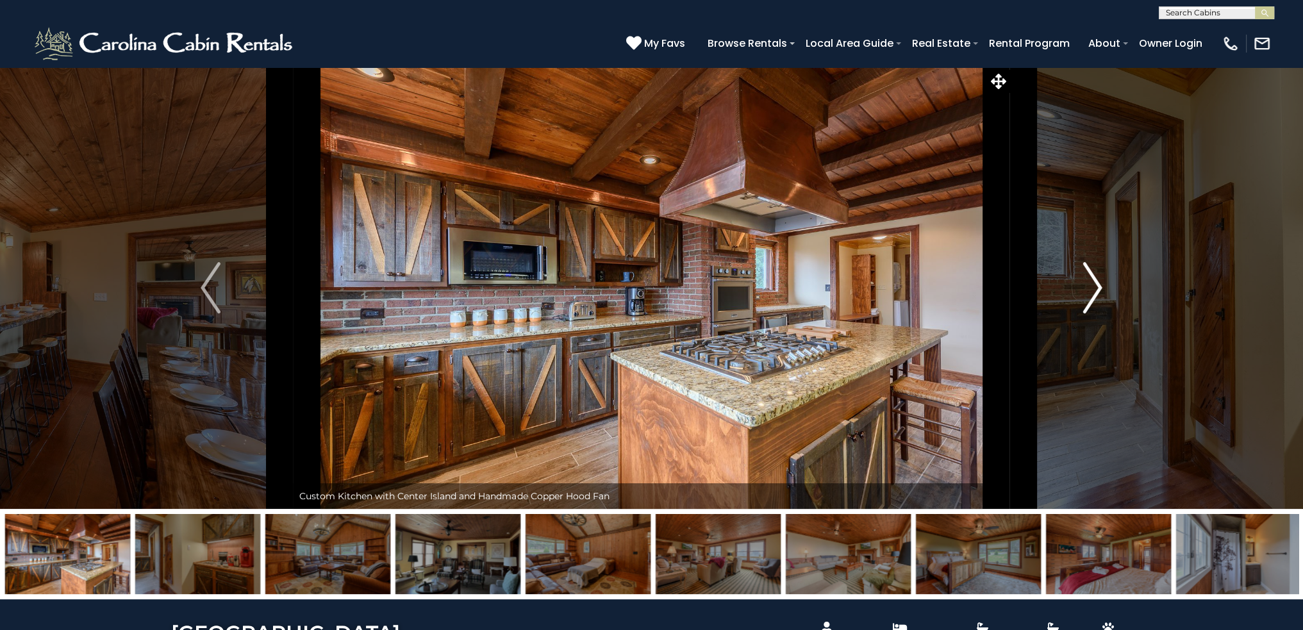
click at [1096, 297] on img "Next" at bounding box center [1092, 287] width 19 height 51
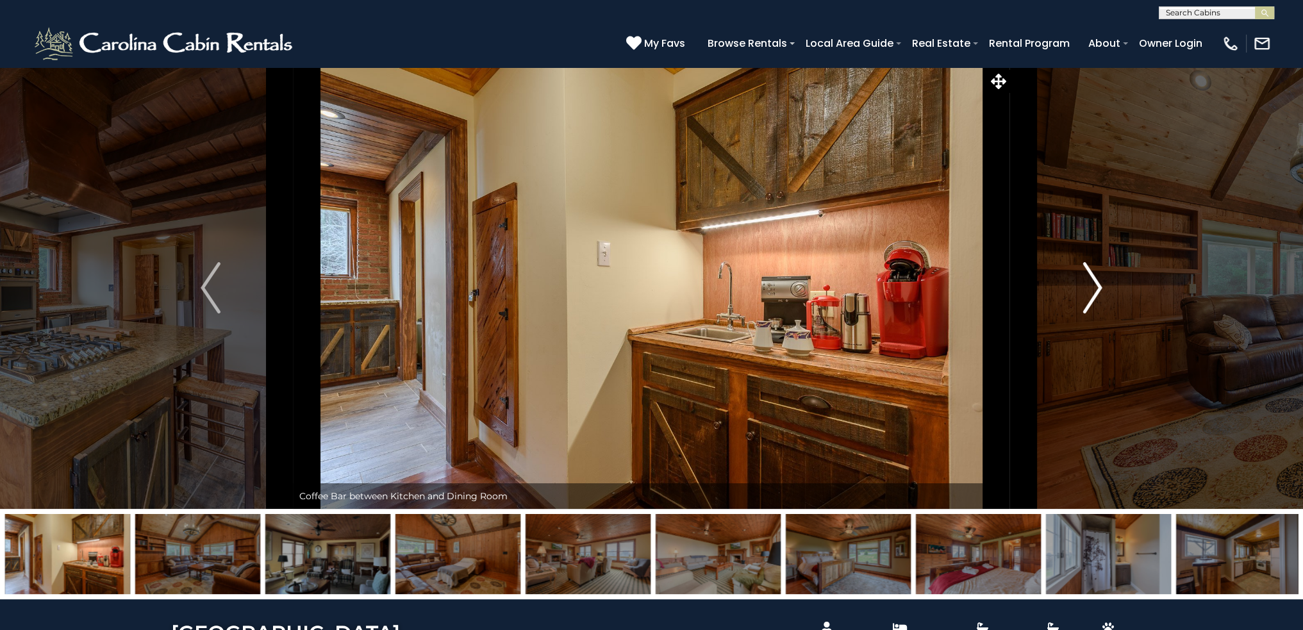
click at [1096, 297] on img "Next" at bounding box center [1092, 287] width 19 height 51
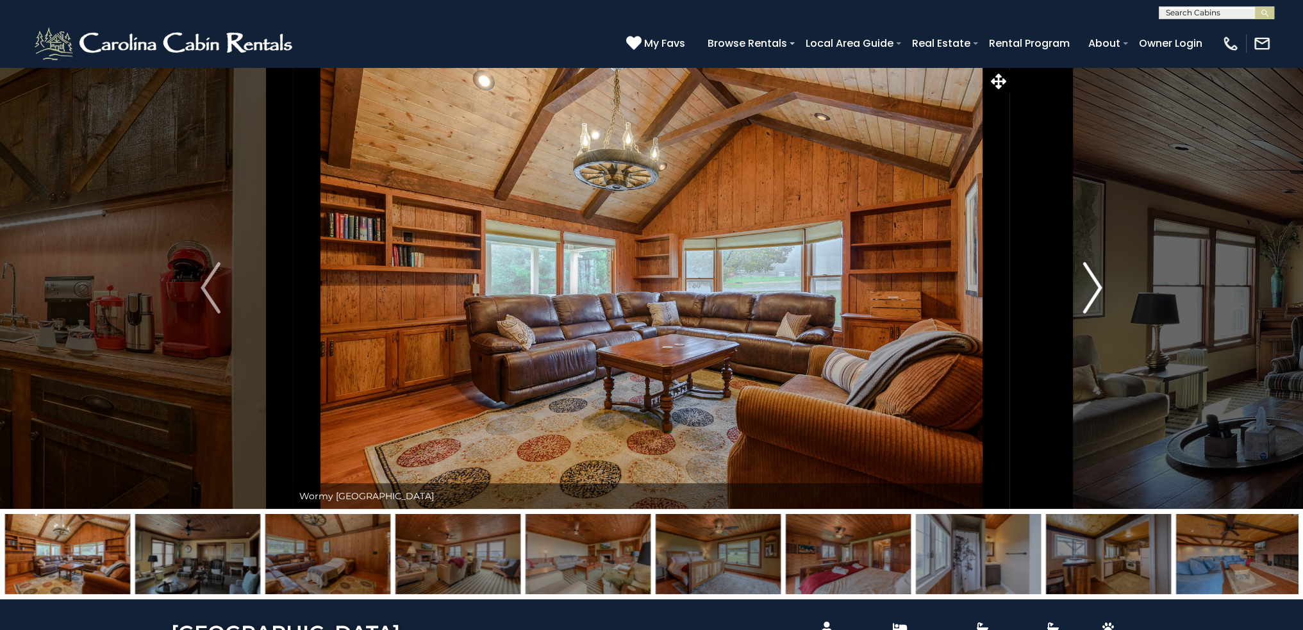
click at [1096, 297] on img "Next" at bounding box center [1092, 287] width 19 height 51
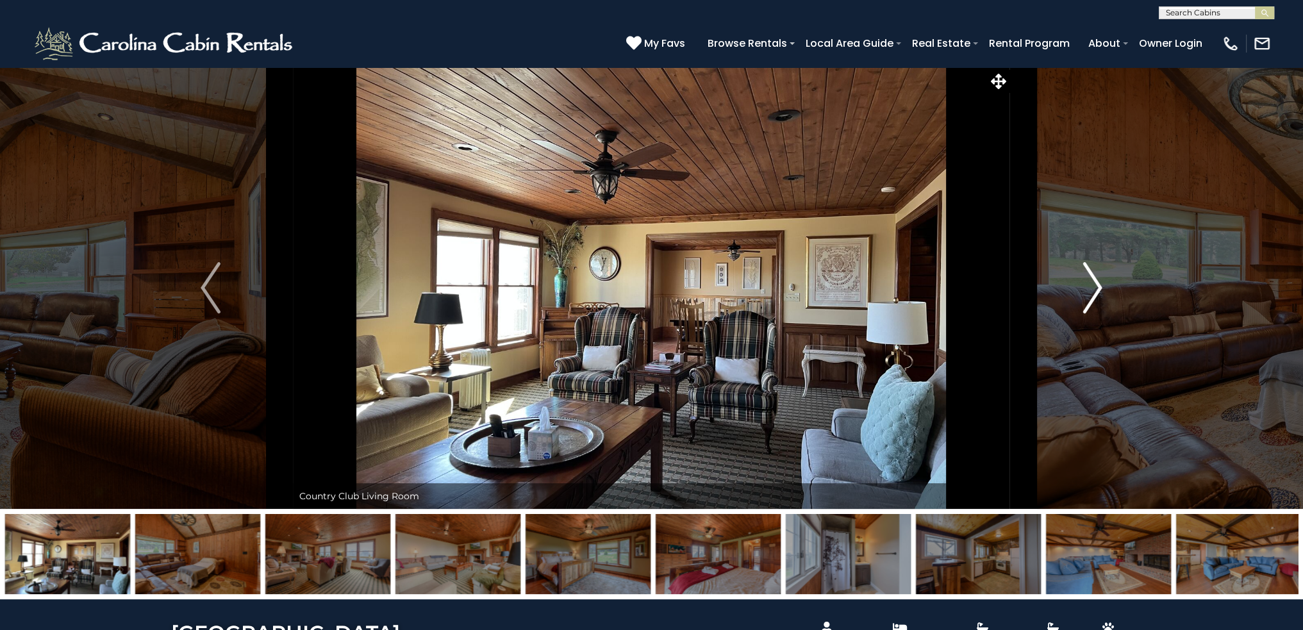
click at [1096, 297] on img "Next" at bounding box center [1092, 287] width 19 height 51
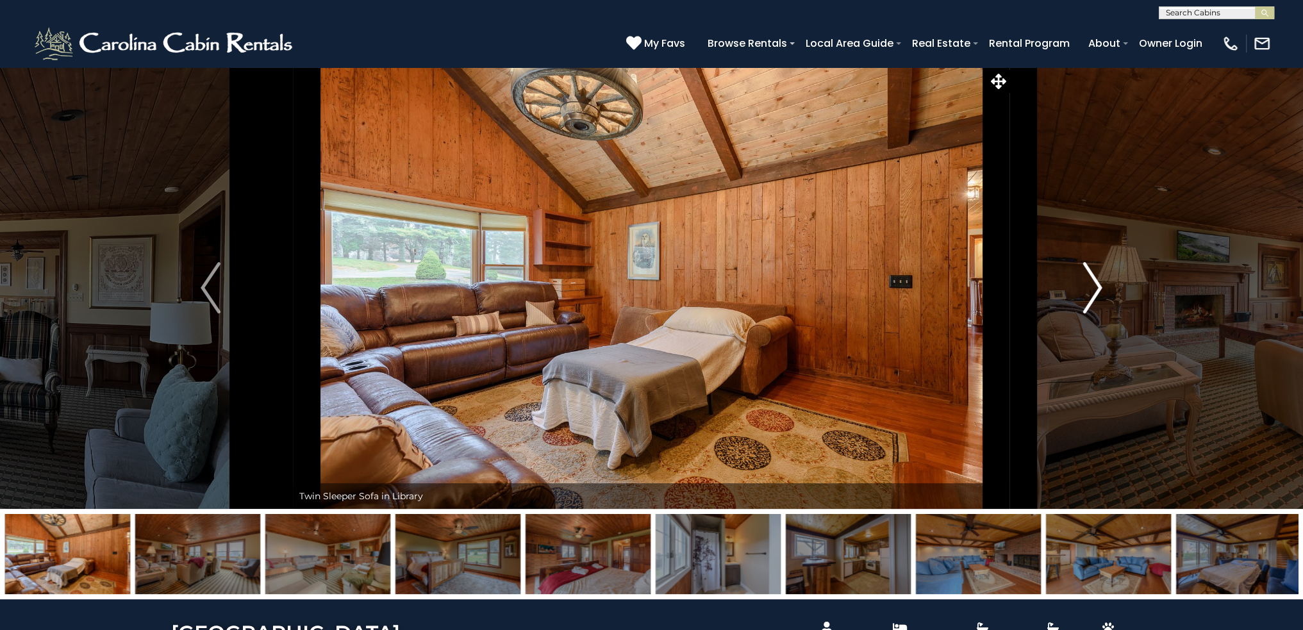
click at [1096, 297] on img "Next" at bounding box center [1092, 287] width 19 height 51
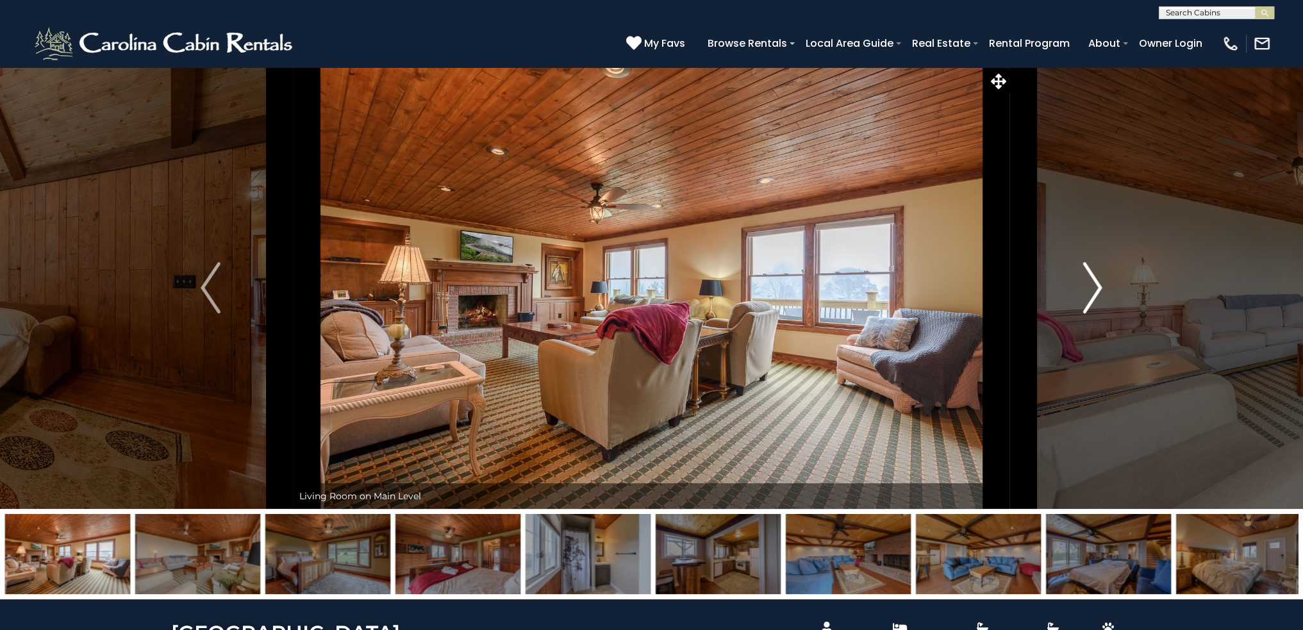
click at [1096, 297] on img "Next" at bounding box center [1092, 287] width 19 height 51
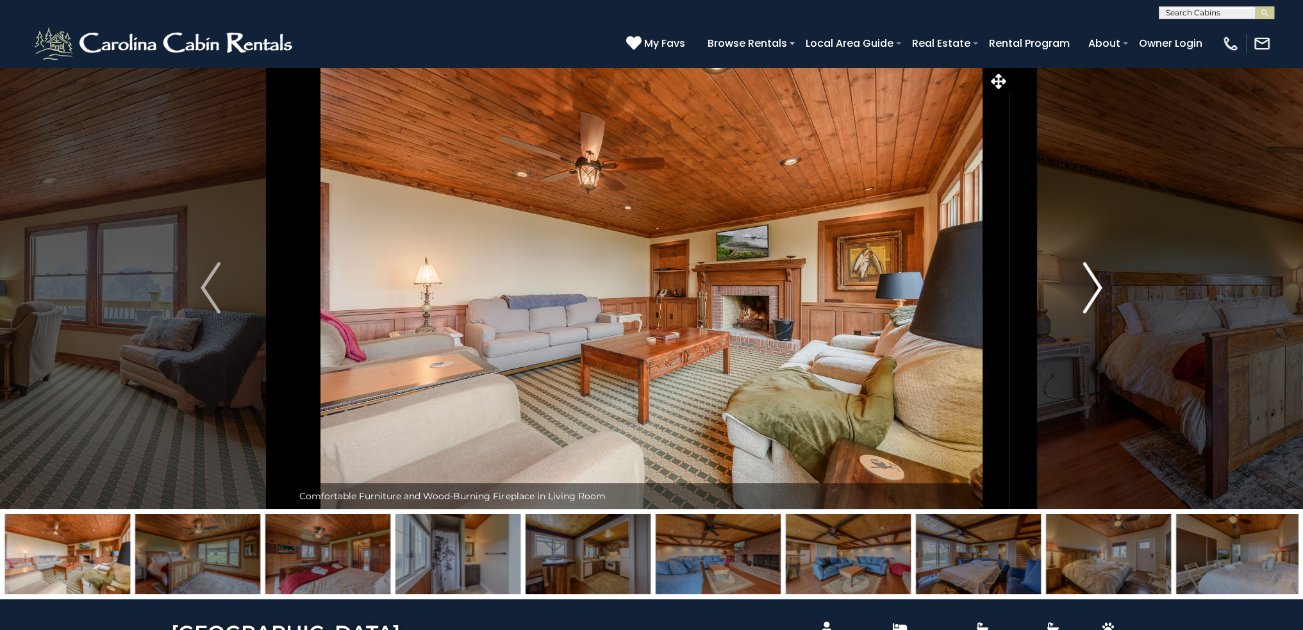
click at [1096, 297] on img "Next" at bounding box center [1092, 287] width 19 height 51
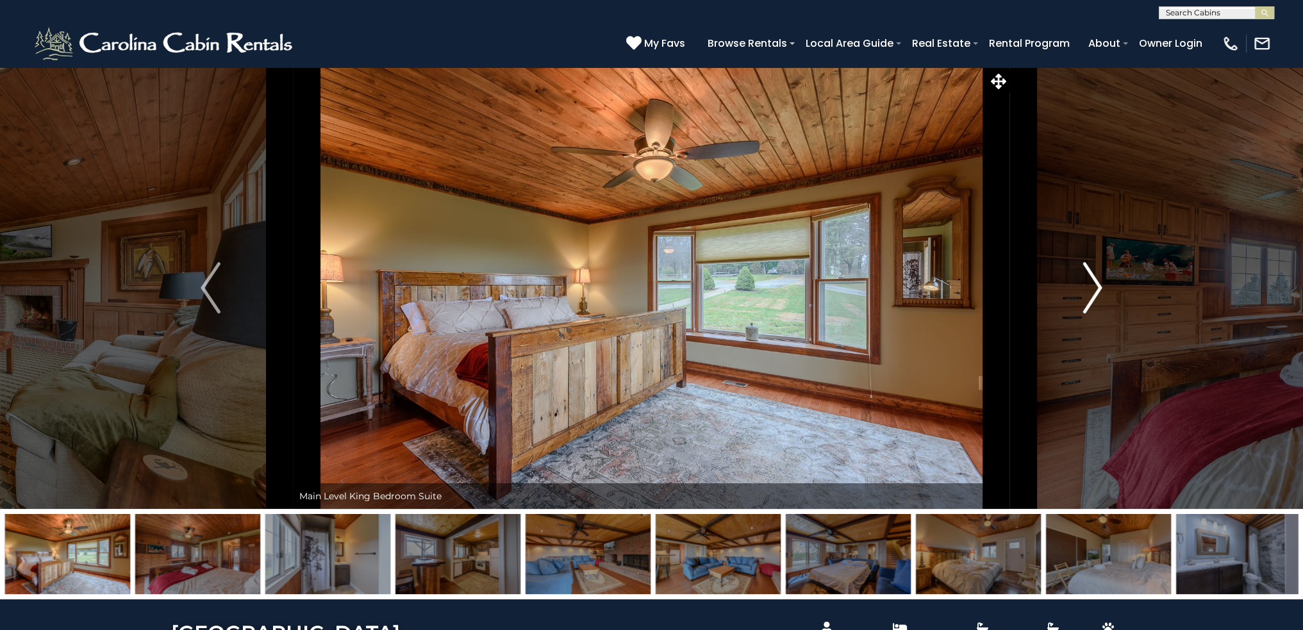
click at [1096, 297] on img "Next" at bounding box center [1092, 287] width 19 height 51
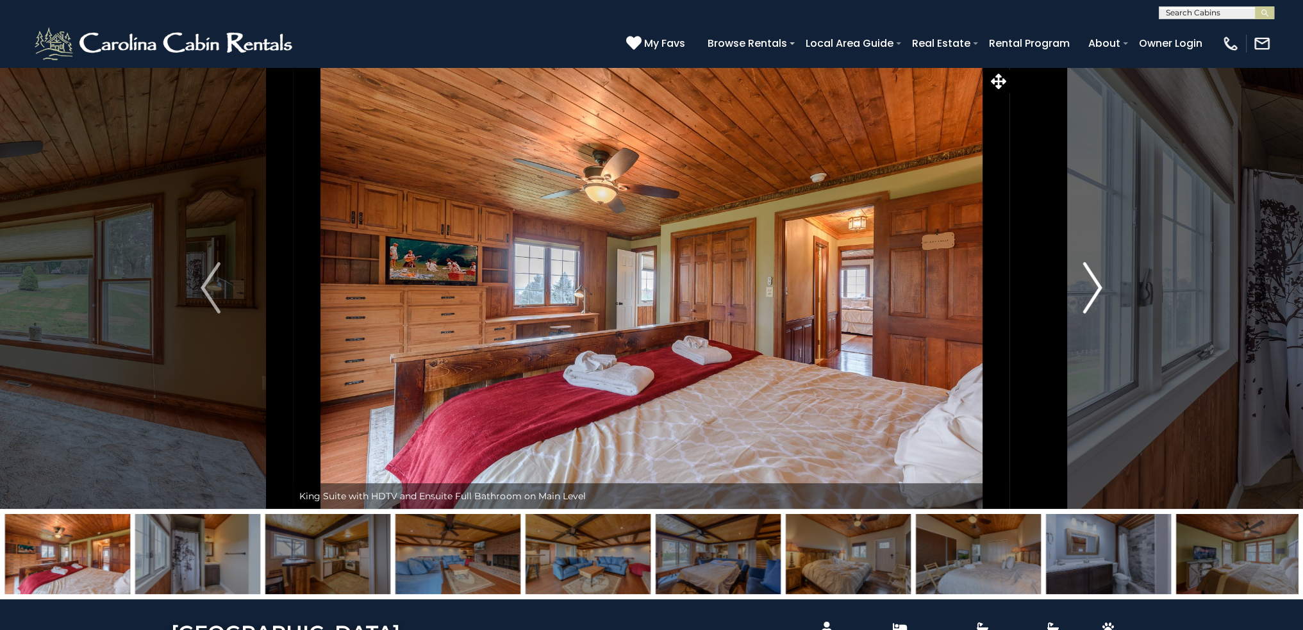
click at [1096, 297] on img "Next" at bounding box center [1092, 287] width 19 height 51
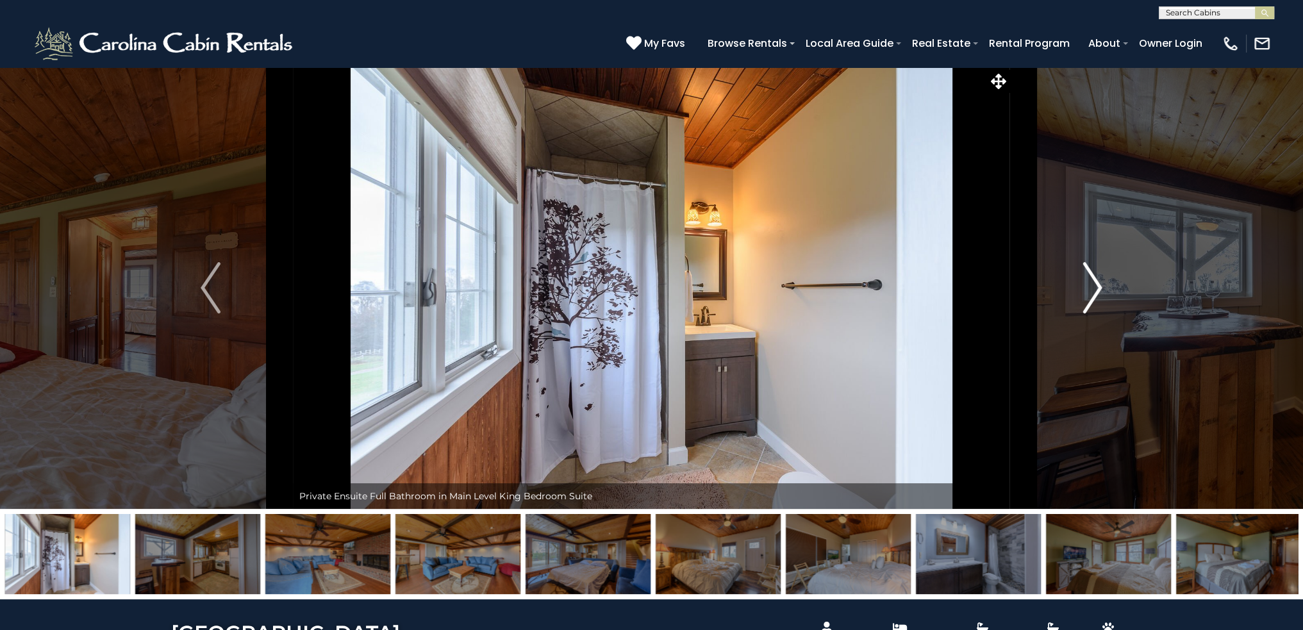
click at [1096, 297] on img "Next" at bounding box center [1092, 287] width 19 height 51
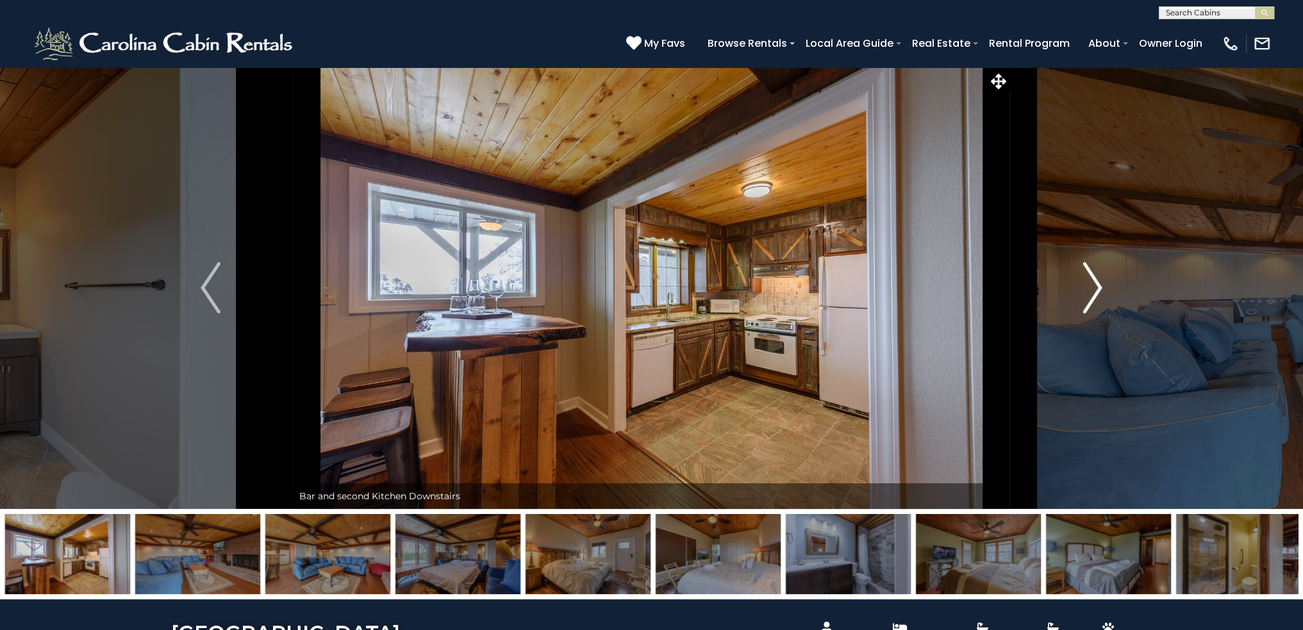
click at [1096, 297] on img "Next" at bounding box center [1092, 287] width 19 height 51
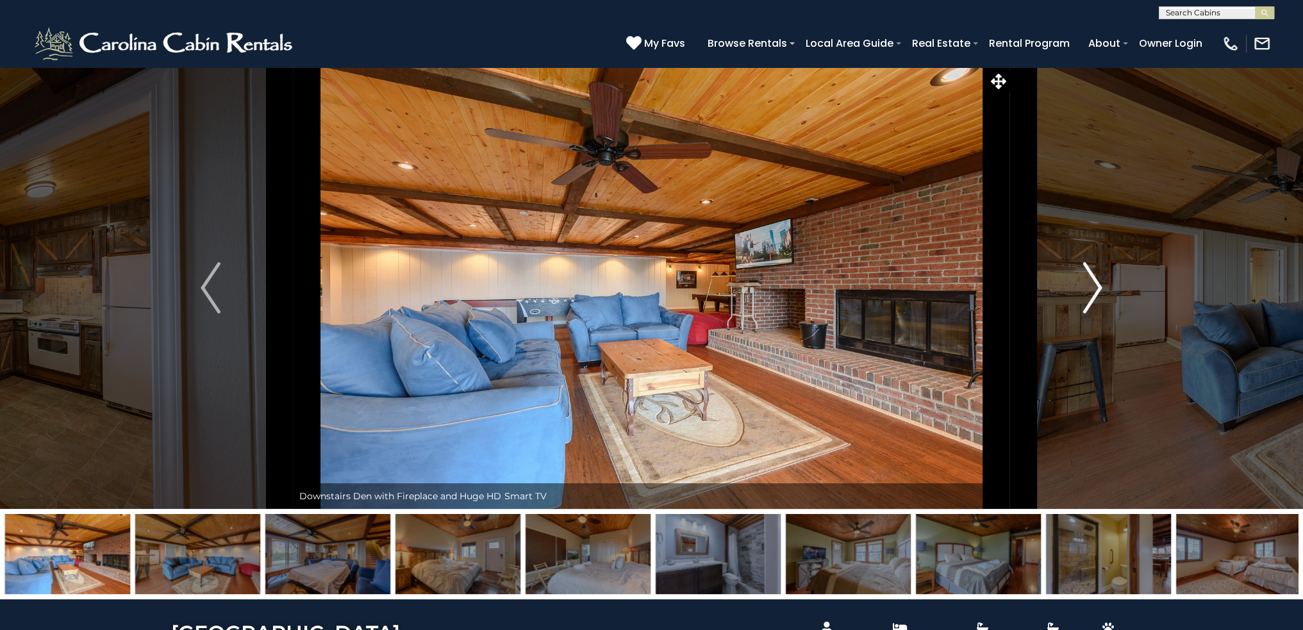
click at [1085, 289] on img "Next" at bounding box center [1092, 287] width 19 height 51
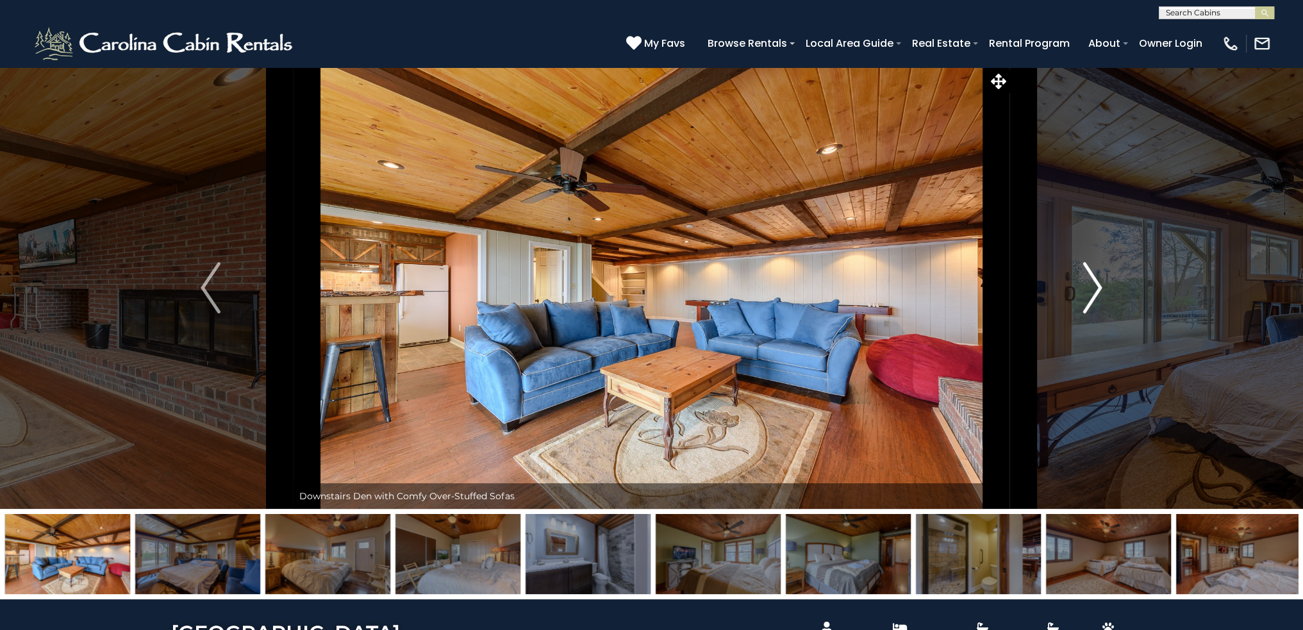
click at [1085, 289] on img "Next" at bounding box center [1092, 287] width 19 height 51
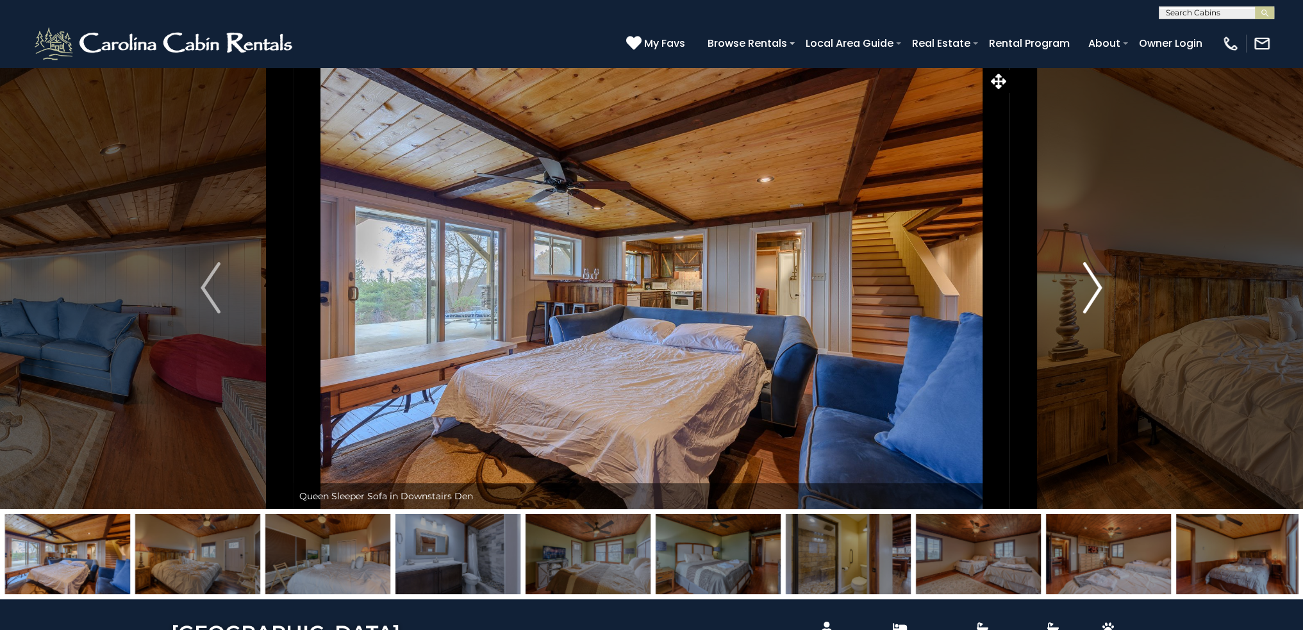
click at [1085, 289] on img "Next" at bounding box center [1092, 287] width 19 height 51
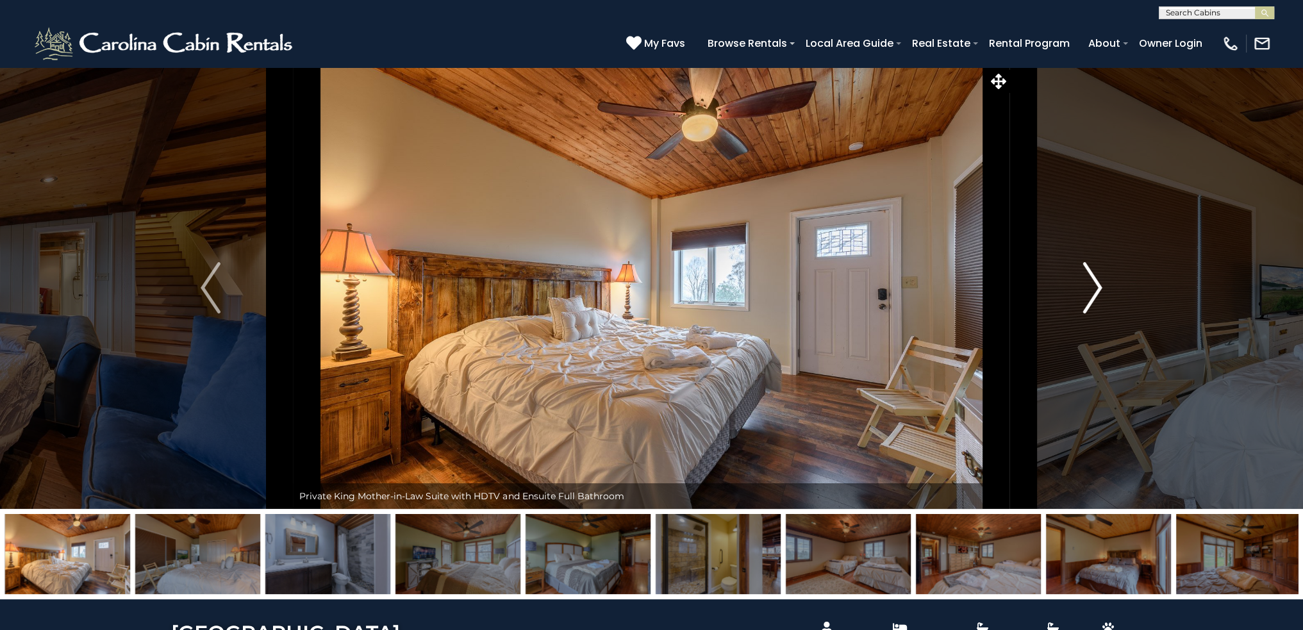
click at [1085, 289] on img "Next" at bounding box center [1092, 287] width 19 height 51
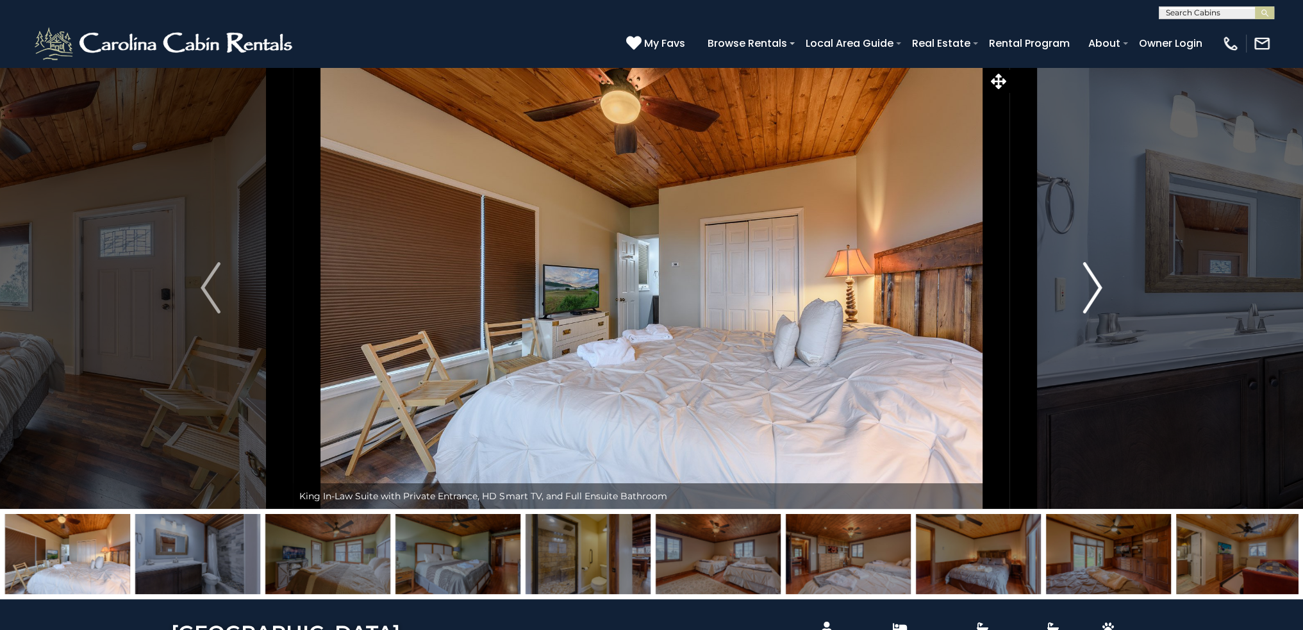
click at [1085, 289] on img "Next" at bounding box center [1092, 287] width 19 height 51
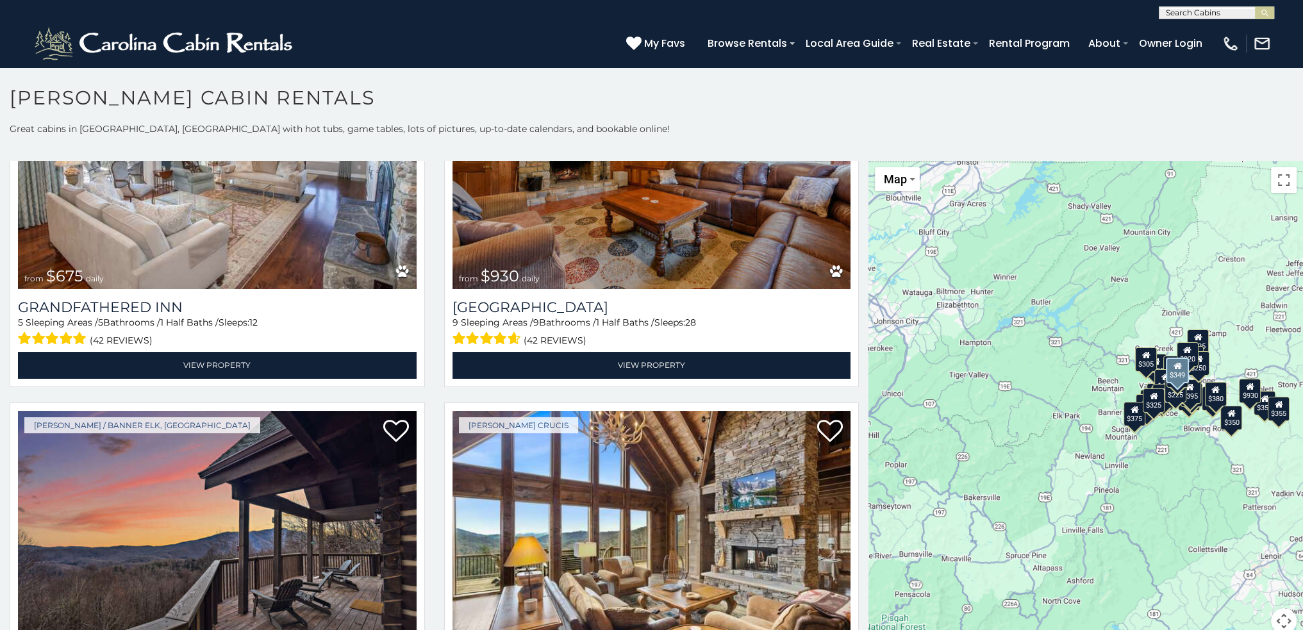
scroll to position [1346, 0]
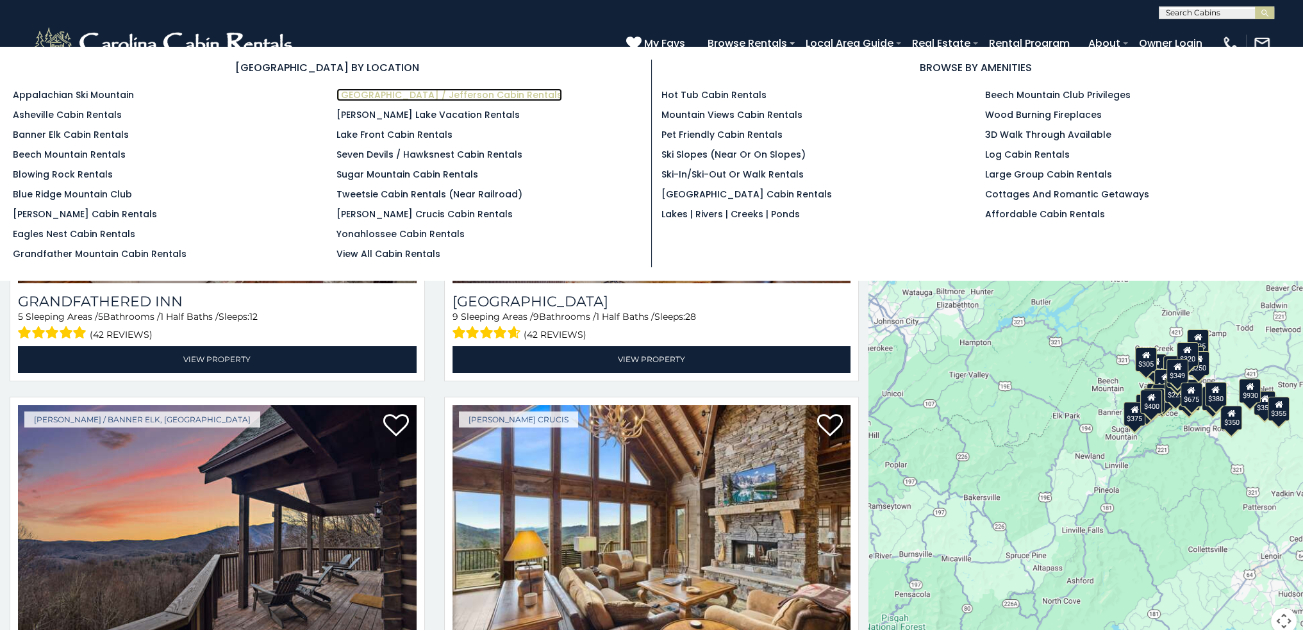
click at [364, 92] on link "[GEOGRAPHIC_DATA] / Jefferson Cabin Rentals" at bounding box center [450, 94] width 226 height 13
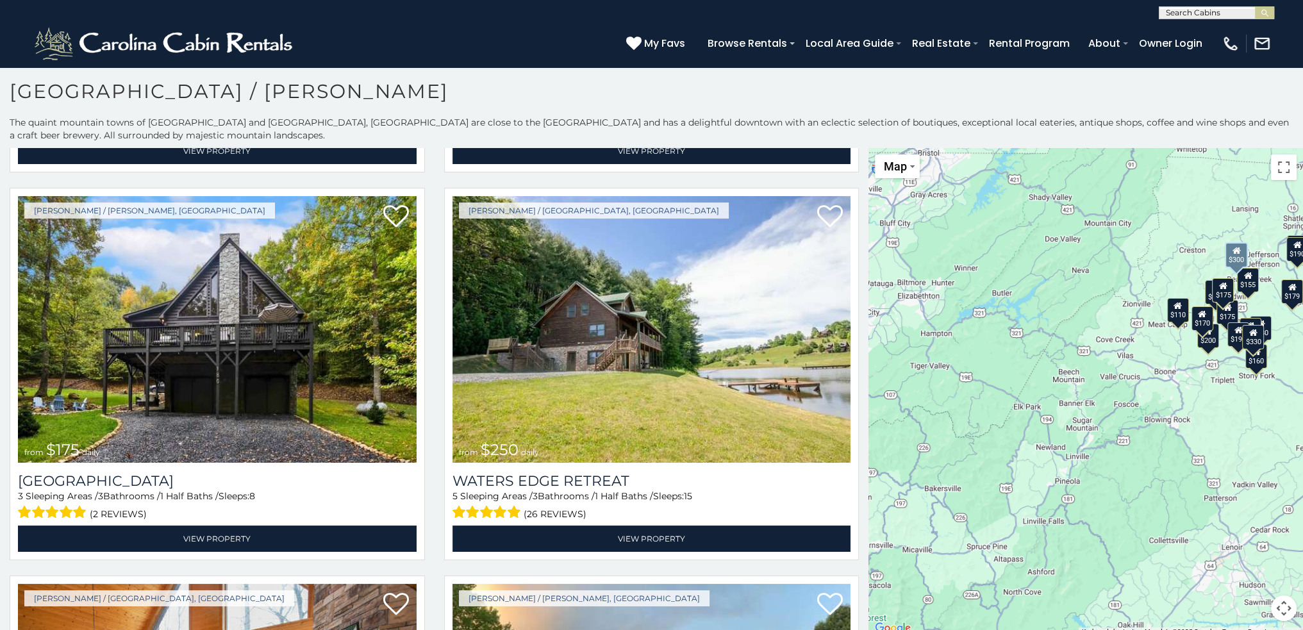
scroll to position [385, 0]
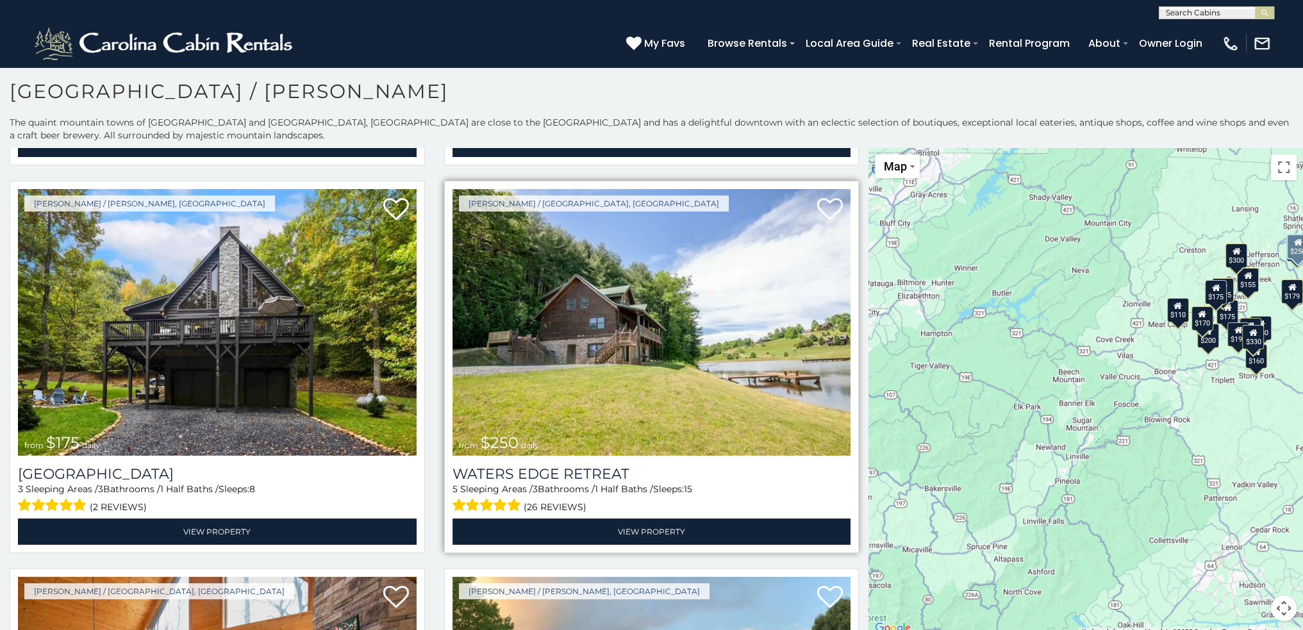
click at [651, 278] on img at bounding box center [652, 322] width 399 height 267
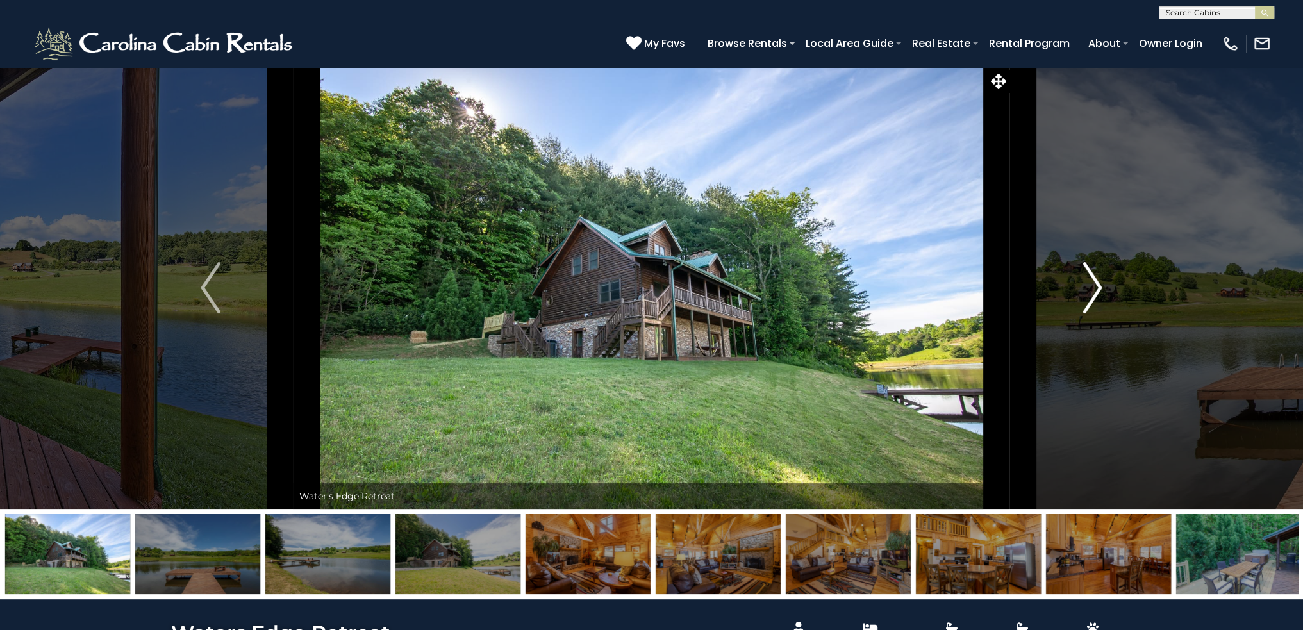
click at [1098, 294] on img "Next" at bounding box center [1092, 287] width 19 height 51
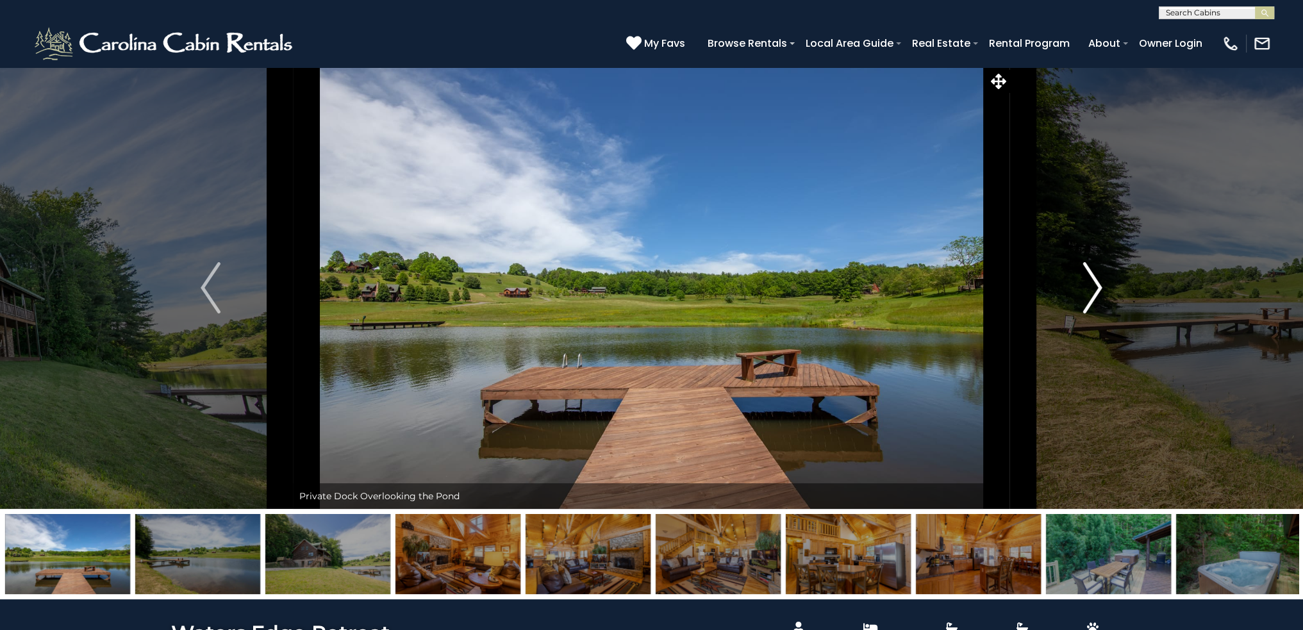
click at [1098, 294] on img "Next" at bounding box center [1092, 287] width 19 height 51
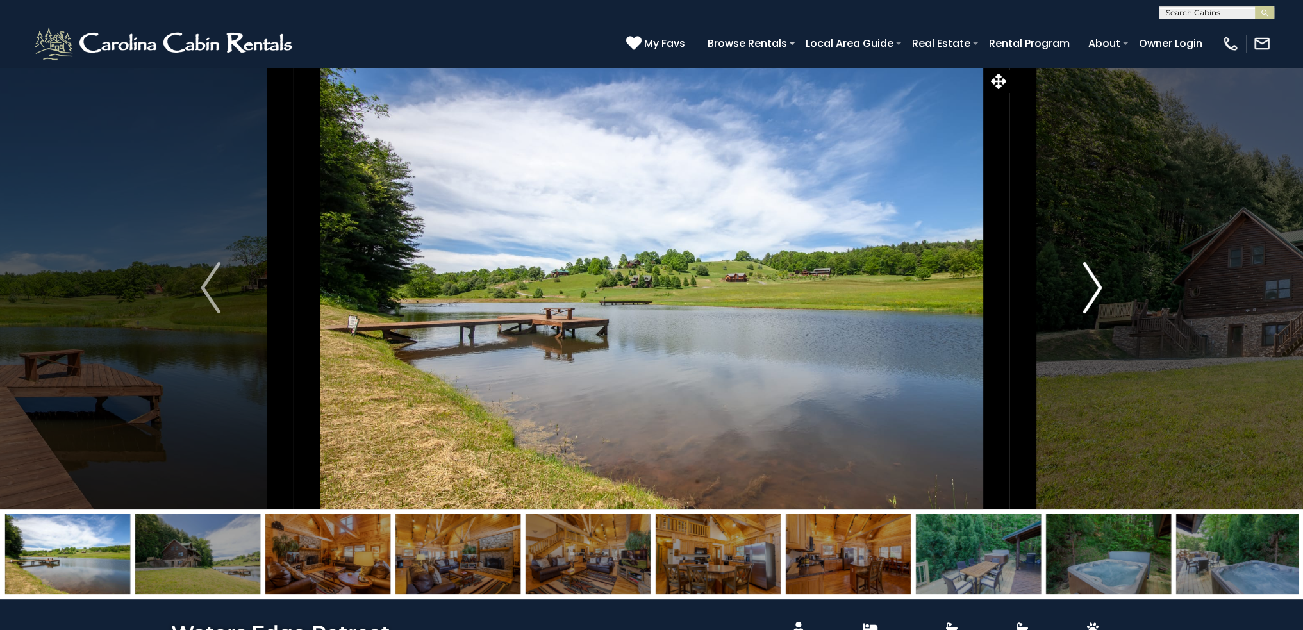
click at [1098, 294] on img "Next" at bounding box center [1092, 287] width 19 height 51
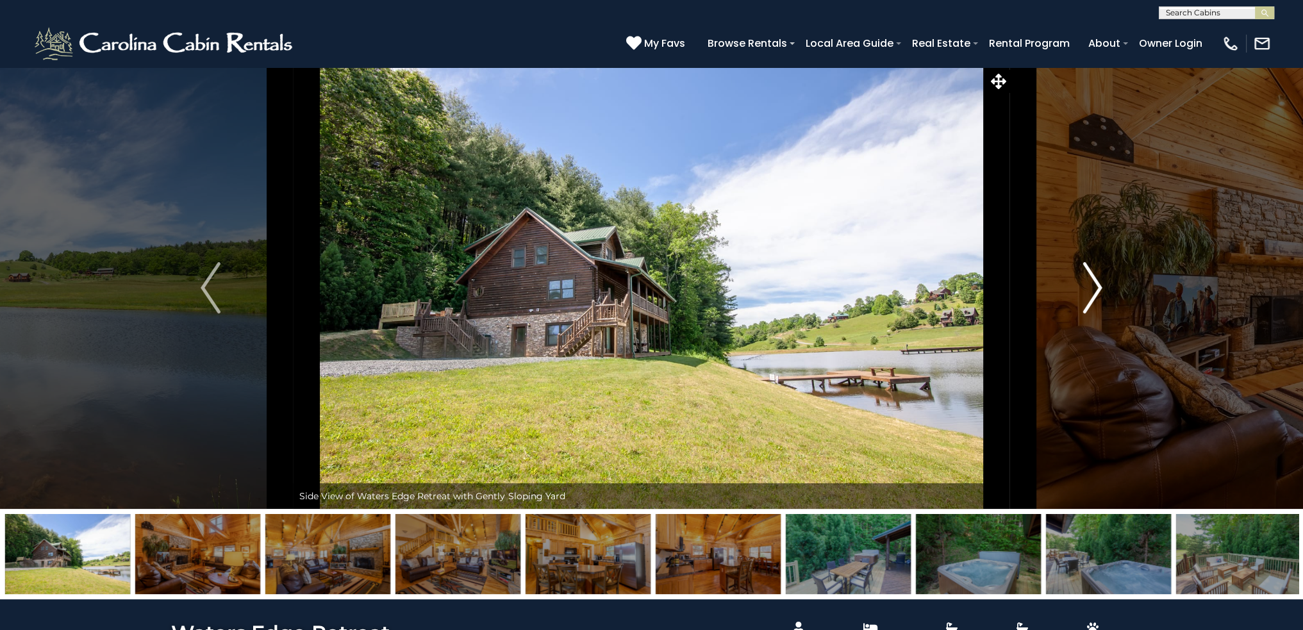
click at [1098, 294] on img "Next" at bounding box center [1092, 287] width 19 height 51
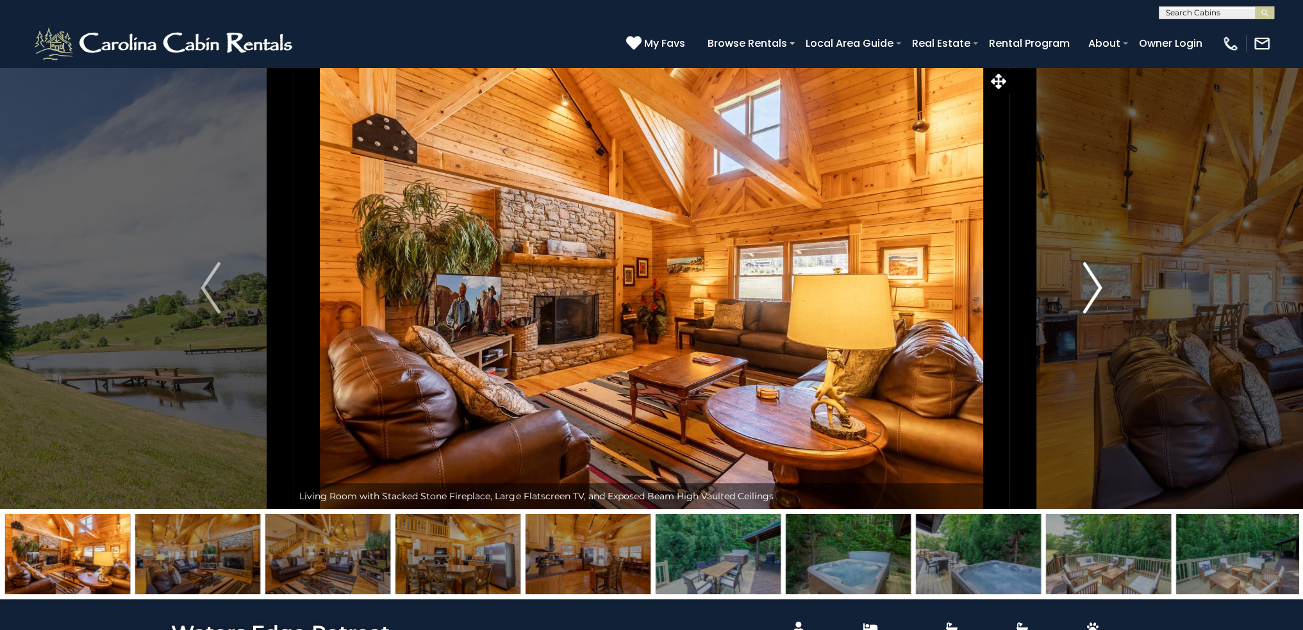
click at [1098, 294] on img "Next" at bounding box center [1092, 287] width 19 height 51
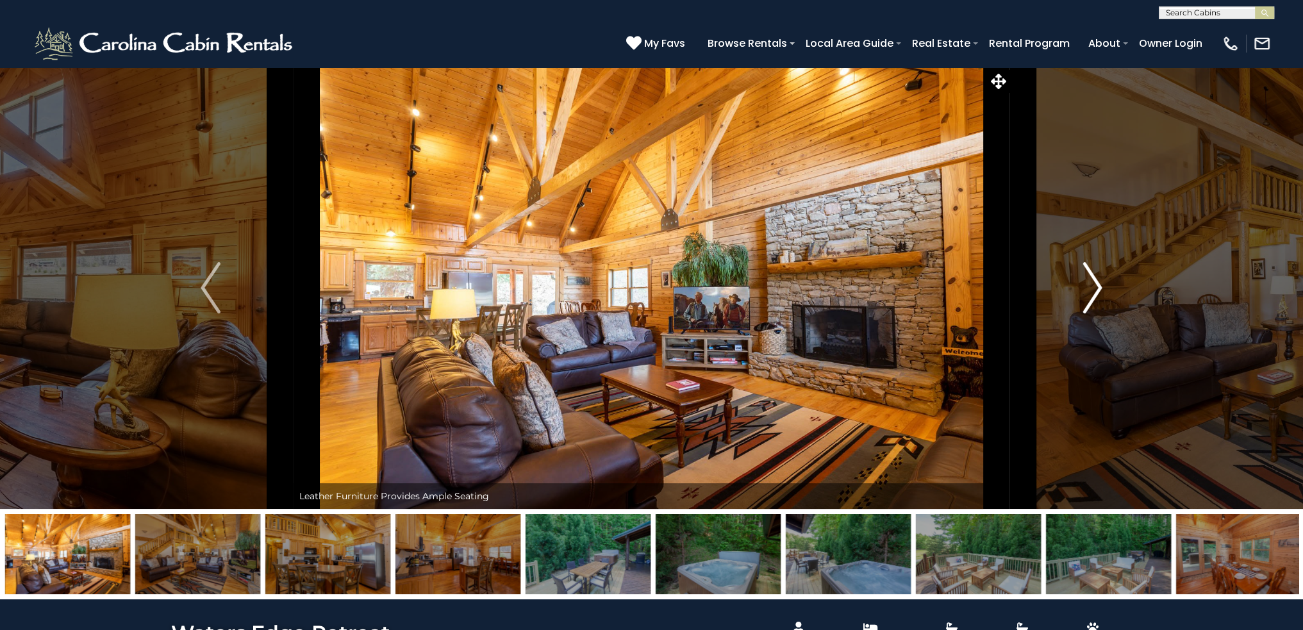
click at [1098, 294] on img "Next" at bounding box center [1092, 287] width 19 height 51
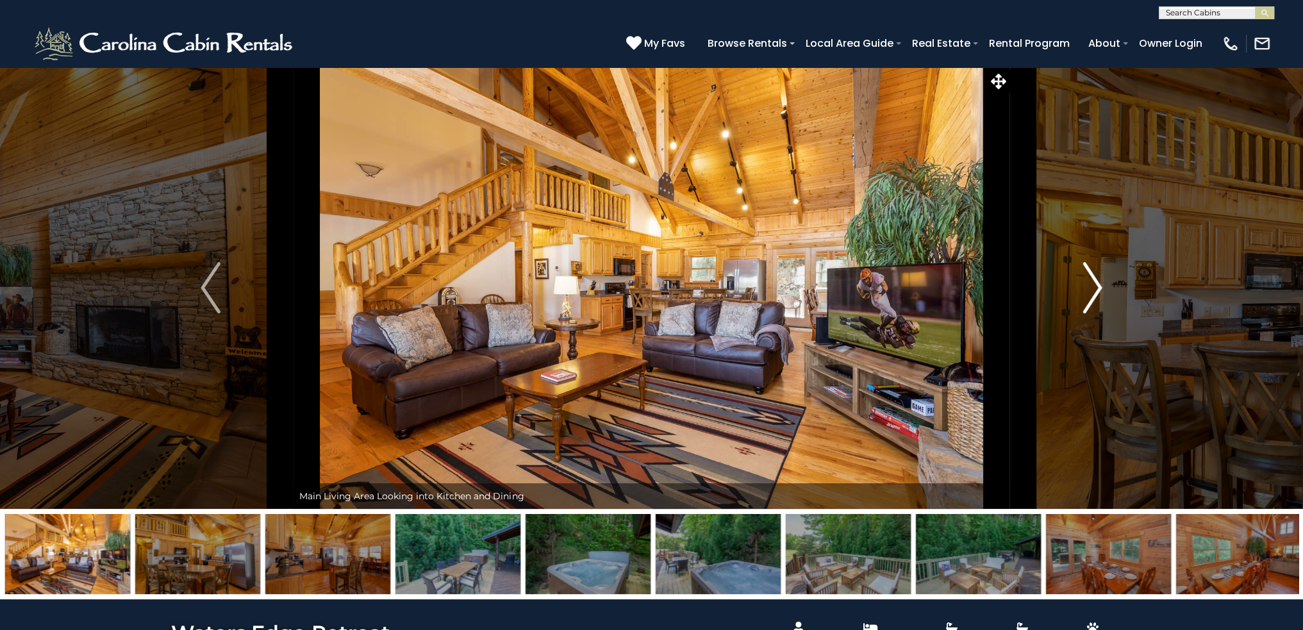
click at [1098, 294] on img "Next" at bounding box center [1092, 287] width 19 height 51
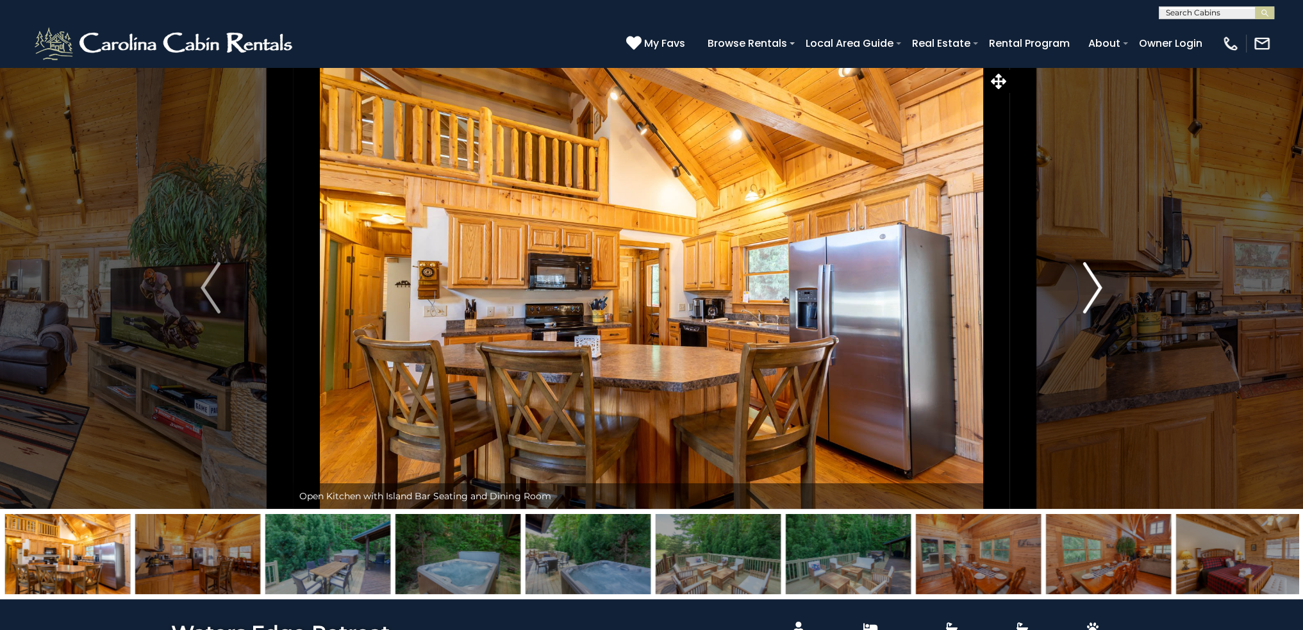
click at [1098, 294] on img "Next" at bounding box center [1092, 287] width 19 height 51
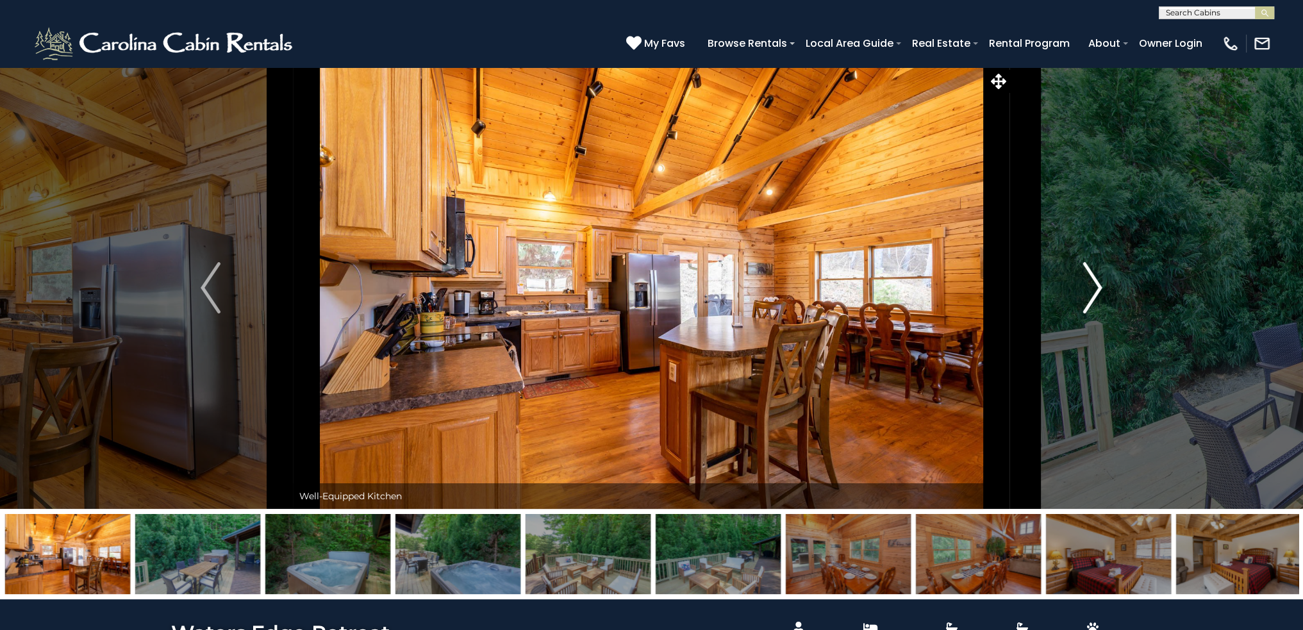
click at [1098, 294] on img "Next" at bounding box center [1092, 287] width 19 height 51
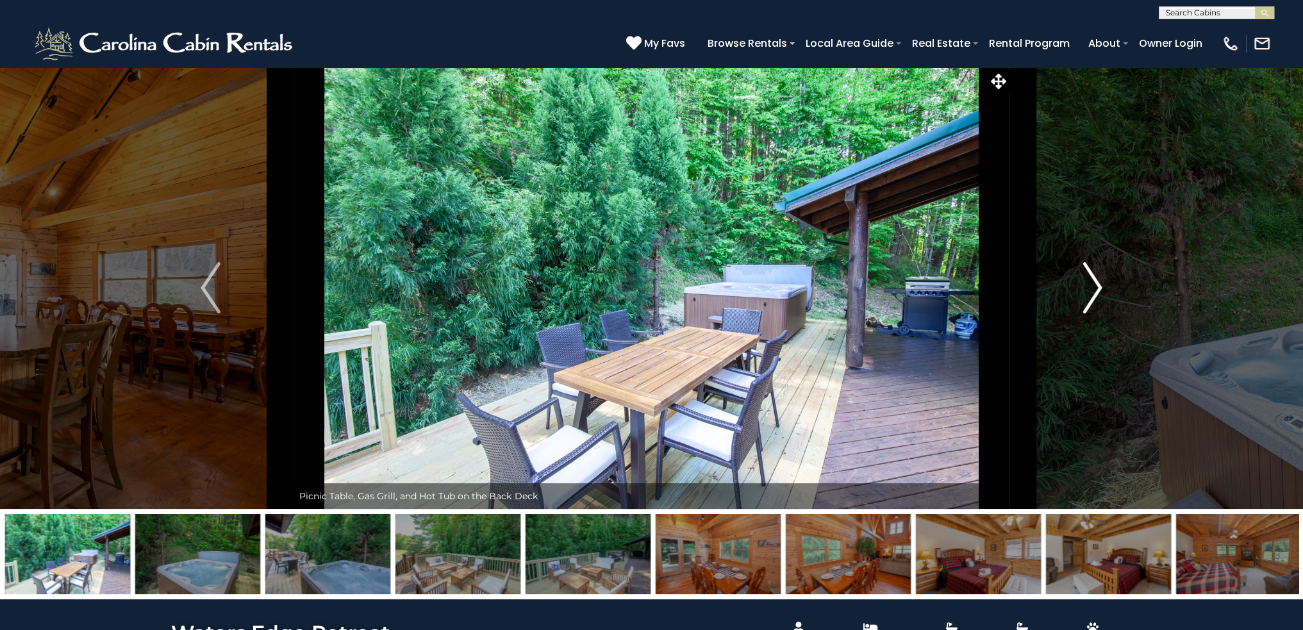
click at [1098, 294] on img "Next" at bounding box center [1092, 287] width 19 height 51
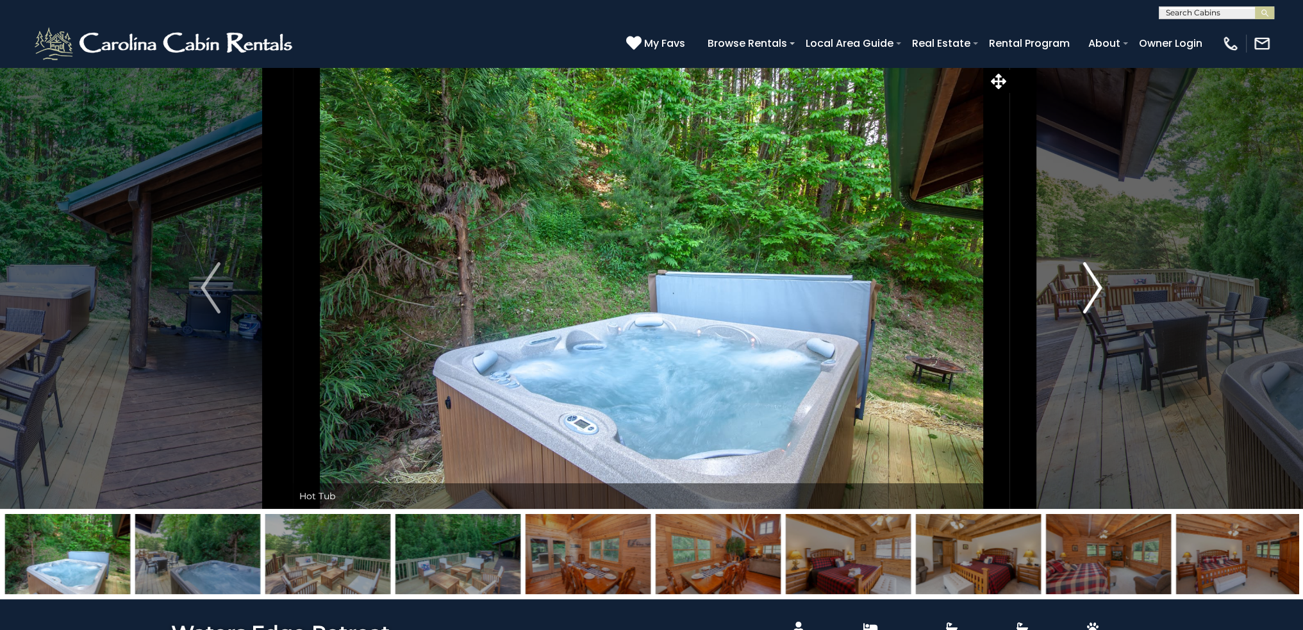
click at [1098, 294] on img "Next" at bounding box center [1092, 287] width 19 height 51
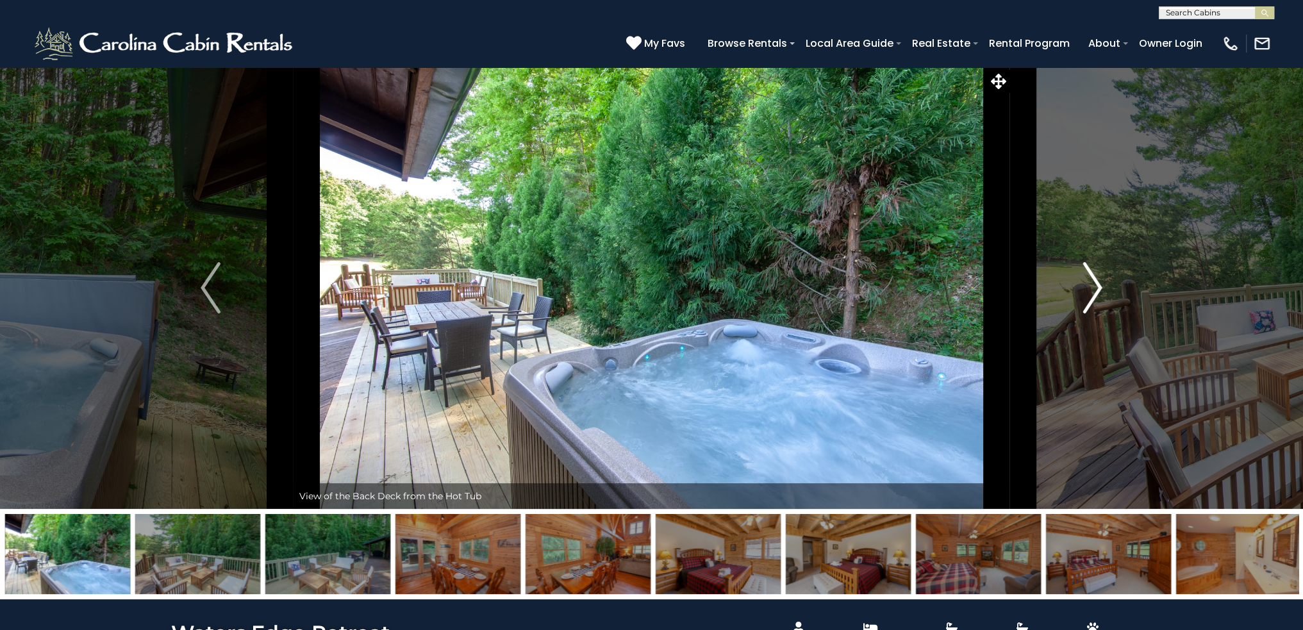
click at [1098, 294] on img "Next" at bounding box center [1092, 287] width 19 height 51
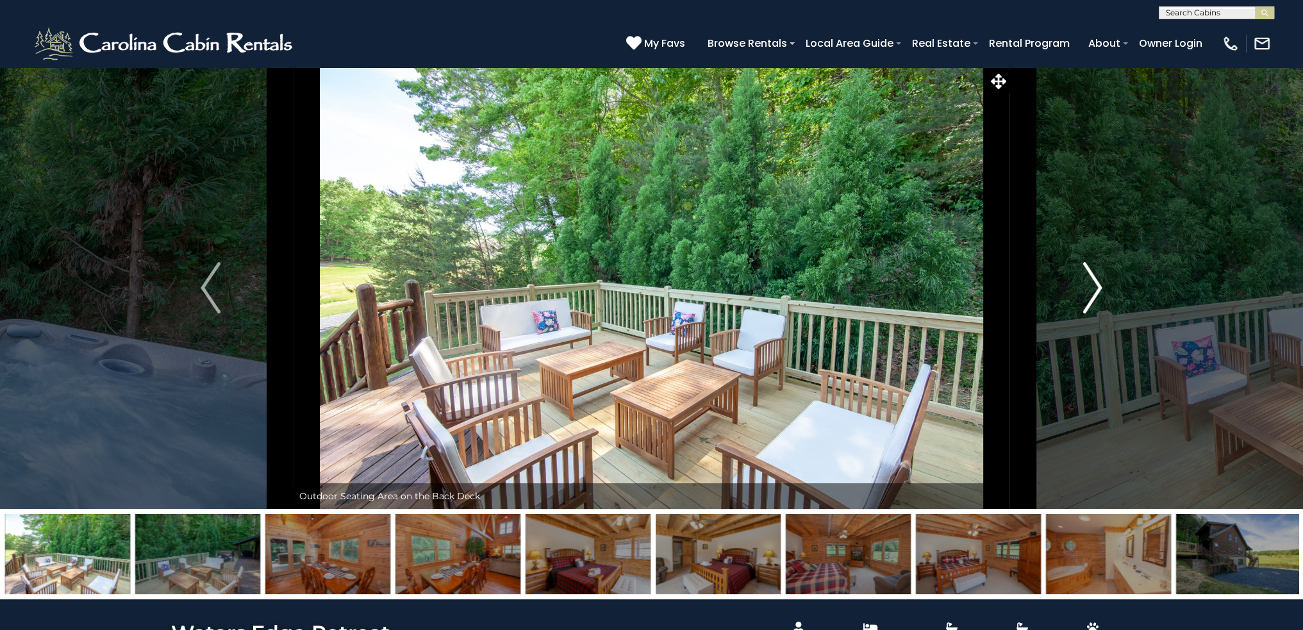
click at [1098, 294] on img "Next" at bounding box center [1092, 287] width 19 height 51
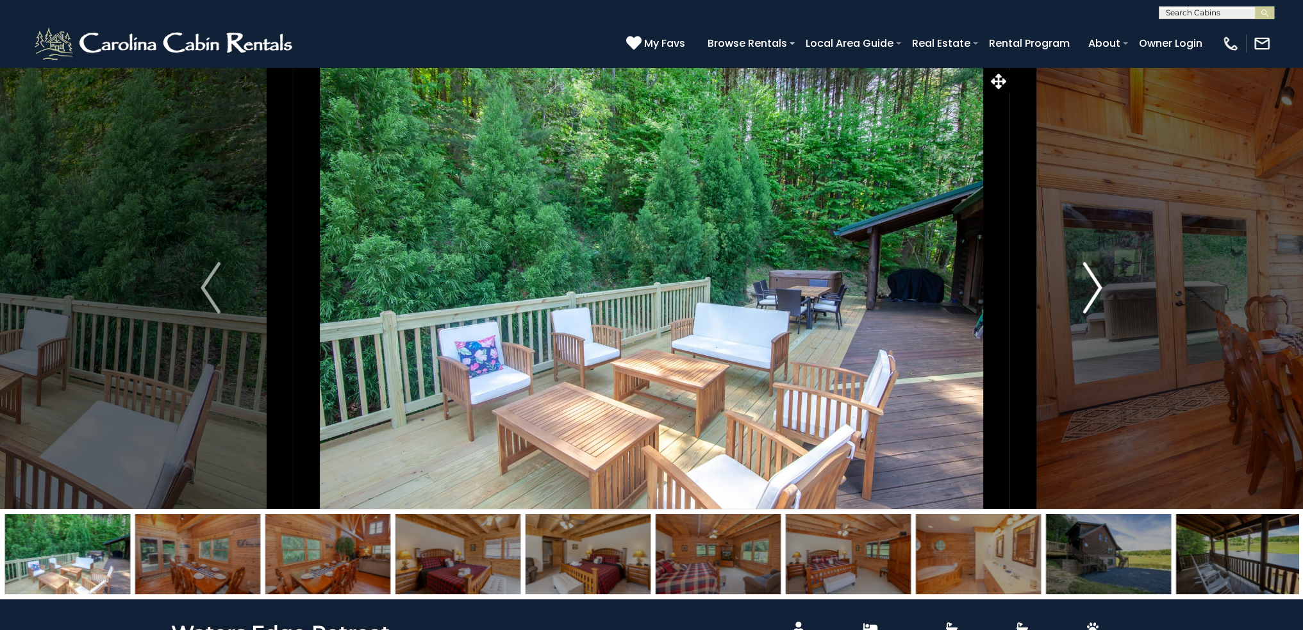
click at [1098, 294] on img "Next" at bounding box center [1092, 287] width 19 height 51
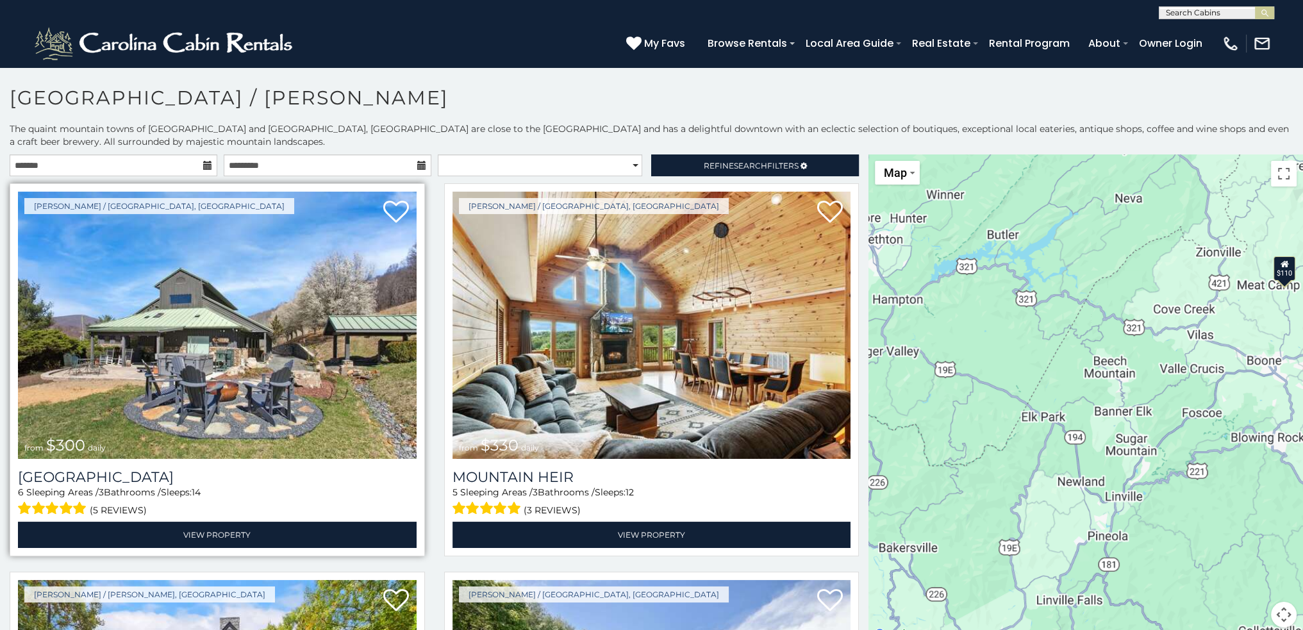
scroll to position [6, 0]
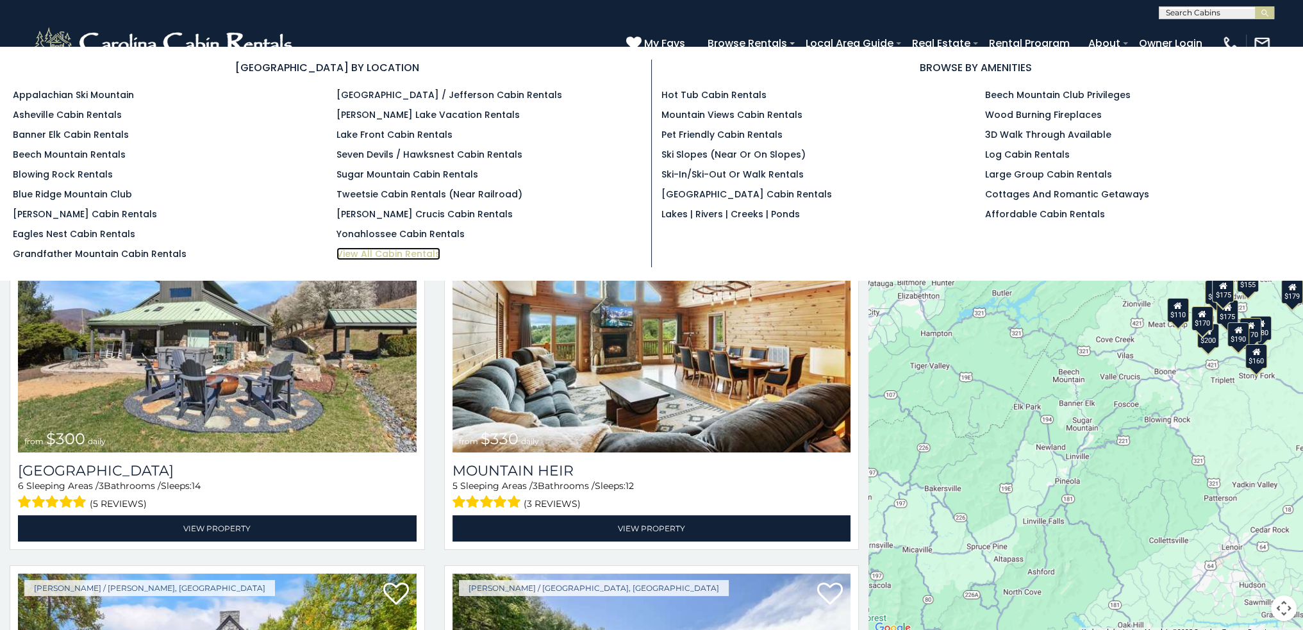
click at [397, 252] on link "View All Cabin Rentals" at bounding box center [389, 253] width 104 height 13
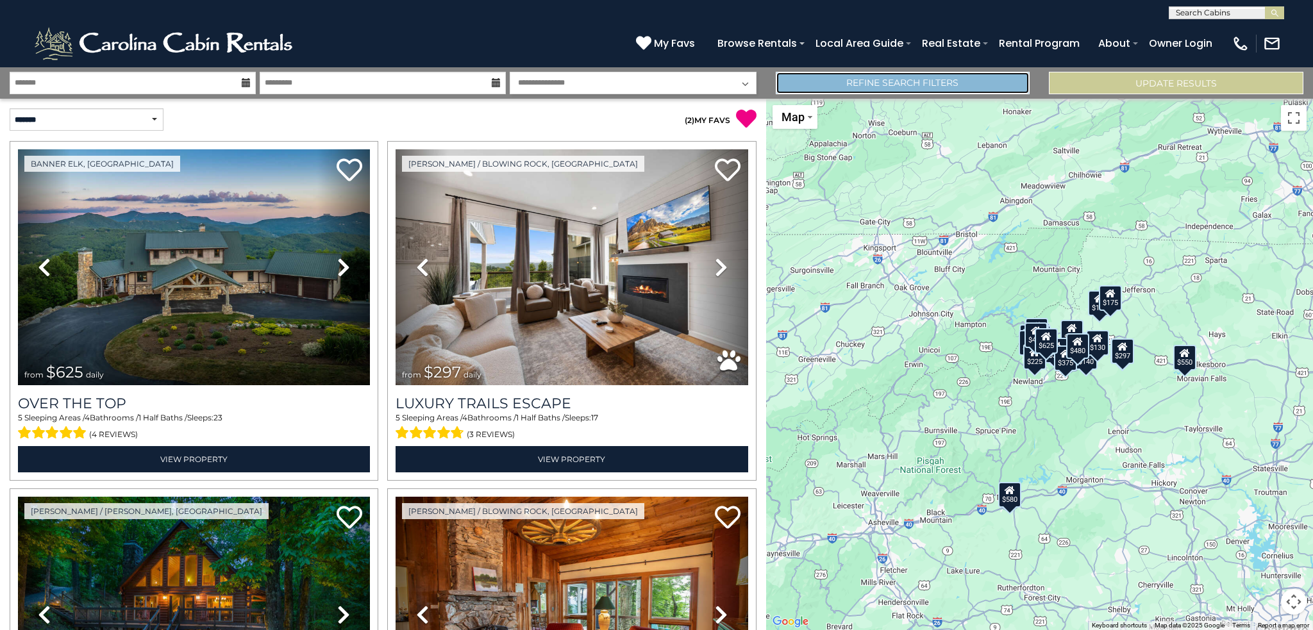
click at [905, 76] on link "Refine Search Filters" at bounding box center [903, 83] width 255 height 22
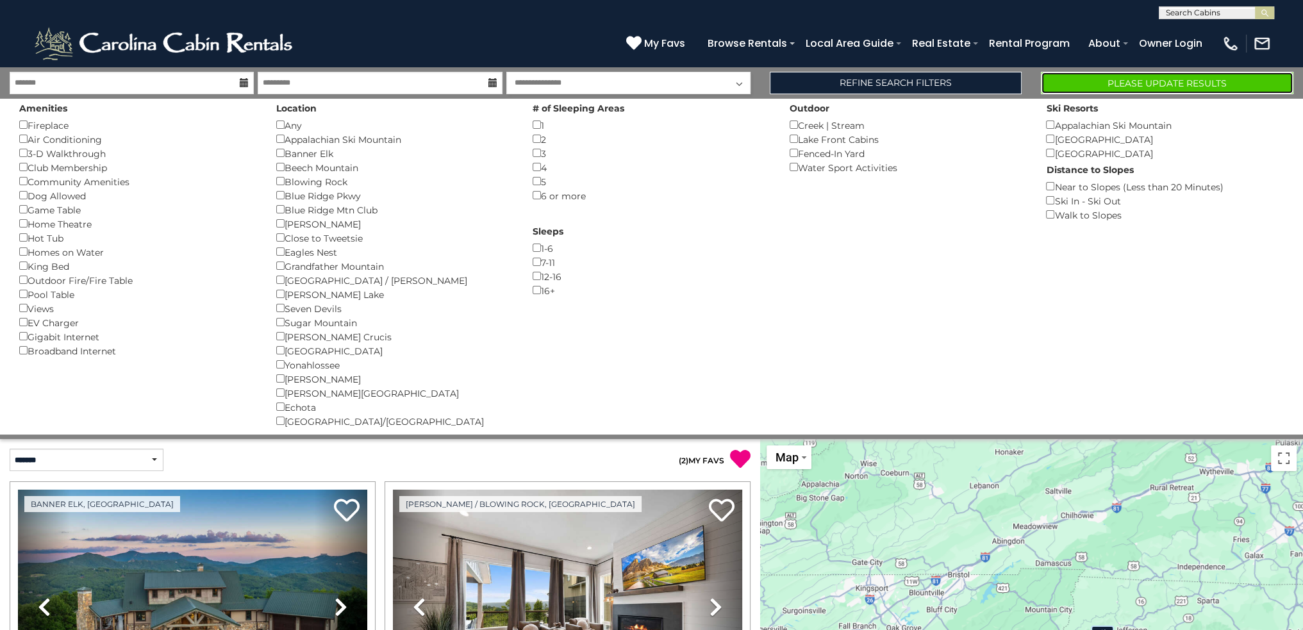
click at [1140, 80] on button "Please Update Results" at bounding box center [1167, 83] width 253 height 22
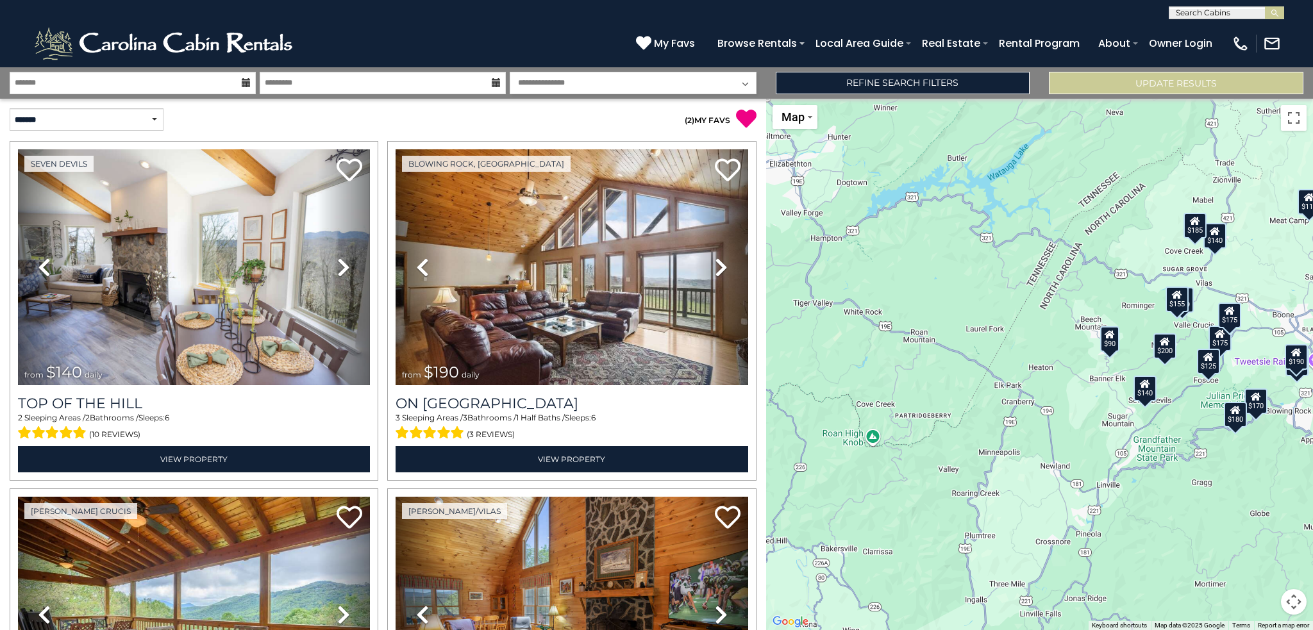
click at [246, 81] on icon at bounding box center [246, 82] width 9 height 9
click at [244, 84] on icon at bounding box center [246, 82] width 9 height 9
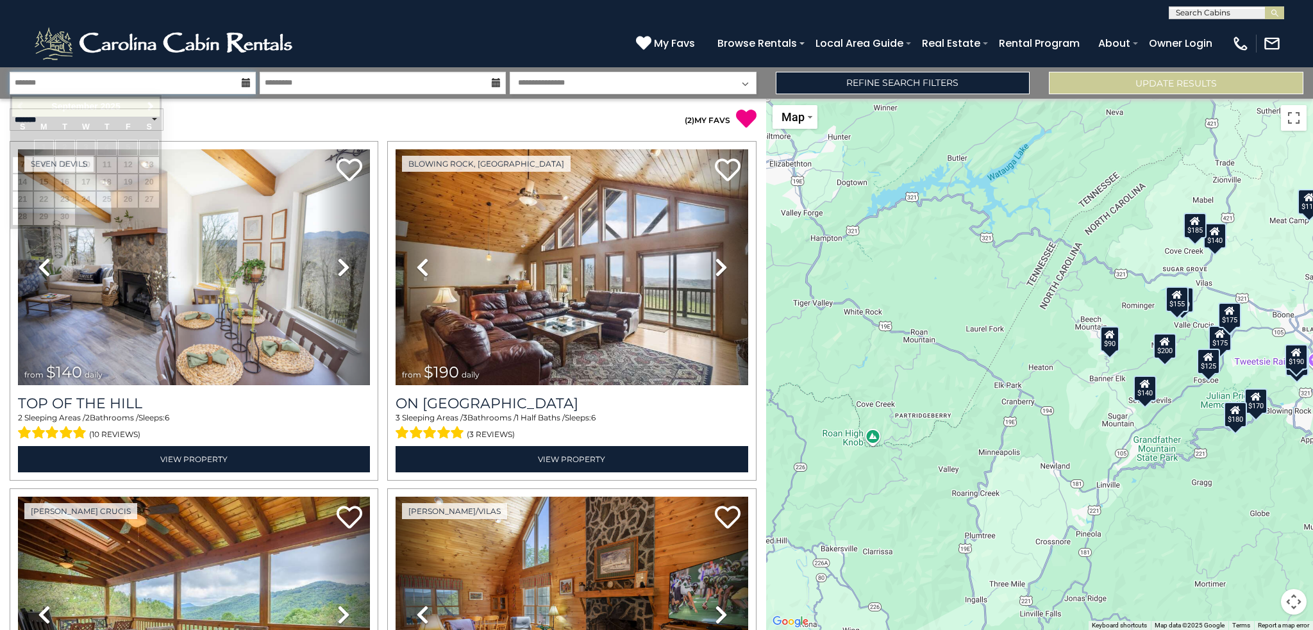
click at [172, 77] on input "text" at bounding box center [133, 83] width 246 height 22
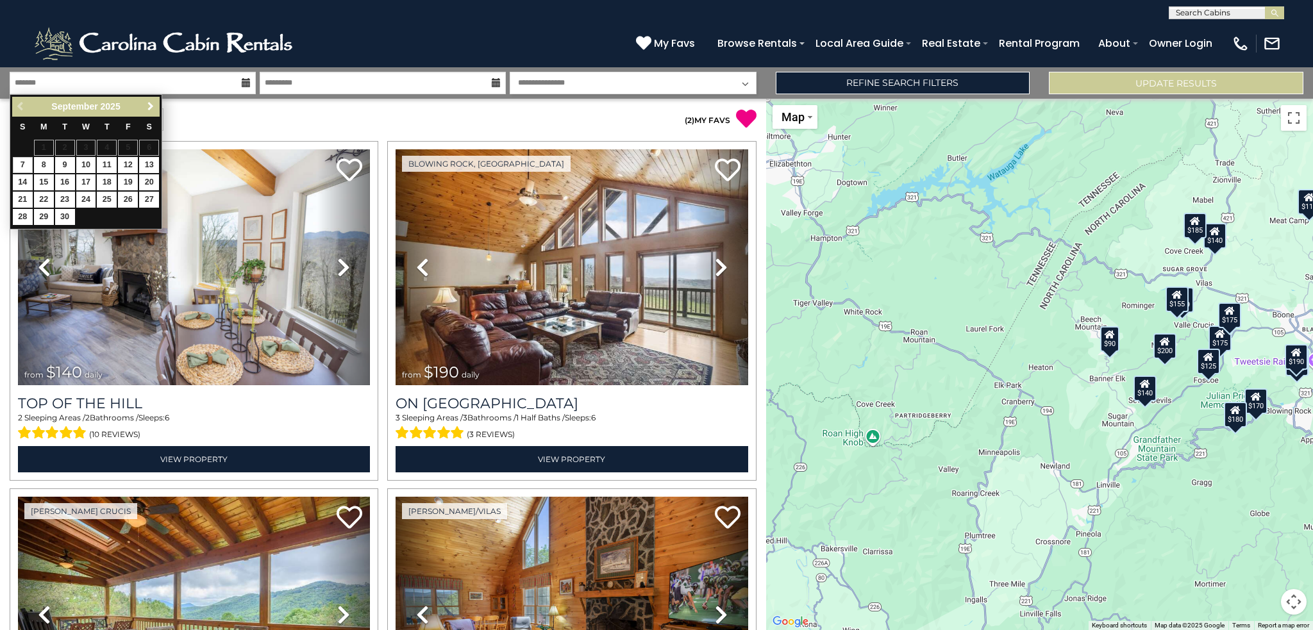
click at [156, 104] on link "Next" at bounding box center [150, 107] width 16 height 16
click at [151, 196] on link "22" at bounding box center [149, 200] width 20 height 16
type input "********"
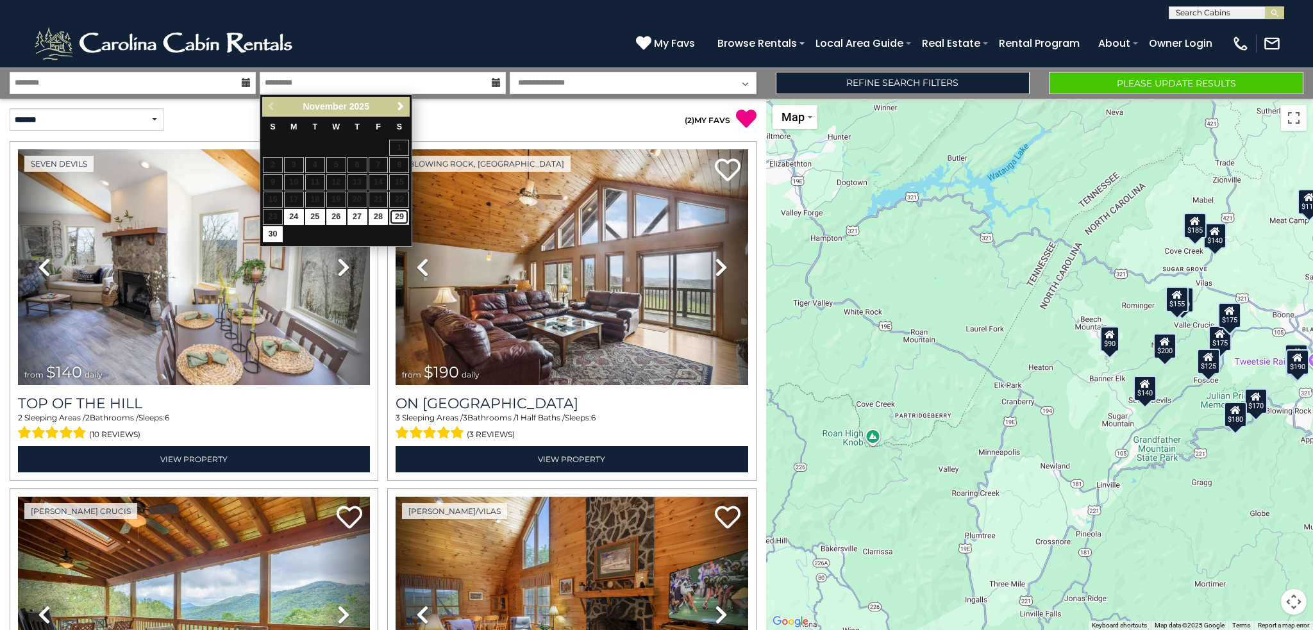
click at [403, 218] on link "29" at bounding box center [399, 217] width 20 height 16
type input "********"
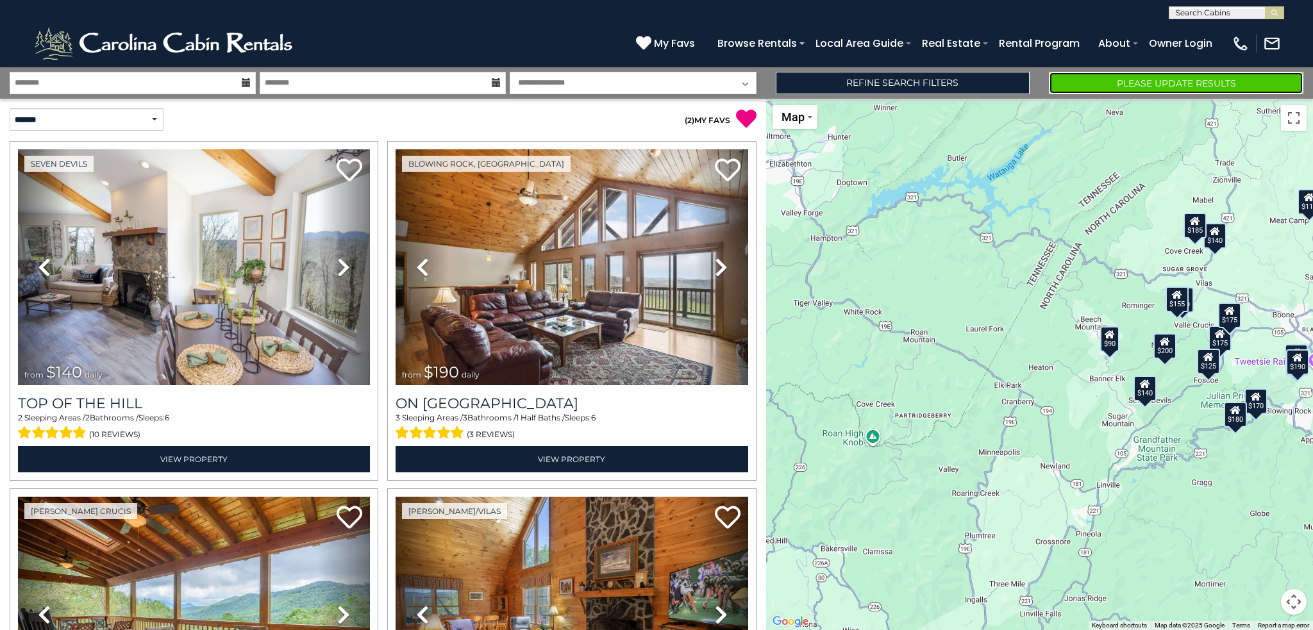
click at [1153, 83] on button "Please Update Results" at bounding box center [1176, 83] width 255 height 22
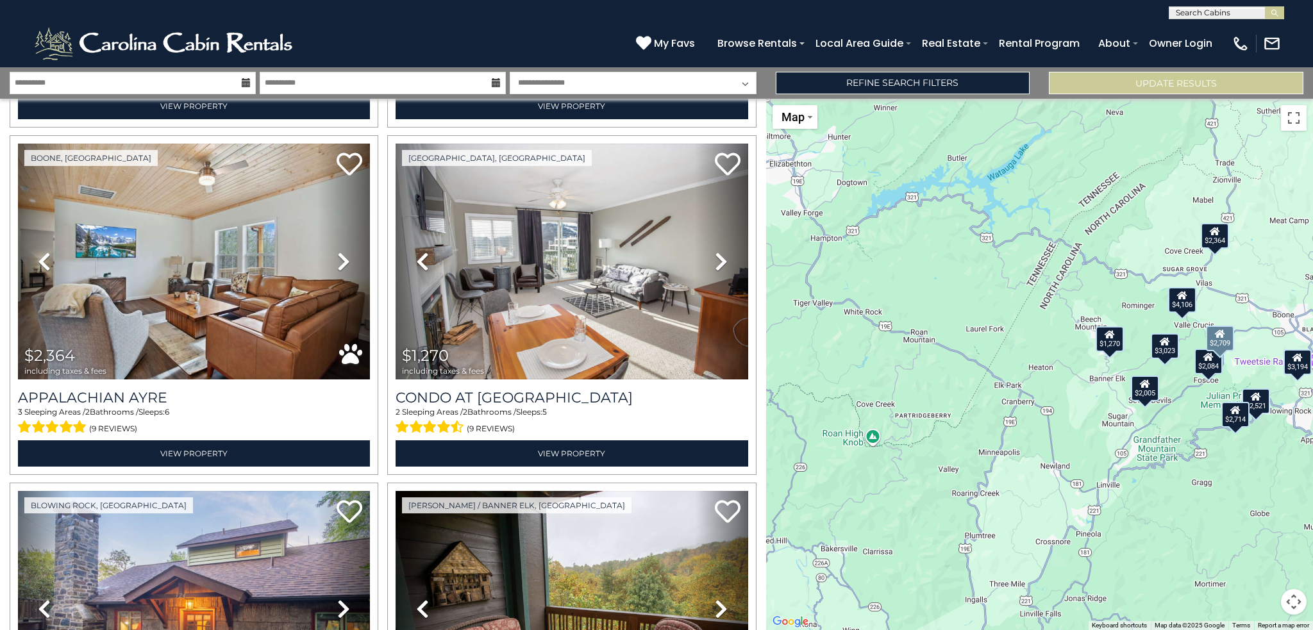
scroll to position [705, 0]
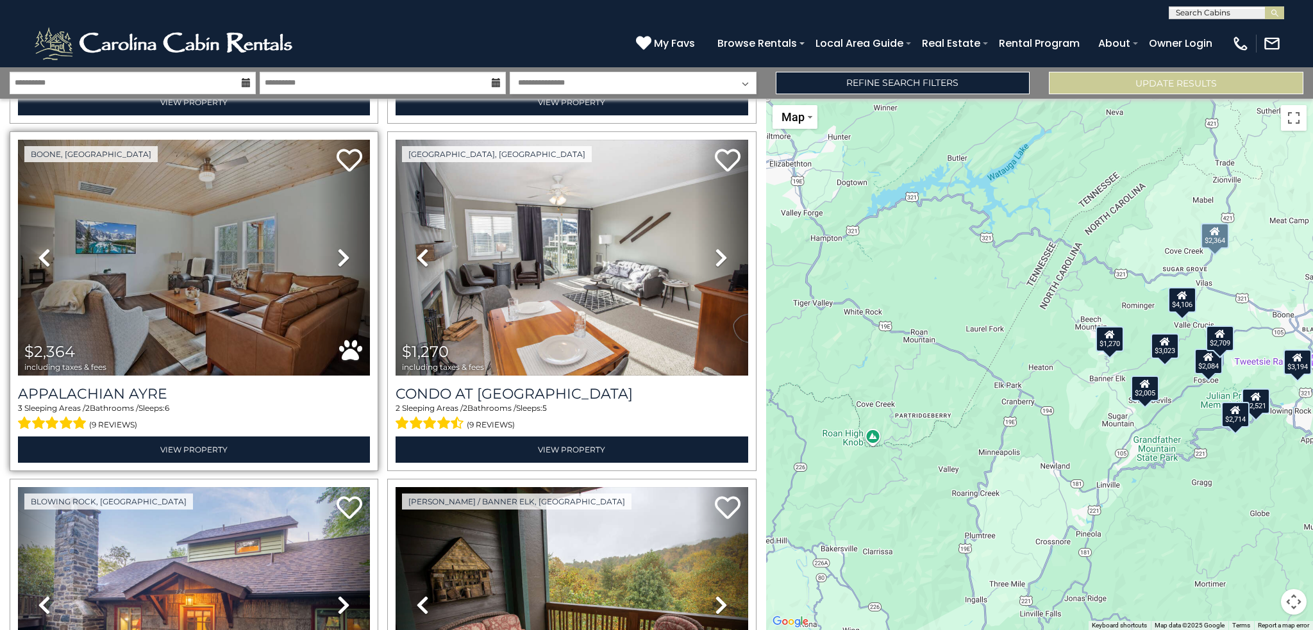
click at [344, 252] on icon at bounding box center [343, 257] width 13 height 21
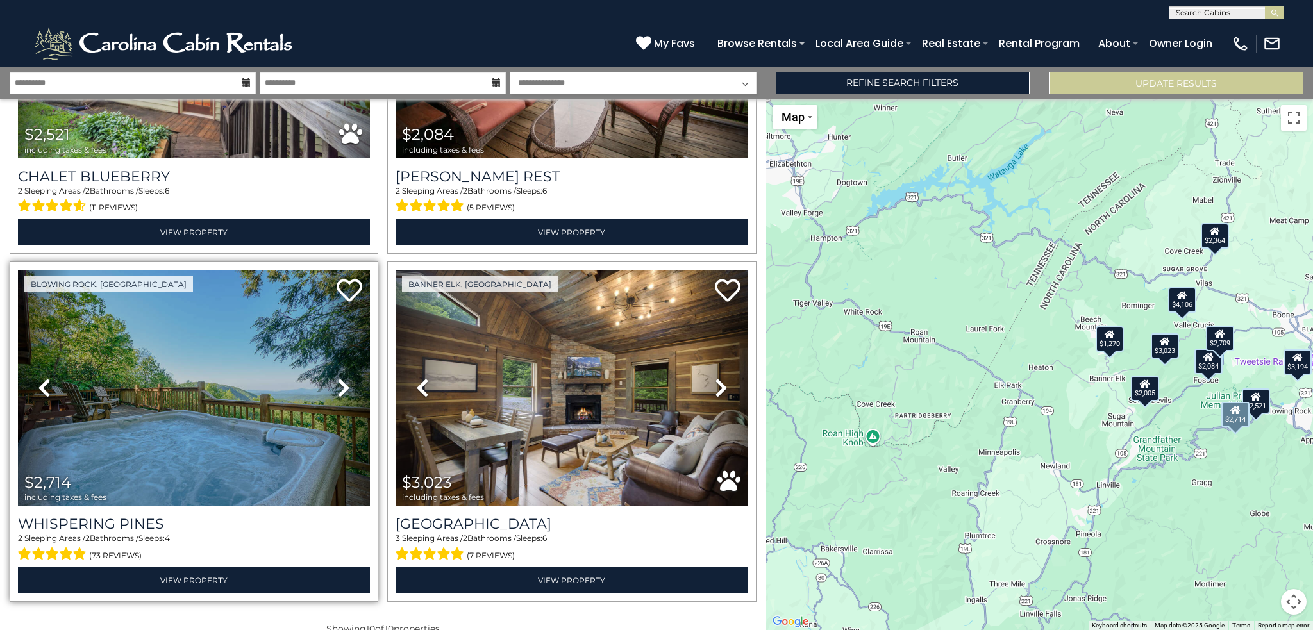
scroll to position [1282, 0]
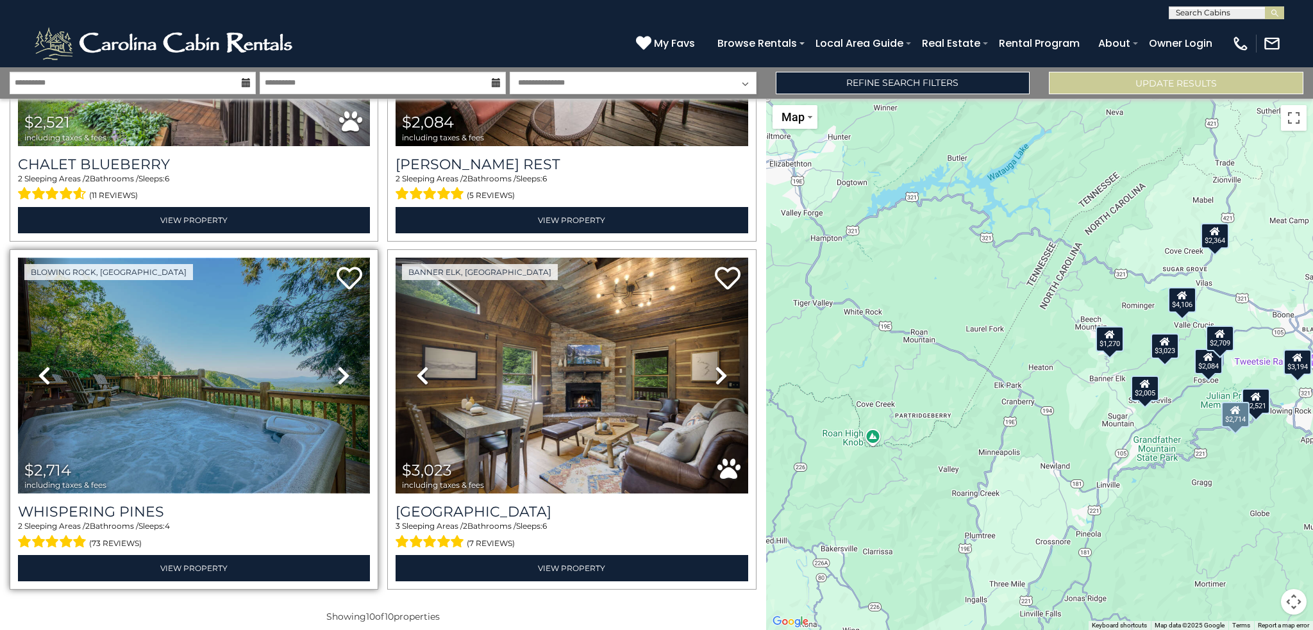
click at [227, 348] on img at bounding box center [194, 376] width 352 height 236
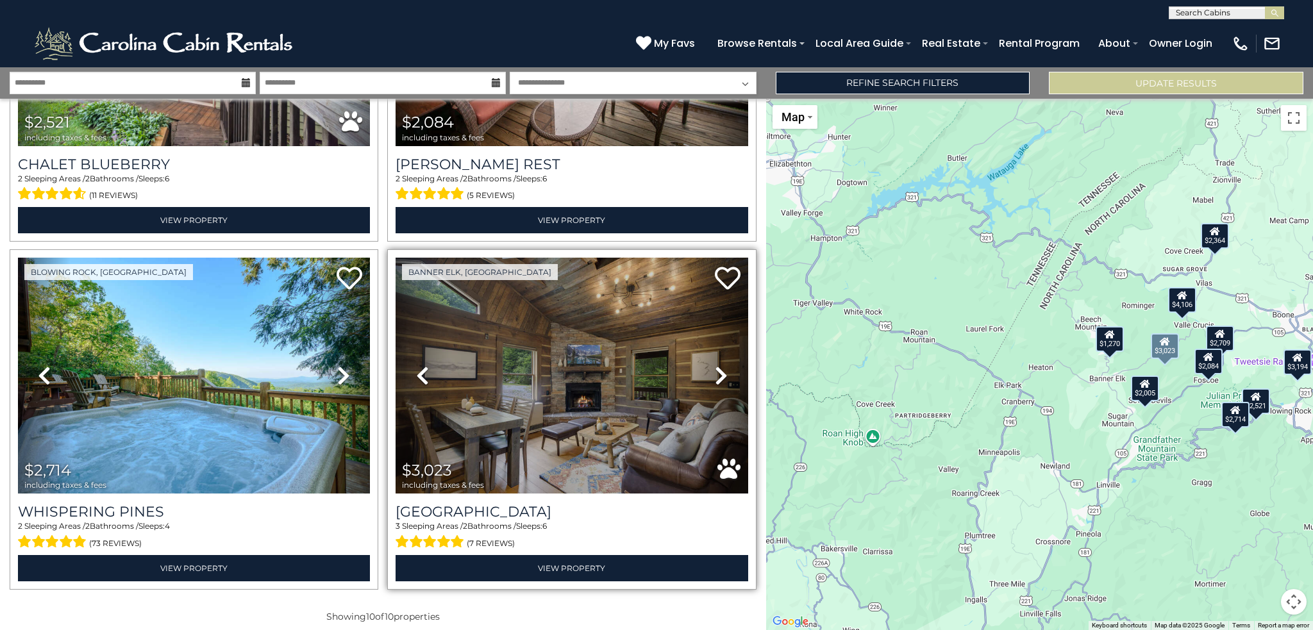
click at [715, 365] on icon at bounding box center [721, 375] width 13 height 21
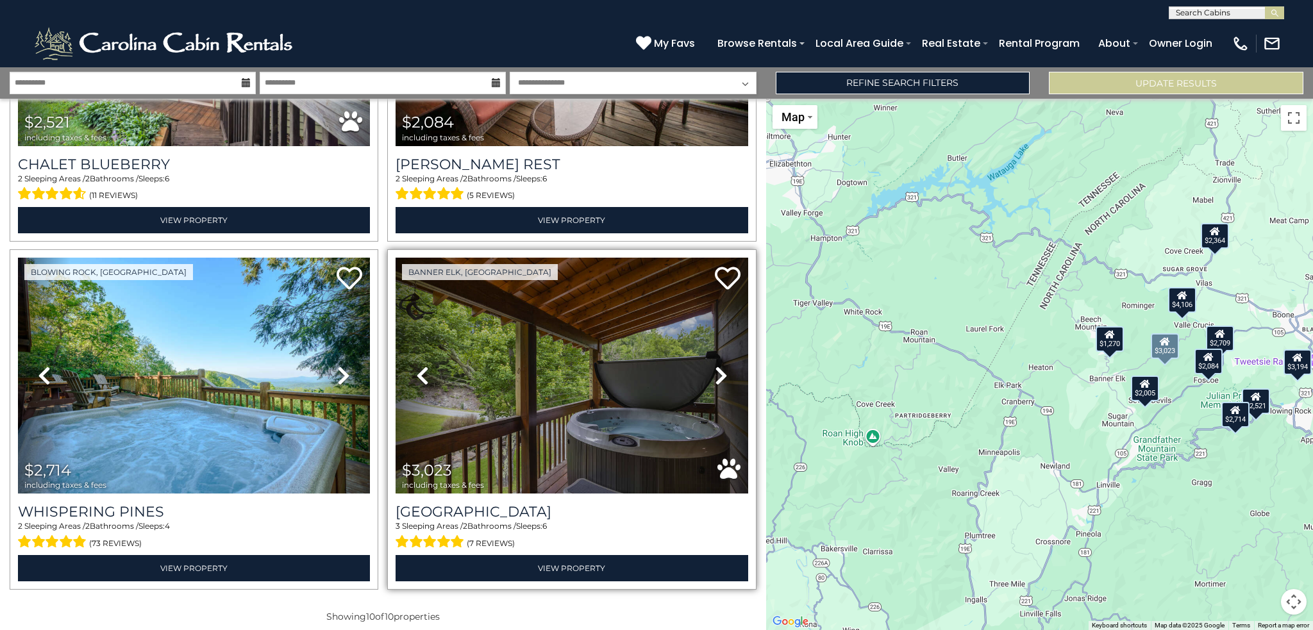
click at [715, 365] on icon at bounding box center [721, 375] width 13 height 21
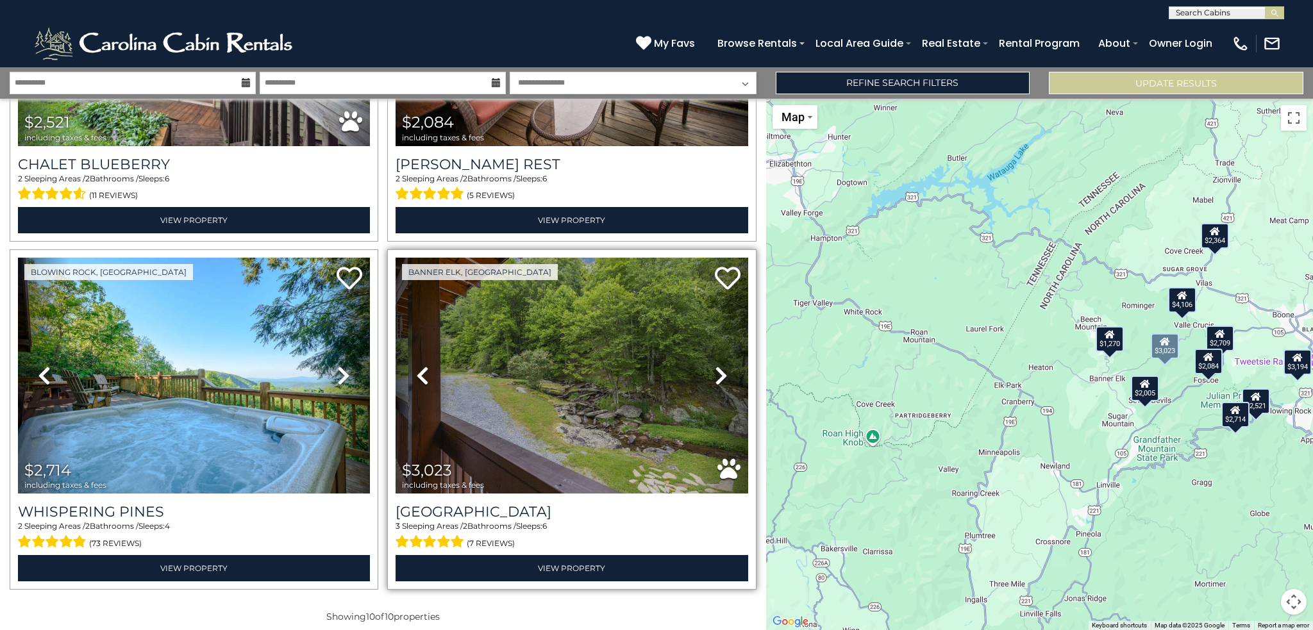
click at [715, 365] on icon at bounding box center [721, 375] width 13 height 21
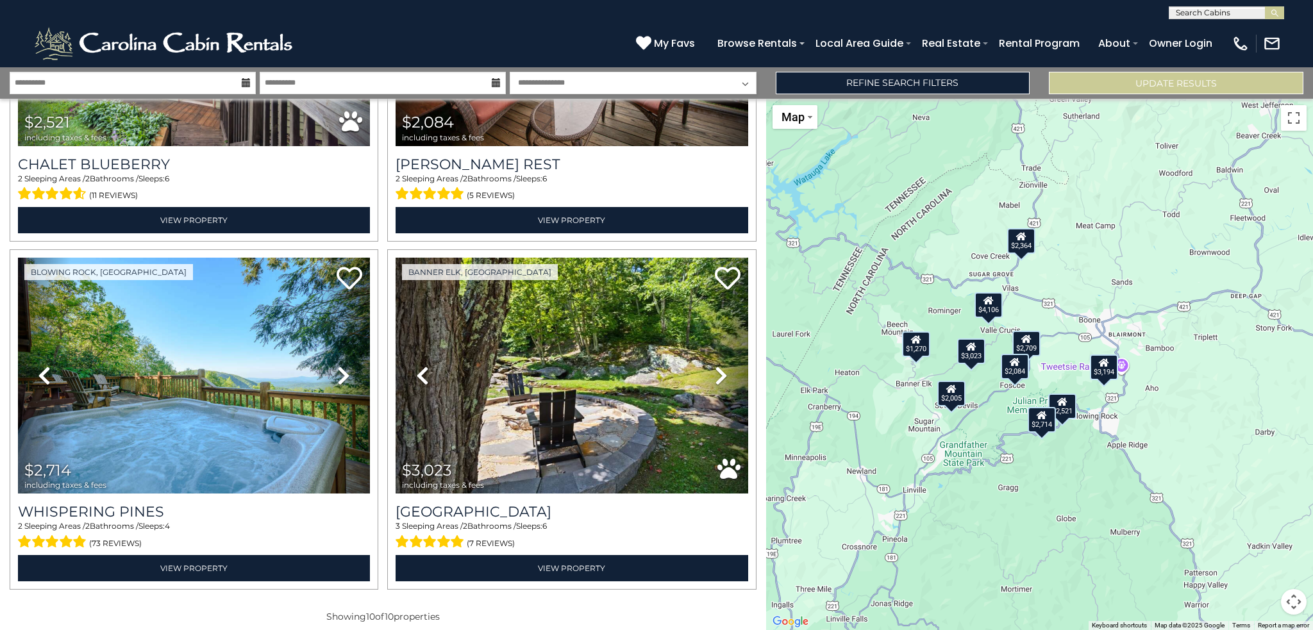
drag, startPoint x: 1203, startPoint y: 497, endPoint x: 1008, endPoint y: 502, distance: 195.6
click at [1008, 502] on div "$4,106 $3,194 $2,709 $2,005 $2,364 $1,270 $2,521 $2,084 $2,714 $3,023" at bounding box center [1039, 364] width 547 height 531
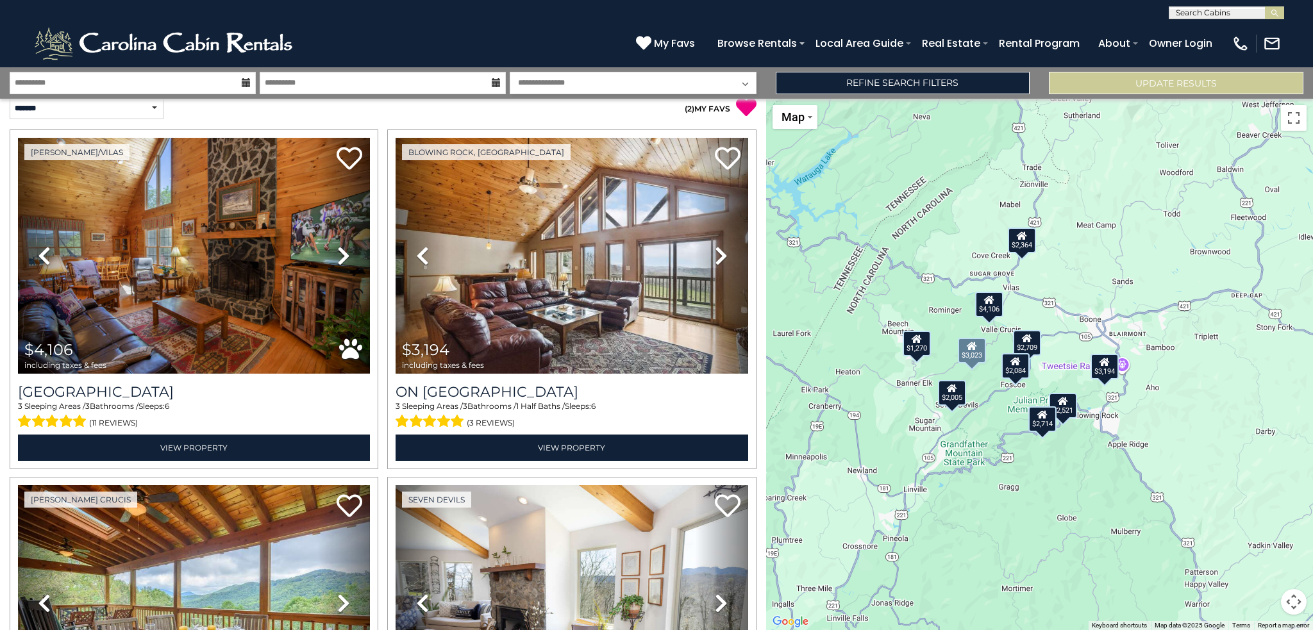
scroll to position [0, 0]
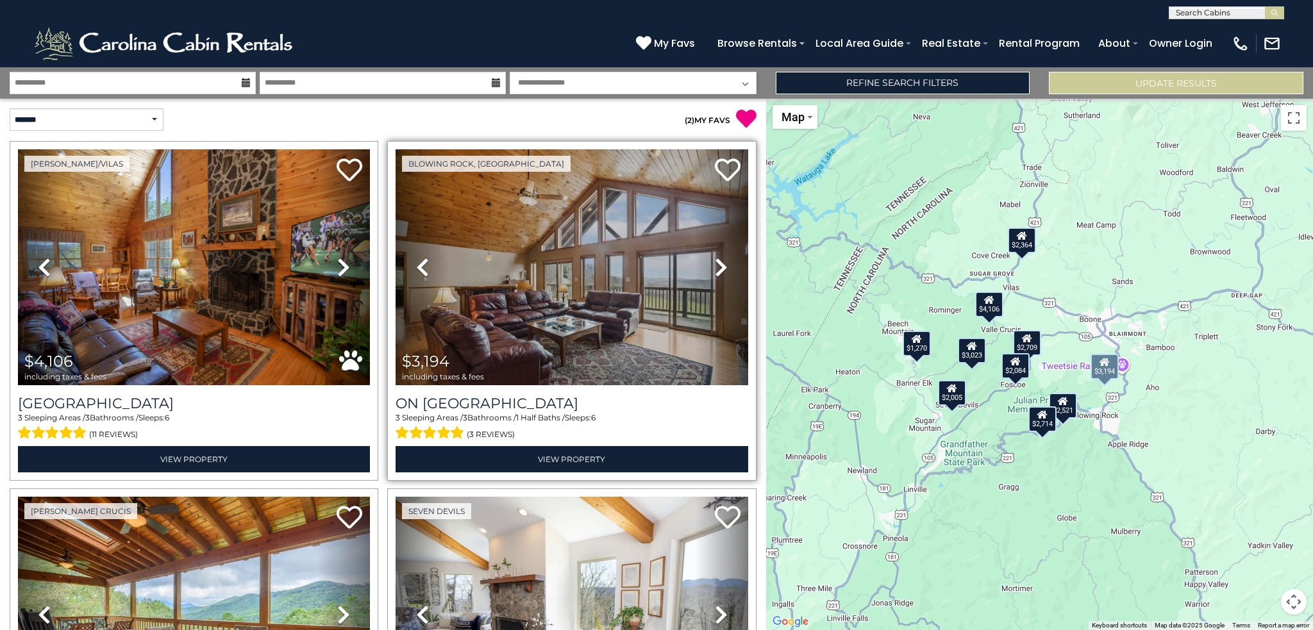
click at [715, 260] on icon at bounding box center [721, 267] width 13 height 21
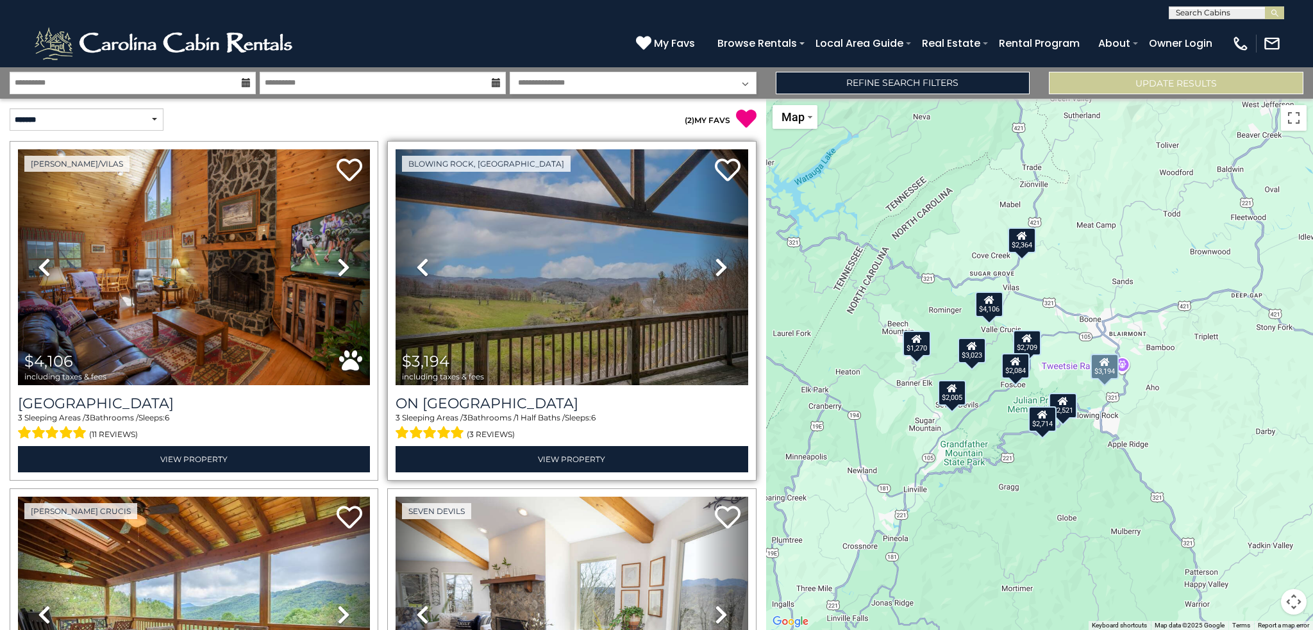
click at [715, 260] on icon at bounding box center [721, 267] width 13 height 21
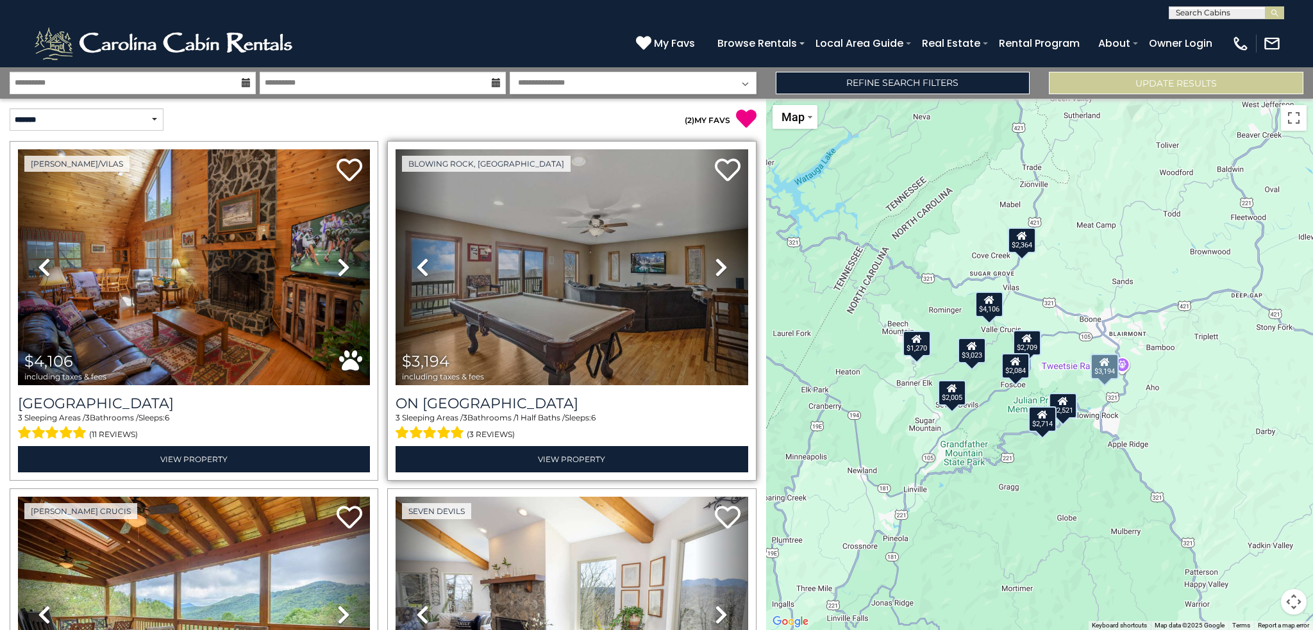
click at [715, 260] on icon at bounding box center [721, 267] width 13 height 21
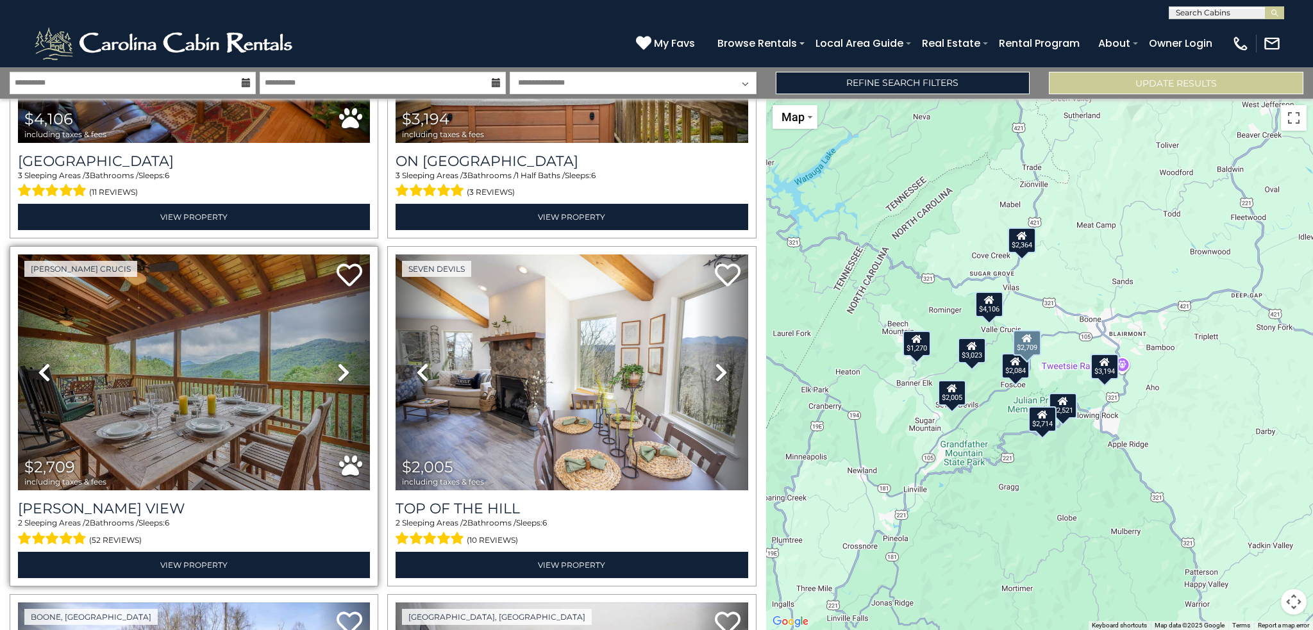
scroll to position [256, 0]
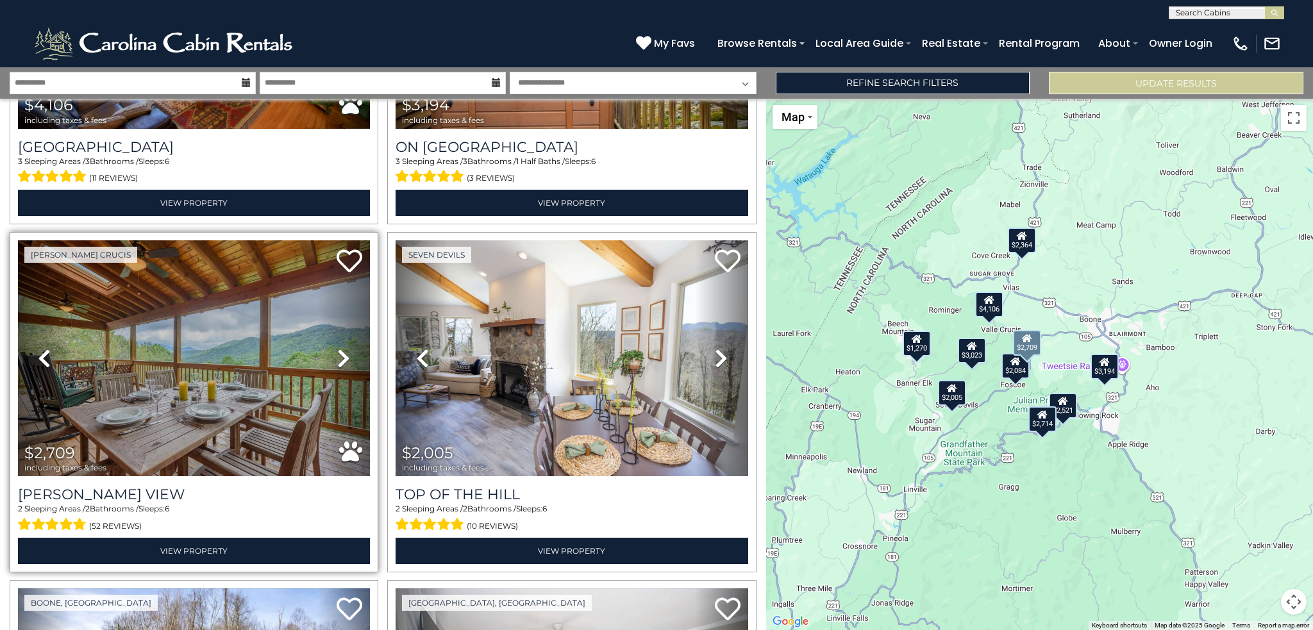
click at [341, 356] on icon at bounding box center [343, 358] width 13 height 21
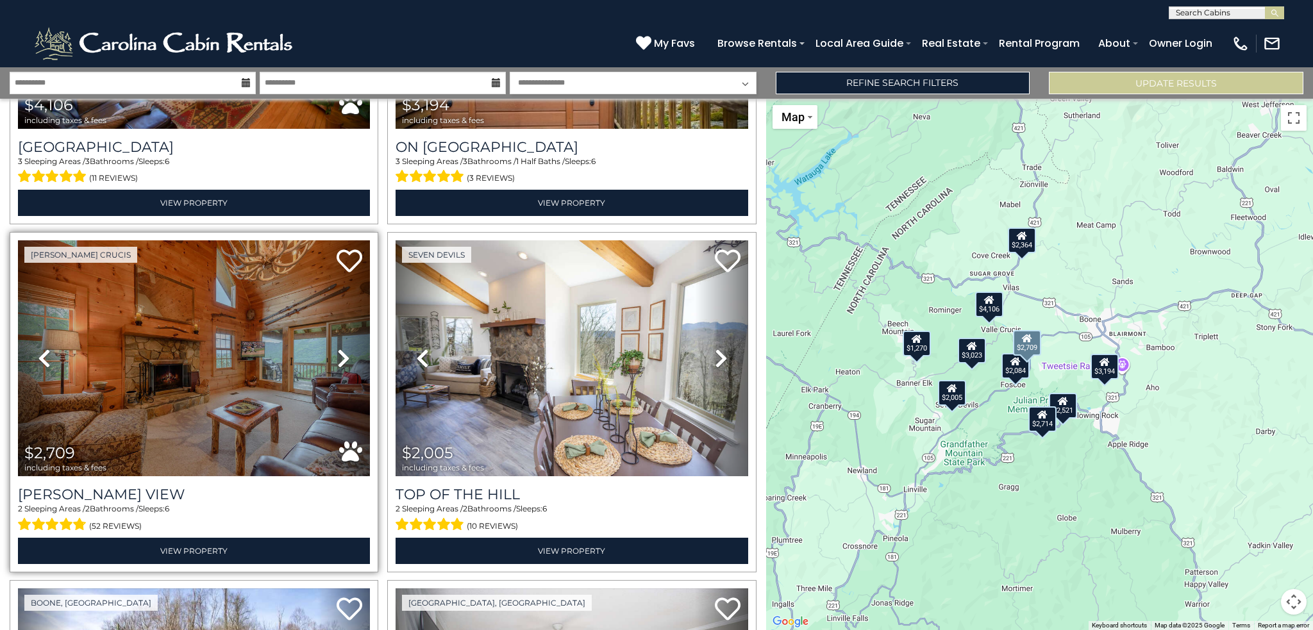
click at [341, 356] on icon at bounding box center [343, 358] width 13 height 21
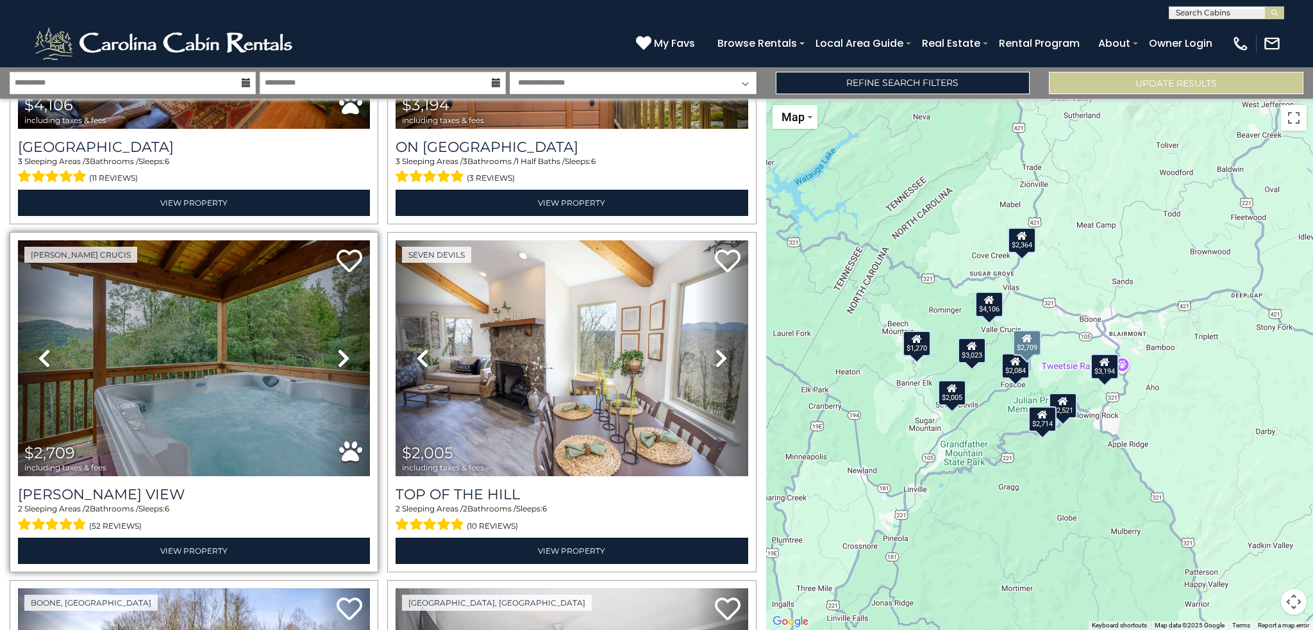
click at [341, 356] on icon at bounding box center [343, 358] width 13 height 21
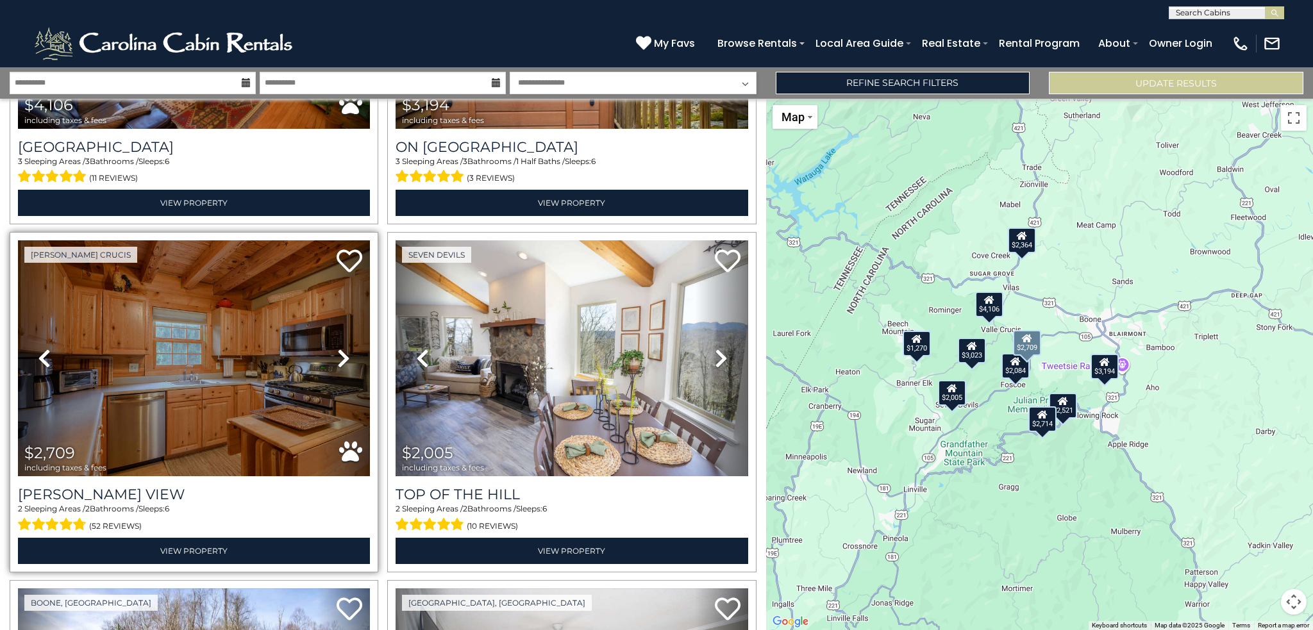
click at [341, 356] on icon at bounding box center [343, 358] width 13 height 21
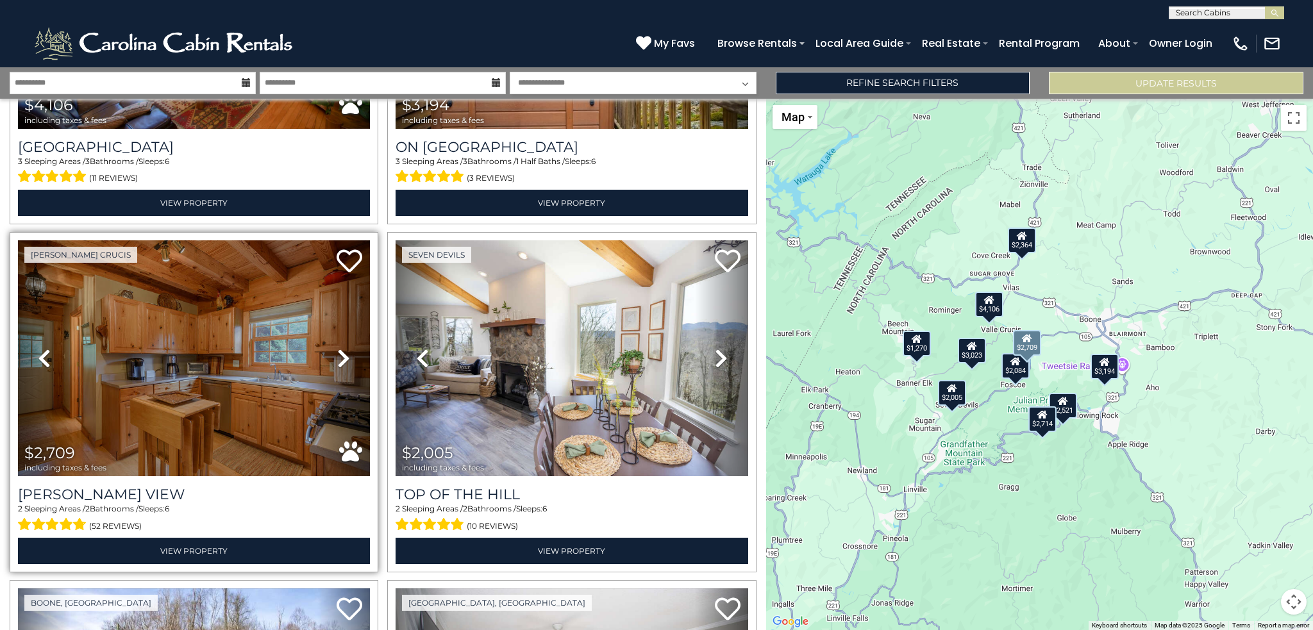
click at [341, 356] on icon at bounding box center [343, 358] width 13 height 21
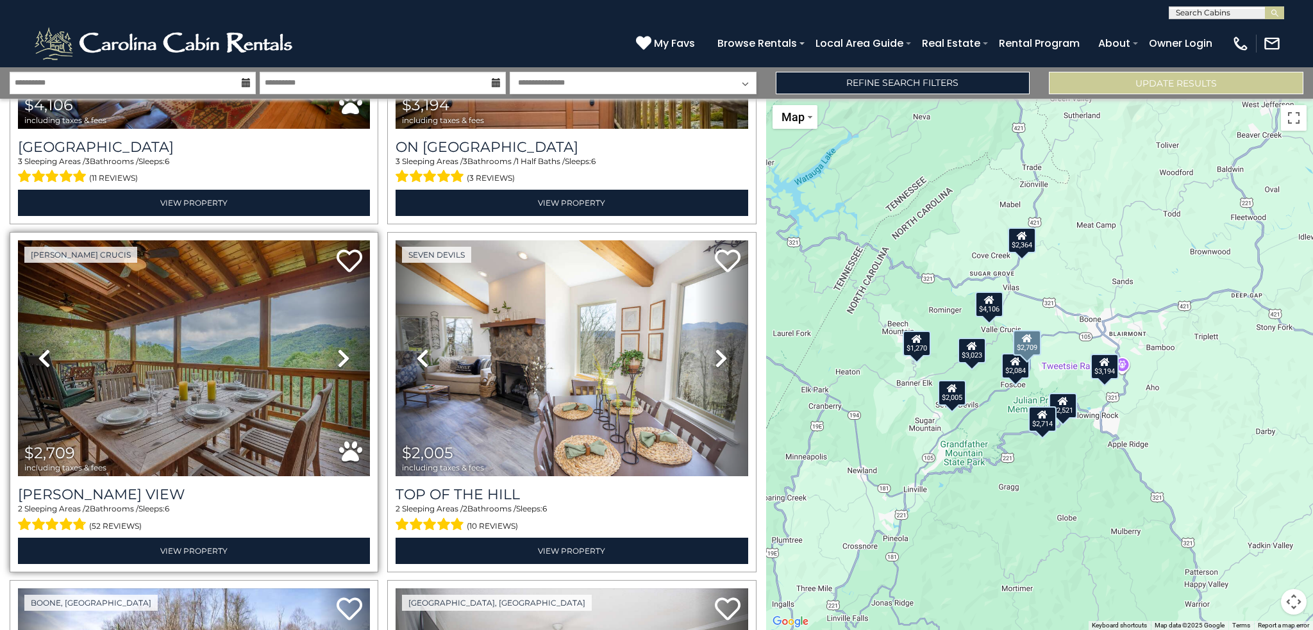
click at [341, 356] on icon at bounding box center [343, 358] width 13 height 21
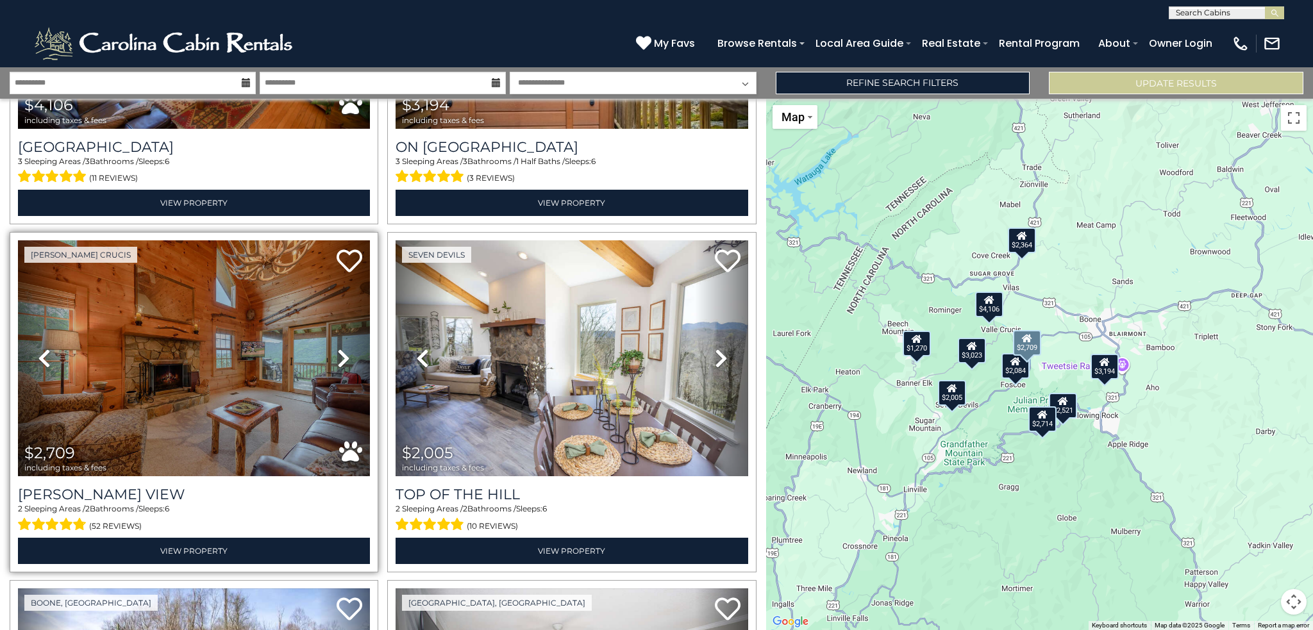
click at [341, 356] on icon at bounding box center [343, 358] width 13 height 21
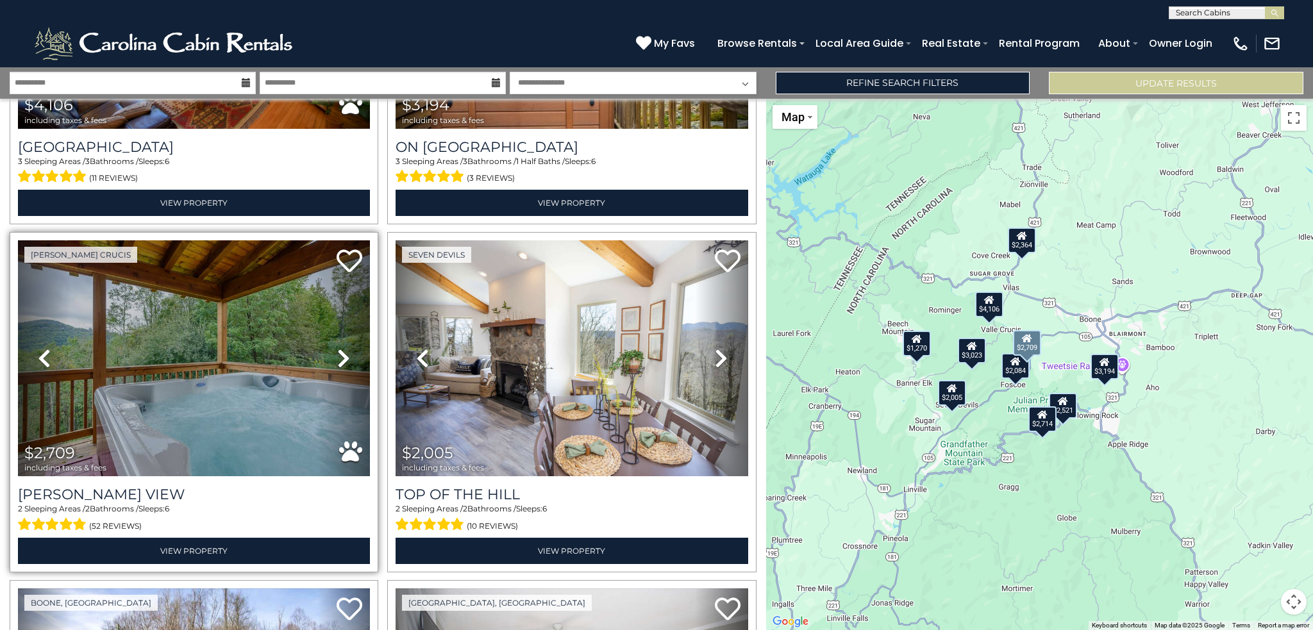
click at [341, 356] on icon at bounding box center [343, 358] width 13 height 21
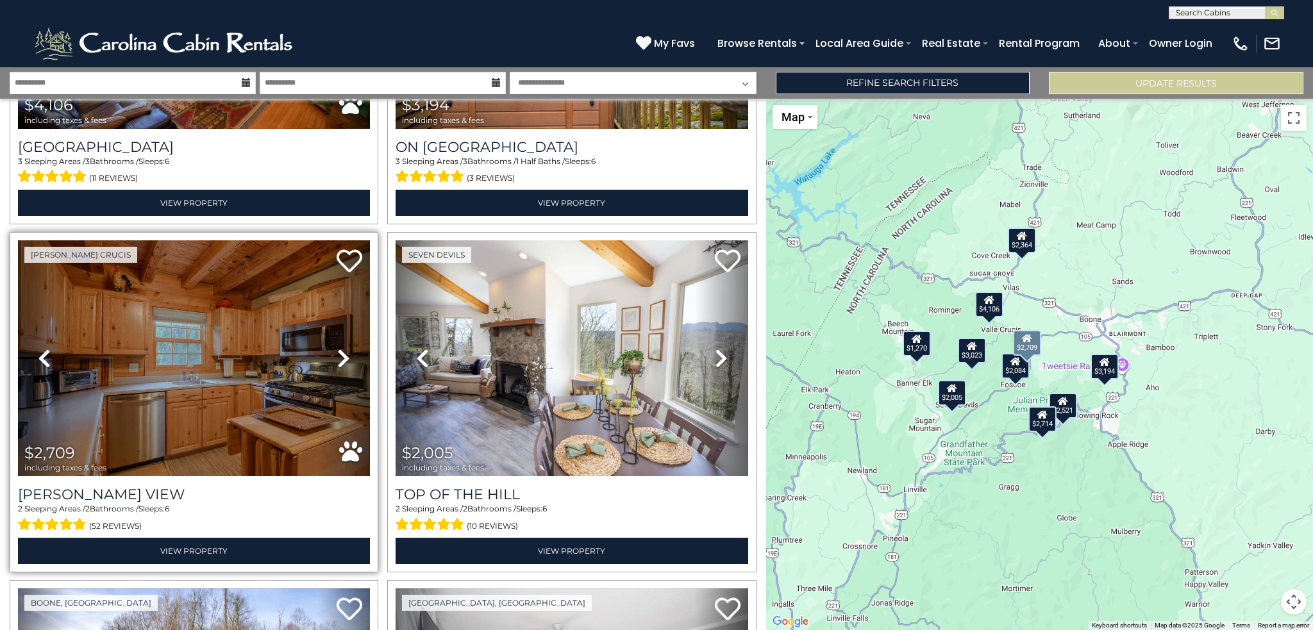
click at [341, 356] on icon at bounding box center [343, 358] width 13 height 21
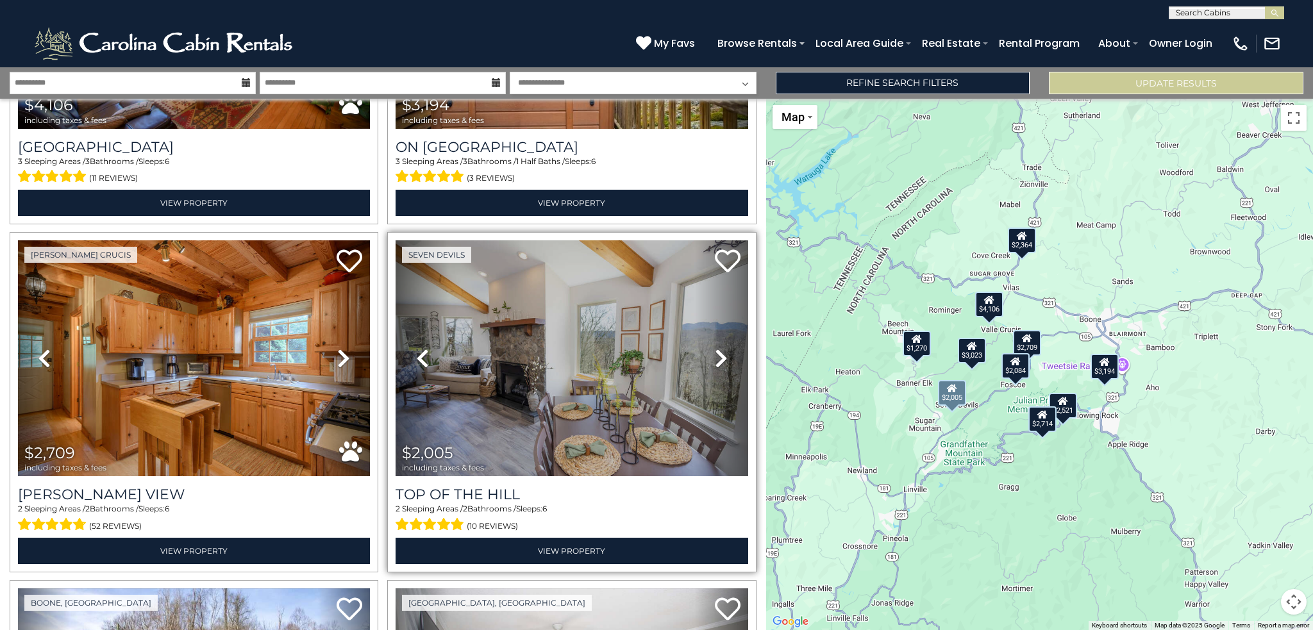
click at [715, 353] on icon at bounding box center [721, 358] width 13 height 21
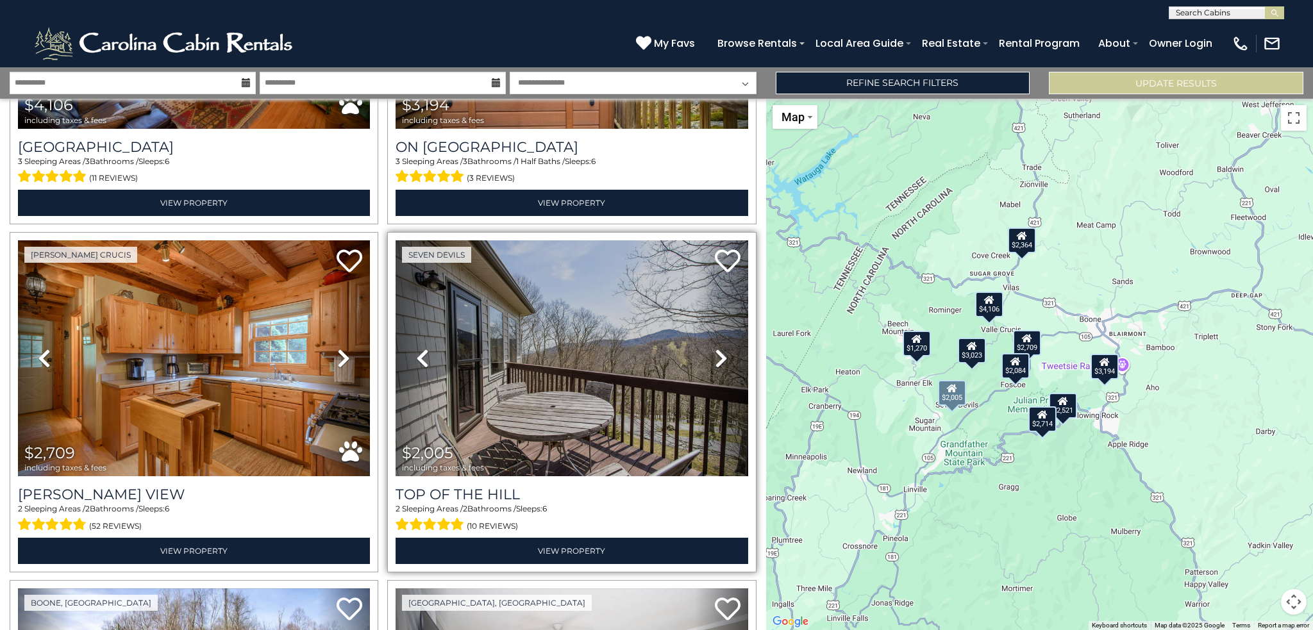
click at [715, 353] on icon at bounding box center [721, 358] width 13 height 21
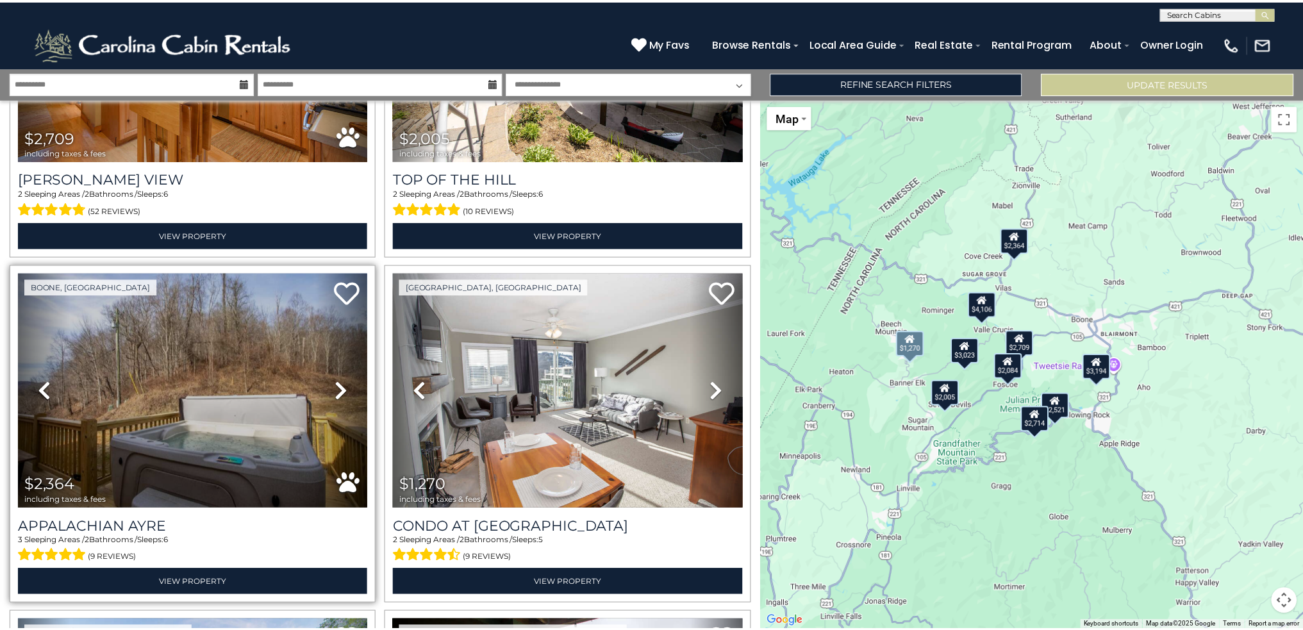
scroll to position [641, 0]
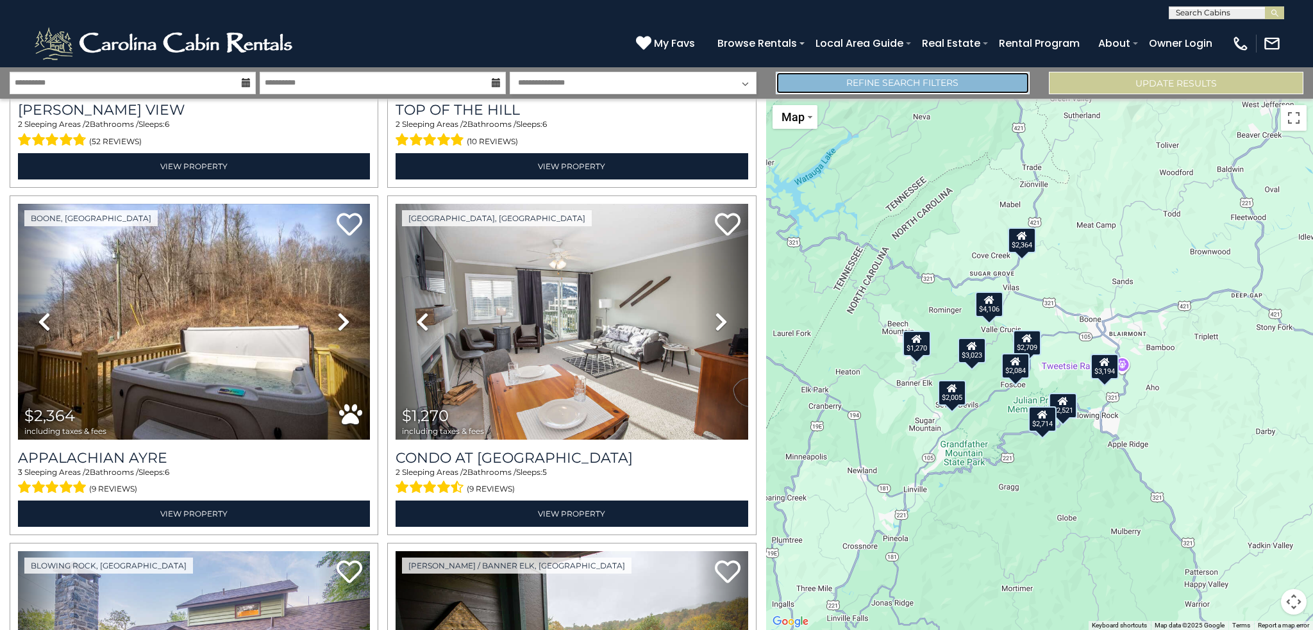
click at [944, 88] on link "Refine Search Filters" at bounding box center [903, 83] width 255 height 22
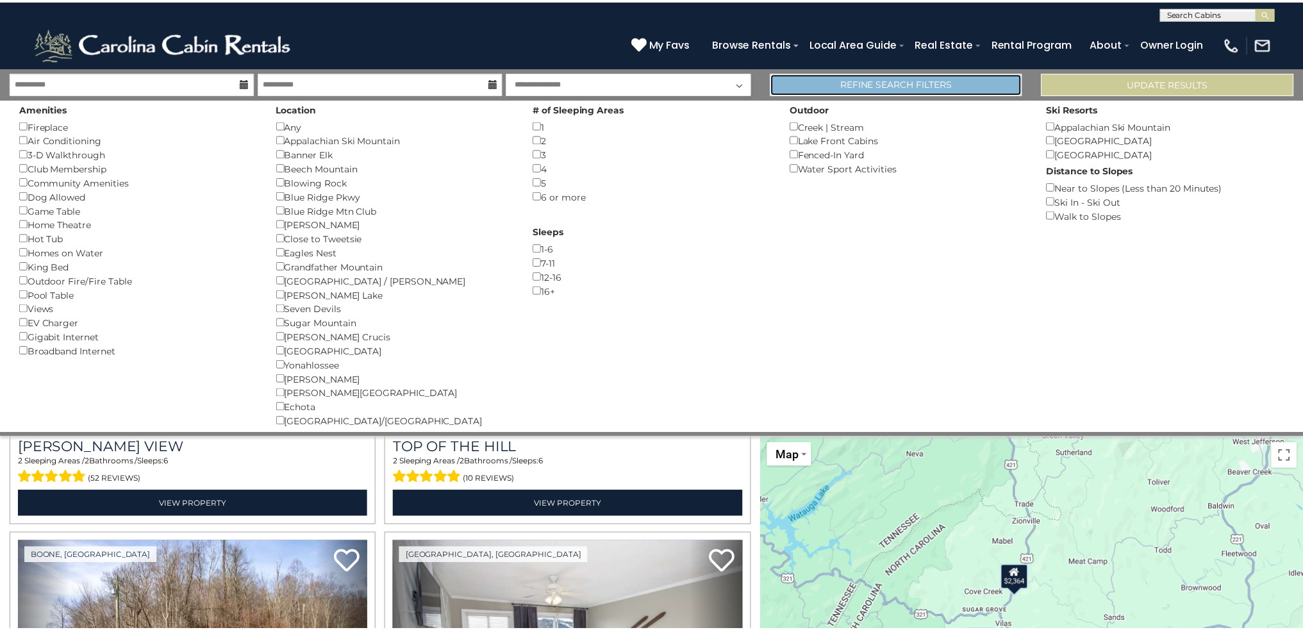
scroll to position [637, 0]
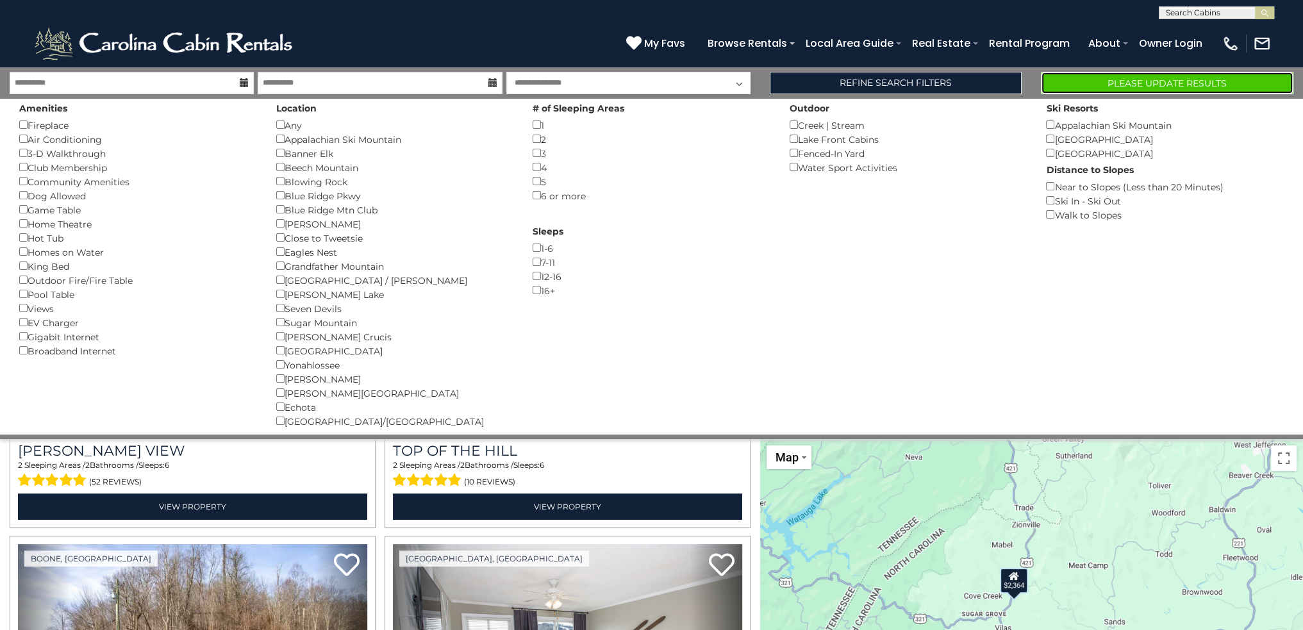
click at [1182, 81] on button "Please Update Results" at bounding box center [1167, 83] width 253 height 22
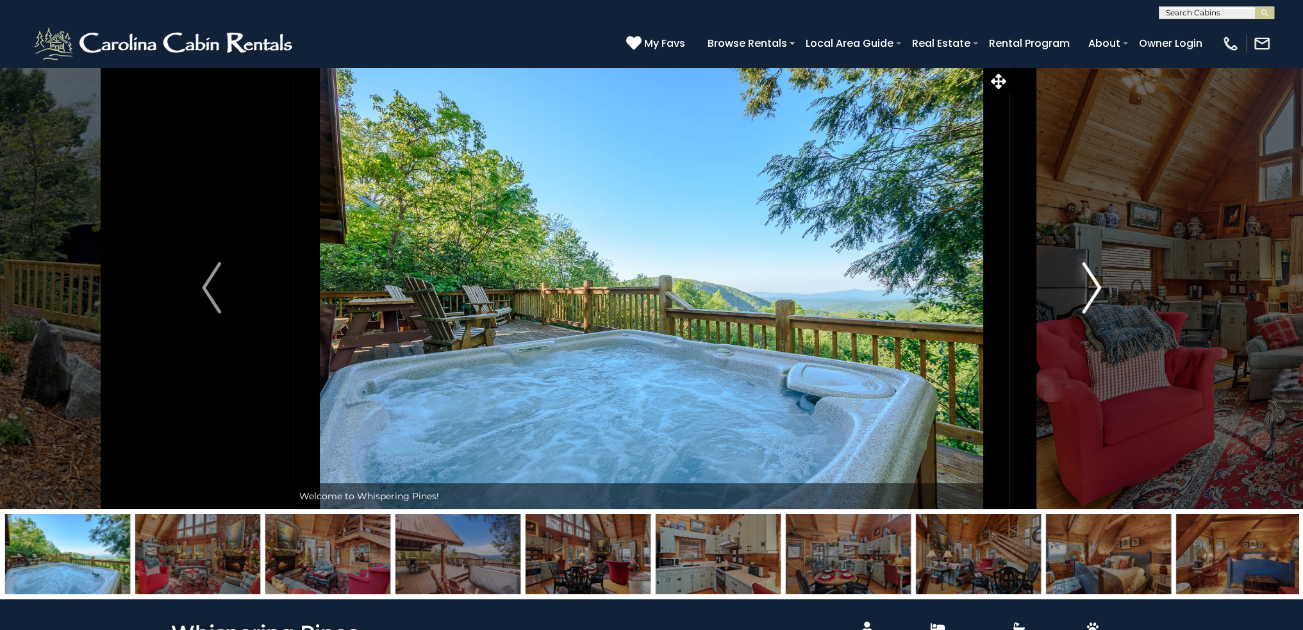
click at [1098, 285] on img "Next" at bounding box center [1091, 287] width 19 height 51
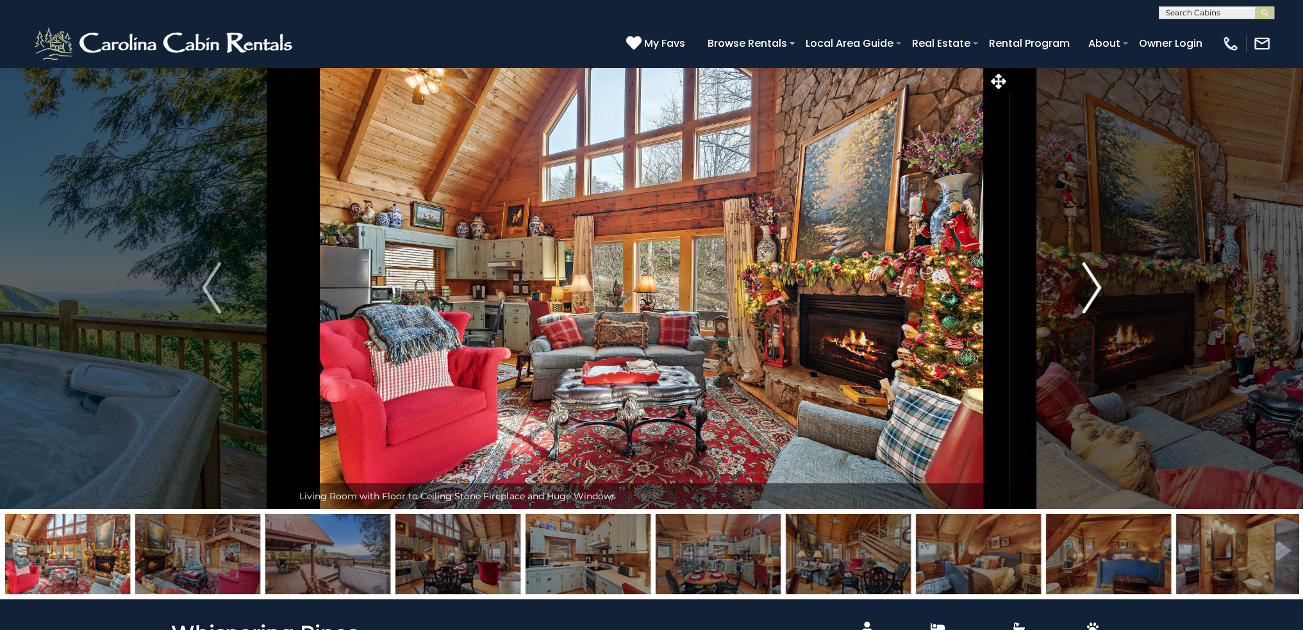
click at [1096, 287] on img "Next" at bounding box center [1091, 287] width 19 height 51
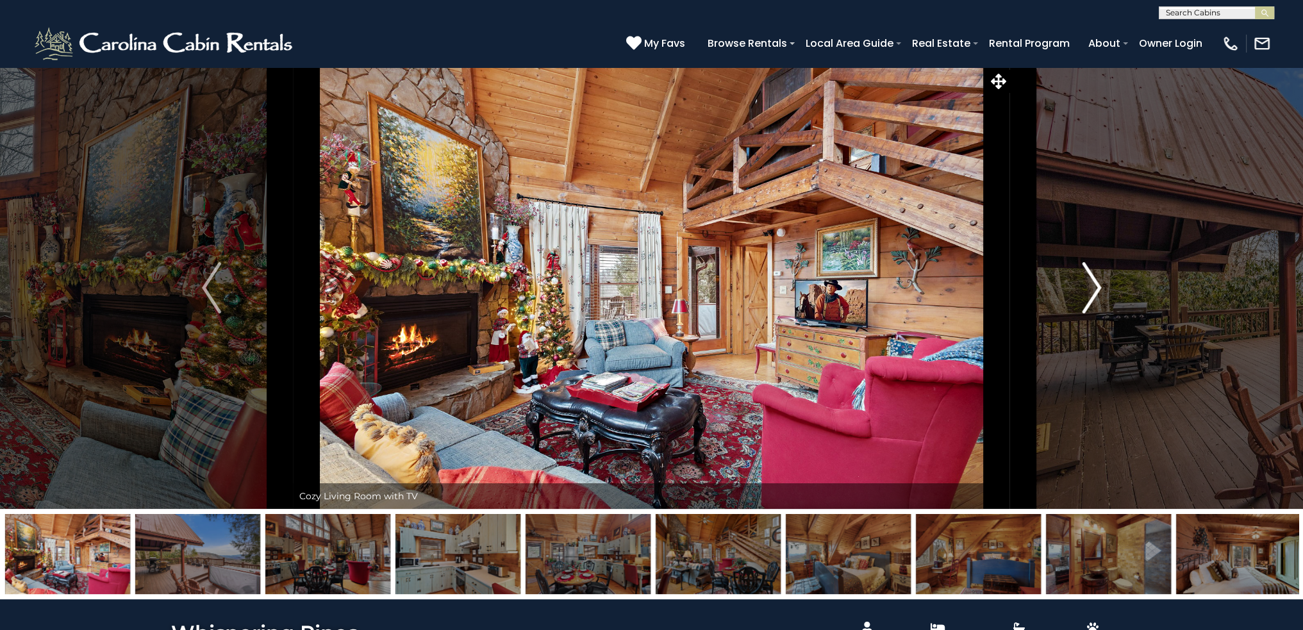
click at [1096, 287] on img "Next" at bounding box center [1091, 287] width 19 height 51
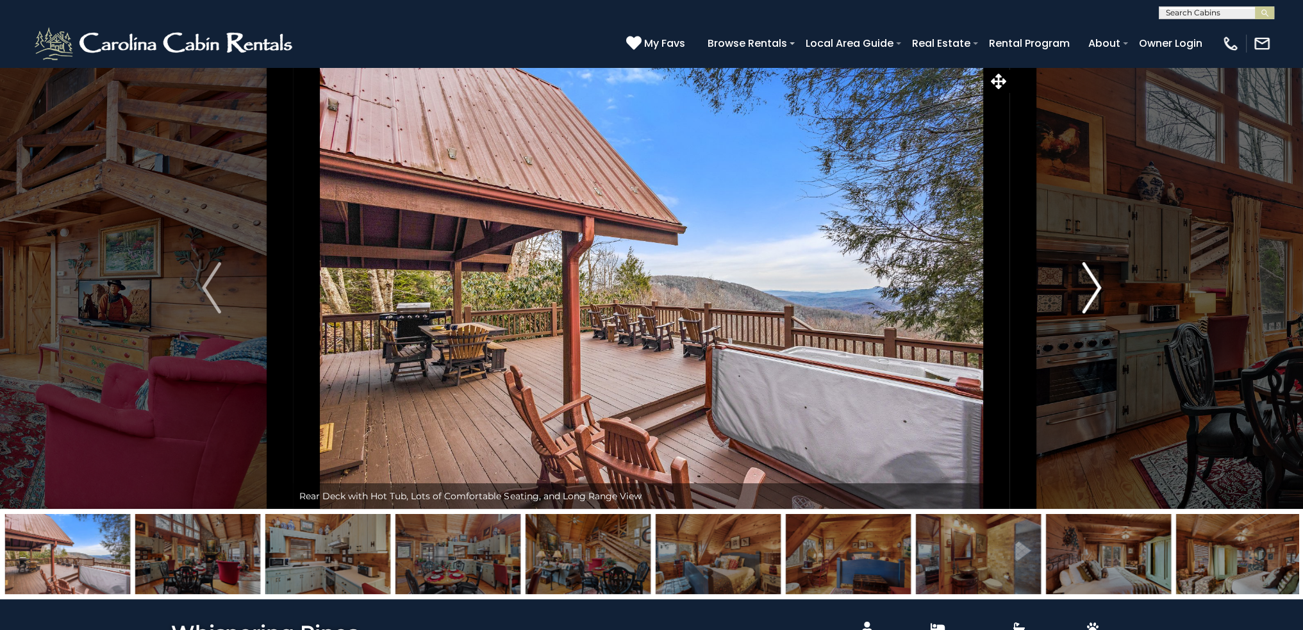
click at [1096, 287] on img "Next" at bounding box center [1091, 287] width 19 height 51
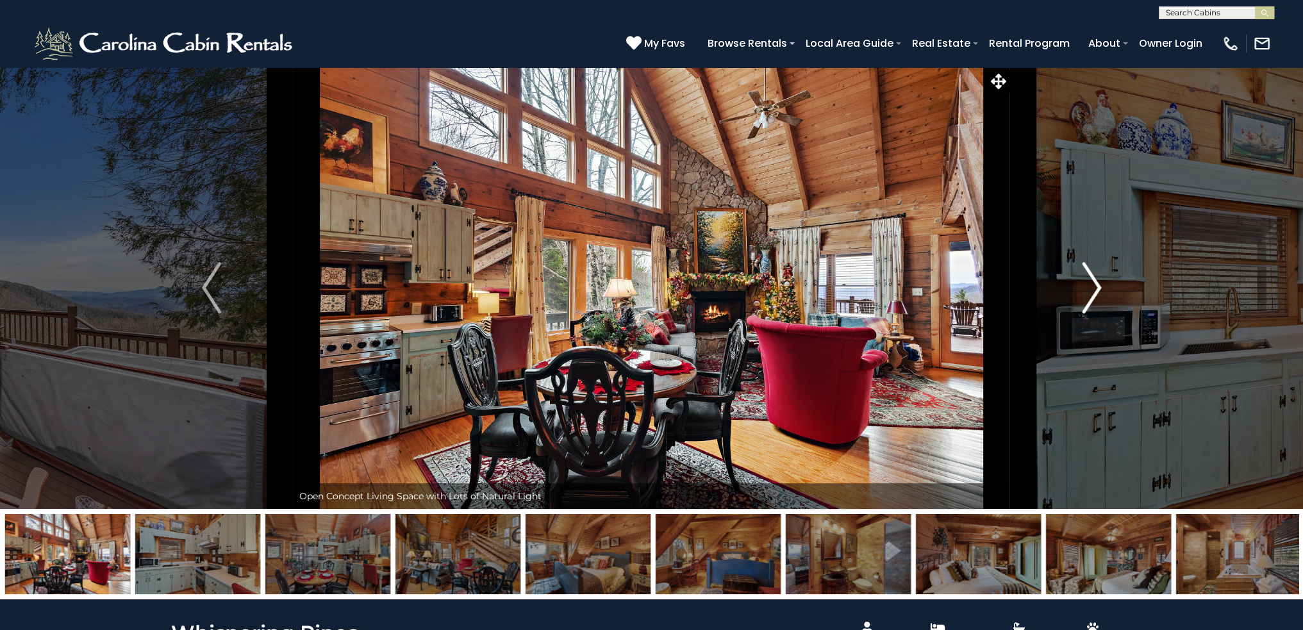
click at [1096, 287] on img "Next" at bounding box center [1091, 287] width 19 height 51
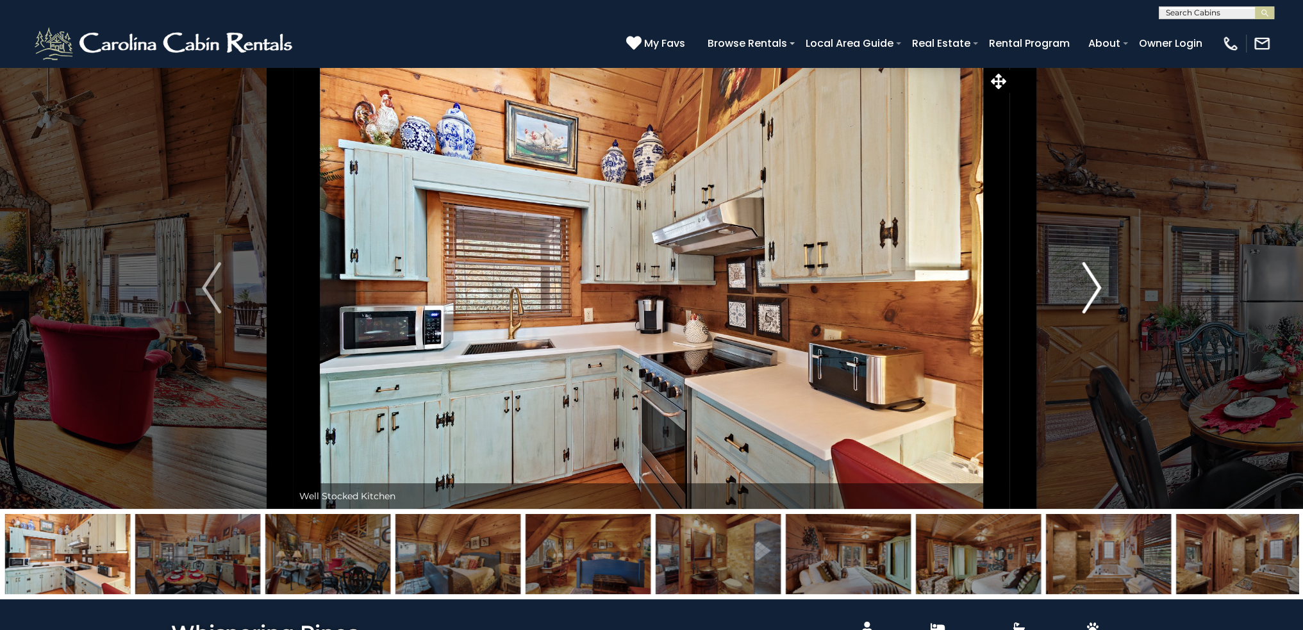
click at [1096, 287] on img "Next" at bounding box center [1091, 287] width 19 height 51
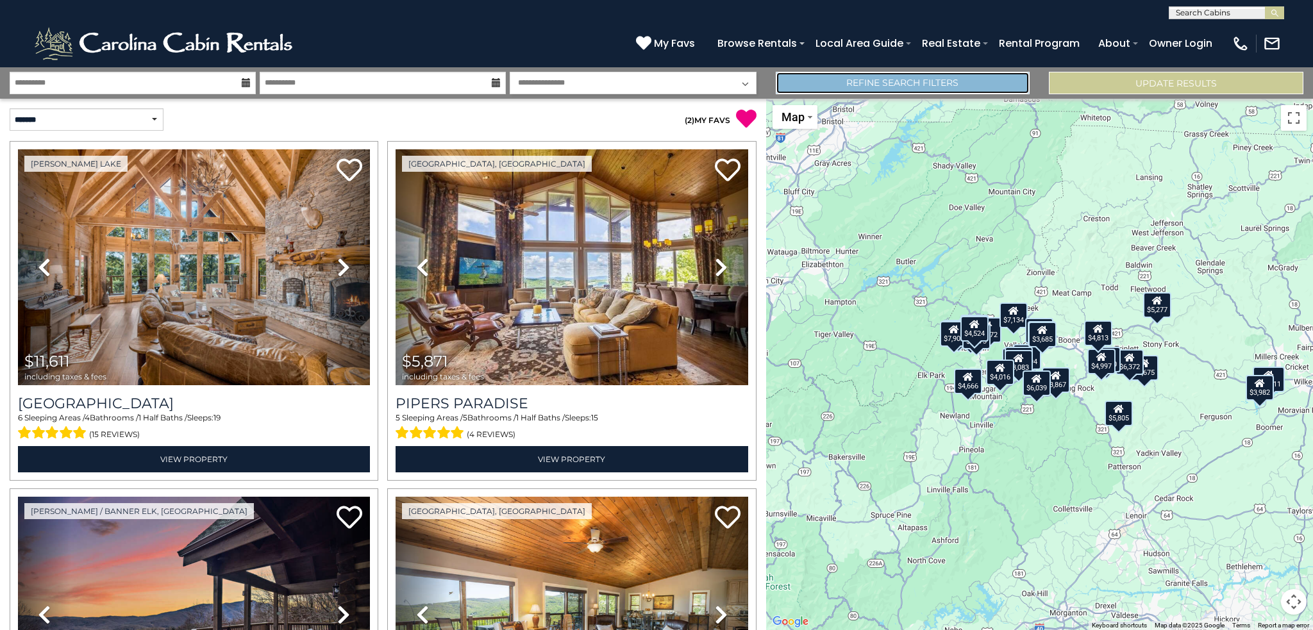
click at [880, 81] on link "Refine Search Filters" at bounding box center [903, 83] width 255 height 22
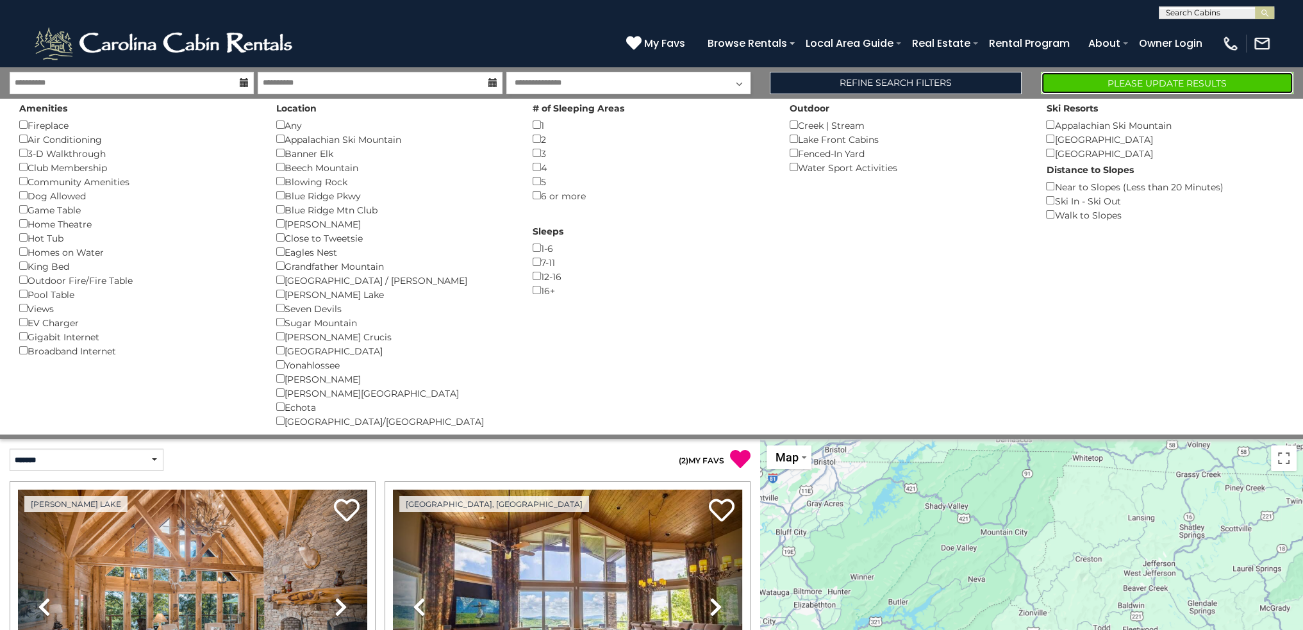
click at [1141, 90] on button "Please Update Results" at bounding box center [1167, 83] width 253 height 22
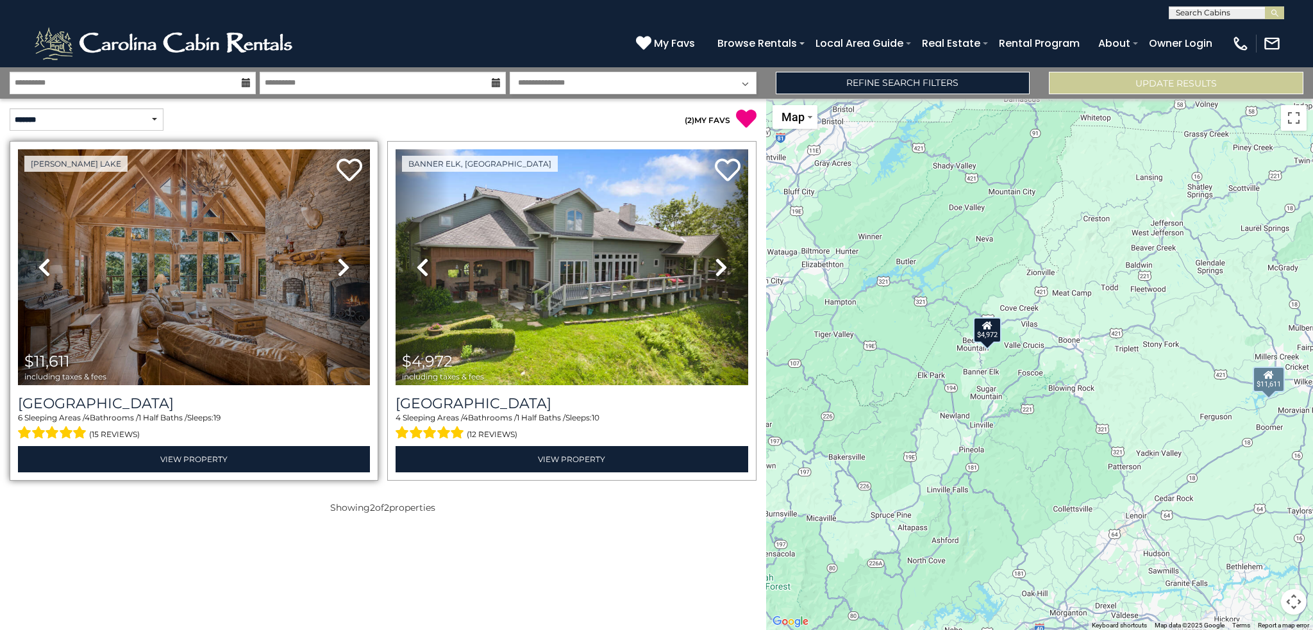
click at [342, 269] on icon at bounding box center [343, 267] width 13 height 21
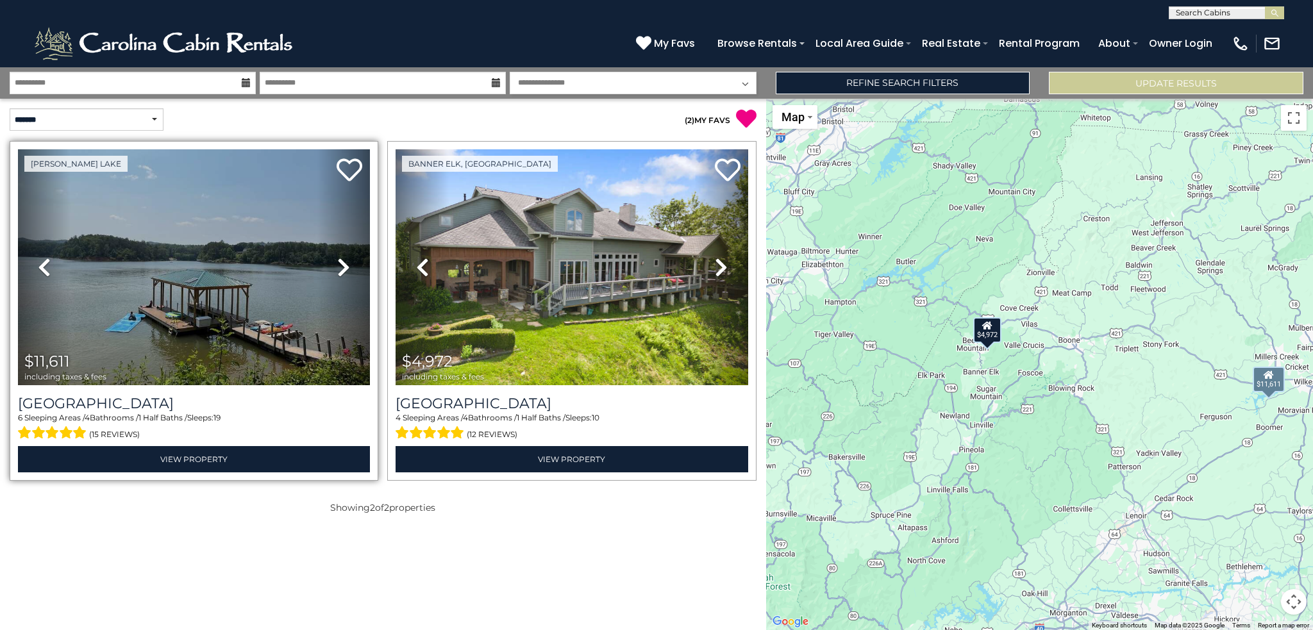
click at [342, 269] on icon at bounding box center [343, 267] width 13 height 21
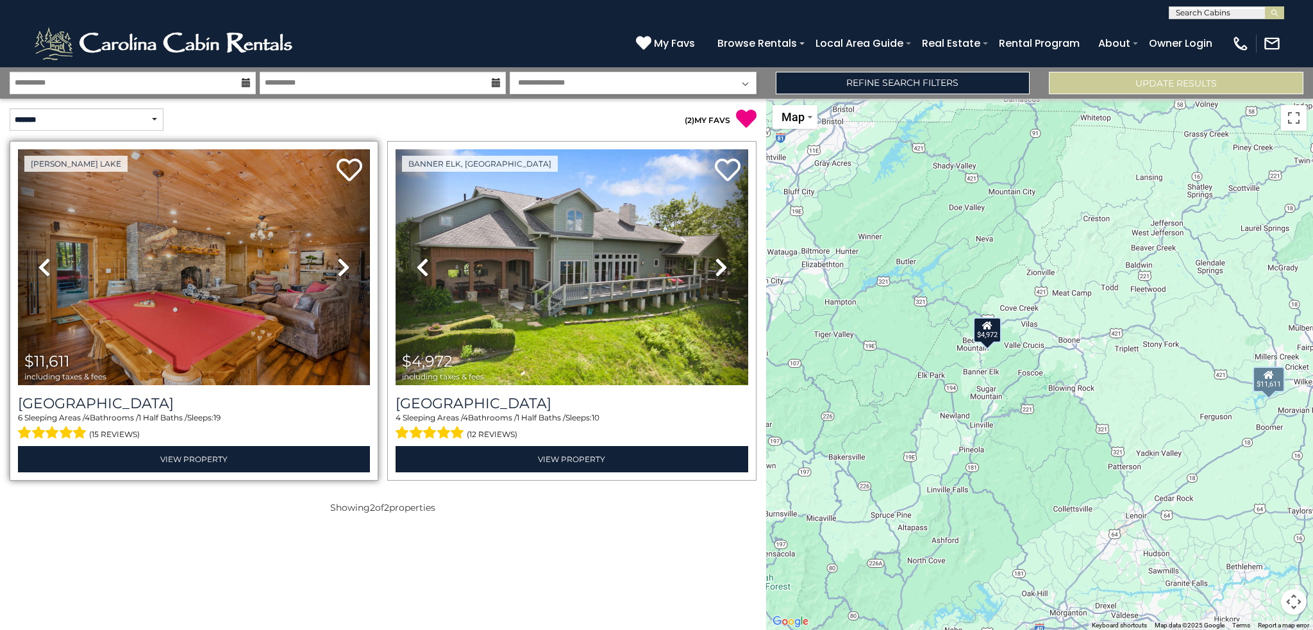
click at [342, 269] on icon at bounding box center [343, 267] width 13 height 21
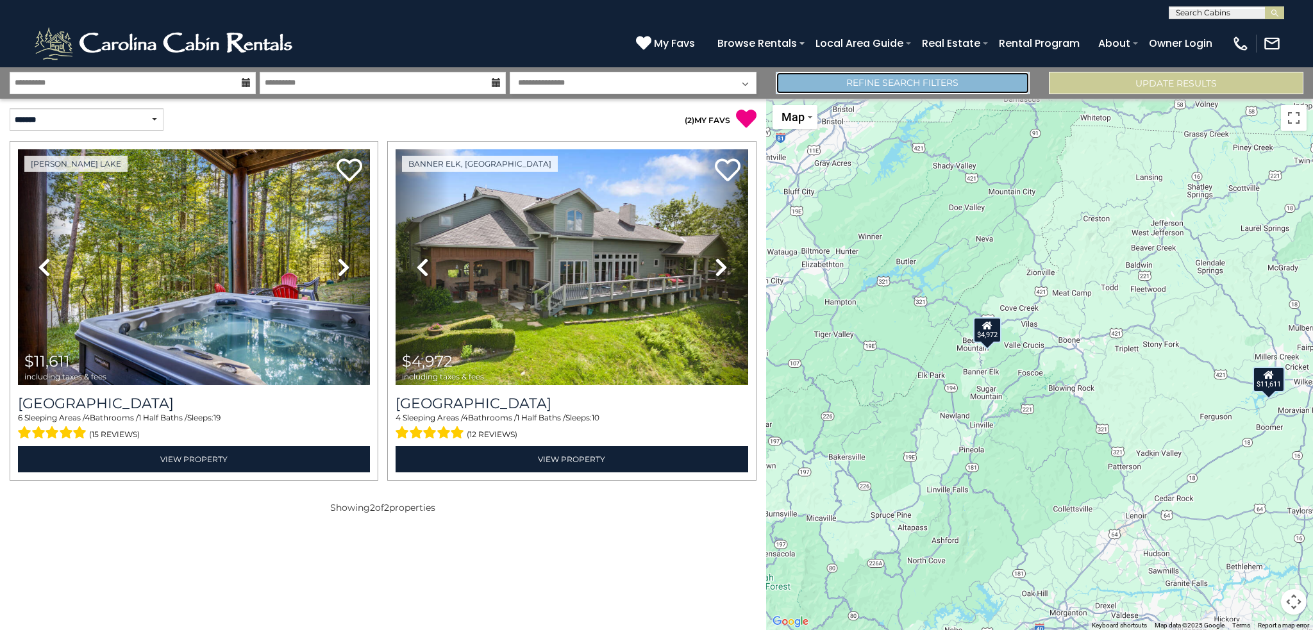
click at [956, 84] on link "Refine Search Filters" at bounding box center [903, 83] width 255 height 22
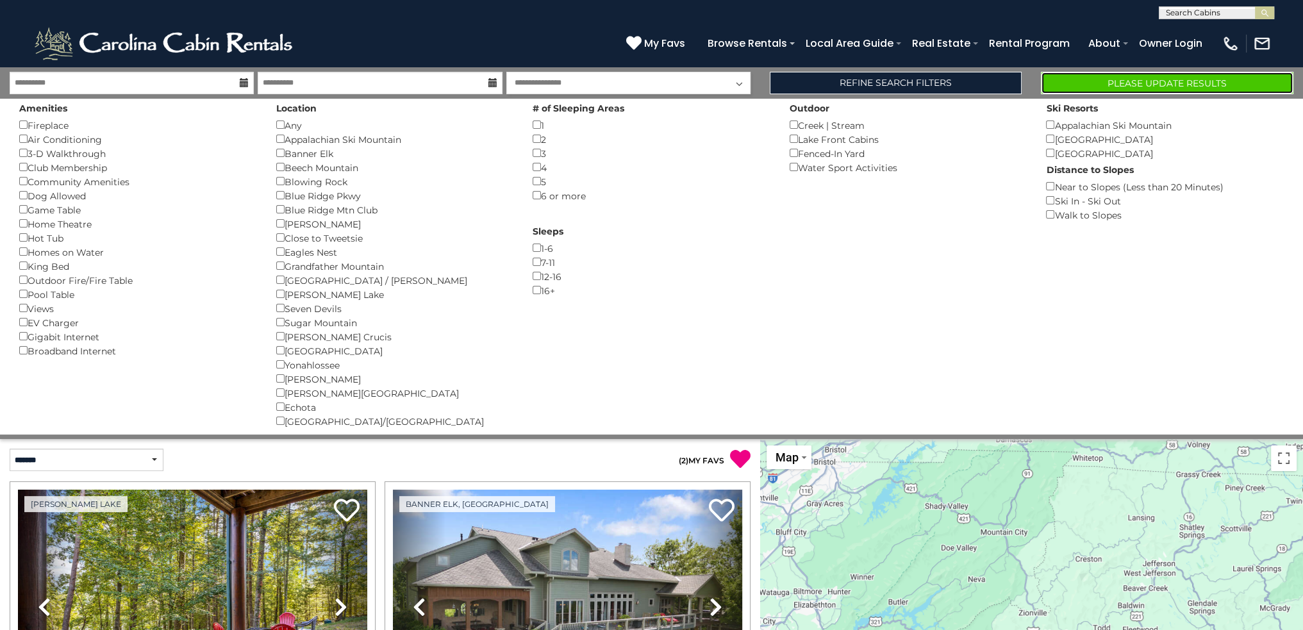
click at [1210, 91] on button "Please Update Results" at bounding box center [1167, 83] width 253 height 22
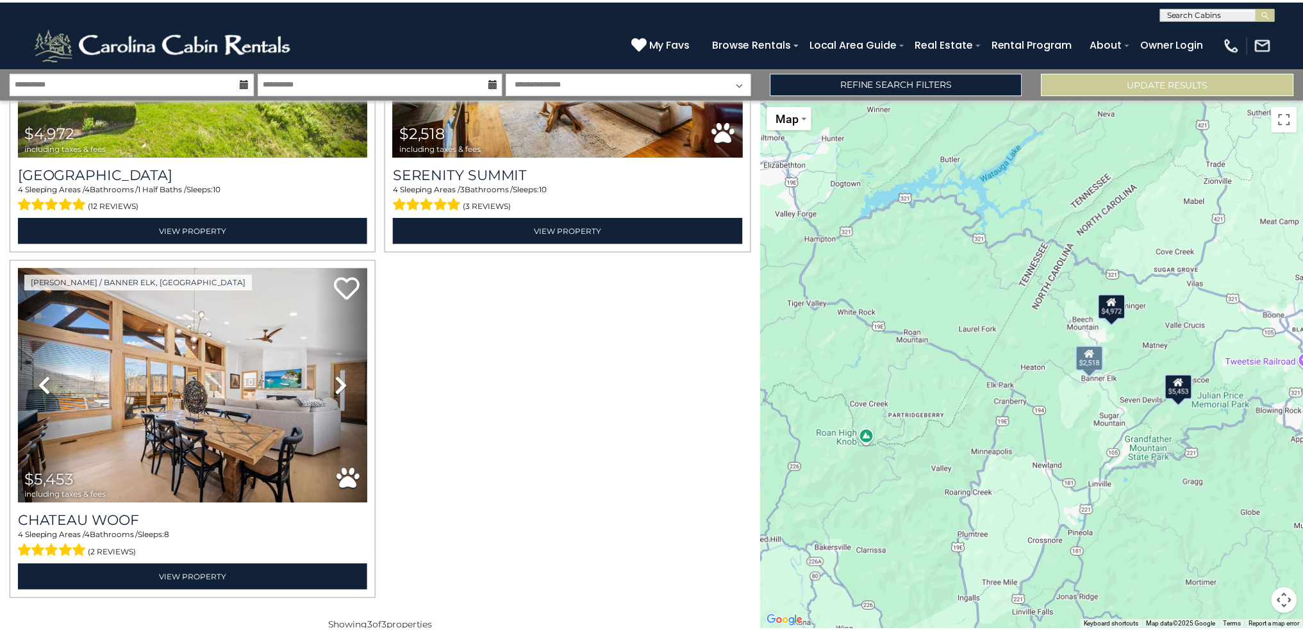
scroll to position [246, 0]
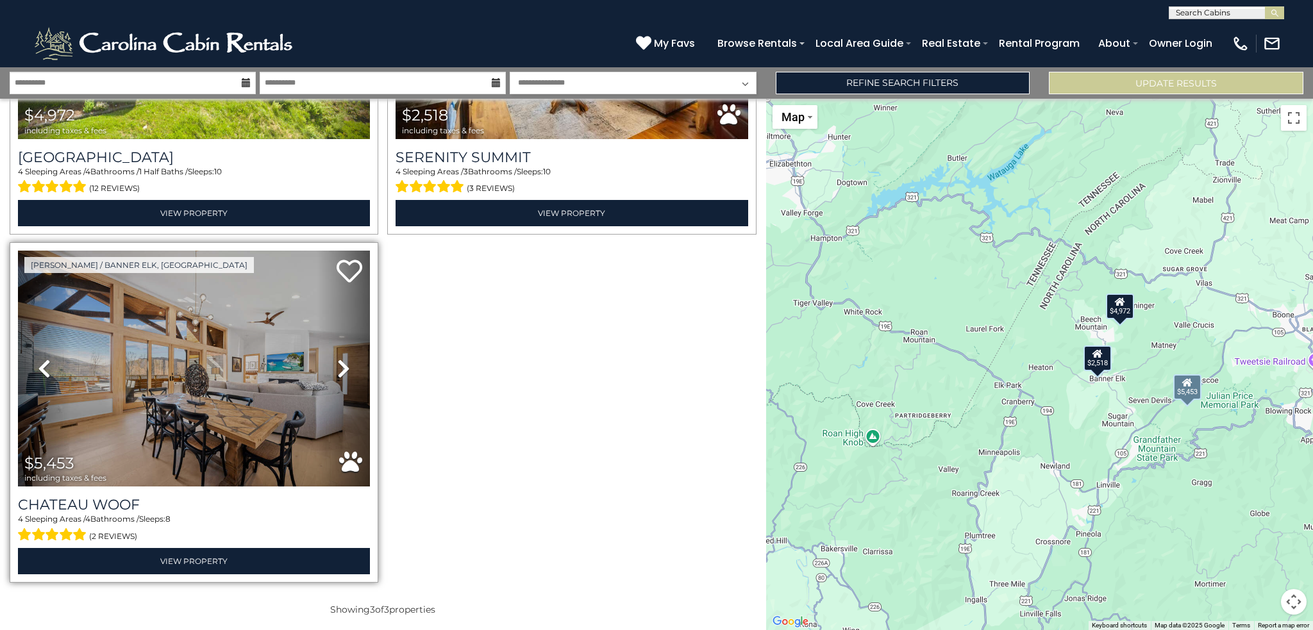
click at [338, 365] on icon at bounding box center [343, 368] width 13 height 21
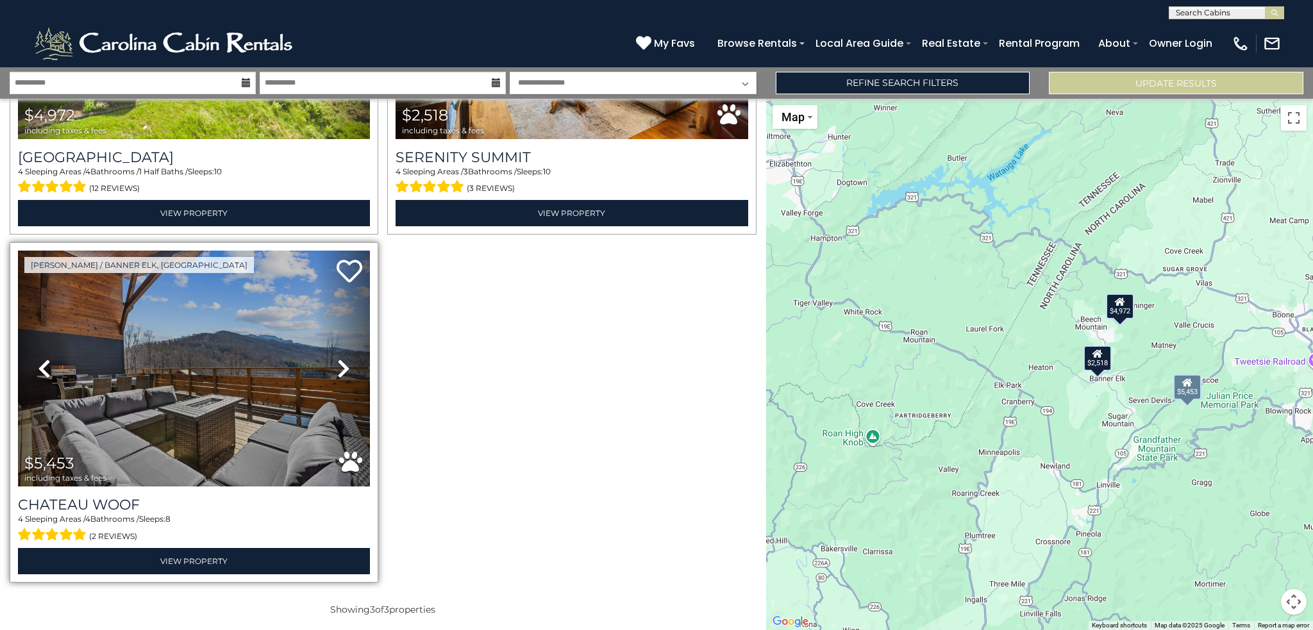
click at [338, 365] on icon at bounding box center [343, 368] width 13 height 21
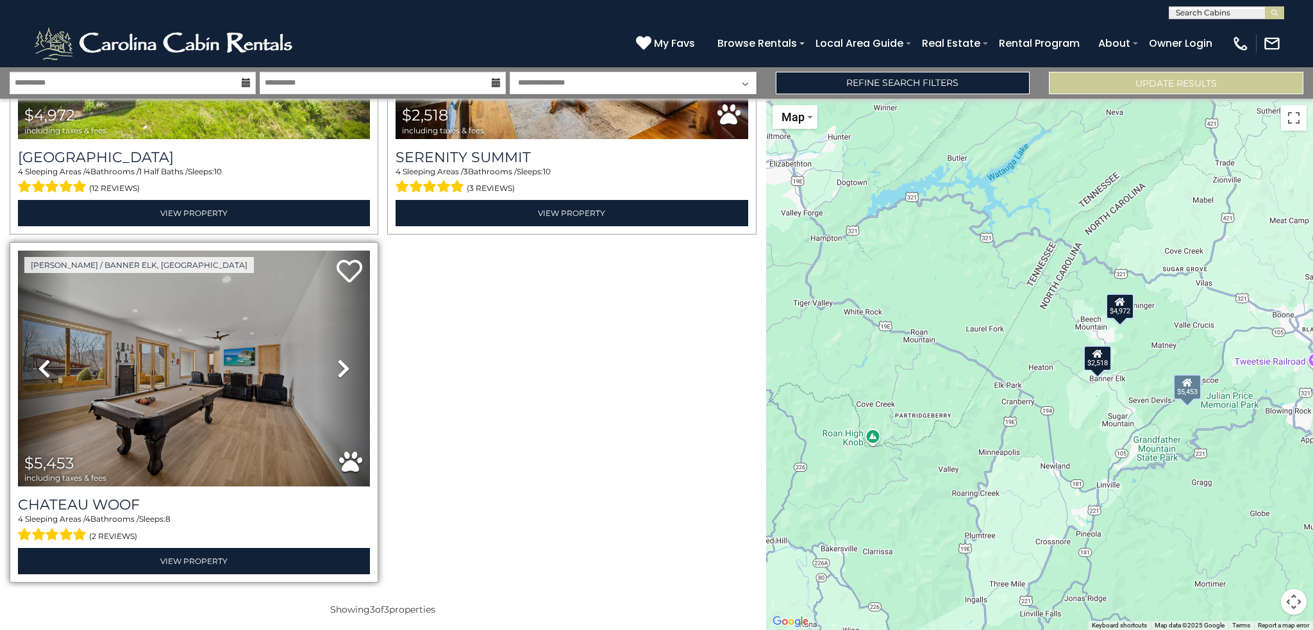
click at [338, 365] on icon at bounding box center [343, 368] width 13 height 21
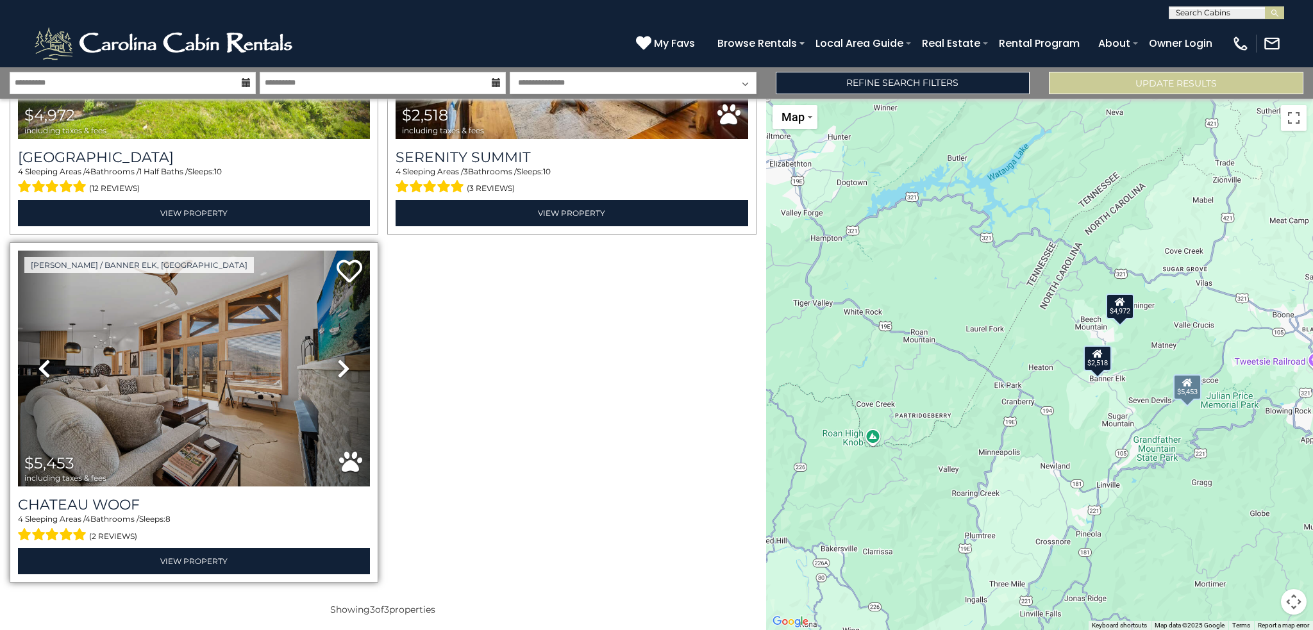
click at [338, 365] on icon at bounding box center [343, 368] width 13 height 21
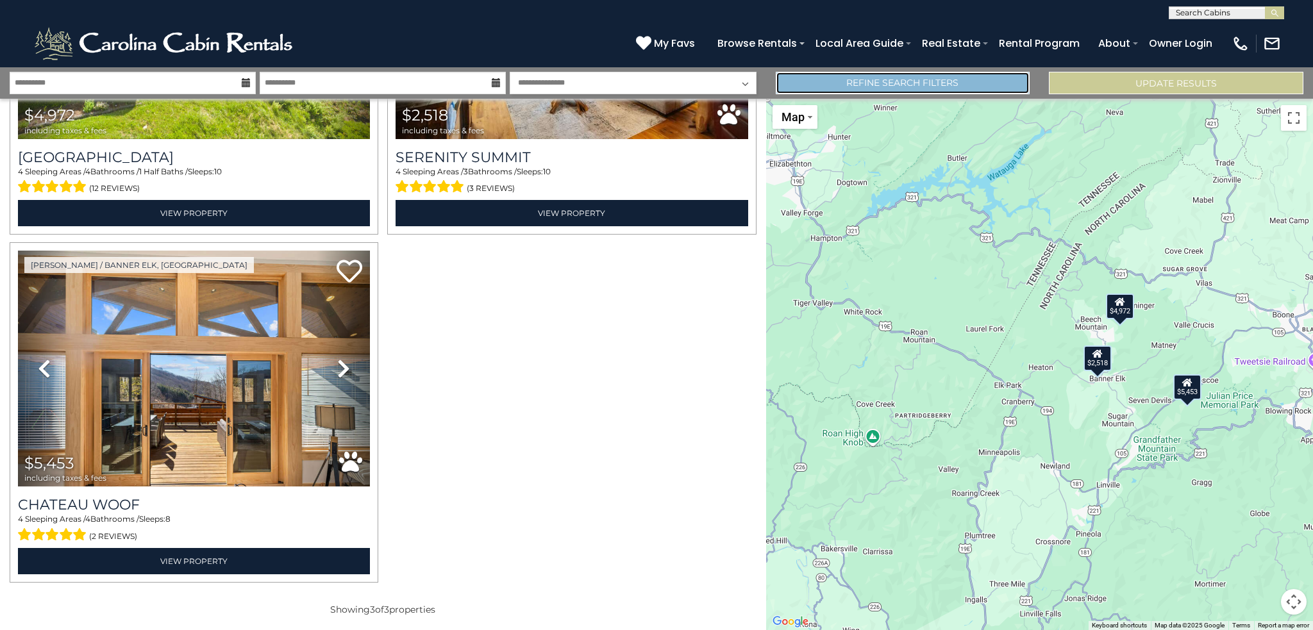
click at [910, 83] on link "Refine Search Filters" at bounding box center [903, 83] width 255 height 22
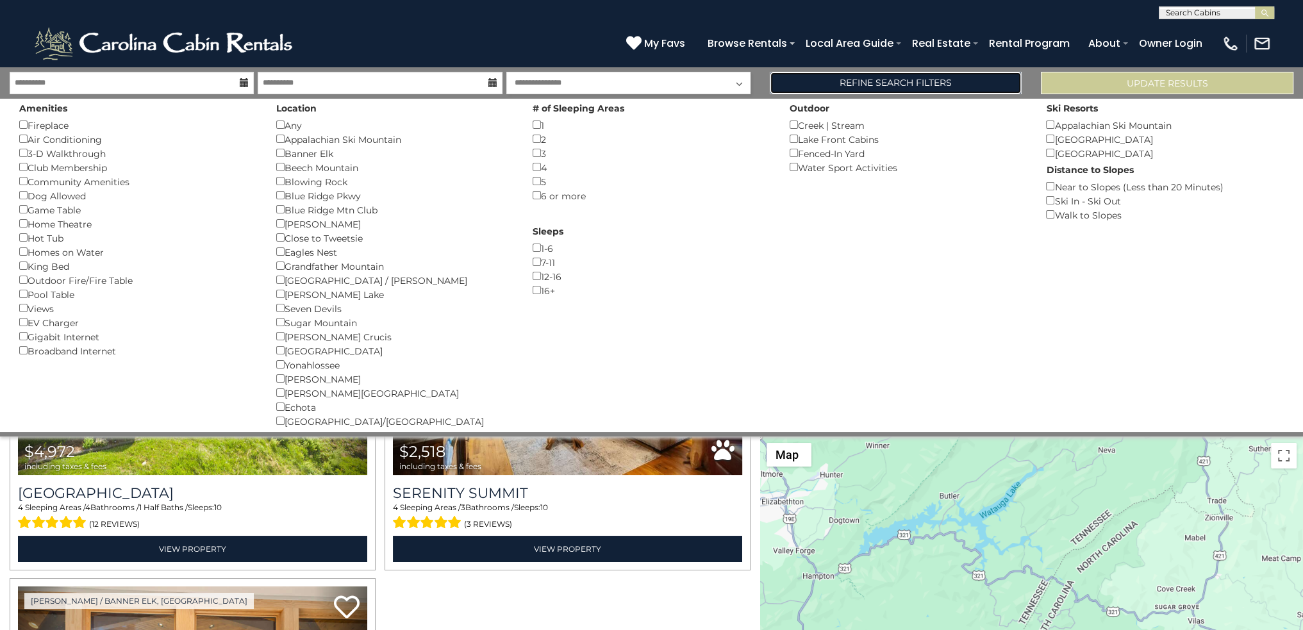
scroll to position [242, 0]
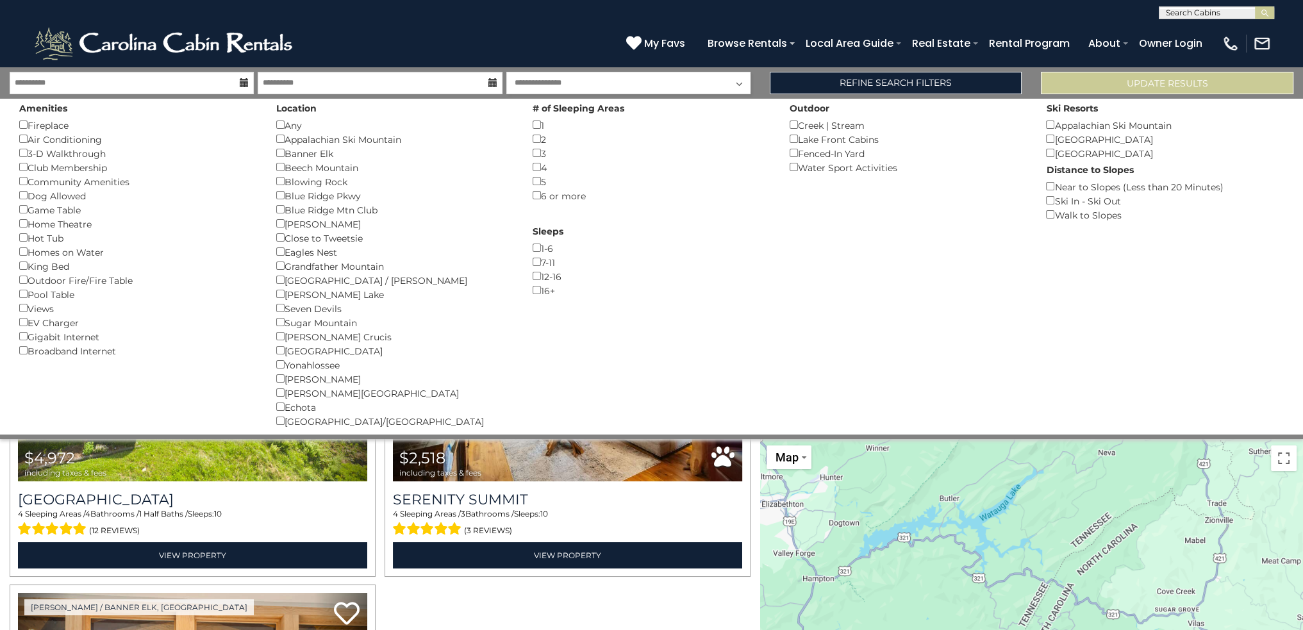
click at [23, 353] on div "Broadband Internet ()" at bounding box center [138, 351] width 238 height 14
click at [1144, 85] on button "Please Update Results" at bounding box center [1167, 83] width 253 height 22
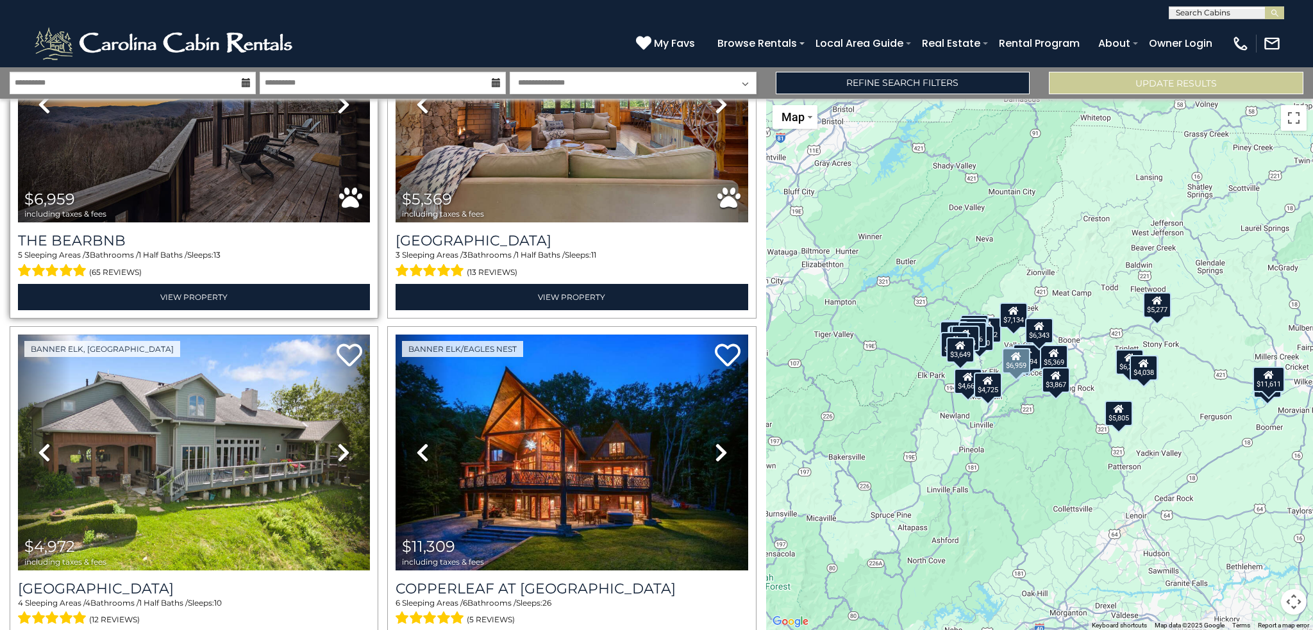
scroll to position [513, 0]
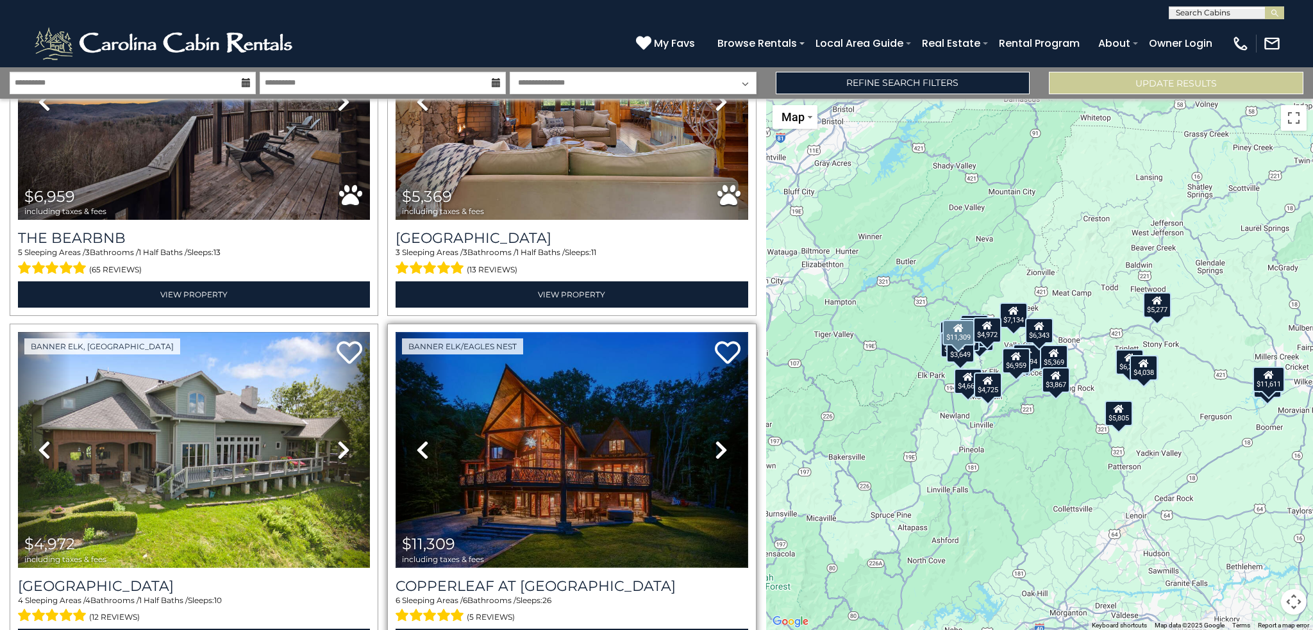
click at [542, 462] on img at bounding box center [572, 450] width 352 height 236
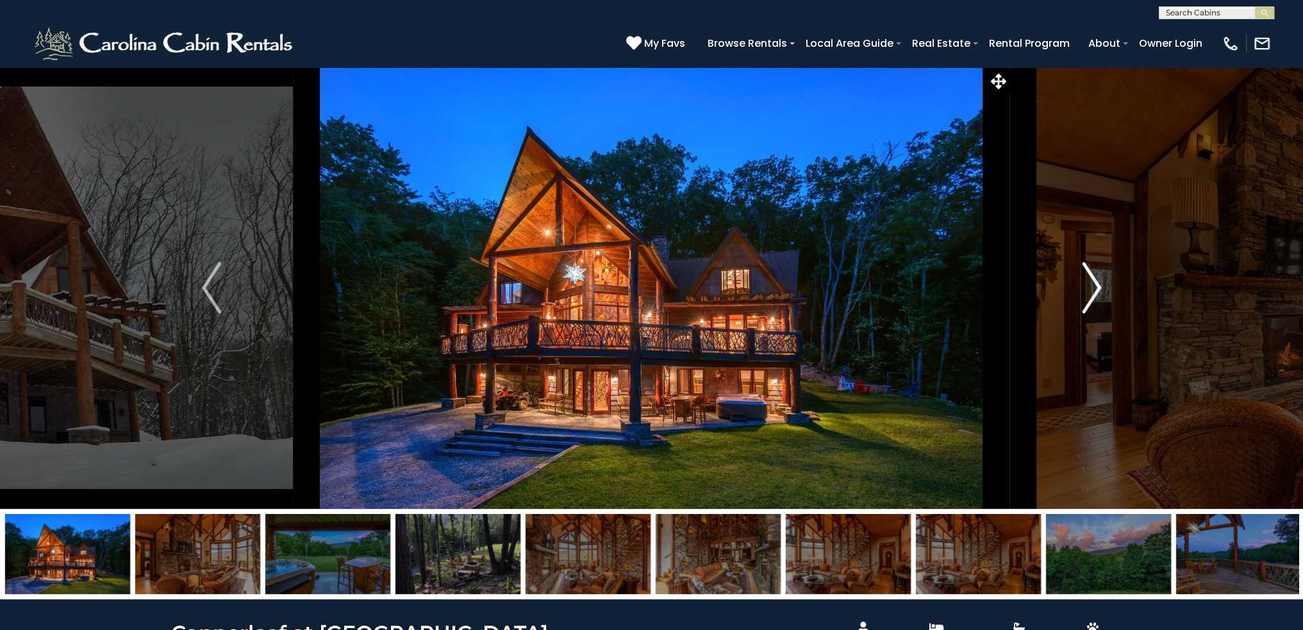
click at [1091, 276] on img "Next" at bounding box center [1091, 287] width 19 height 51
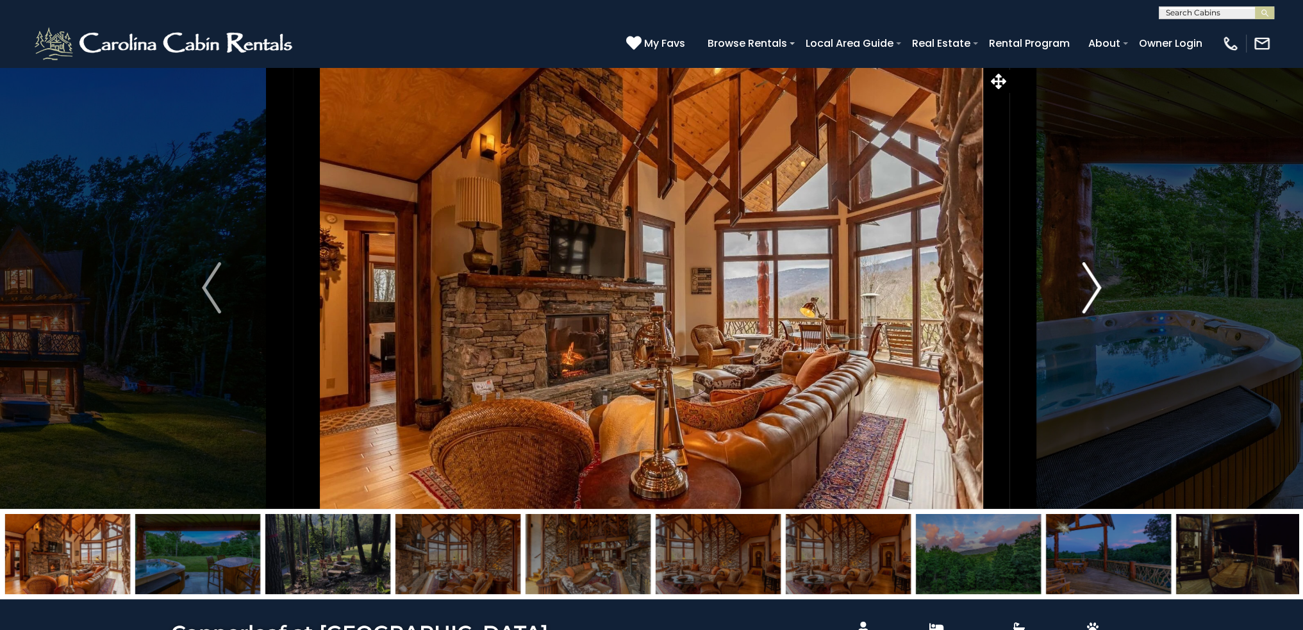
click at [1091, 276] on img "Next" at bounding box center [1091, 287] width 19 height 51
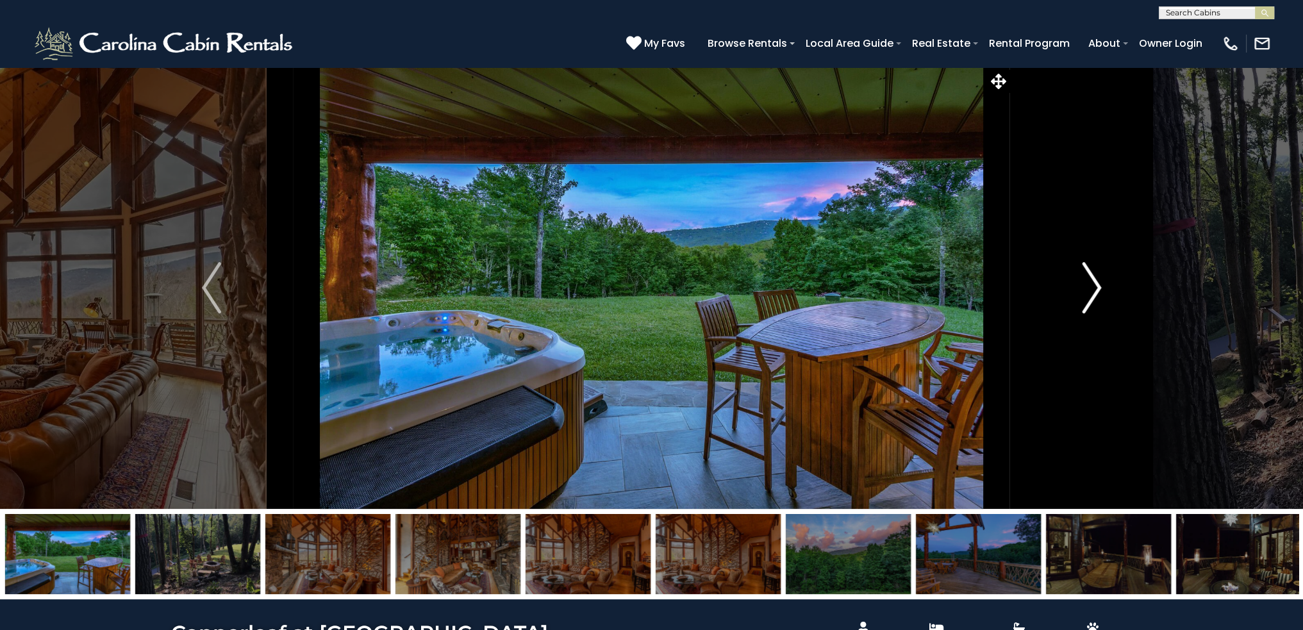
click at [1091, 276] on img "Next" at bounding box center [1091, 287] width 19 height 51
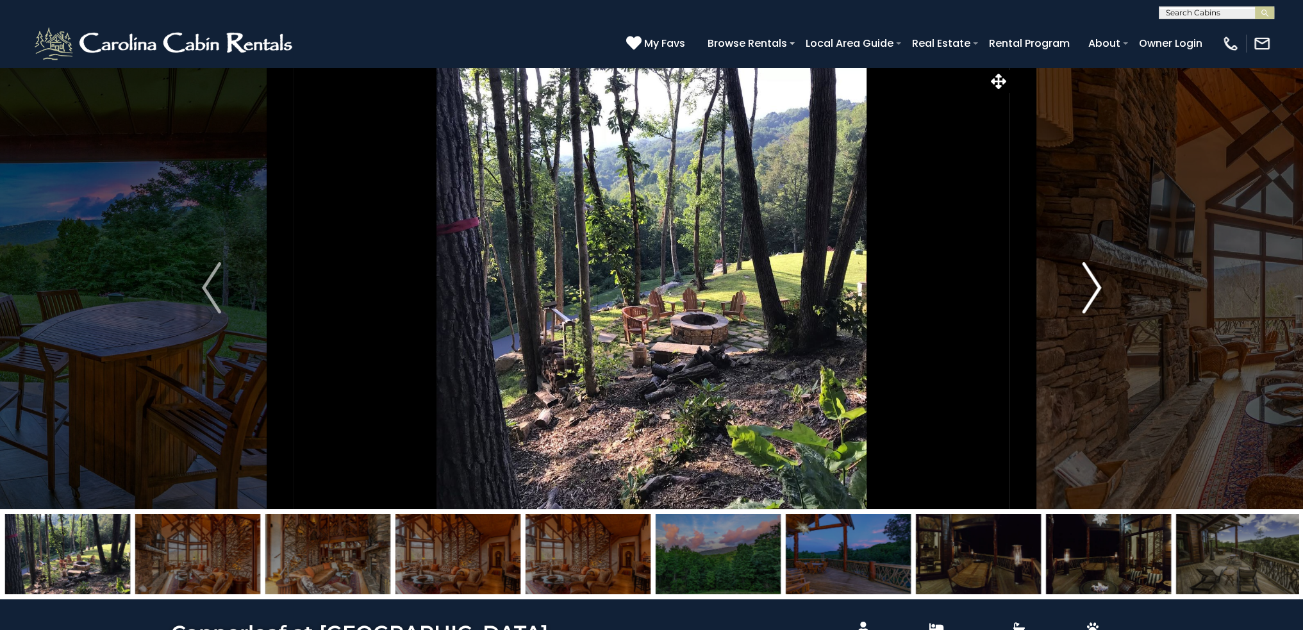
click at [1091, 276] on img "Next" at bounding box center [1091, 287] width 19 height 51
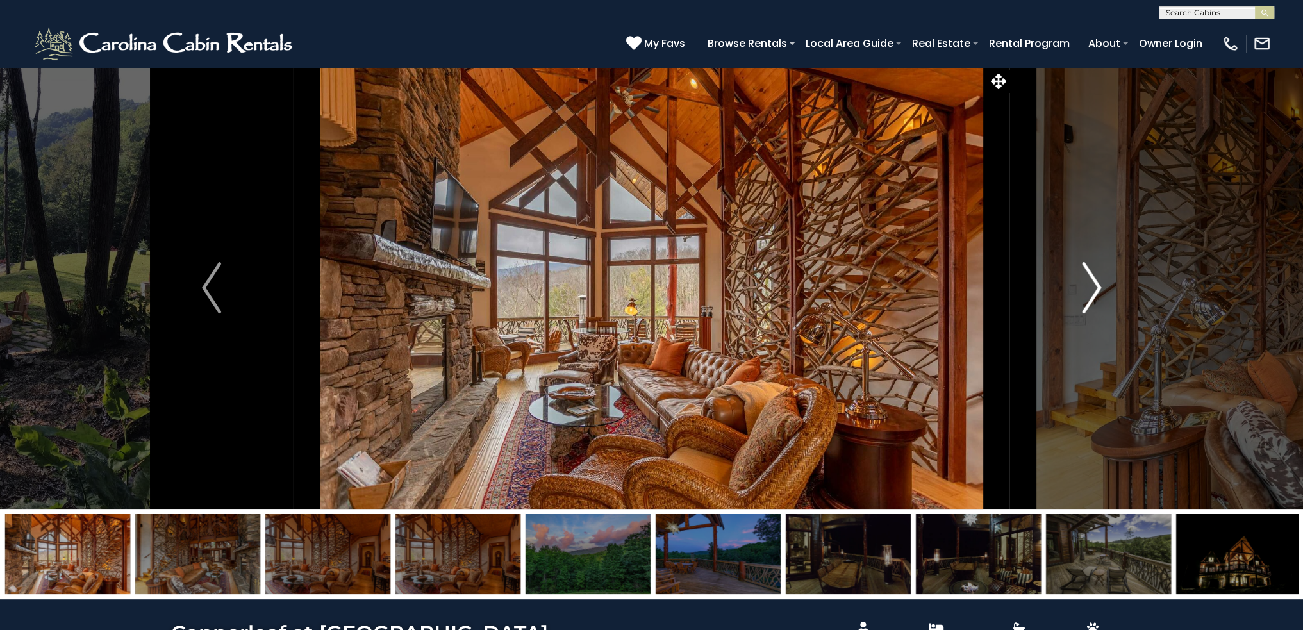
click at [1091, 276] on img "Next" at bounding box center [1091, 287] width 19 height 51
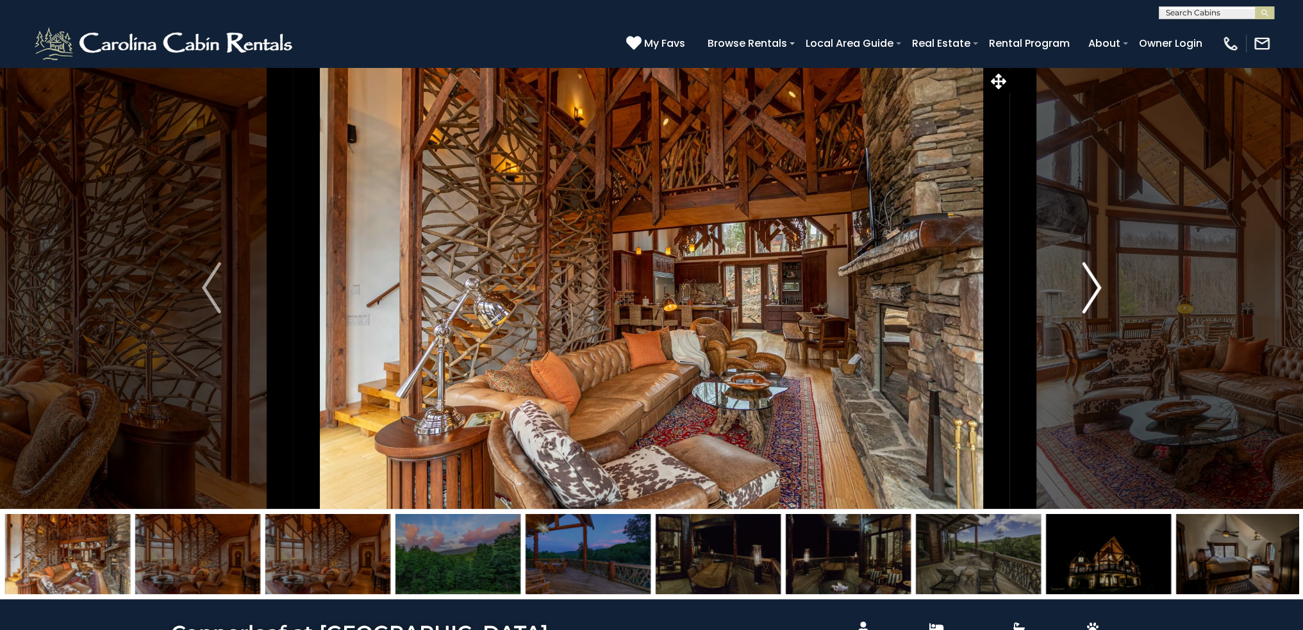
click at [1091, 276] on img "Next" at bounding box center [1091, 287] width 19 height 51
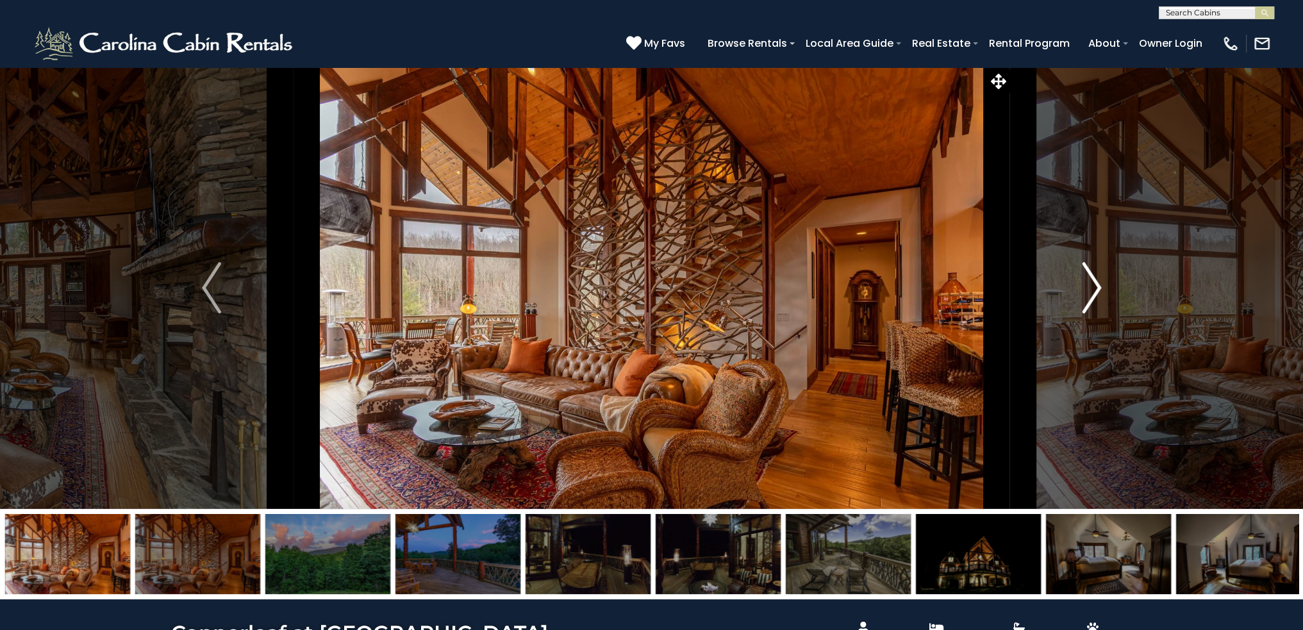
click at [1091, 276] on img "Next" at bounding box center [1091, 287] width 19 height 51
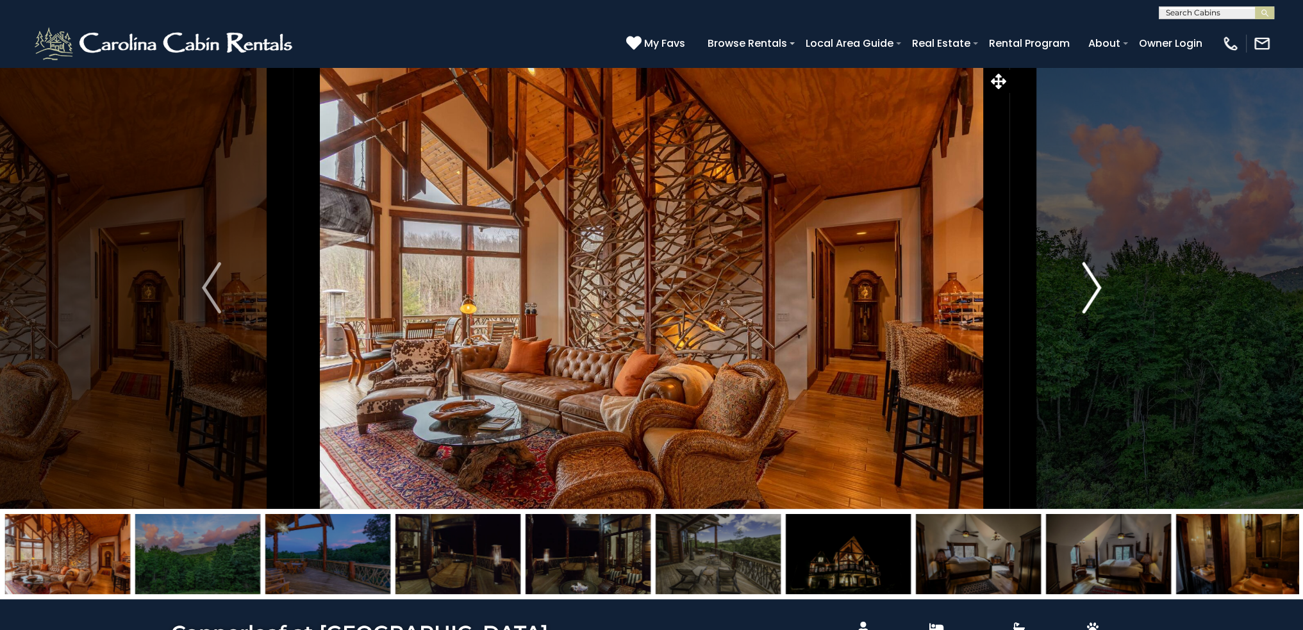
click at [1091, 276] on img "Next" at bounding box center [1091, 287] width 19 height 51
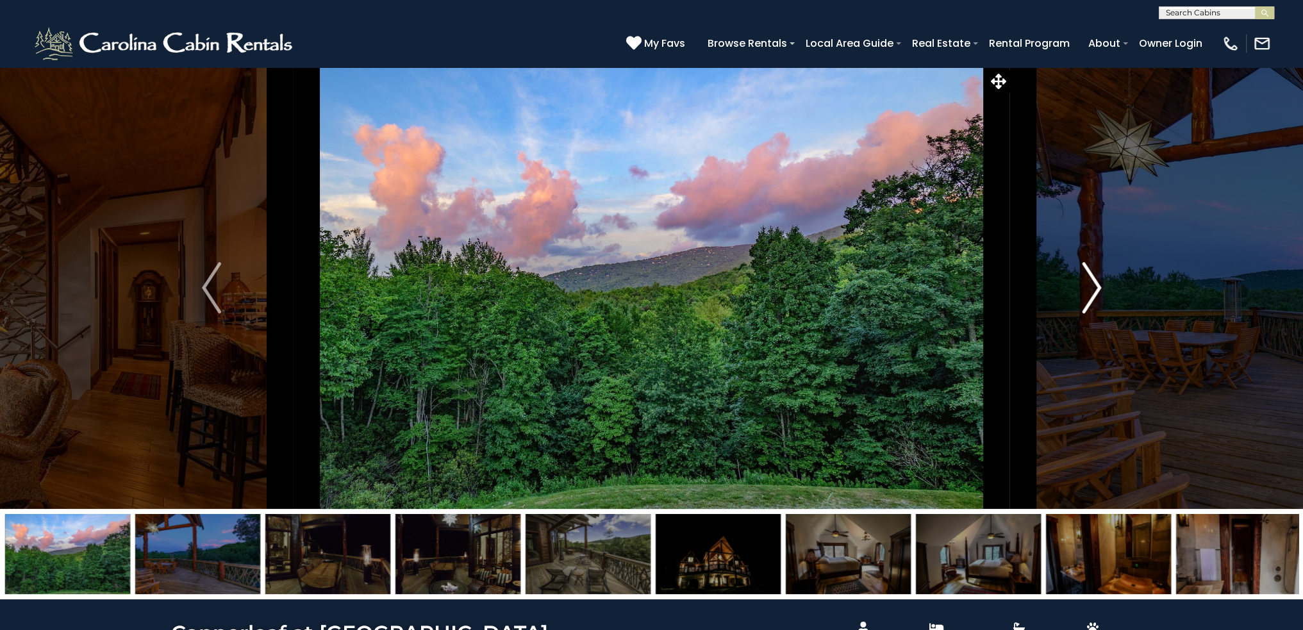
click at [1091, 276] on img "Next" at bounding box center [1091, 287] width 19 height 51
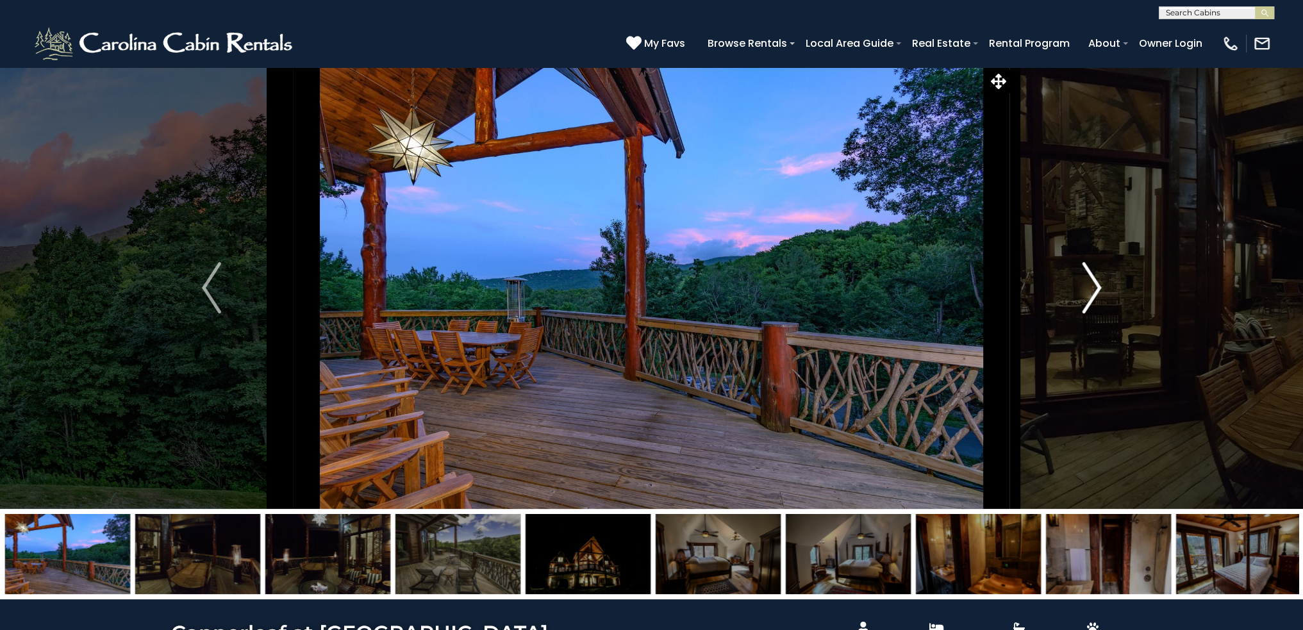
click at [1091, 276] on img "Next" at bounding box center [1091, 287] width 19 height 51
